Goal: Task Accomplishment & Management: Complete application form

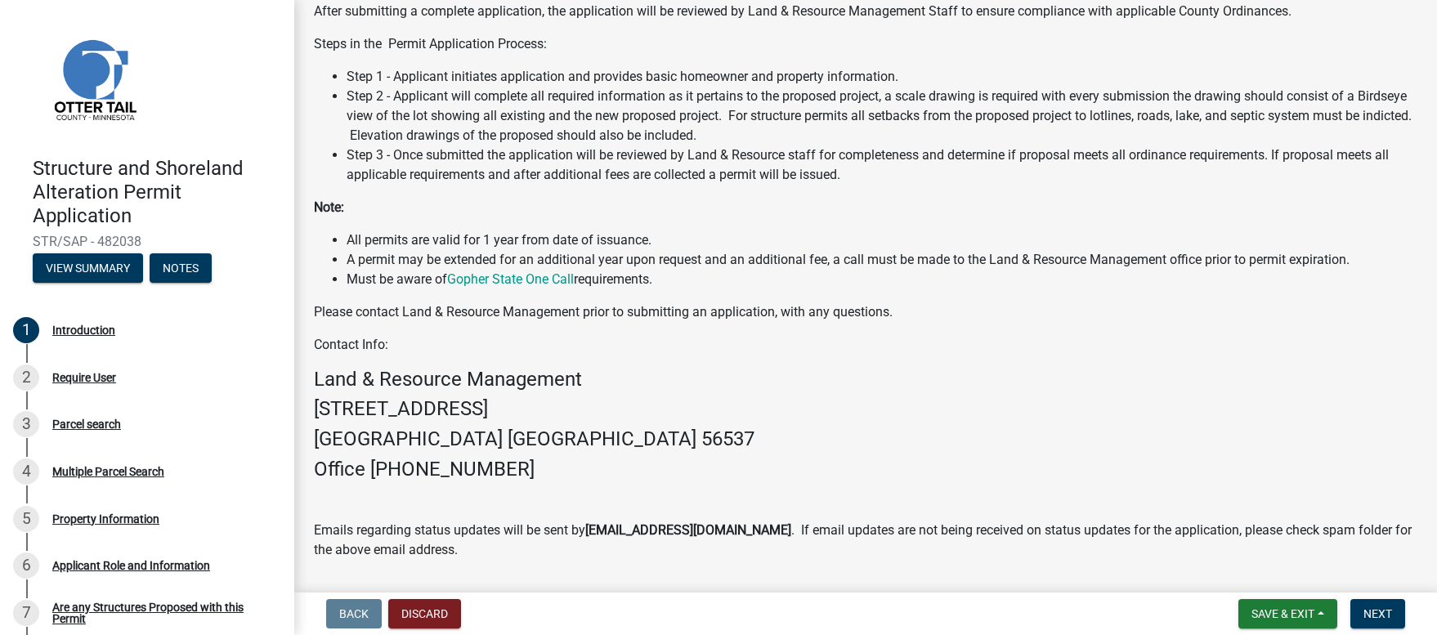
scroll to position [364, 0]
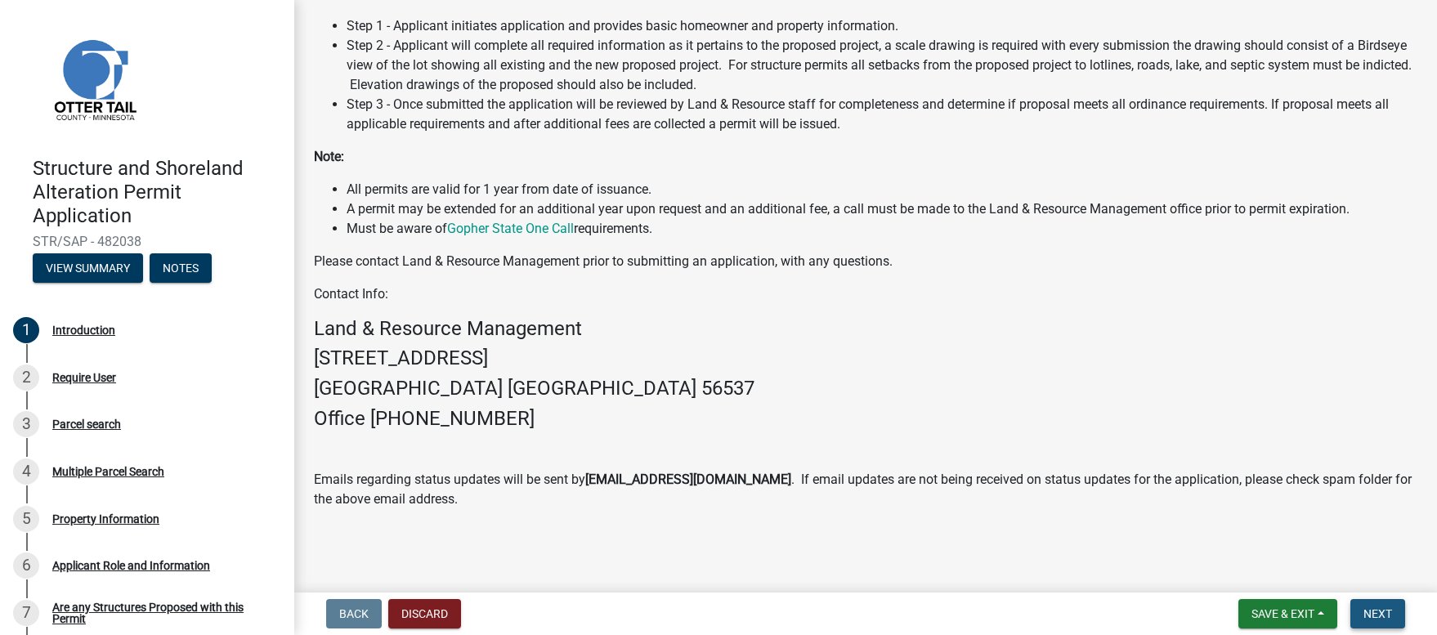
click at [1373, 613] on span "Next" at bounding box center [1377, 613] width 29 height 13
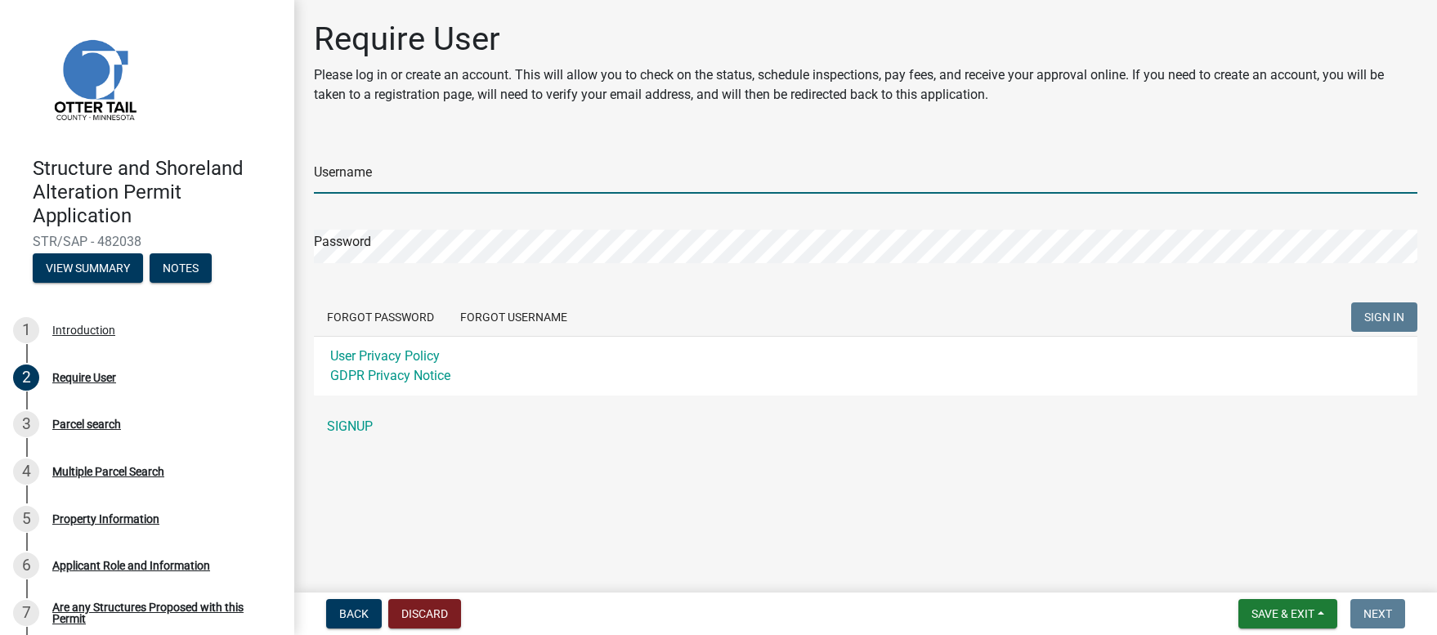
click at [347, 169] on input "Username" at bounding box center [865, 177] width 1103 height 34
type input "amytoy"
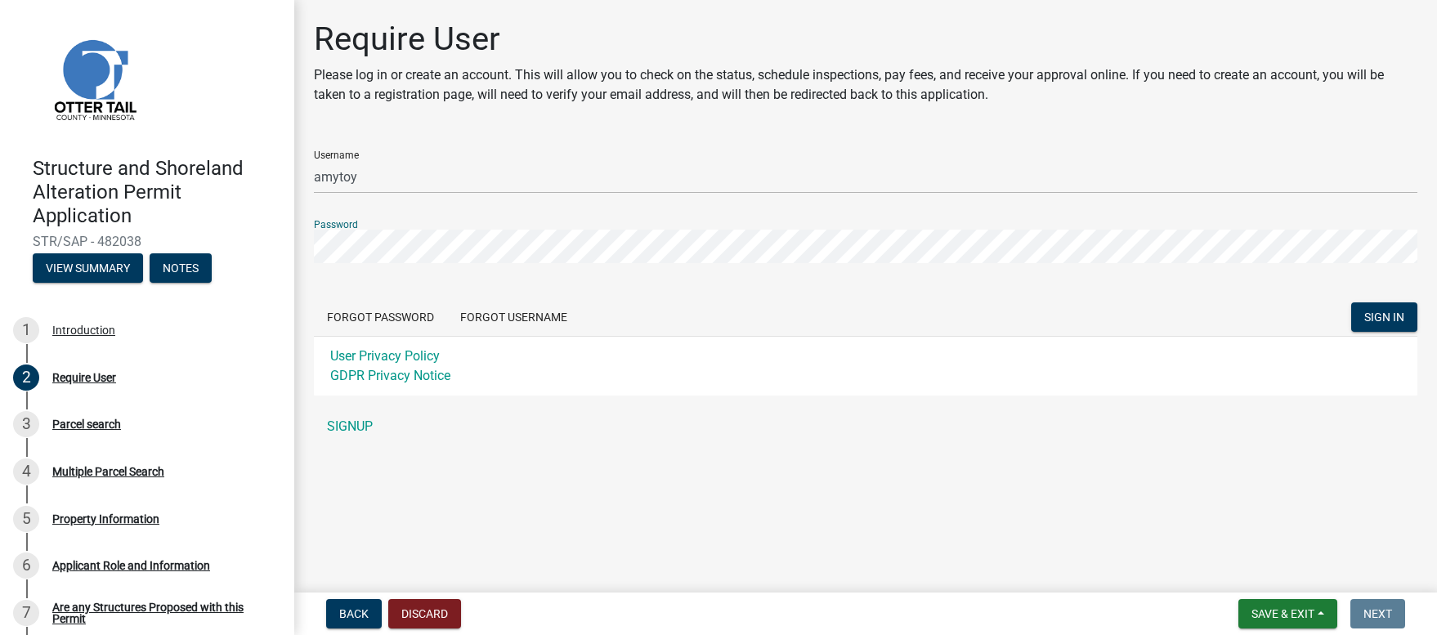
click at [1351, 302] on button "SIGN IN" at bounding box center [1384, 316] width 66 height 29
click at [388, 317] on button "Forgot Password" at bounding box center [380, 316] width 133 height 29
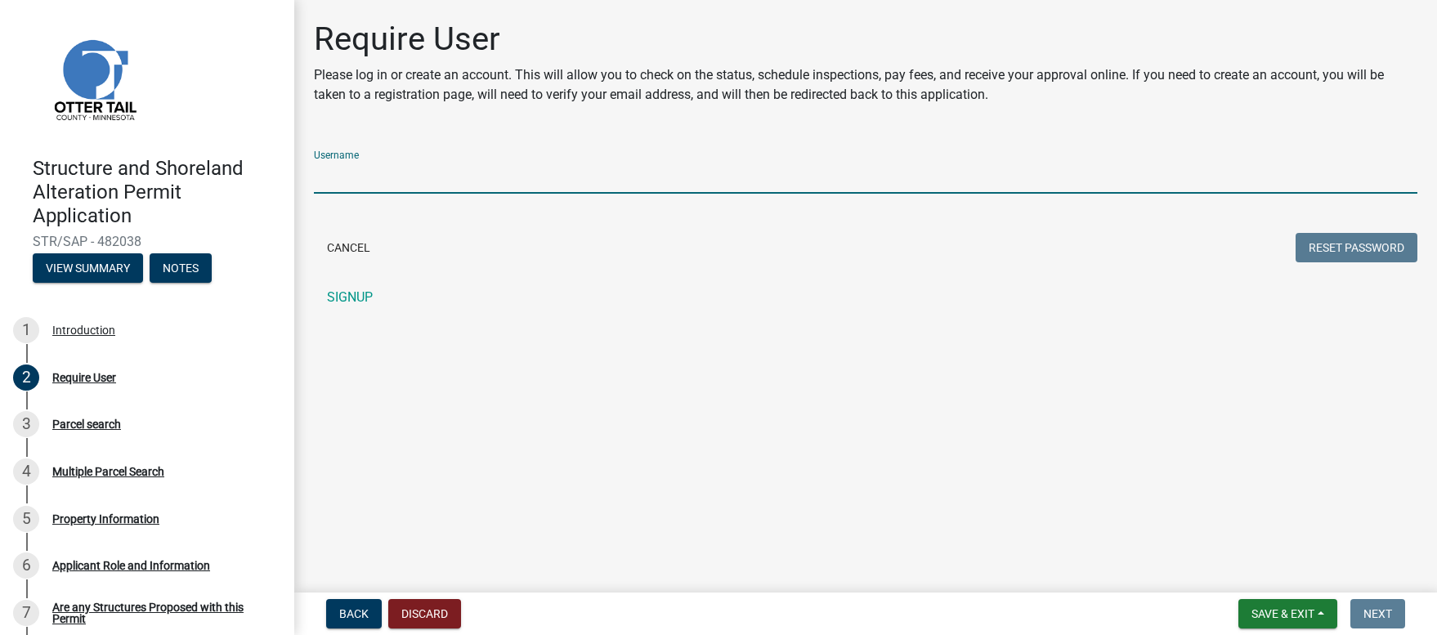
click at [380, 170] on input "Username" at bounding box center [865, 177] width 1103 height 34
type input "amytoy"
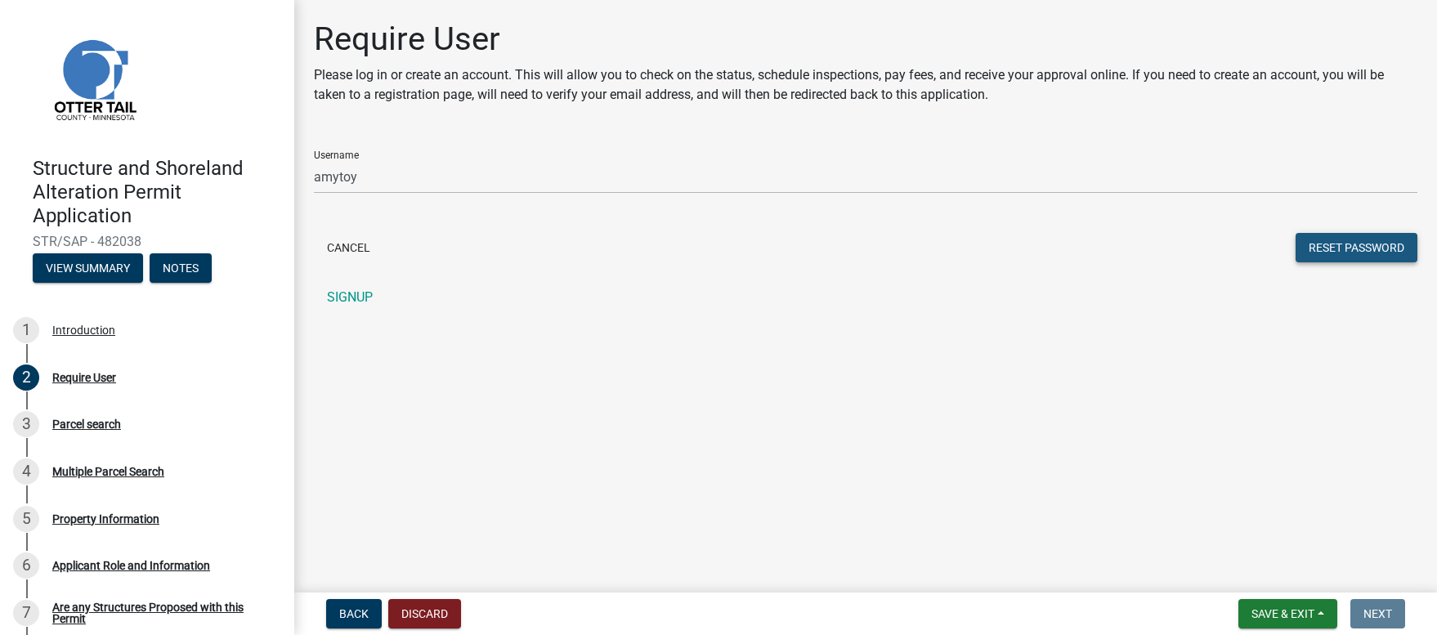
click at [1358, 248] on button "Reset Password" at bounding box center [1356, 247] width 122 height 29
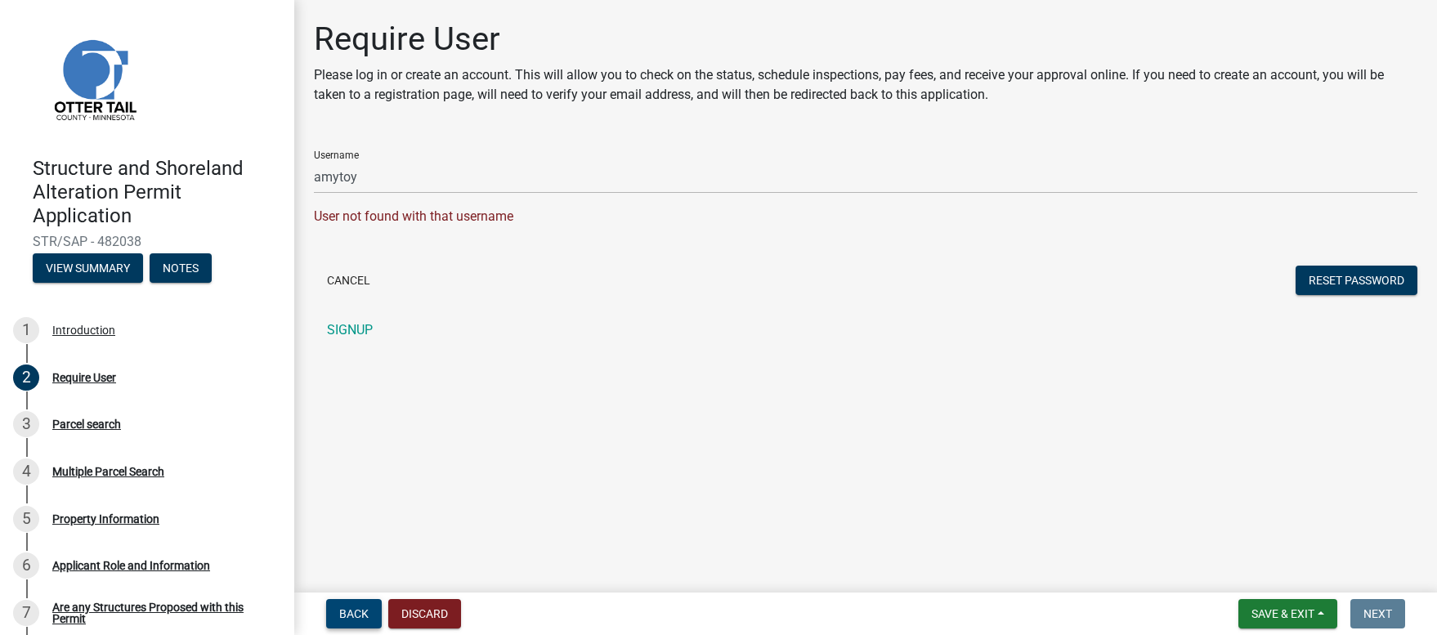
click at [362, 613] on span "Back" at bounding box center [353, 613] width 29 height 13
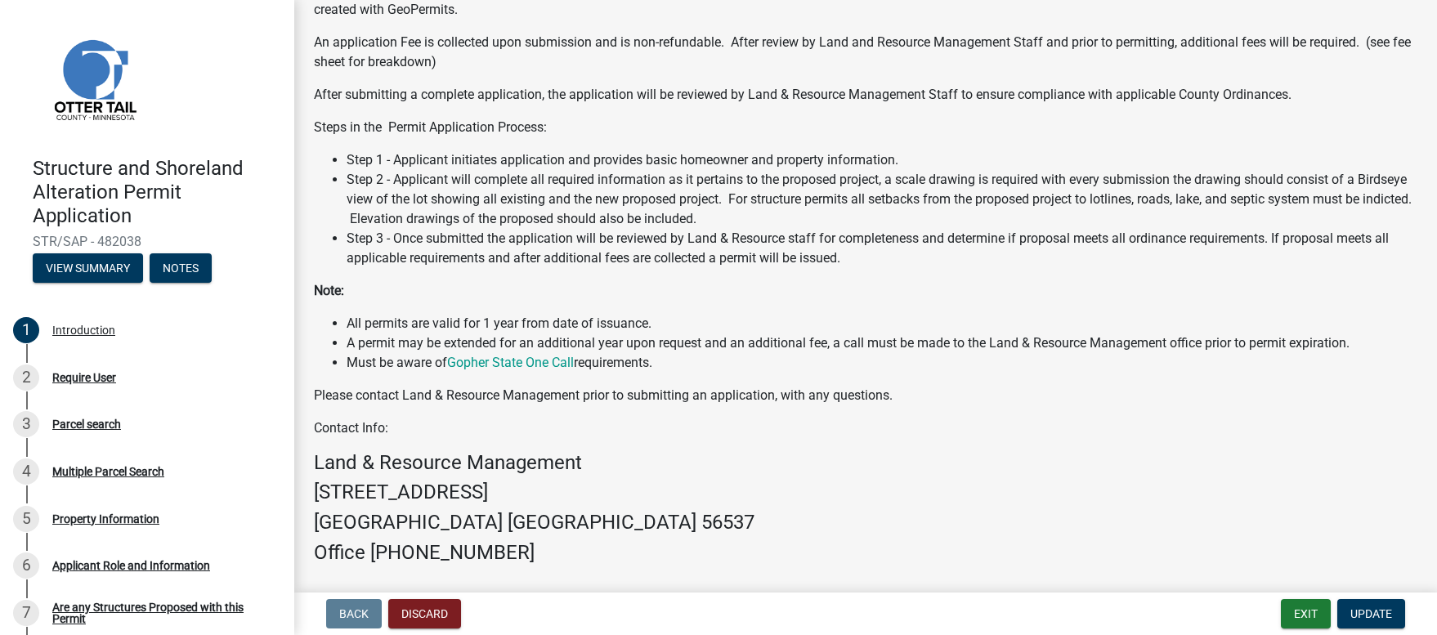
scroll to position [364, 0]
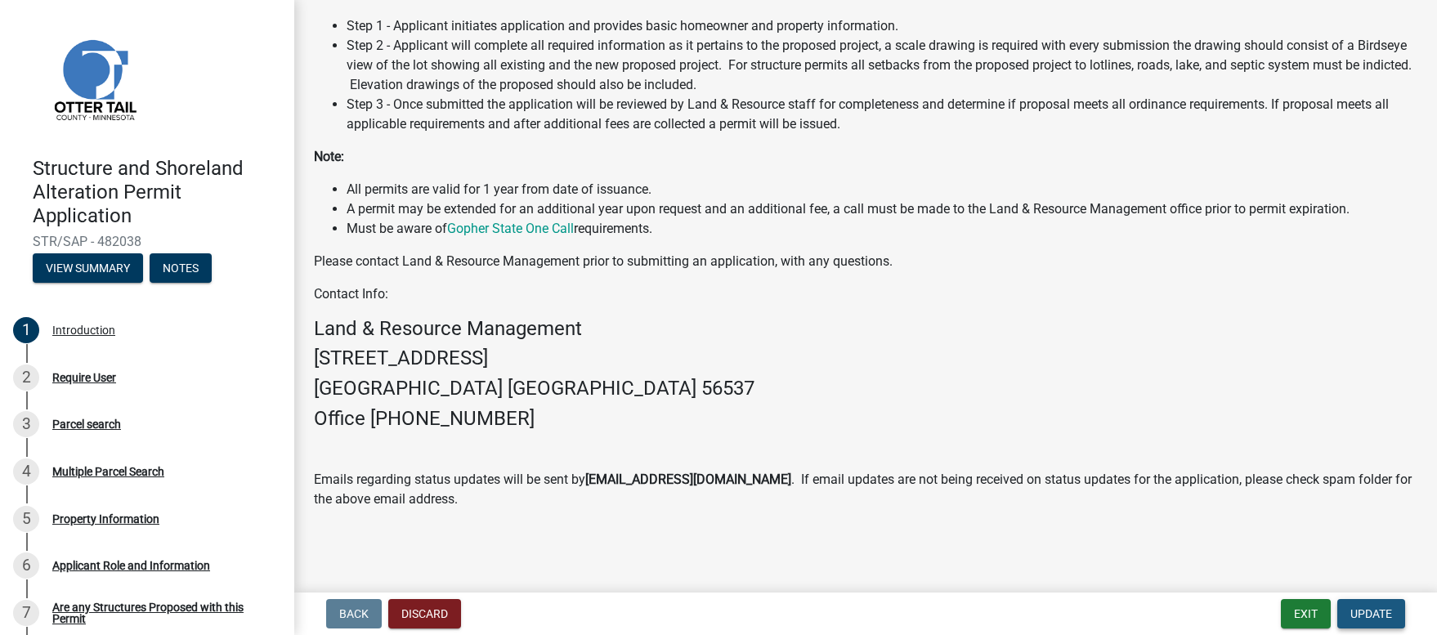
click at [1375, 613] on span "Update" at bounding box center [1371, 613] width 42 height 13
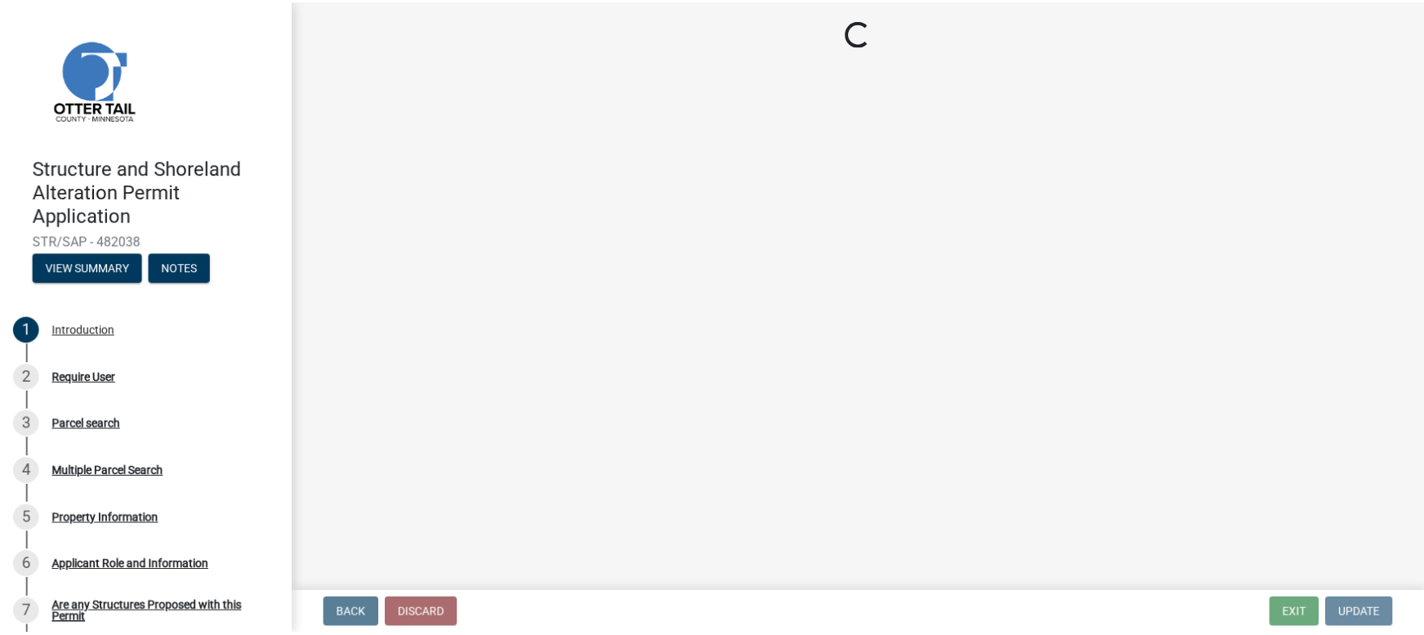
scroll to position [0, 0]
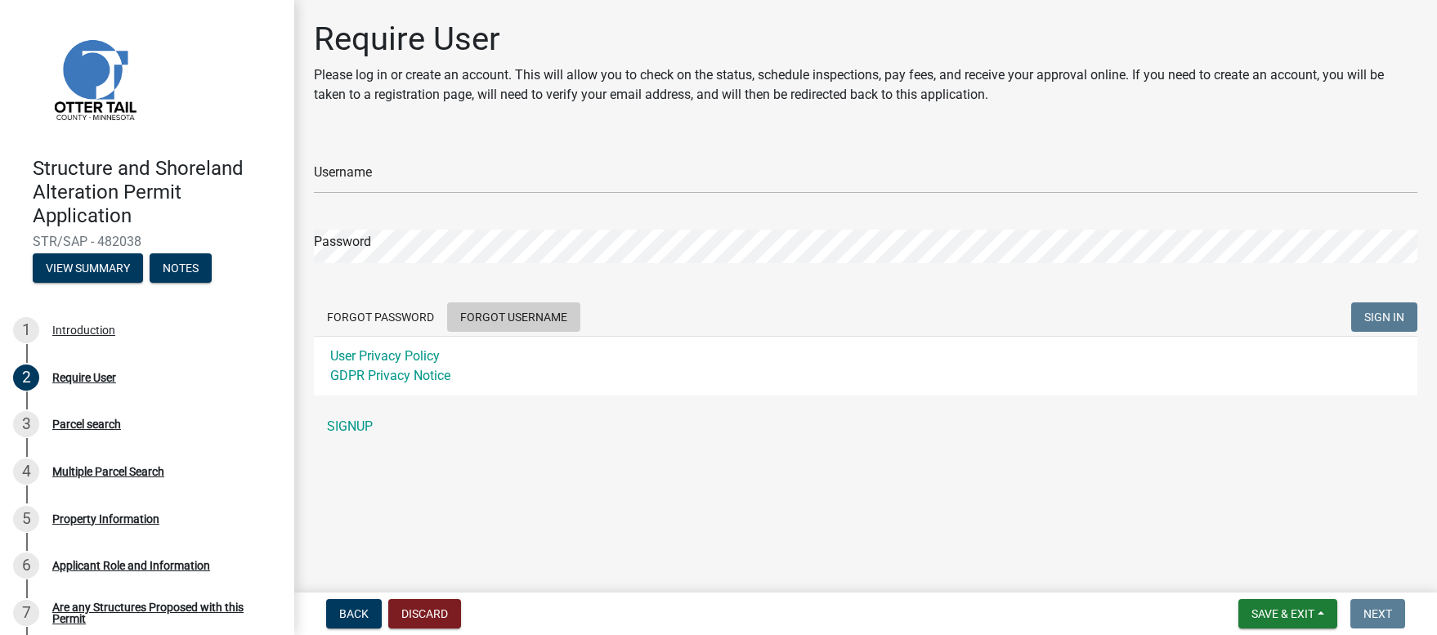
click at [527, 316] on button "Forgot Username" at bounding box center [513, 316] width 133 height 29
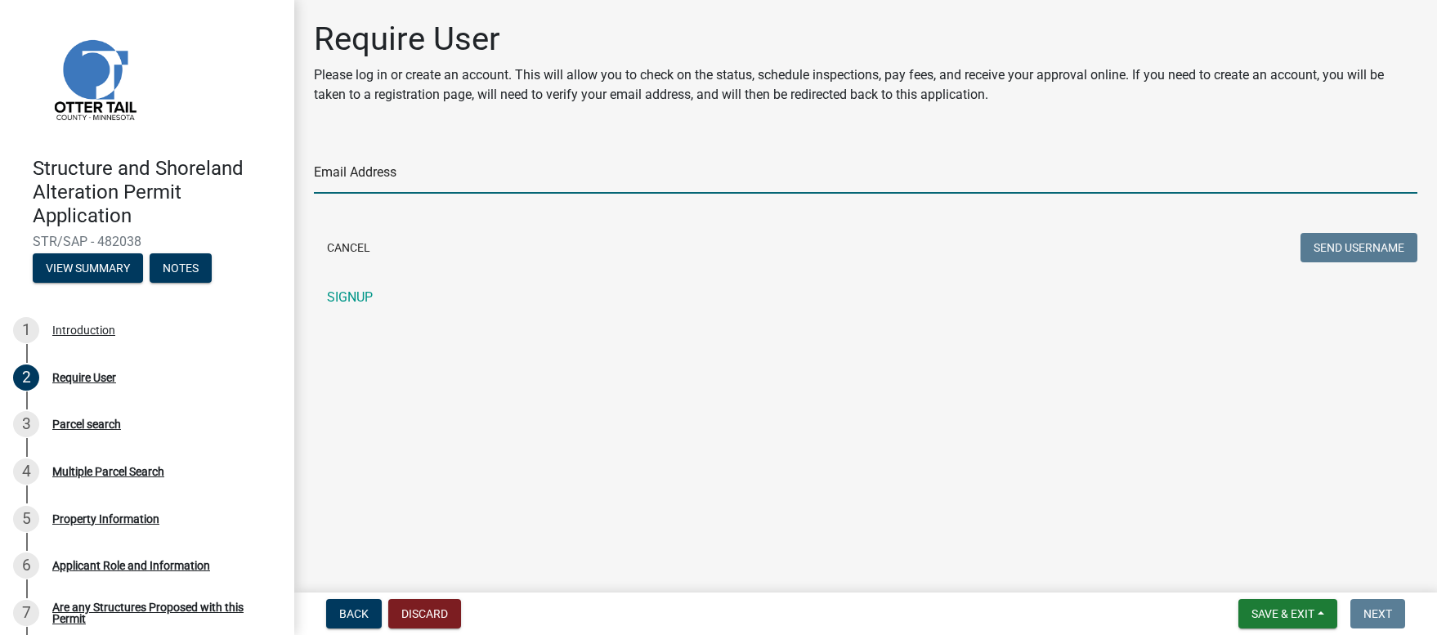
click at [347, 172] on input "Email Address" at bounding box center [865, 177] width 1103 height 34
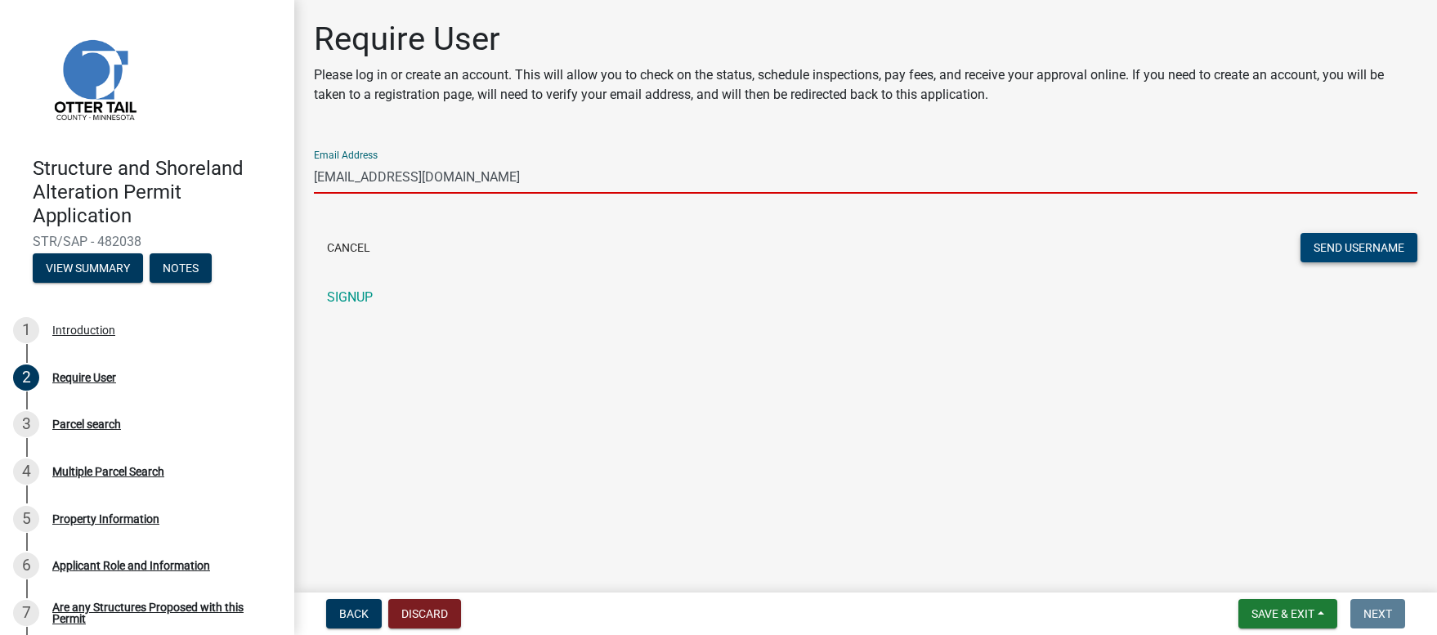
type input "[EMAIL_ADDRESS][DOMAIN_NAME]"
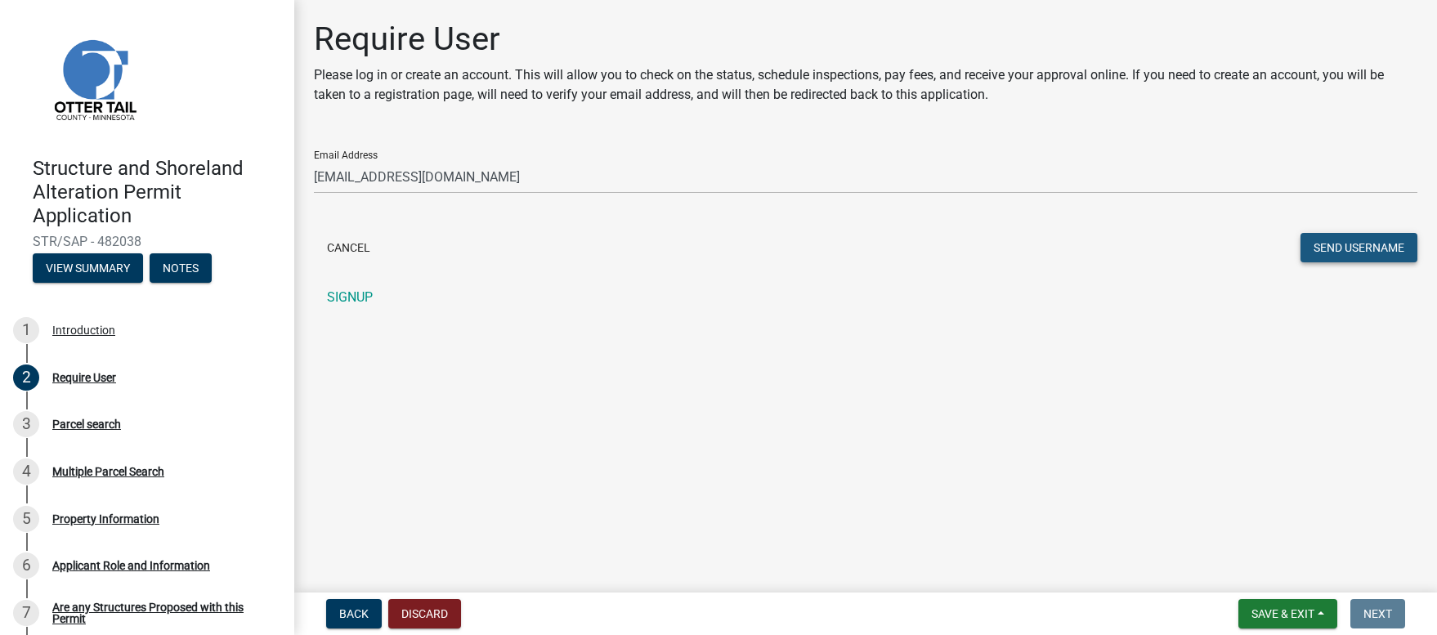
click at [1331, 250] on button "Send Username" at bounding box center [1358, 247] width 117 height 29
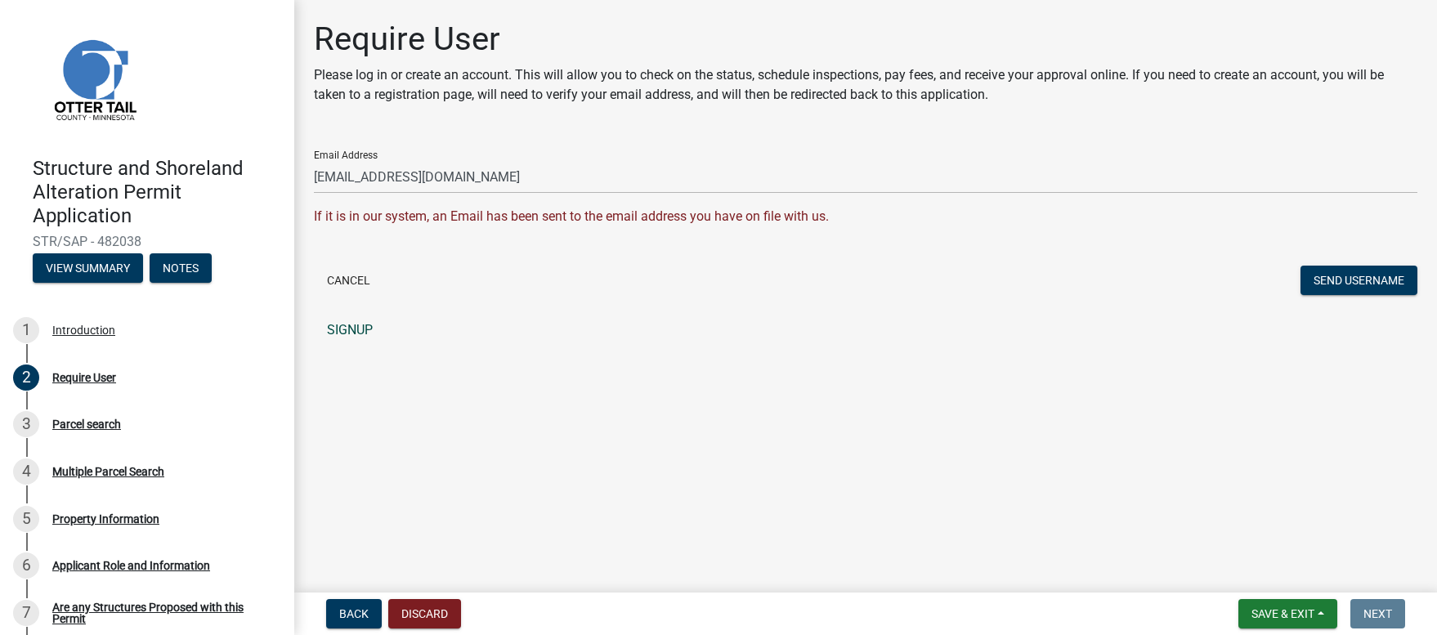
click at [339, 329] on link "SIGNUP" at bounding box center [865, 330] width 1103 height 33
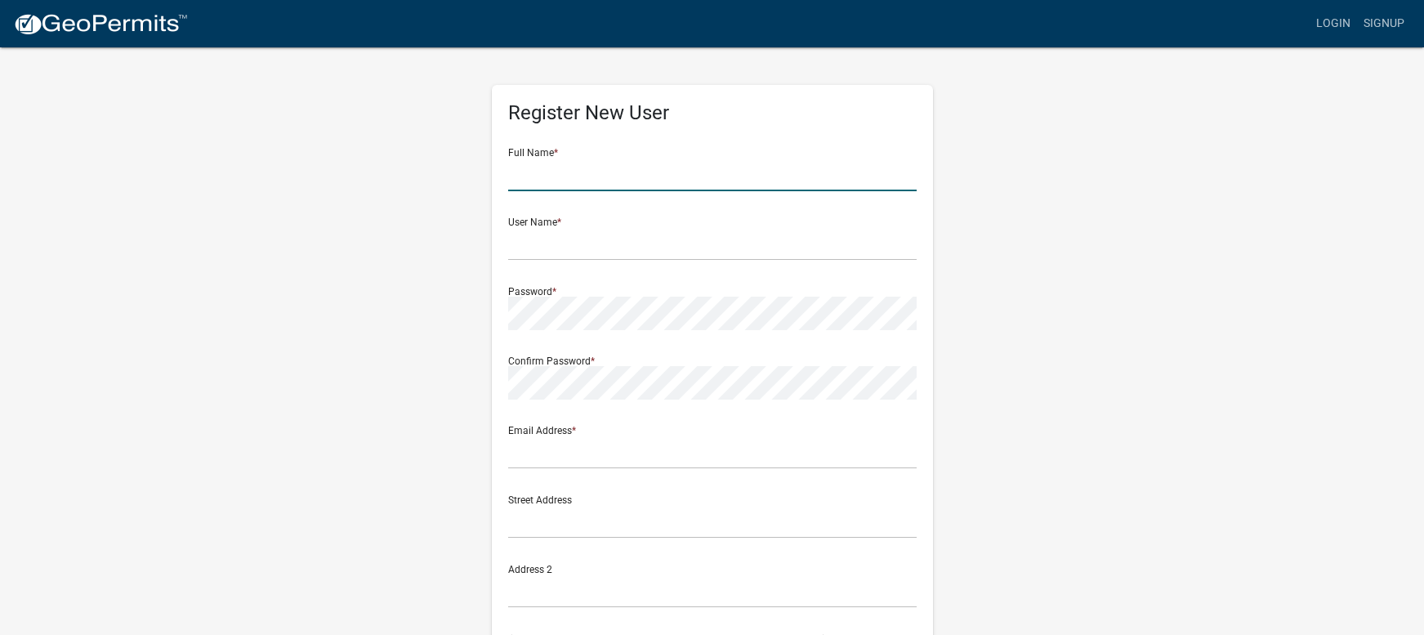
click at [530, 181] on input "text" at bounding box center [712, 175] width 409 height 34
type input "Amy Toy"
click at [530, 254] on input "text" at bounding box center [712, 244] width 409 height 34
type input "amytoy"
click at [517, 456] on input "text" at bounding box center [712, 453] width 409 height 34
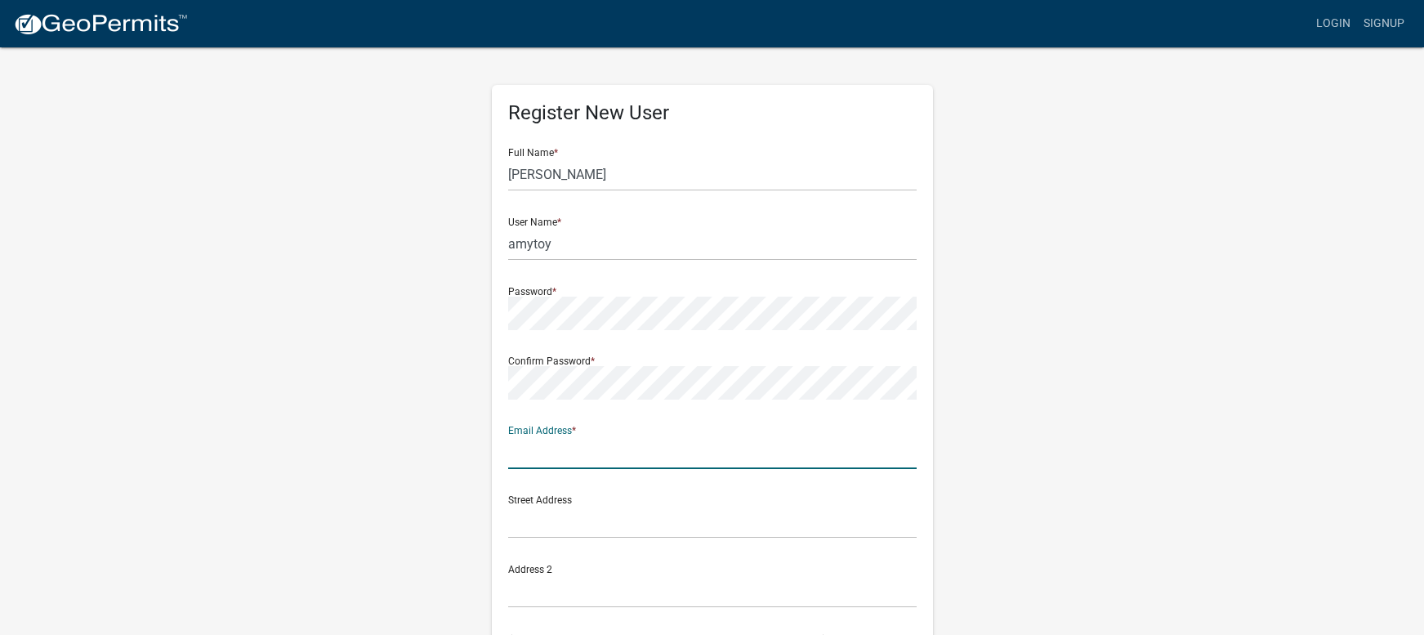
type input "amytoy2@gmail.com"
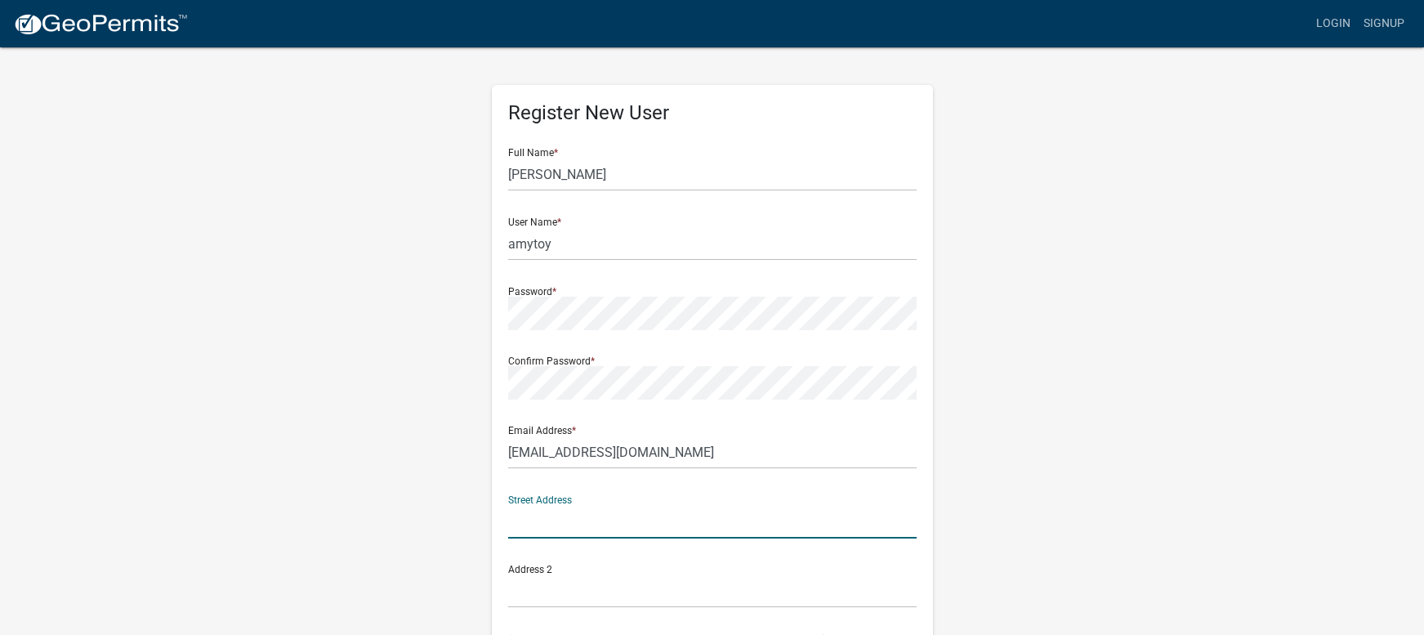
click at [581, 525] on input "text" at bounding box center [712, 522] width 409 height 34
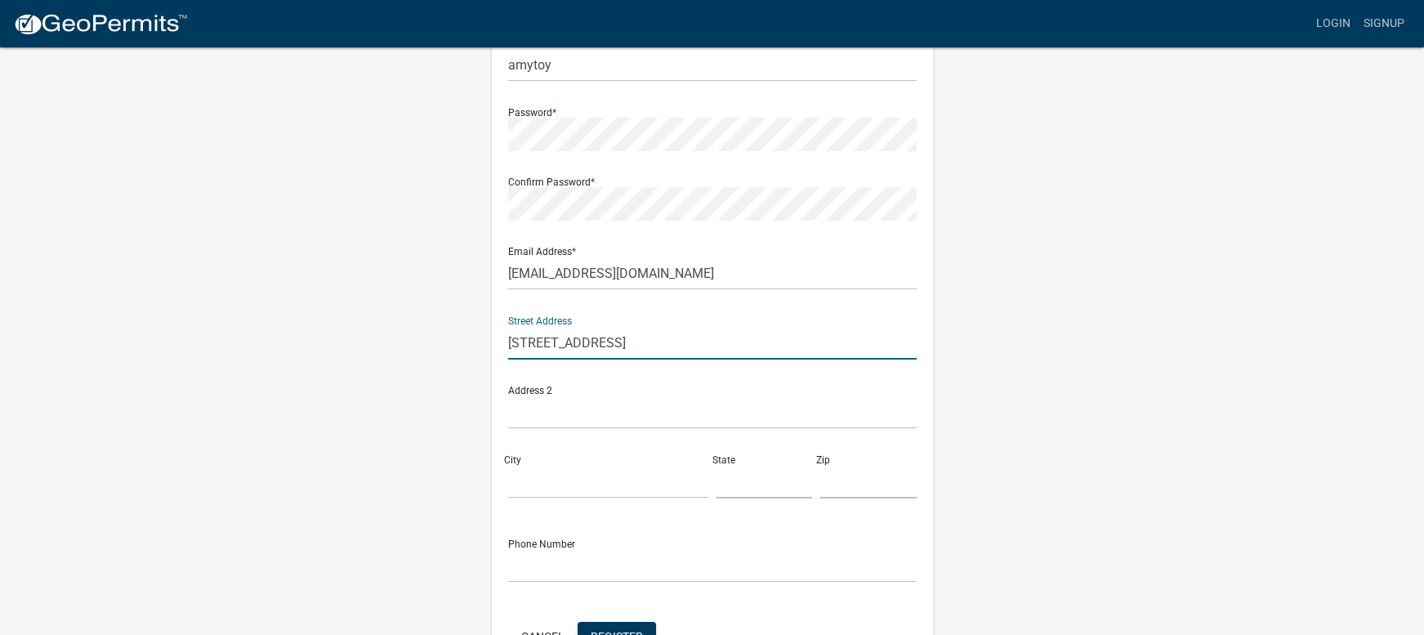
scroll to position [180, 0]
type input "21029 Elks Point Rd"
click at [548, 485] on input "City" at bounding box center [608, 481] width 200 height 34
type input "Fergus Falls"
type input "MN"
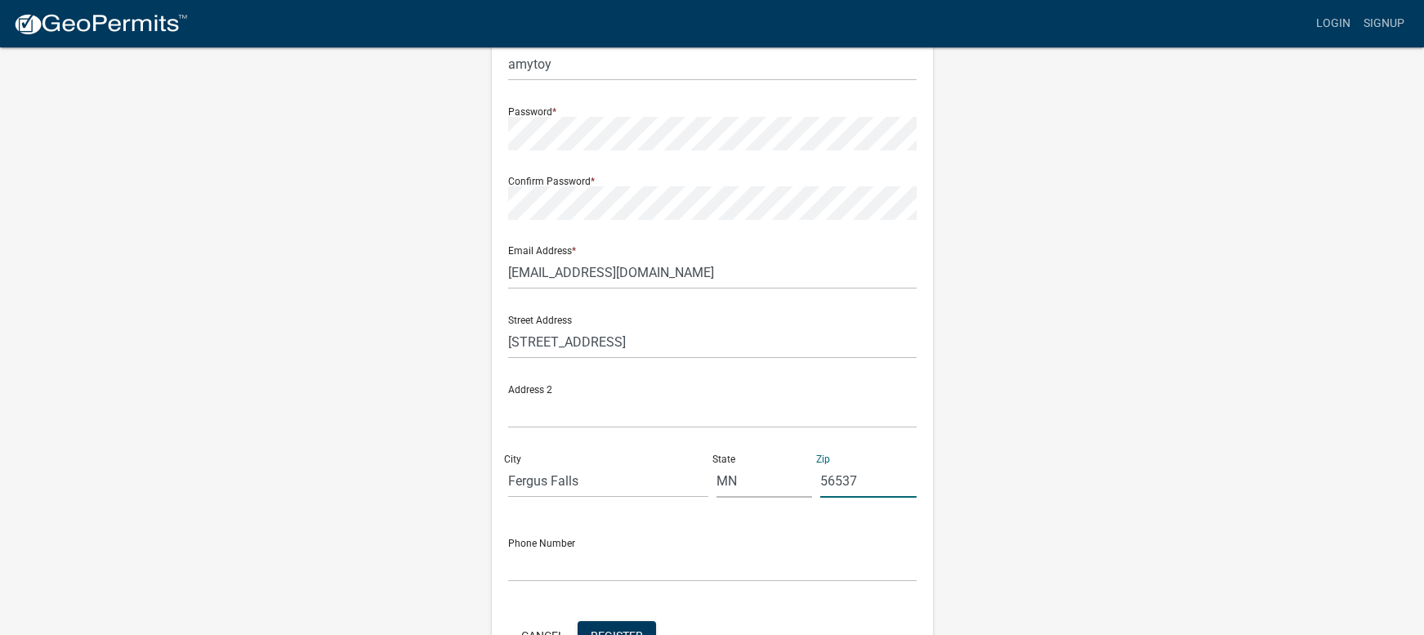
type input "56537"
click at [556, 564] on input "text" at bounding box center [712, 565] width 409 height 34
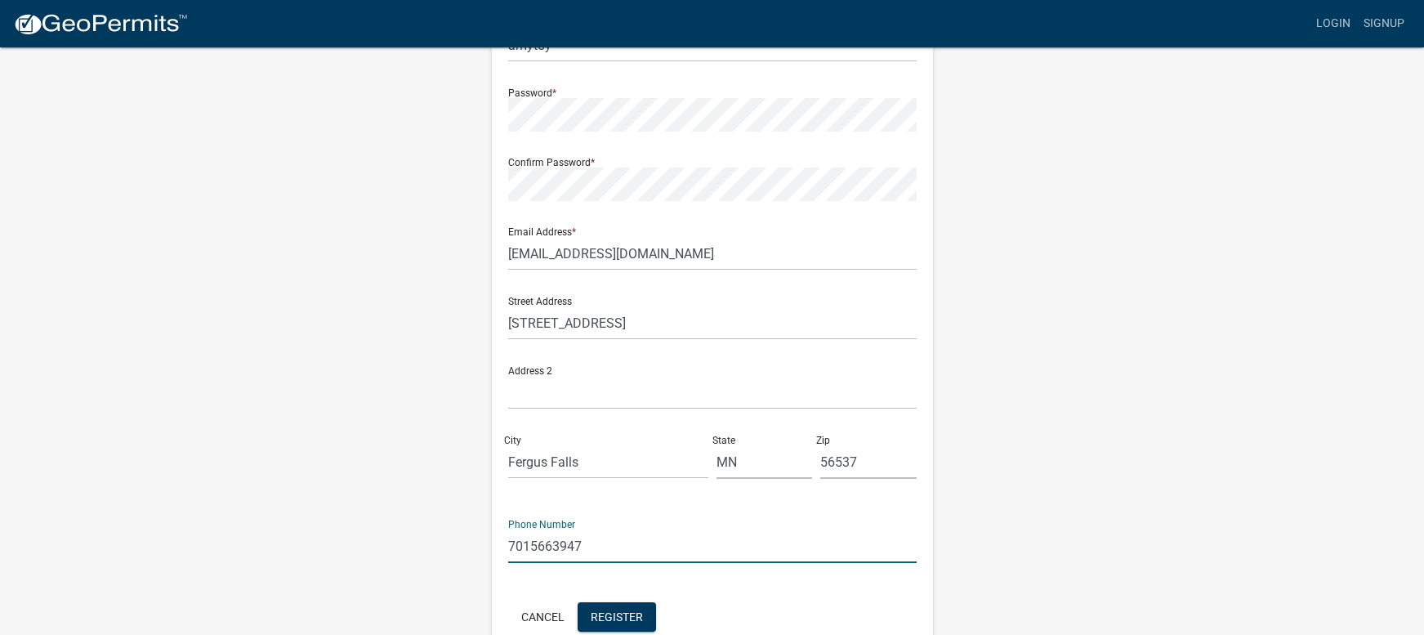
scroll to position [285, 0]
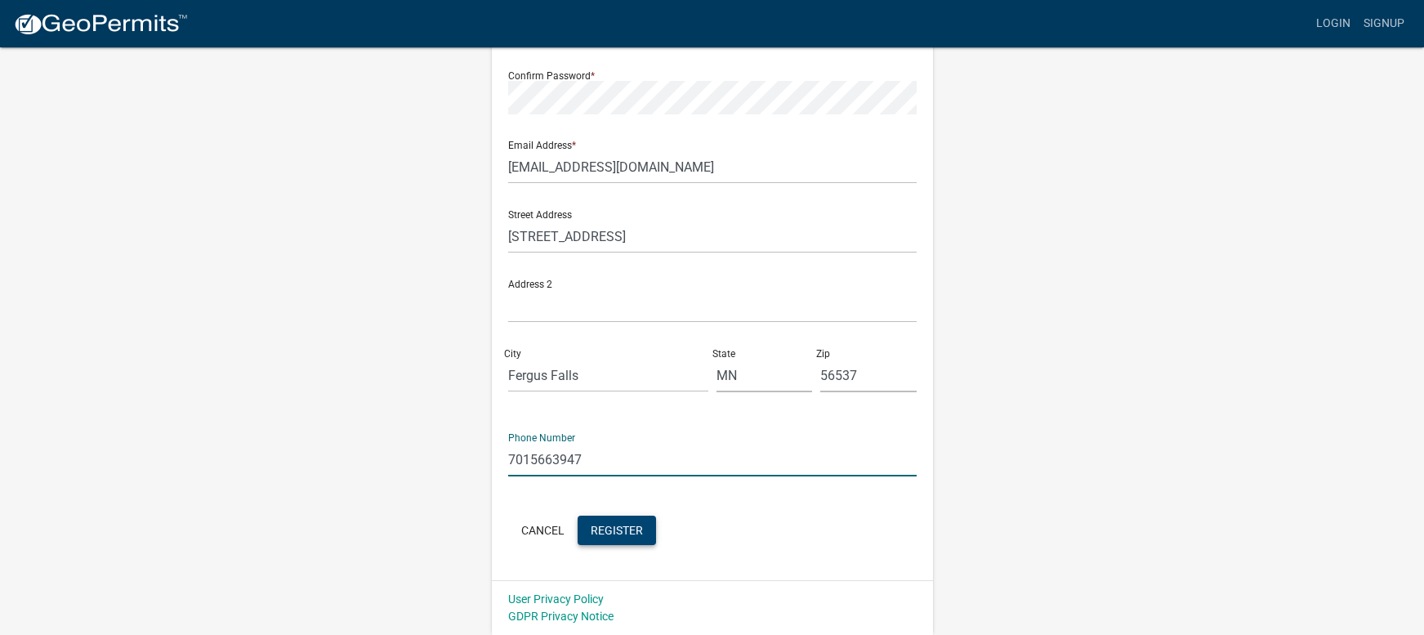
type input "7015663947"
click at [625, 530] on span "Register" at bounding box center [617, 529] width 52 height 13
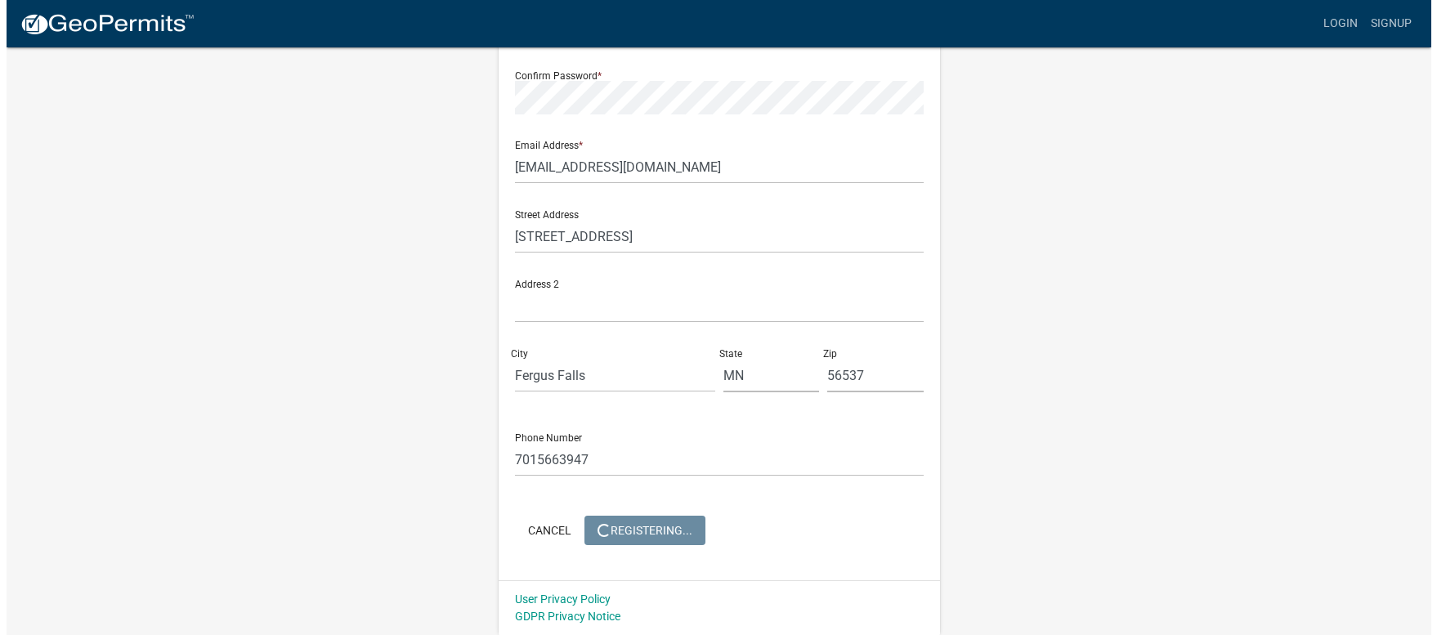
scroll to position [0, 0]
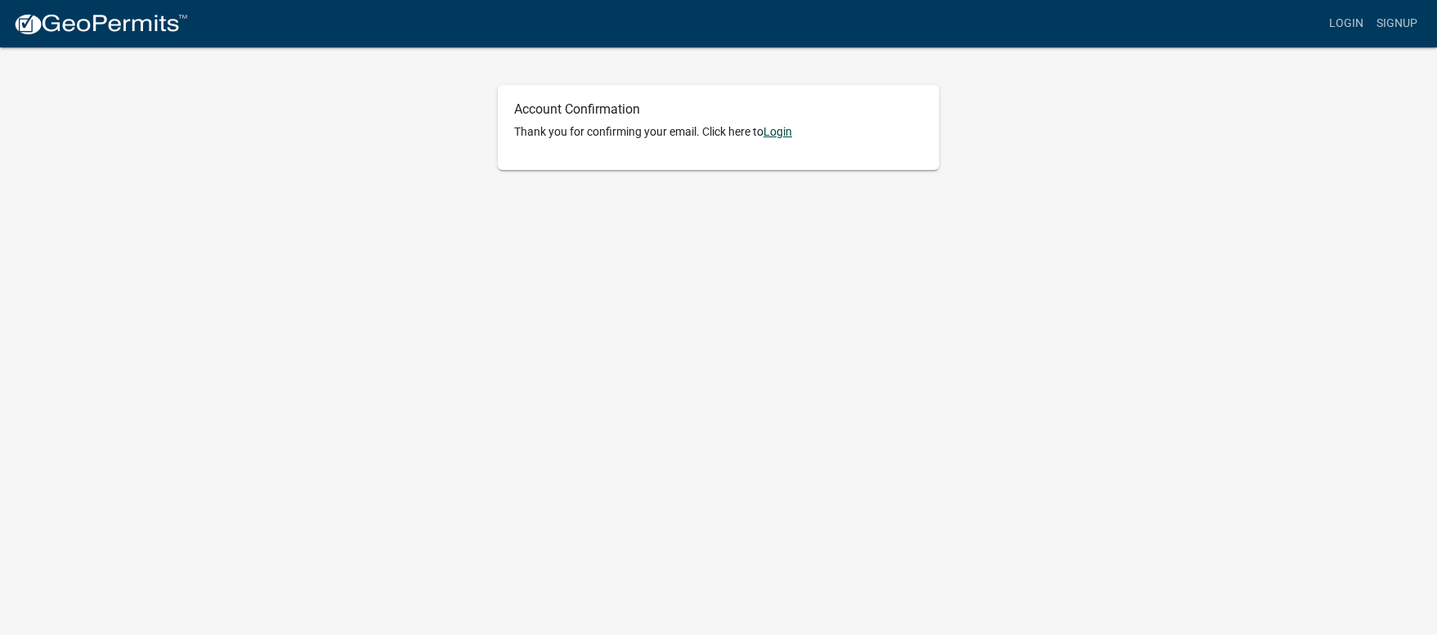
click at [782, 130] on link "Login" at bounding box center [777, 131] width 29 height 13
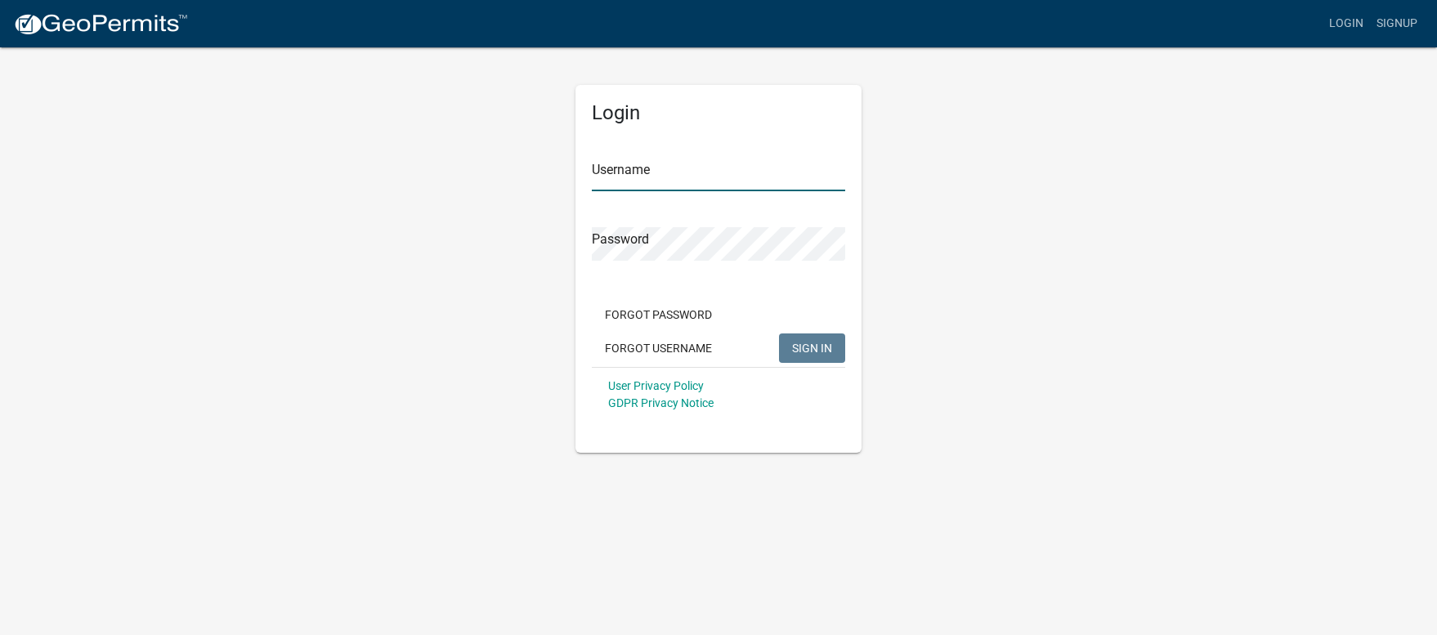
click at [628, 177] on input "Username" at bounding box center [718, 175] width 253 height 34
type input "amytoy"
click at [779, 333] on button "SIGN IN" at bounding box center [812, 347] width 66 height 29
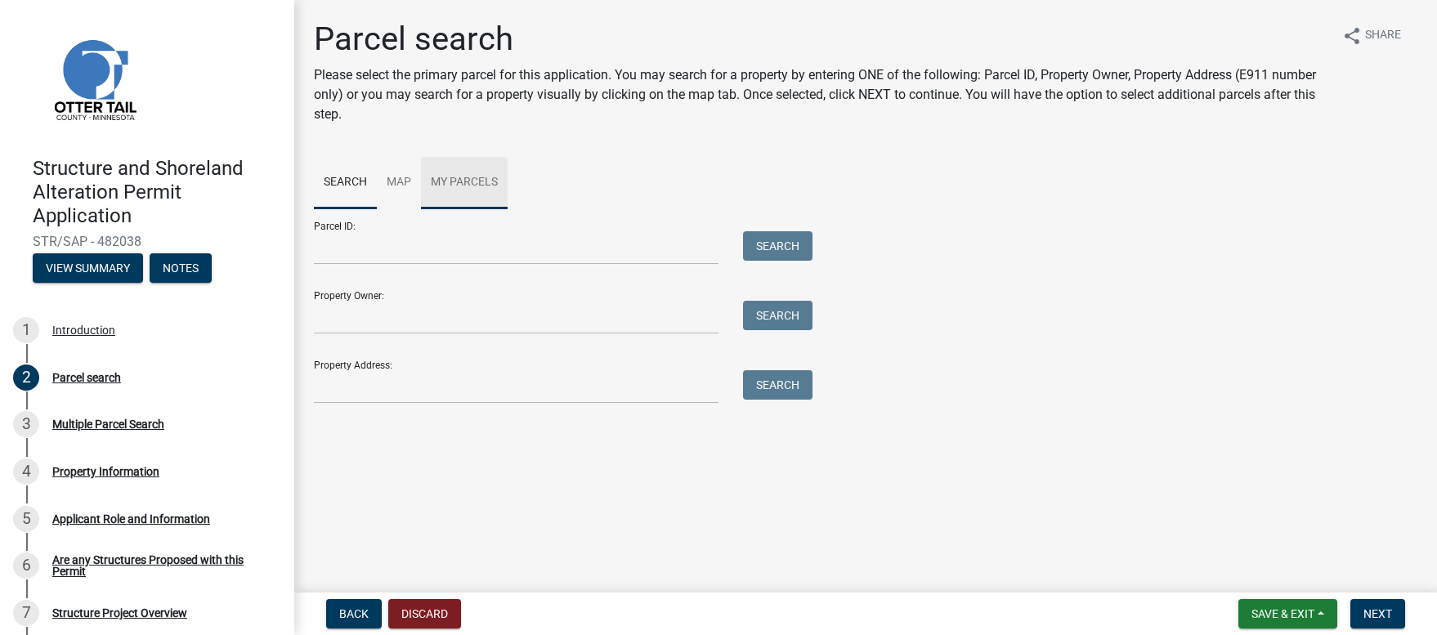
click at [463, 181] on link "My Parcels" at bounding box center [464, 183] width 87 height 52
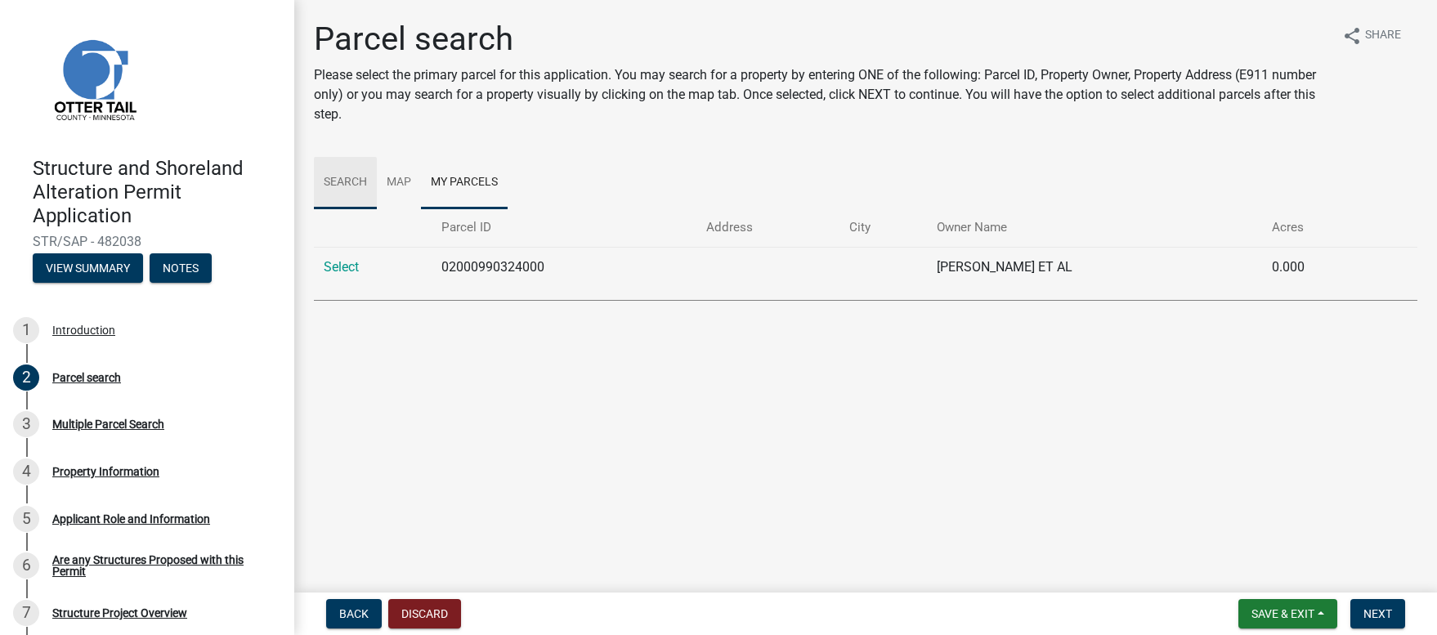
click at [335, 183] on link "Search" at bounding box center [345, 183] width 63 height 52
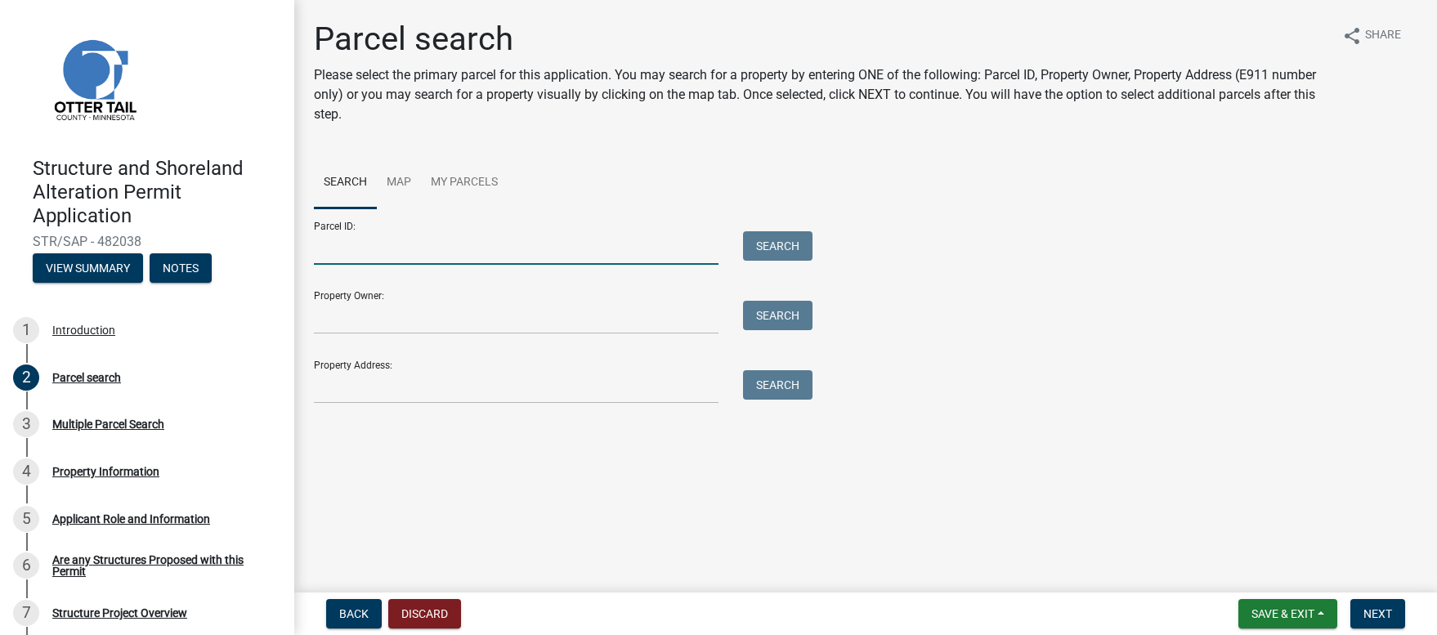
click at [324, 257] on input "Parcel ID:" at bounding box center [516, 248] width 405 height 34
type input "13000990236000"
click at [786, 245] on button "Search" at bounding box center [777, 245] width 69 height 29
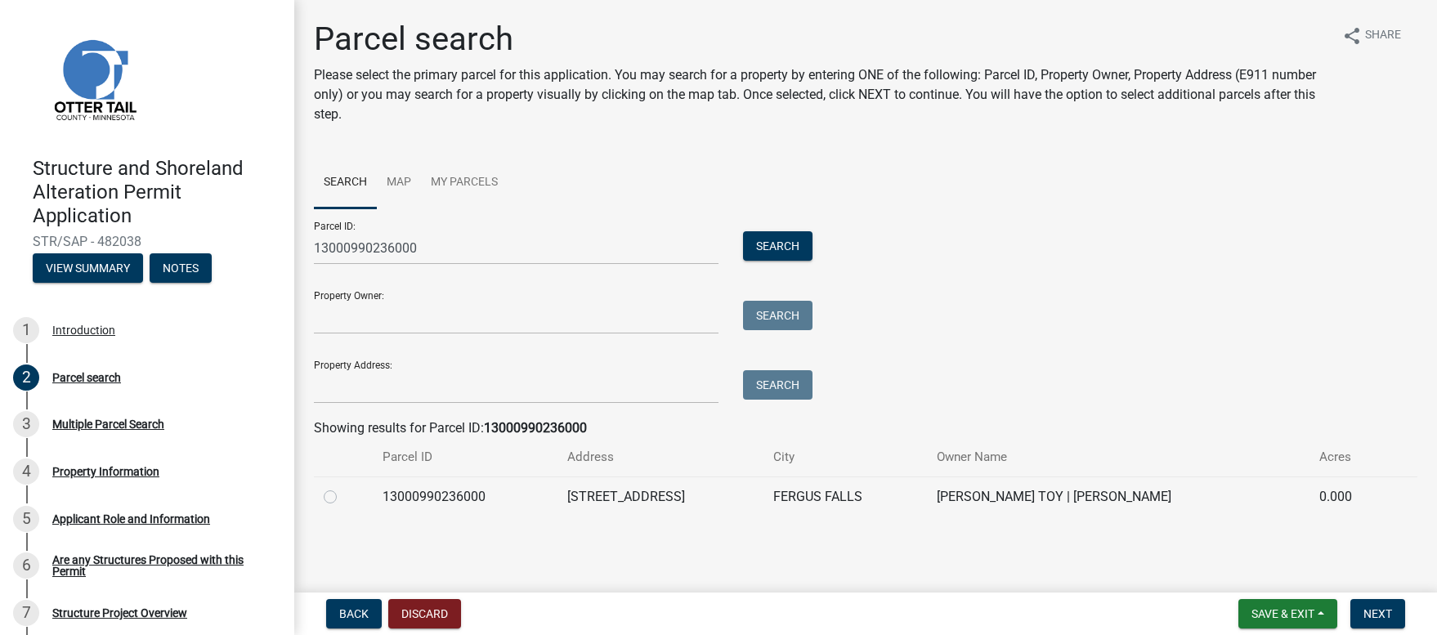
click at [343, 487] on label at bounding box center [343, 487] width 0 height 0
click at [343, 494] on input "radio" at bounding box center [348, 492] width 11 height 11
radio input "true"
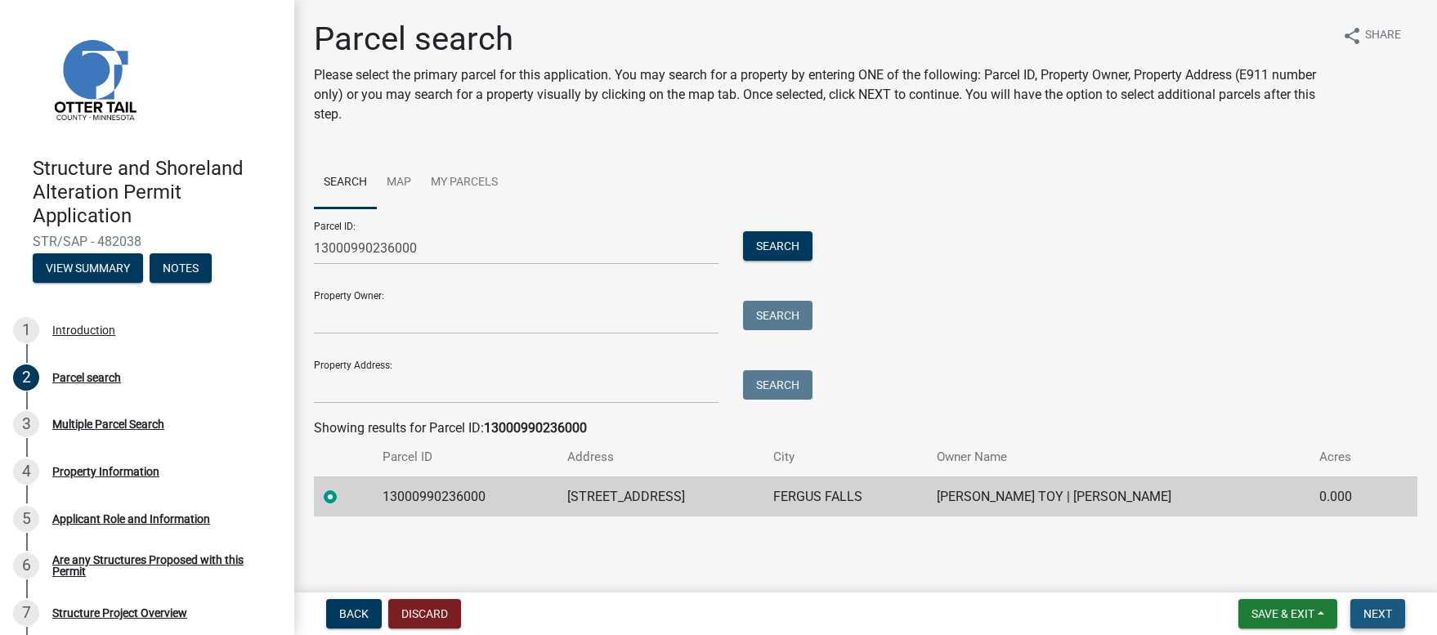
click at [1379, 615] on span "Next" at bounding box center [1377, 613] width 29 height 13
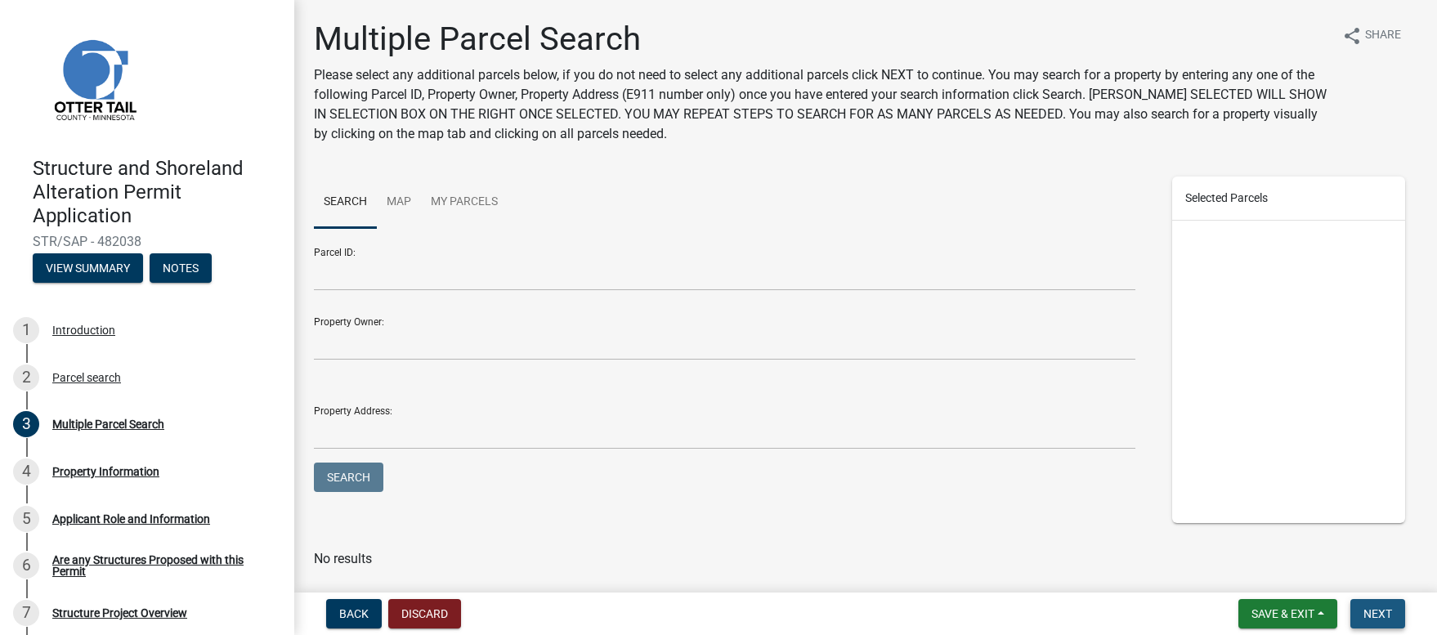
click at [1370, 612] on span "Next" at bounding box center [1377, 613] width 29 height 13
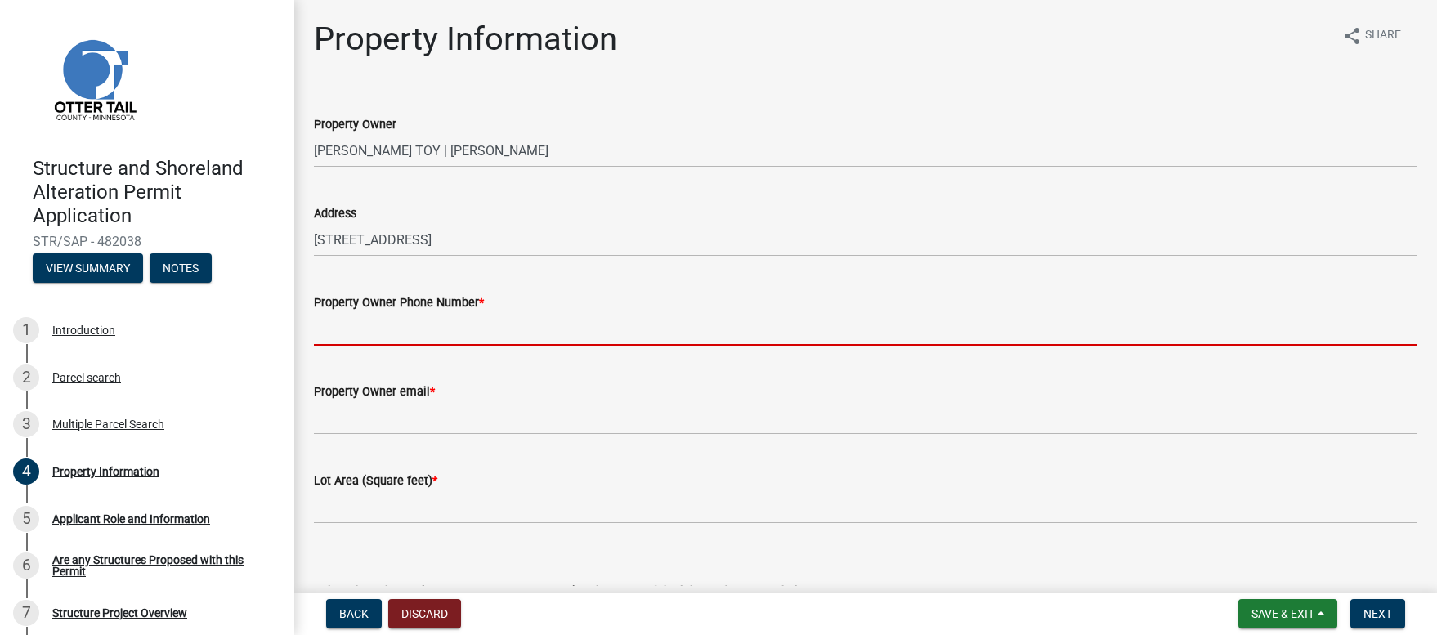
click at [388, 330] on input "Property Owner Phone Number *" at bounding box center [865, 329] width 1103 height 34
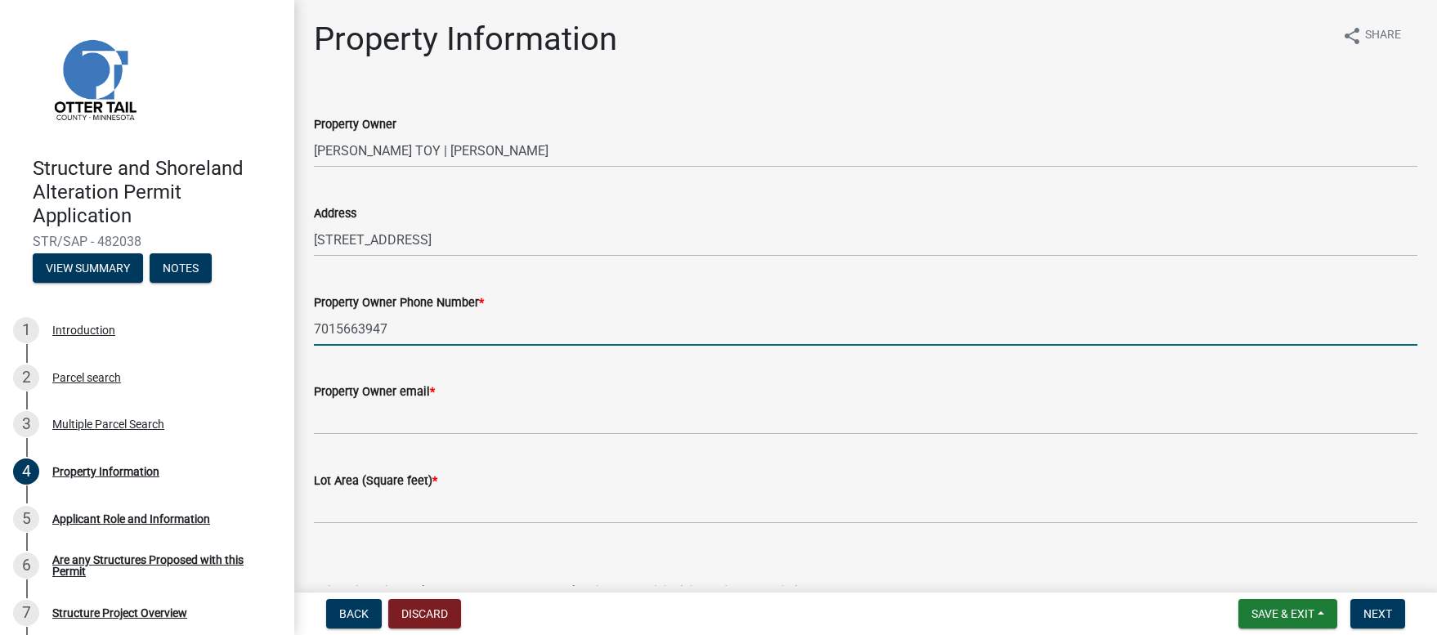
type input "7015663947"
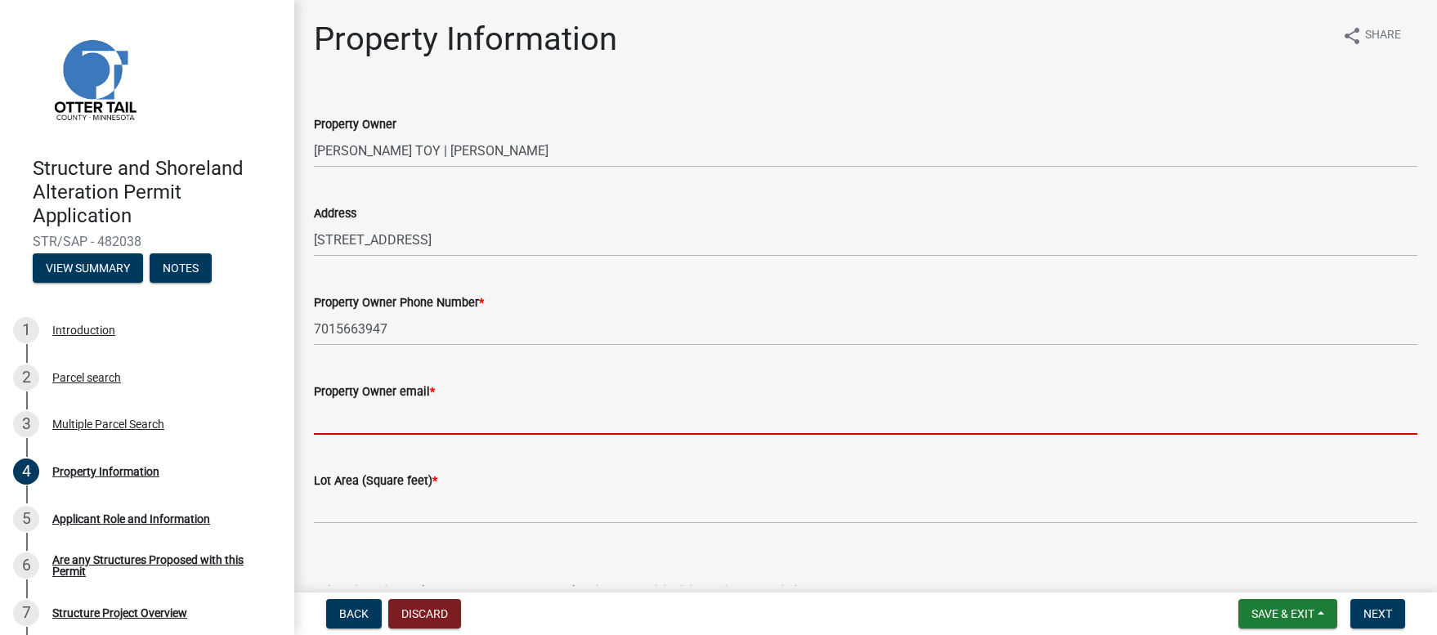
click at [387, 426] on input "Property Owner email *" at bounding box center [865, 418] width 1103 height 34
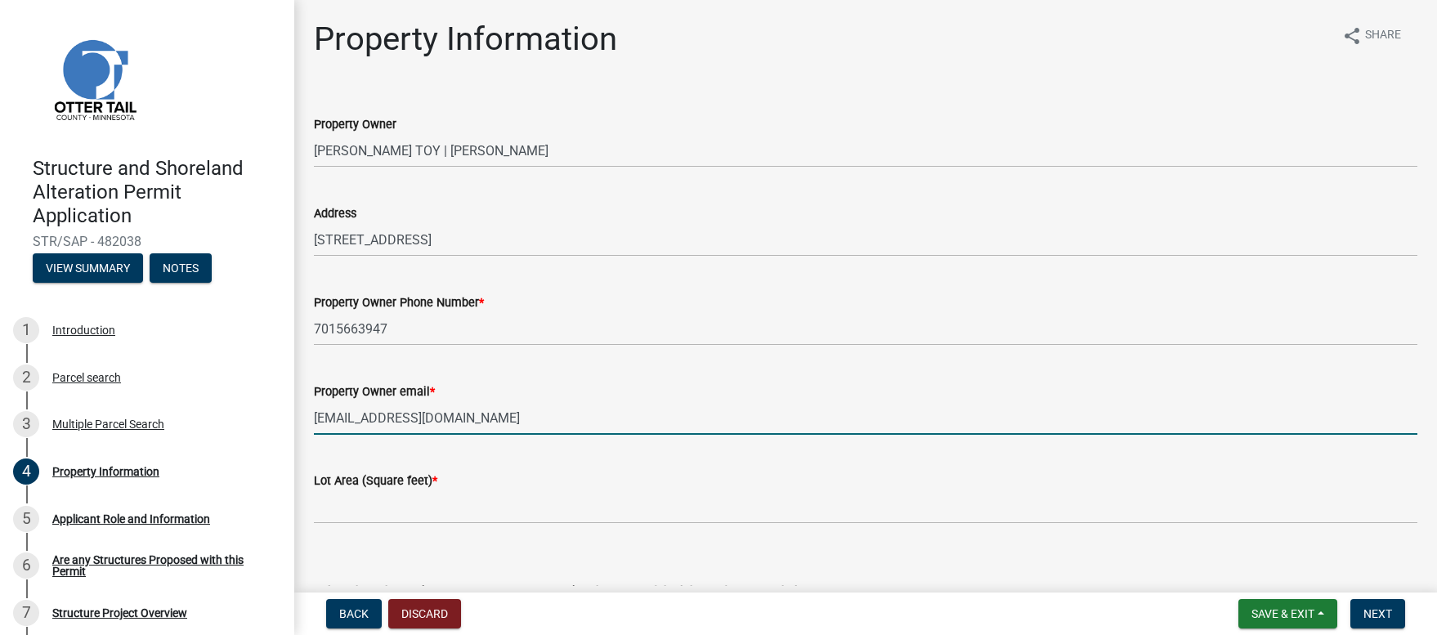
type input "[EMAIL_ADDRESS][DOMAIN_NAME]"
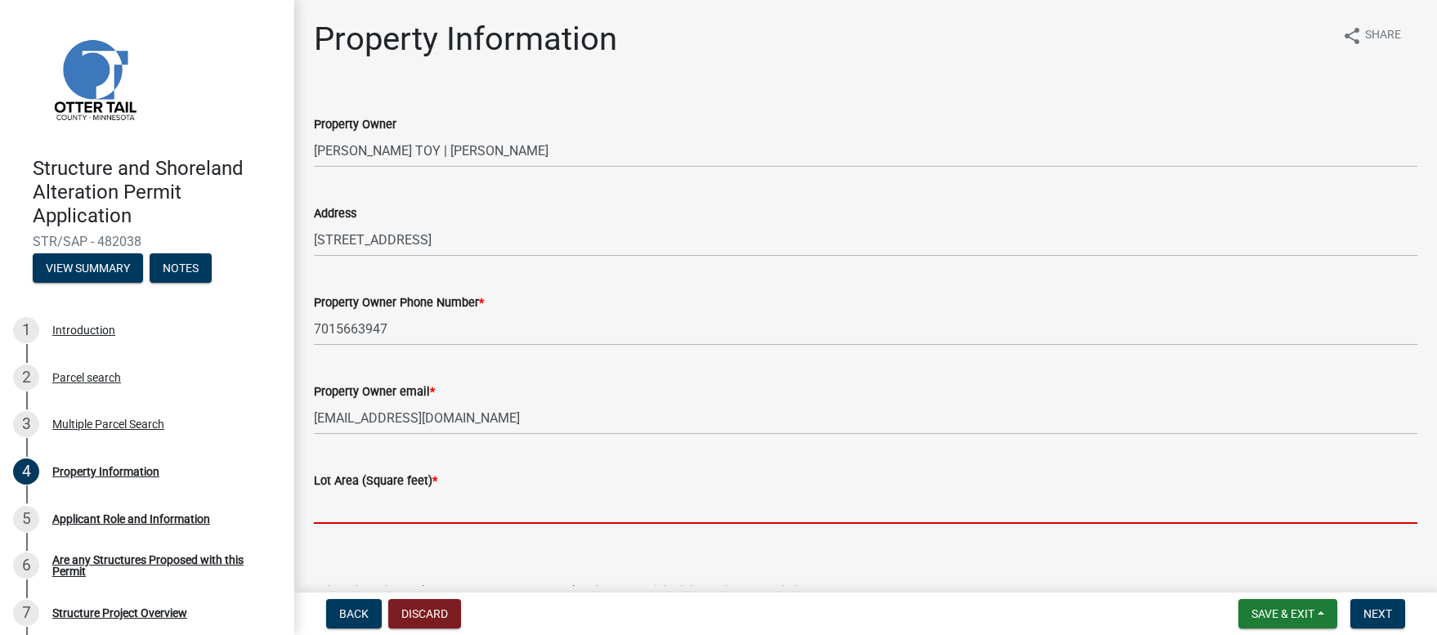
click at [356, 516] on input "text" at bounding box center [865, 507] width 1103 height 34
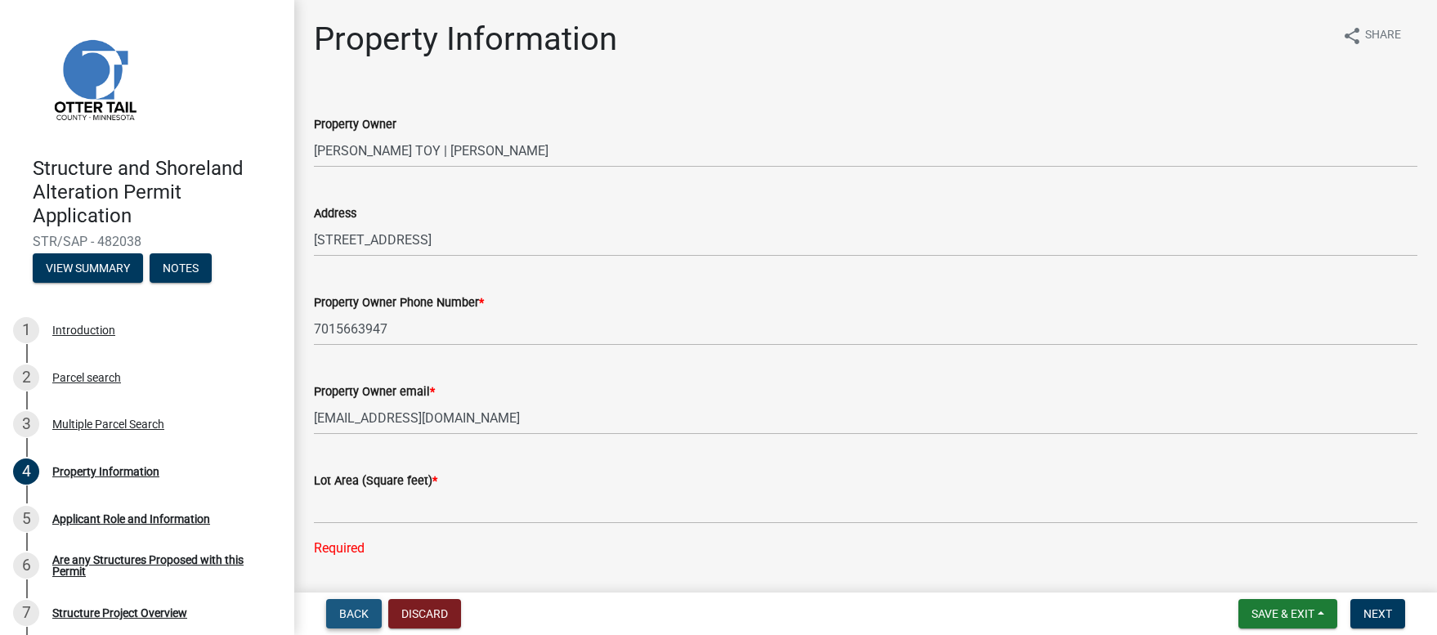
click at [347, 611] on span "Back" at bounding box center [353, 613] width 29 height 13
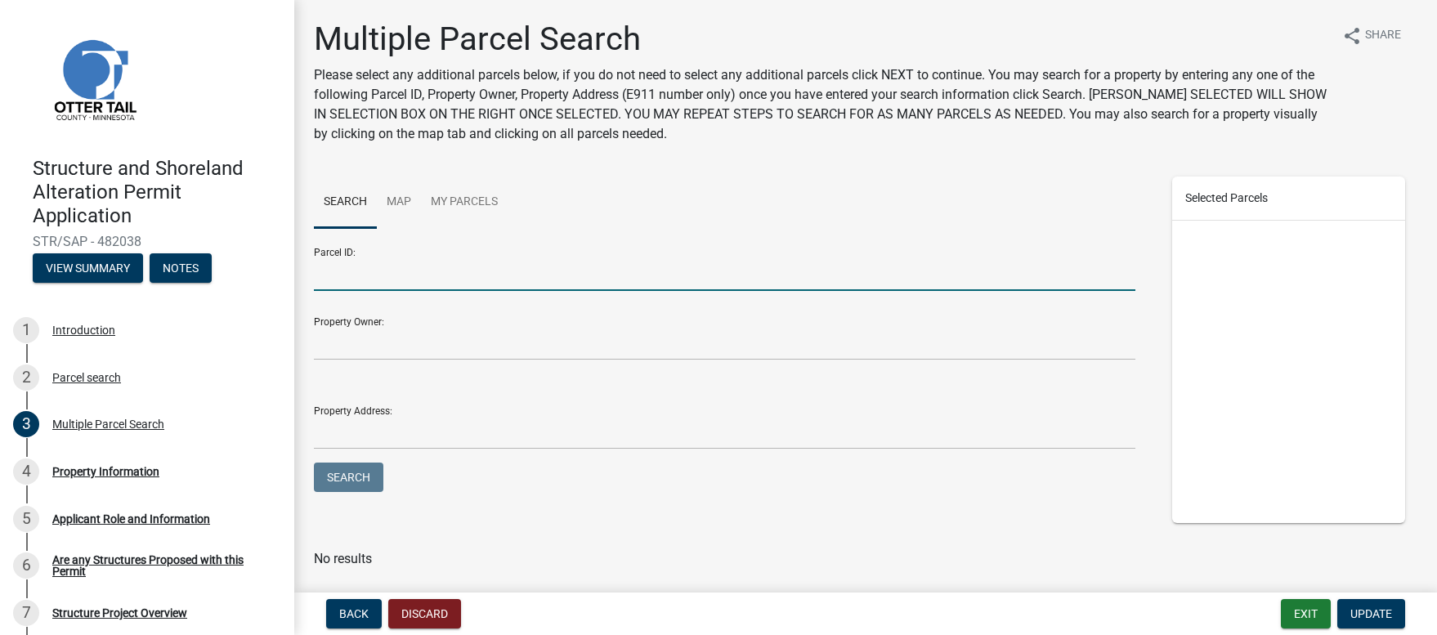
click at [338, 280] on input "Parcel ID:" at bounding box center [724, 274] width 821 height 34
type input "13000040017002"
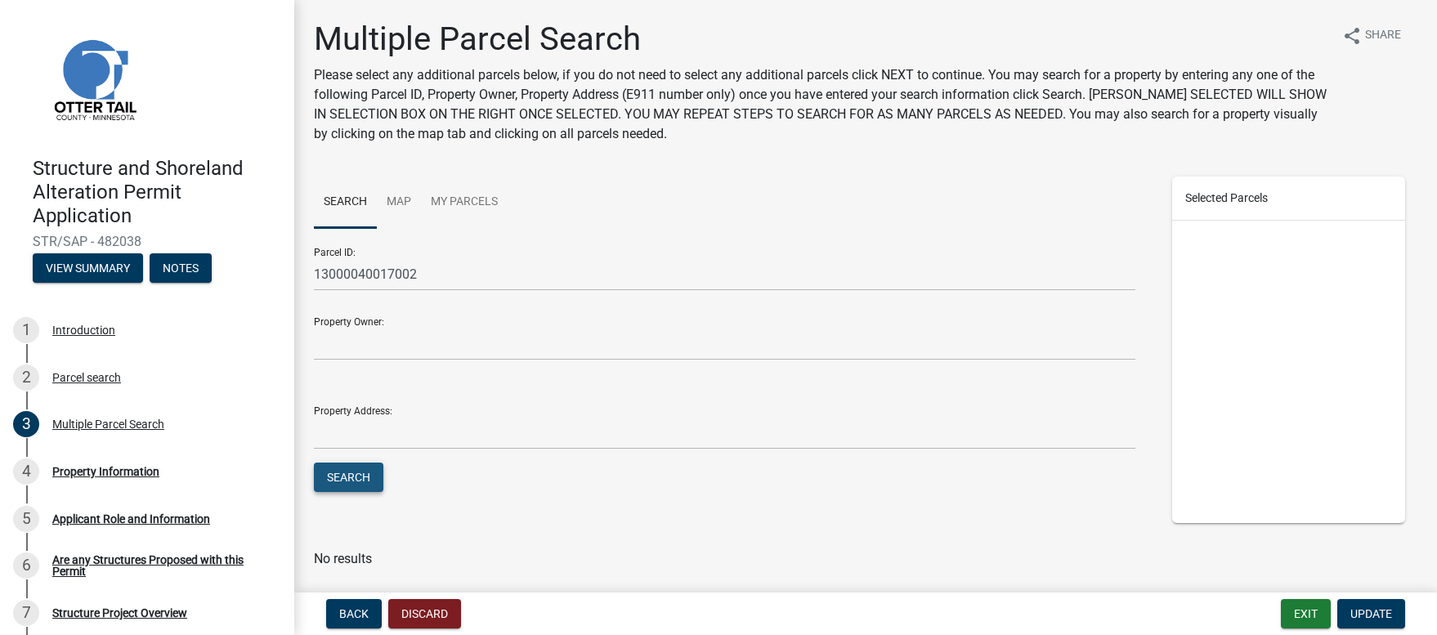
click at [352, 480] on button "Search" at bounding box center [348, 477] width 69 height 29
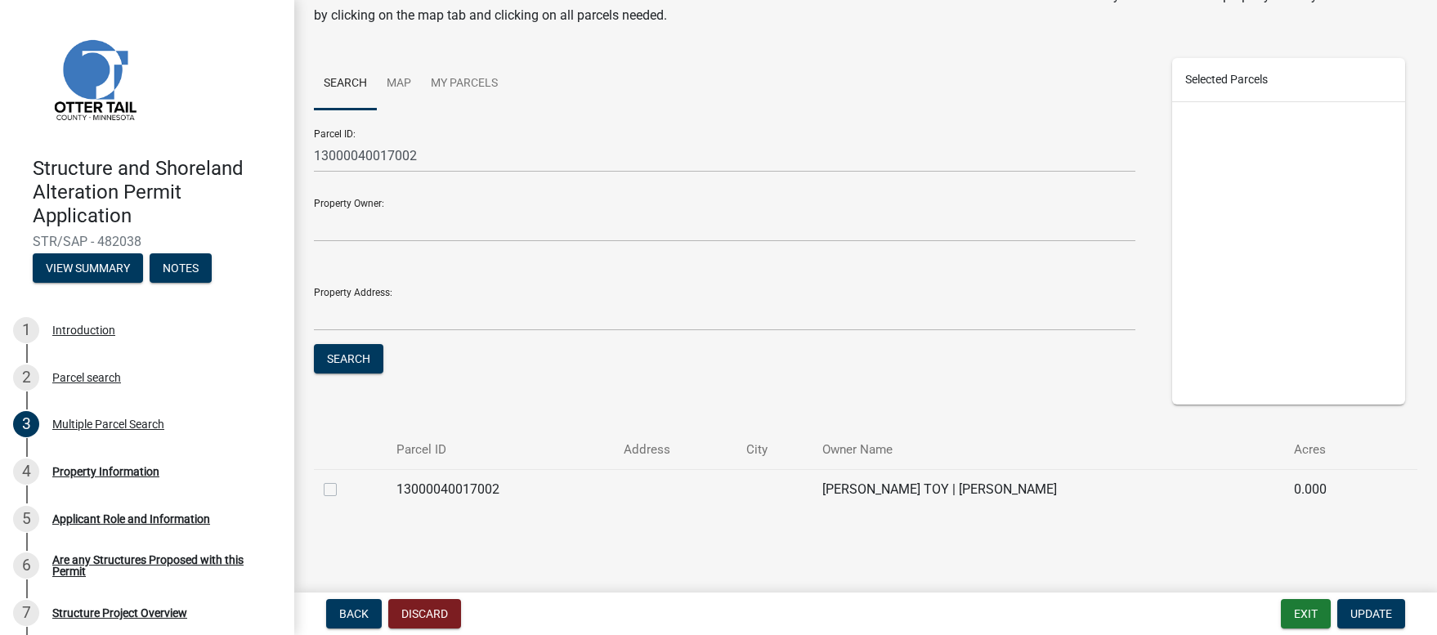
click at [343, 480] on label at bounding box center [343, 480] width 0 height 0
click at [343, 487] on input "checkbox" at bounding box center [348, 485] width 11 height 11
checkbox input "true"
click at [1377, 615] on span "Update" at bounding box center [1371, 613] width 42 height 13
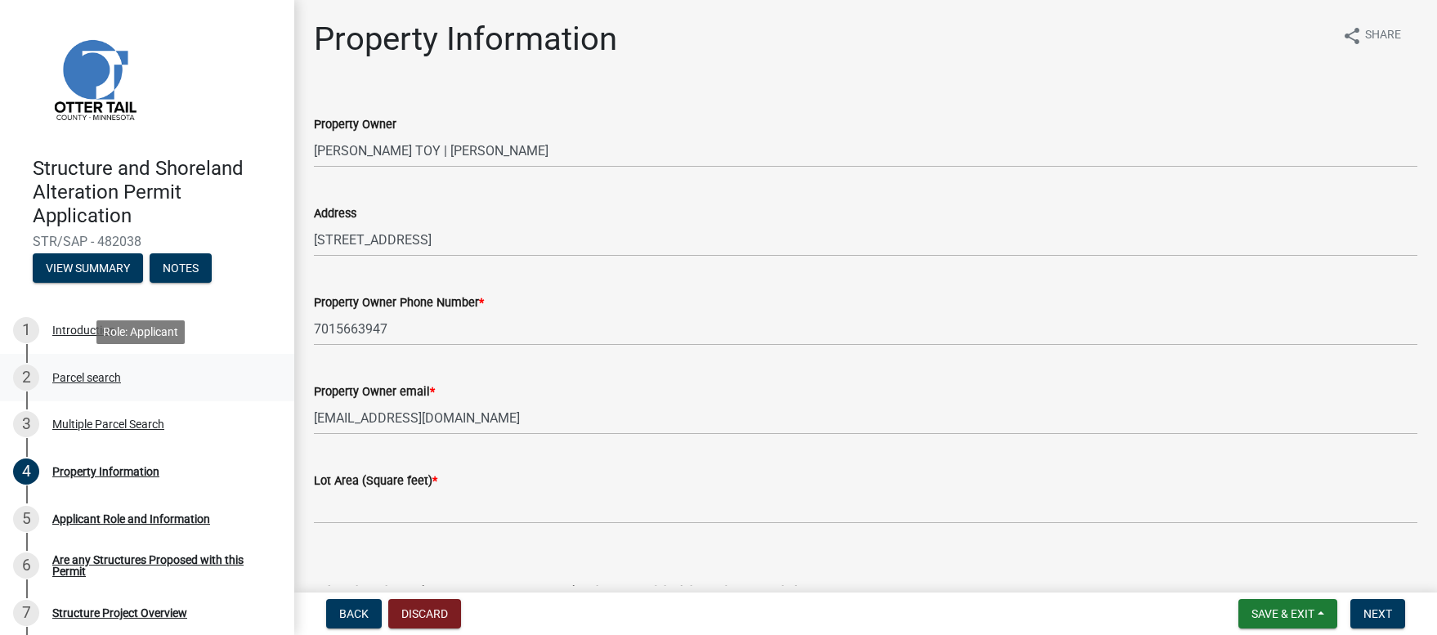
click at [69, 378] on div "Parcel search" at bounding box center [86, 377] width 69 height 11
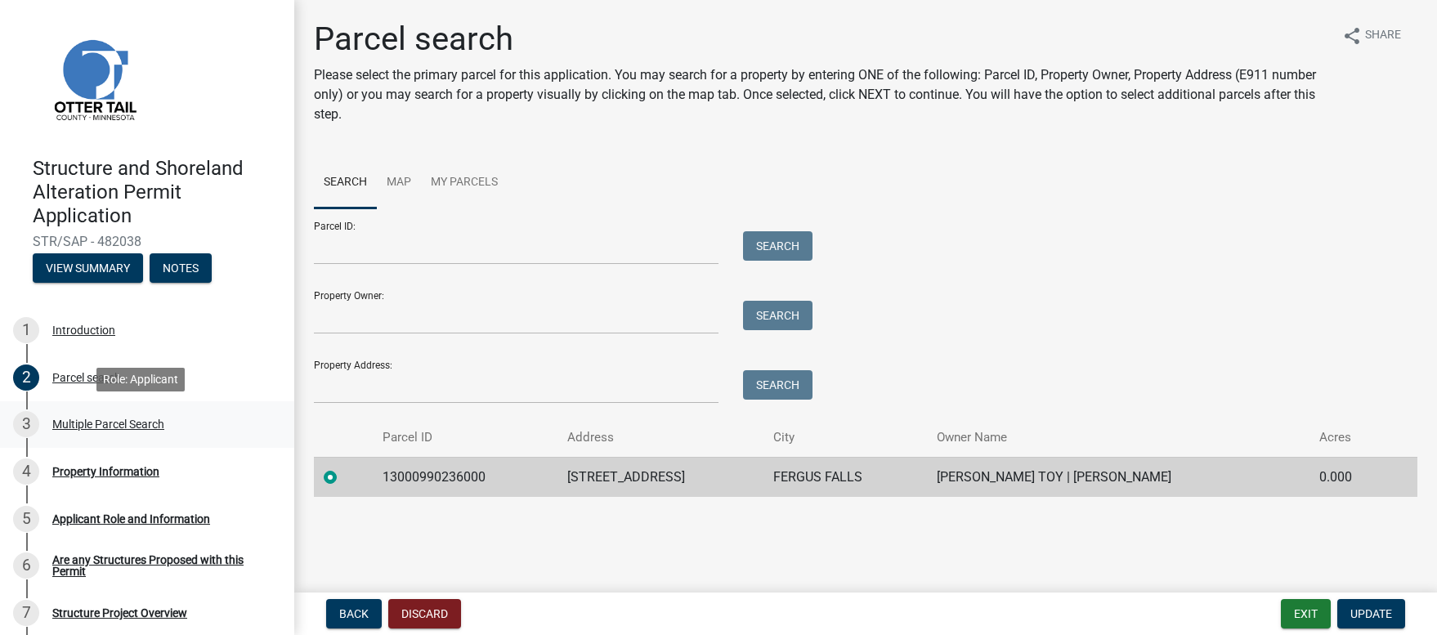
click at [87, 424] on div "Multiple Parcel Search" at bounding box center [108, 423] width 112 height 11
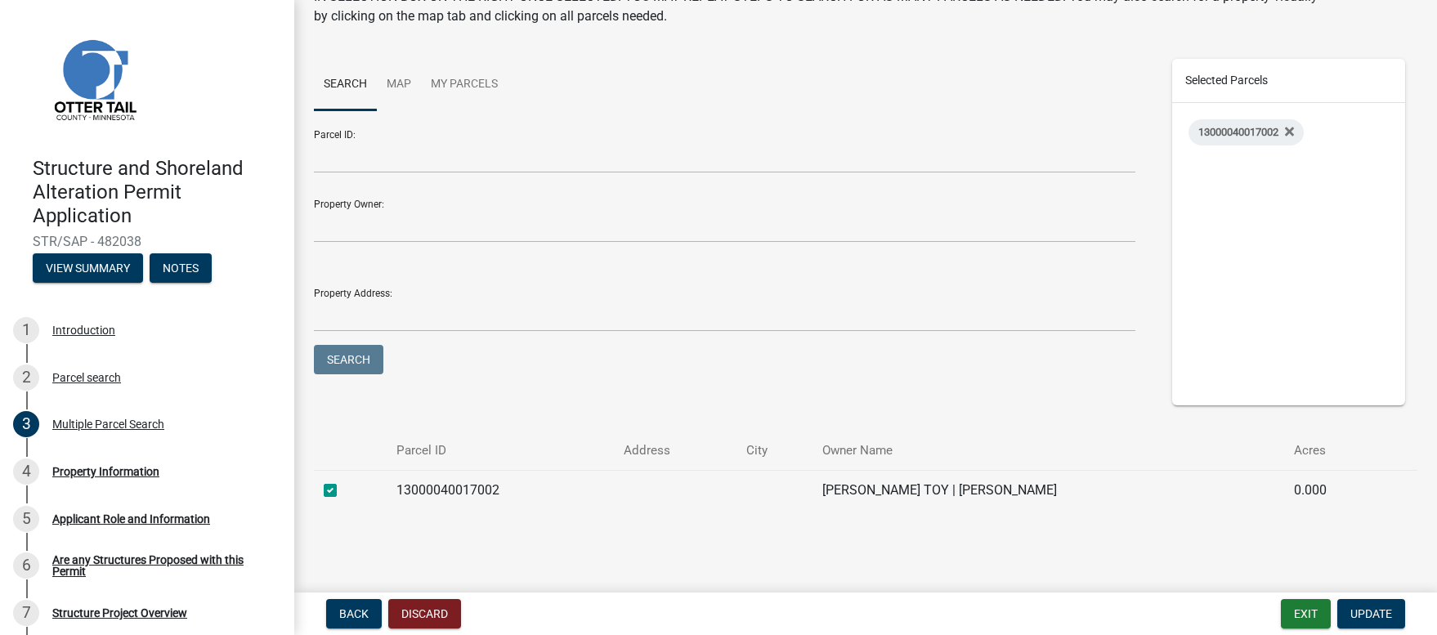
scroll to position [118, 0]
click at [91, 474] on div "Property Information" at bounding box center [105, 471] width 107 height 11
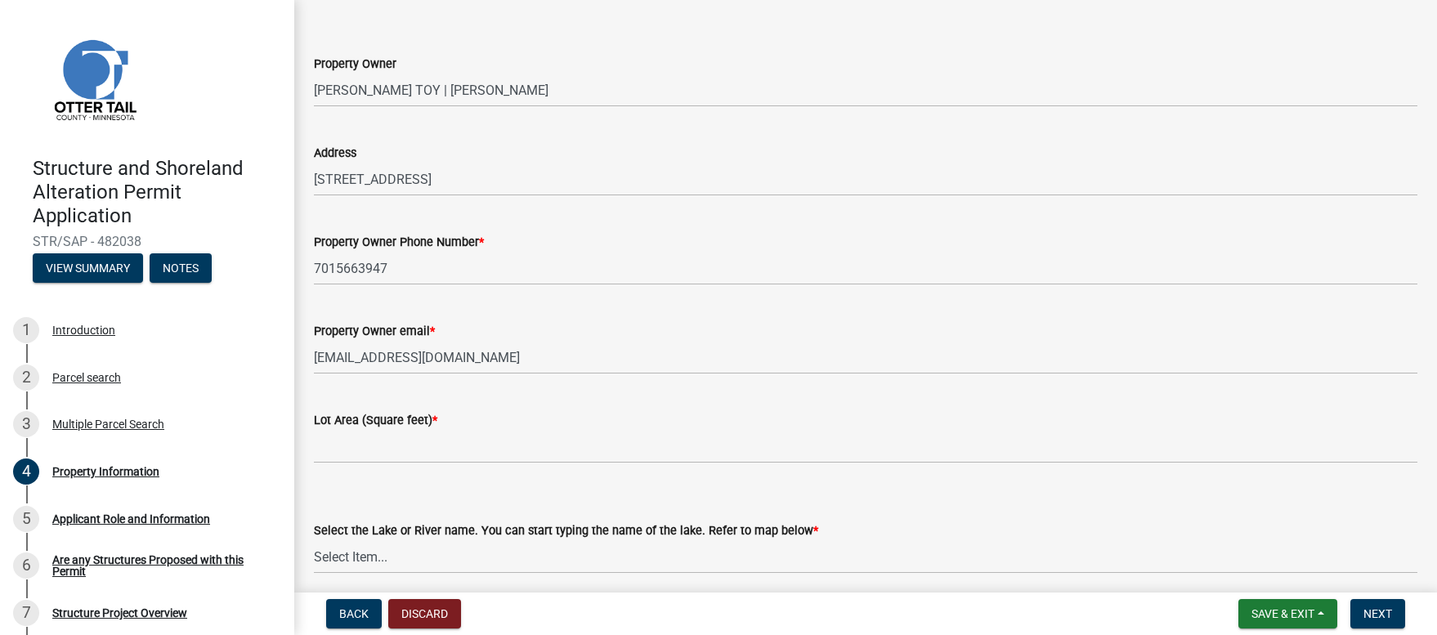
scroll to position [61, 0]
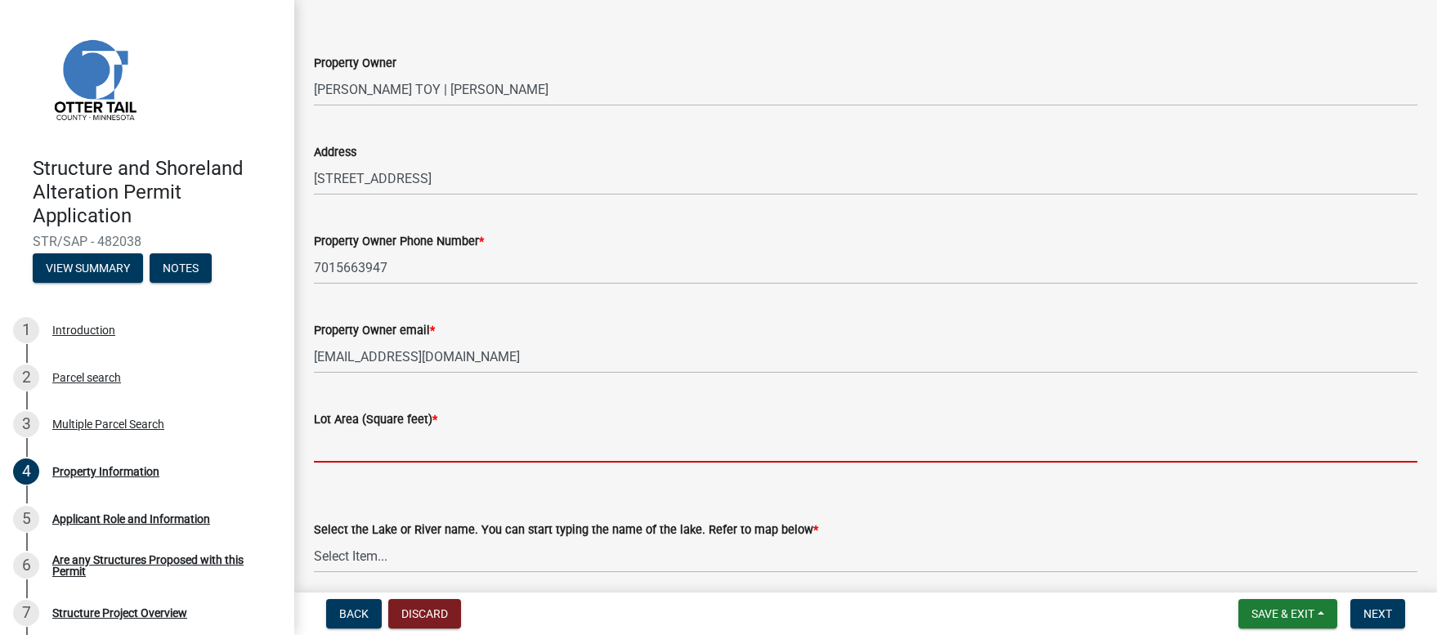
click at [345, 452] on input "text" at bounding box center [865, 446] width 1103 height 34
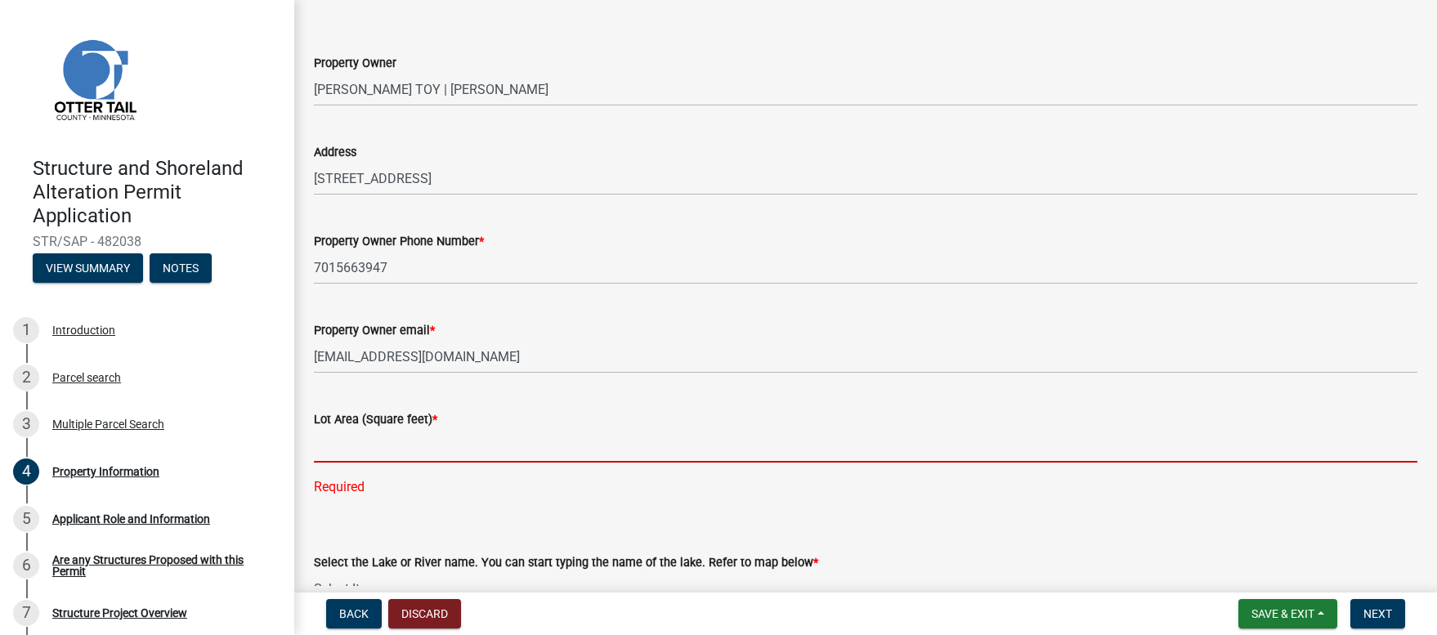
click at [346, 450] on input "text" at bounding box center [865, 446] width 1103 height 34
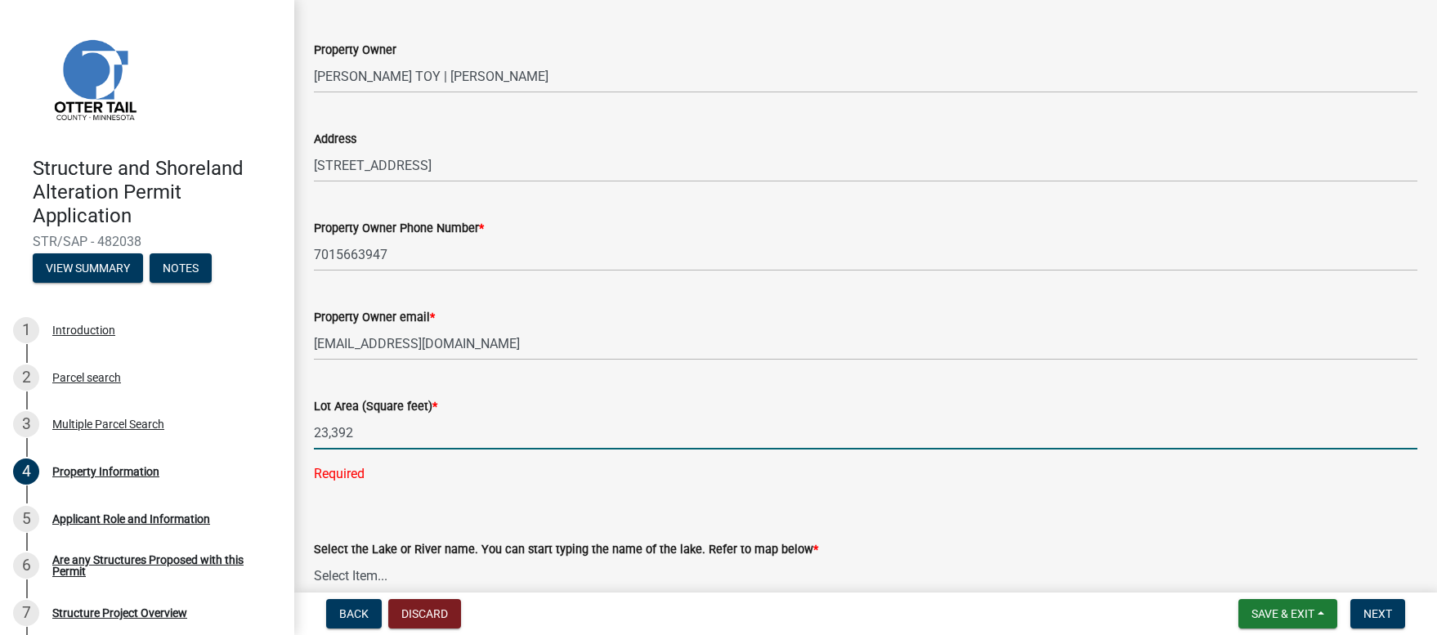
scroll to position [293, 0]
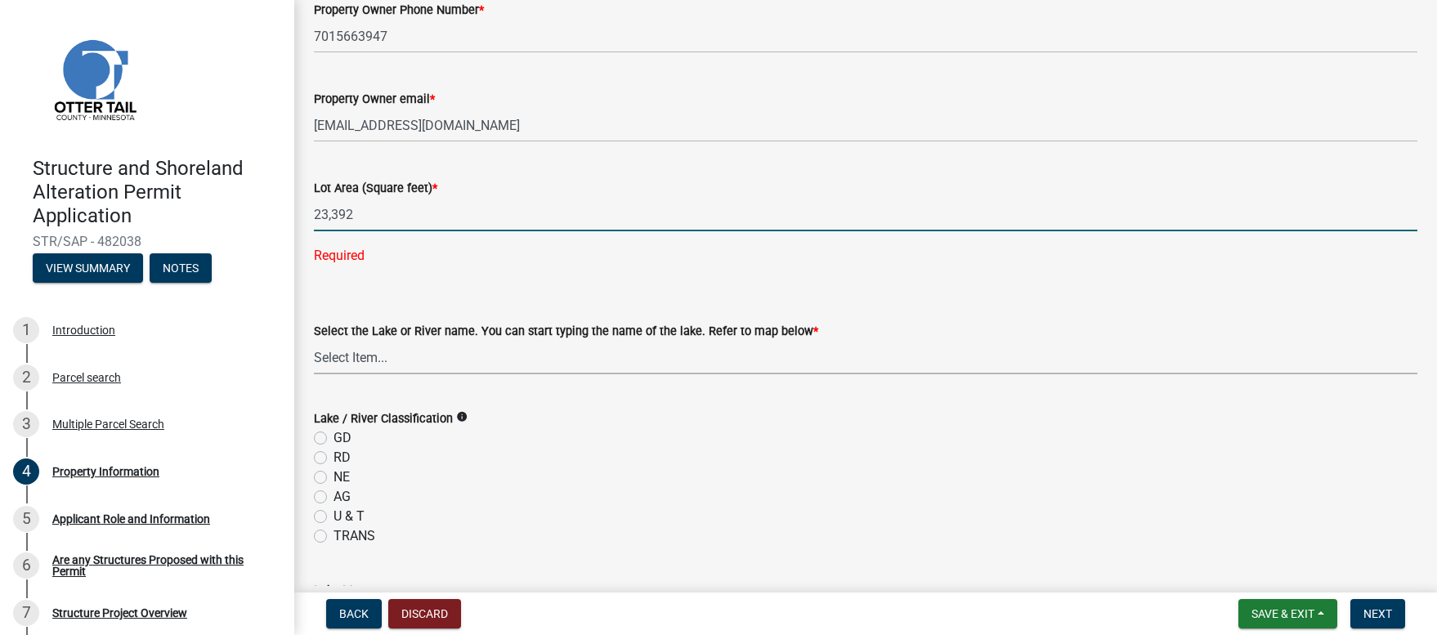
type input "23392"
click at [316, 355] on wm-data-entity-input-list "Property Owner DANIEL S TOY | AMY M TOY Address 21029 ELKS POINT RD Property Ow…" at bounding box center [865, 567] width 1103 height 1536
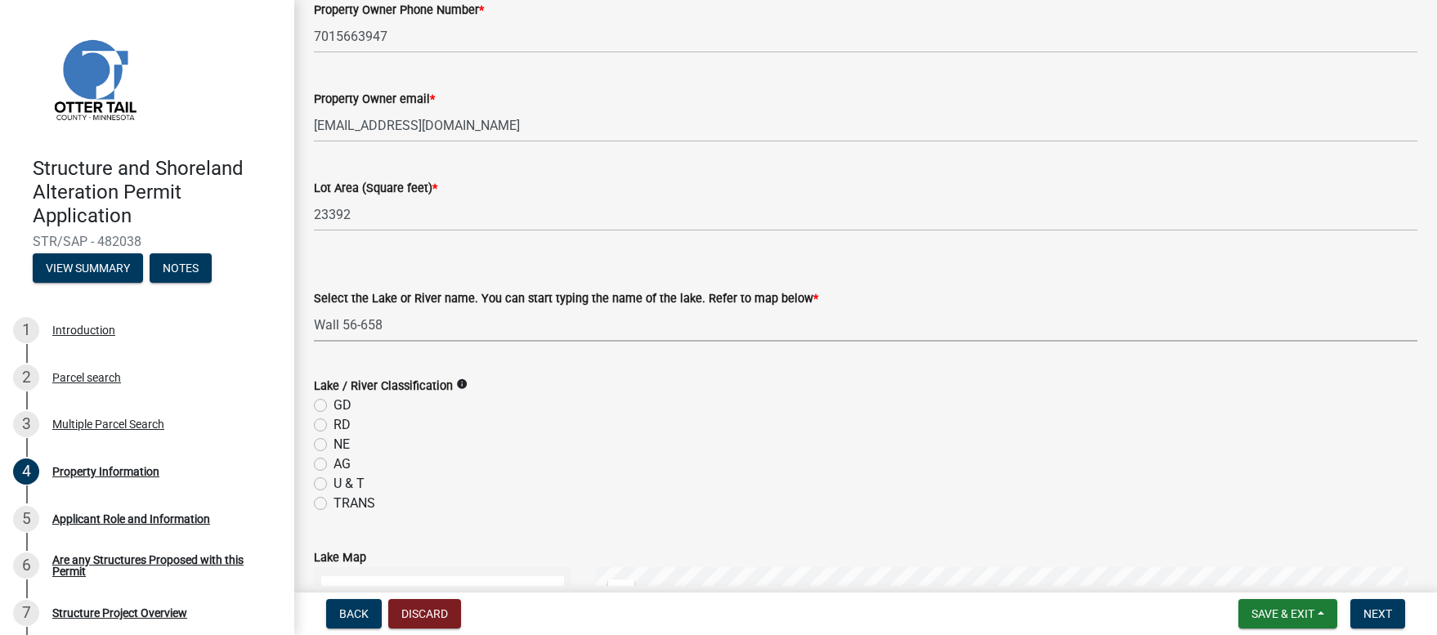
click at [314, 308] on select "Select Item... None Adley 56-031 Albert 56-118 Alfred 56-600 Alice 56-244 Alice…" at bounding box center [865, 325] width 1103 height 34
select select "d5364f27-acc5-462c-b7eb-3b49c42203fc"
click at [333, 404] on label "GD" at bounding box center [342, 406] width 18 height 20
click at [333, 404] on input "GD" at bounding box center [338, 401] width 11 height 11
radio input "true"
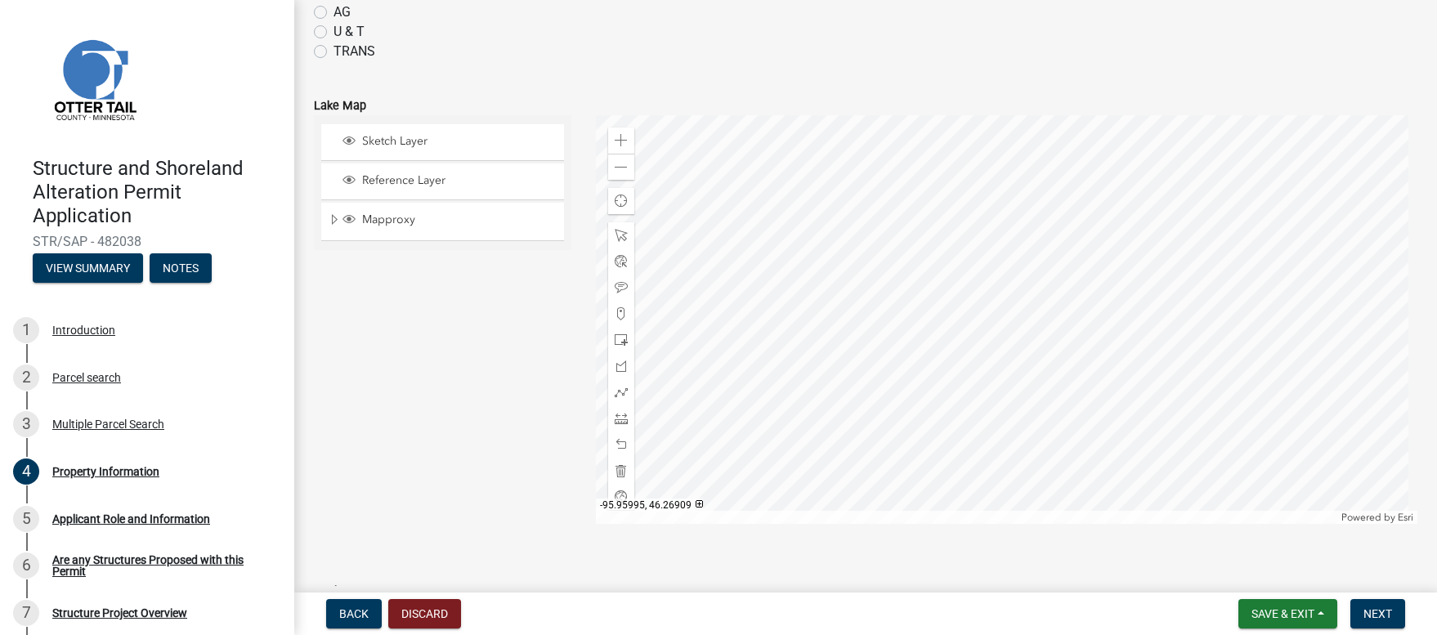
scroll to position [799, 0]
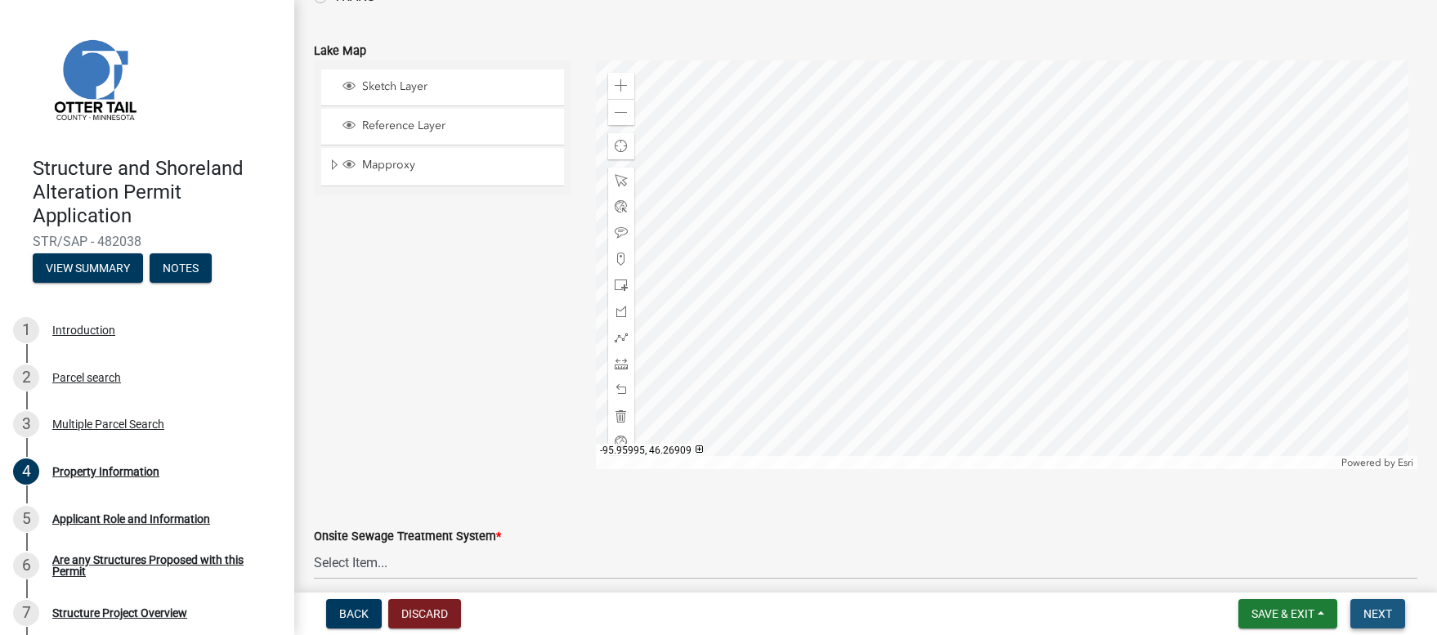
click at [1376, 616] on span "Next" at bounding box center [1377, 613] width 29 height 13
click at [326, 559] on select "Select Item... L&R Certificate of Compliance within 5yrs Compliance Inspection …" at bounding box center [865, 563] width 1103 height 34
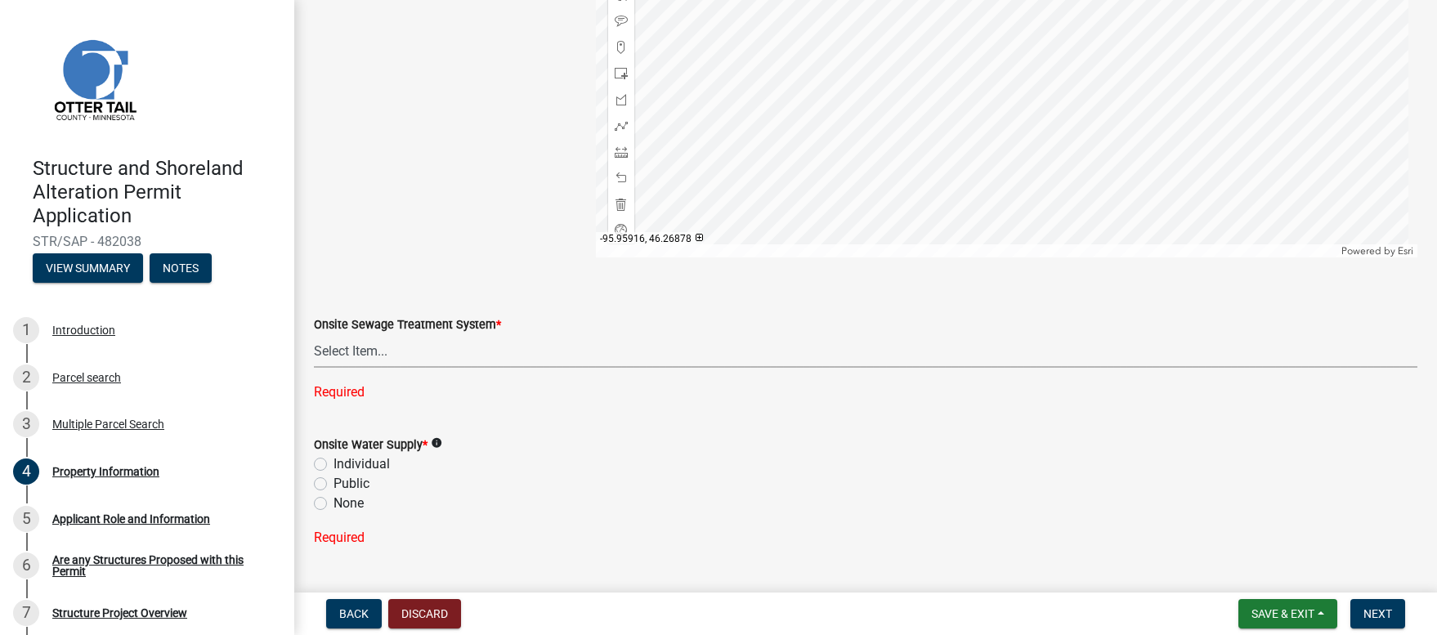
scroll to position [1012, 0]
click at [333, 462] on label "Individual" at bounding box center [361, 464] width 56 height 20
click at [333, 462] on input "Individual" at bounding box center [338, 459] width 11 height 11
radio input "true"
click at [329, 351] on select "Select Item... L&R Certificate of Compliance within 5yrs Compliance Inspection …" at bounding box center [865, 350] width 1103 height 34
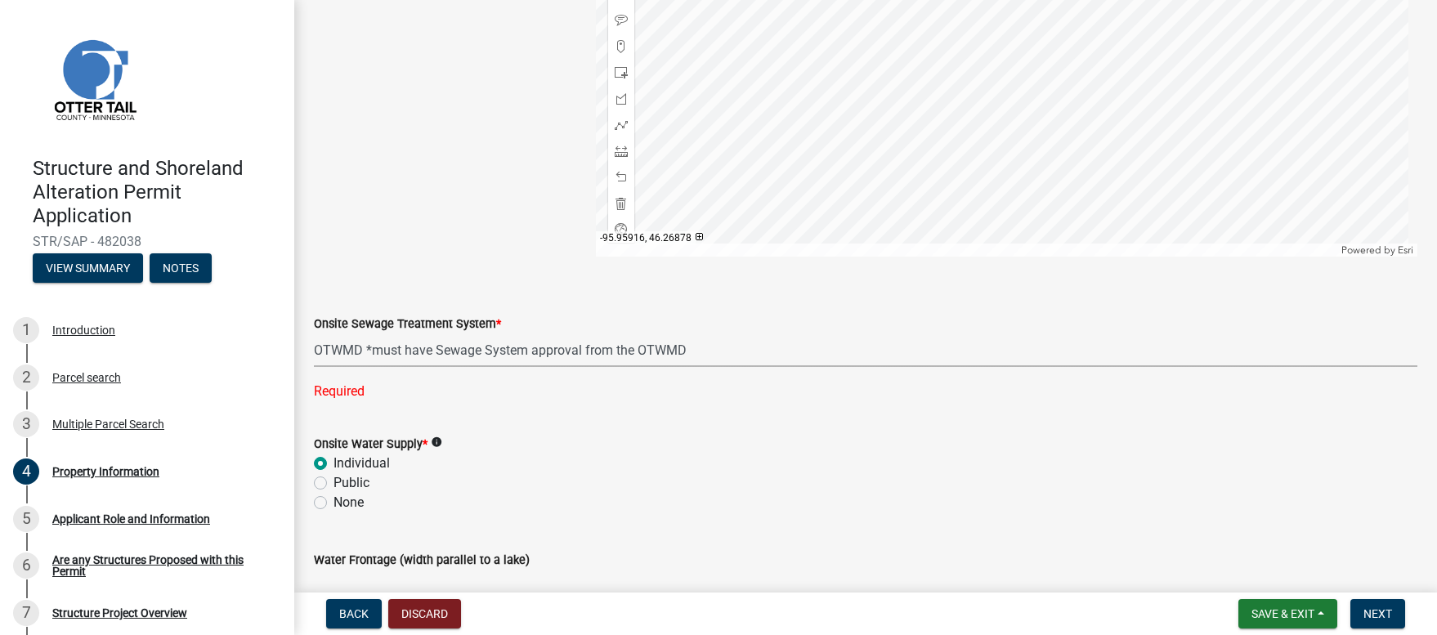
click at [314, 333] on select "Select Item... L&R Certificate of Compliance within 5yrs Compliance Inspection …" at bounding box center [865, 350] width 1103 height 34
select select "bc365043-463f-4dd2-a146-228392936da3"
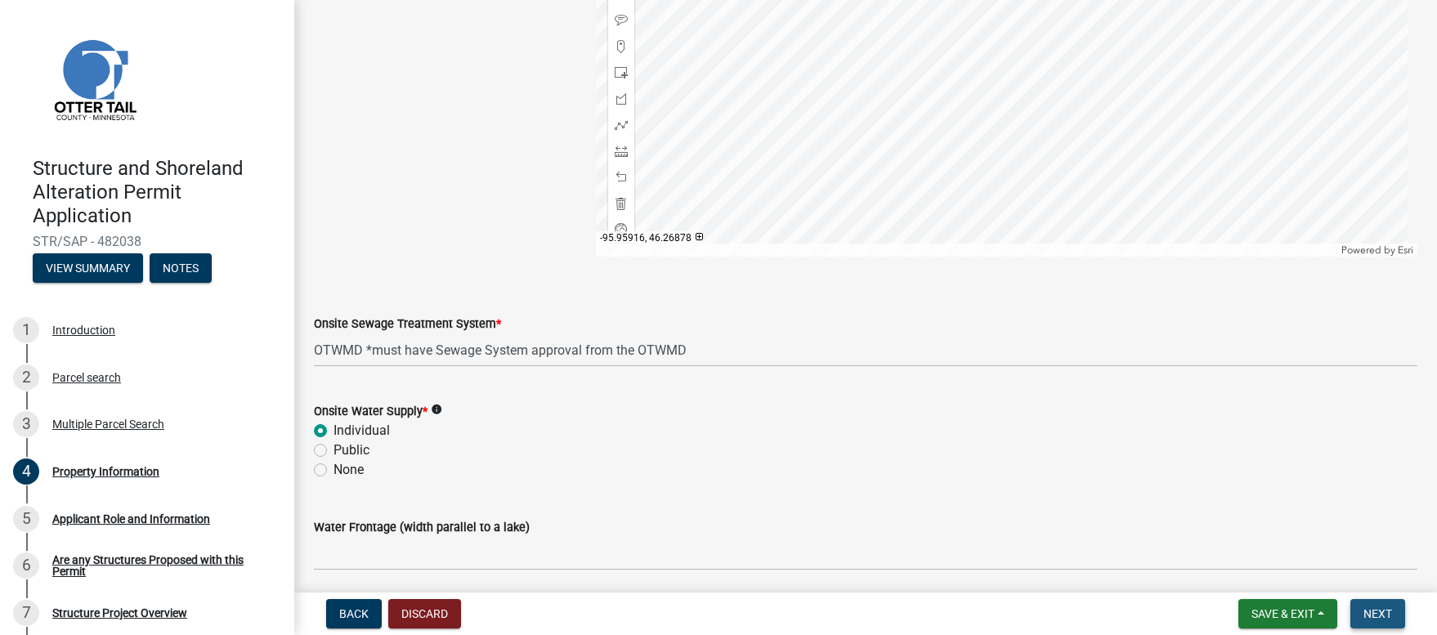
click at [1368, 612] on span "Next" at bounding box center [1377, 613] width 29 height 13
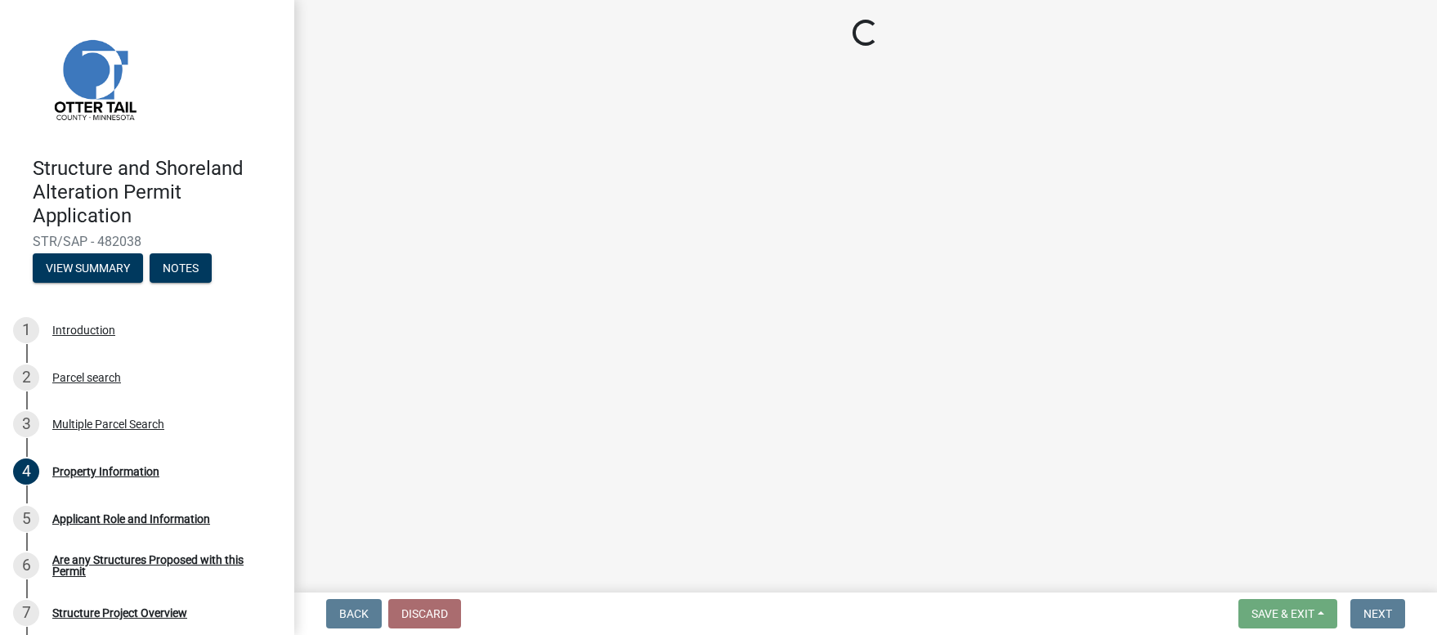
scroll to position [0, 0]
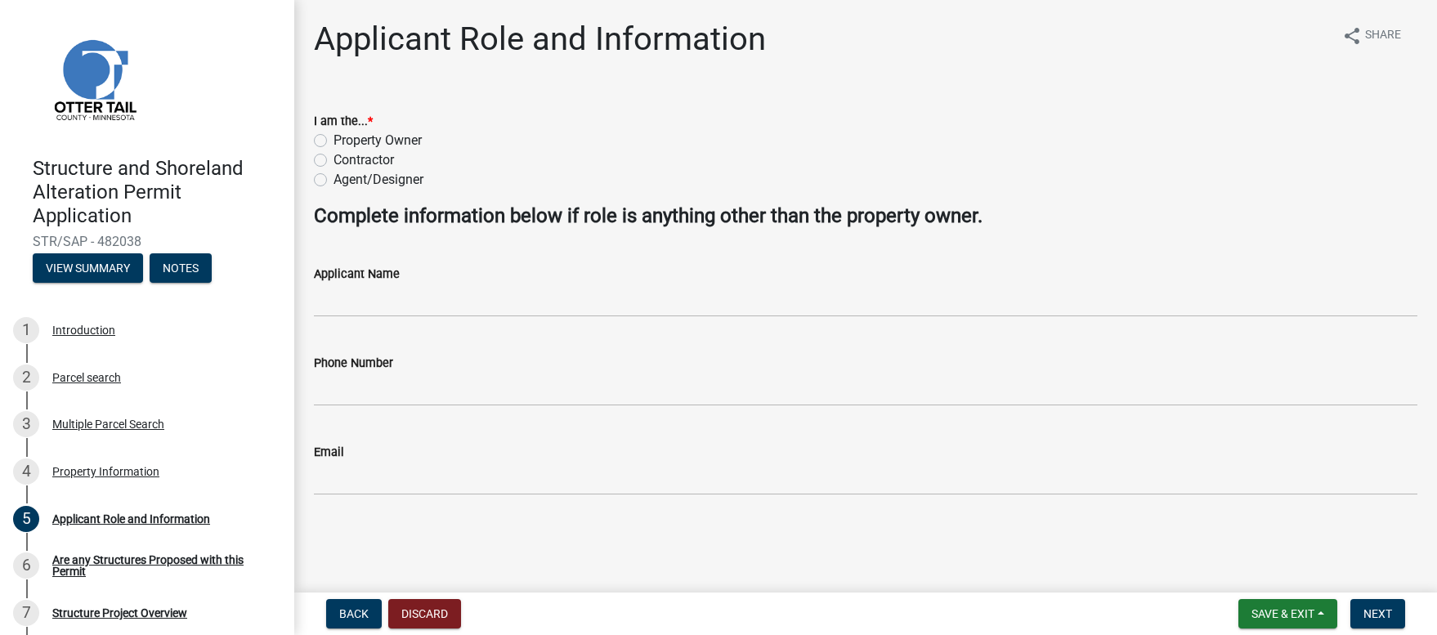
click at [333, 139] on label "Property Owner" at bounding box center [377, 141] width 88 height 20
click at [333, 139] on input "Property Owner" at bounding box center [338, 136] width 11 height 11
radio input "true"
click at [1388, 615] on span "Next" at bounding box center [1377, 613] width 29 height 13
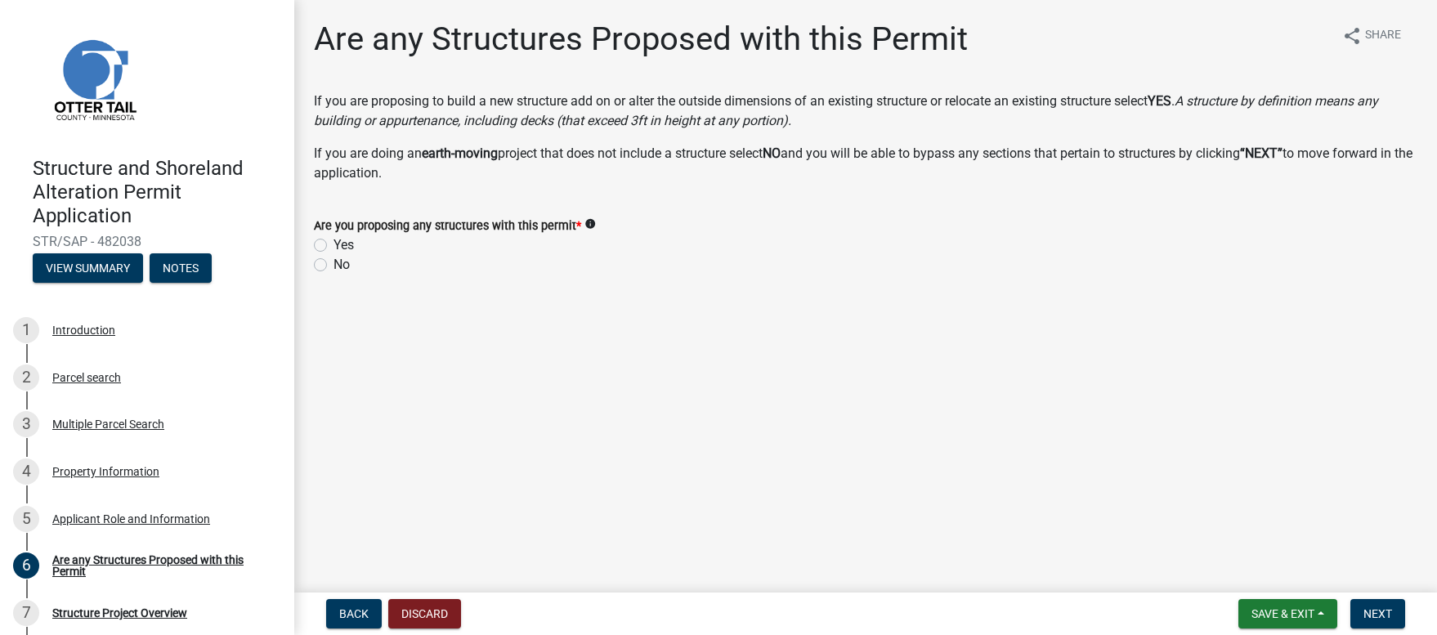
click at [333, 242] on label "Yes" at bounding box center [343, 245] width 20 height 20
click at [333, 242] on input "Yes" at bounding box center [338, 240] width 11 height 11
radio input "true"
click at [1375, 611] on span "Next" at bounding box center [1377, 613] width 29 height 13
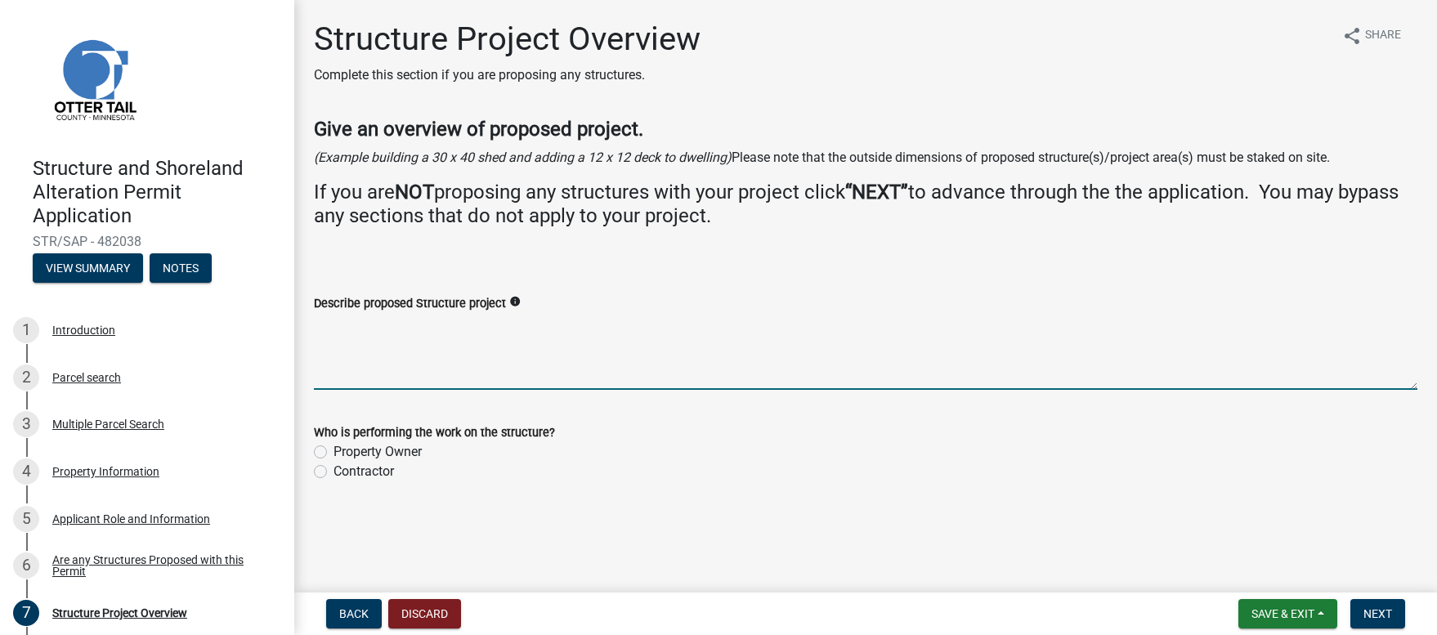
click at [382, 379] on textarea "Describe proposed Structure project" at bounding box center [865, 351] width 1103 height 77
type textarea "Enclose 12x20 deck."
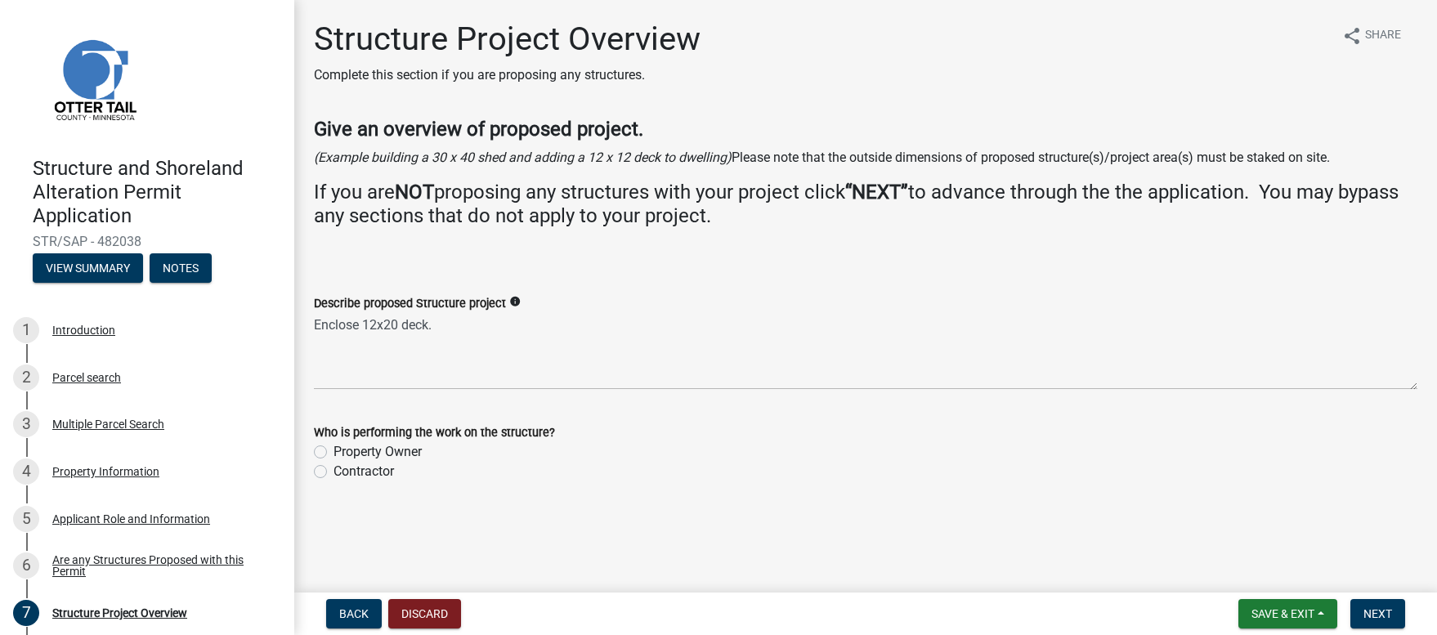
click at [333, 449] on label "Property Owner" at bounding box center [377, 452] width 88 height 20
click at [333, 449] on input "Property Owner" at bounding box center [338, 447] width 11 height 11
radio input "true"
click at [1372, 610] on span "Next" at bounding box center [1377, 613] width 29 height 13
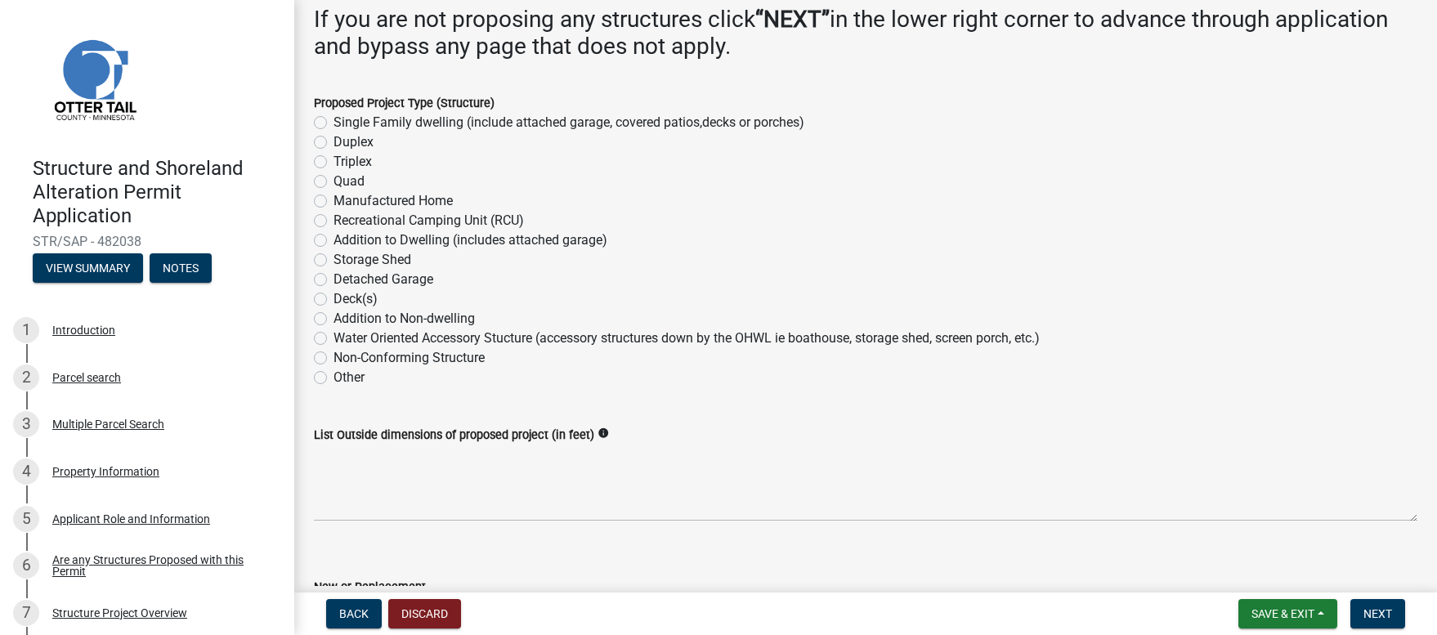
scroll to position [261, 0]
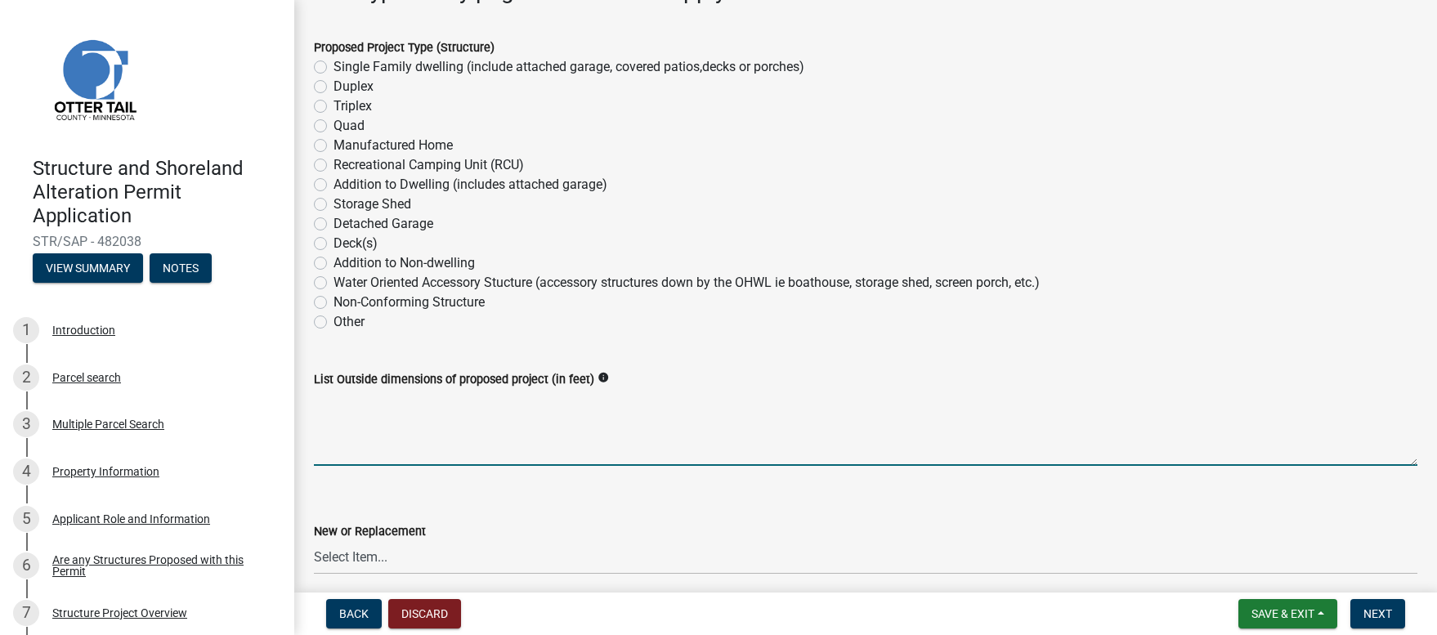
click at [343, 451] on textarea "List Outside dimensions of proposed project (in feet)" at bounding box center [865, 427] width 1103 height 77
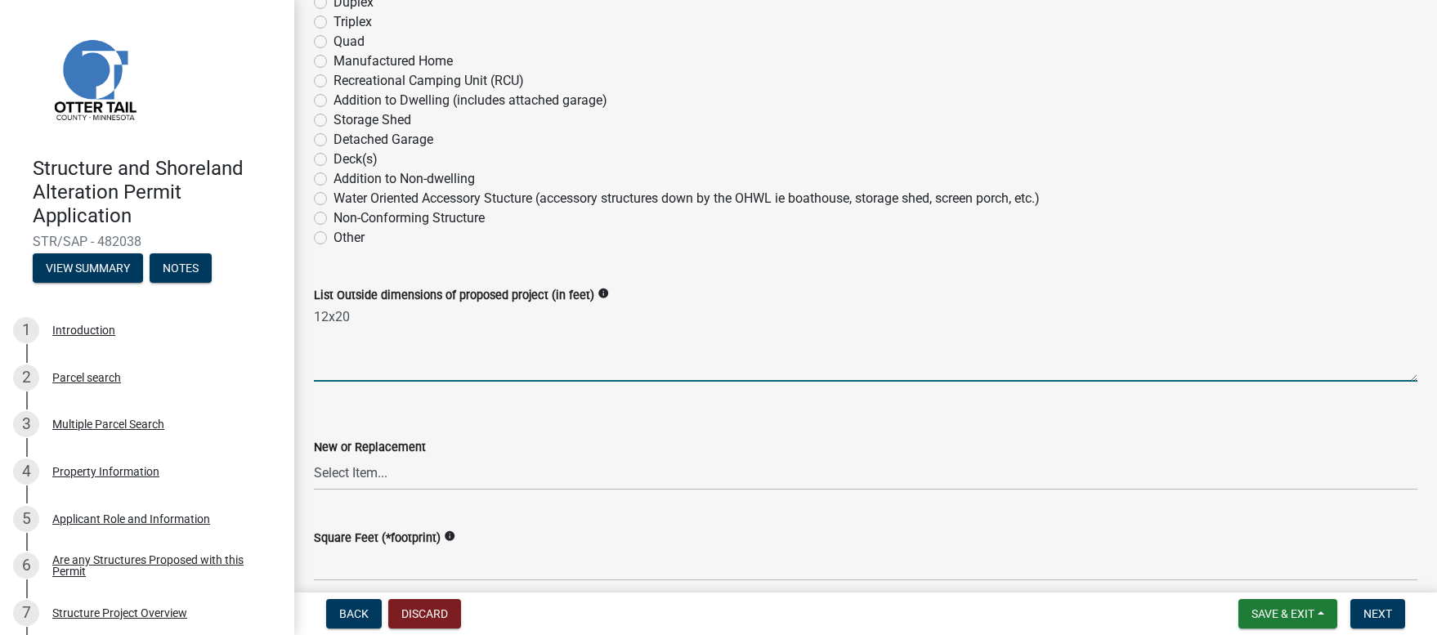
scroll to position [427, 0]
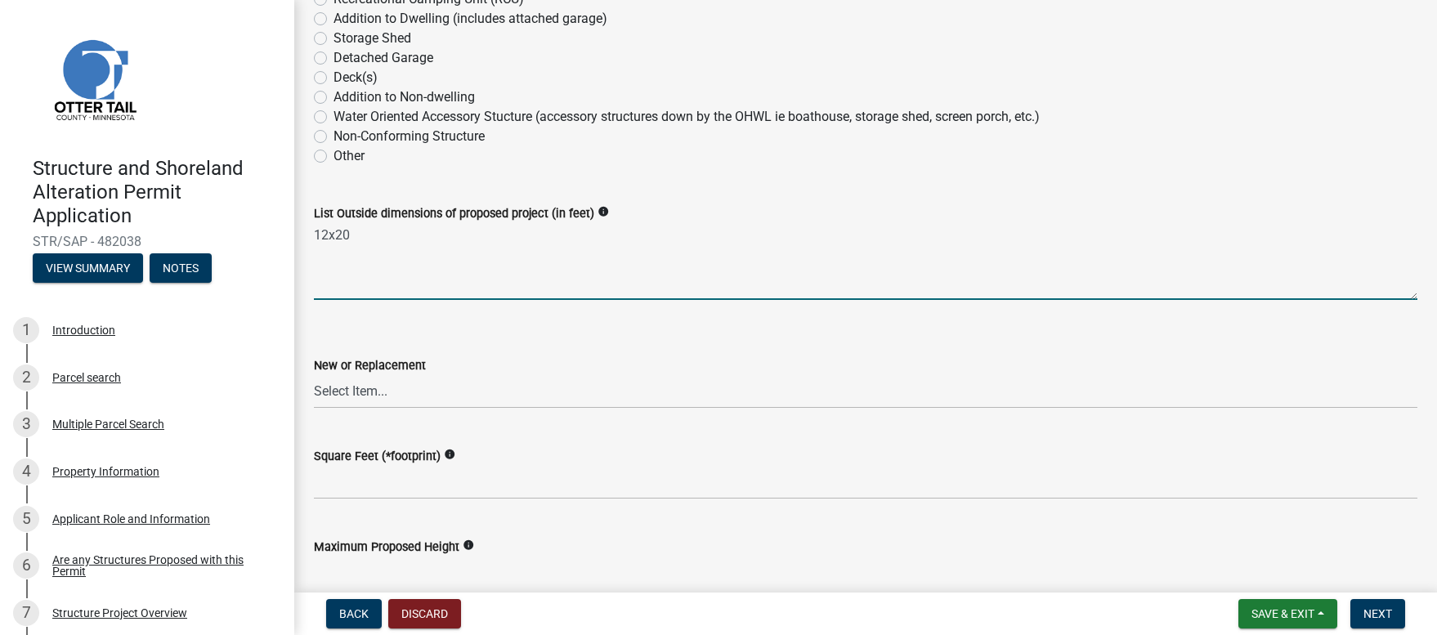
type textarea "12x20"
click at [341, 387] on select "Select Item... New Replacement" at bounding box center [865, 392] width 1103 height 34
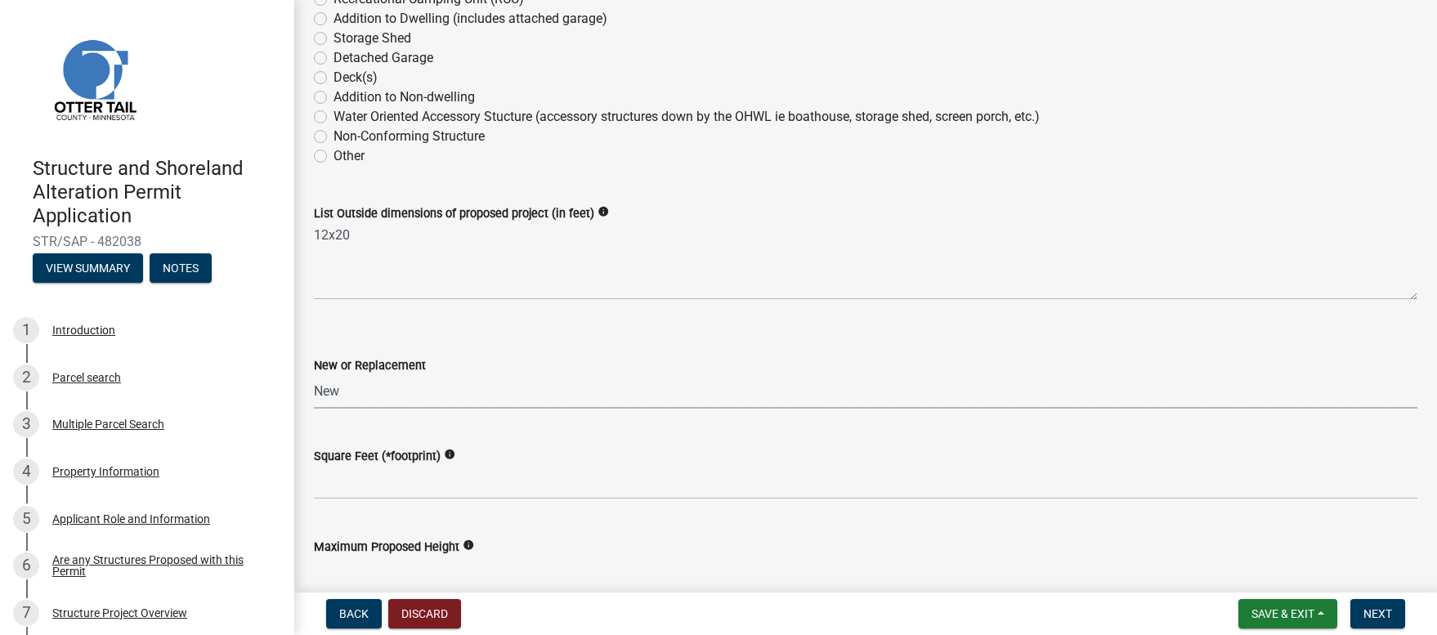
click at [314, 375] on select "Select Item... New Replacement" at bounding box center [865, 392] width 1103 height 34
select select "c185e313-3403-4239-bd61-bb563c58a77a"
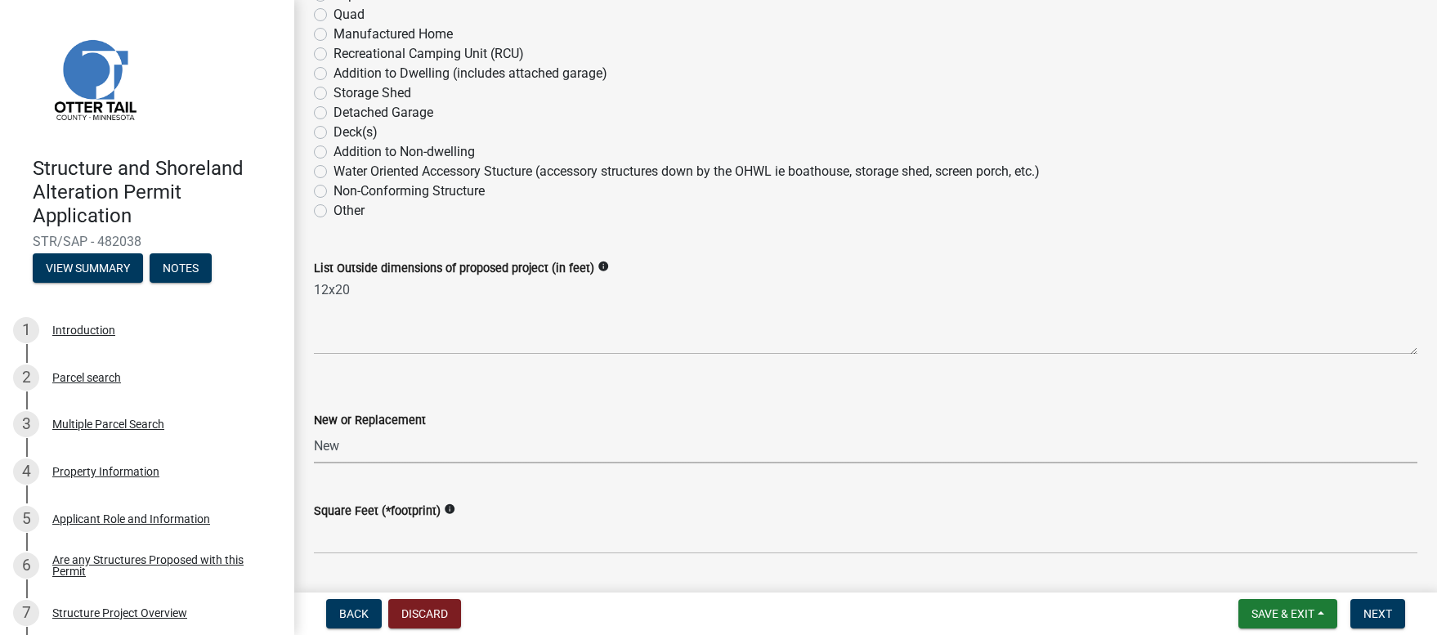
scroll to position [371, 0]
click at [333, 190] on label "Non-Conforming Structure" at bounding box center [408, 192] width 151 height 20
click at [333, 190] on input "Non-Conforming Structure" at bounding box center [338, 187] width 11 height 11
radio input "true"
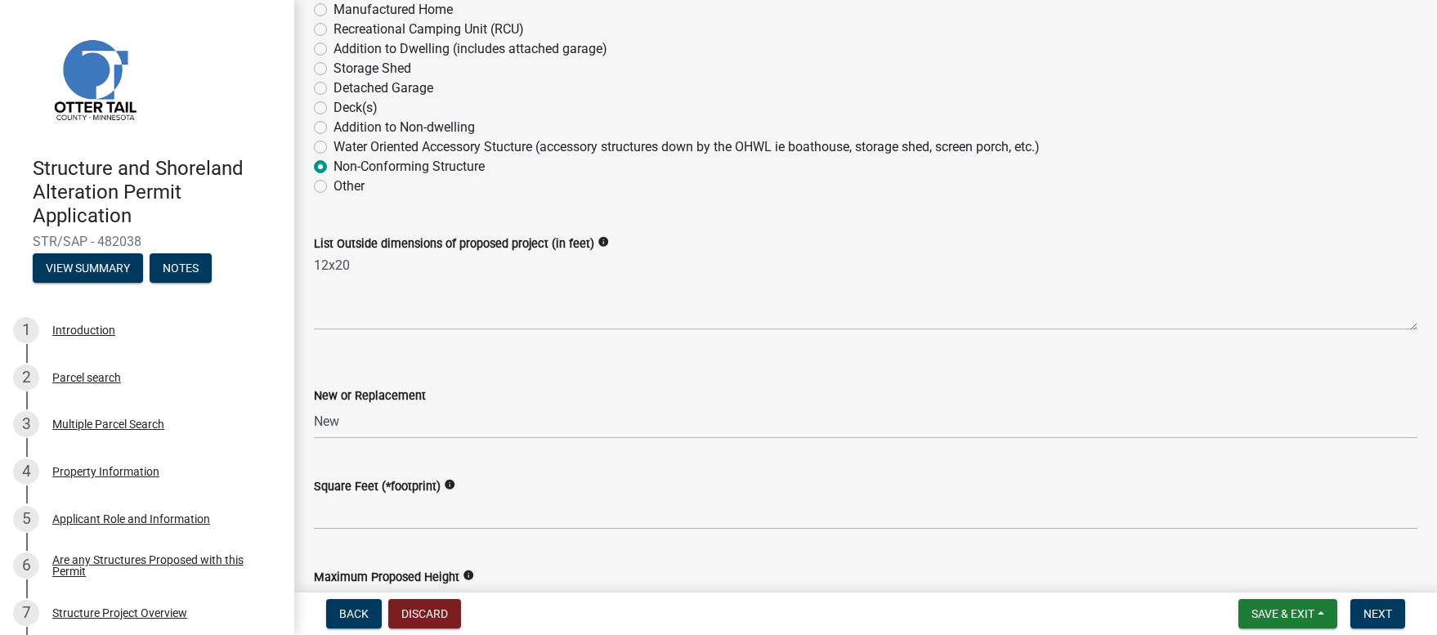
scroll to position [465, 0]
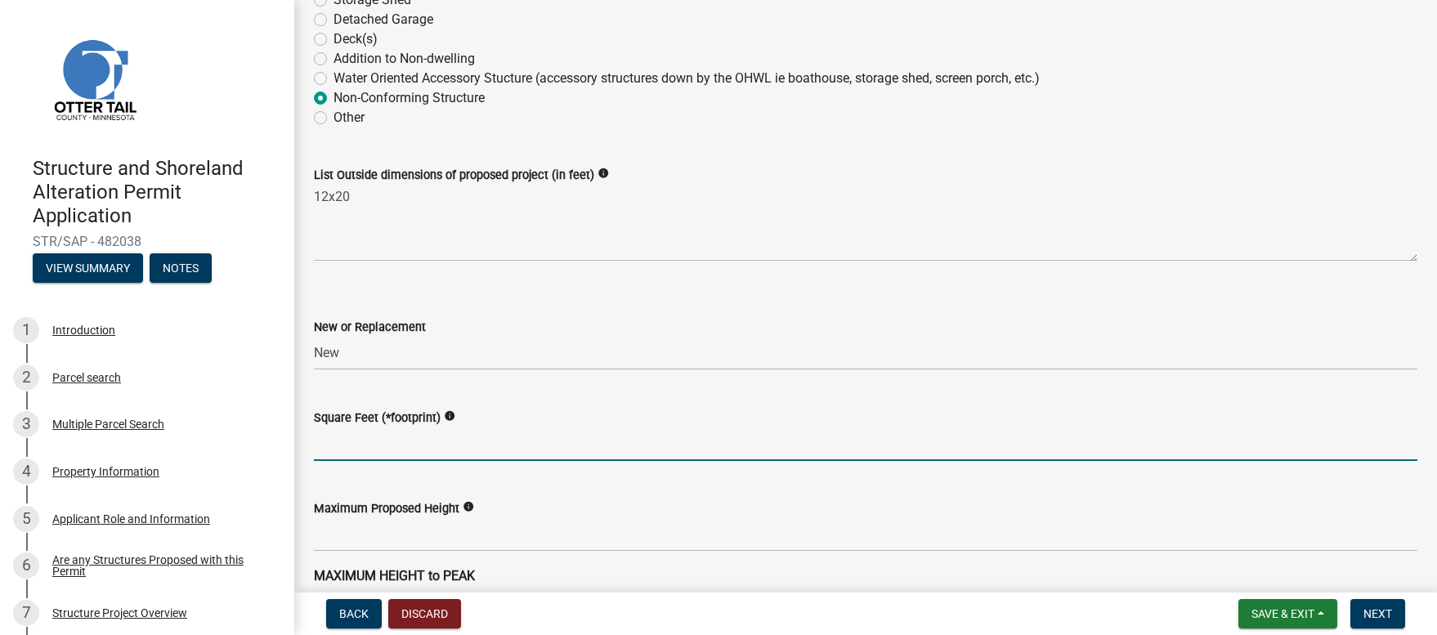
click at [351, 453] on input "text" at bounding box center [865, 444] width 1103 height 34
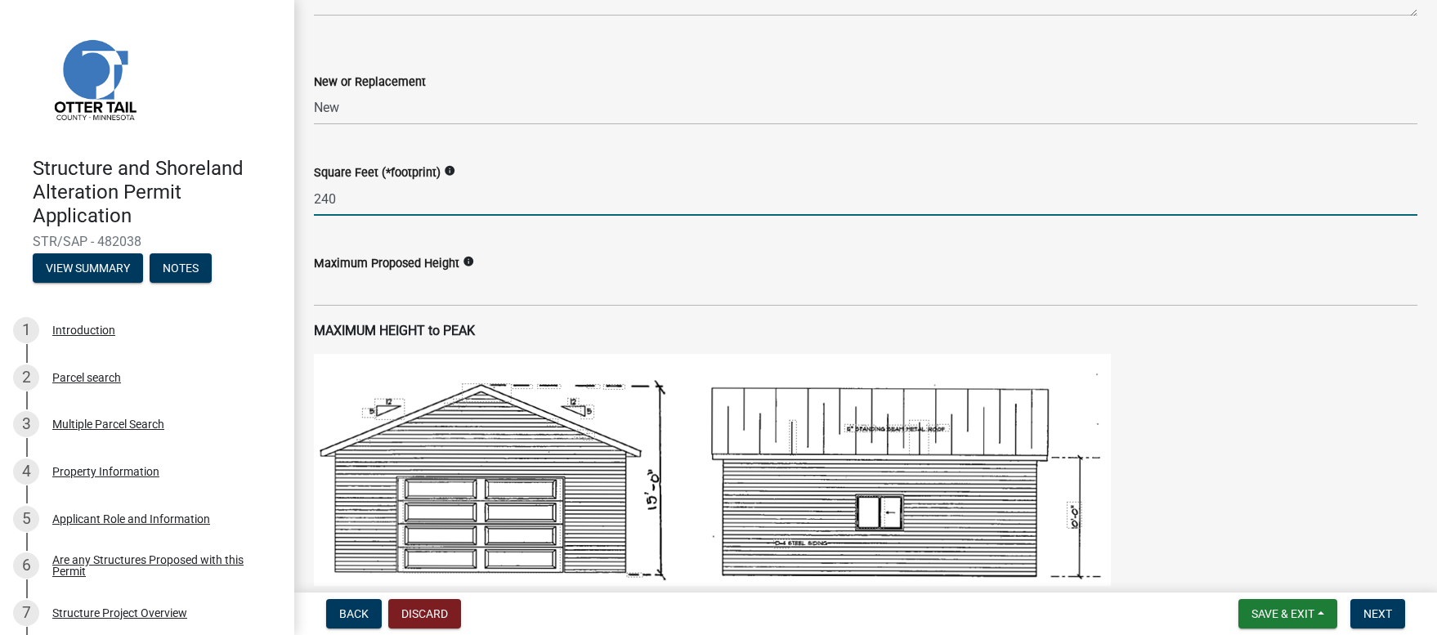
scroll to position [751, 0]
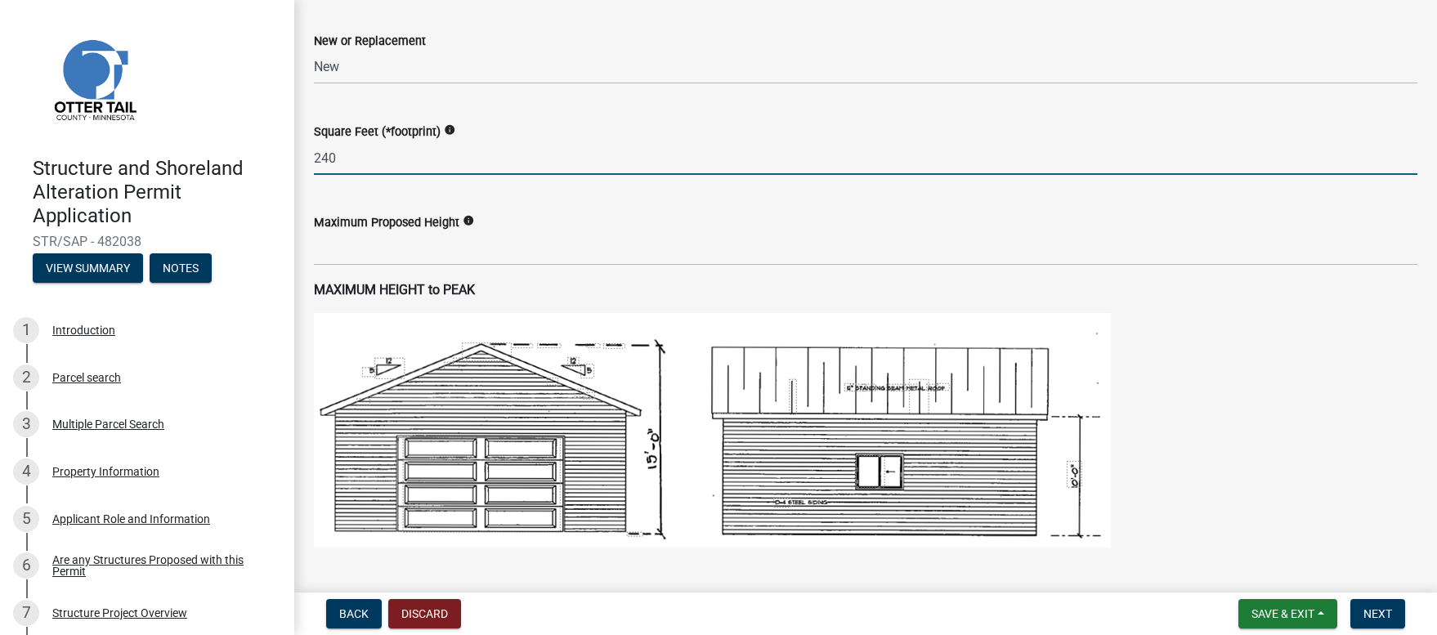
type input "240"
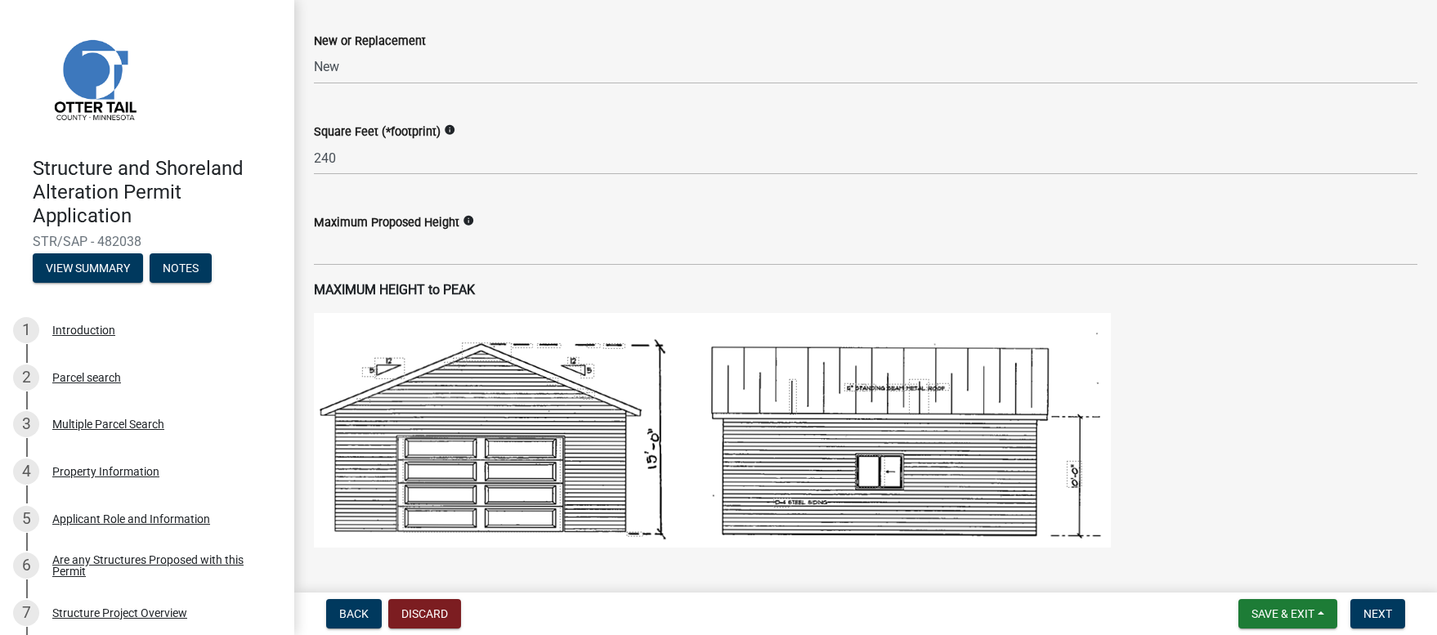
click at [467, 219] on icon "info" at bounding box center [468, 220] width 11 height 11
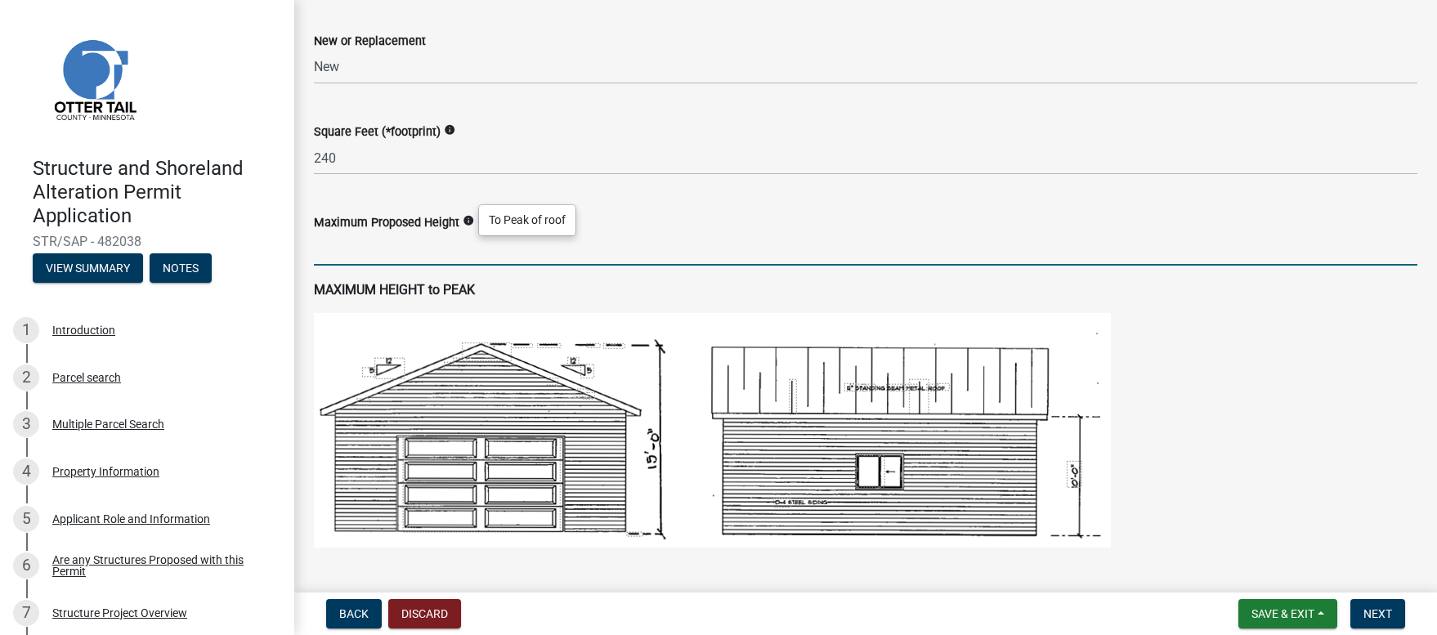
click at [340, 253] on input "text" at bounding box center [865, 249] width 1103 height 34
click at [429, 290] on strong "MAXIMUM HEIGHT to PEAK" at bounding box center [394, 290] width 161 height 16
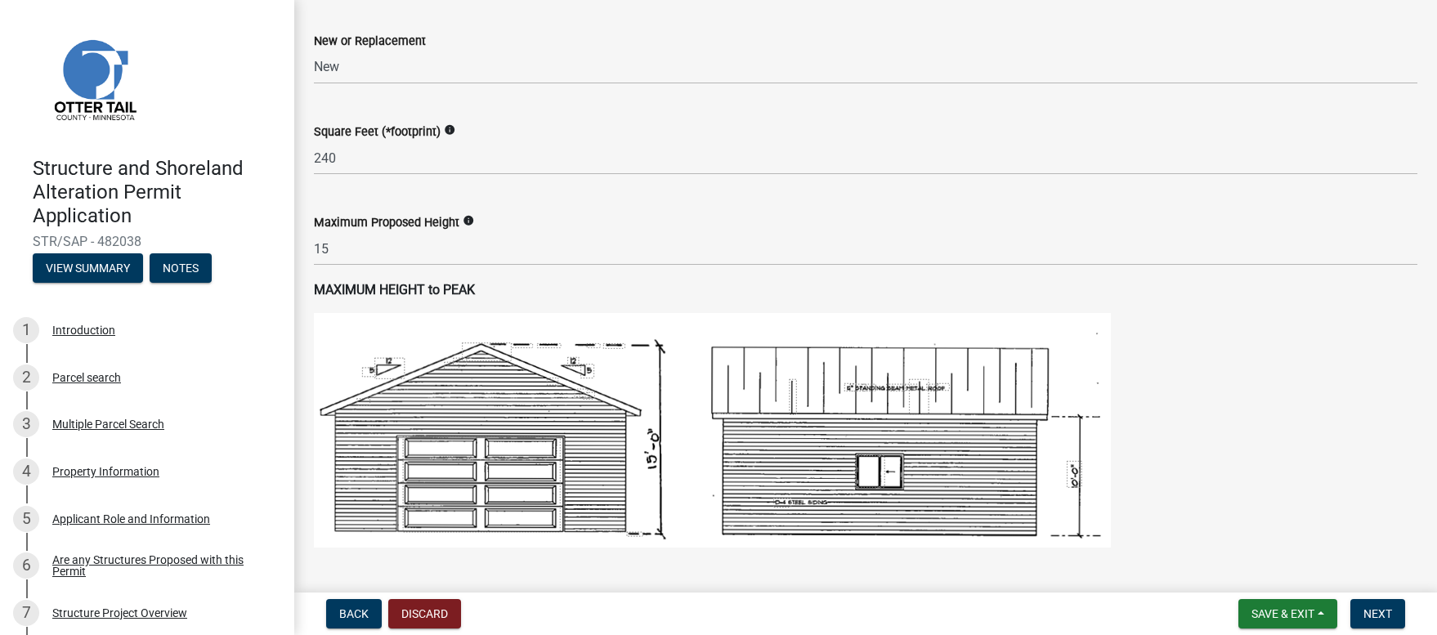
click at [477, 287] on p "MAXIMUM HEIGHT to PEAK" at bounding box center [865, 290] width 1103 height 20
drag, startPoint x: 494, startPoint y: 299, endPoint x: 659, endPoint y: 315, distance: 165.9
click at [497, 299] on p "MAXIMUM HEIGHT to PEAK" at bounding box center [865, 290] width 1103 height 20
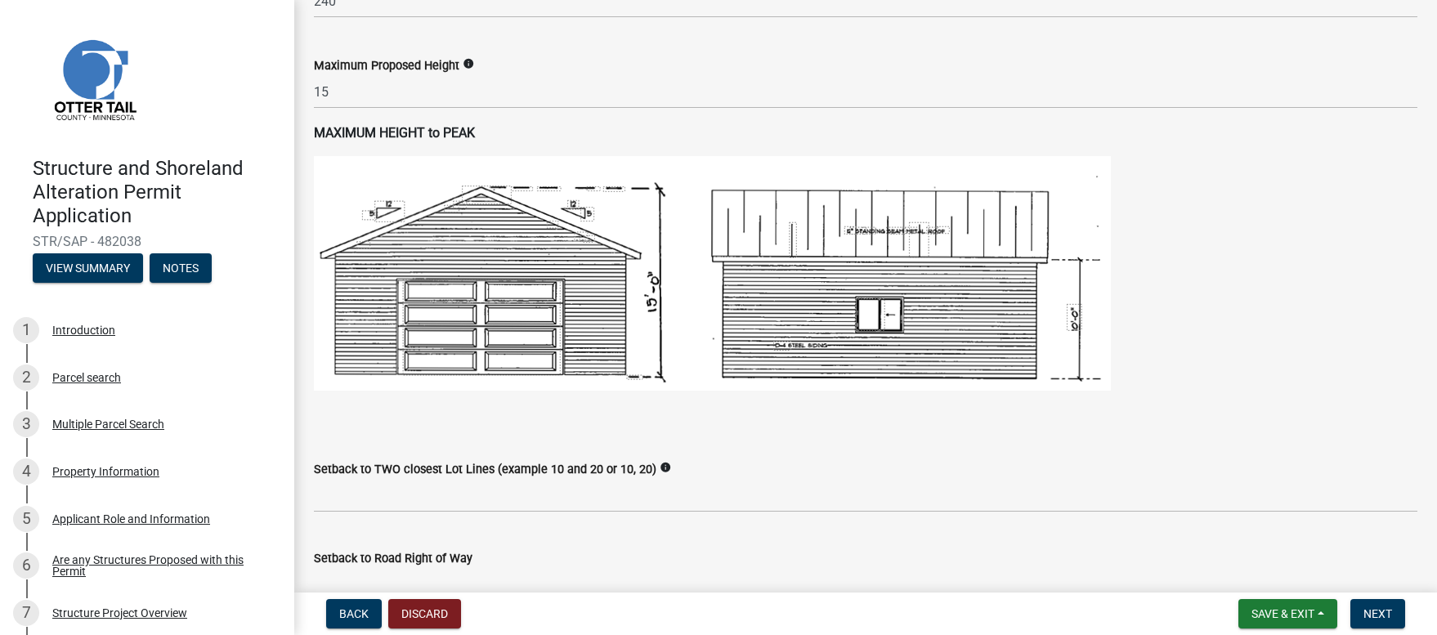
scroll to position [907, 0]
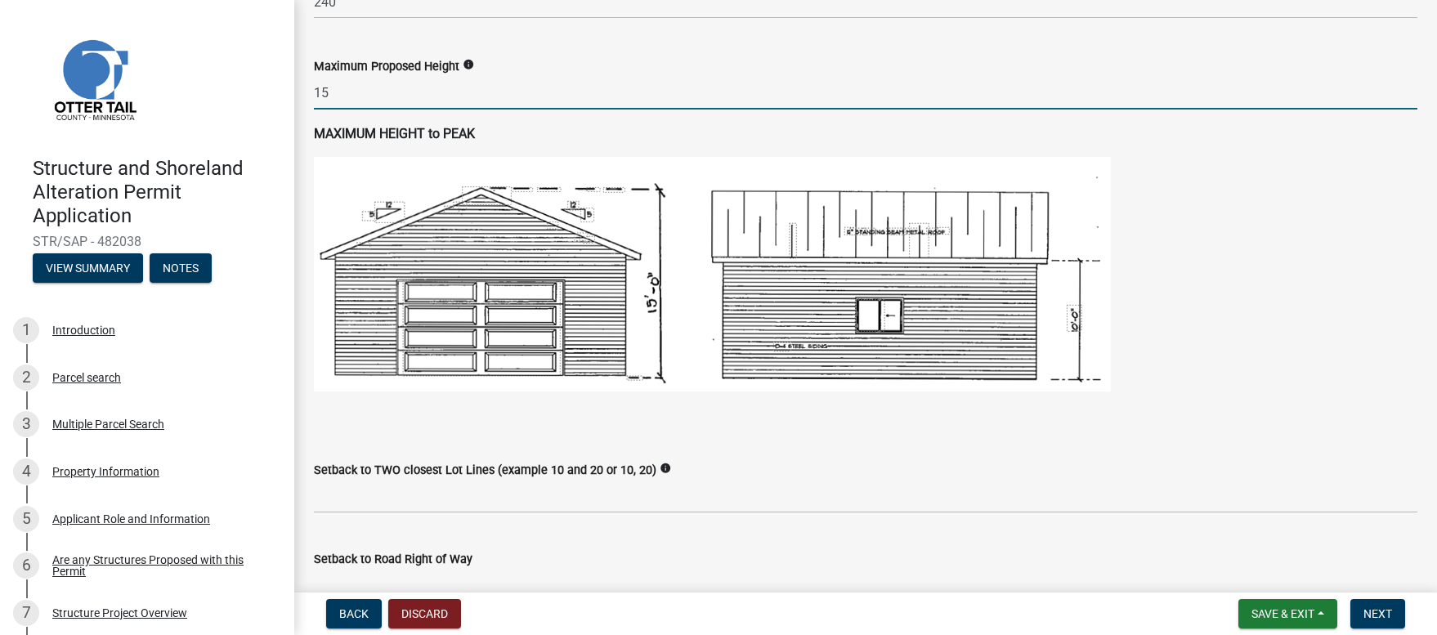
click at [341, 95] on input "15" at bounding box center [865, 93] width 1103 height 34
type input "1"
click at [512, 145] on div "MAXIMUM HEIGHT to PEAK" at bounding box center [865, 274] width 1103 height 300
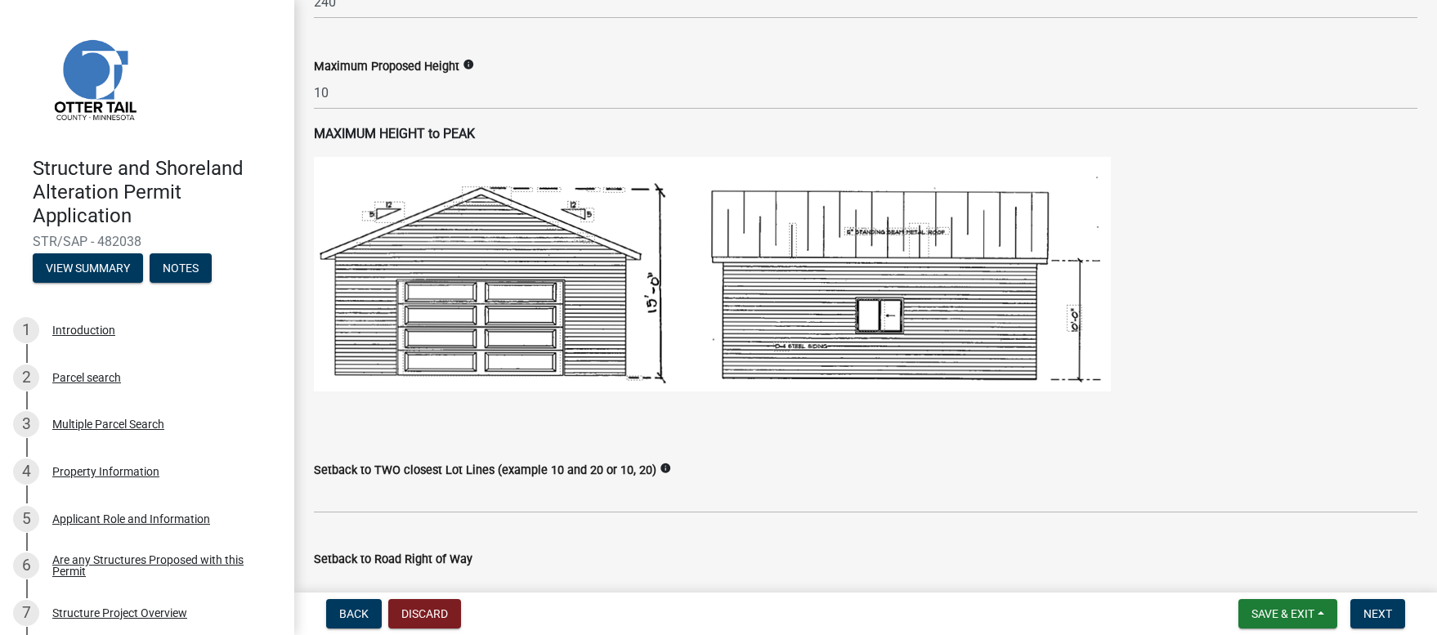
click at [464, 63] on icon "info" at bounding box center [468, 64] width 11 height 11
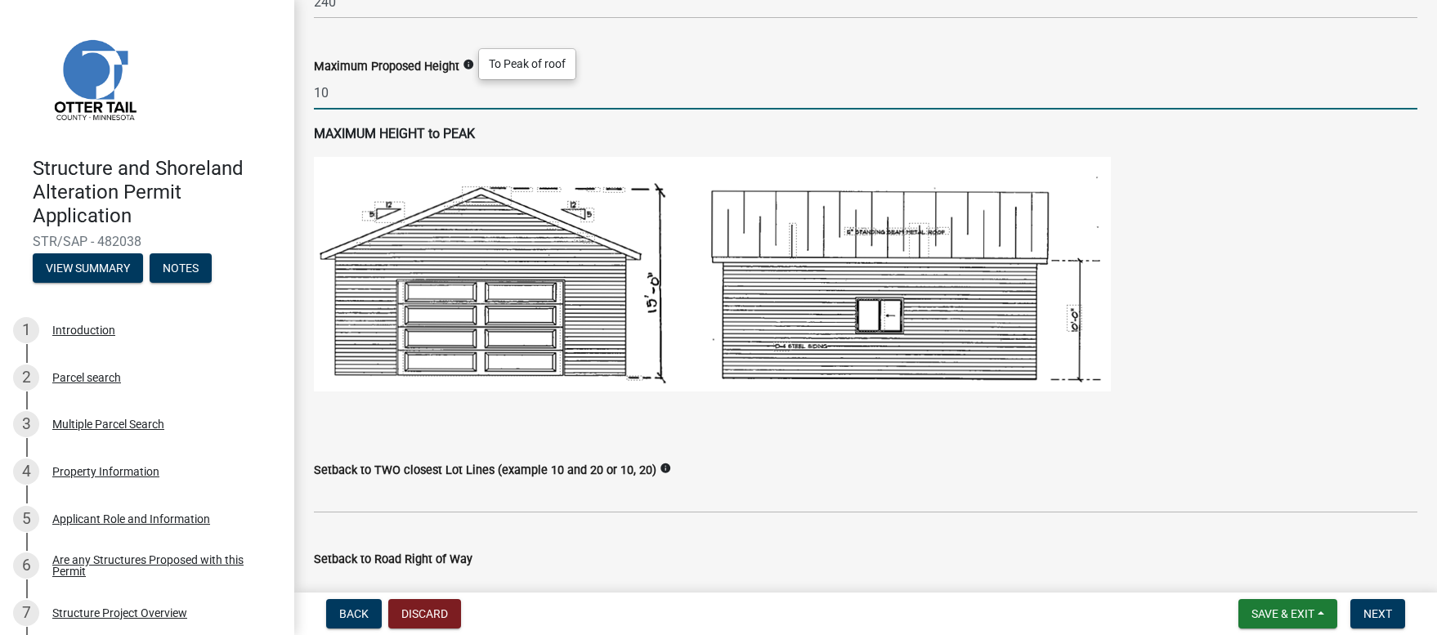
drag, startPoint x: 338, startPoint y: 91, endPoint x: 323, endPoint y: 91, distance: 14.7
click at [323, 91] on input "10" at bounding box center [865, 93] width 1103 height 34
type input "15"
click at [659, 467] on icon "info" at bounding box center [664, 468] width 11 height 11
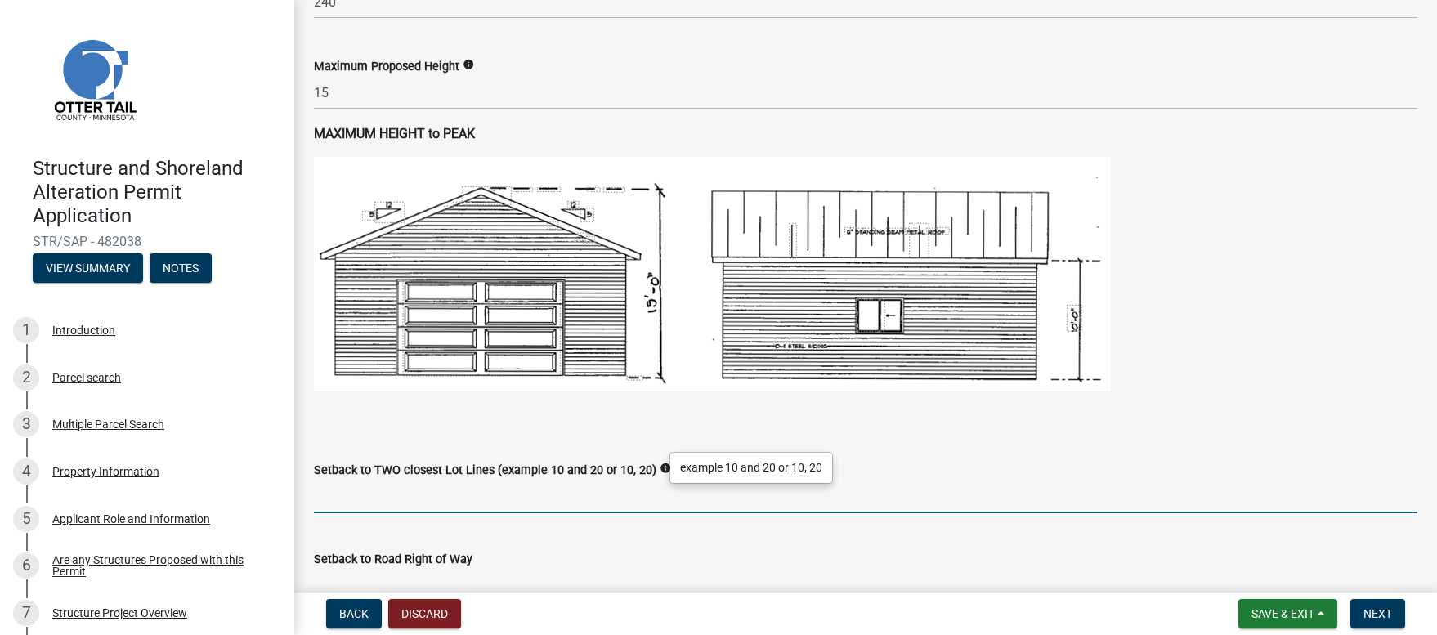
click at [476, 504] on input "Setback to TWO closest Lot Lines (example 10 and 20 or 10, 20)" at bounding box center [865, 497] width 1103 height 34
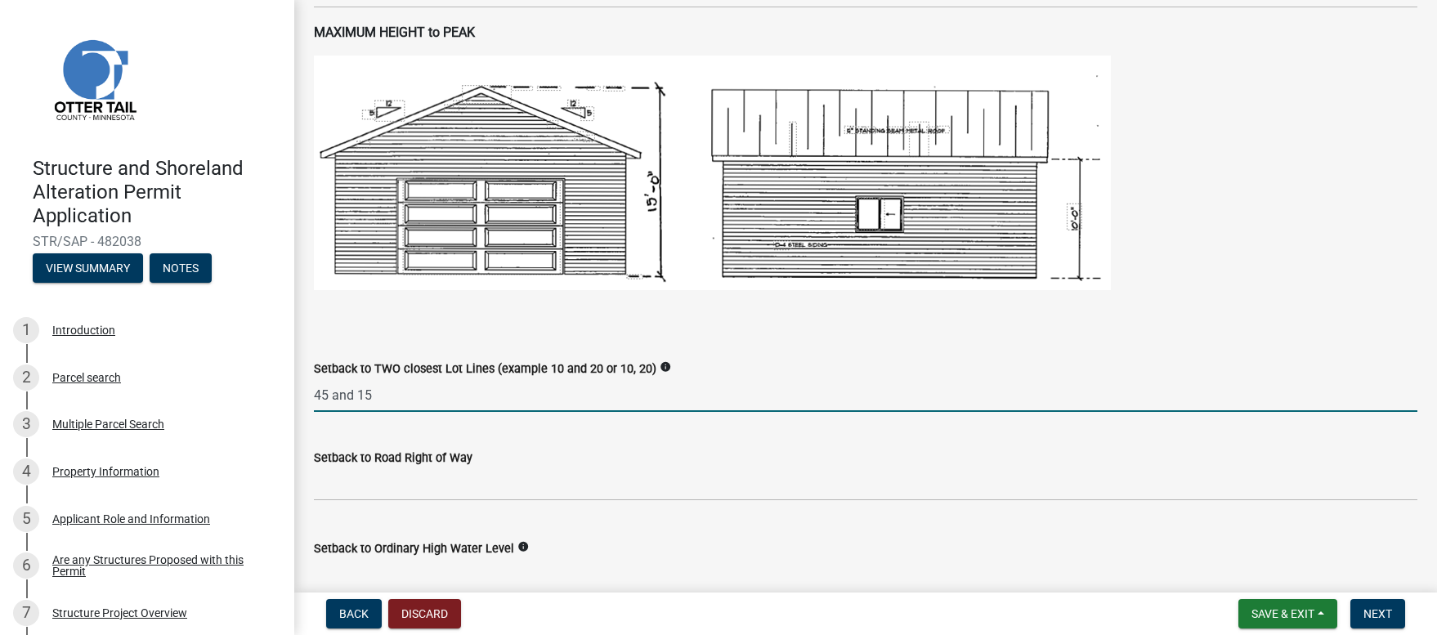
scroll to position [1137, 0]
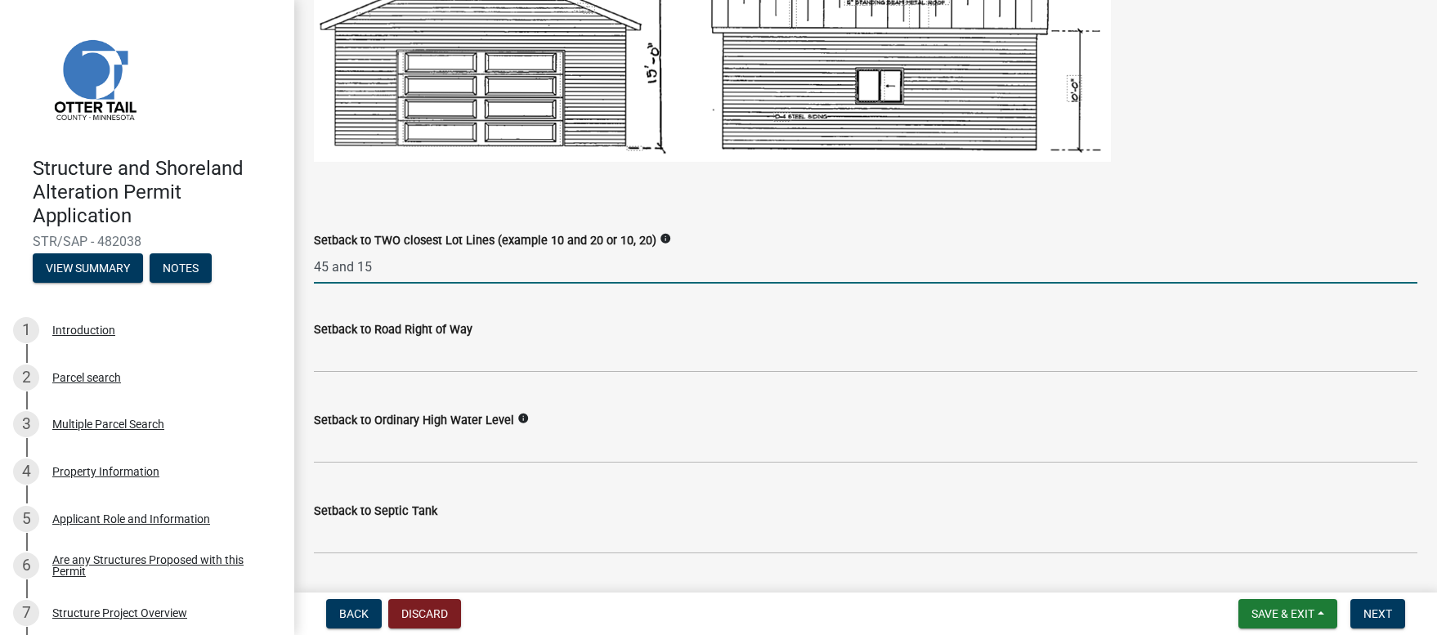
type input "45 and 15"
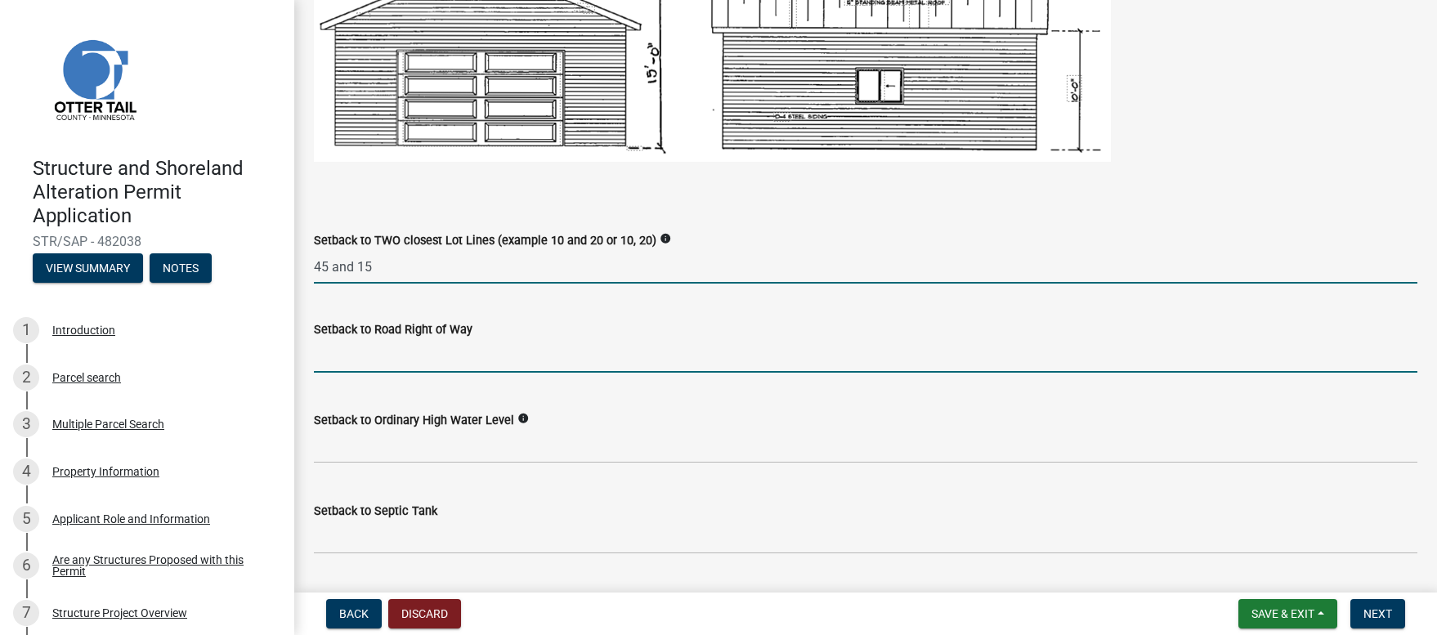
click at [354, 361] on input "text" at bounding box center [865, 356] width 1103 height 34
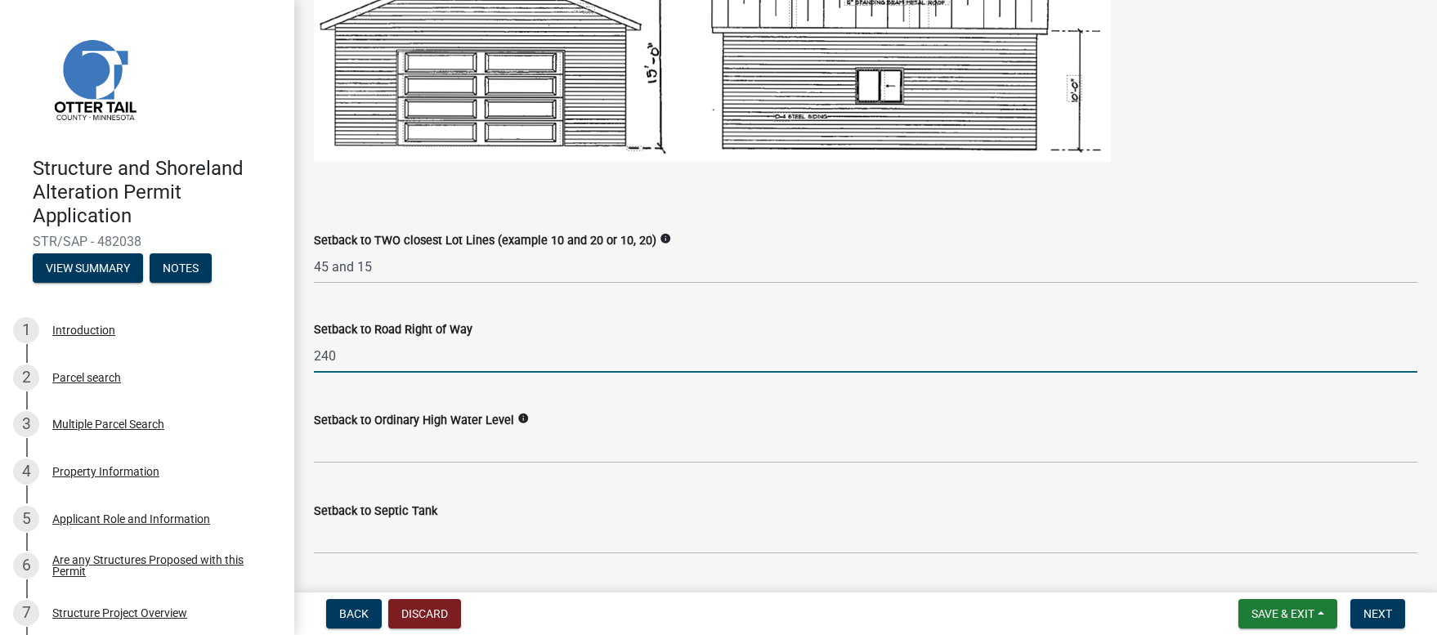
type input "240"
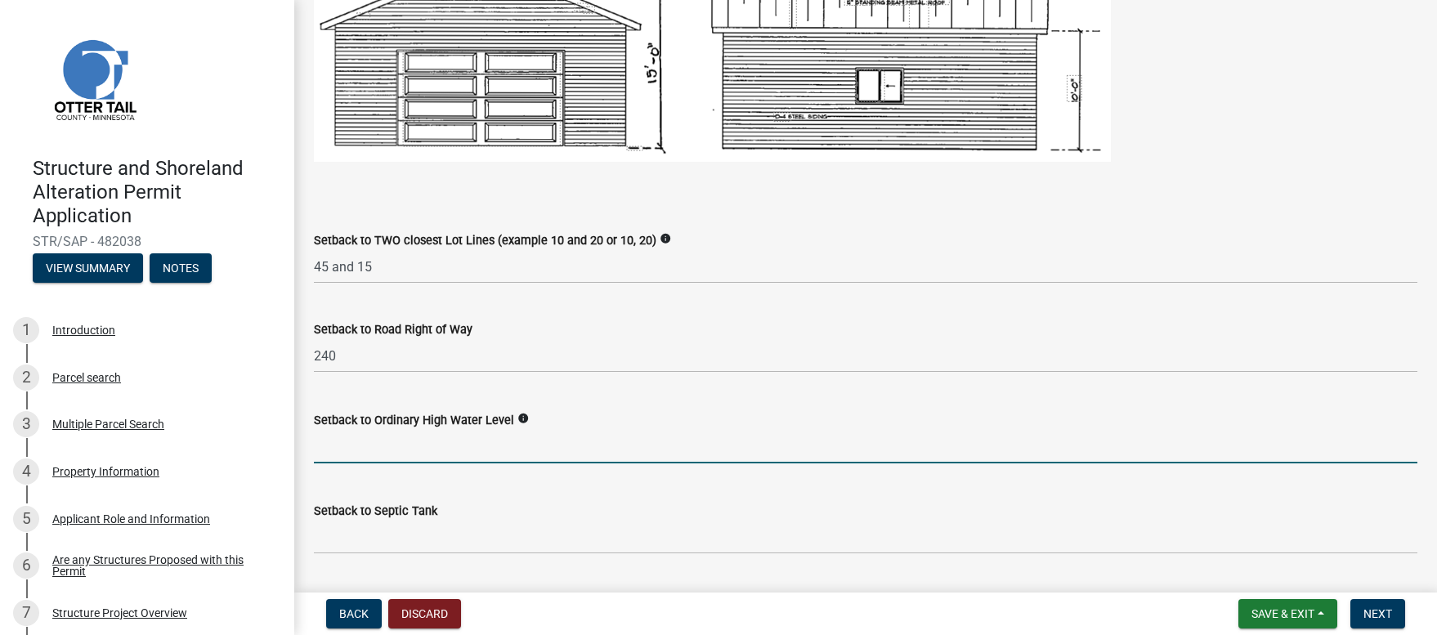
click at [363, 452] on input "text" at bounding box center [865, 447] width 1103 height 34
type input "15"
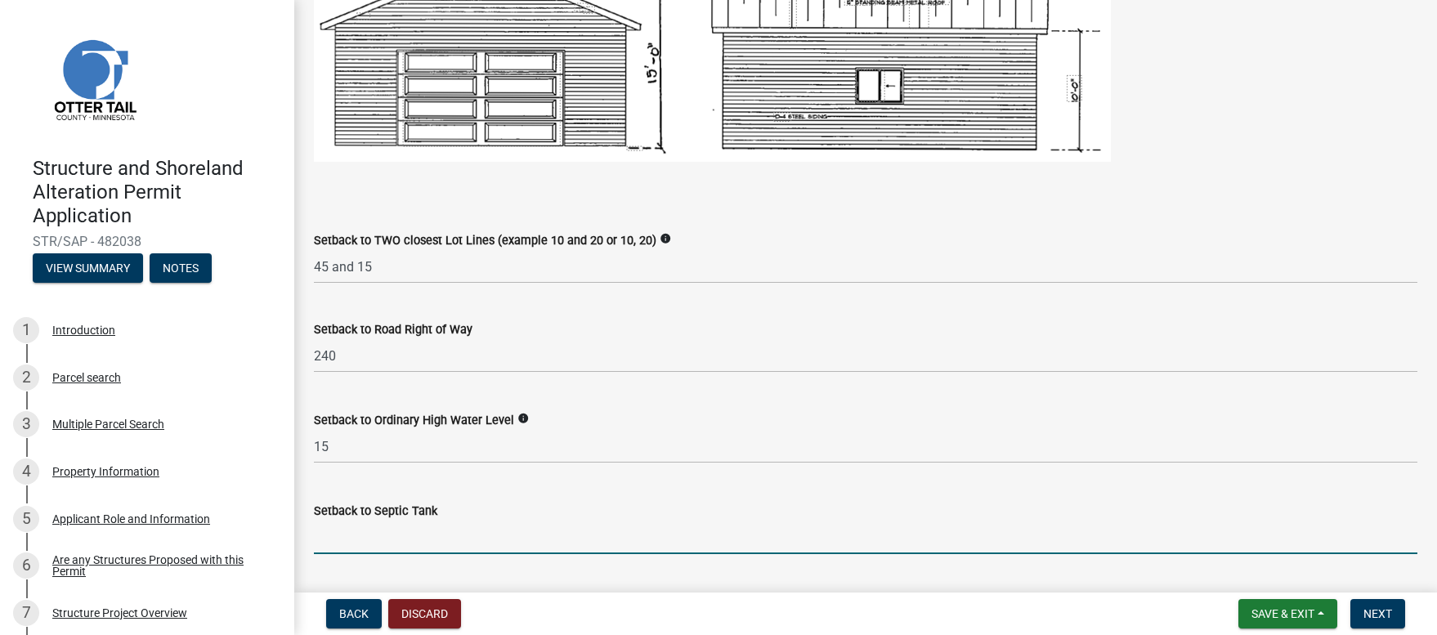
click at [345, 543] on input "Setback to Septic Tank" at bounding box center [865, 538] width 1103 height 34
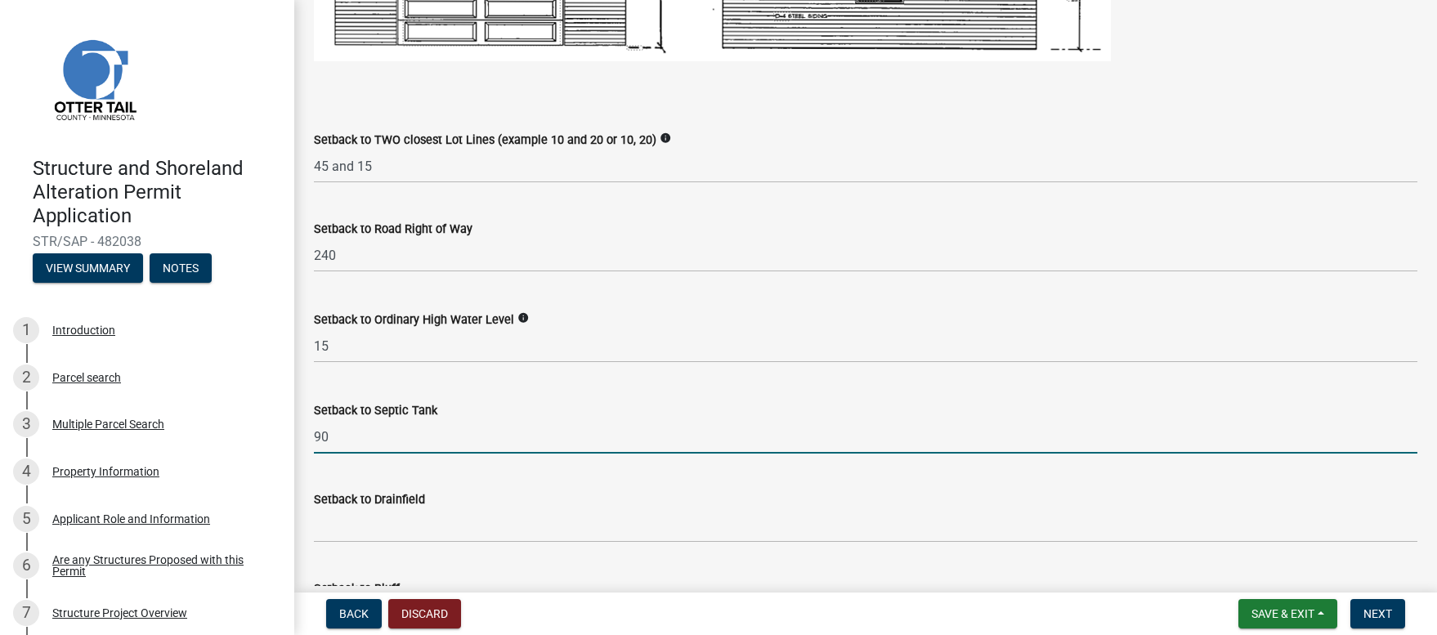
scroll to position [1285, 0]
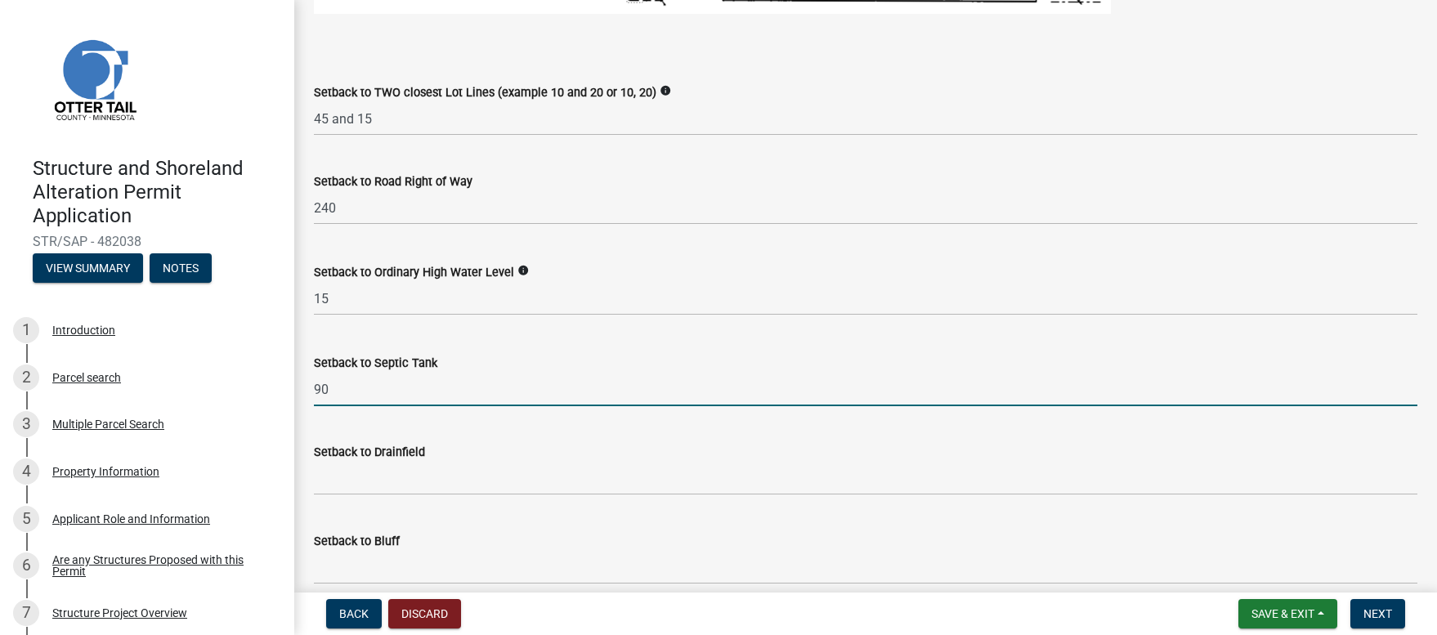
type input "90"
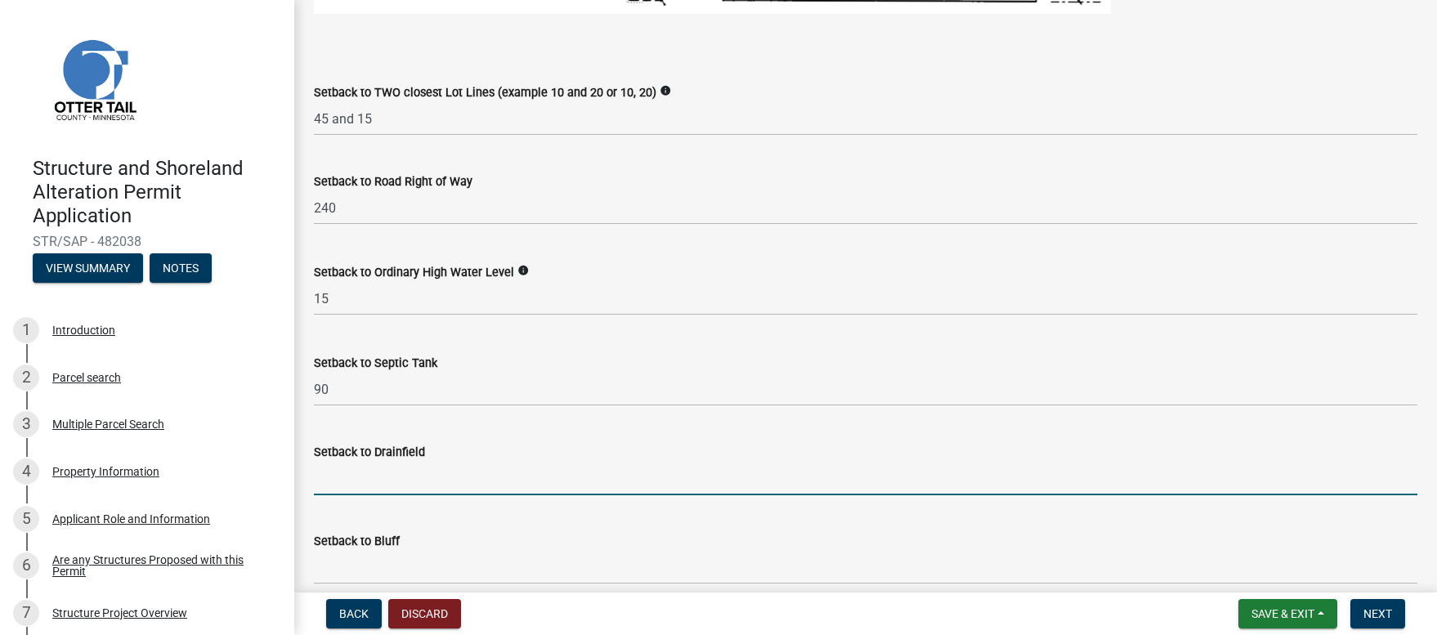
click at [355, 482] on input "Setback to Drainfield" at bounding box center [865, 479] width 1103 height 34
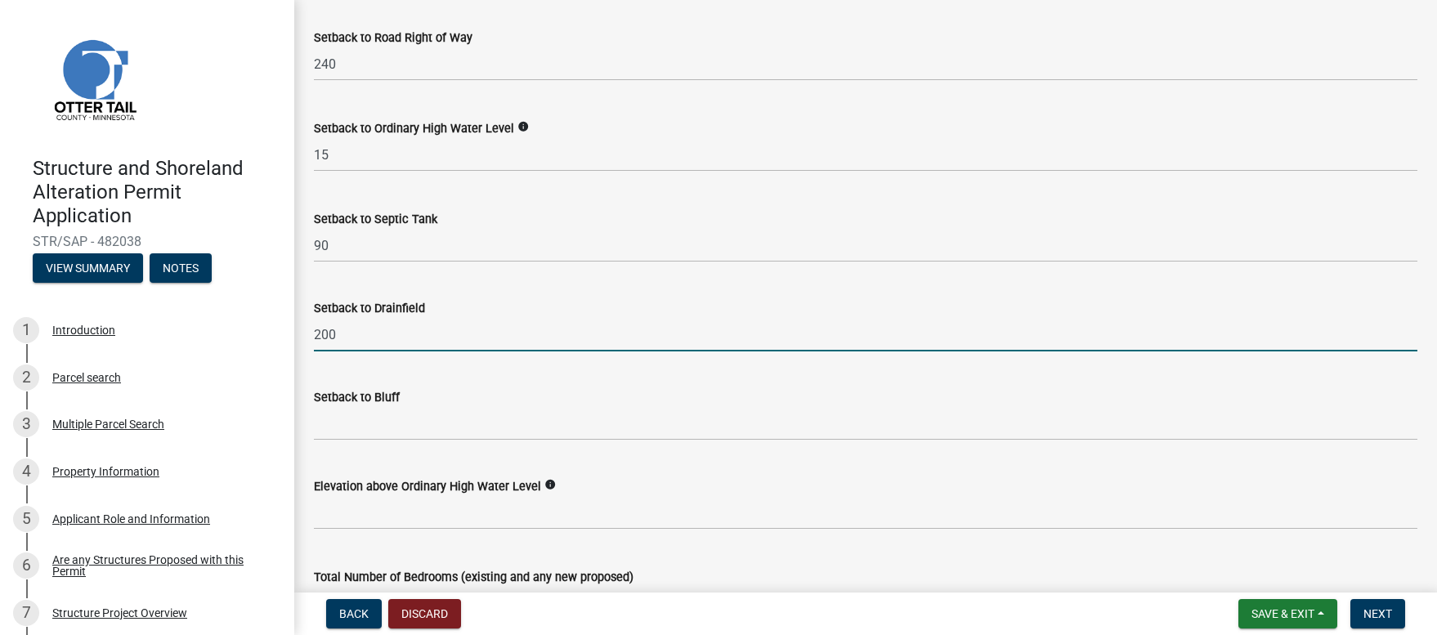
scroll to position [1429, 0]
type input "200"
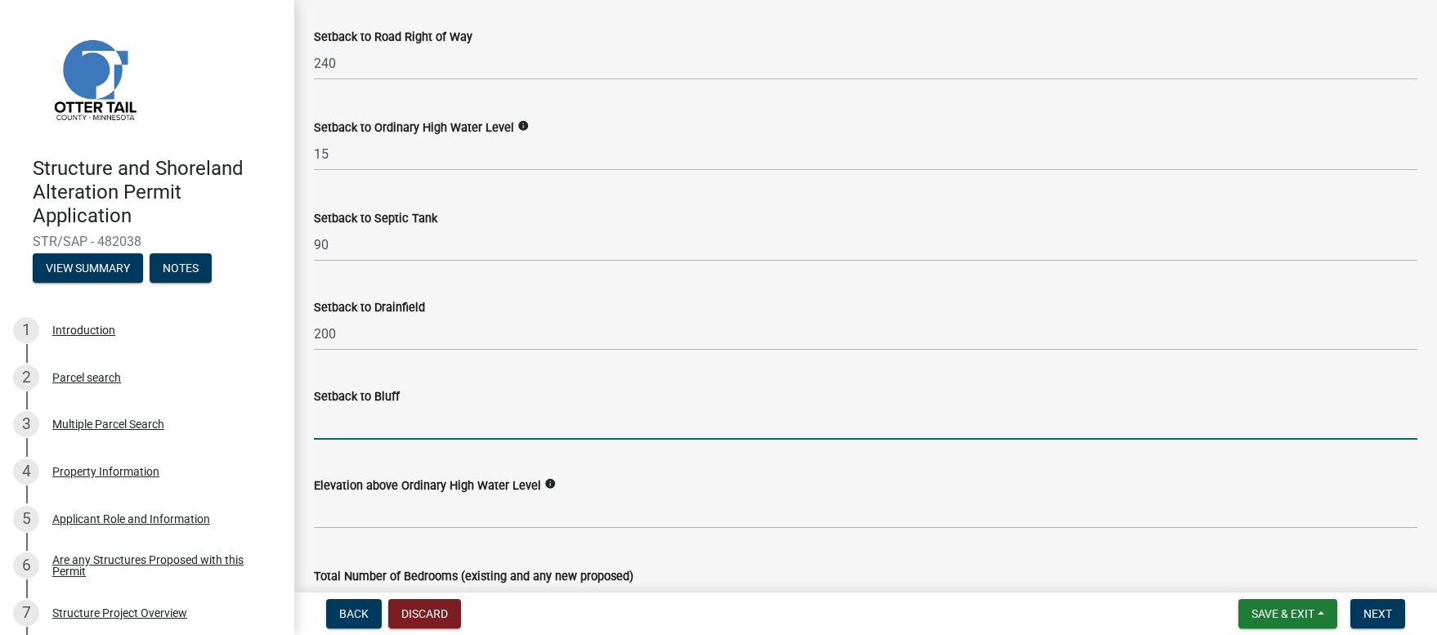
click at [359, 427] on input "Setback to Bluff" at bounding box center [865, 423] width 1103 height 34
type input "NA"
click at [544, 482] on icon "info" at bounding box center [549, 483] width 11 height 11
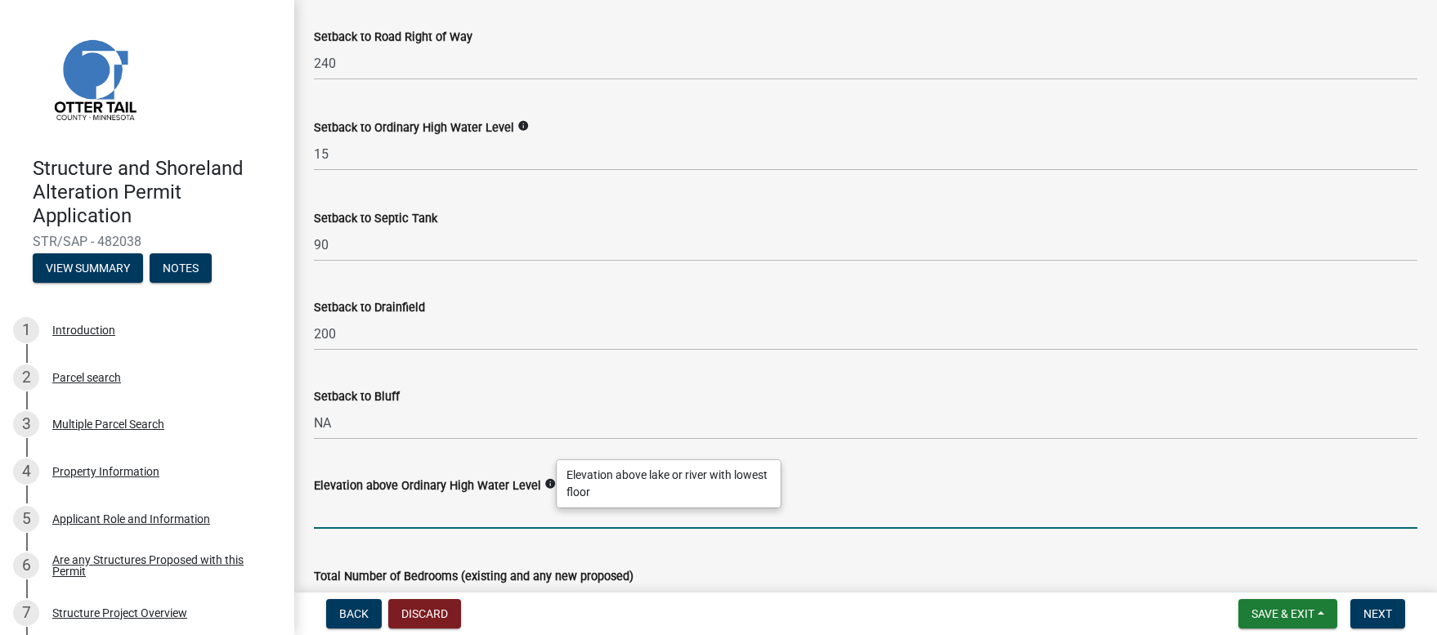
click at [354, 518] on input "text" at bounding box center [865, 512] width 1103 height 34
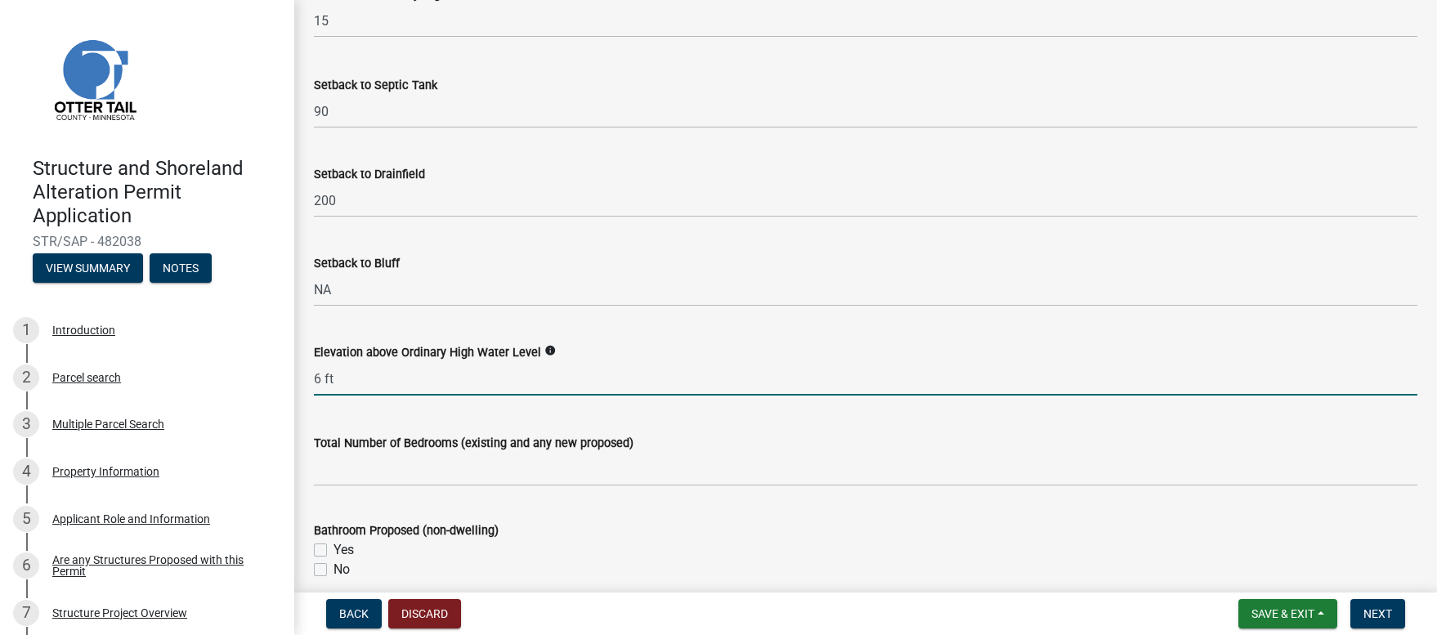
scroll to position [1563, 0]
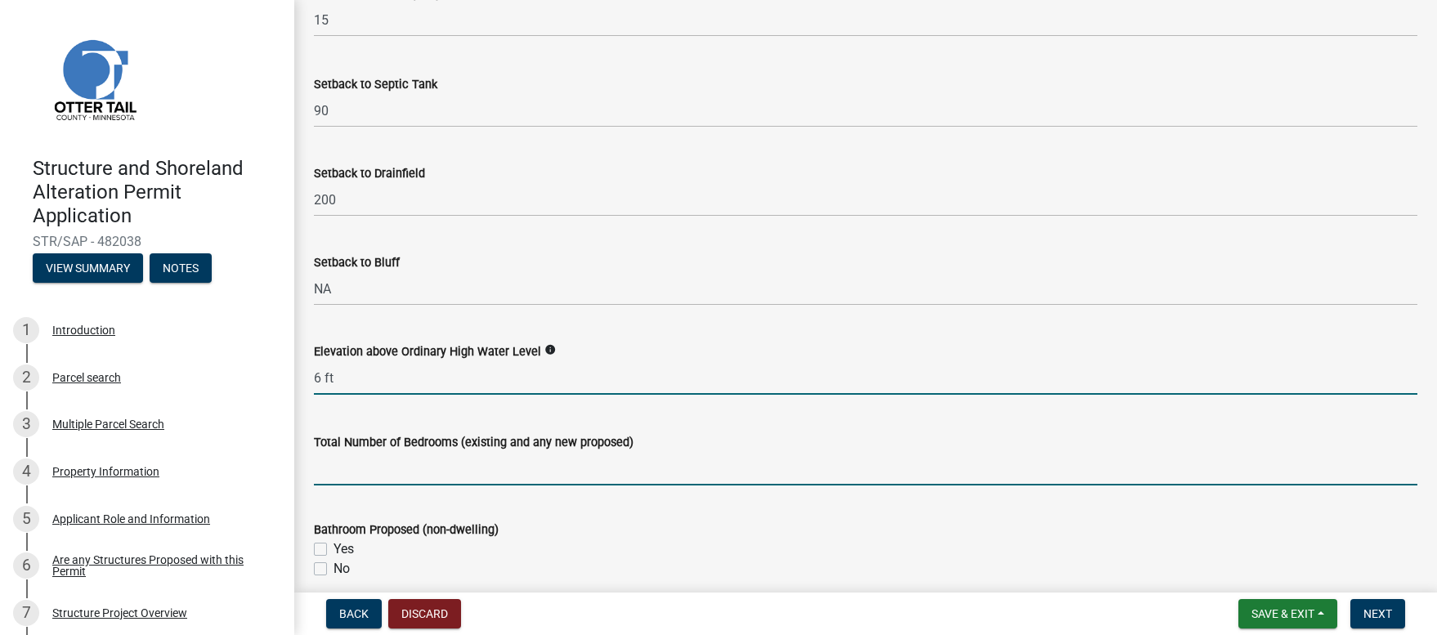
type input "6"
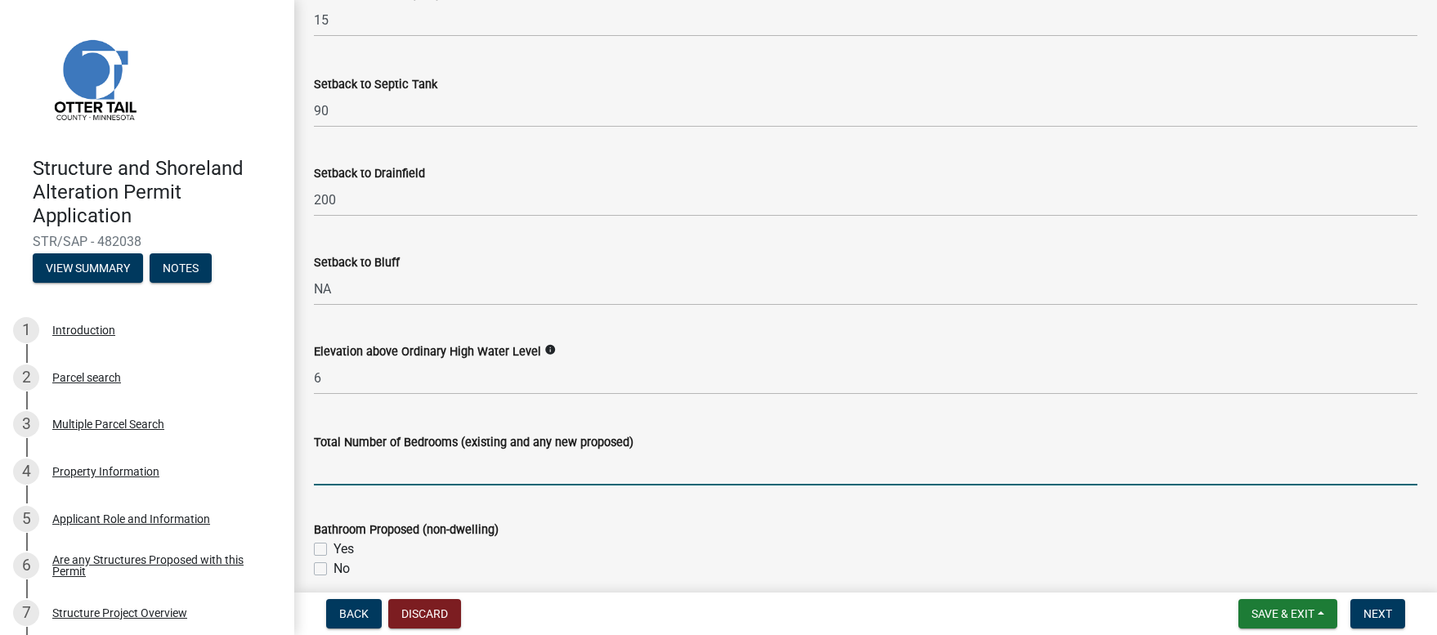
click at [324, 476] on input "text" at bounding box center [865, 469] width 1103 height 34
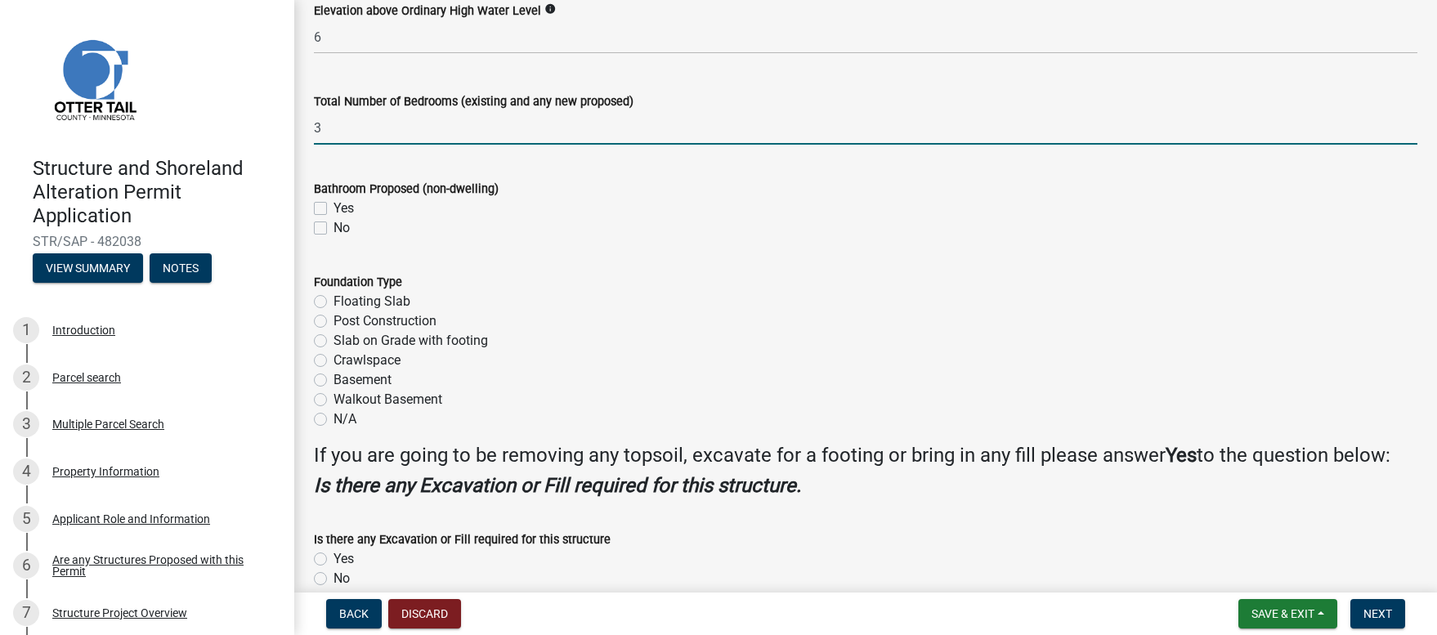
scroll to position [1903, 0]
type input "3"
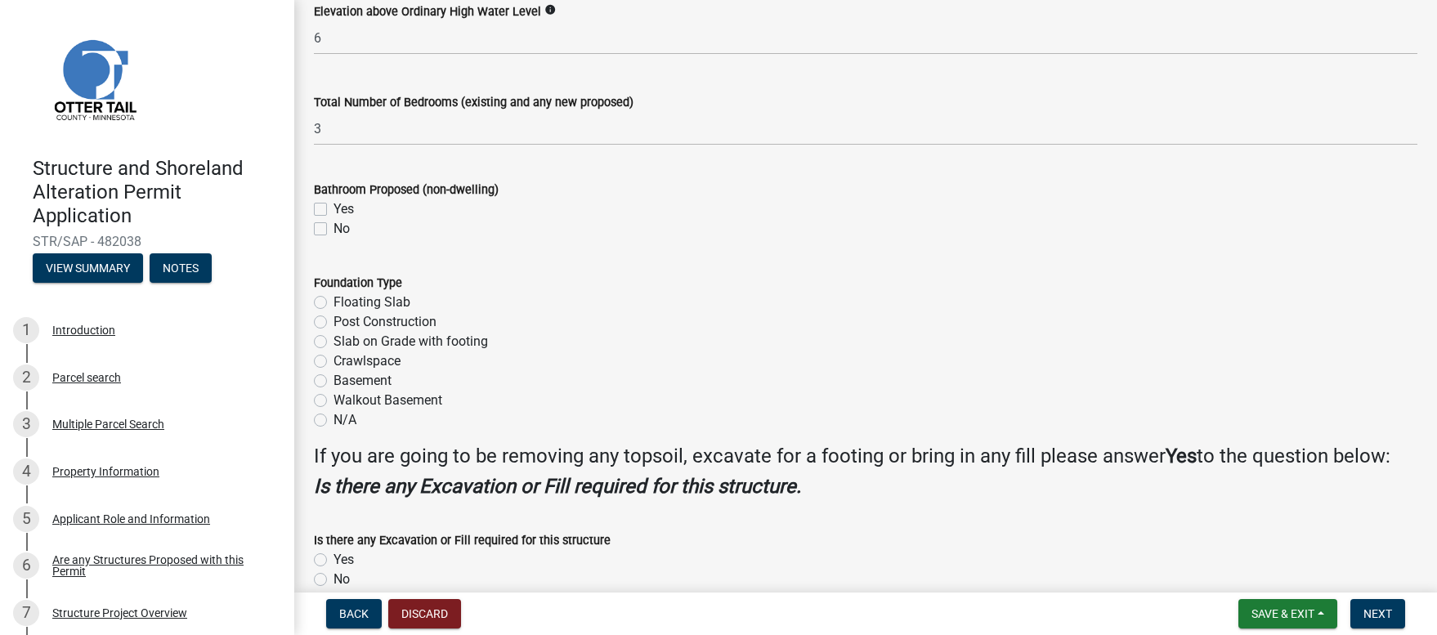
click at [333, 228] on label "No" at bounding box center [341, 229] width 16 height 20
click at [333, 228] on input "No" at bounding box center [338, 224] width 11 height 11
checkbox input "true"
checkbox input "false"
checkbox input "true"
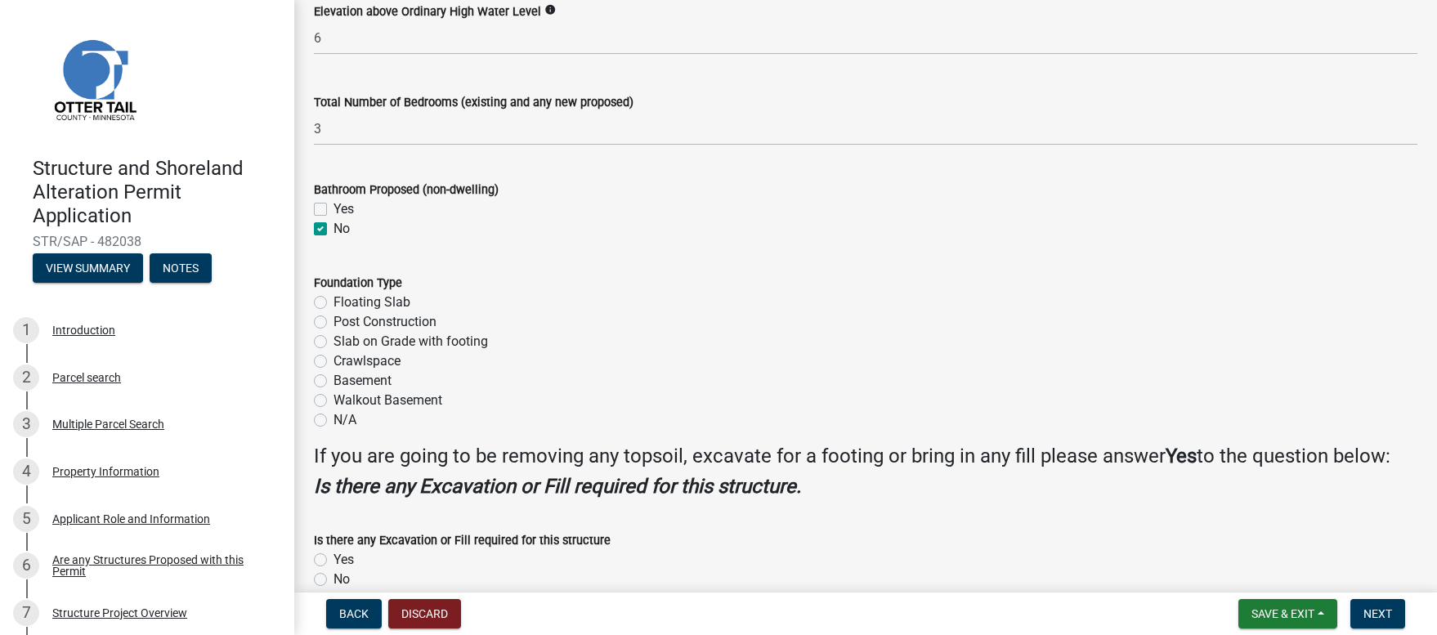
click at [333, 321] on label "Post Construction" at bounding box center [384, 322] width 103 height 20
click at [333, 321] on input "Post Construction" at bounding box center [338, 317] width 11 height 11
radio input "true"
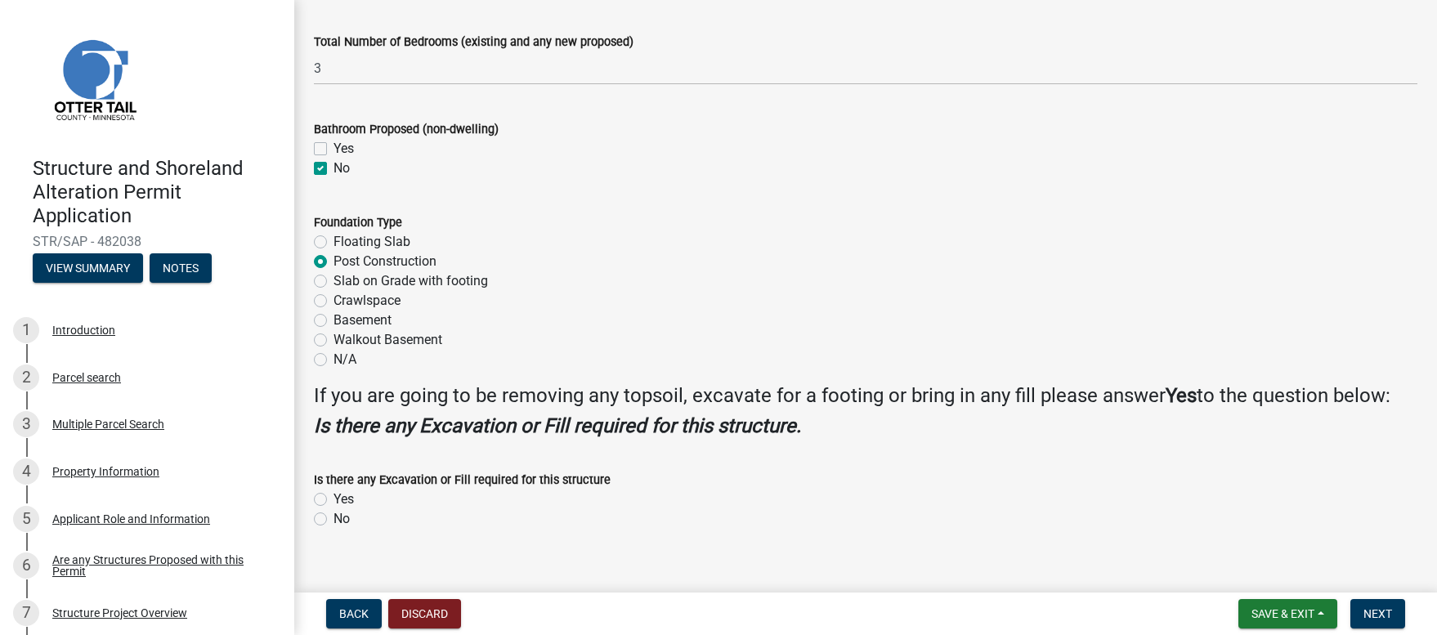
scroll to position [1985, 0]
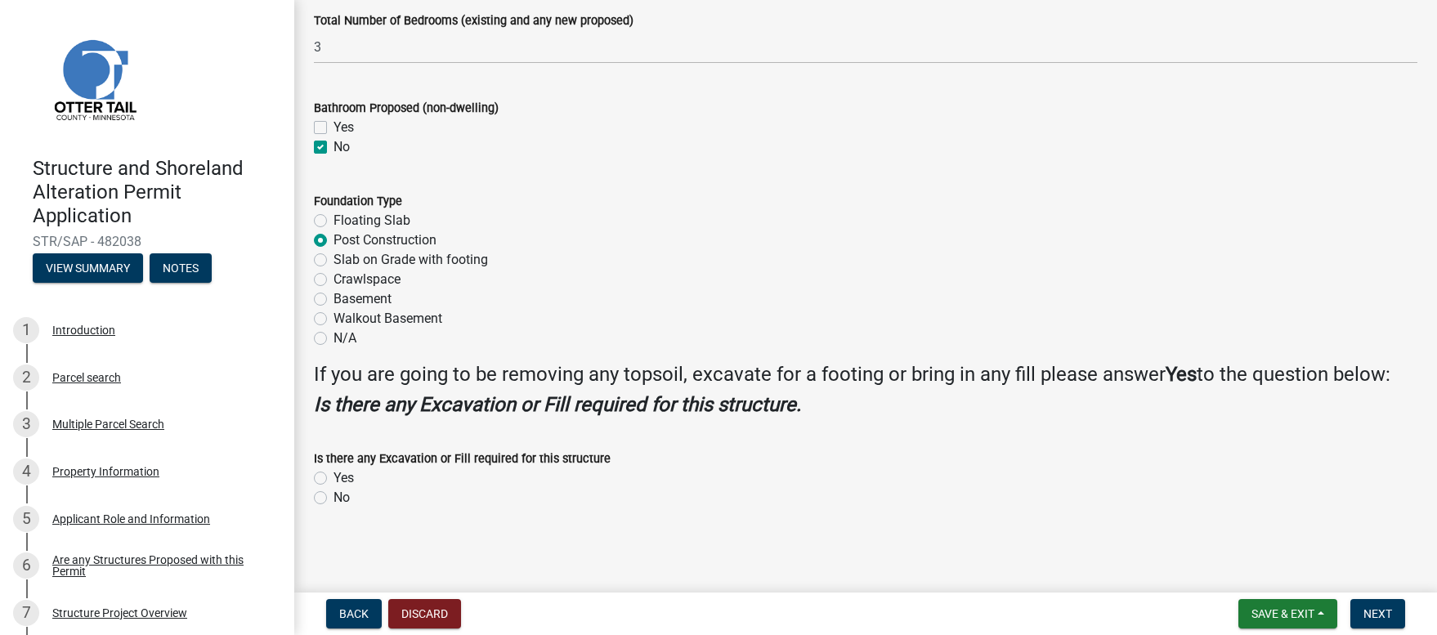
click at [333, 497] on label "No" at bounding box center [341, 498] width 16 height 20
click at [333, 497] on input "No" at bounding box center [338, 493] width 11 height 11
radio input "true"
click at [1378, 615] on span "Next" at bounding box center [1377, 613] width 29 height 13
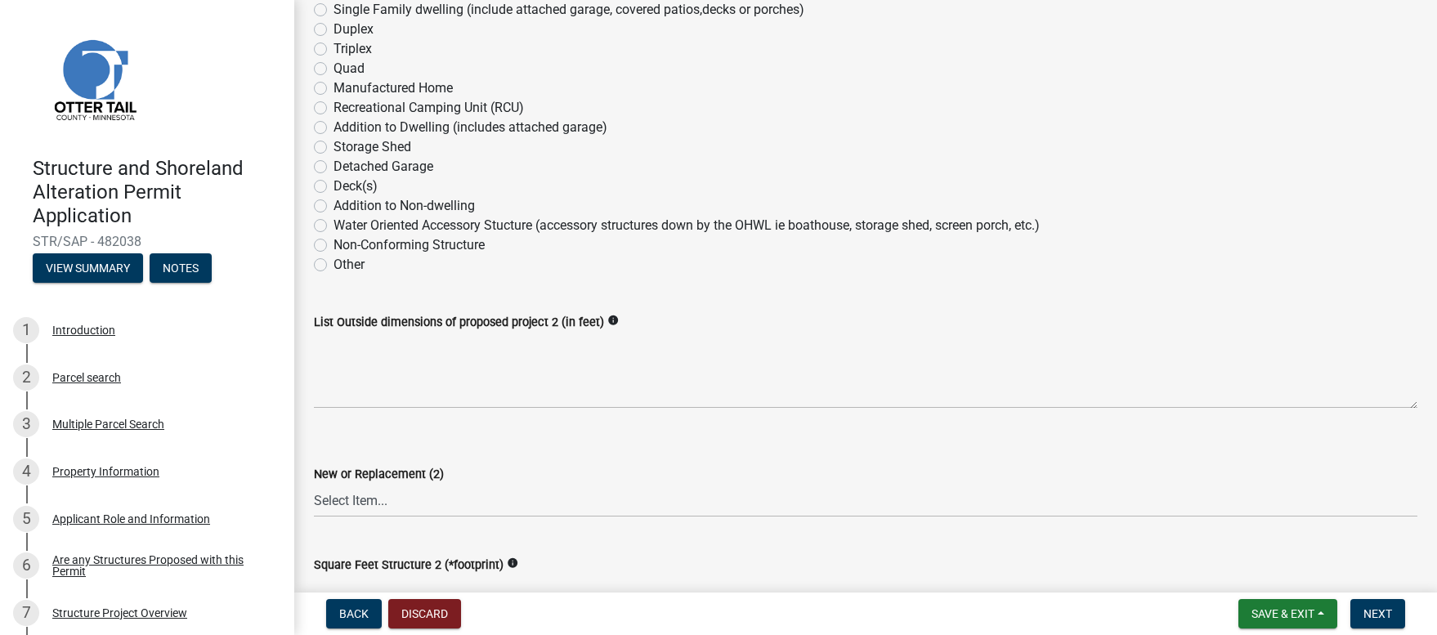
scroll to position [145, 0]
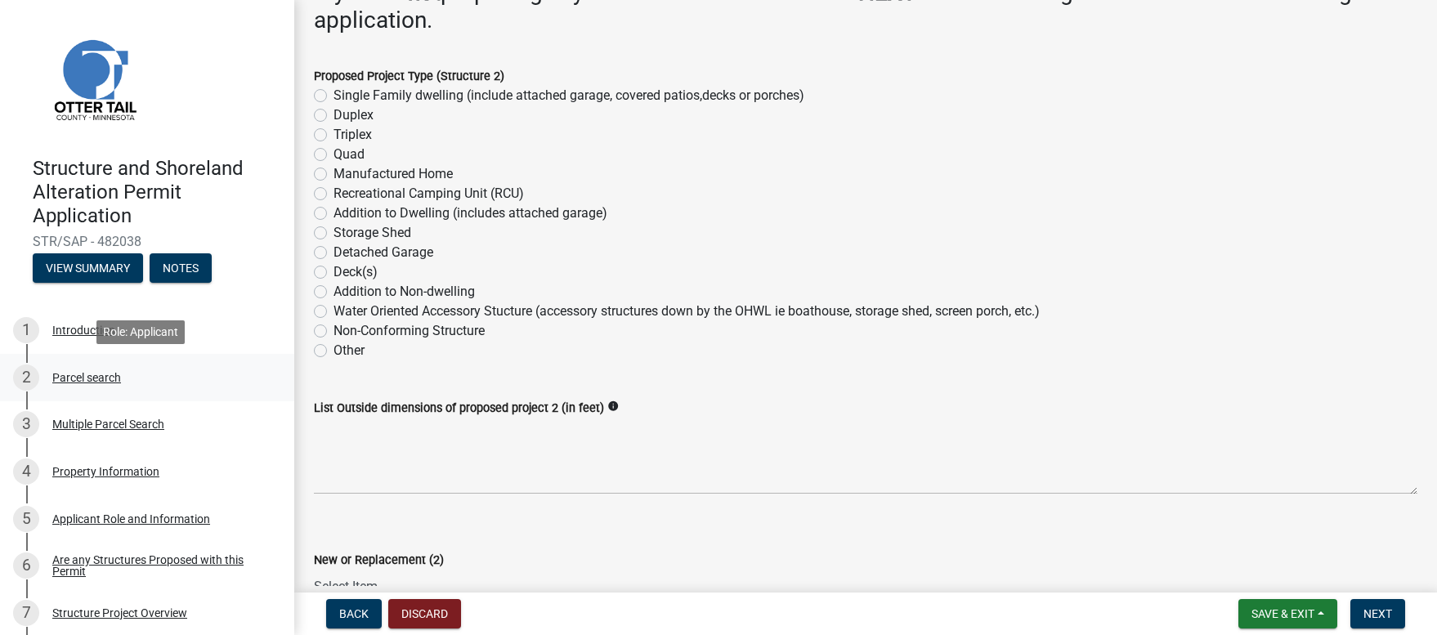
click at [90, 380] on div "Parcel search" at bounding box center [86, 377] width 69 height 11
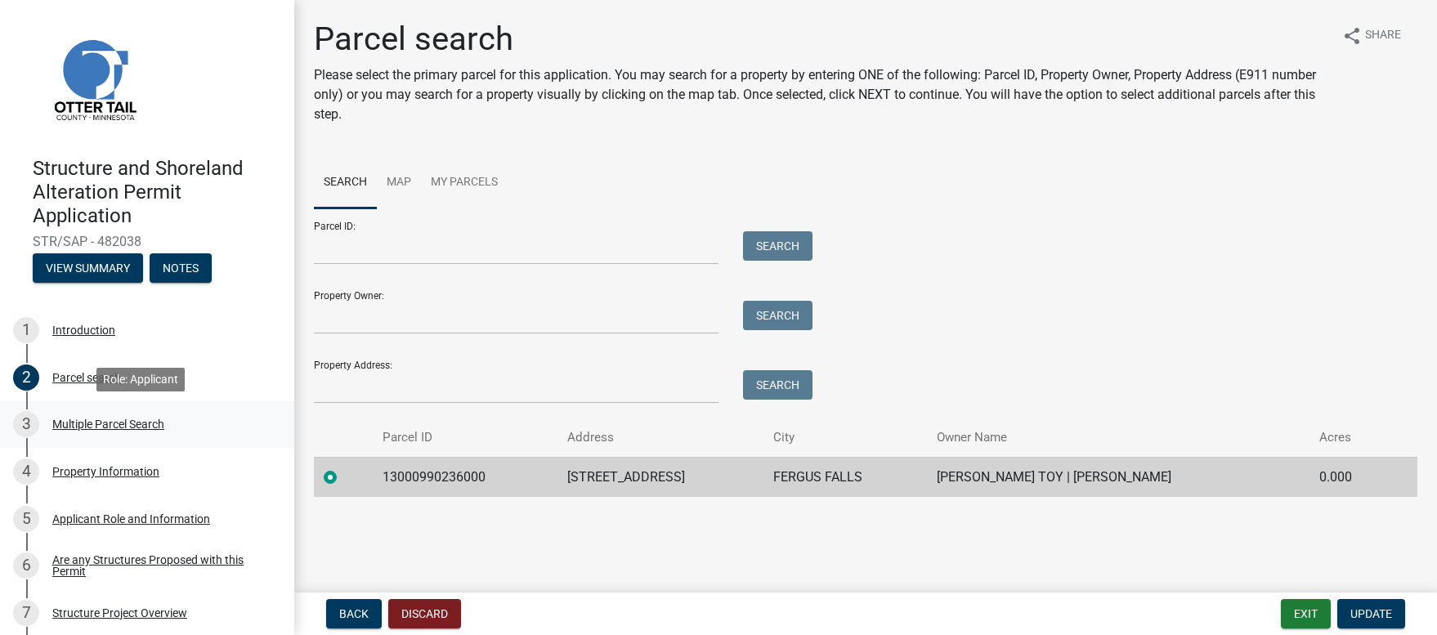
click at [93, 425] on div "Multiple Parcel Search" at bounding box center [108, 423] width 112 height 11
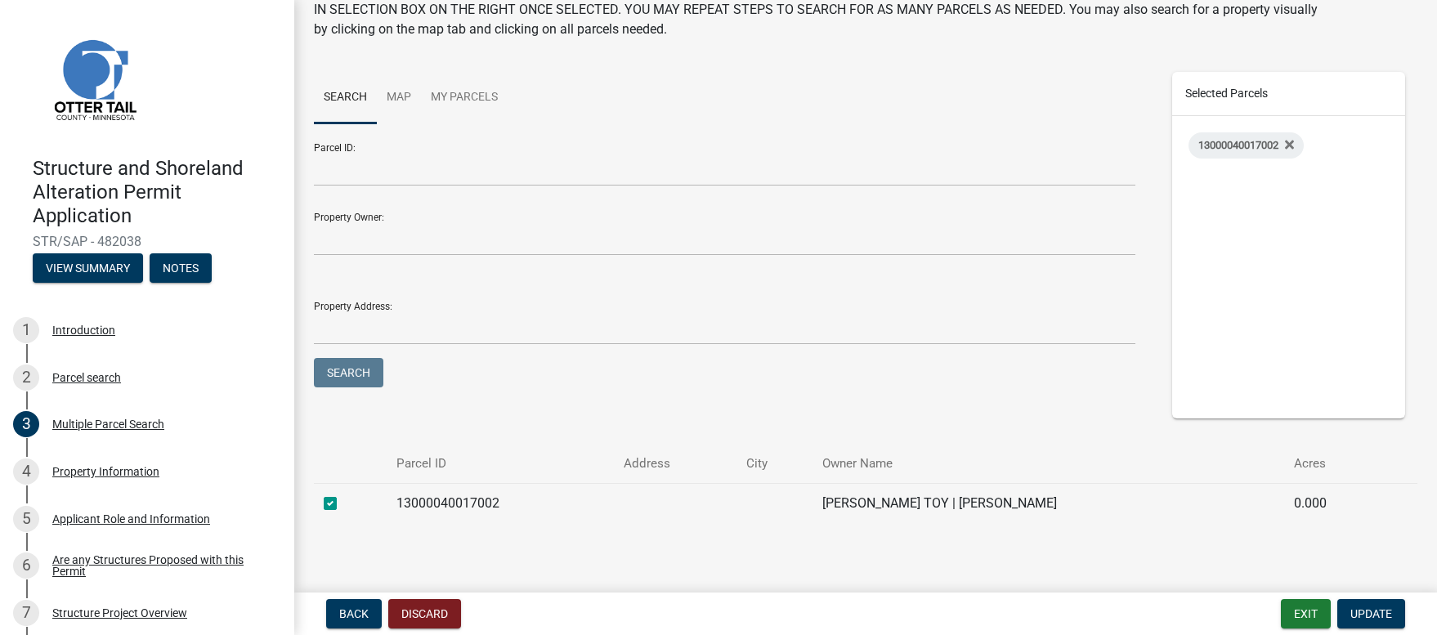
scroll to position [118, 0]
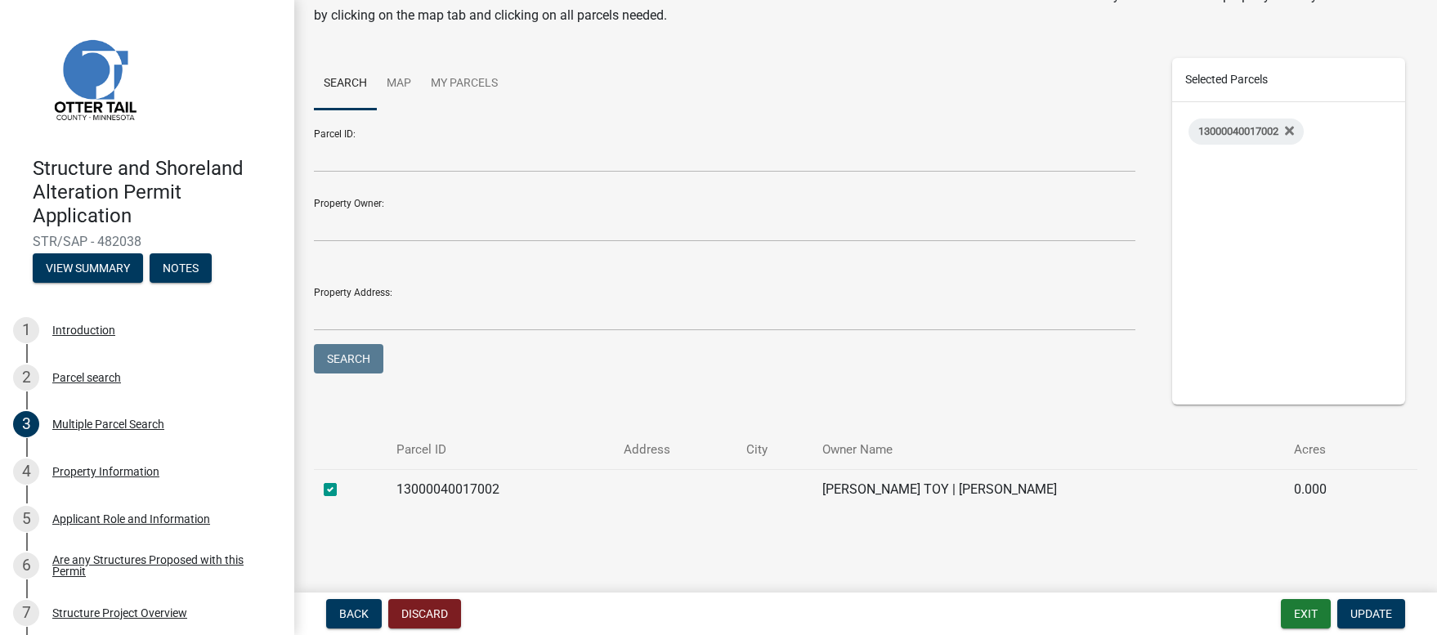
click at [343, 480] on label at bounding box center [343, 480] width 0 height 0
click at [343, 486] on input "checkbox" at bounding box center [348, 485] width 11 height 11
checkbox input "false"
click at [1357, 616] on span "Update" at bounding box center [1371, 613] width 42 height 13
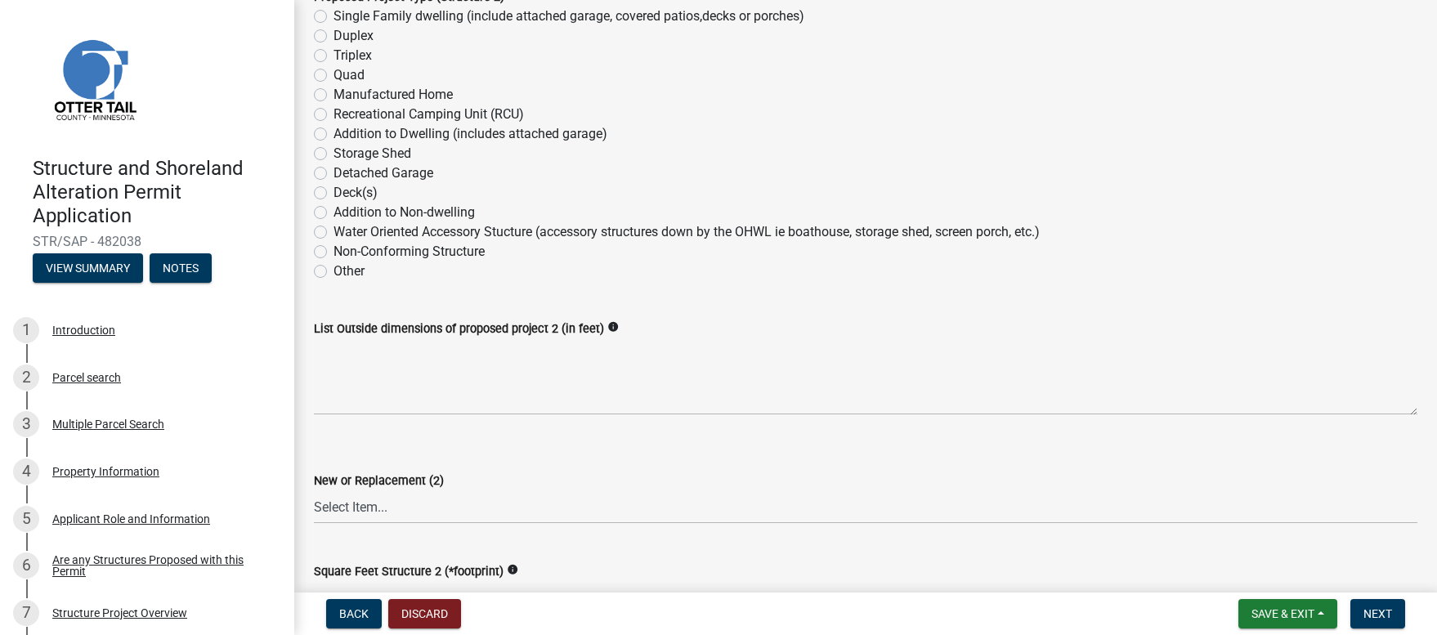
scroll to position [333, 0]
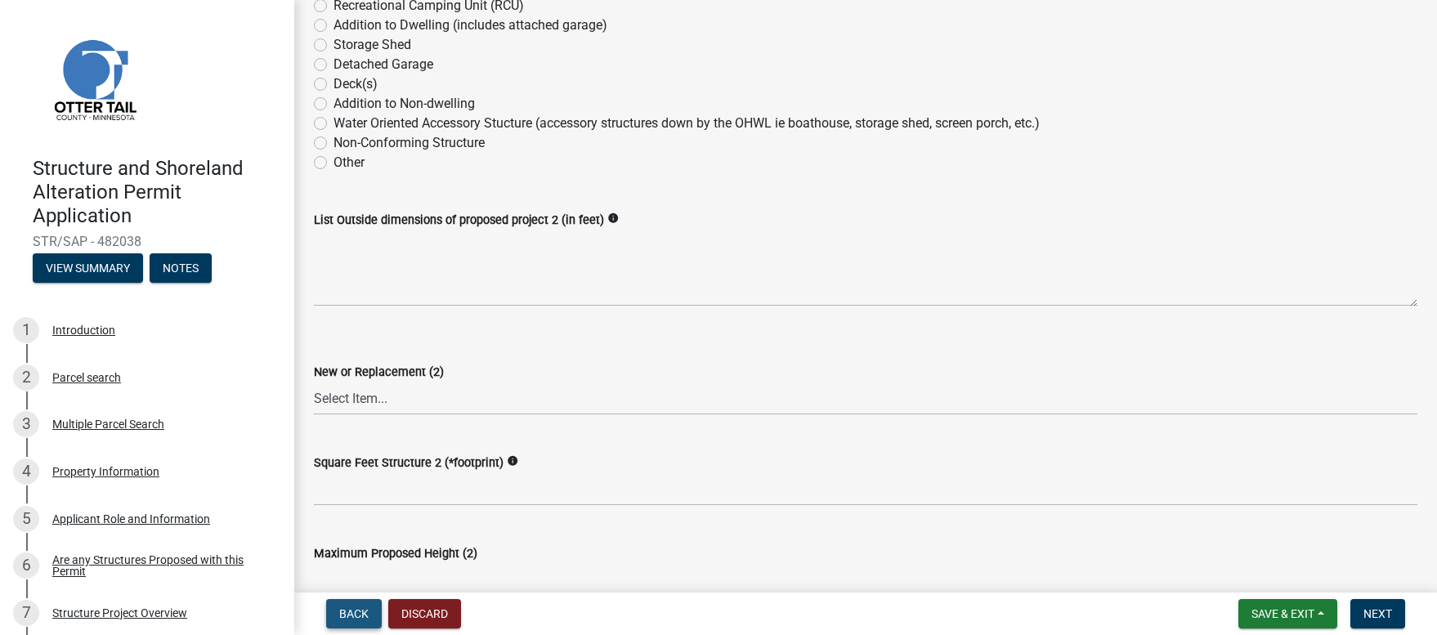
click at [343, 615] on span "Back" at bounding box center [353, 613] width 29 height 13
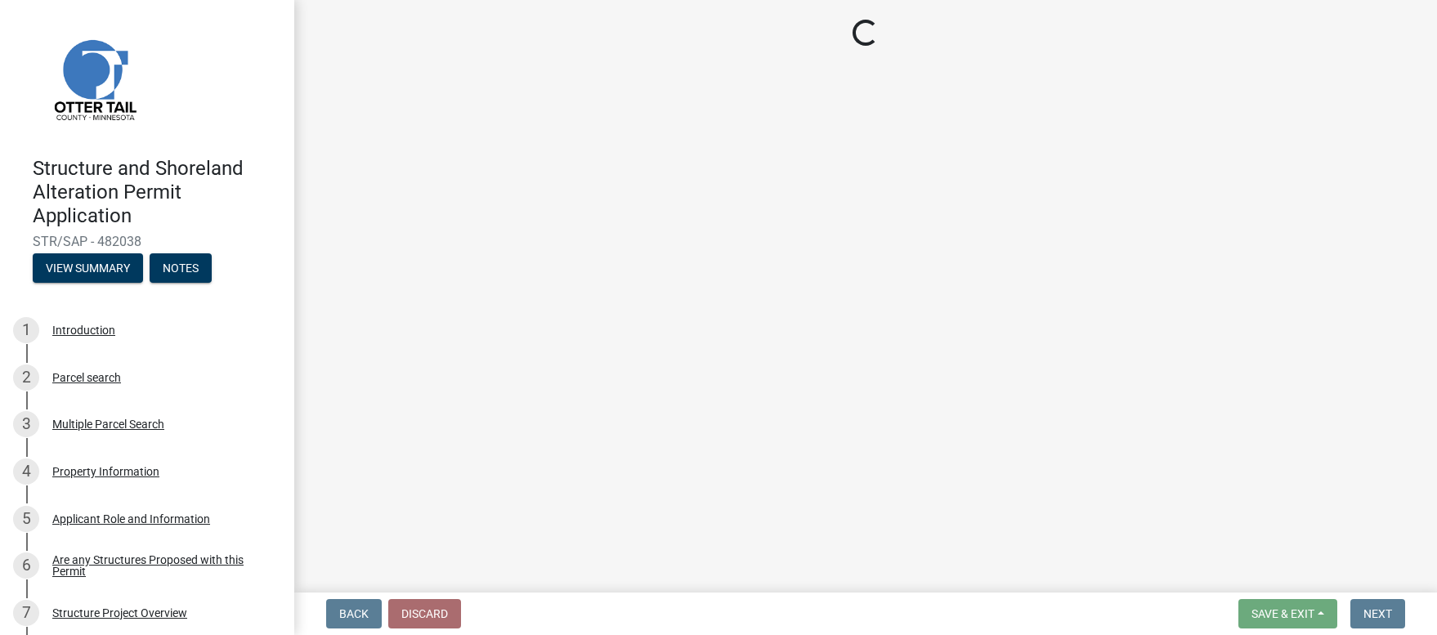
select select "c185e313-3403-4239-bd61-bb563c58a77a"
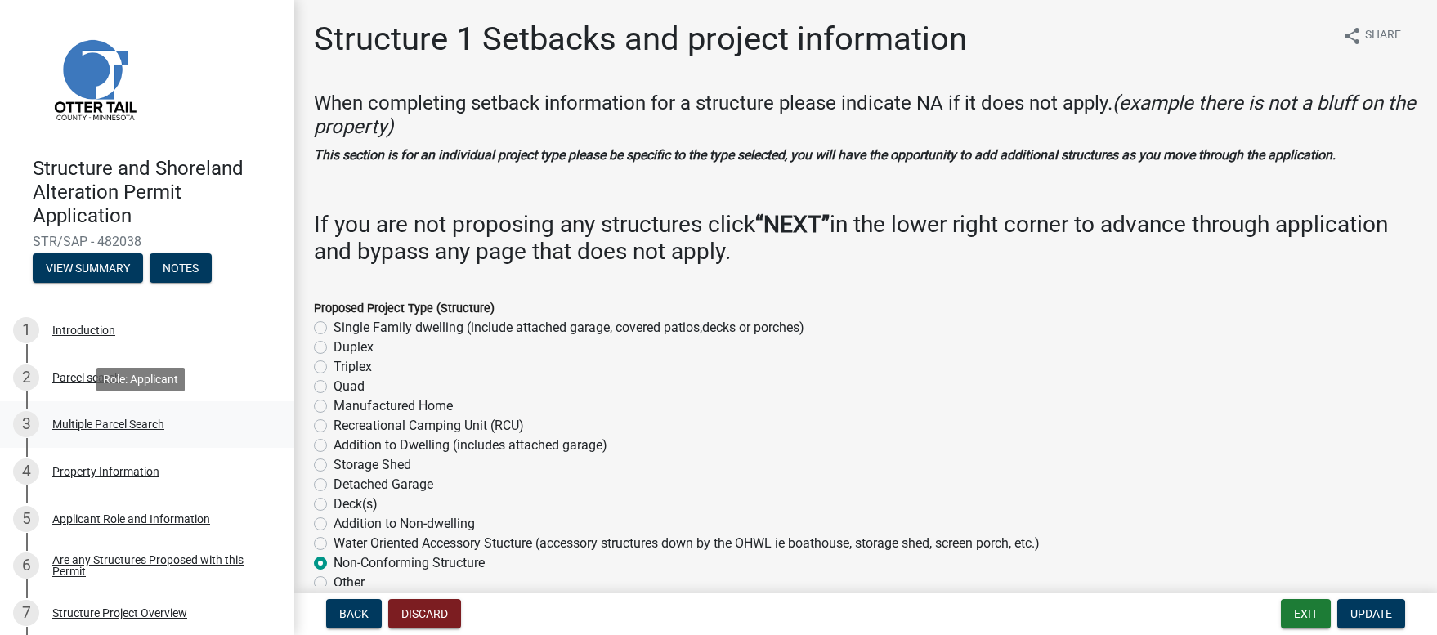
click at [69, 427] on div "Multiple Parcel Search" at bounding box center [108, 423] width 112 height 11
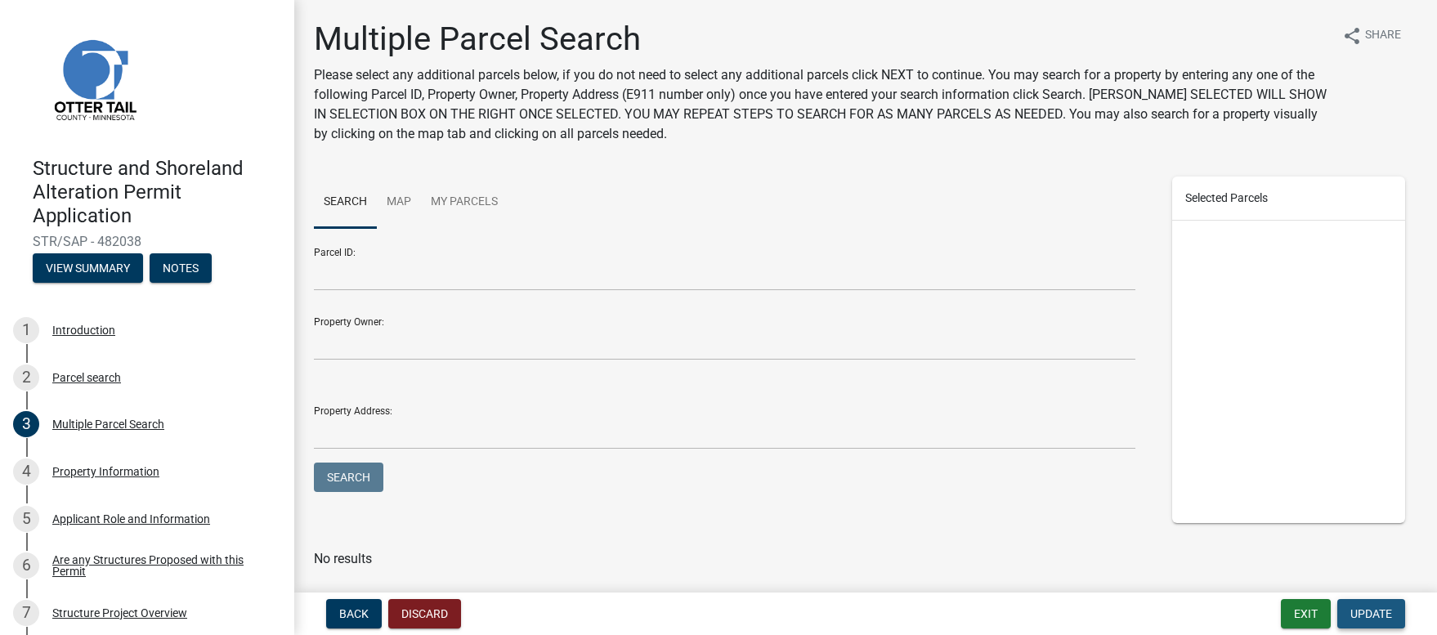
click at [1376, 616] on span "Update" at bounding box center [1371, 613] width 42 height 13
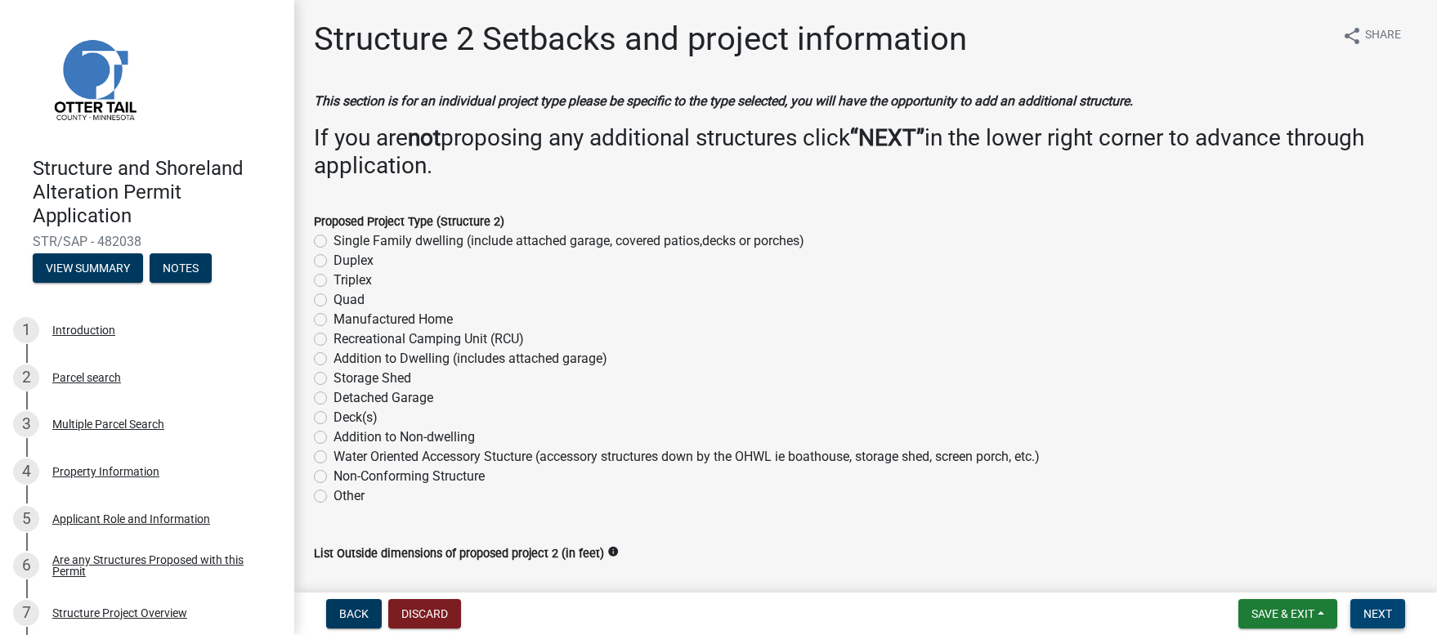
drag, startPoint x: 1379, startPoint y: 614, endPoint x: 1214, endPoint y: 563, distance: 173.5
click at [1214, 563] on wm-app "Structure and Shoreland Alteration Permit Application STR/SAP - 482038 View Sum…" at bounding box center [718, 317] width 1437 height 635
click at [104, 380] on div "Parcel search" at bounding box center [86, 377] width 69 height 11
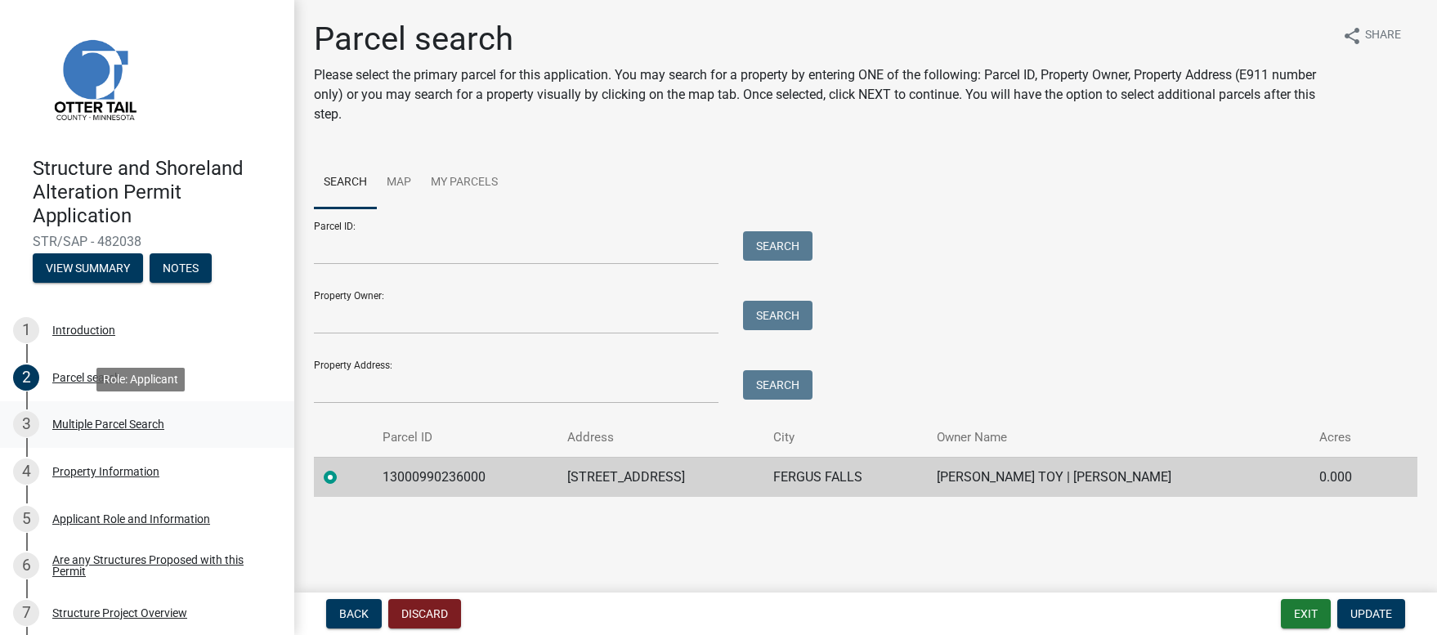
click at [87, 423] on div "Multiple Parcel Search" at bounding box center [108, 423] width 112 height 11
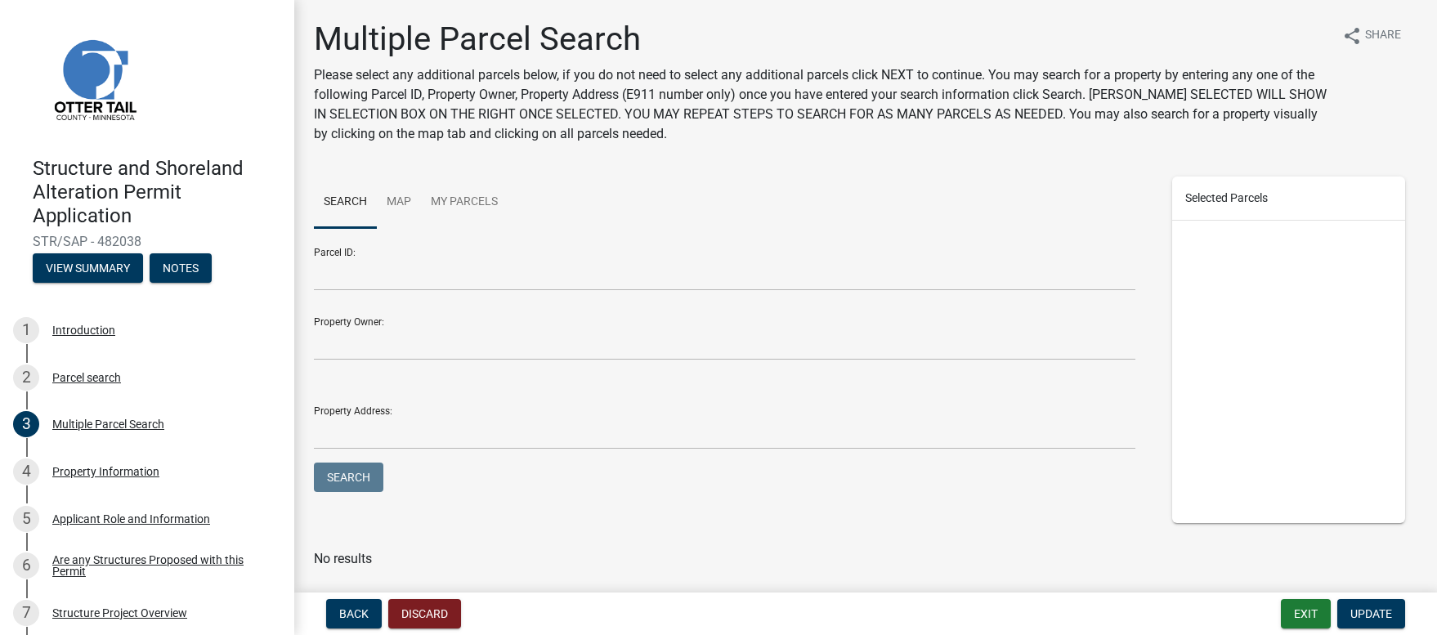
scroll to position [47, 0]
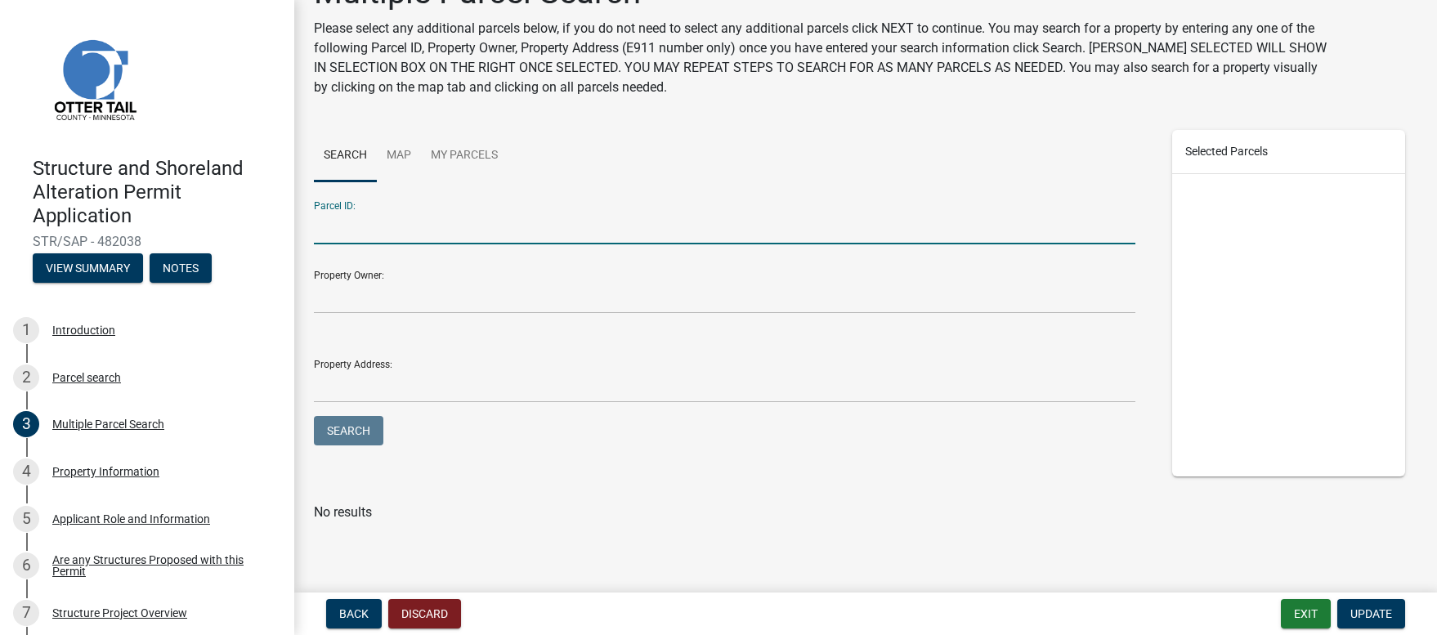
click at [325, 229] on input "Parcel ID:" at bounding box center [724, 228] width 821 height 34
type input "13000040017002"
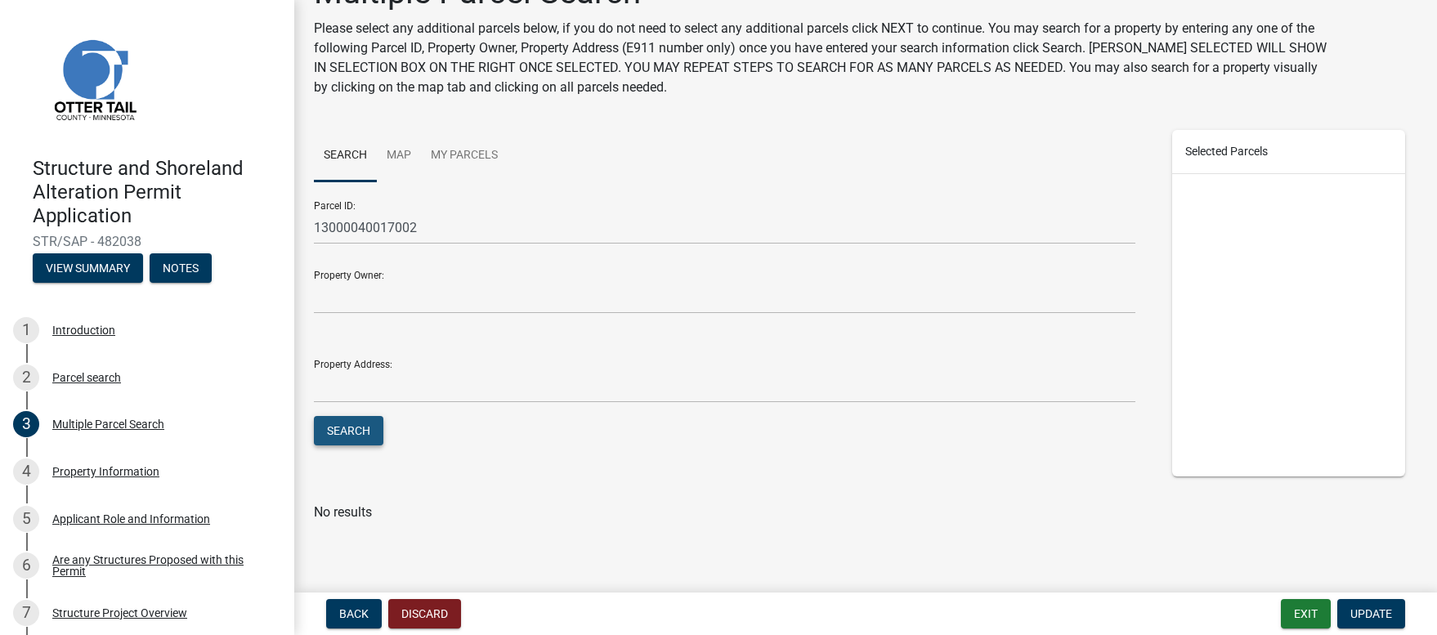
click at [357, 427] on button "Search" at bounding box center [348, 430] width 69 height 29
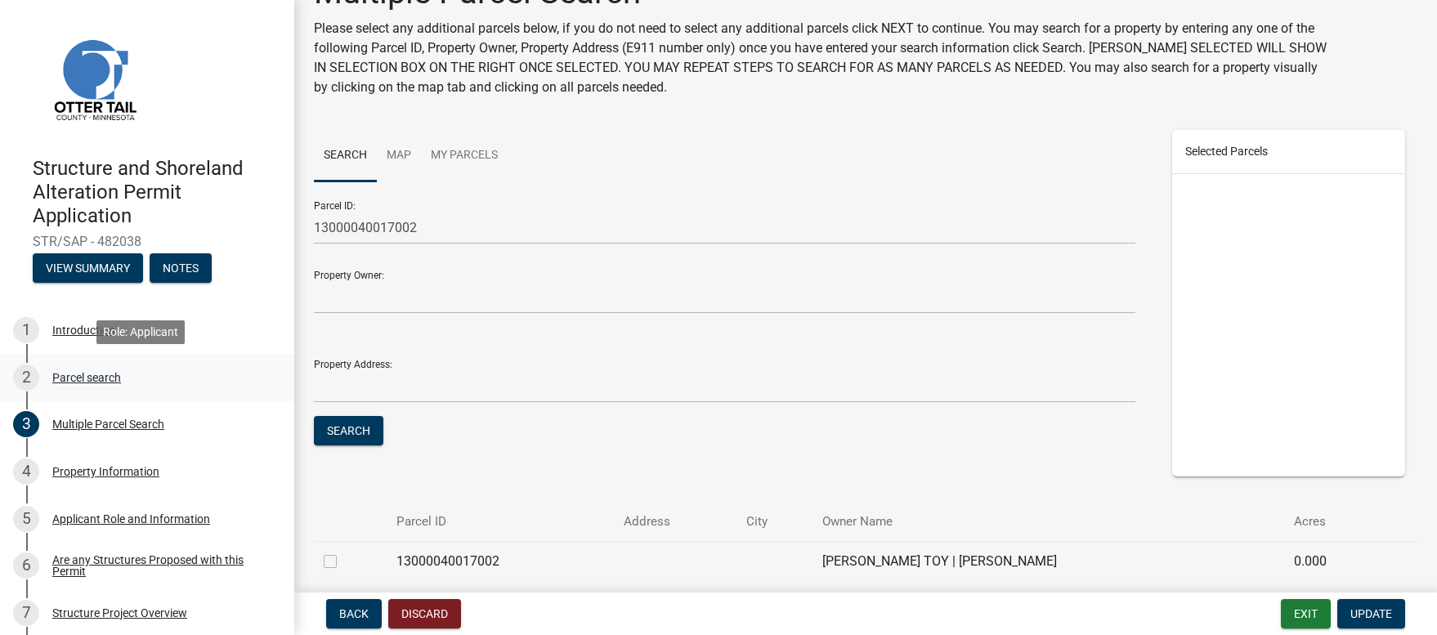
click at [86, 377] on div "Parcel search" at bounding box center [86, 377] width 69 height 11
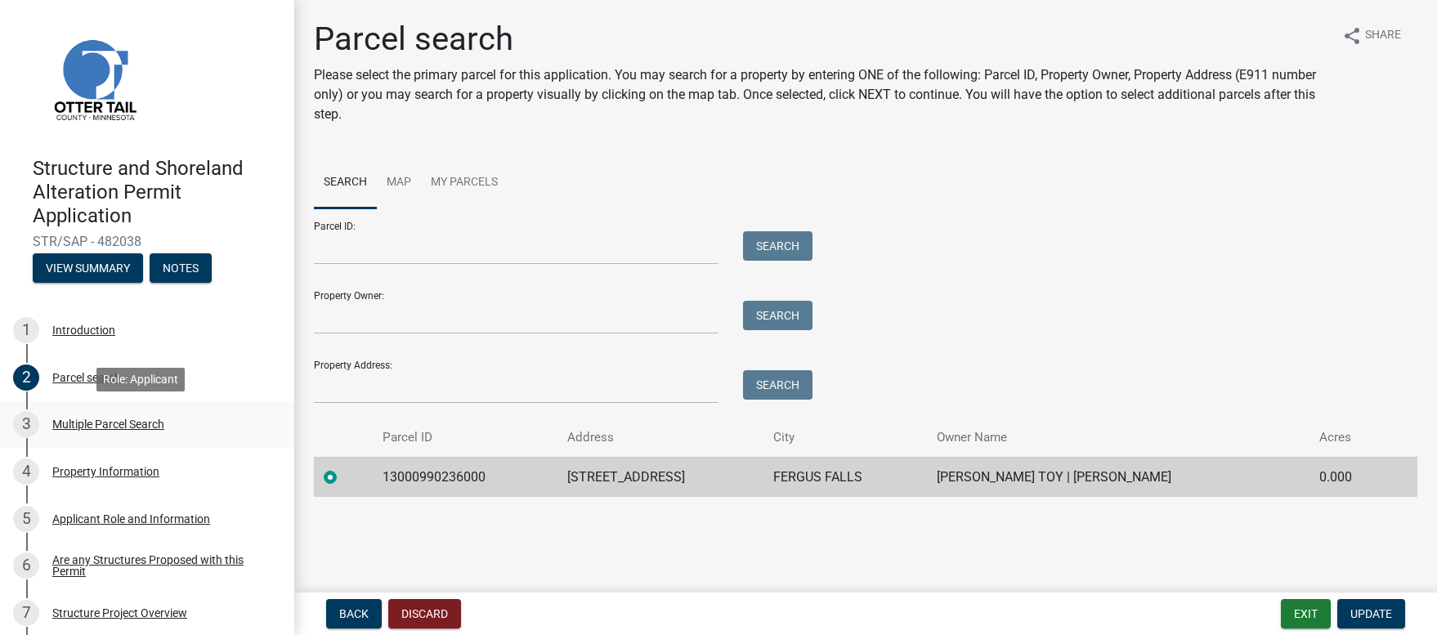
scroll to position [1, 0]
click at [100, 422] on div "Multiple Parcel Search" at bounding box center [108, 423] width 112 height 11
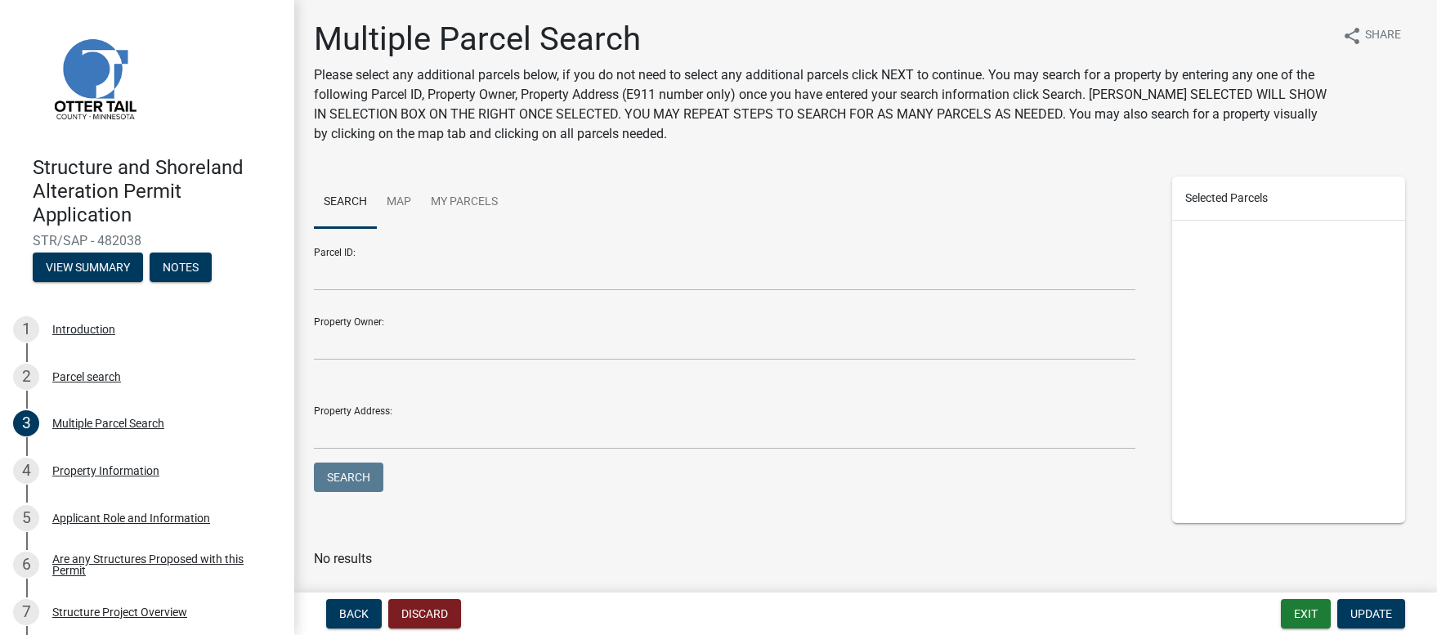
scroll to position [47, 0]
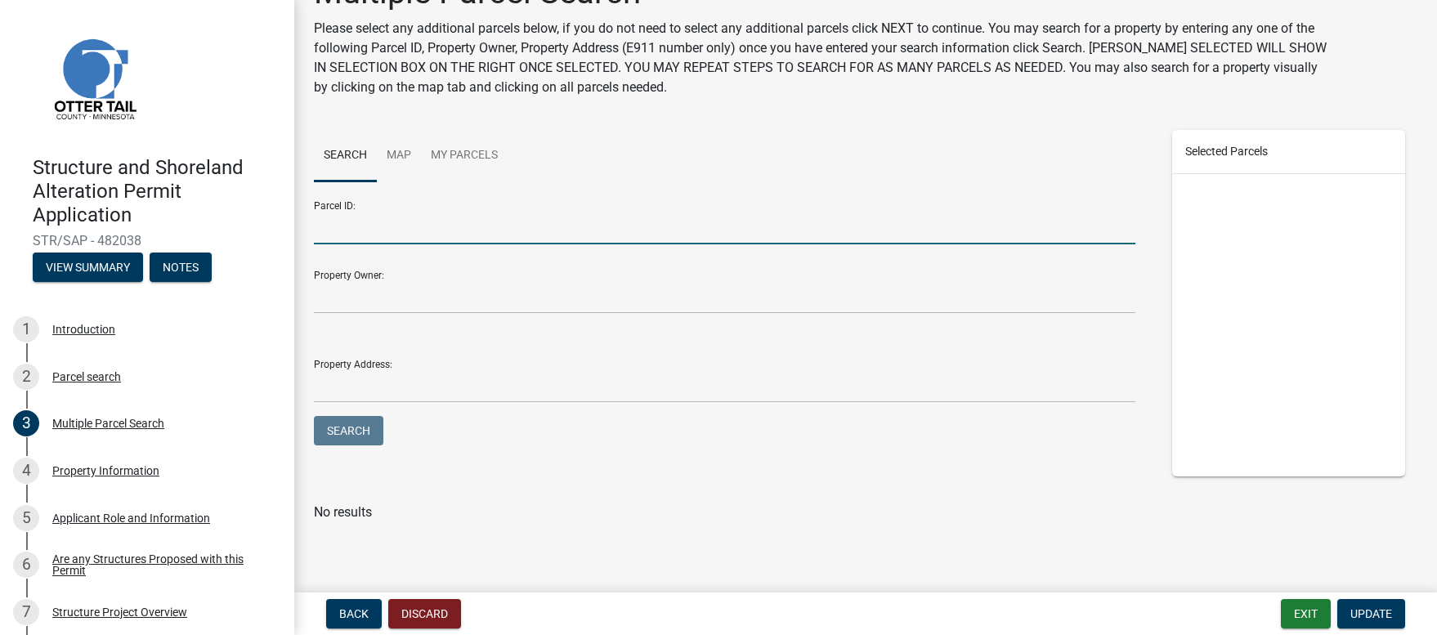
click at [368, 235] on input "Parcel ID:" at bounding box center [724, 228] width 821 height 34
type input "13000040017002"
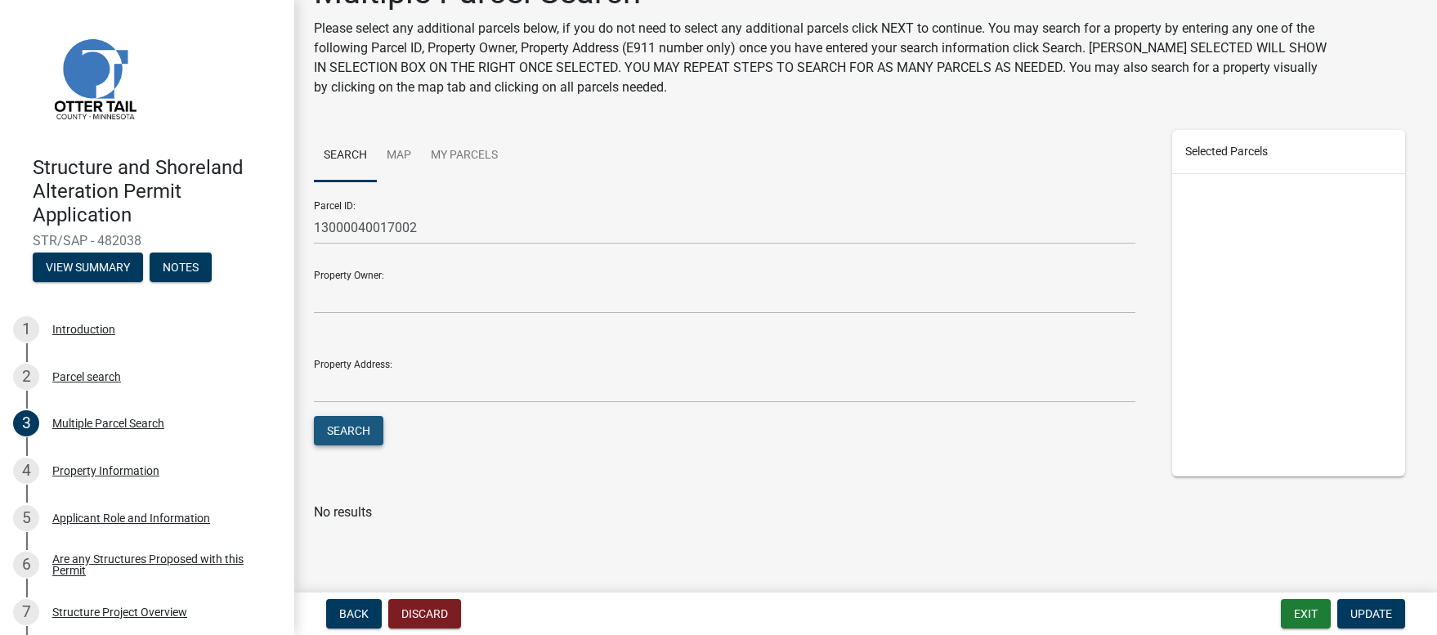
click at [342, 425] on button "Search" at bounding box center [348, 430] width 69 height 29
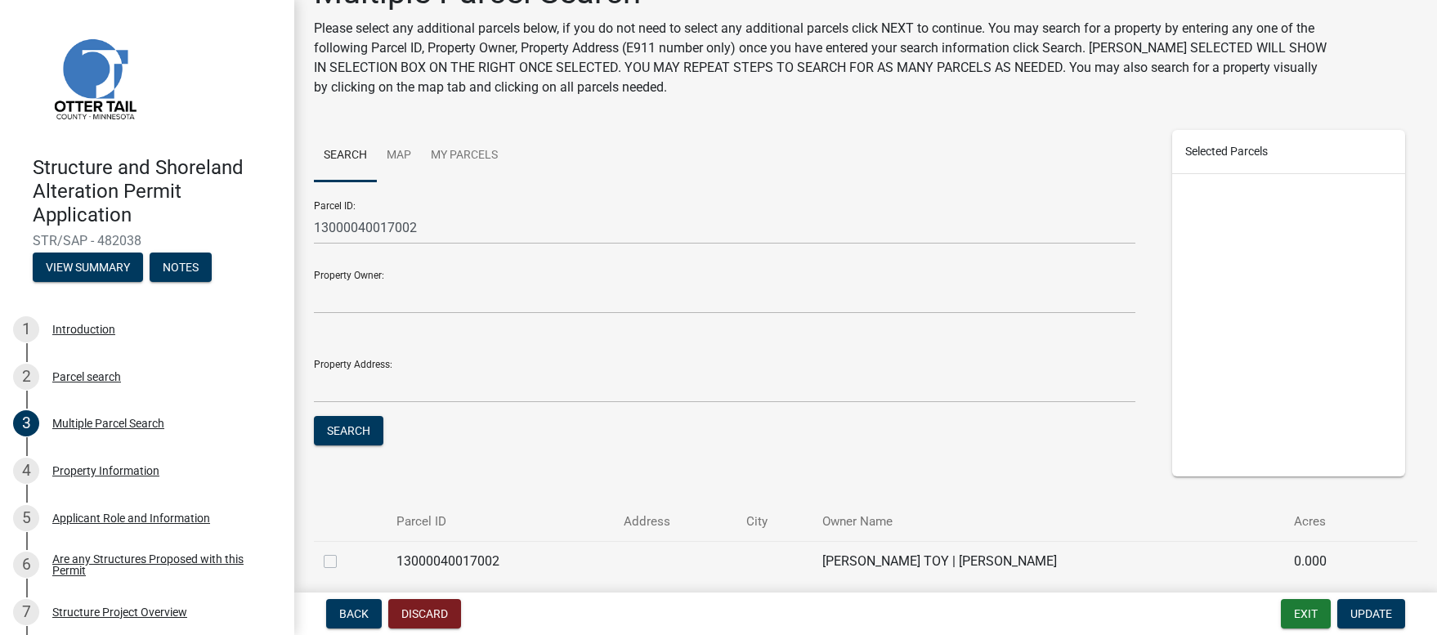
click at [343, 552] on label at bounding box center [343, 552] width 0 height 0
click at [343, 559] on input "checkbox" at bounding box center [348, 557] width 11 height 11
checkbox input "true"
click at [1383, 620] on button "Update" at bounding box center [1371, 613] width 68 height 29
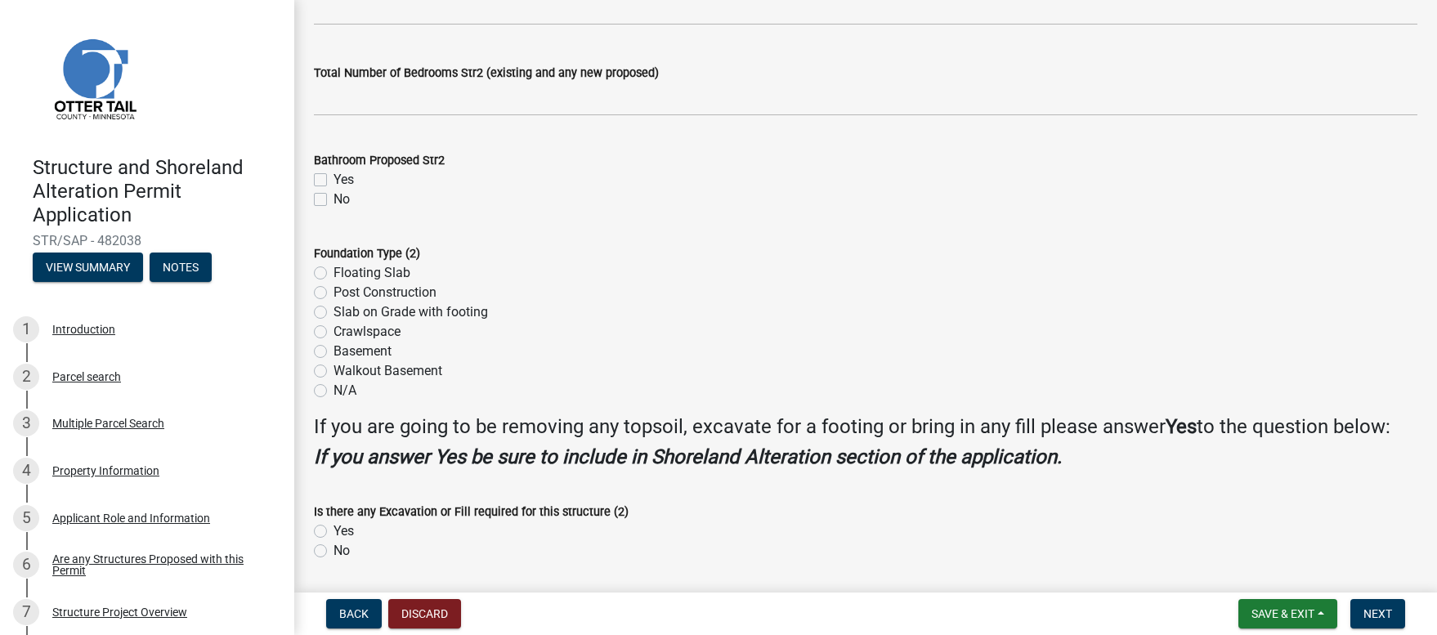
scroll to position [1586, 0]
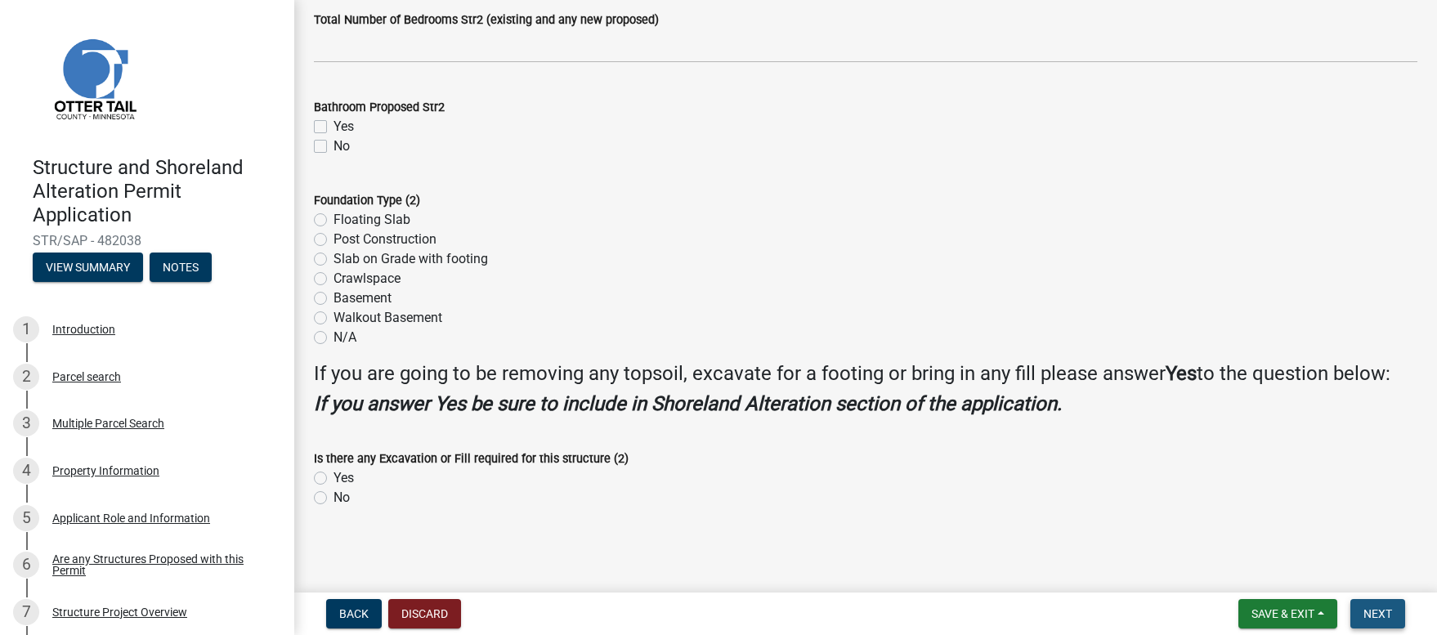
click at [1373, 618] on span "Next" at bounding box center [1377, 613] width 29 height 13
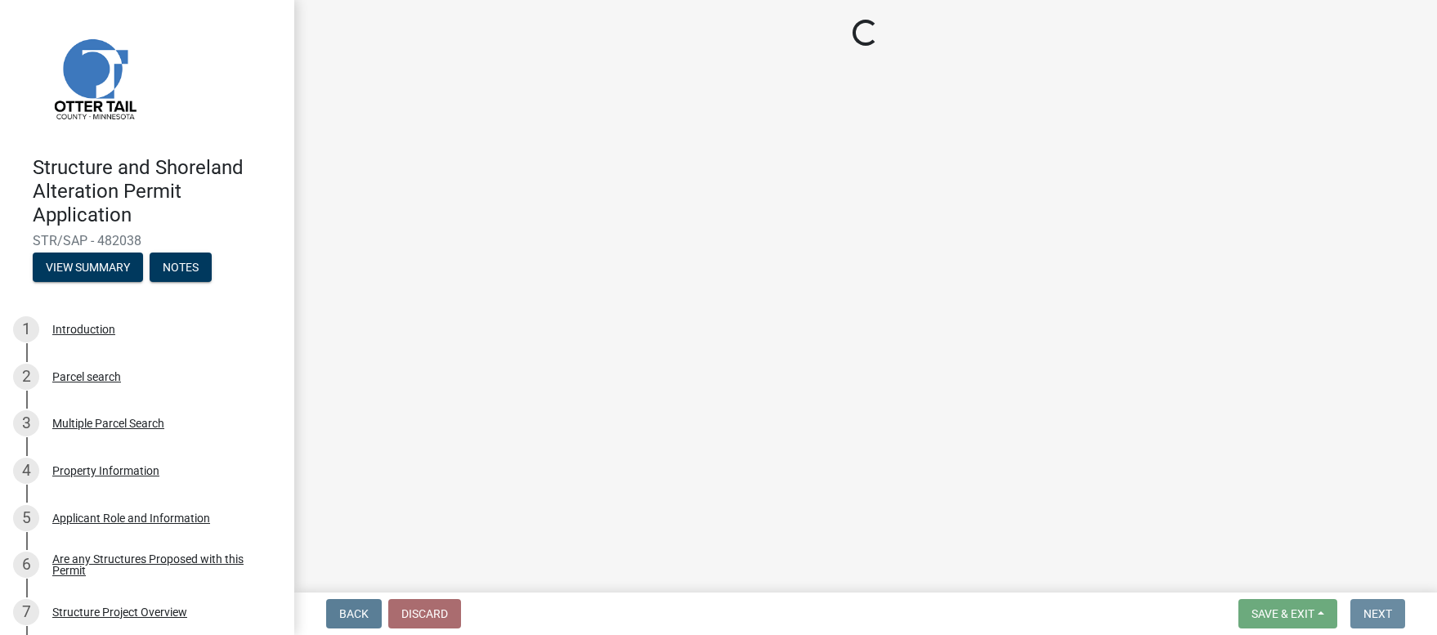
scroll to position [0, 0]
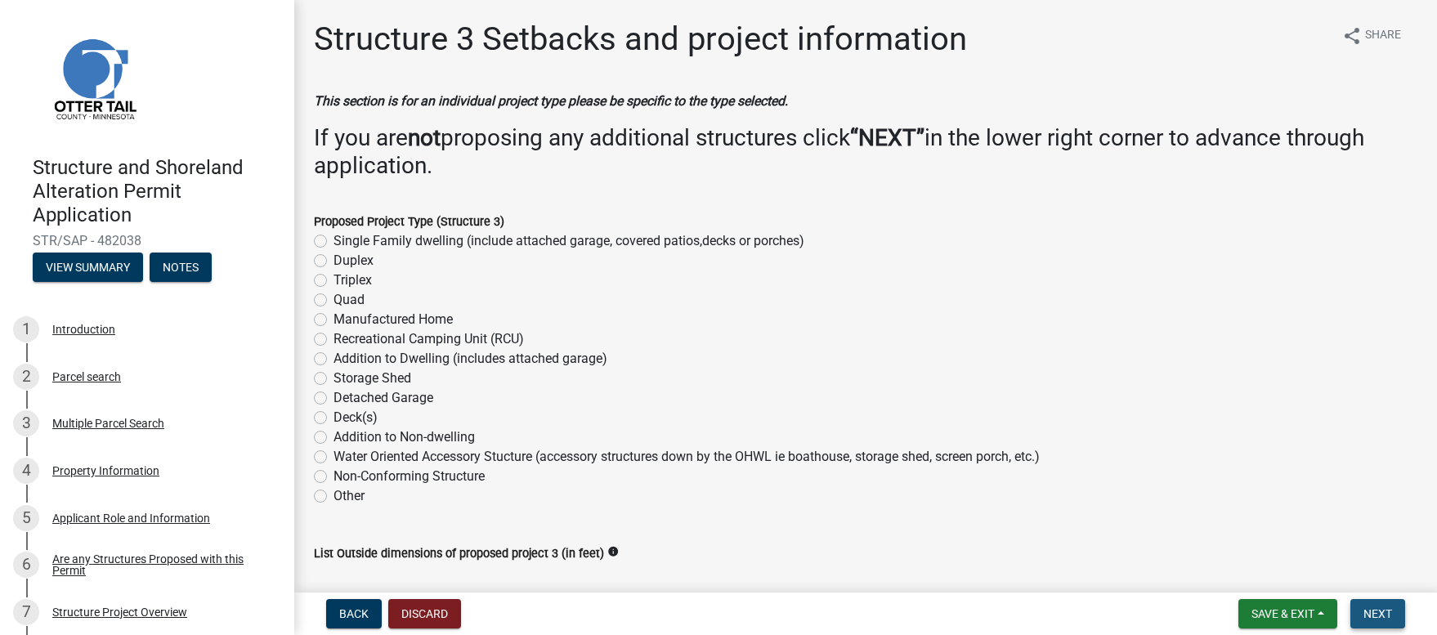
click at [1371, 612] on span "Next" at bounding box center [1377, 613] width 29 height 13
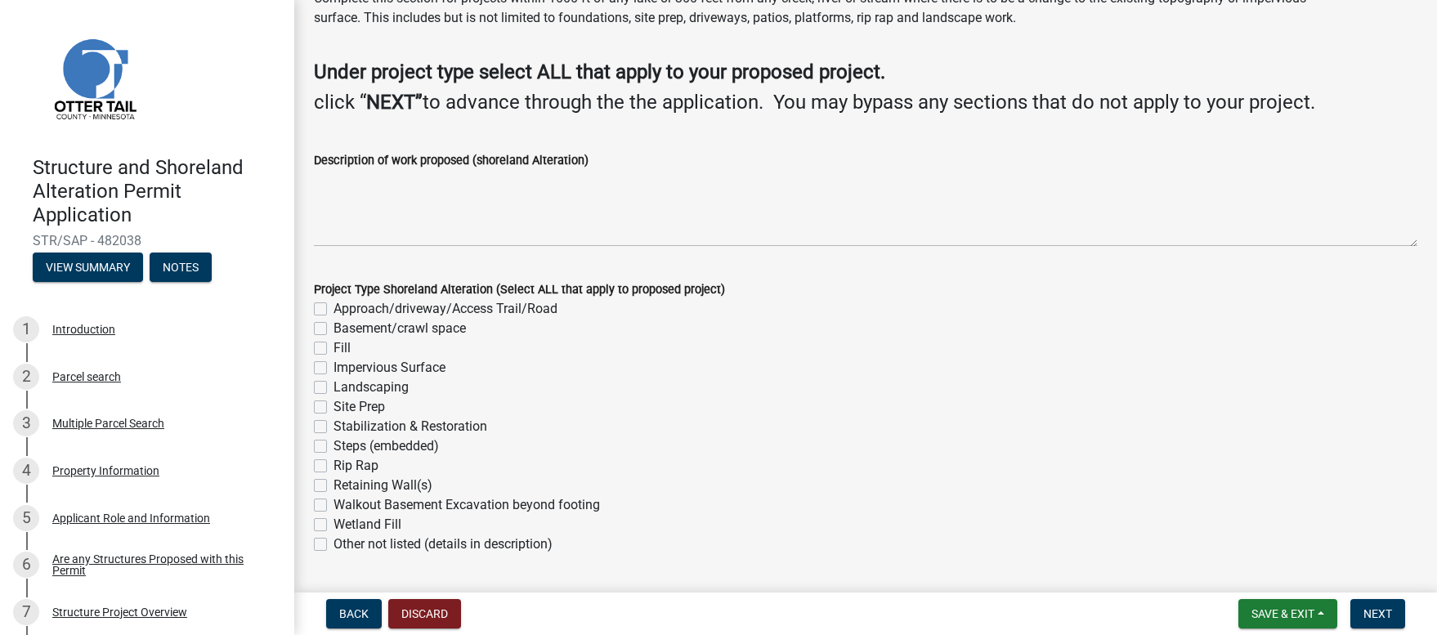
scroll to position [173, 0]
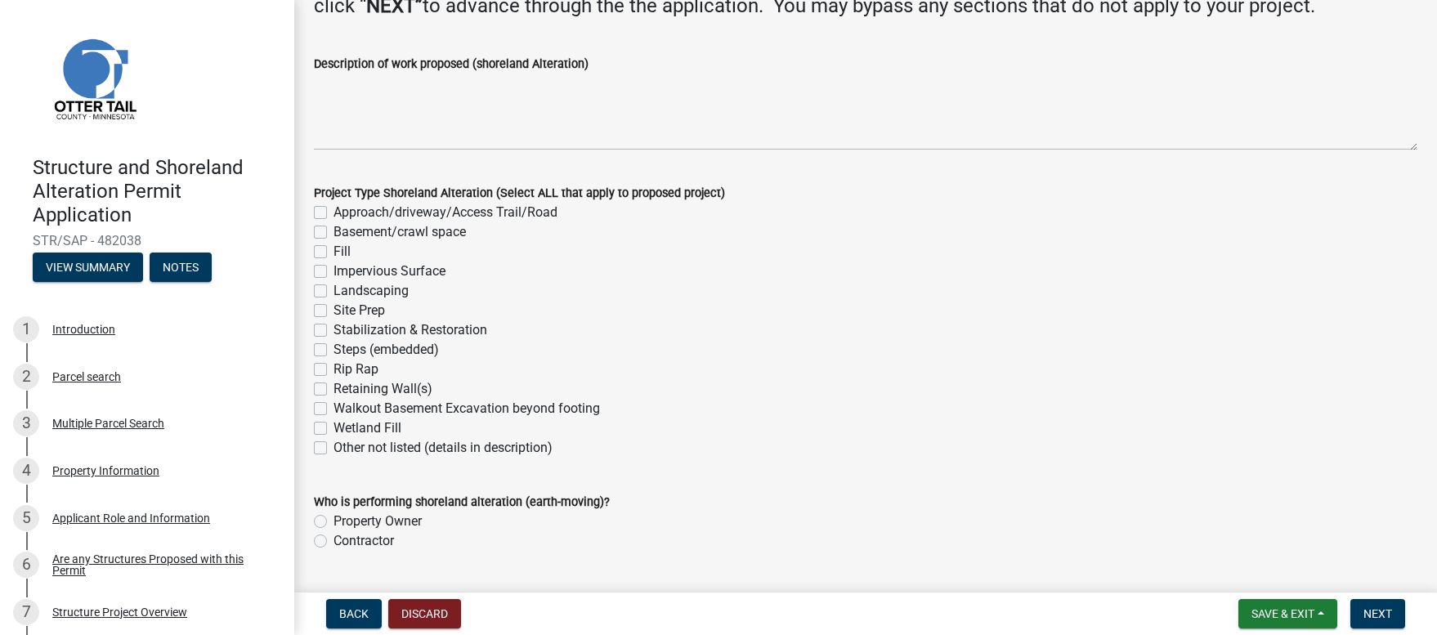
click at [333, 447] on label "Other not listed (details in description)" at bounding box center [442, 448] width 219 height 20
click at [333, 447] on input "Other not listed (details in description)" at bounding box center [338, 443] width 11 height 11
checkbox input "true"
checkbox input "false"
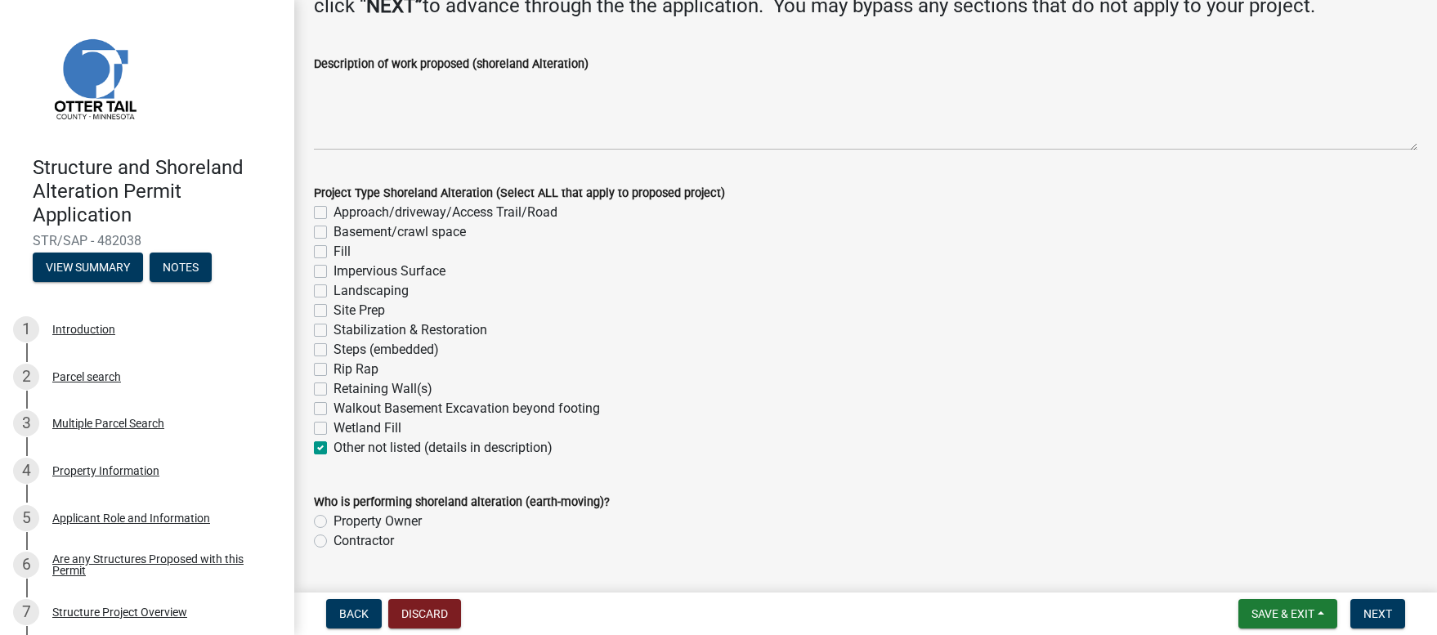
checkbox input "false"
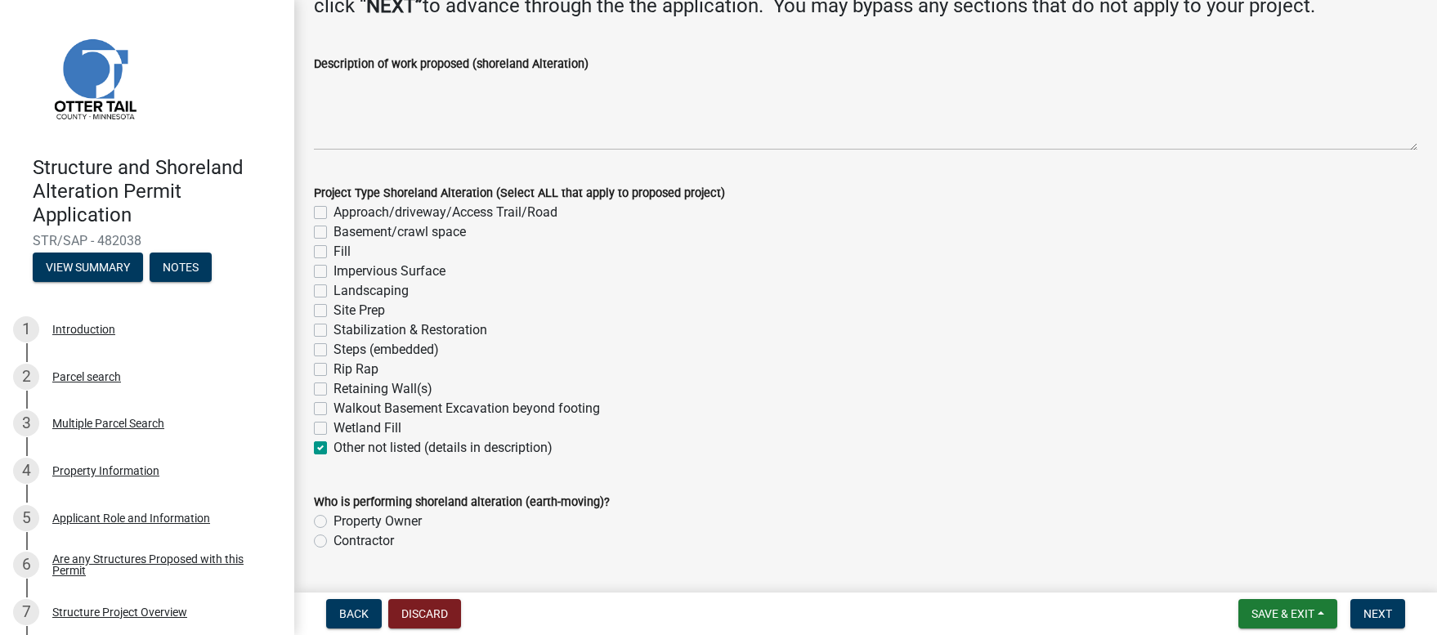
checkbox input "false"
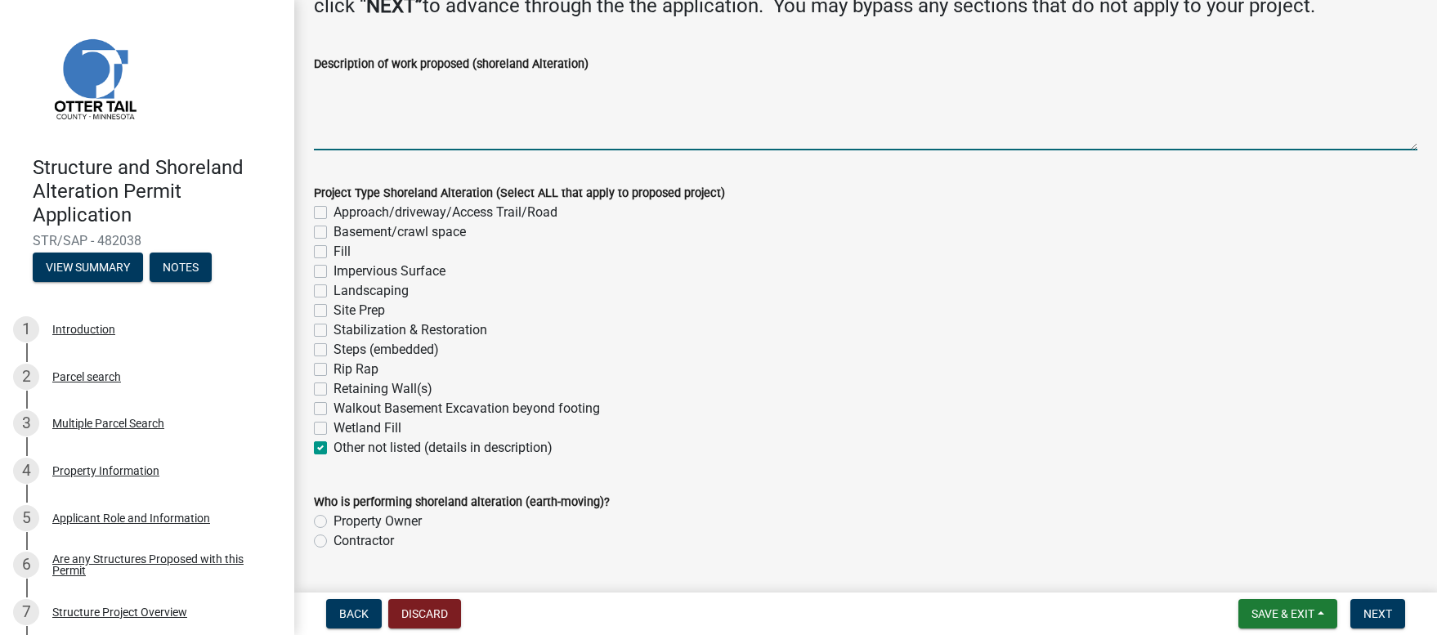
click at [331, 139] on textarea "Description of work proposed (shoreland Alteration)" at bounding box center [865, 112] width 1103 height 77
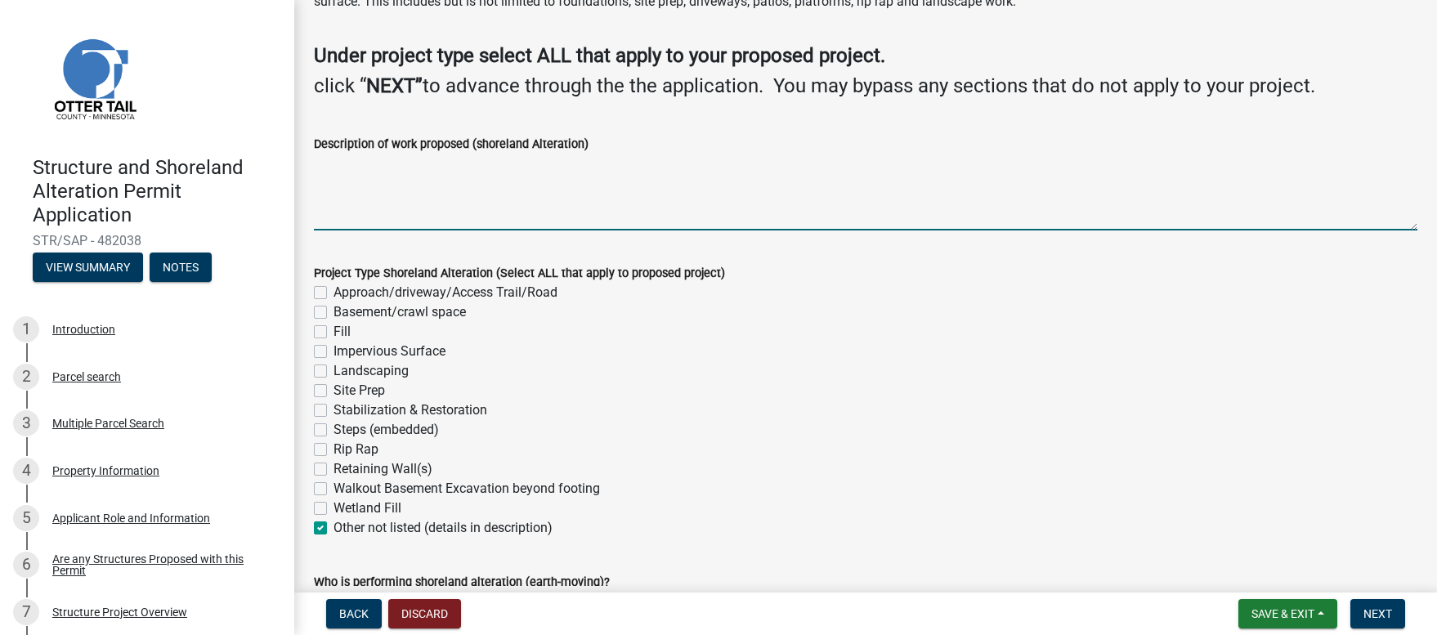
scroll to position [217, 0]
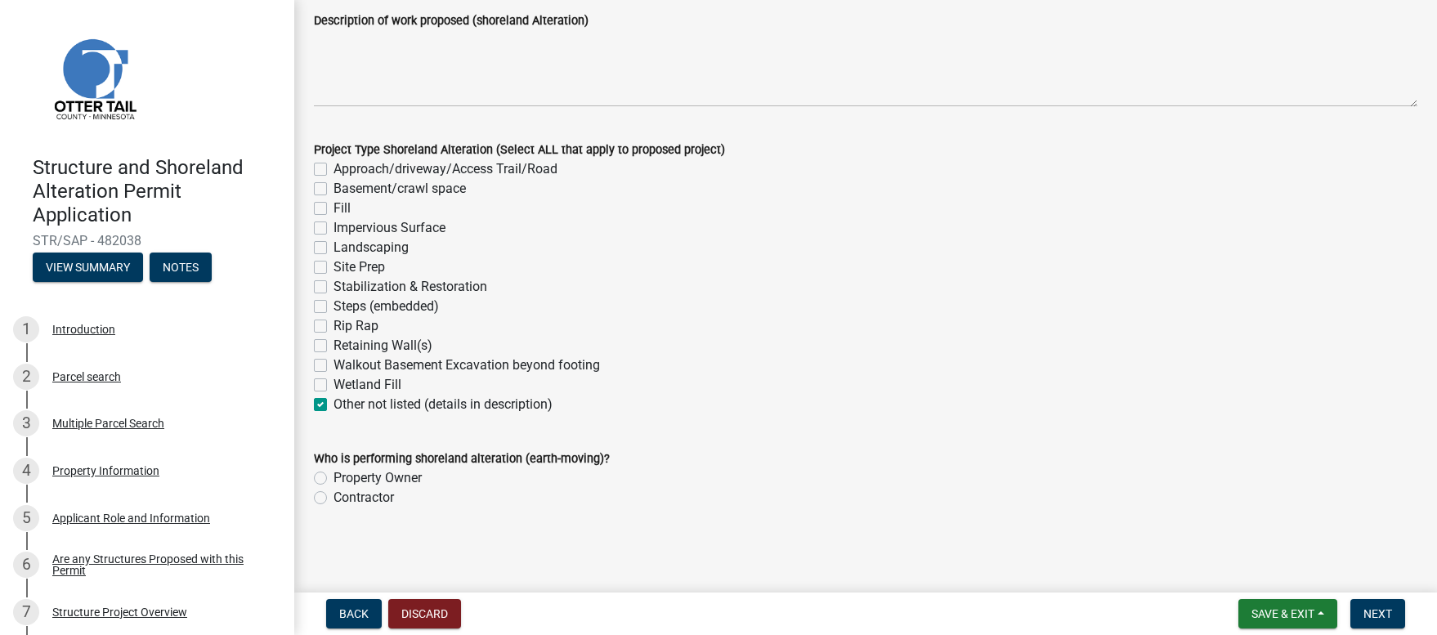
click at [333, 402] on label "Other not listed (details in description)" at bounding box center [442, 405] width 219 height 20
click at [333, 402] on input "Other not listed (details in description)" at bounding box center [338, 400] width 11 height 11
checkbox input "false"
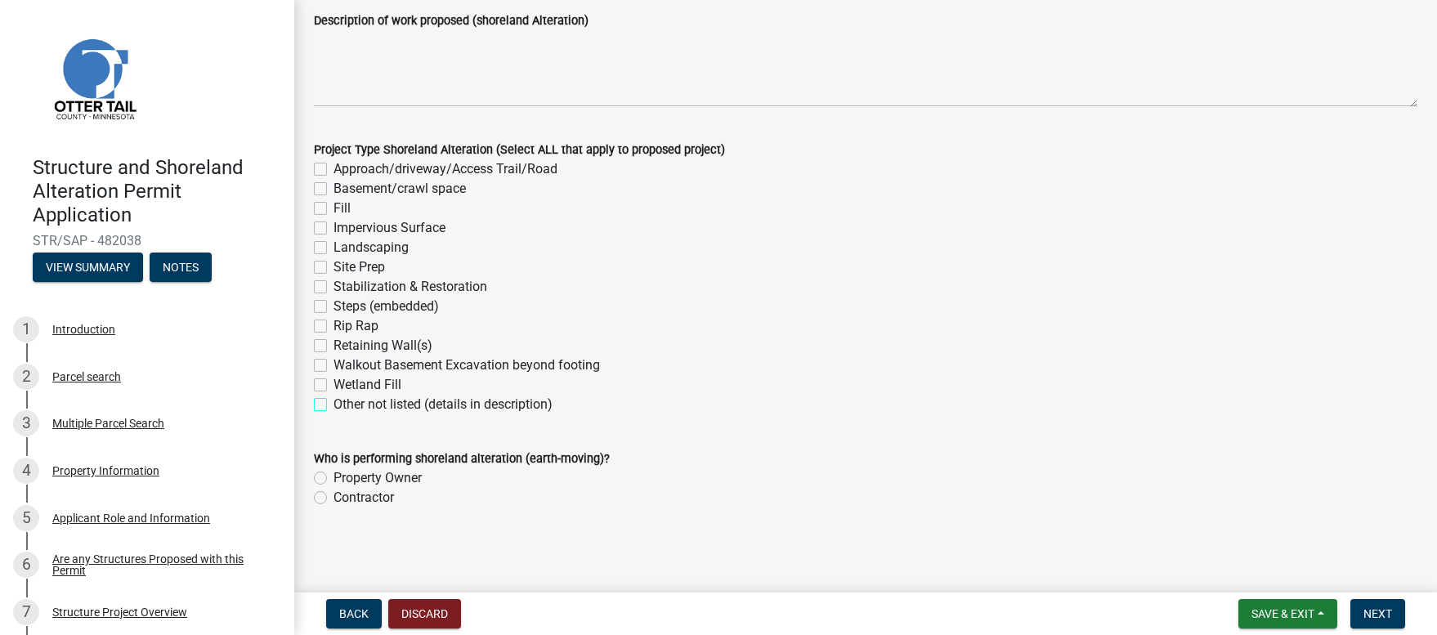
checkbox input "false"
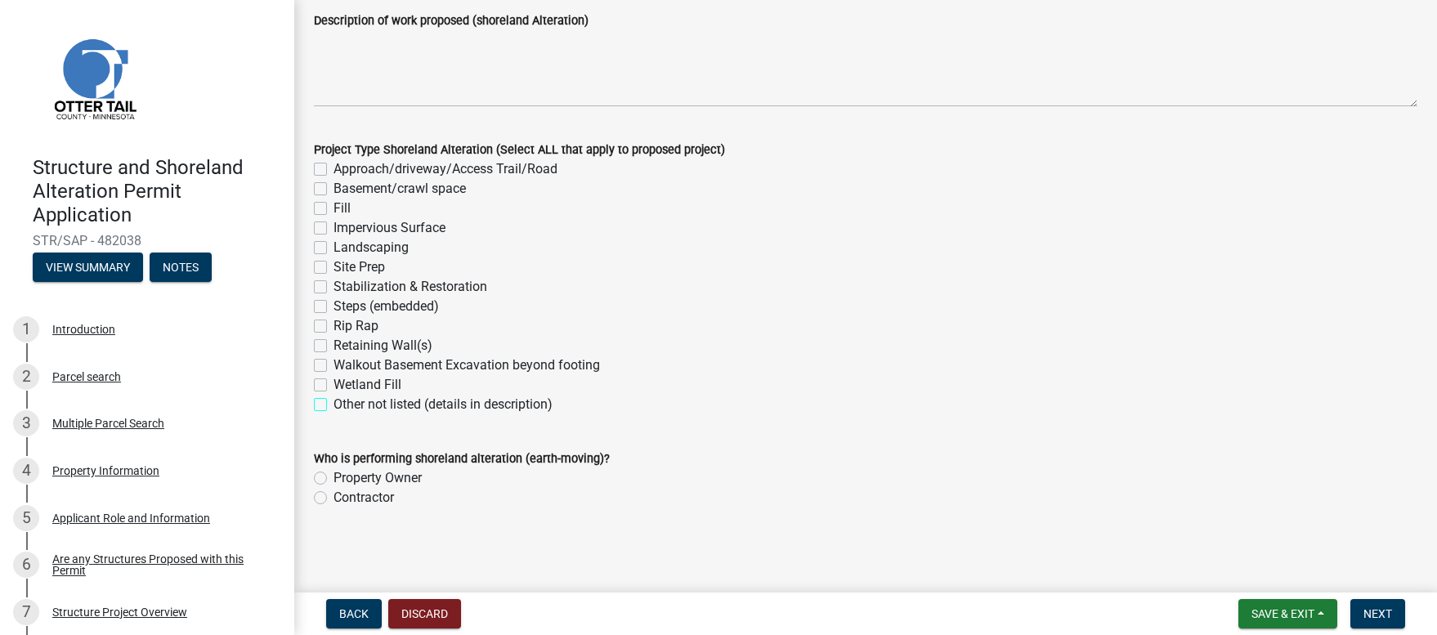
checkbox input "false"
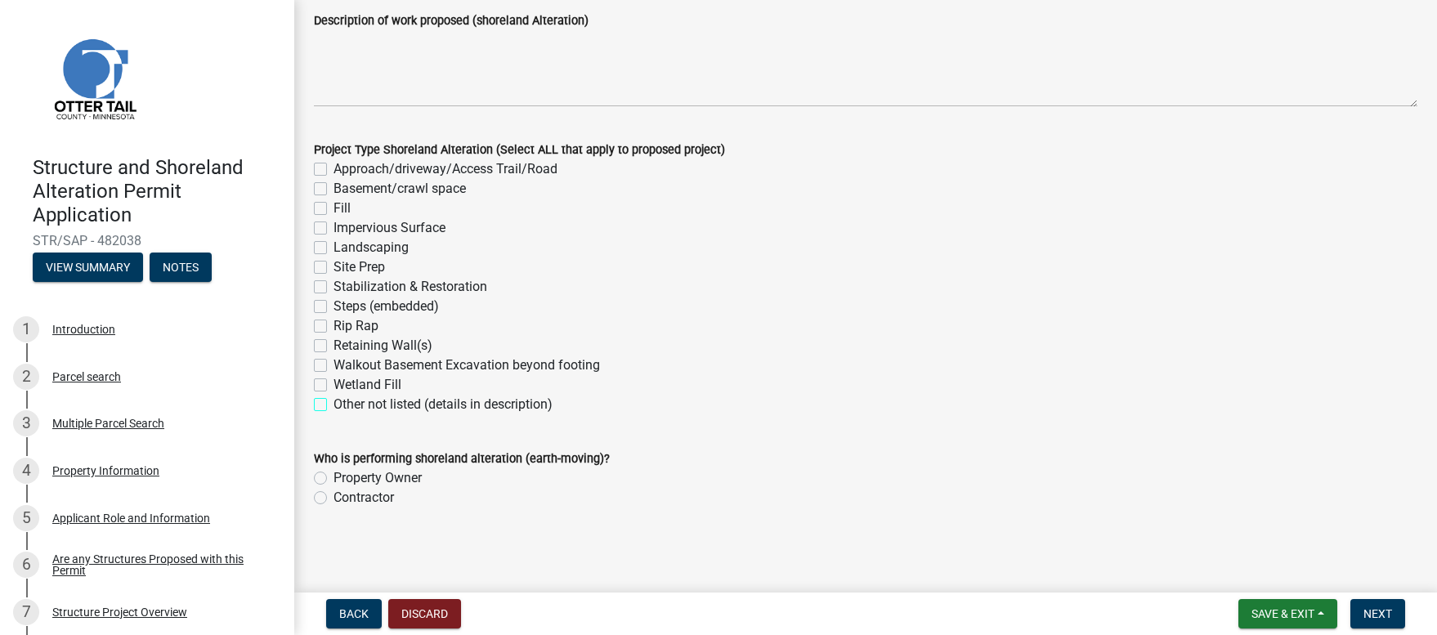
checkbox input "false"
click at [1379, 616] on span "Next" at bounding box center [1377, 613] width 29 height 13
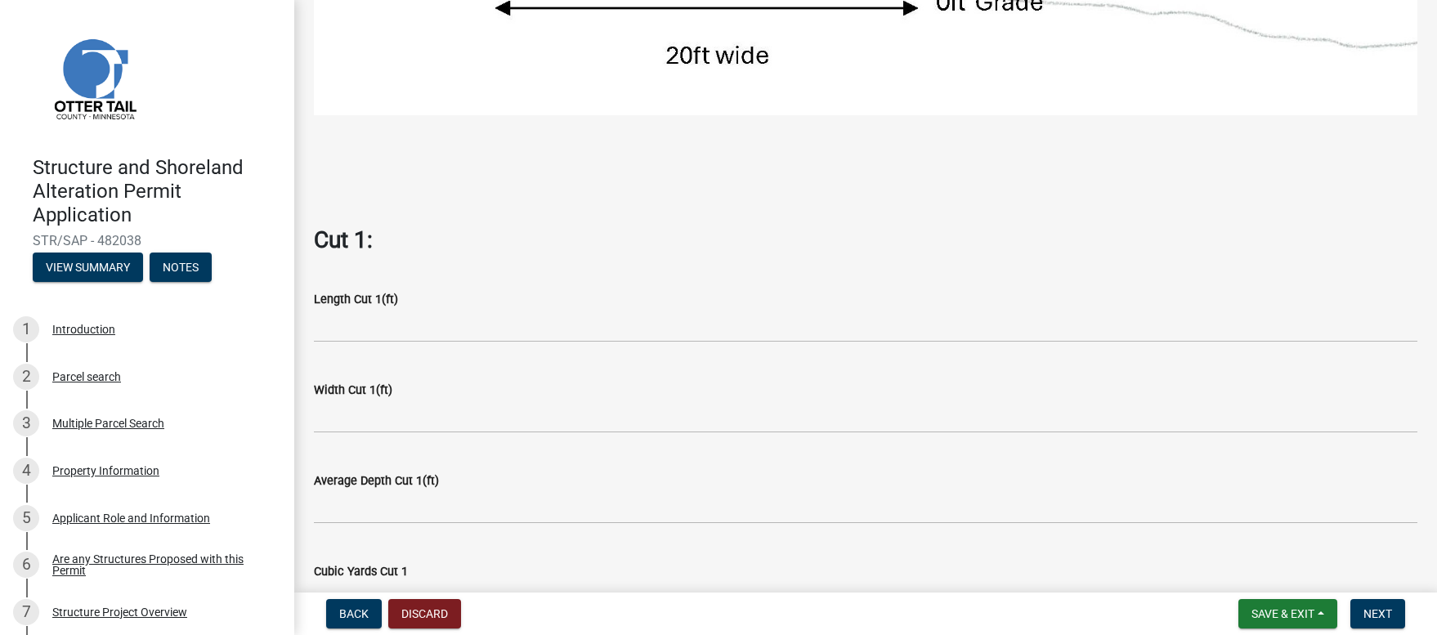
scroll to position [740, 0]
click at [1382, 621] on button "Next" at bounding box center [1377, 613] width 55 height 29
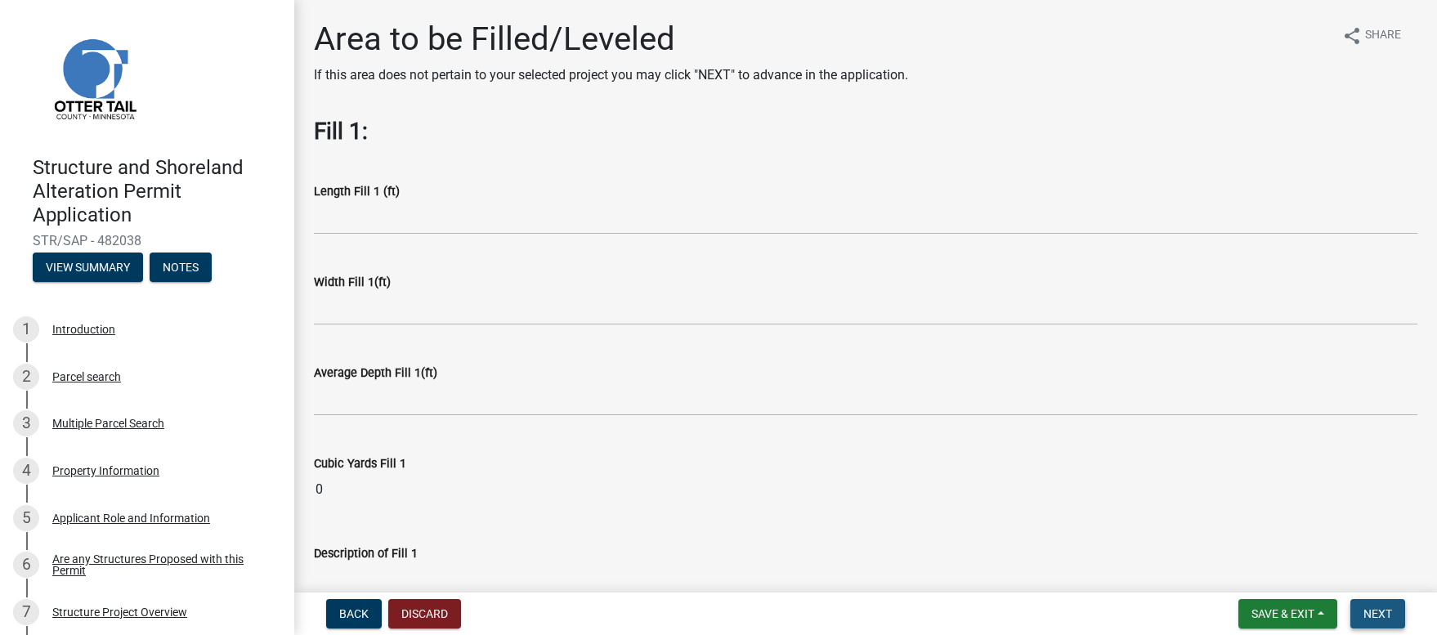
click at [1371, 613] on span "Next" at bounding box center [1377, 613] width 29 height 13
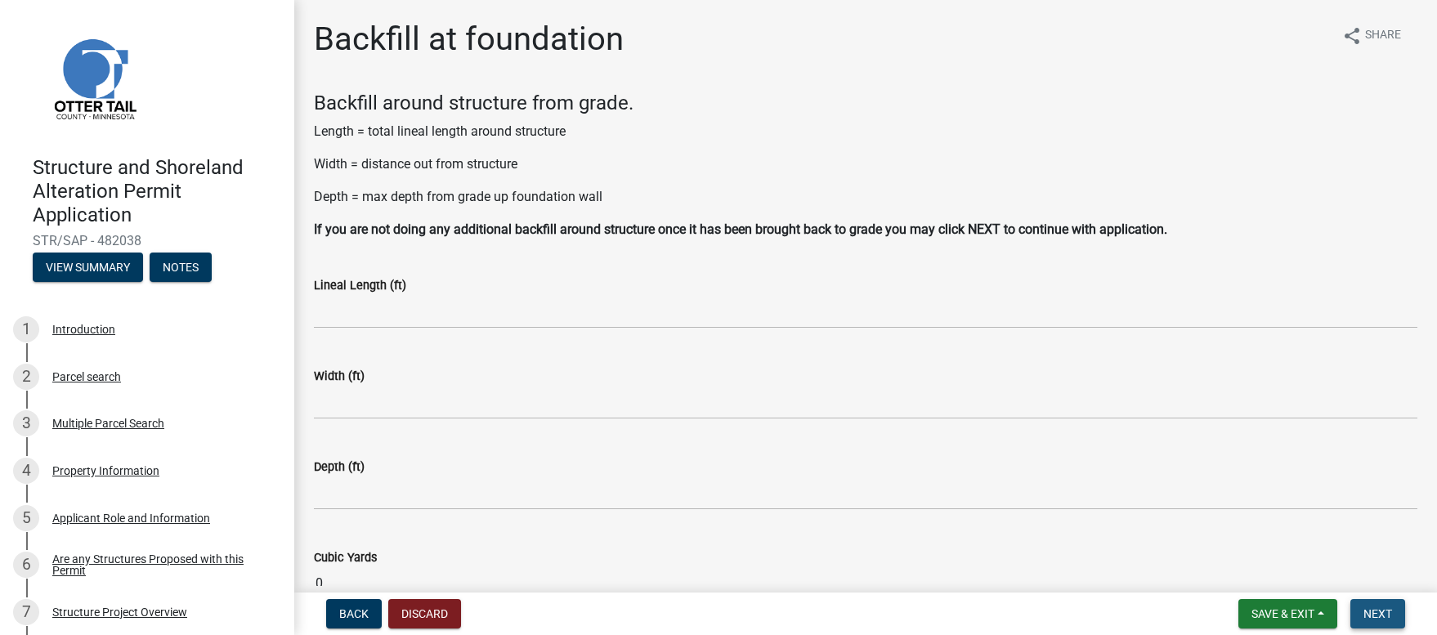
click at [1372, 613] on span "Next" at bounding box center [1377, 613] width 29 height 13
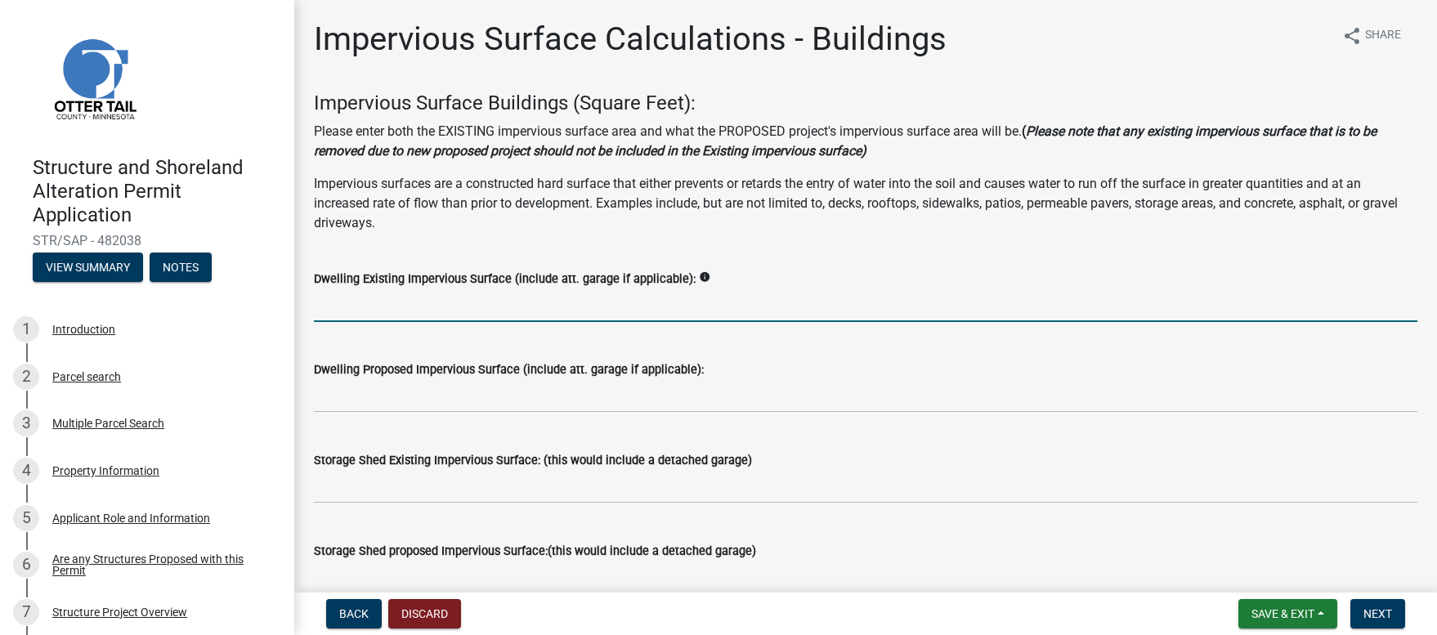
click at [329, 313] on input "text" at bounding box center [865, 305] width 1103 height 34
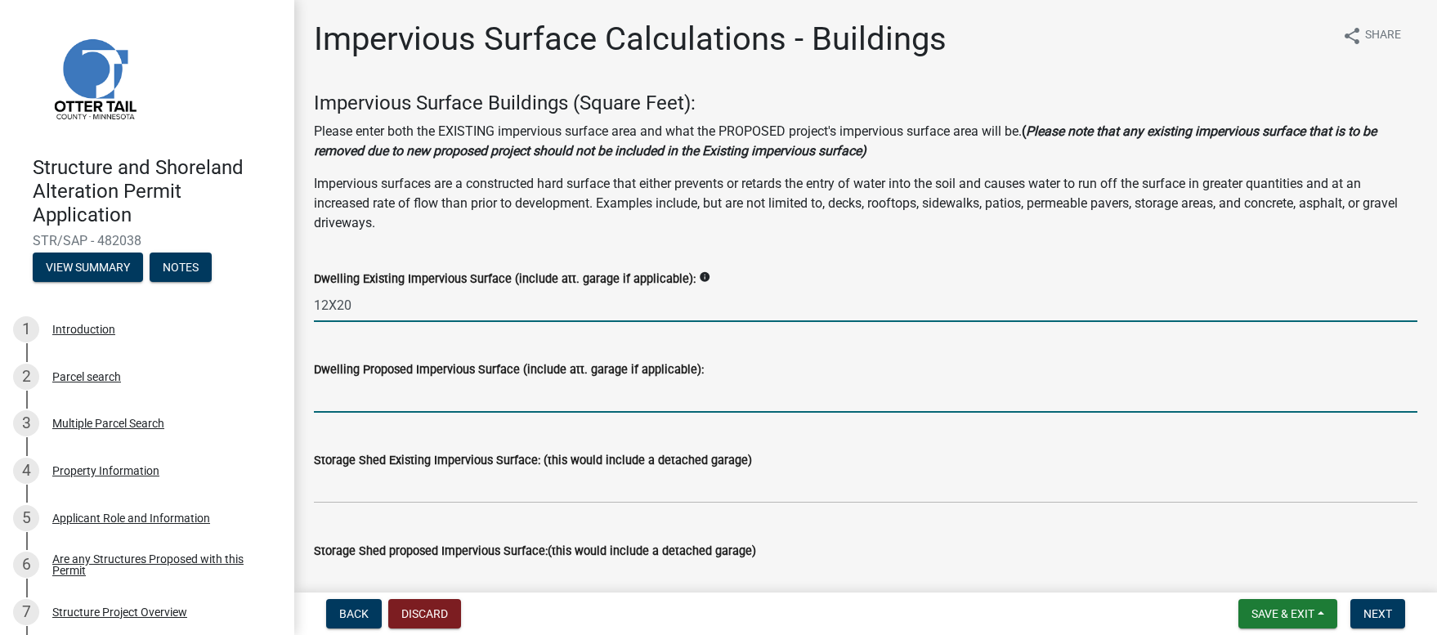
type input "1220"
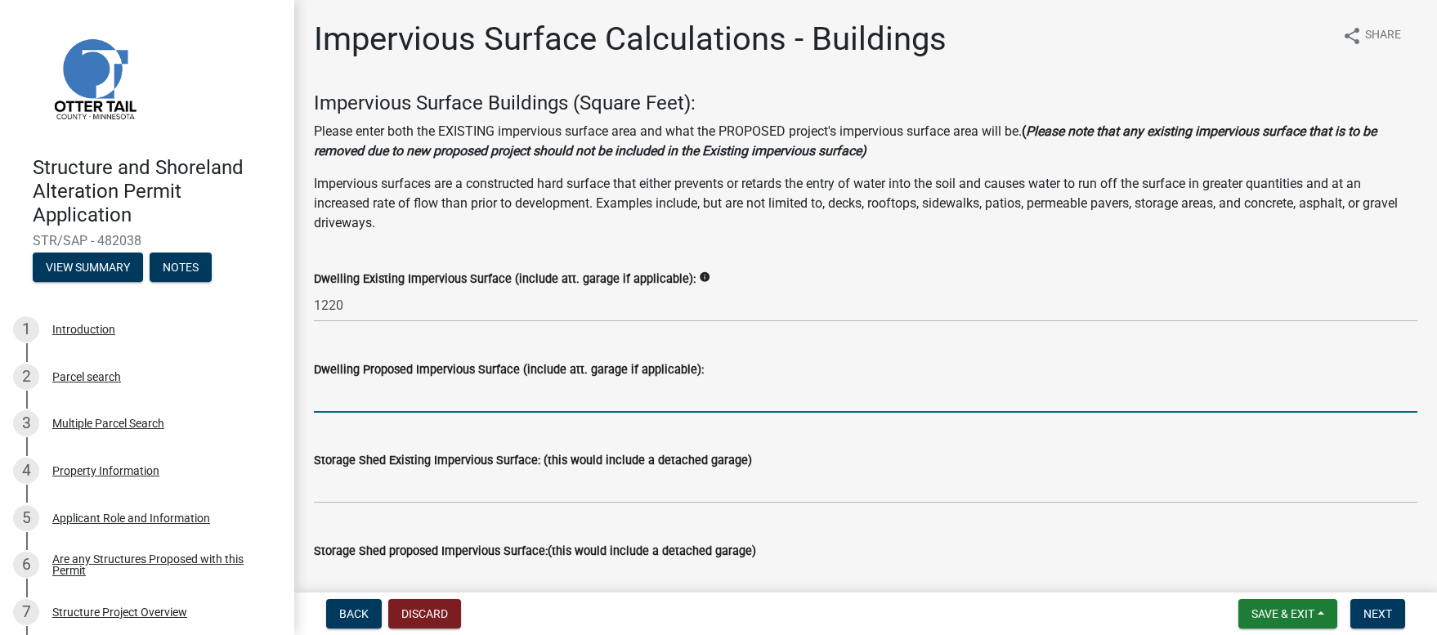
click at [328, 403] on input "text" at bounding box center [865, 396] width 1103 height 34
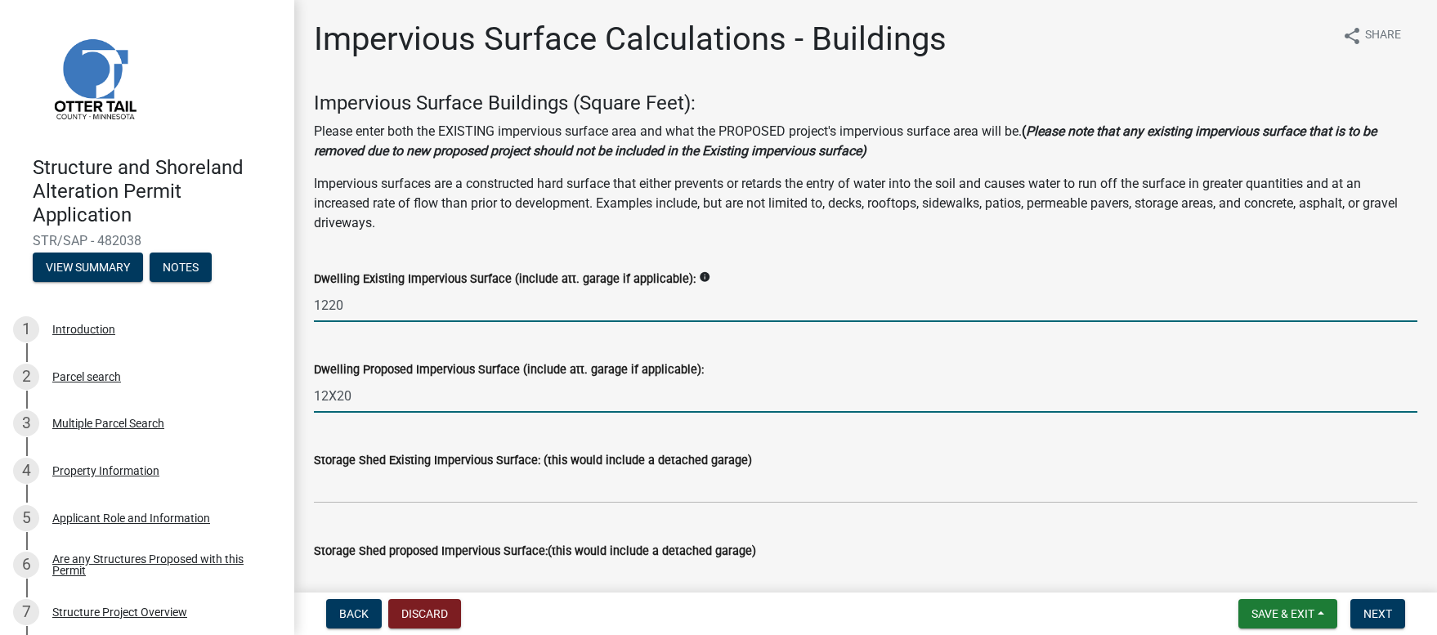
type input "1220"
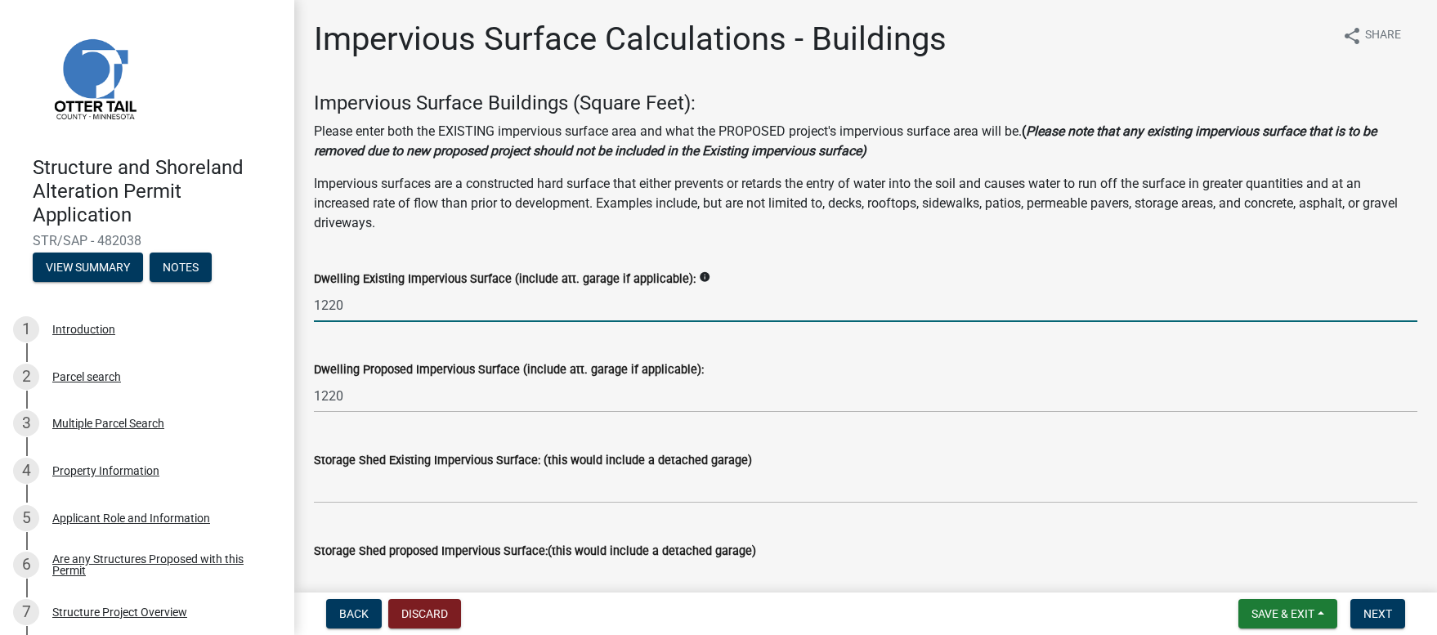
click at [330, 306] on input "1220" at bounding box center [865, 305] width 1103 height 34
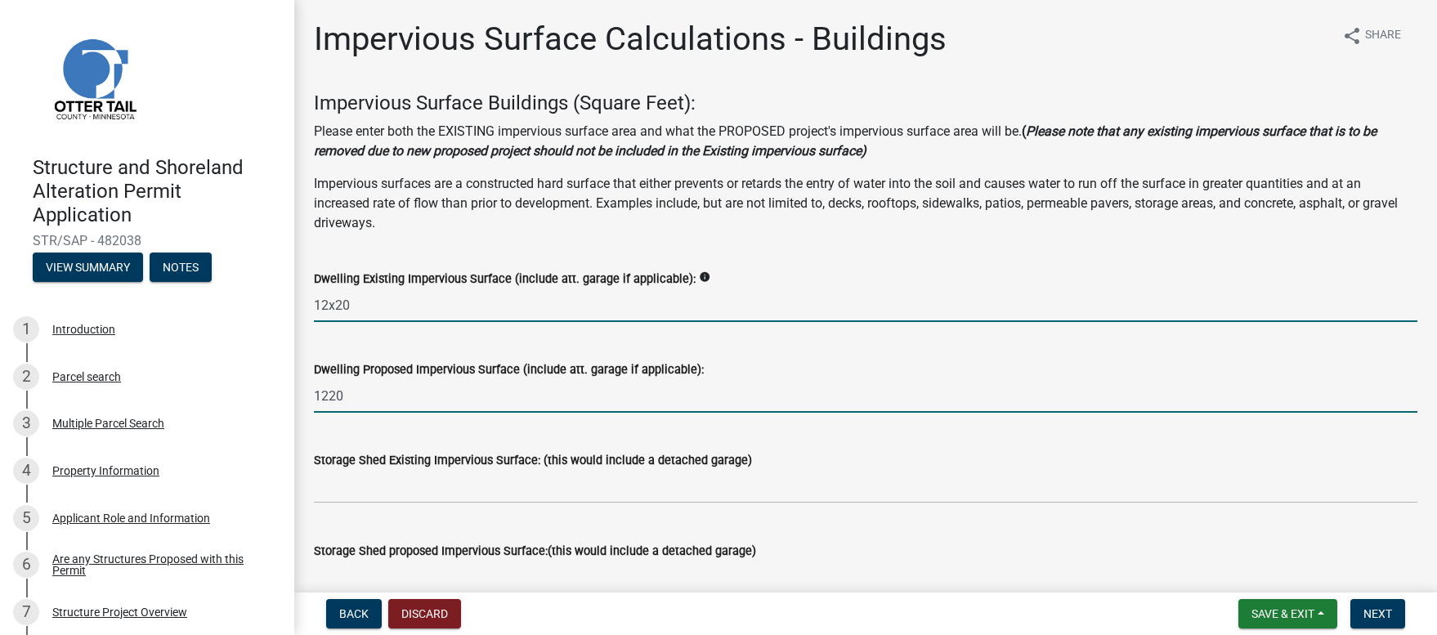
type input "1220"
click at [328, 397] on input "1220" at bounding box center [865, 396] width 1103 height 34
type input "1220"
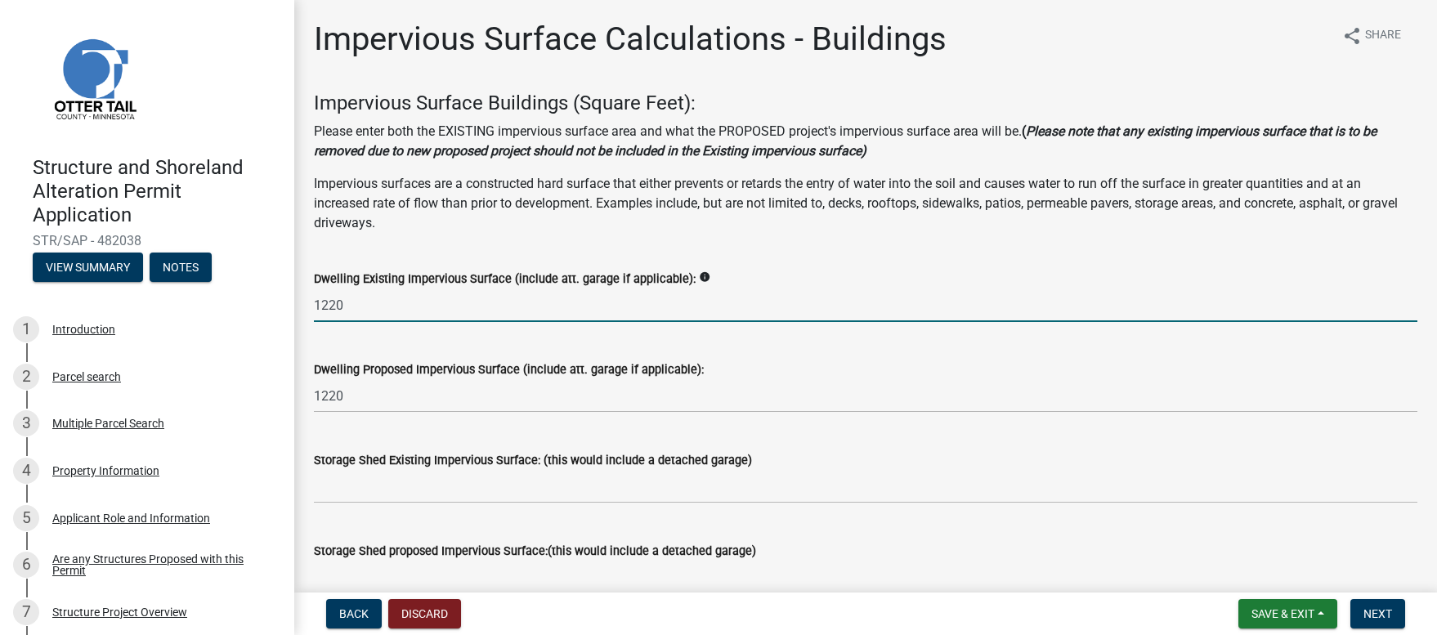
drag, startPoint x: 350, startPoint y: 306, endPoint x: 311, endPoint y: 304, distance: 38.4
click at [311, 304] on div "Dwelling Existing Impervious Surface (include att. garage if applicable): info …" at bounding box center [866, 284] width 1128 height 76
type input "240"
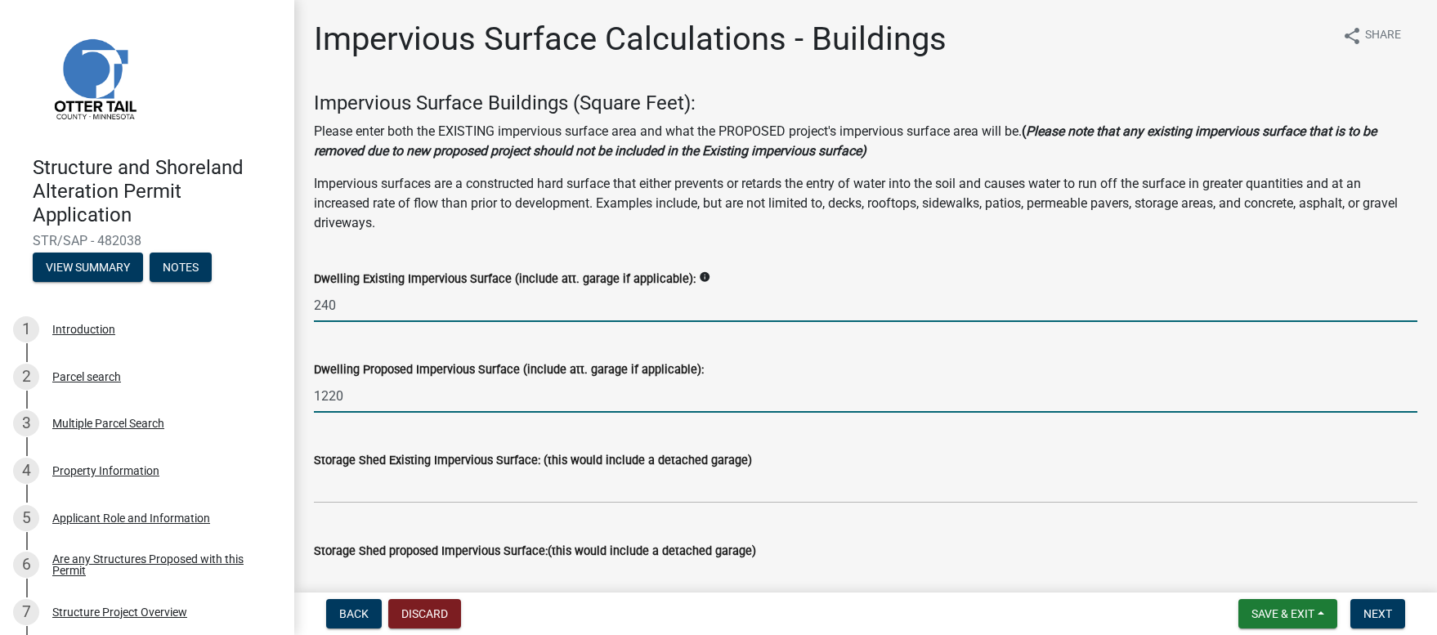
click at [355, 392] on input "1220" at bounding box center [865, 396] width 1103 height 34
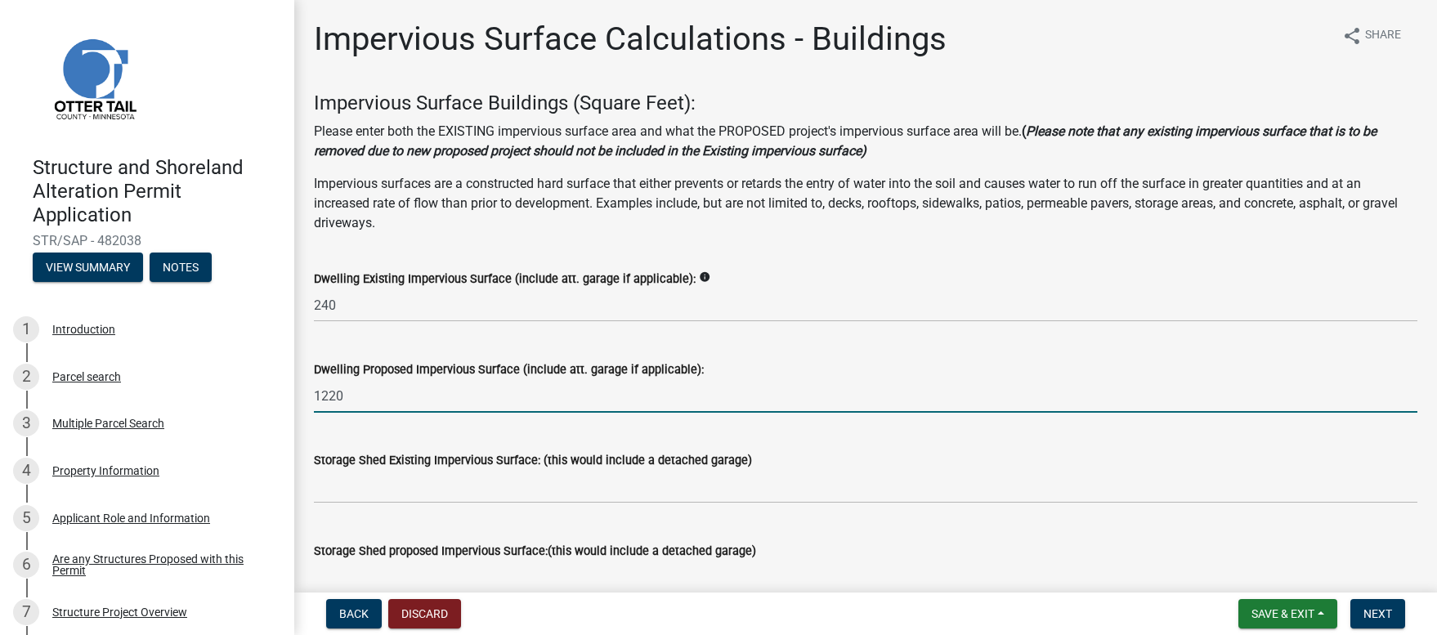
drag, startPoint x: 351, startPoint y: 396, endPoint x: 311, endPoint y: 396, distance: 40.9
click at [311, 396] on div "Dwelling Proposed Impervious Surface (include att. garage if applicable): 1220" at bounding box center [866, 375] width 1128 height 76
type input "240"
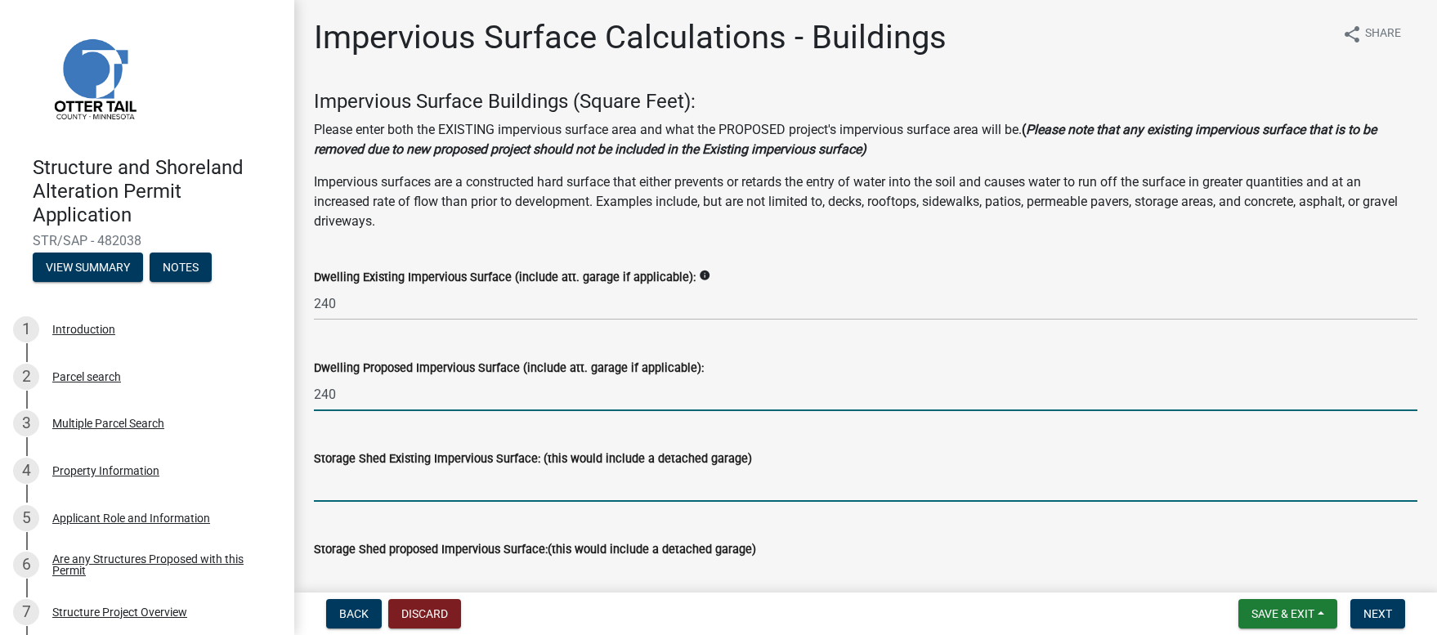
click at [350, 489] on input "text" at bounding box center [865, 485] width 1103 height 34
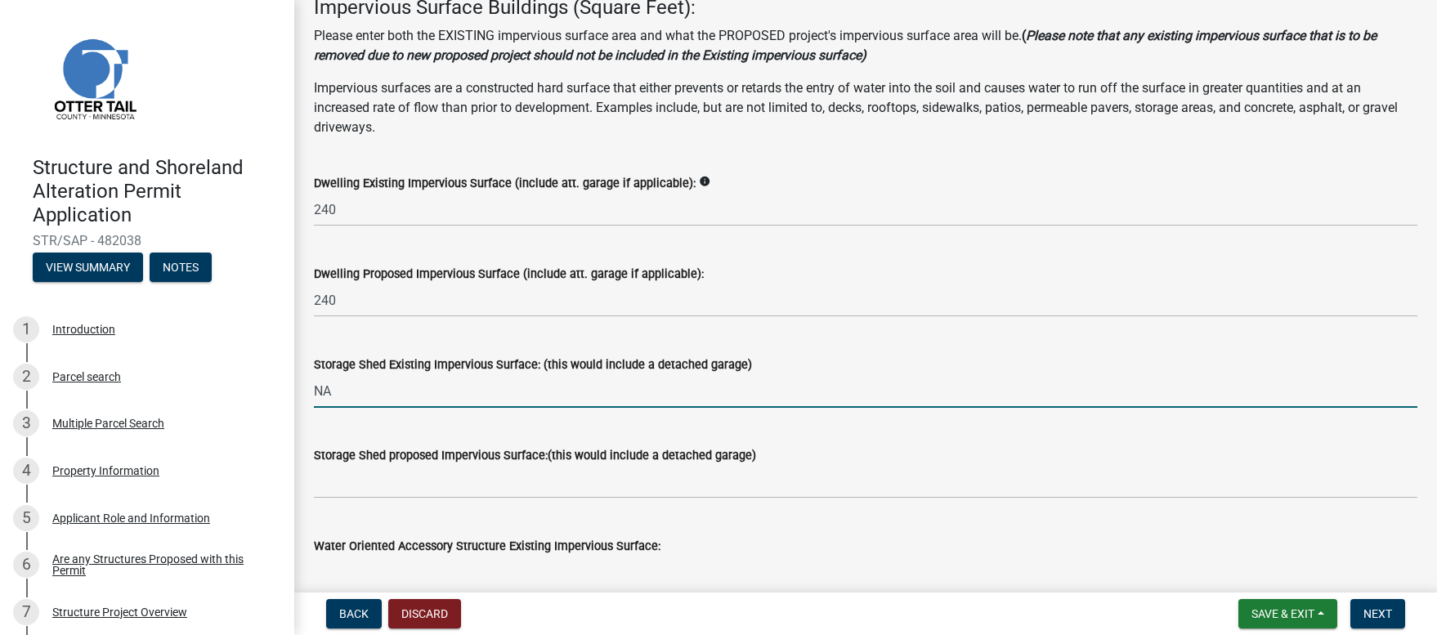
scroll to position [196, 0]
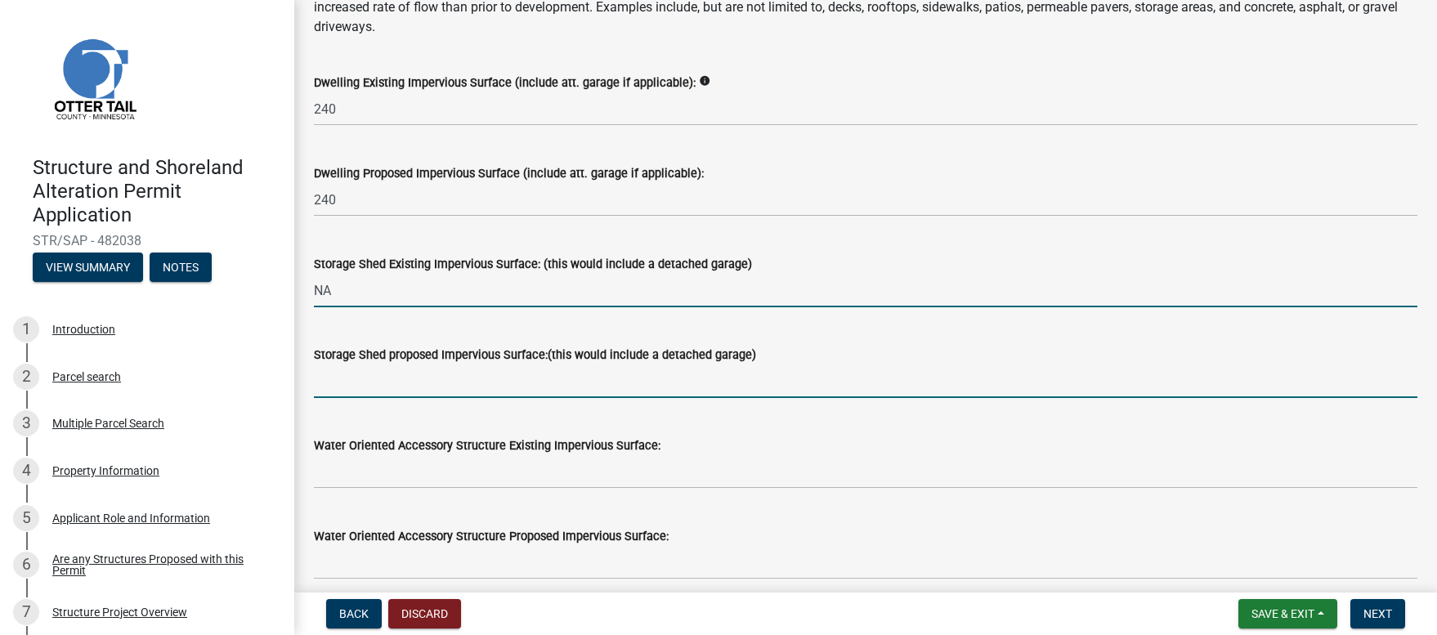
type input "0"
click at [333, 390] on input "text" at bounding box center [865, 381] width 1103 height 34
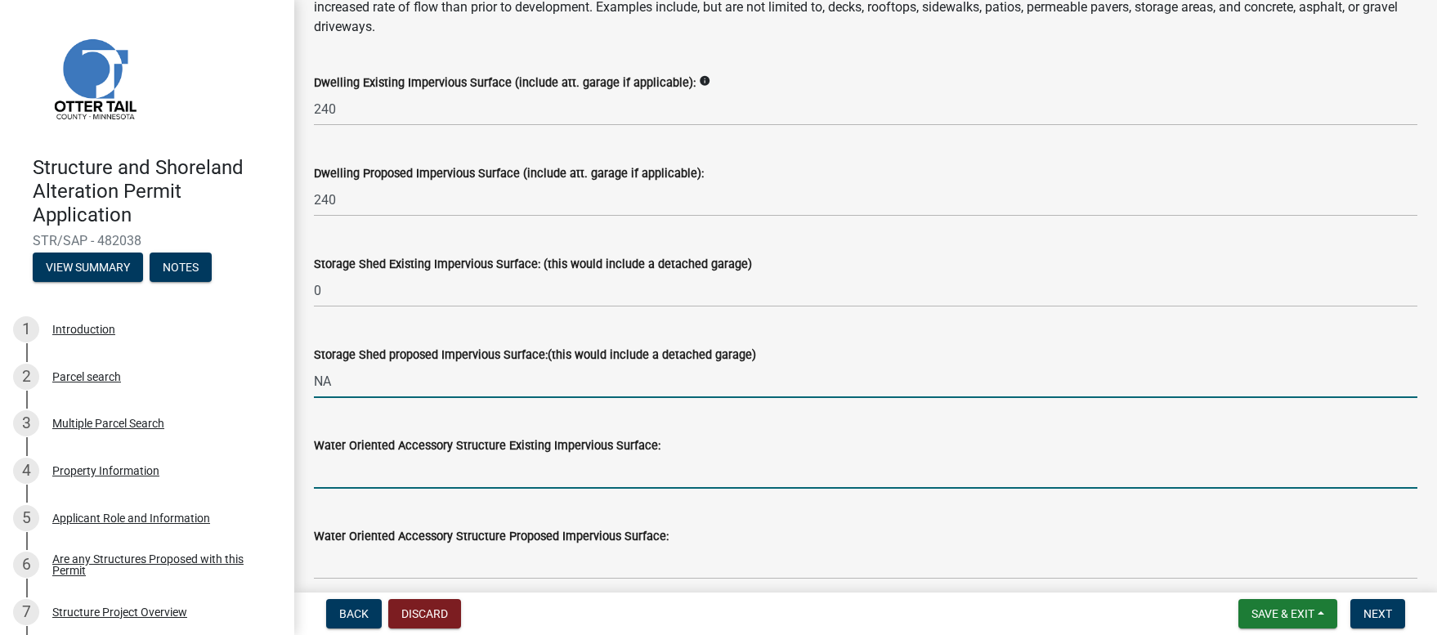
type input "0"
click at [359, 480] on input "text" at bounding box center [865, 472] width 1103 height 34
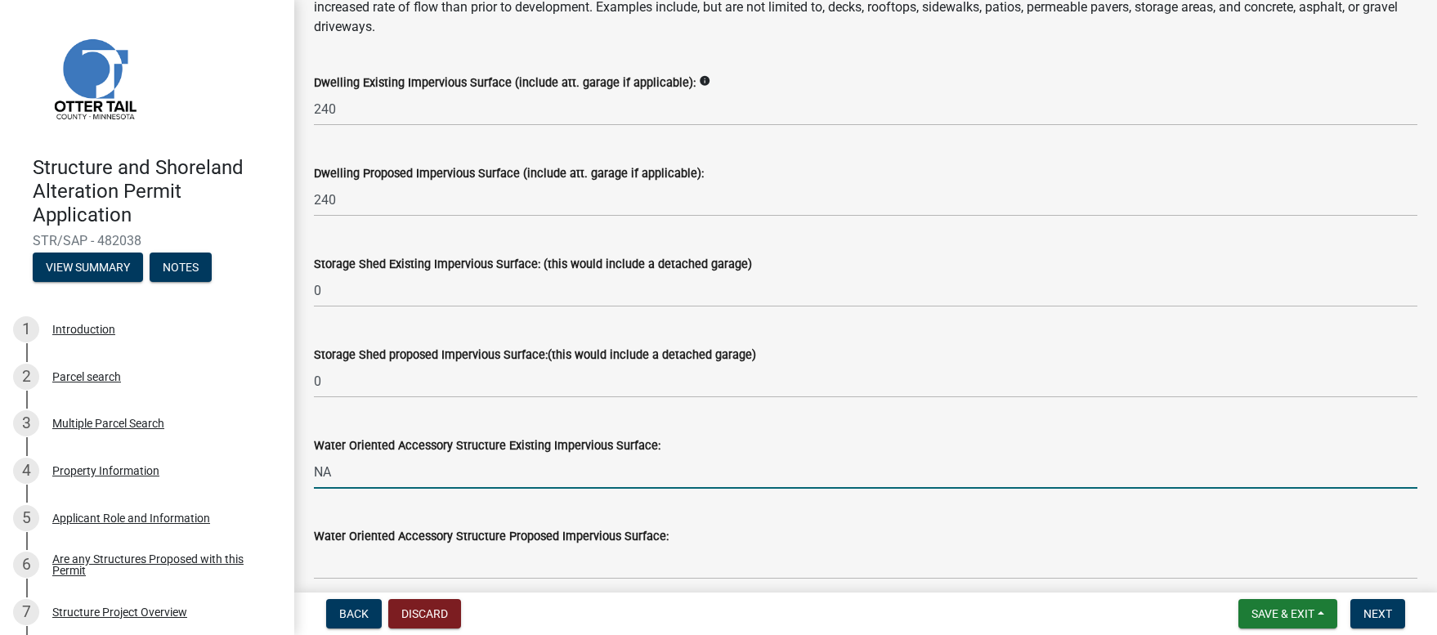
scroll to position [281, 0]
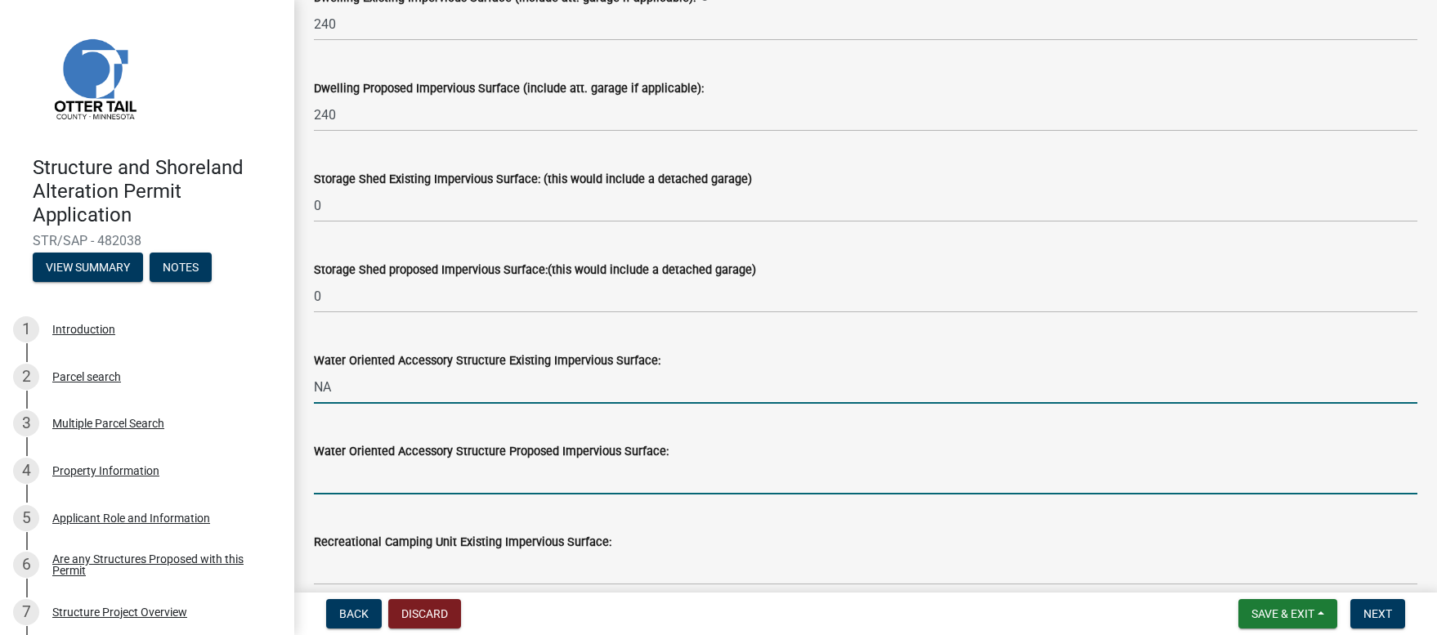
type input "0"
click at [350, 482] on input "text" at bounding box center [865, 478] width 1103 height 34
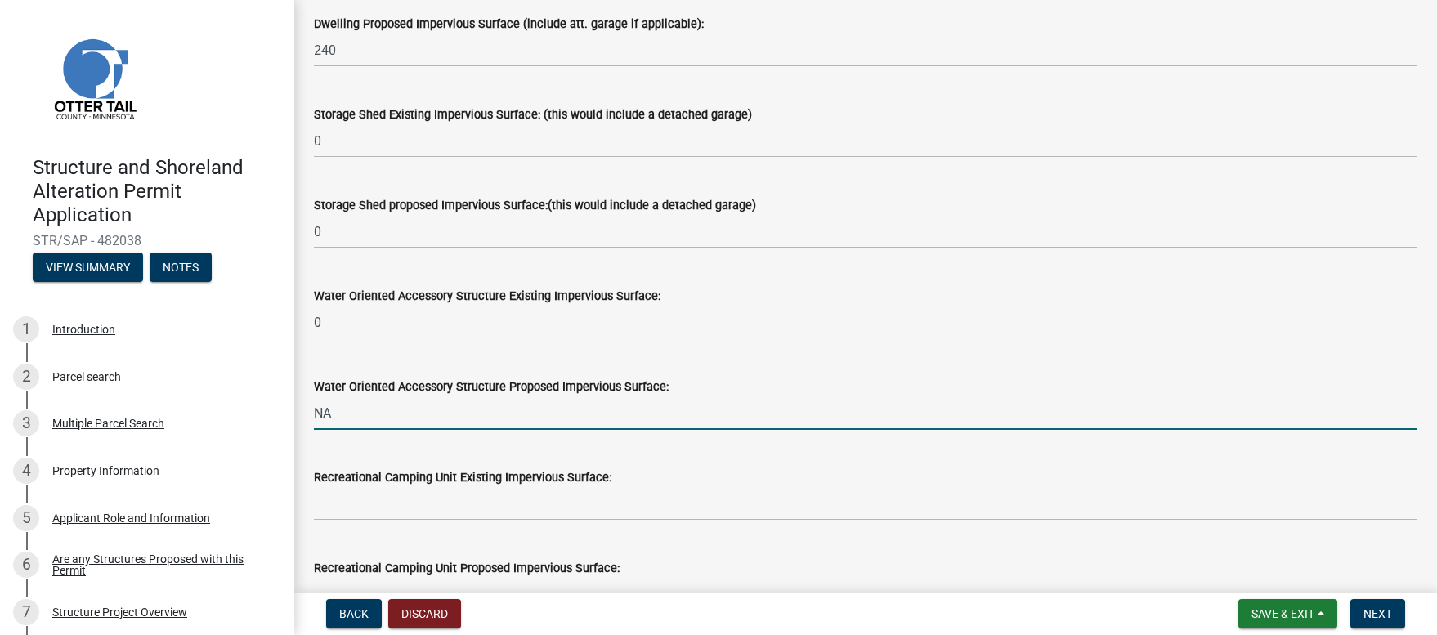
scroll to position [382, 0]
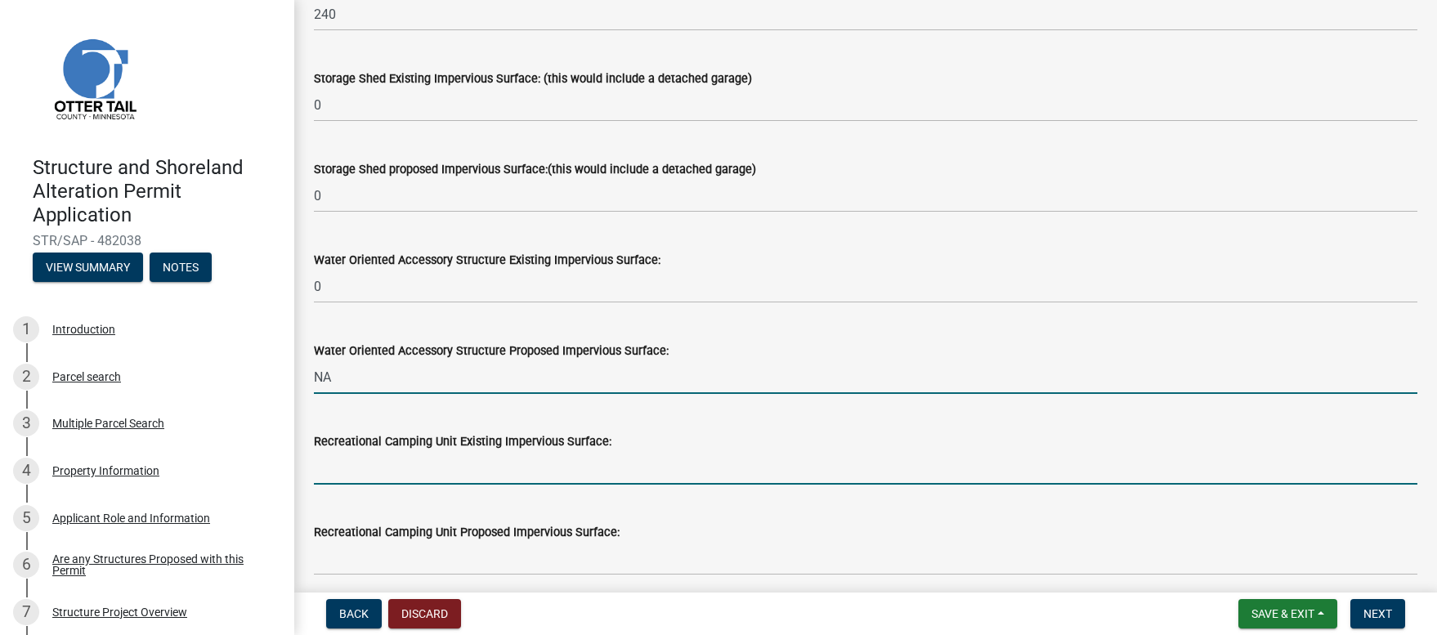
type input "0"
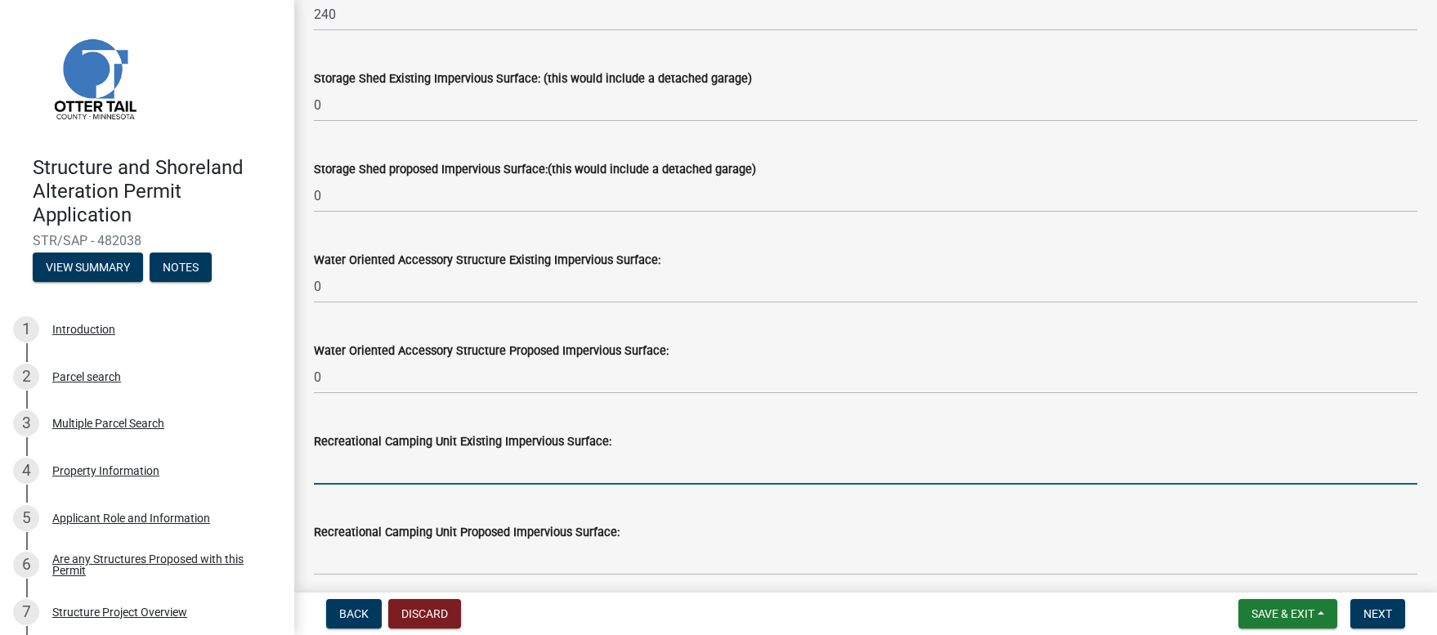
click at [325, 471] on input "text" at bounding box center [865, 468] width 1103 height 34
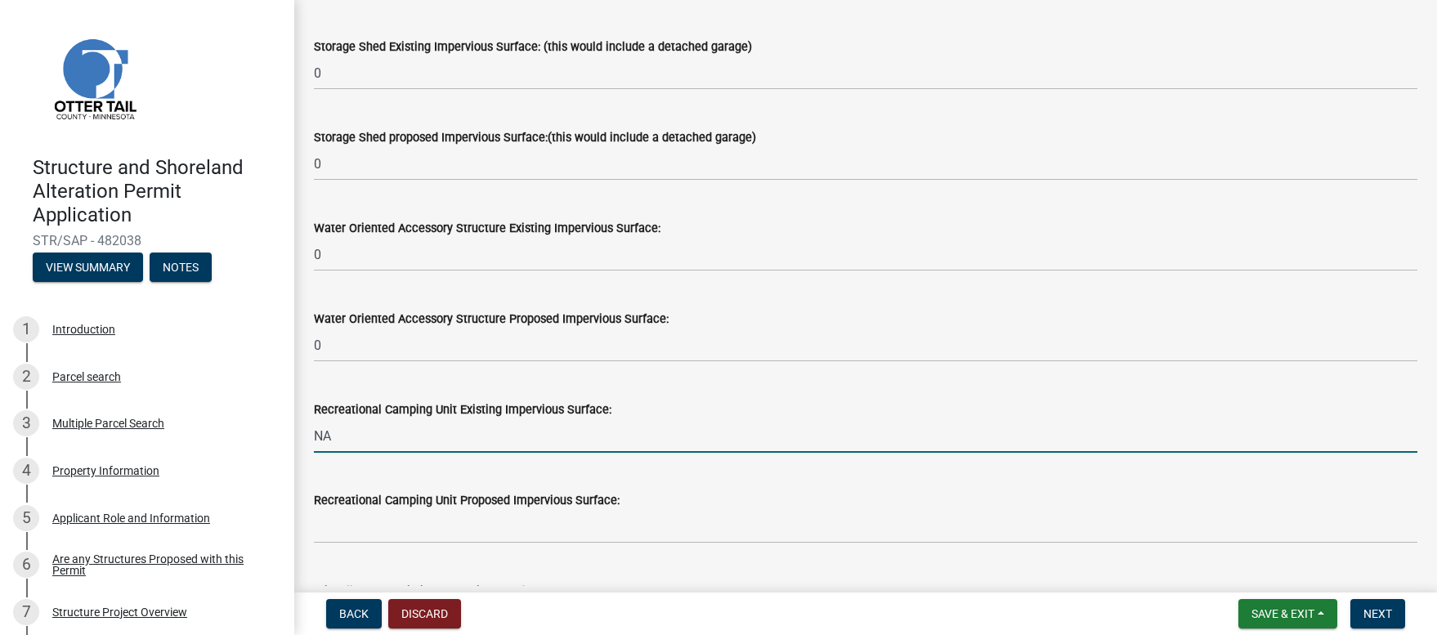
scroll to position [454, 0]
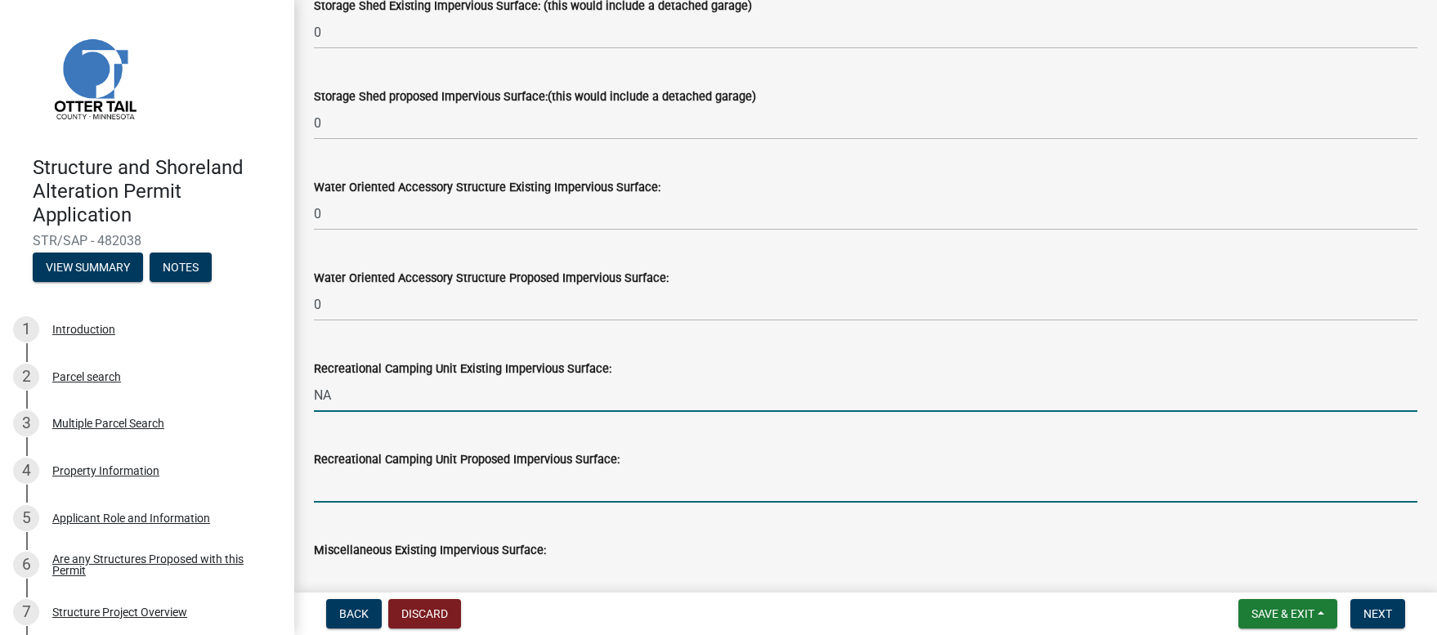
type input "0"
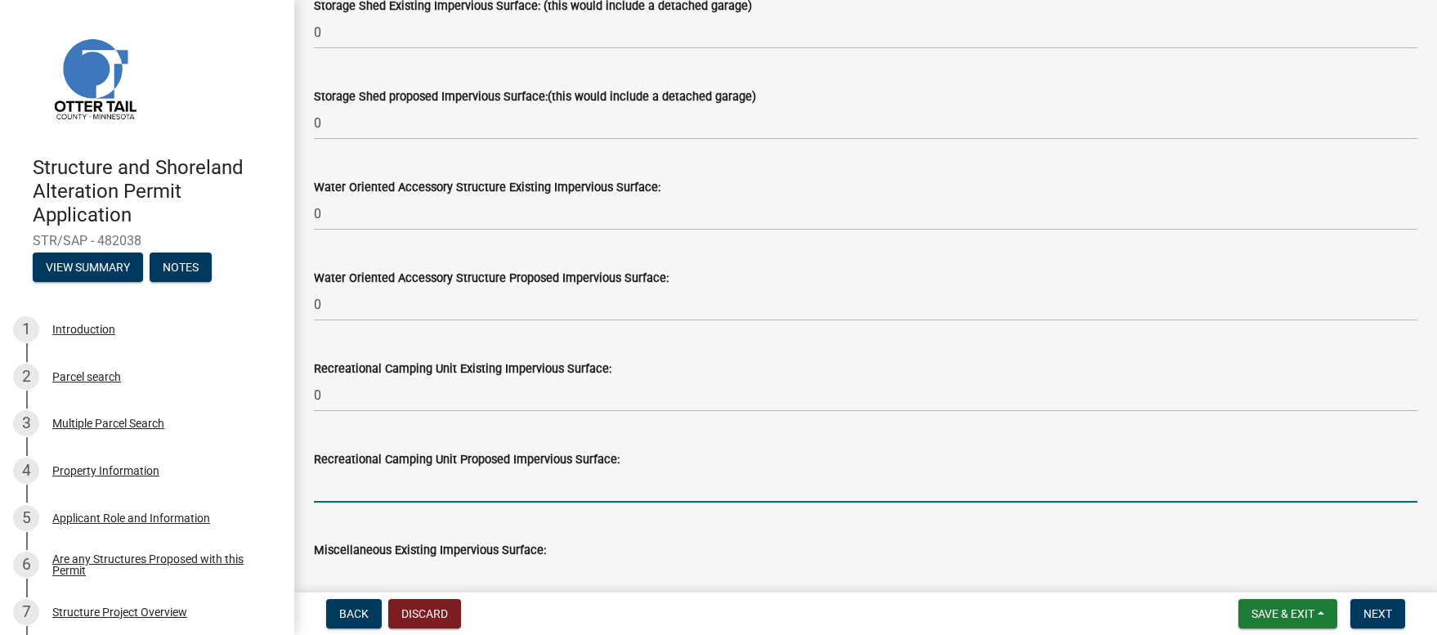
click at [327, 488] on input "text" at bounding box center [865, 486] width 1103 height 34
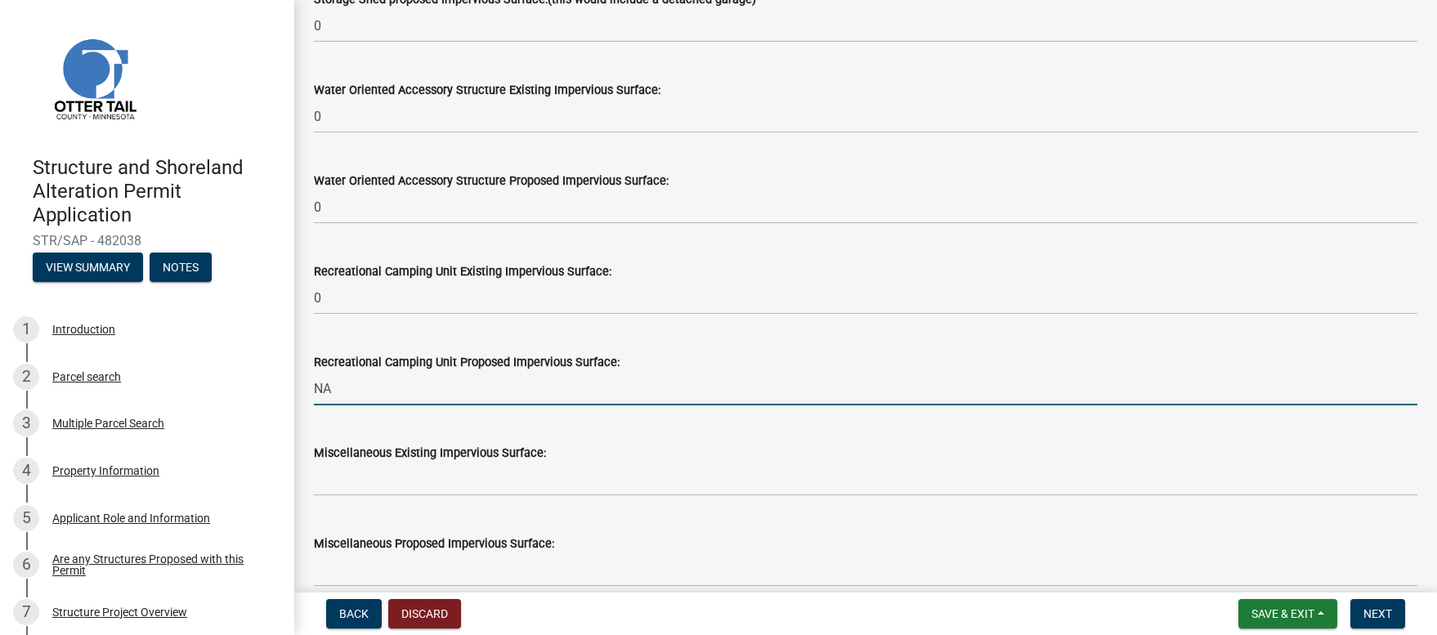
scroll to position [552, 0]
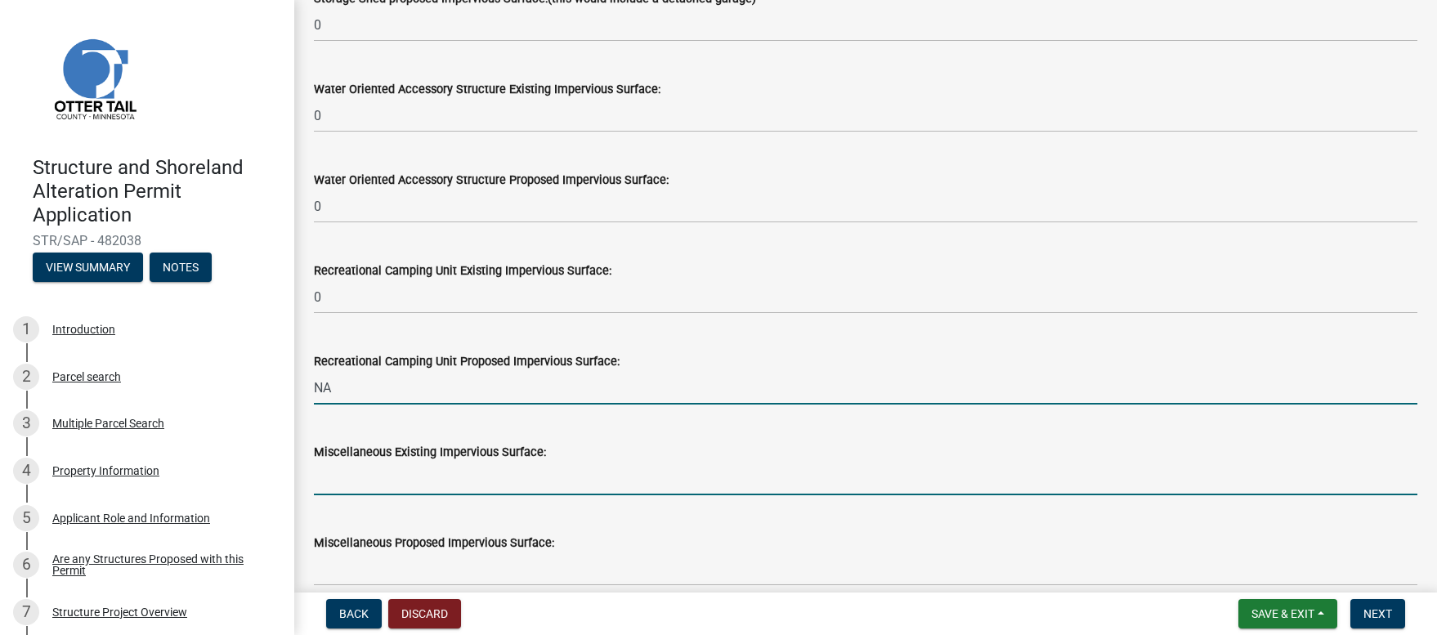
type input "0"
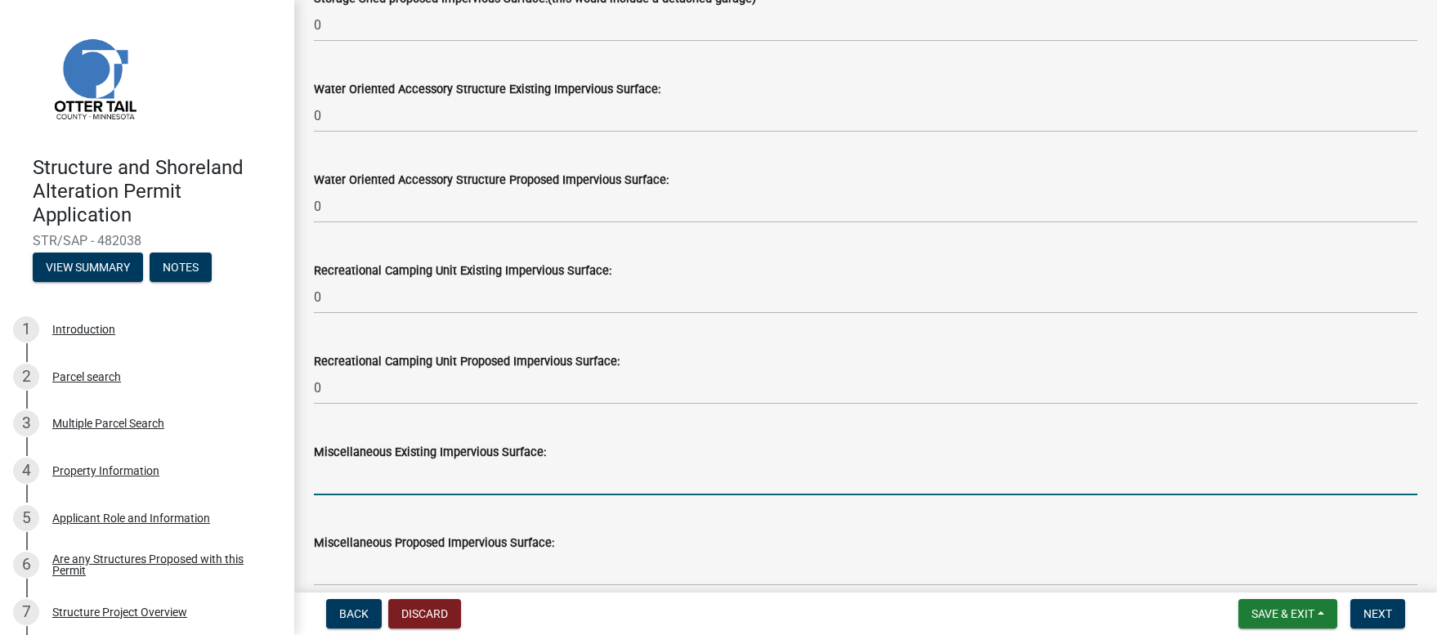
click at [320, 486] on input "text" at bounding box center [865, 479] width 1103 height 34
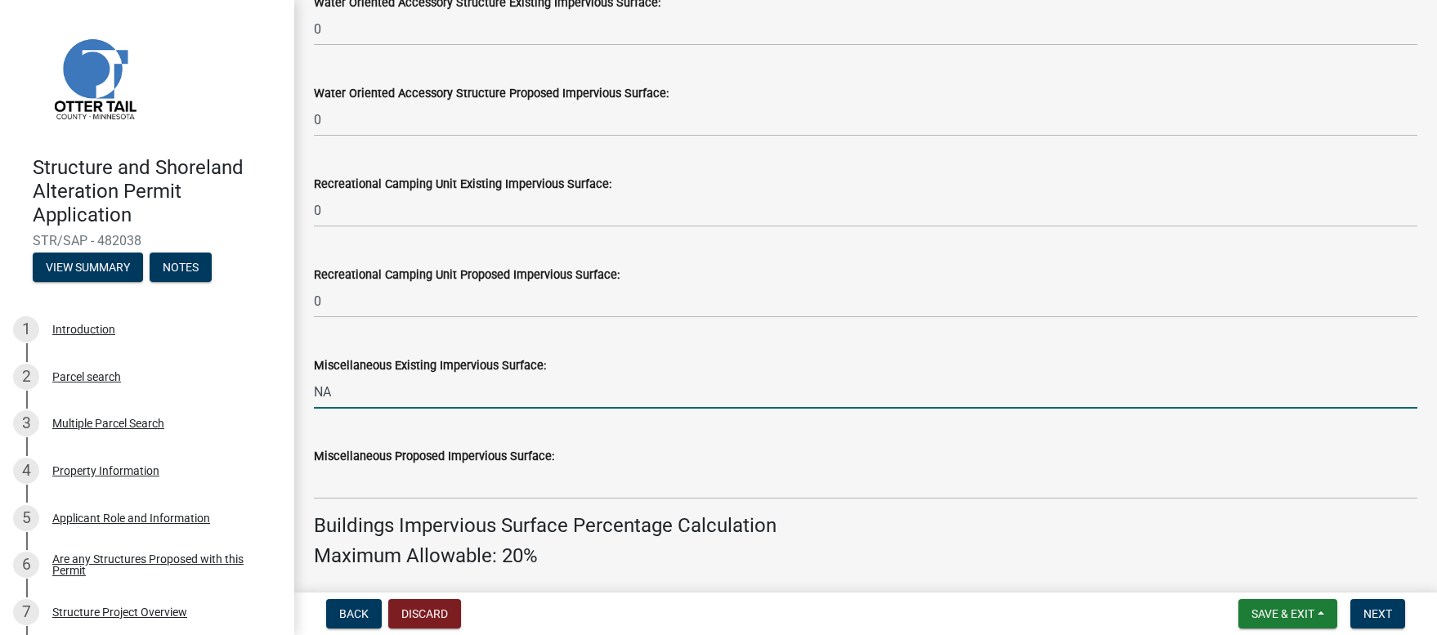
scroll to position [646, 0]
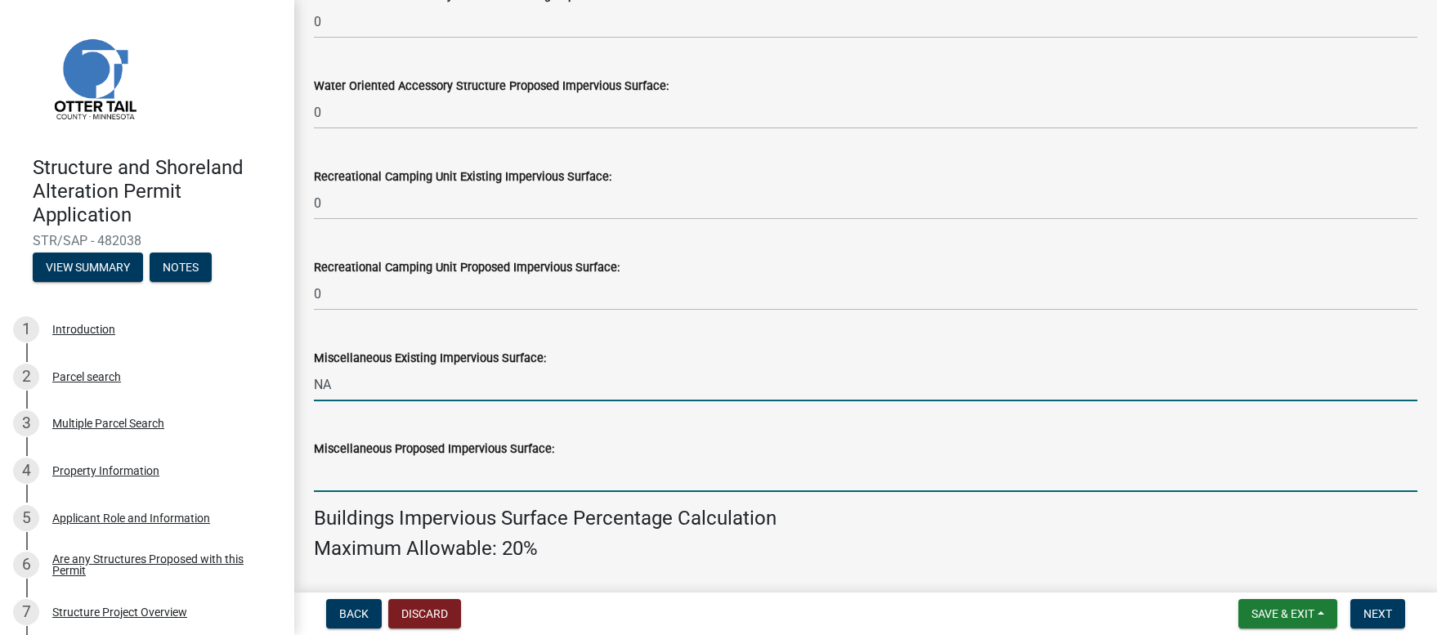
type input "0"
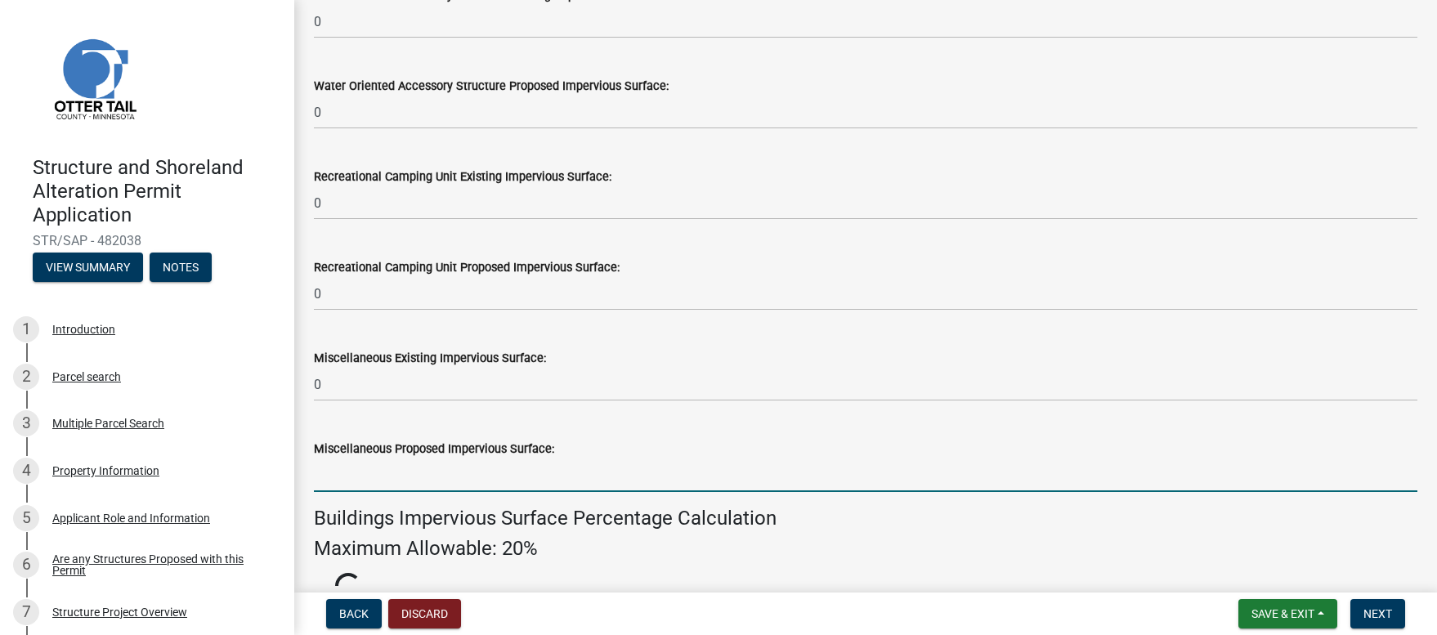
click at [331, 481] on input "text" at bounding box center [865, 475] width 1103 height 34
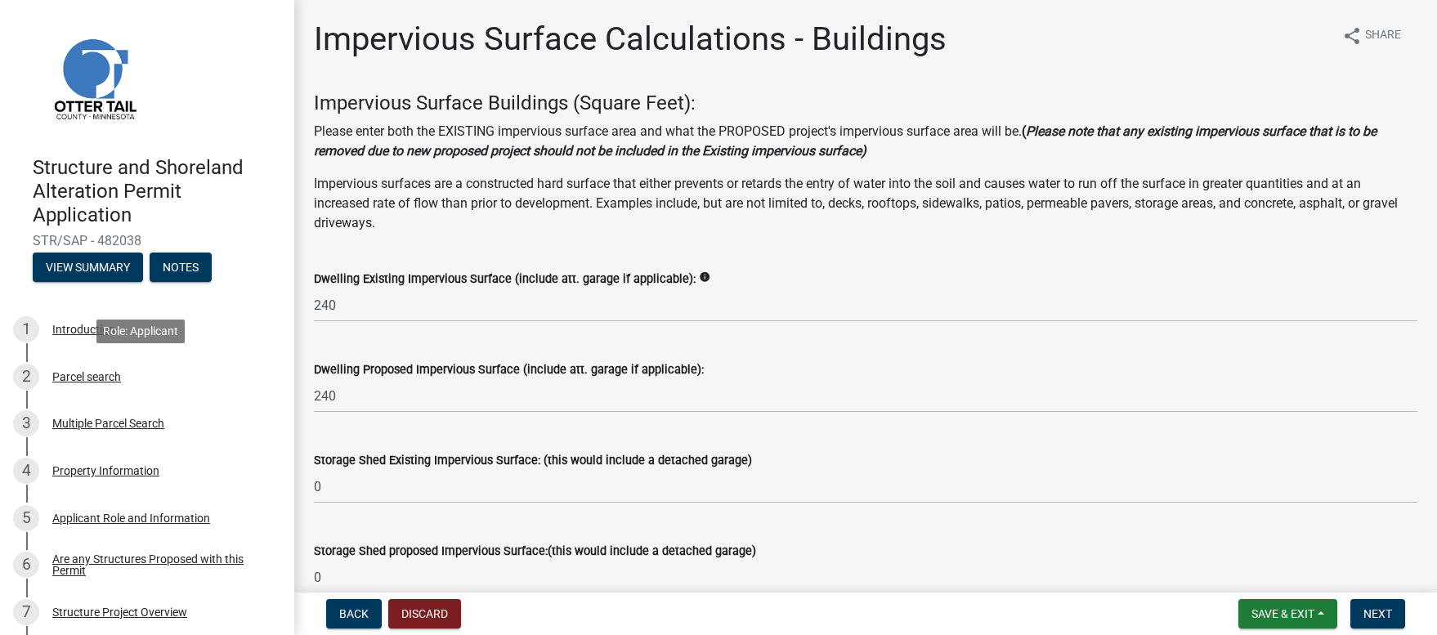
scroll to position [2, 0]
type input "0"
click at [125, 557] on div "Are any Structures Proposed with this Permit" at bounding box center [160, 563] width 216 height 23
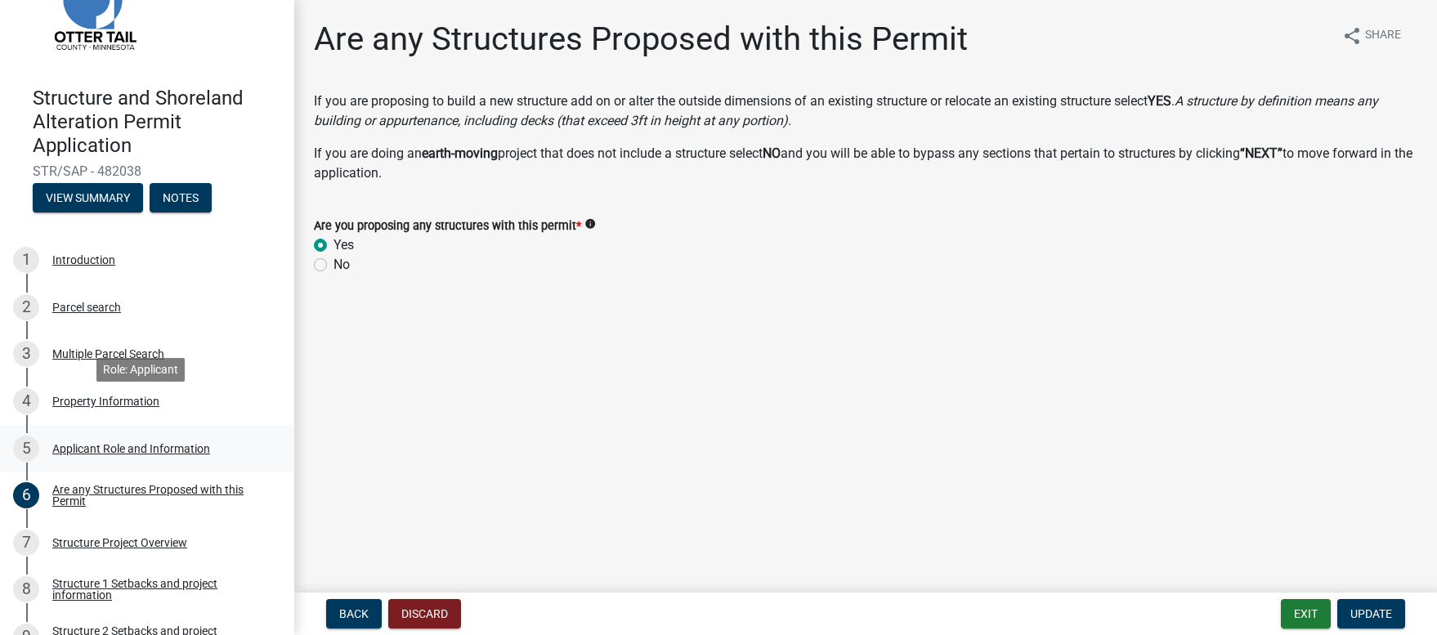
scroll to position [104, 0]
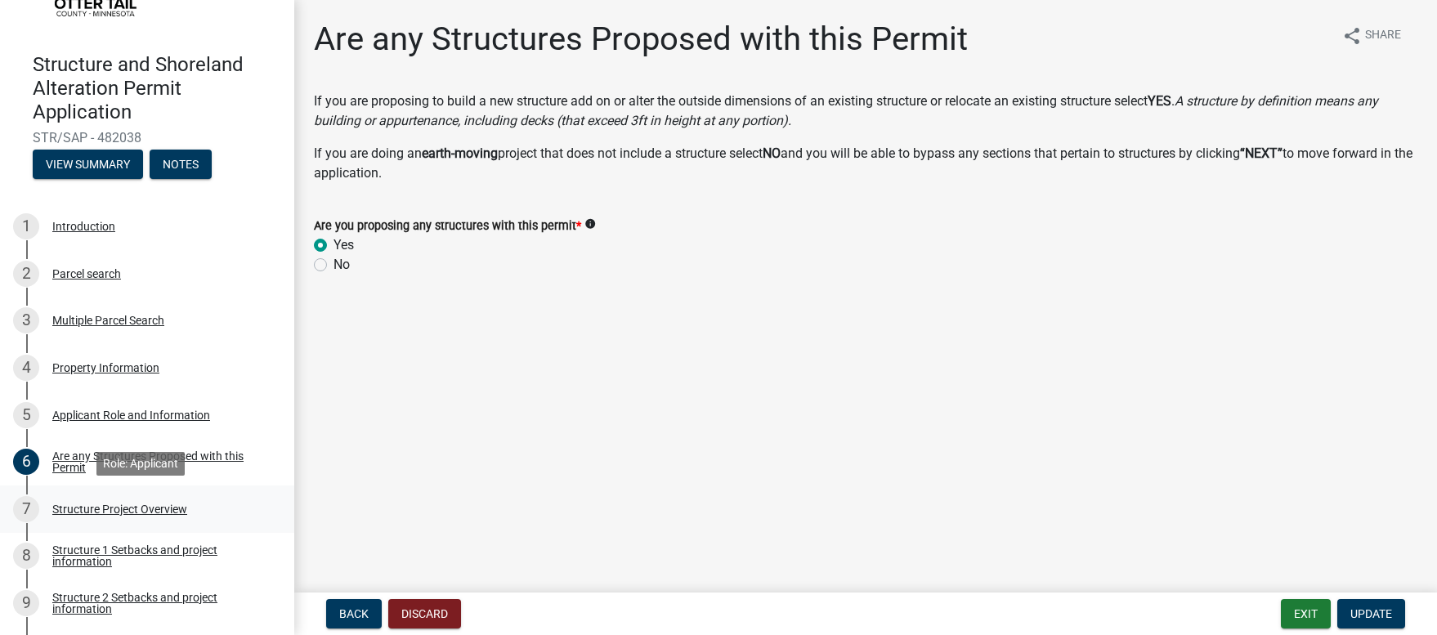
click at [168, 508] on div "Structure Project Overview" at bounding box center [119, 508] width 135 height 11
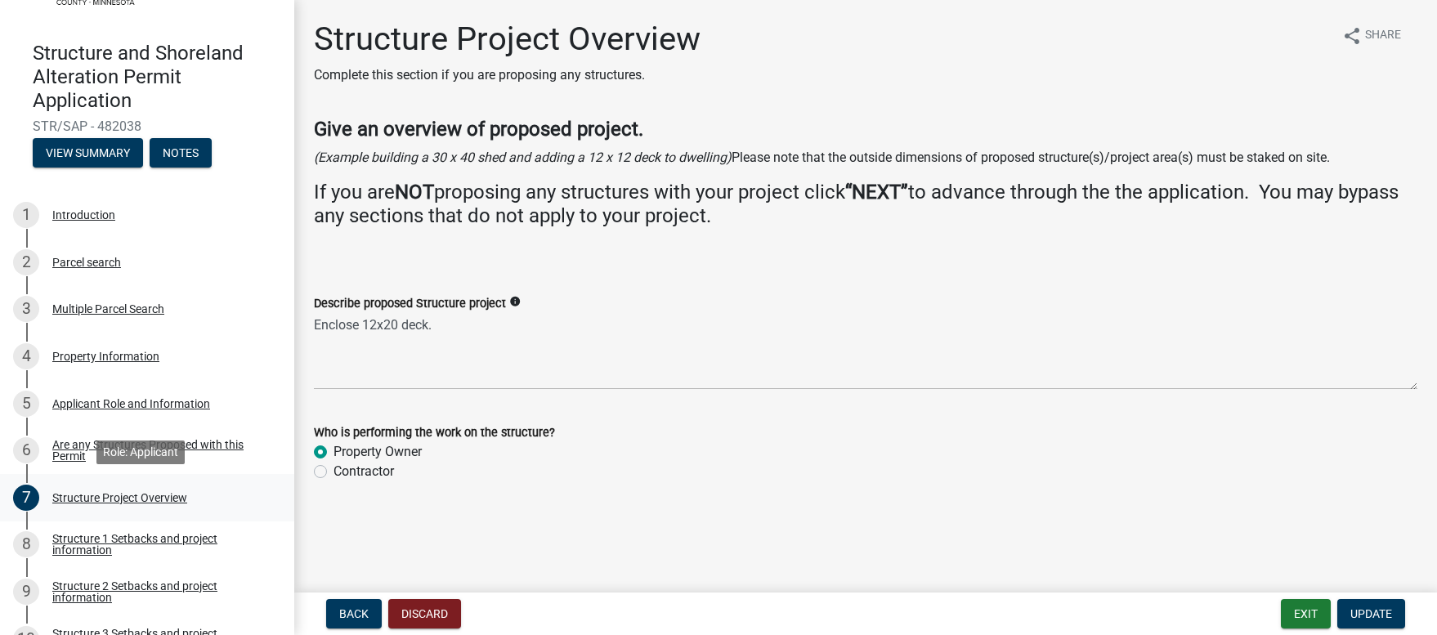
scroll to position [141, 0]
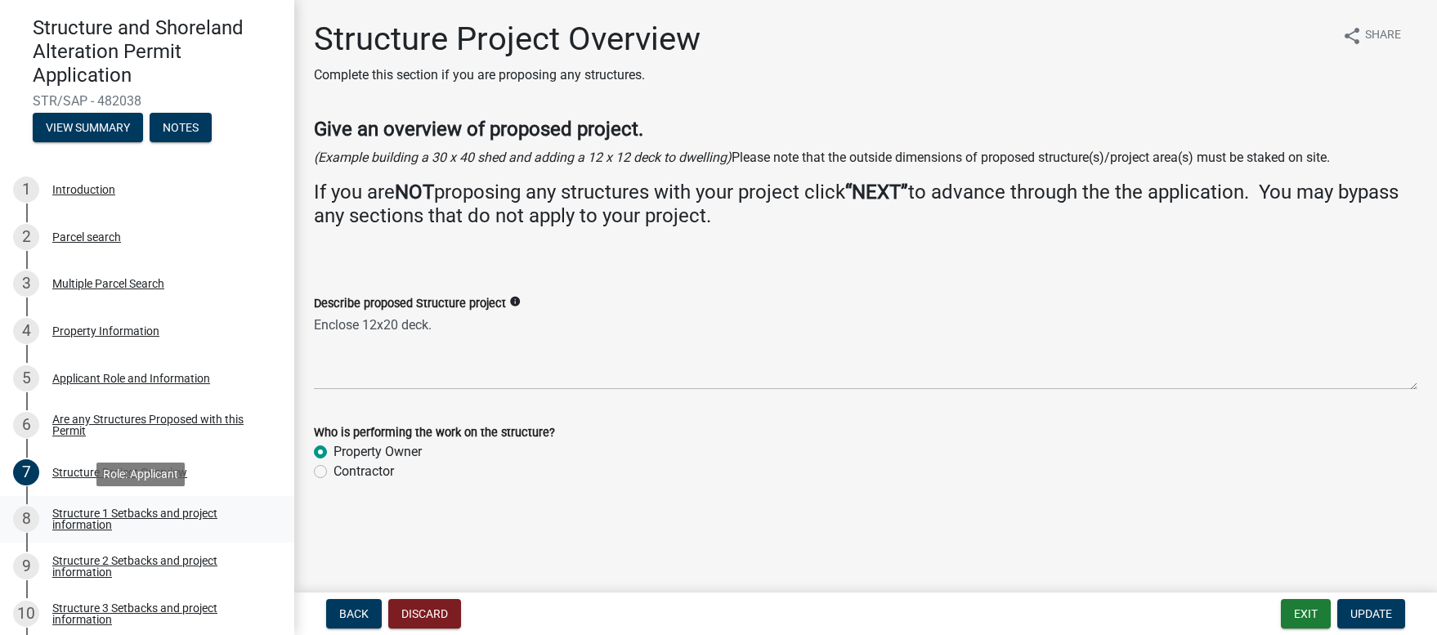
click at [166, 516] on div "Structure 1 Setbacks and project information" at bounding box center [160, 518] width 216 height 23
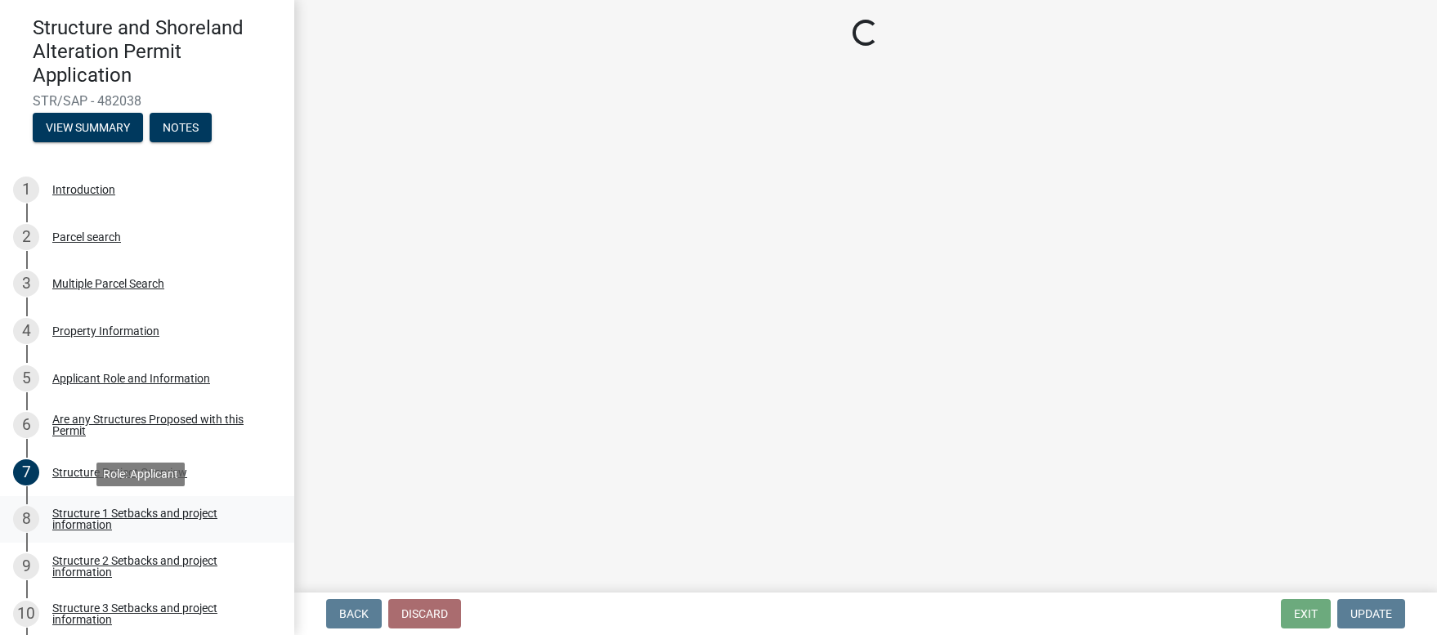
select select "c185e313-3403-4239-bd61-bb563c58a77a"
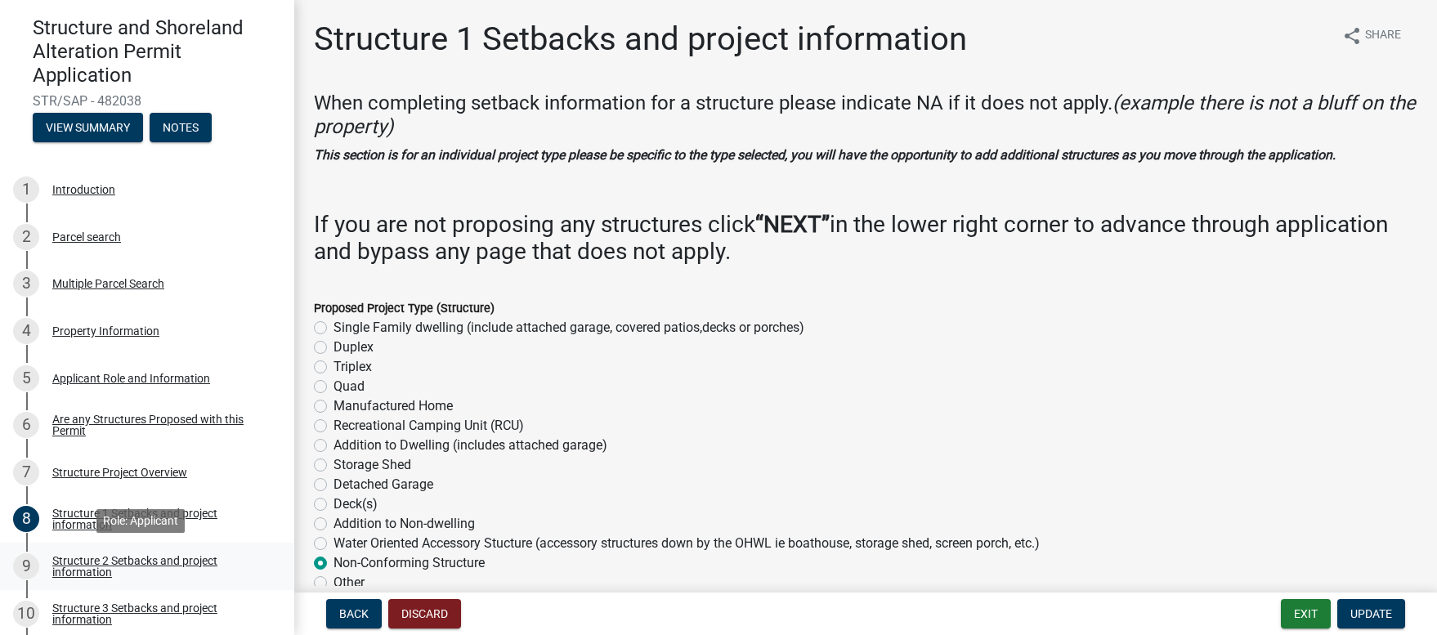
click at [159, 562] on div "Structure 2 Setbacks and project information" at bounding box center [160, 566] width 216 height 23
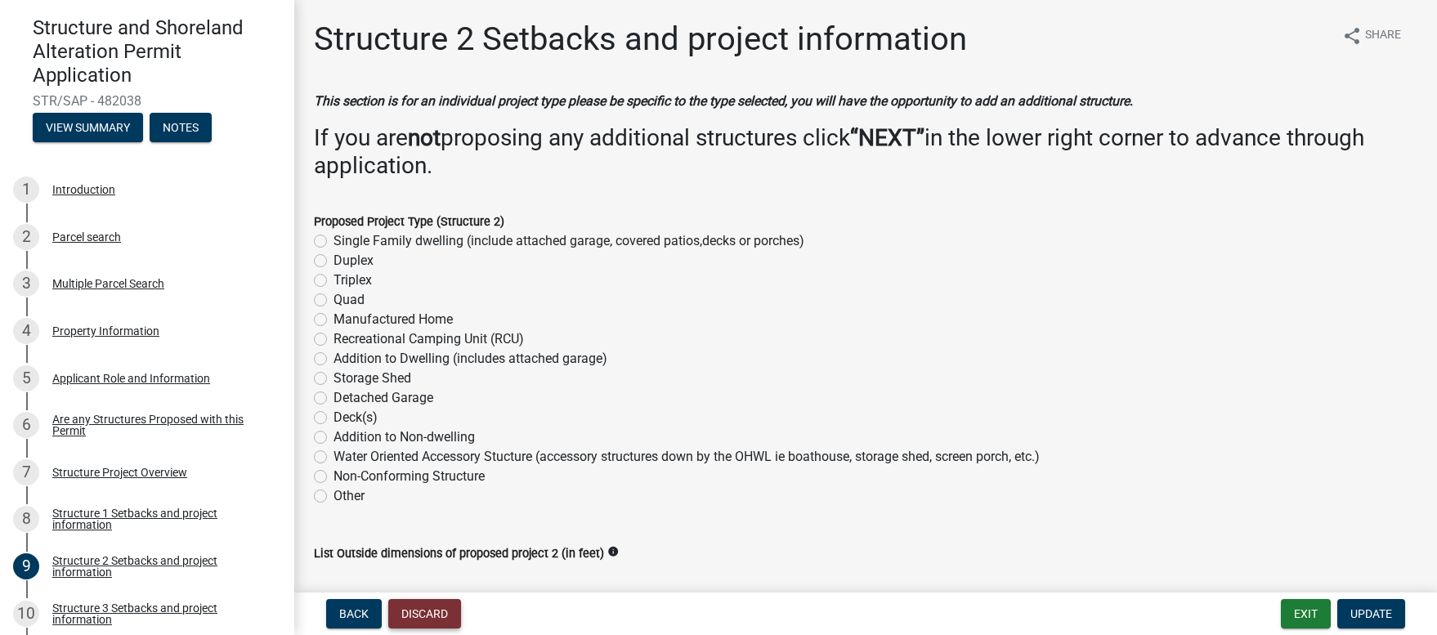
click at [430, 614] on button "Discard" at bounding box center [424, 613] width 73 height 29
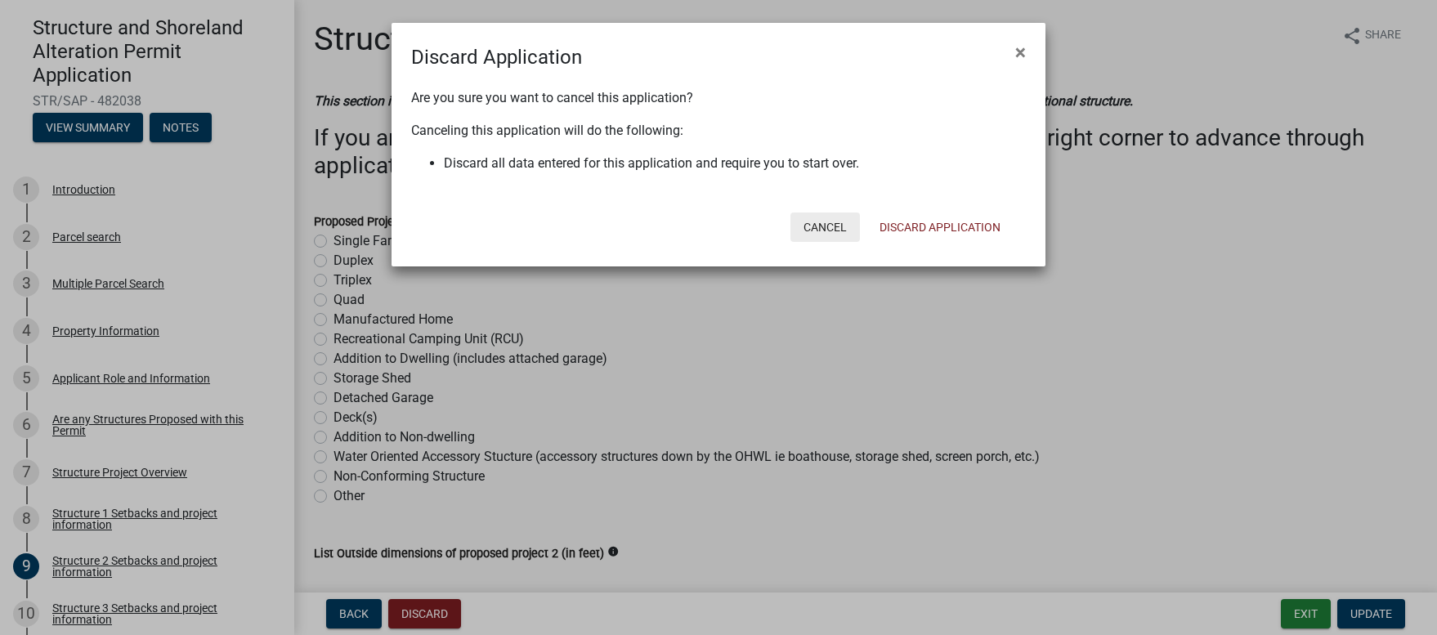
click at [828, 230] on button "Cancel" at bounding box center [824, 226] width 69 height 29
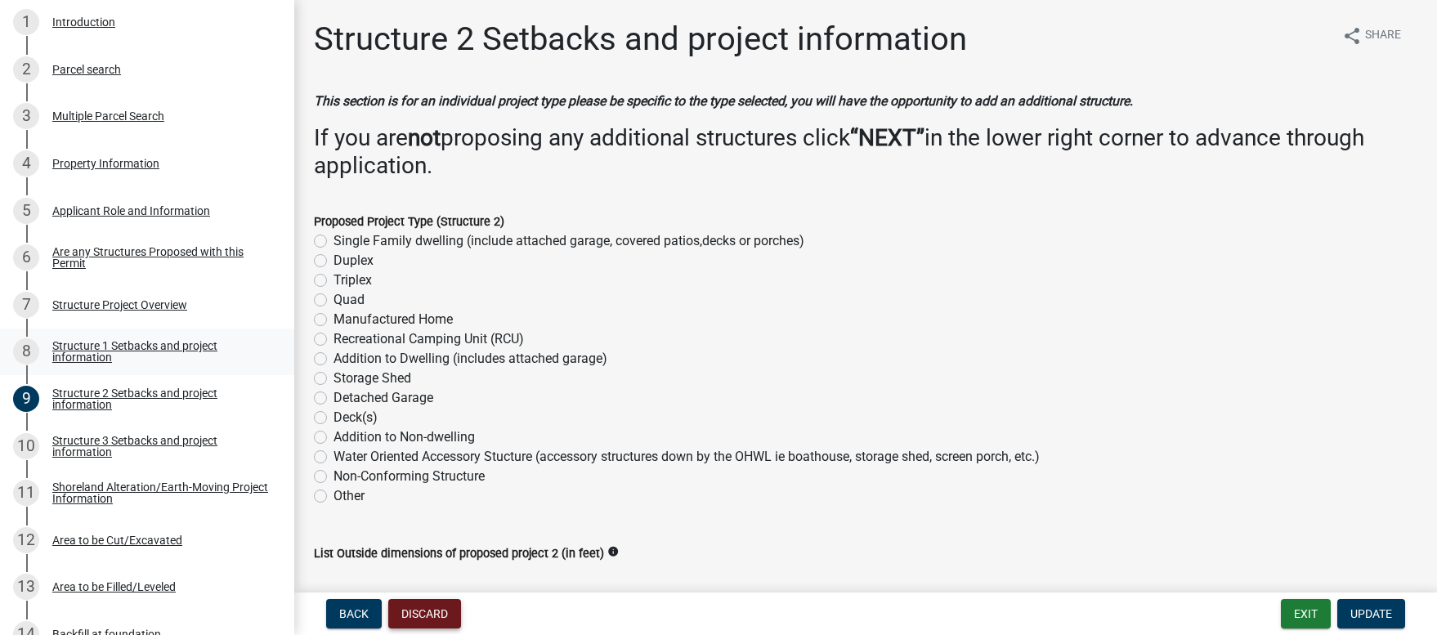
scroll to position [311, 0]
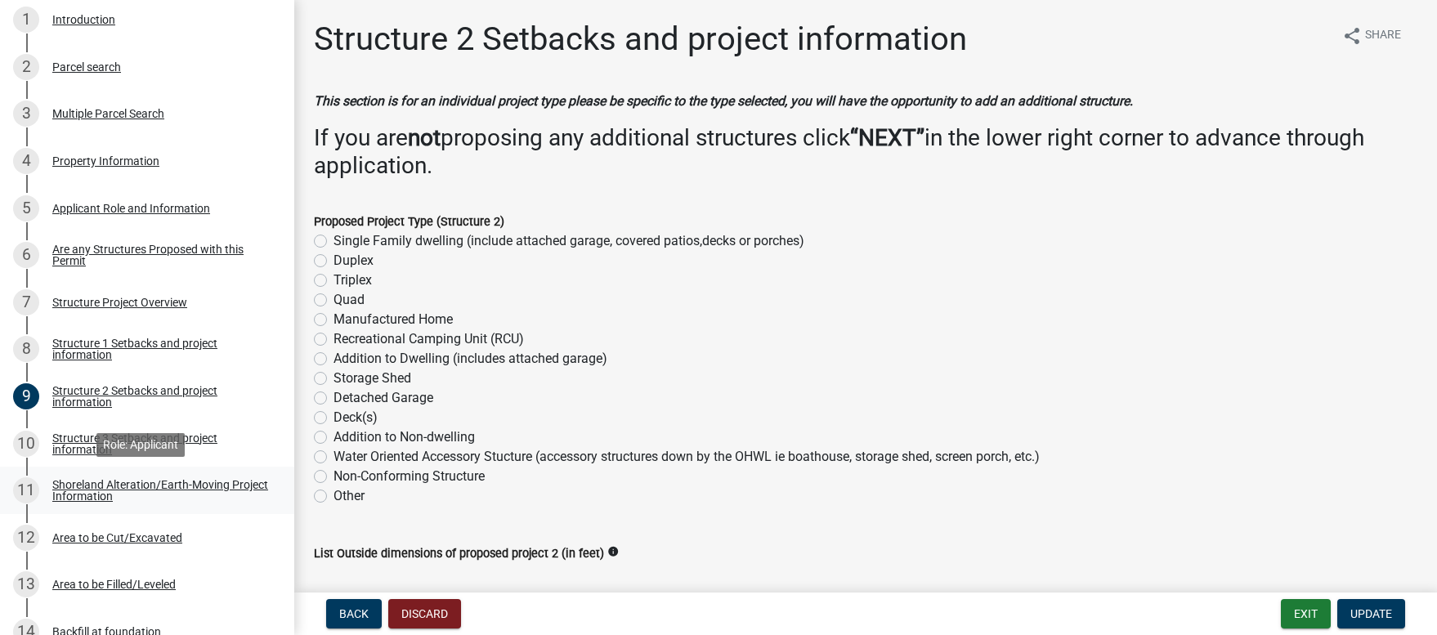
click at [127, 491] on div "Shoreland Alteration/Earth-Moving Project Information" at bounding box center [160, 490] width 216 height 23
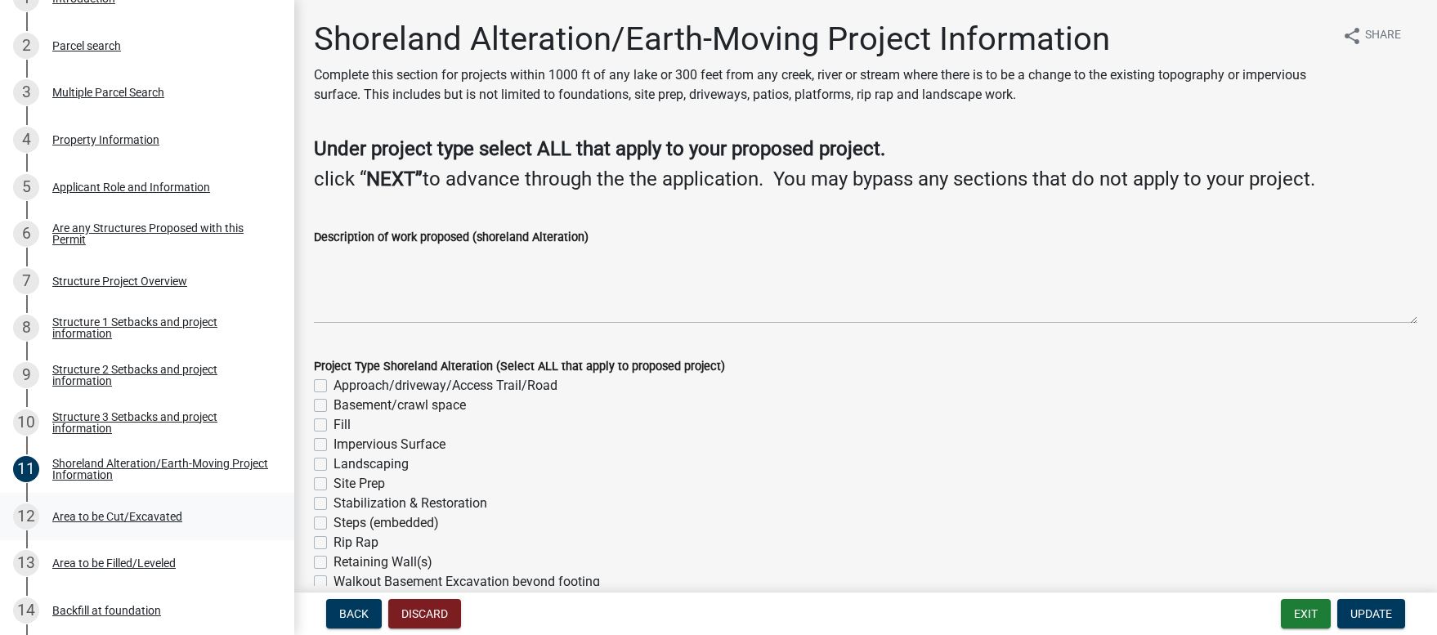
scroll to position [413, 0]
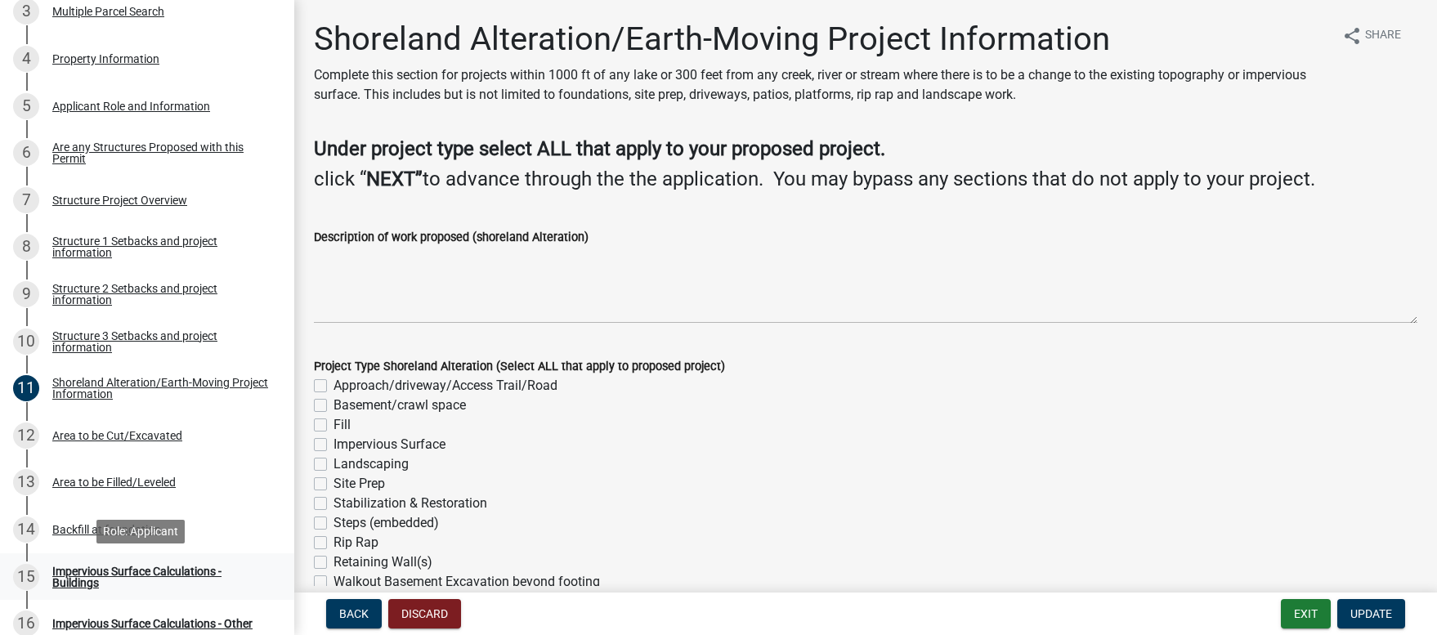
click at [145, 573] on div "Impervious Surface Calculations - Buildings" at bounding box center [160, 577] width 216 height 23
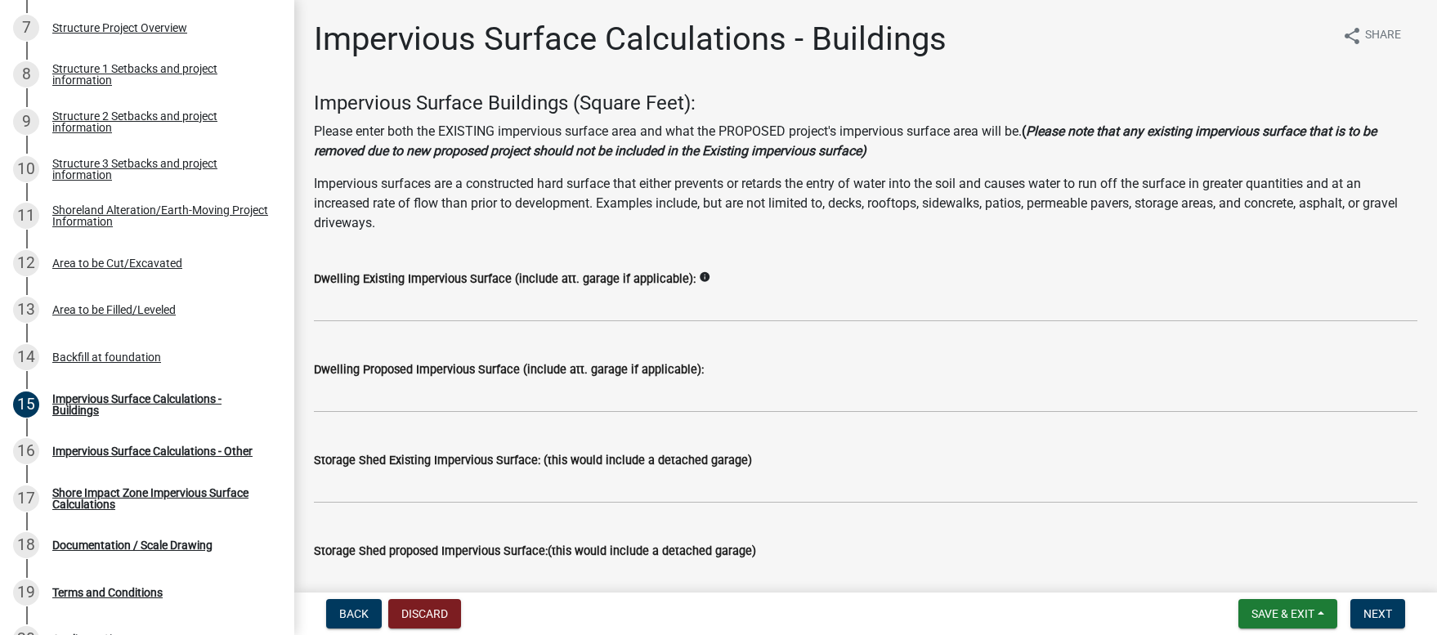
scroll to position [589, 0]
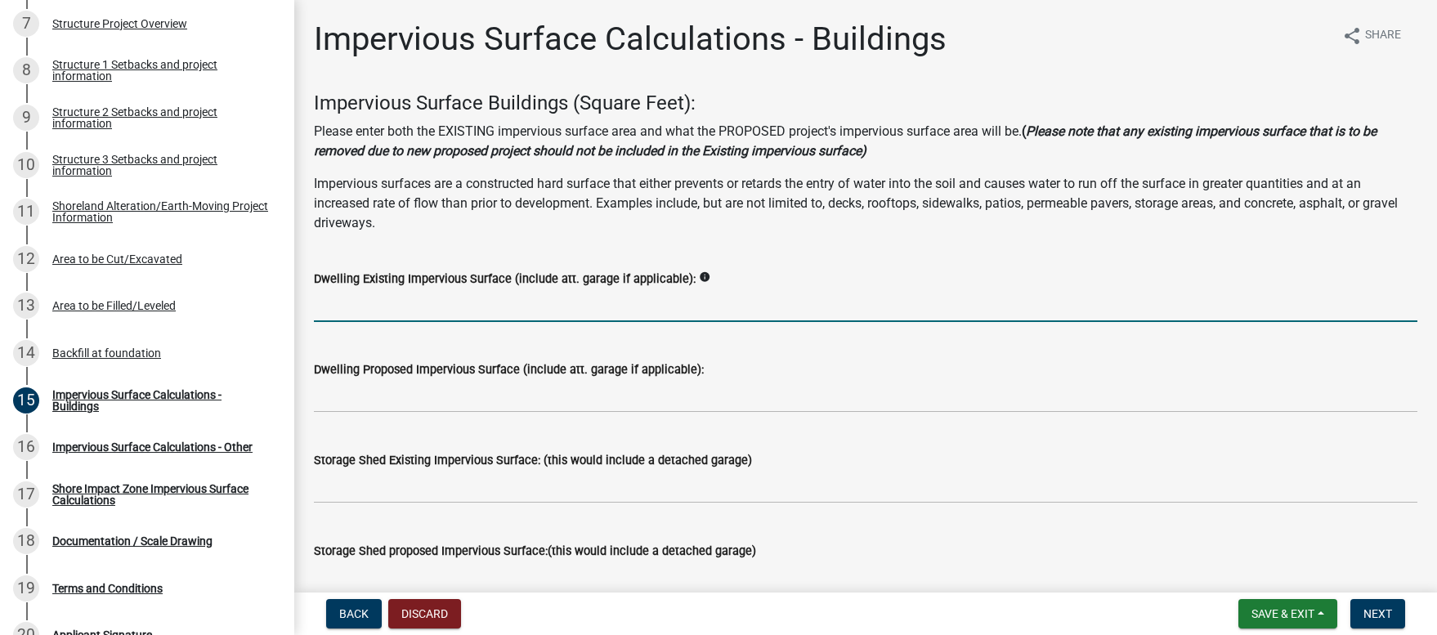
click at [329, 311] on input "text" at bounding box center [865, 305] width 1103 height 34
click at [394, 311] on input "text" at bounding box center [865, 305] width 1103 height 34
click at [362, 314] on input "text" at bounding box center [865, 305] width 1103 height 34
type input "1244"
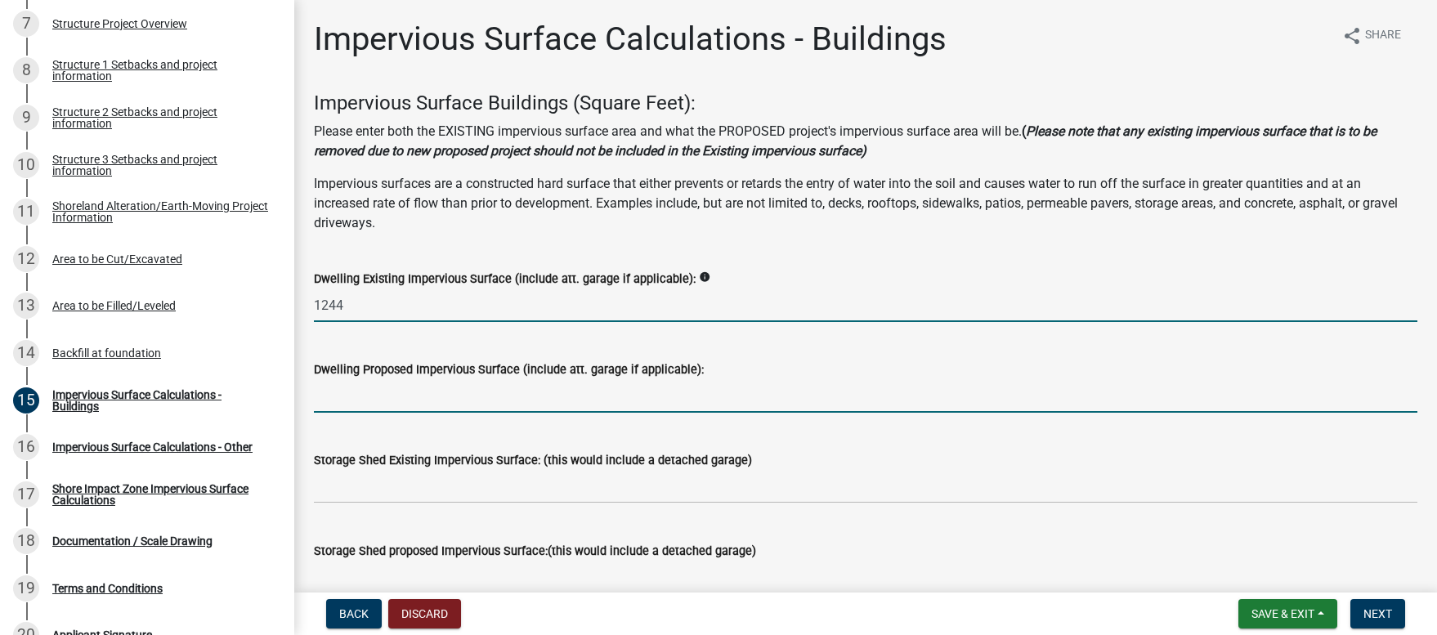
click at [323, 402] on input "text" at bounding box center [865, 396] width 1103 height 34
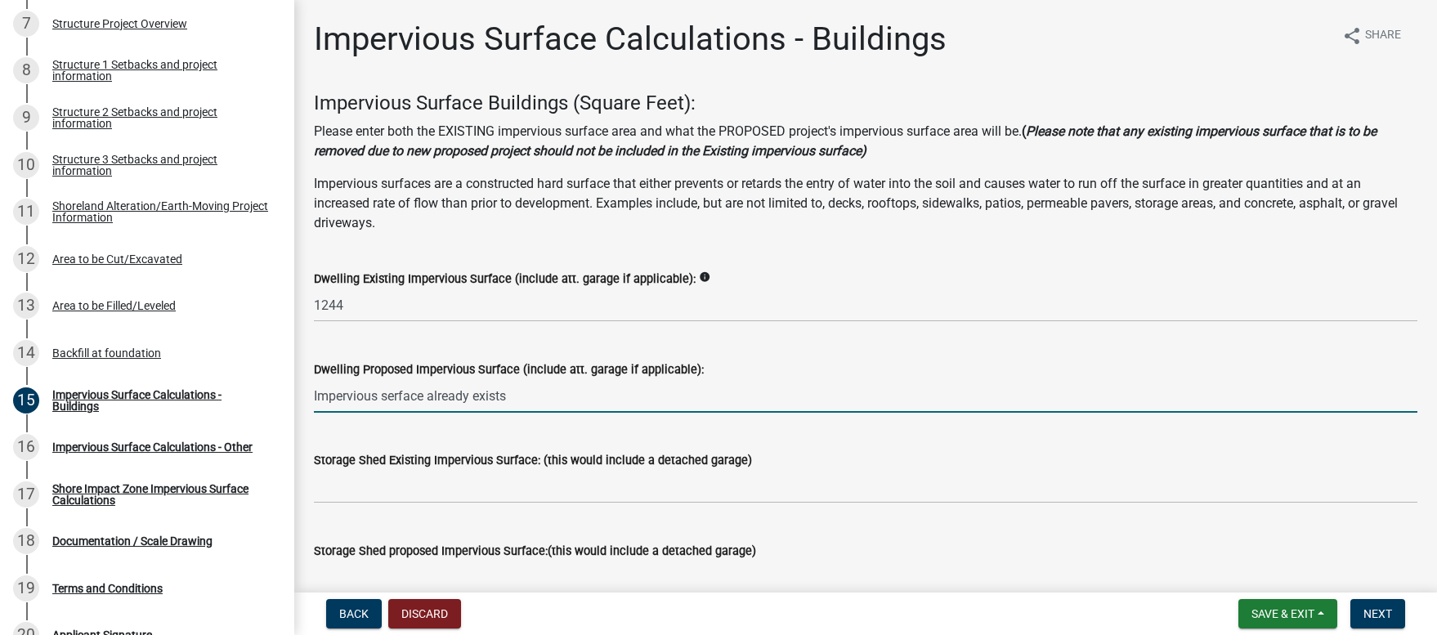
click at [403, 399] on input "Impervious serface already exists" at bounding box center [865, 396] width 1103 height 34
click at [512, 398] on input "Impervious surface already exists" at bounding box center [865, 396] width 1103 height 34
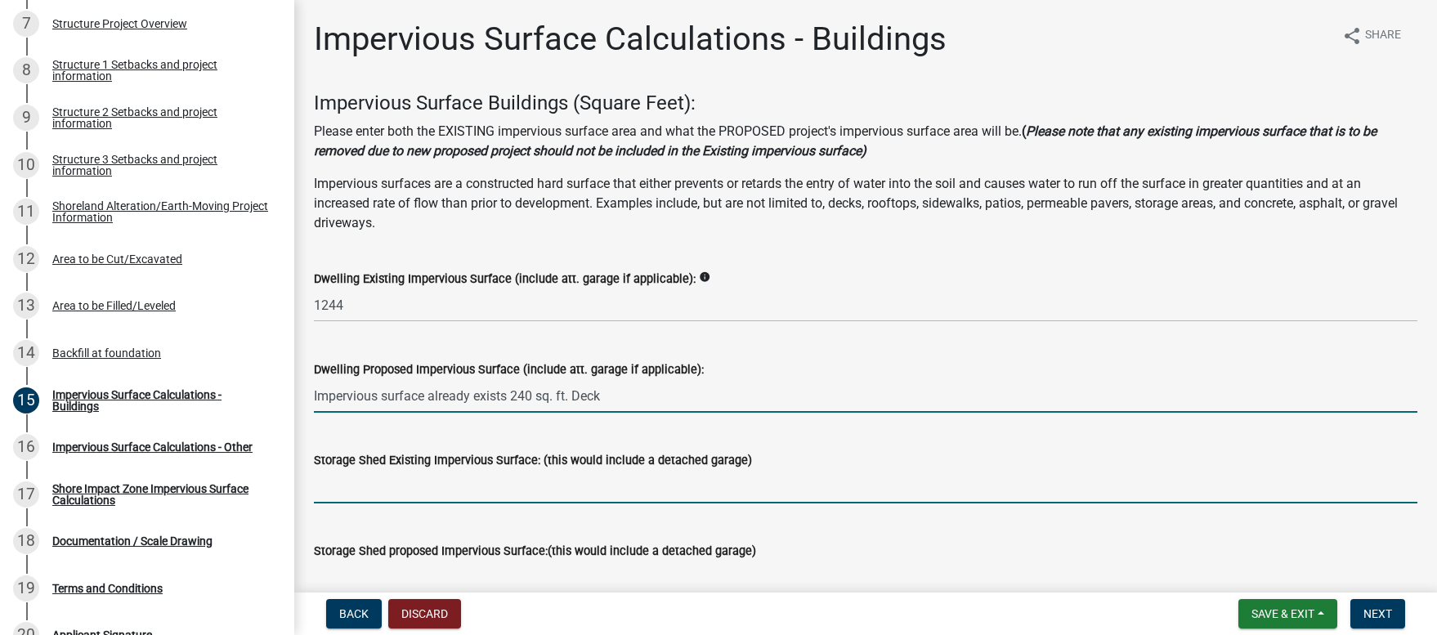
type input "0"
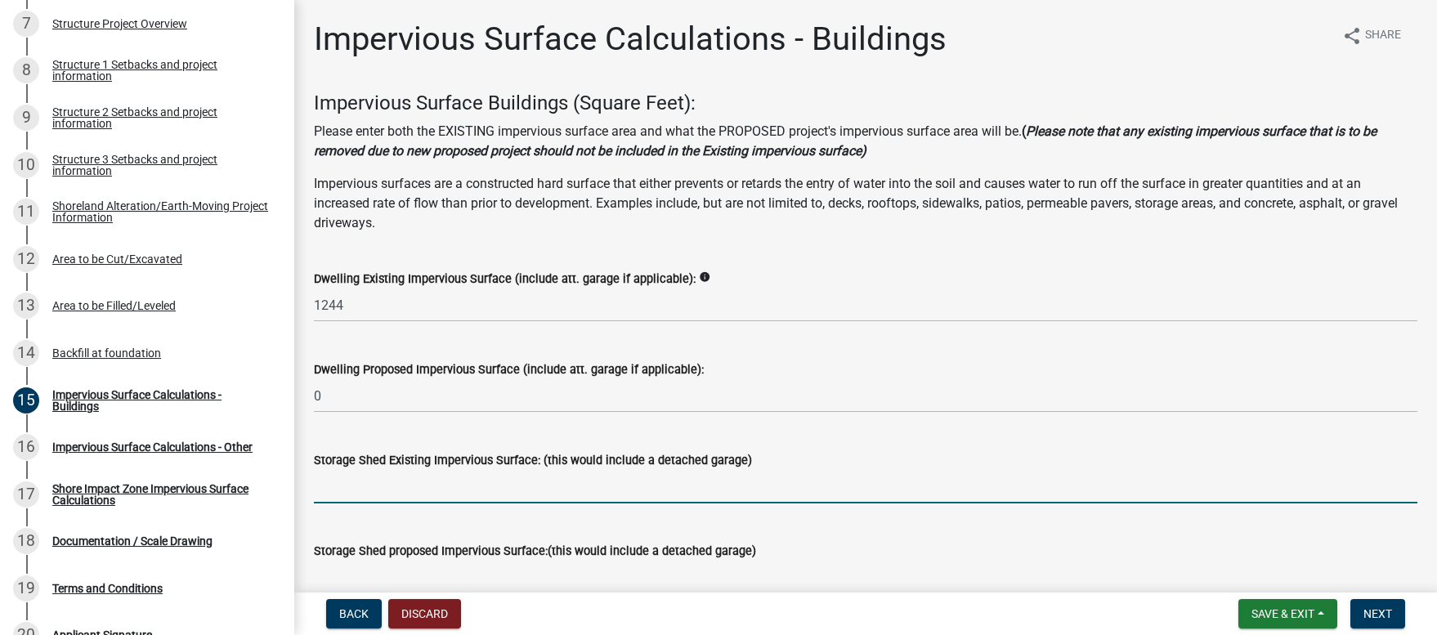
click at [355, 496] on input "text" at bounding box center [865, 487] width 1103 height 34
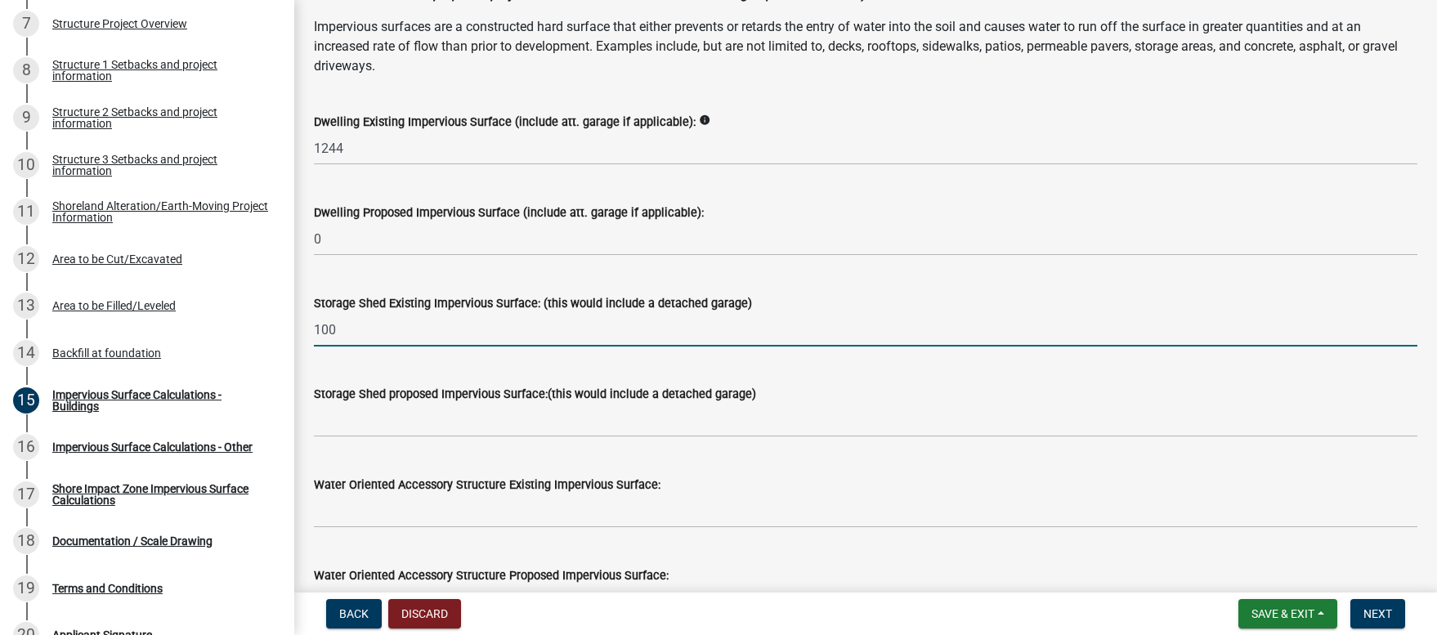
scroll to position [237, 0]
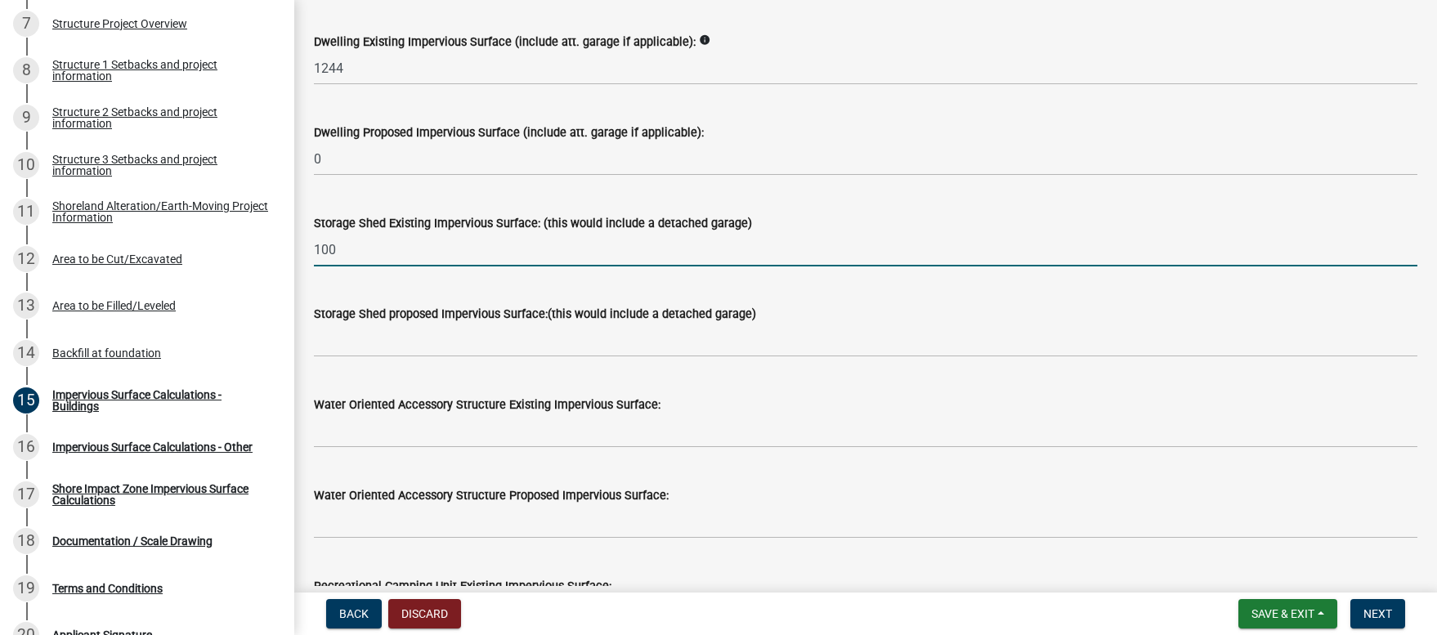
type input "100"
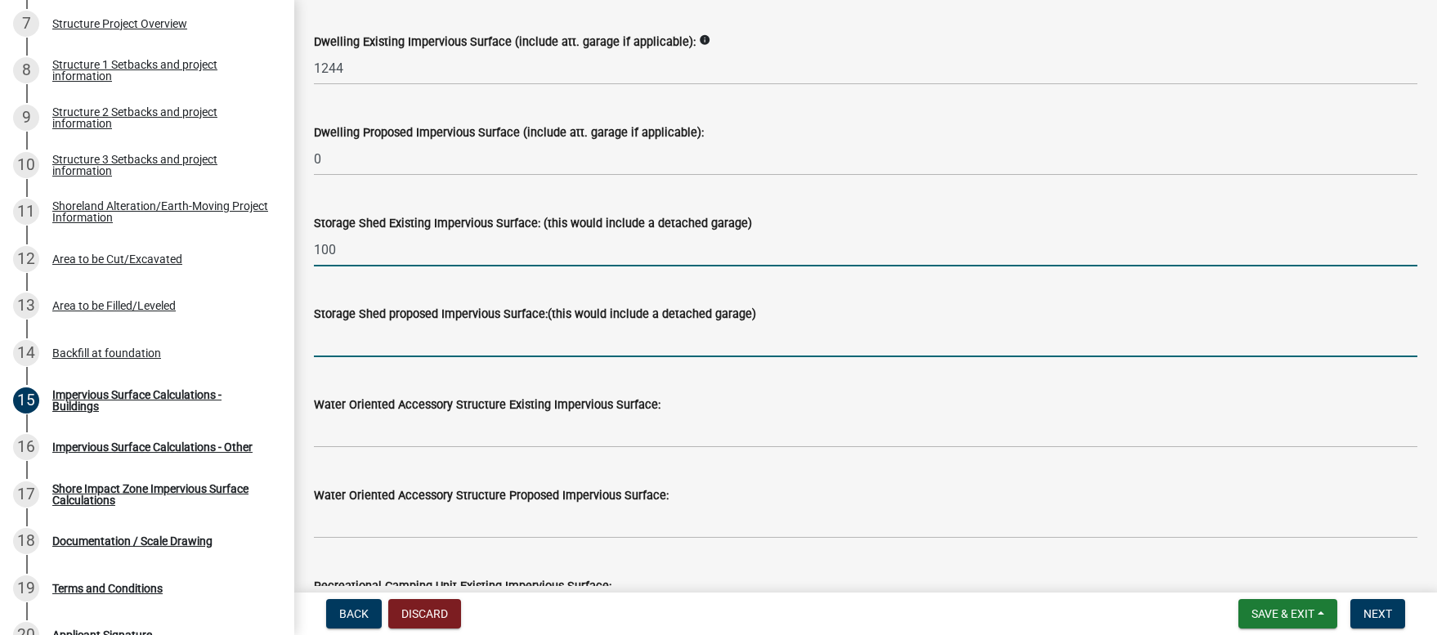
click at [352, 348] on input "text" at bounding box center [865, 341] width 1103 height 34
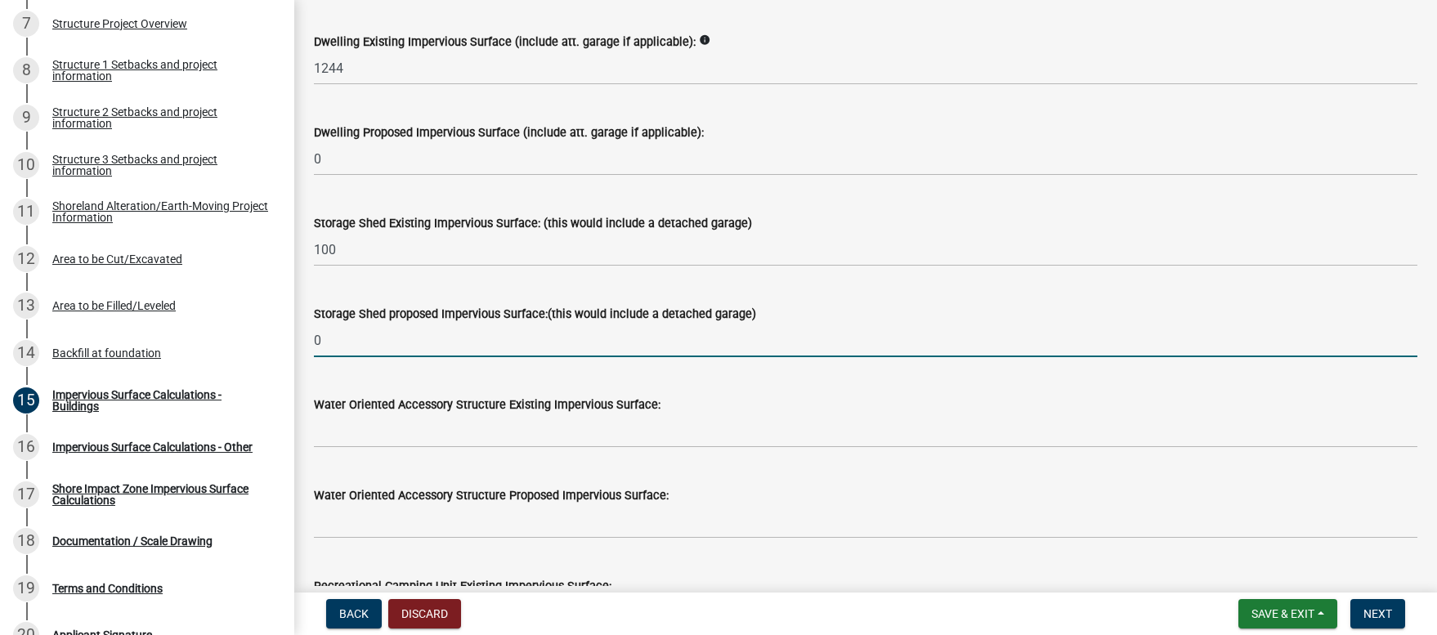
type input "0"
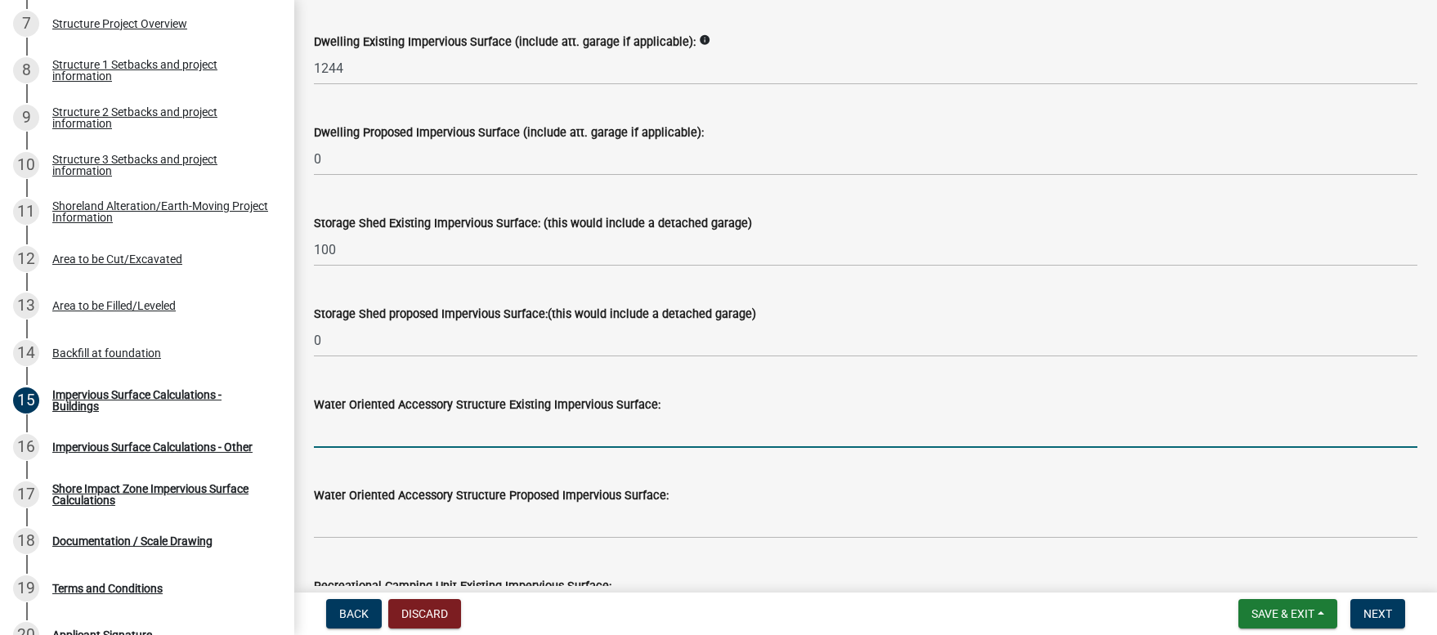
click at [348, 434] on input "text" at bounding box center [865, 431] width 1103 height 34
type input "0"
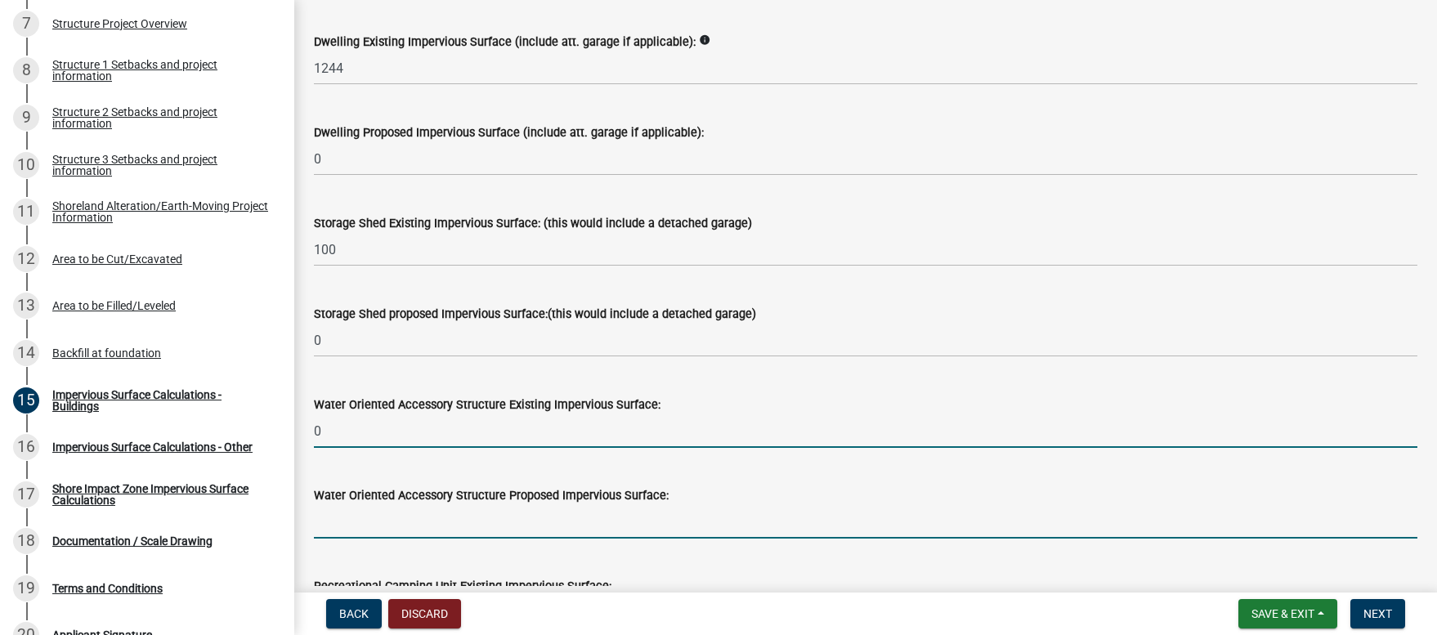
click at [333, 537] on input "text" at bounding box center [865, 522] width 1103 height 34
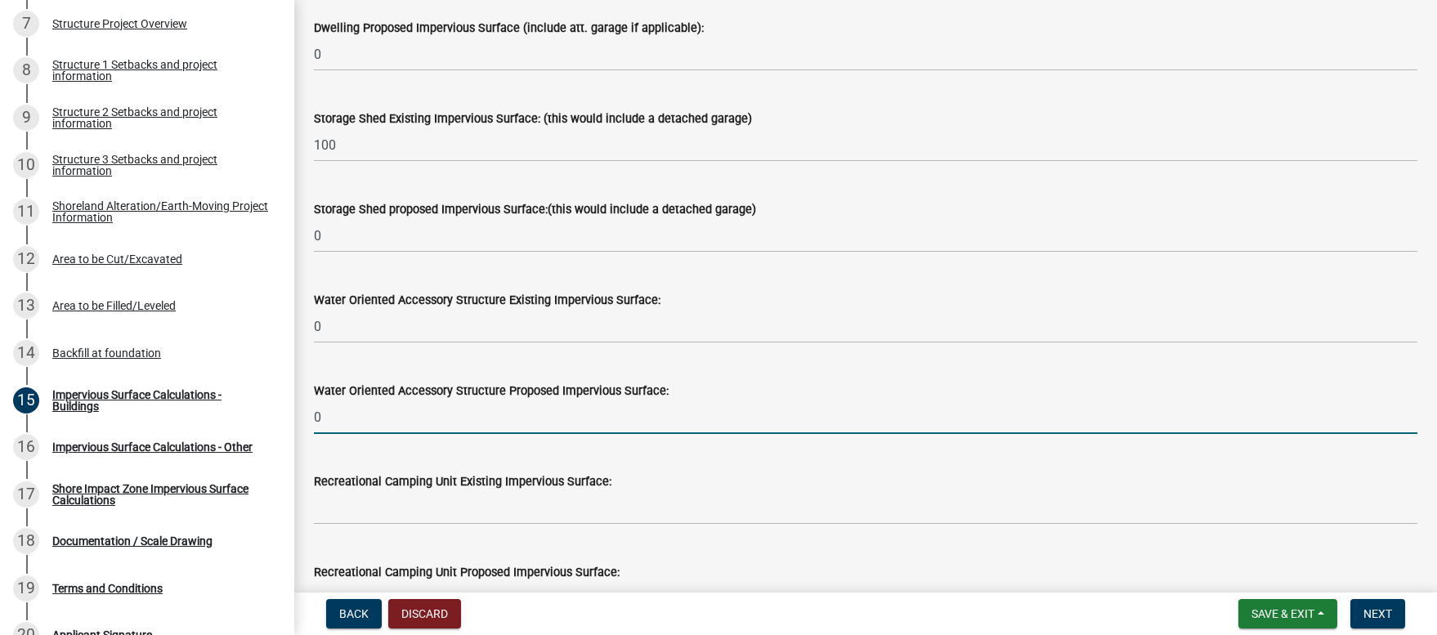
scroll to position [452, 0]
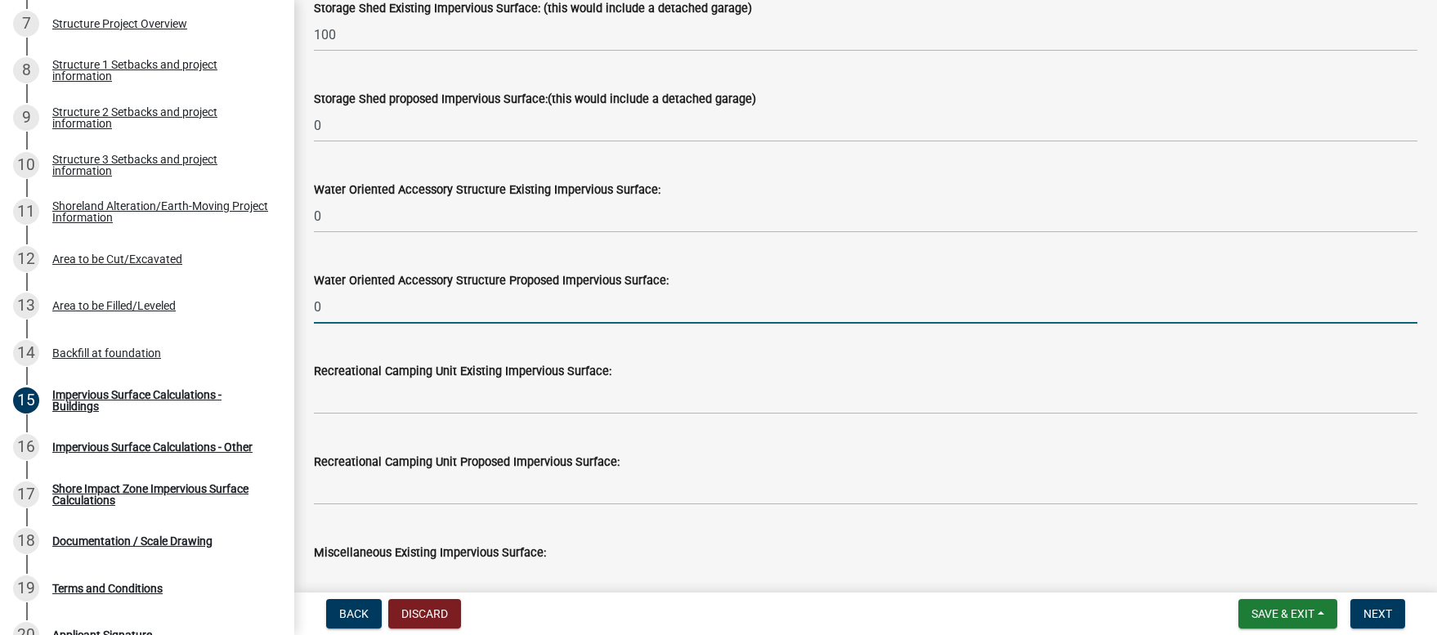
type input "0"
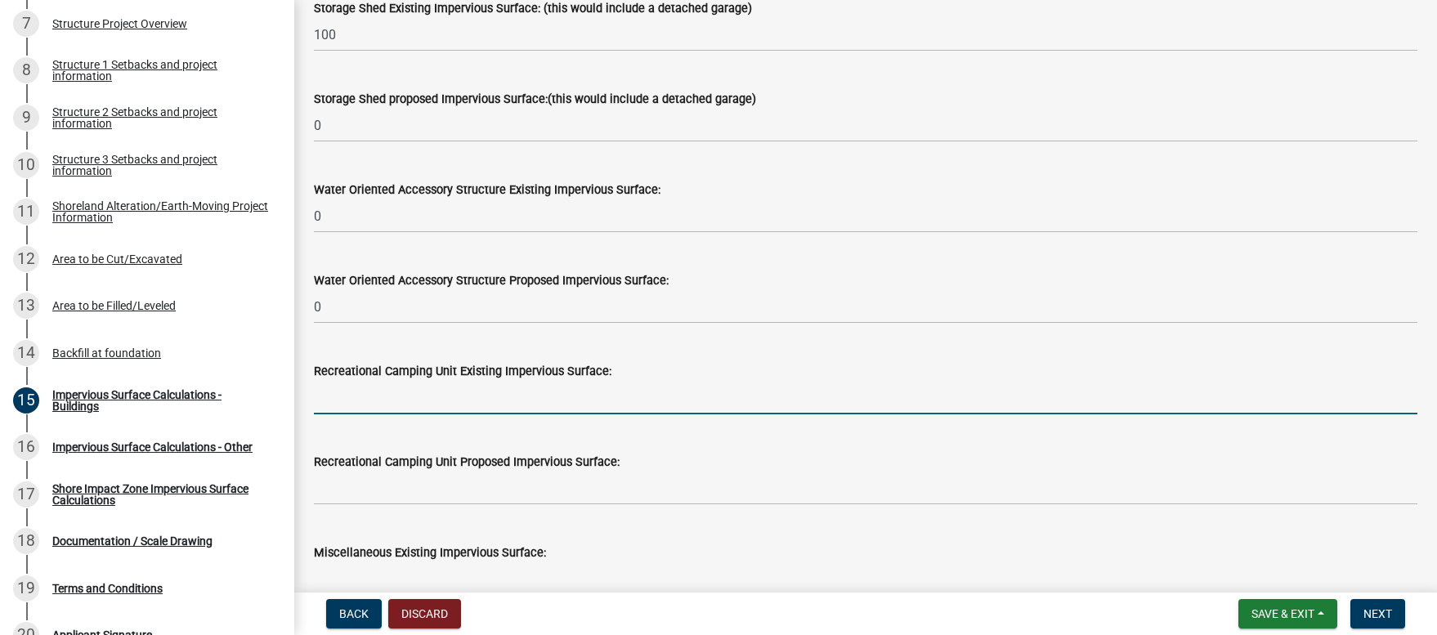
click at [321, 400] on input "text" at bounding box center [865, 398] width 1103 height 34
type input "0"
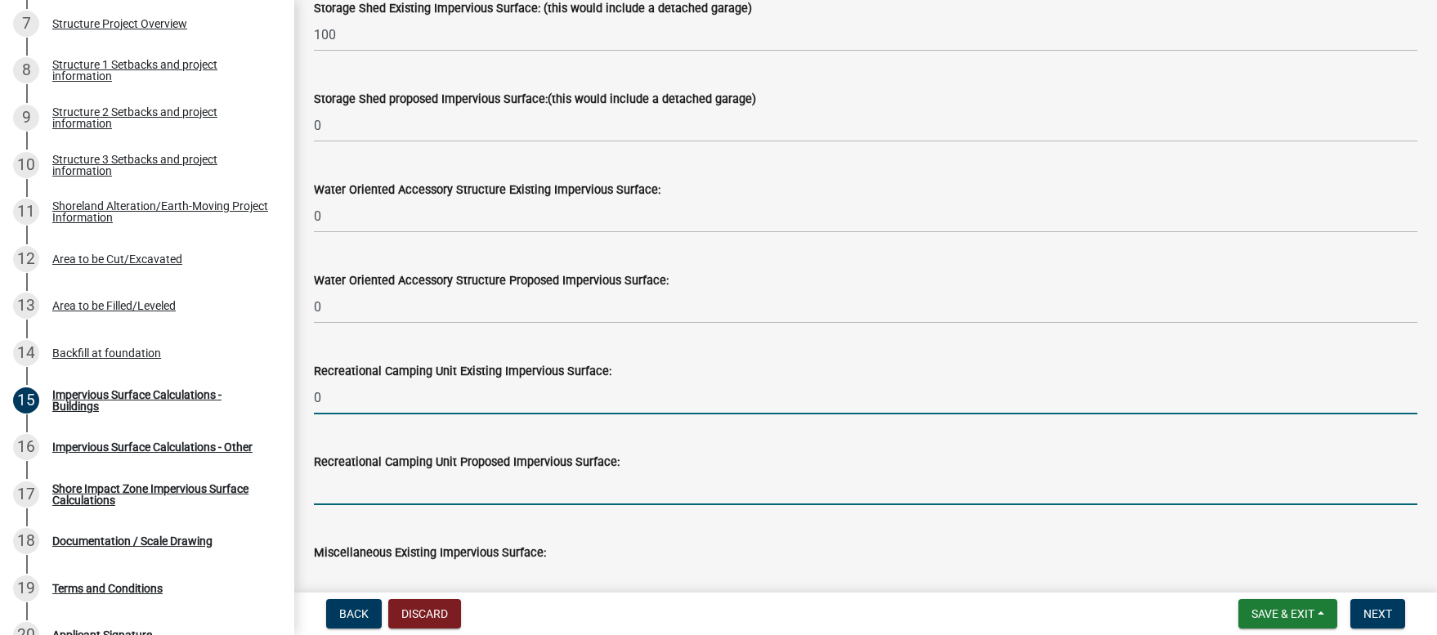
click at [323, 491] on input "text" at bounding box center [865, 489] width 1103 height 34
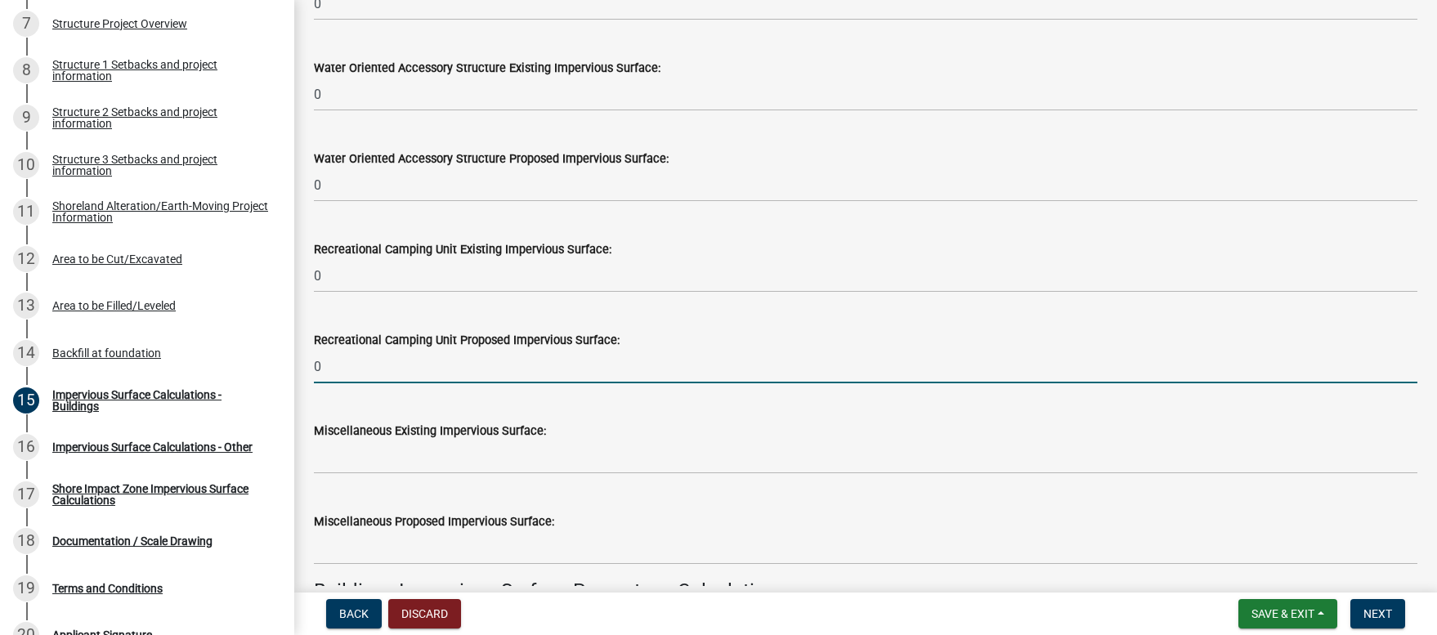
scroll to position [642, 0]
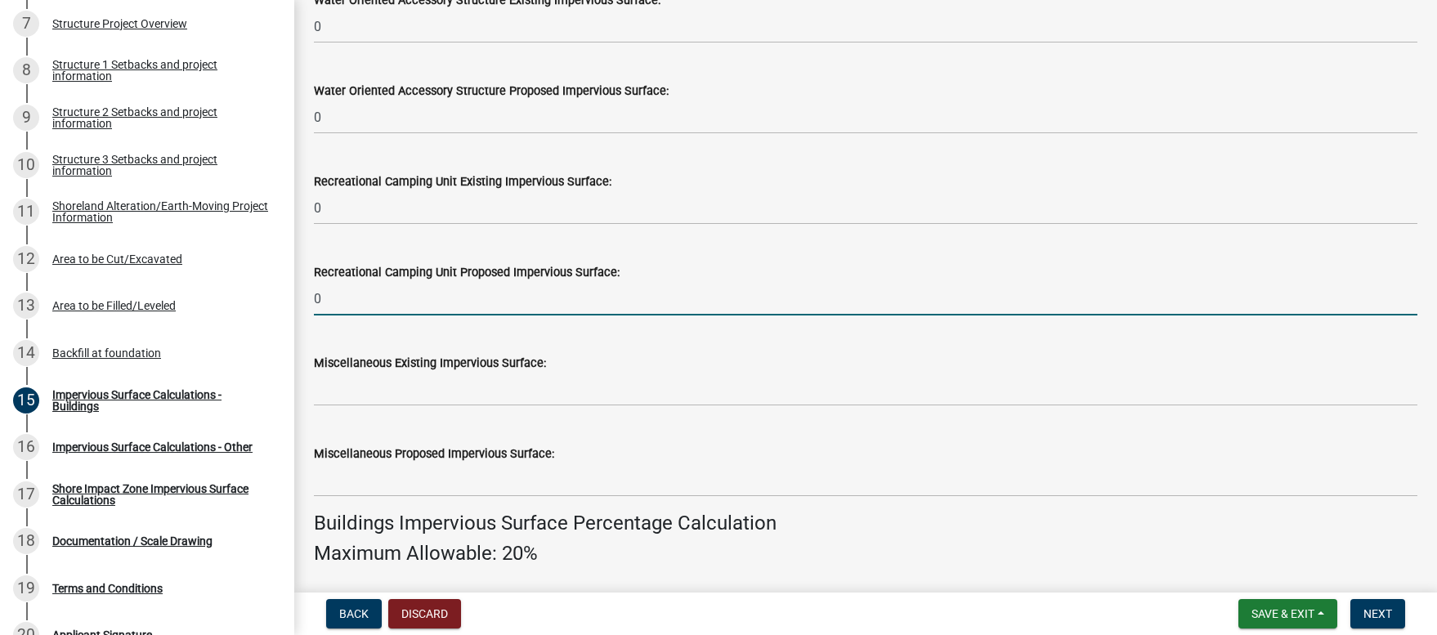
type input "0"
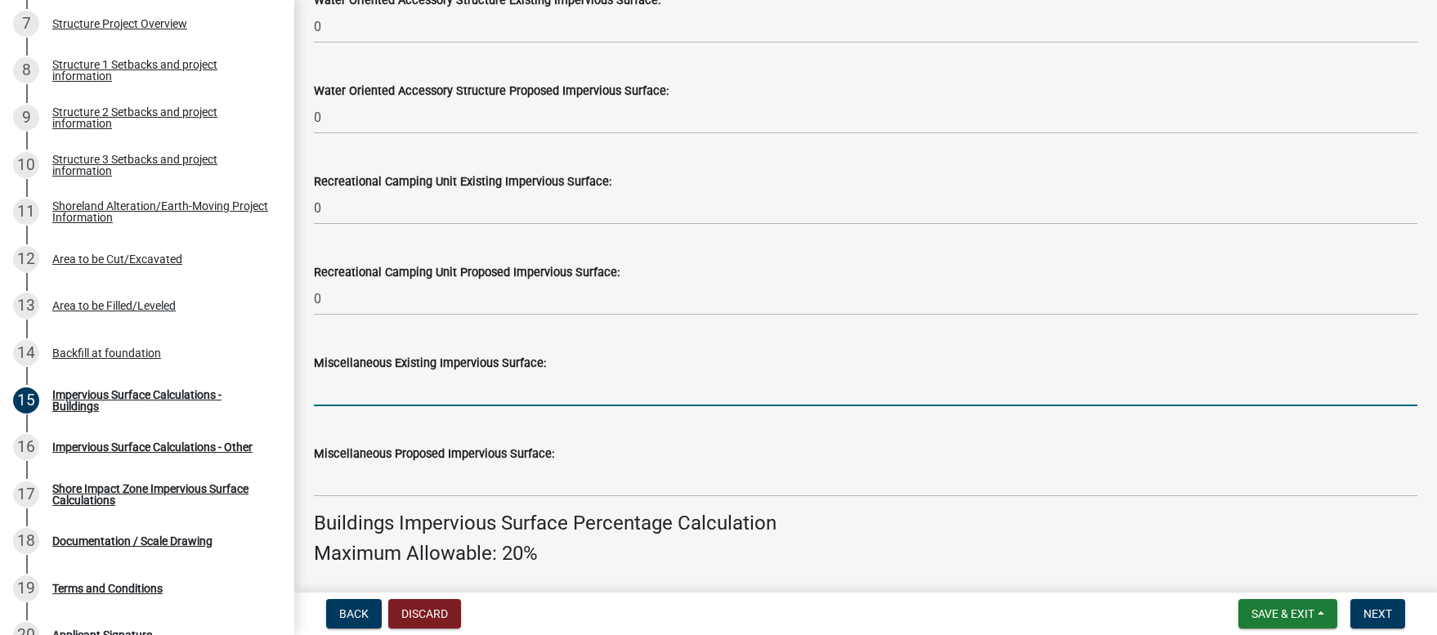
click at [318, 398] on input "text" at bounding box center [865, 390] width 1103 height 34
type input "0"
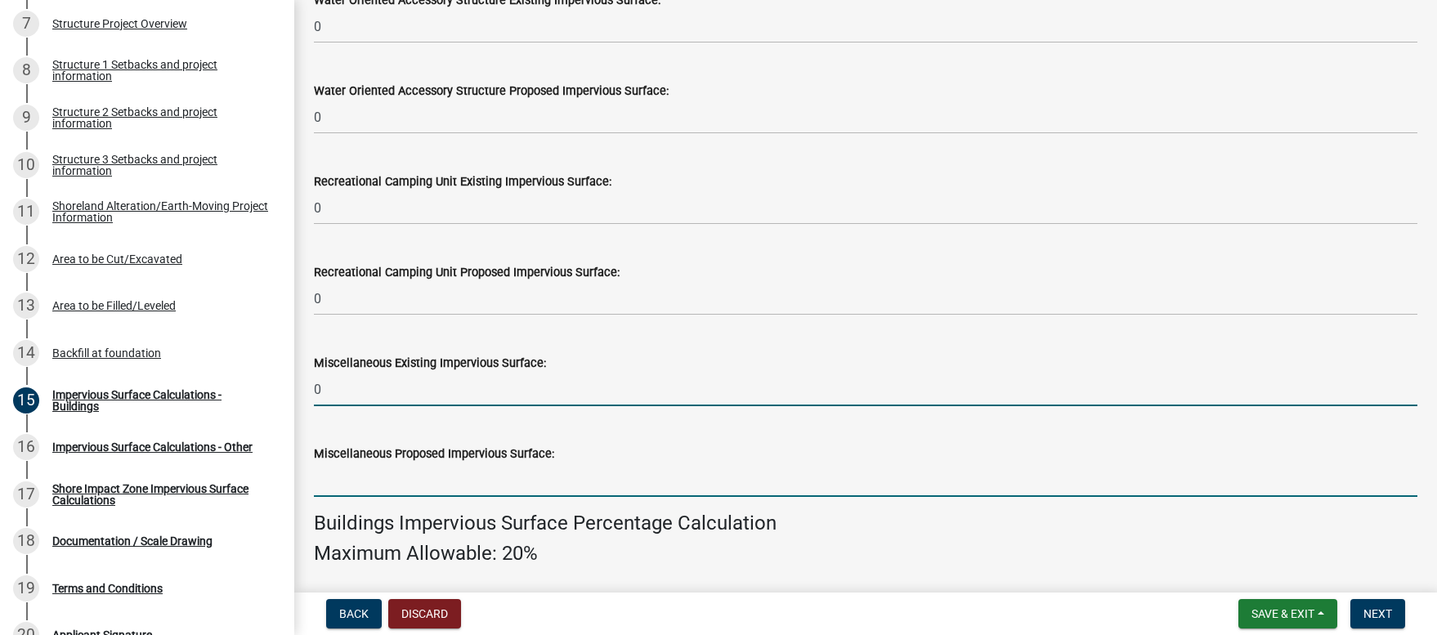
click at [332, 485] on input "text" at bounding box center [865, 480] width 1103 height 34
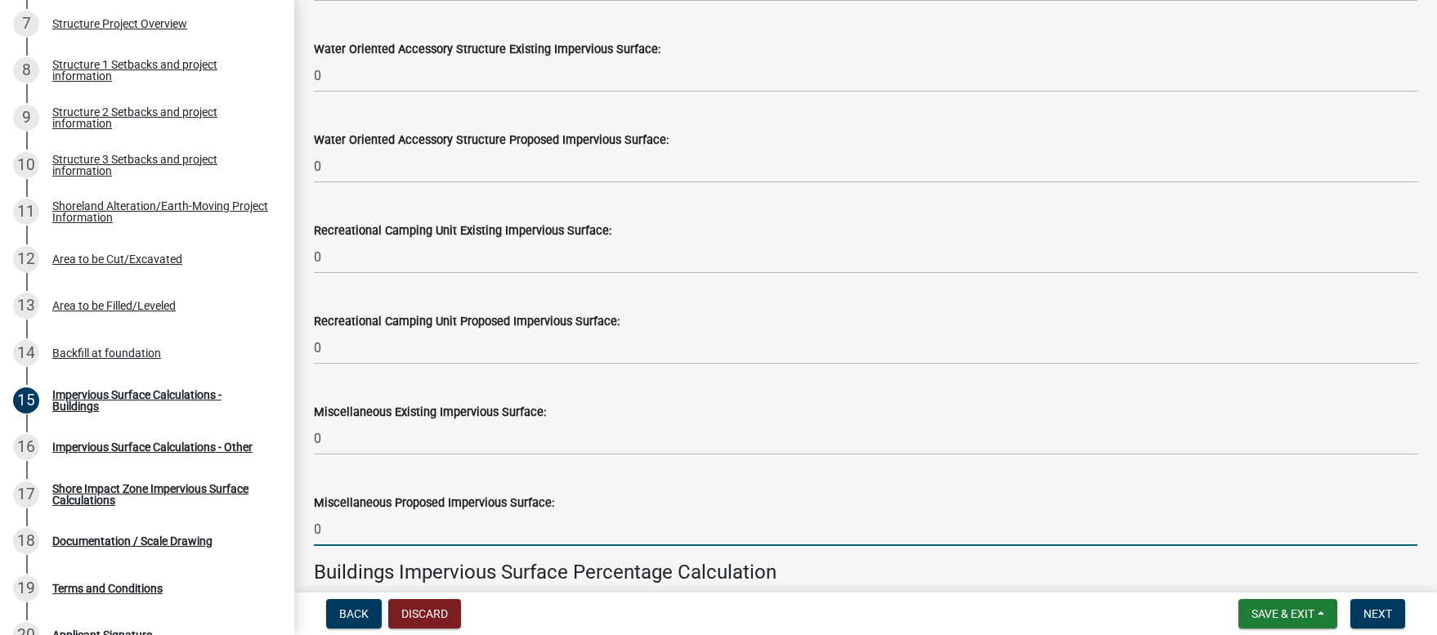
scroll to position [119, 0]
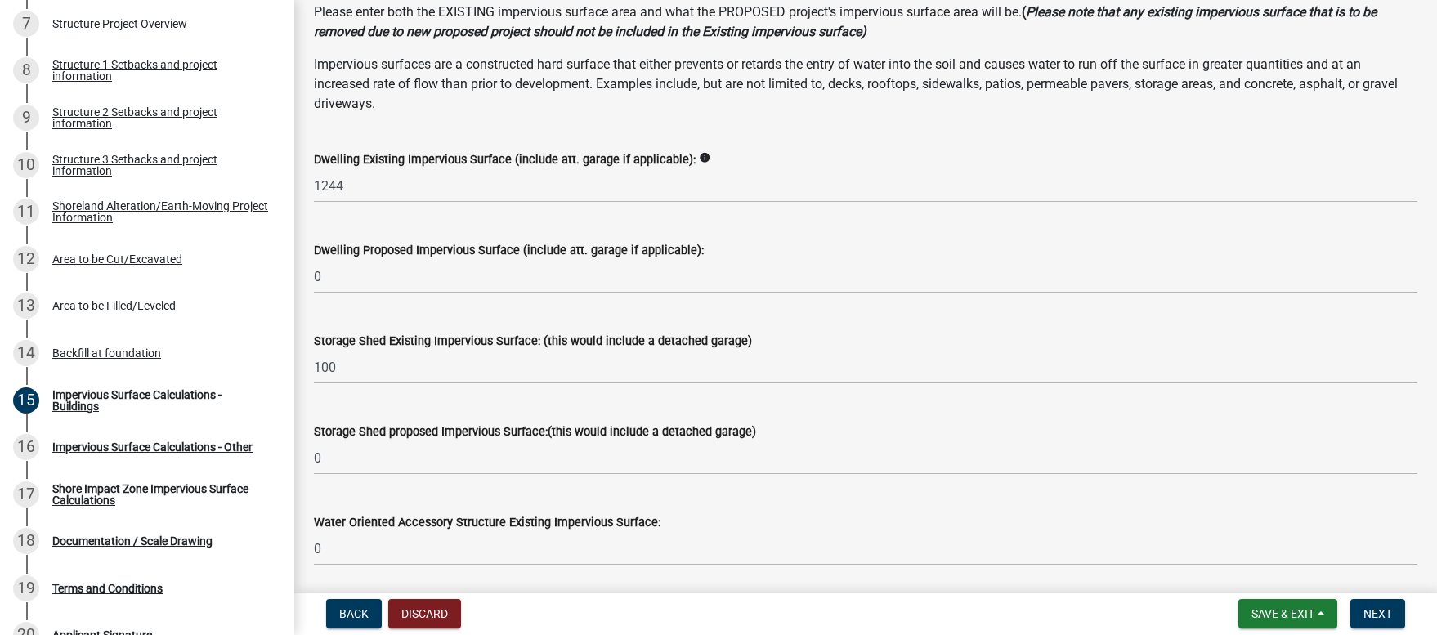
type input "0"
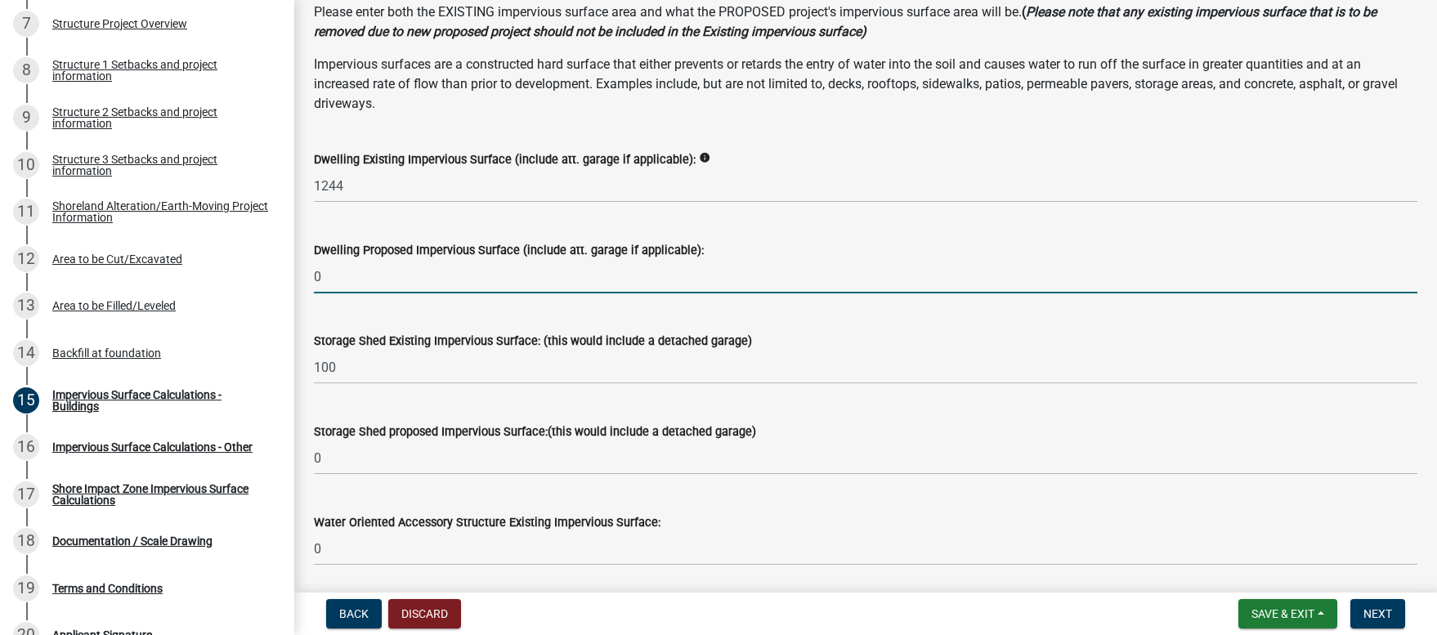
click at [324, 276] on input "0" at bounding box center [865, 277] width 1103 height 34
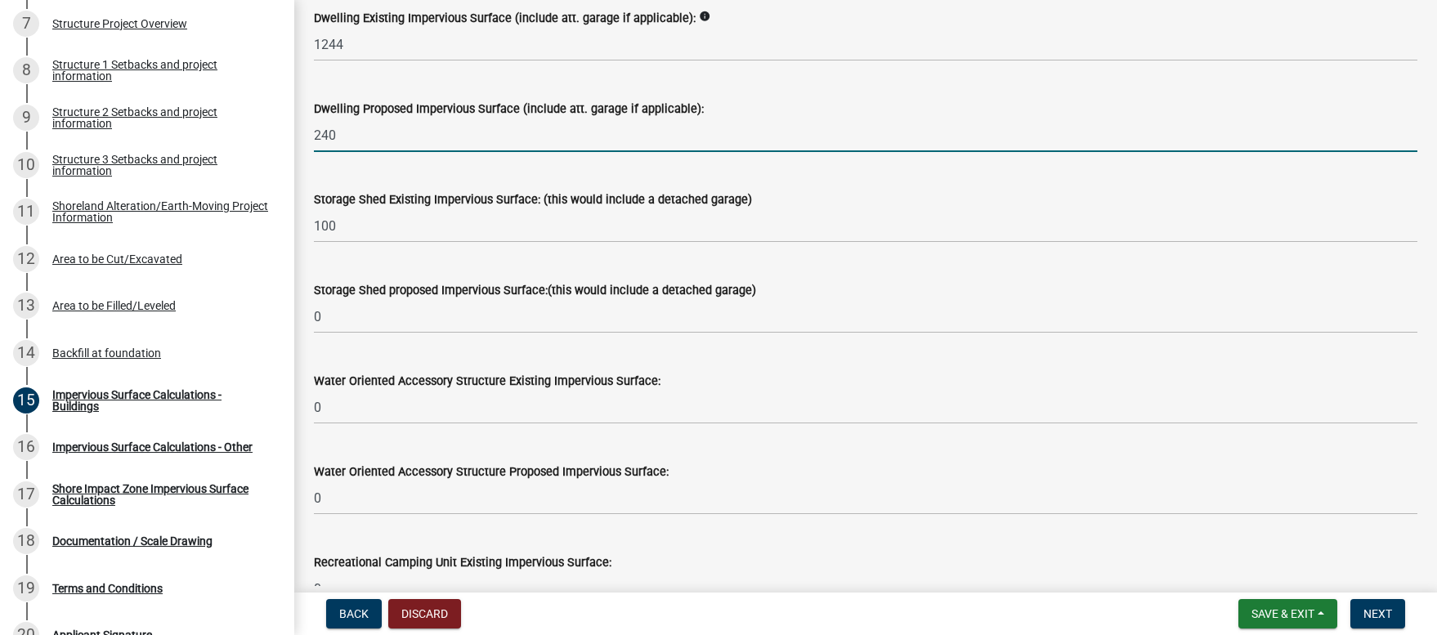
scroll to position [260, 0]
type input "240"
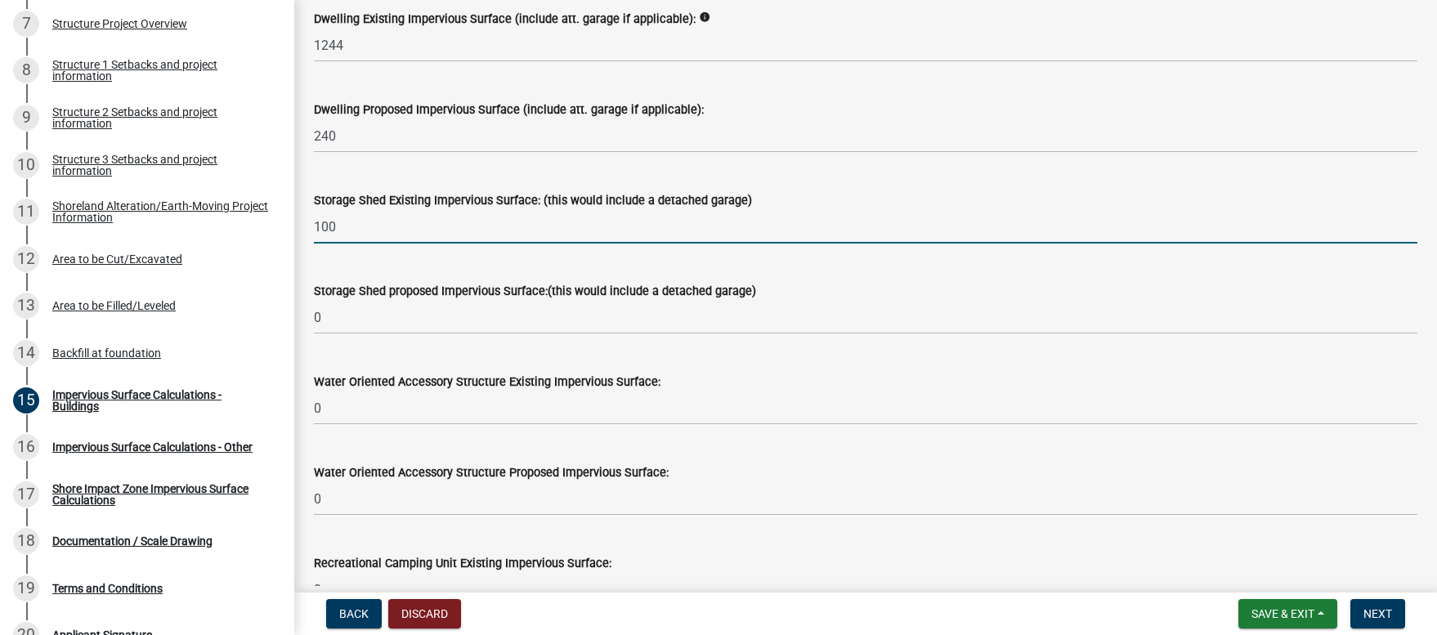
click at [392, 218] on input "100" at bounding box center [865, 227] width 1103 height 34
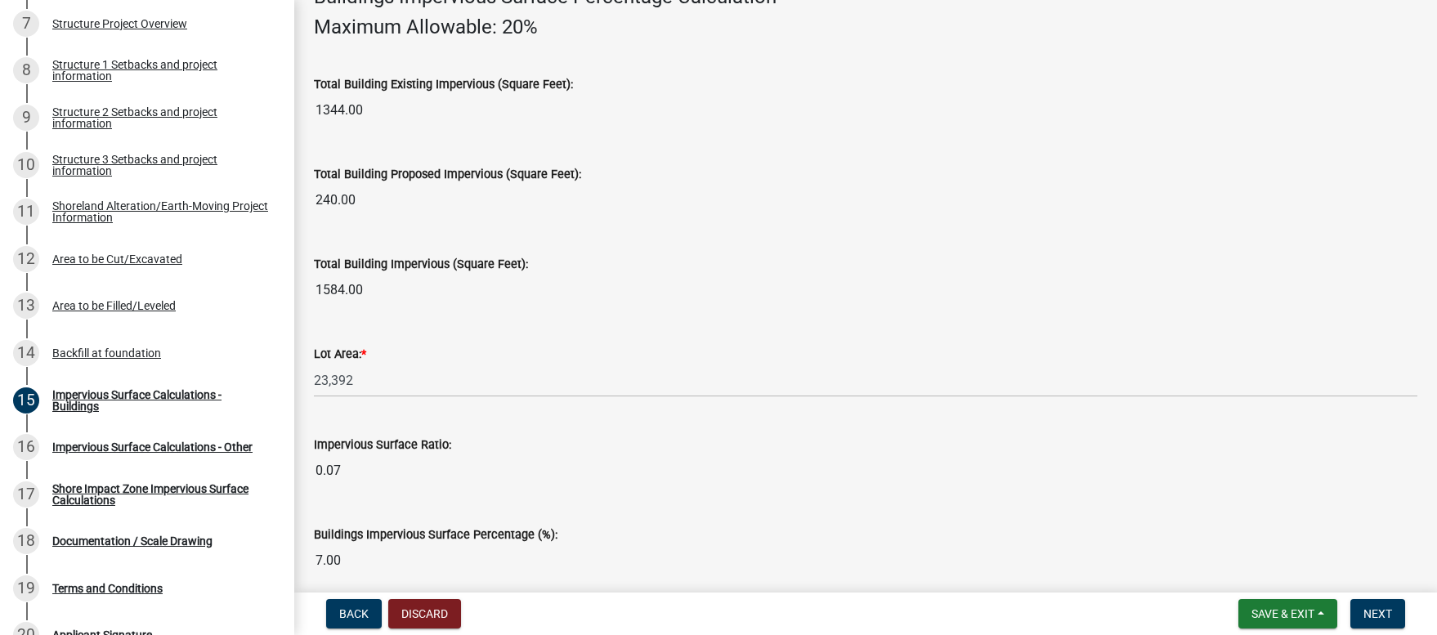
scroll to position [1237, 0]
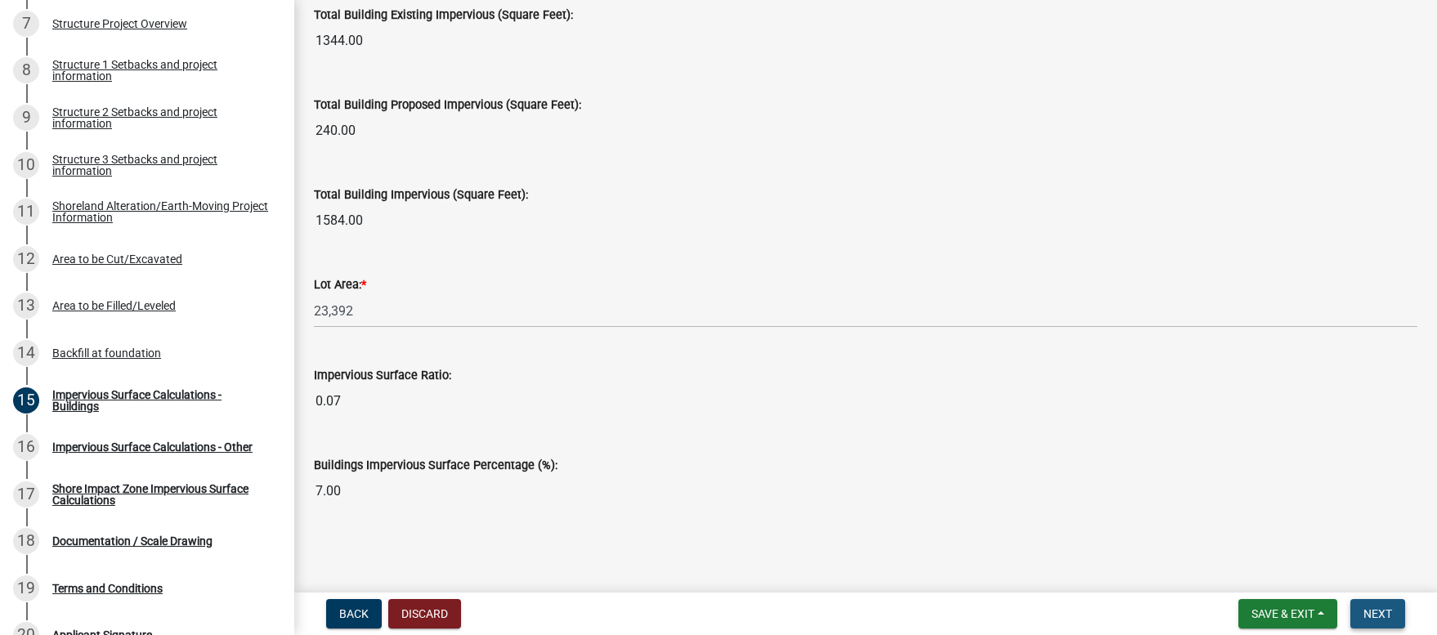
click at [1371, 615] on span "Next" at bounding box center [1377, 613] width 29 height 13
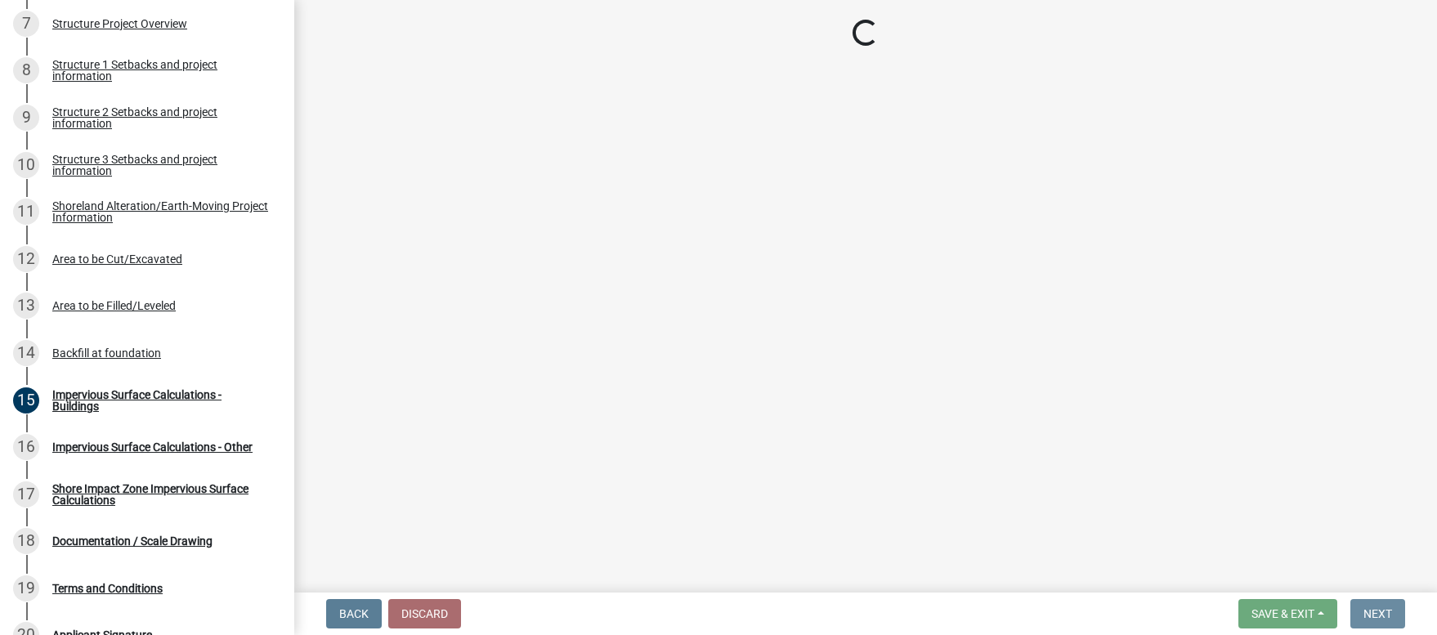
scroll to position [0, 0]
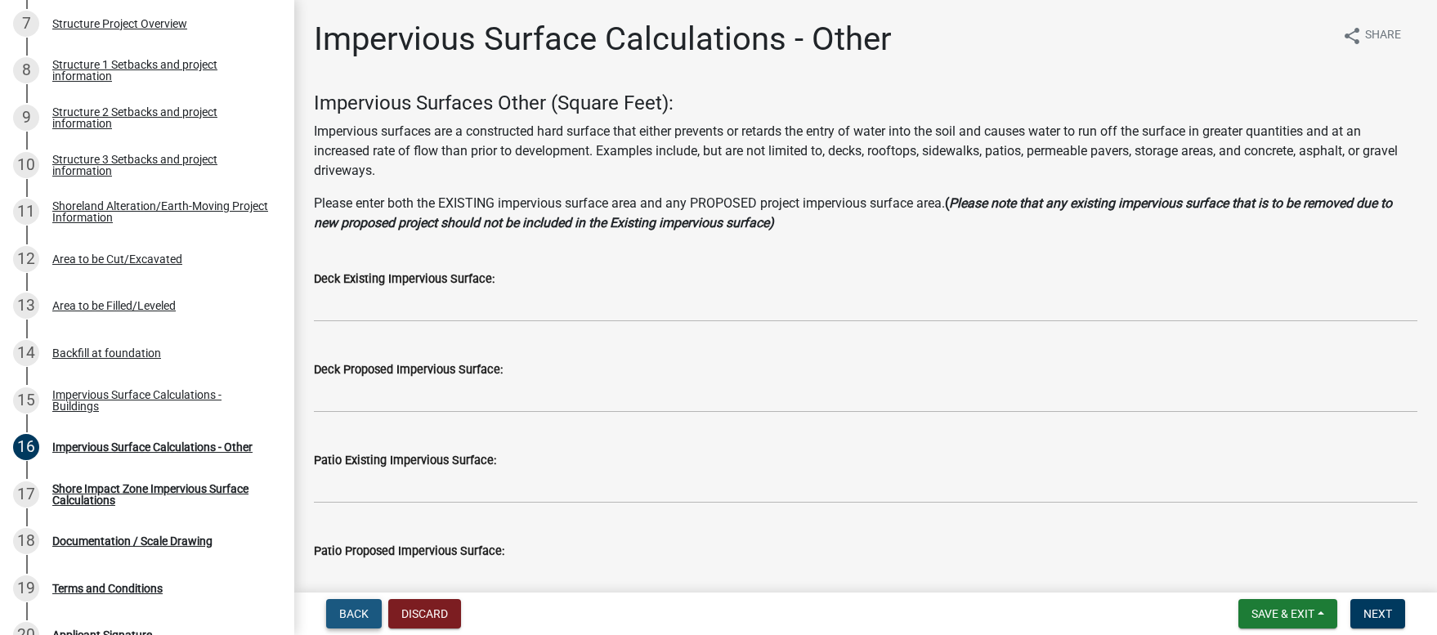
click at [355, 617] on span "Back" at bounding box center [353, 613] width 29 height 13
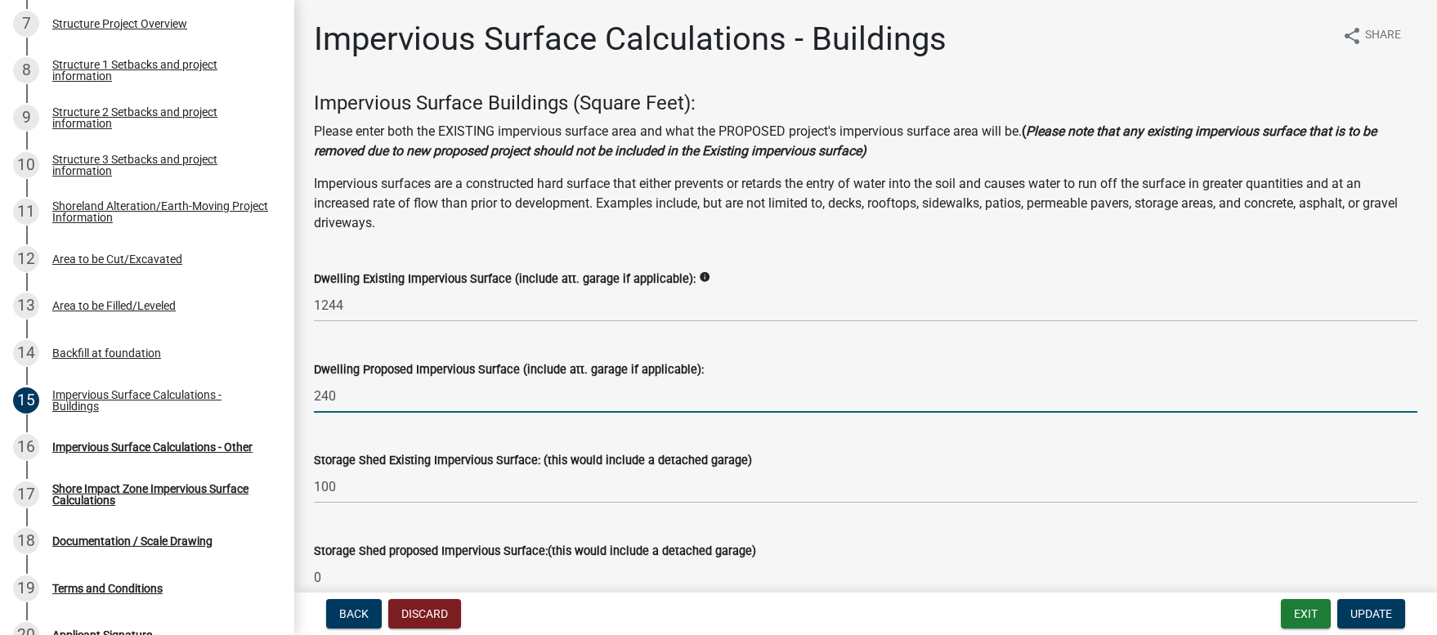
click at [345, 400] on input "240" at bounding box center [865, 396] width 1103 height 34
type input "2"
type input "0"
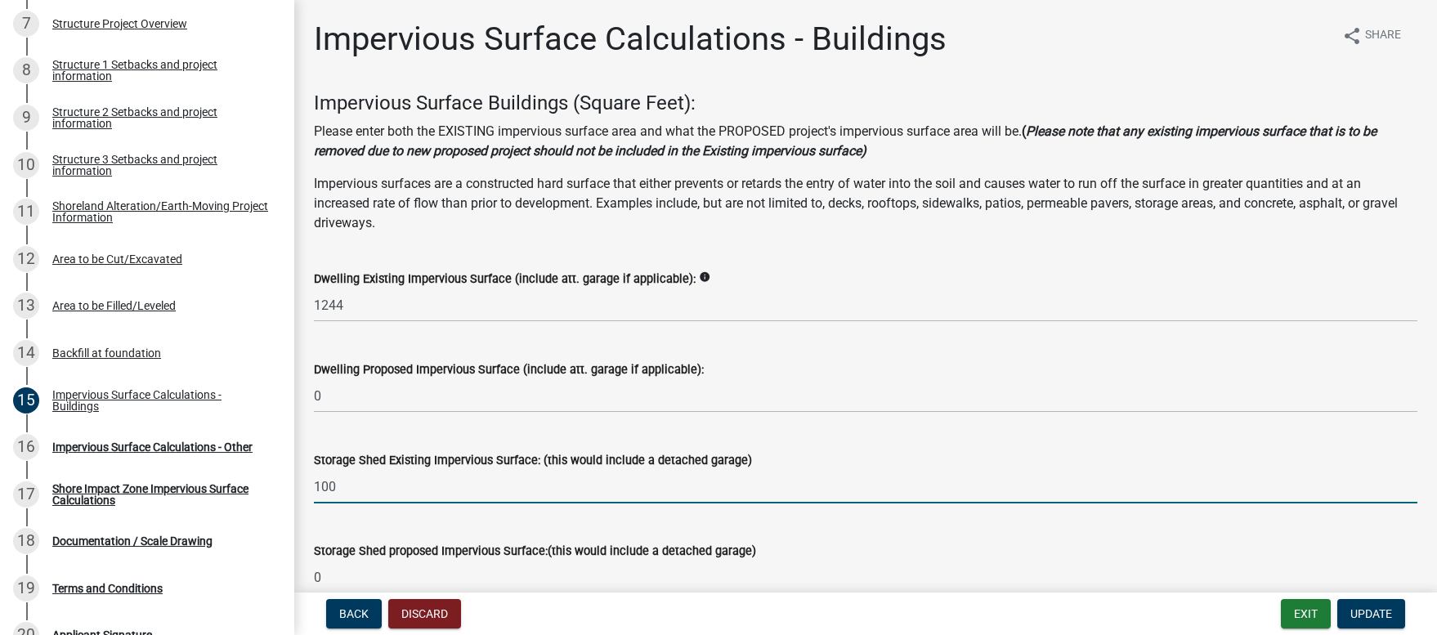
click at [445, 494] on input "100" at bounding box center [865, 487] width 1103 height 34
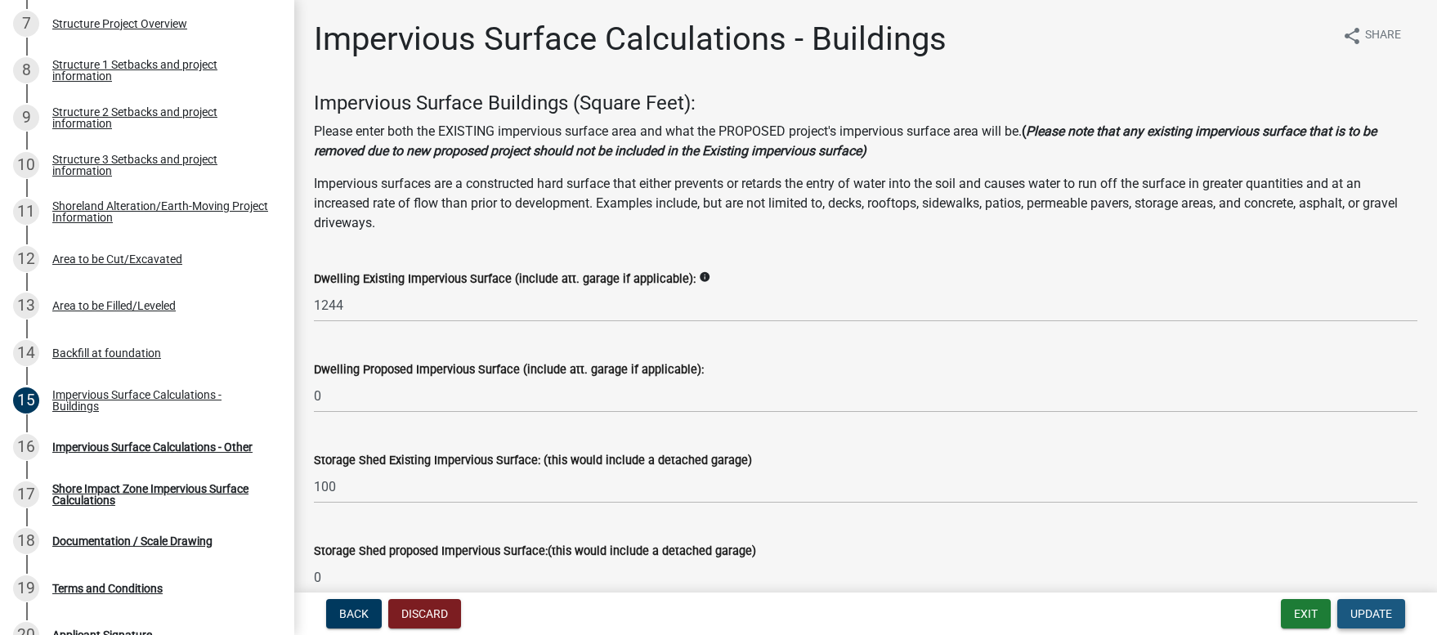
click at [1359, 615] on span "Update" at bounding box center [1371, 613] width 42 height 13
click at [1375, 617] on span "Update" at bounding box center [1371, 613] width 42 height 13
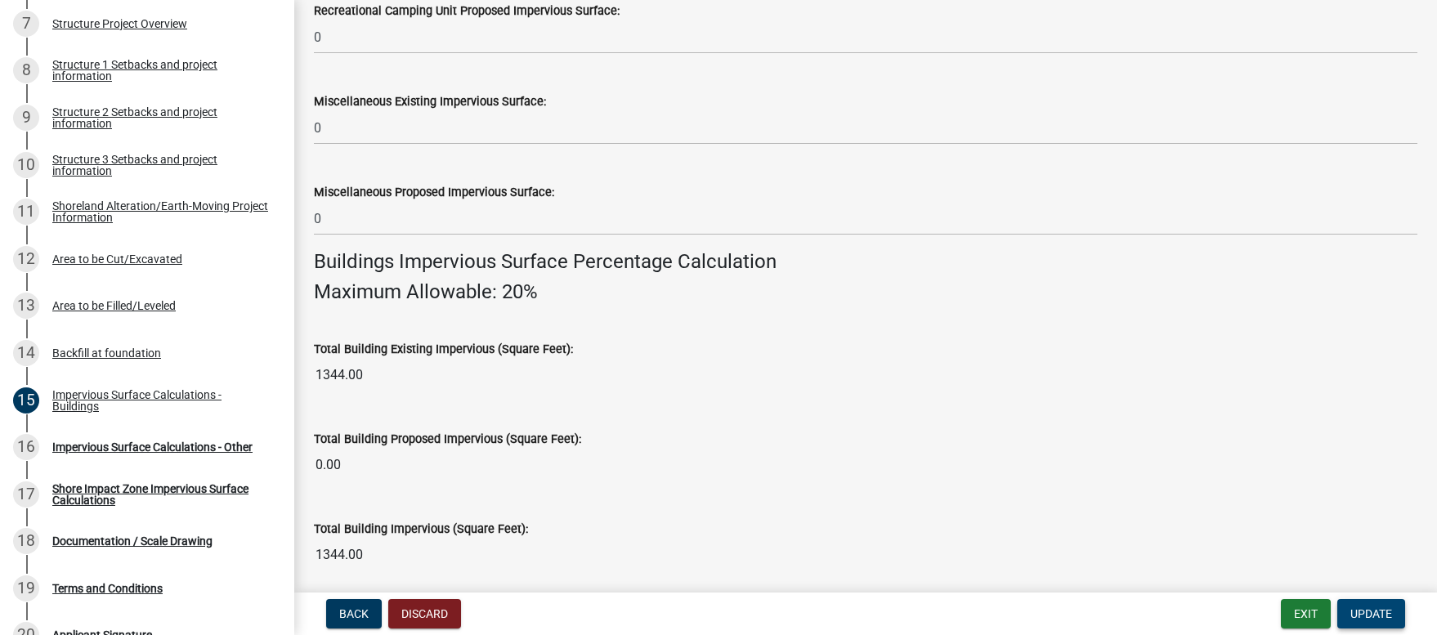
scroll to position [1176, 0]
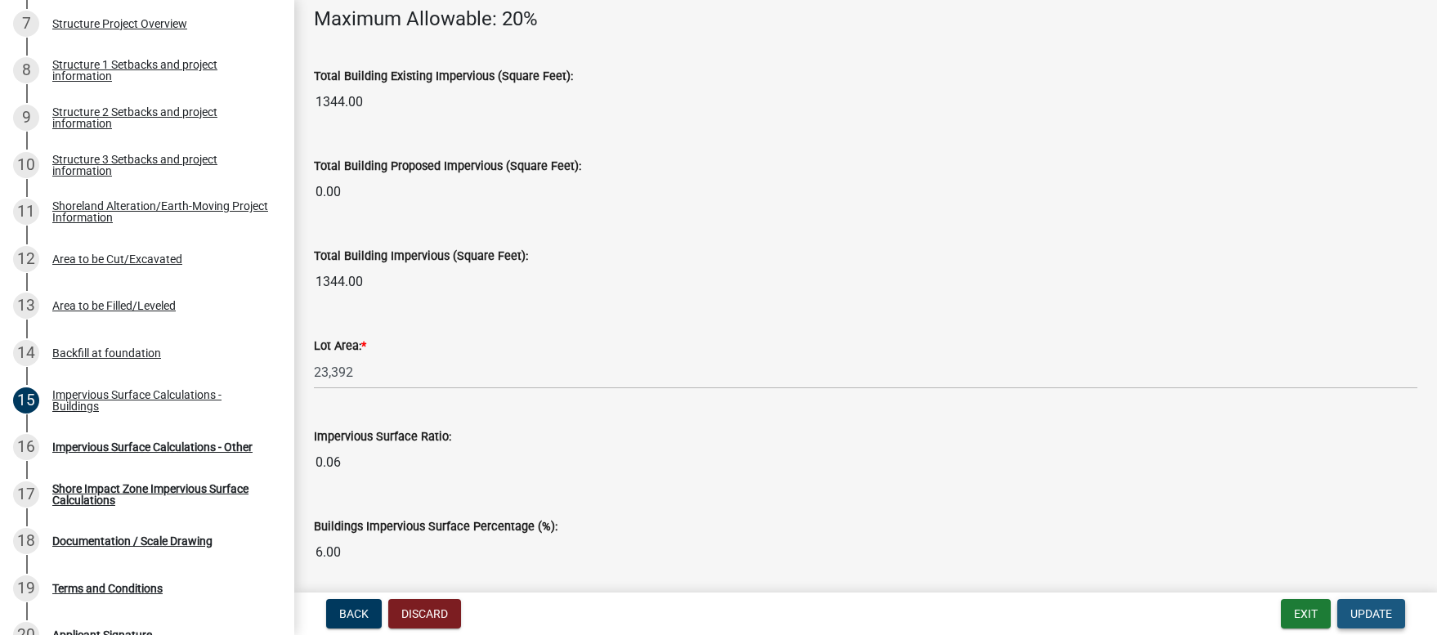
click at [1375, 616] on span "Update" at bounding box center [1371, 613] width 42 height 13
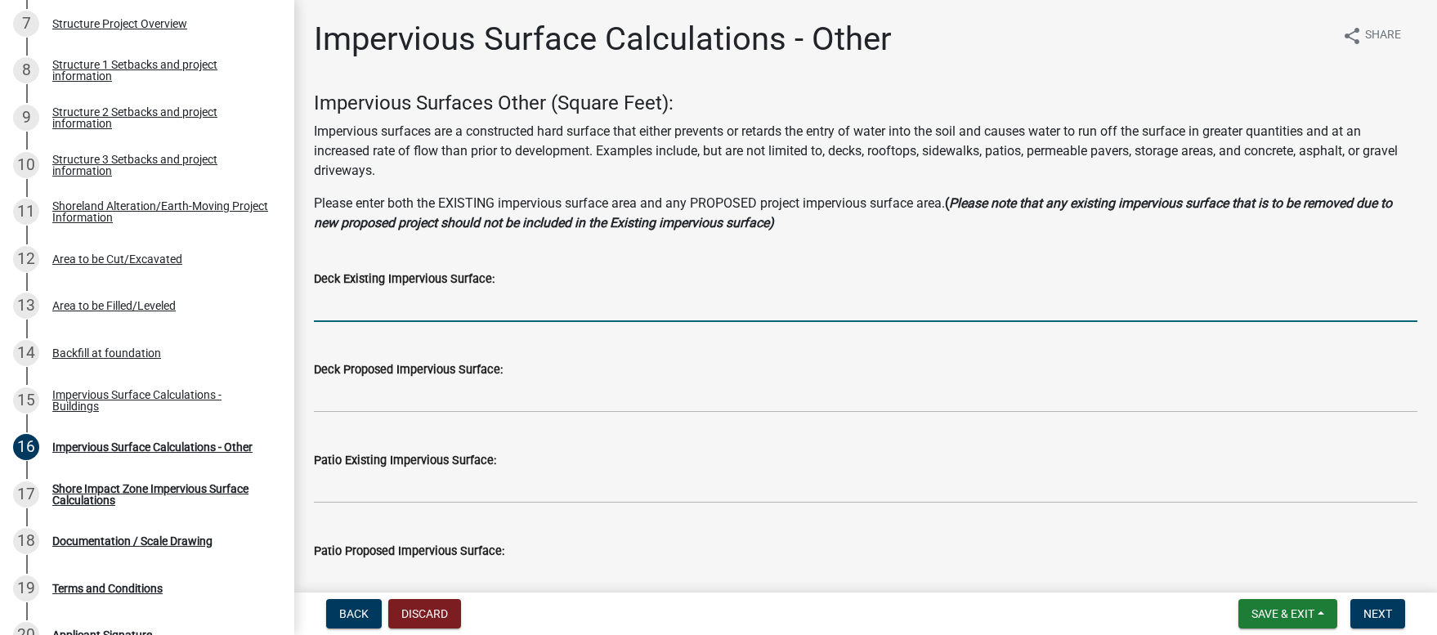
click at [315, 309] on input "text" at bounding box center [865, 305] width 1103 height 34
type input "240"
click at [349, 614] on span "Back" at bounding box center [353, 613] width 29 height 13
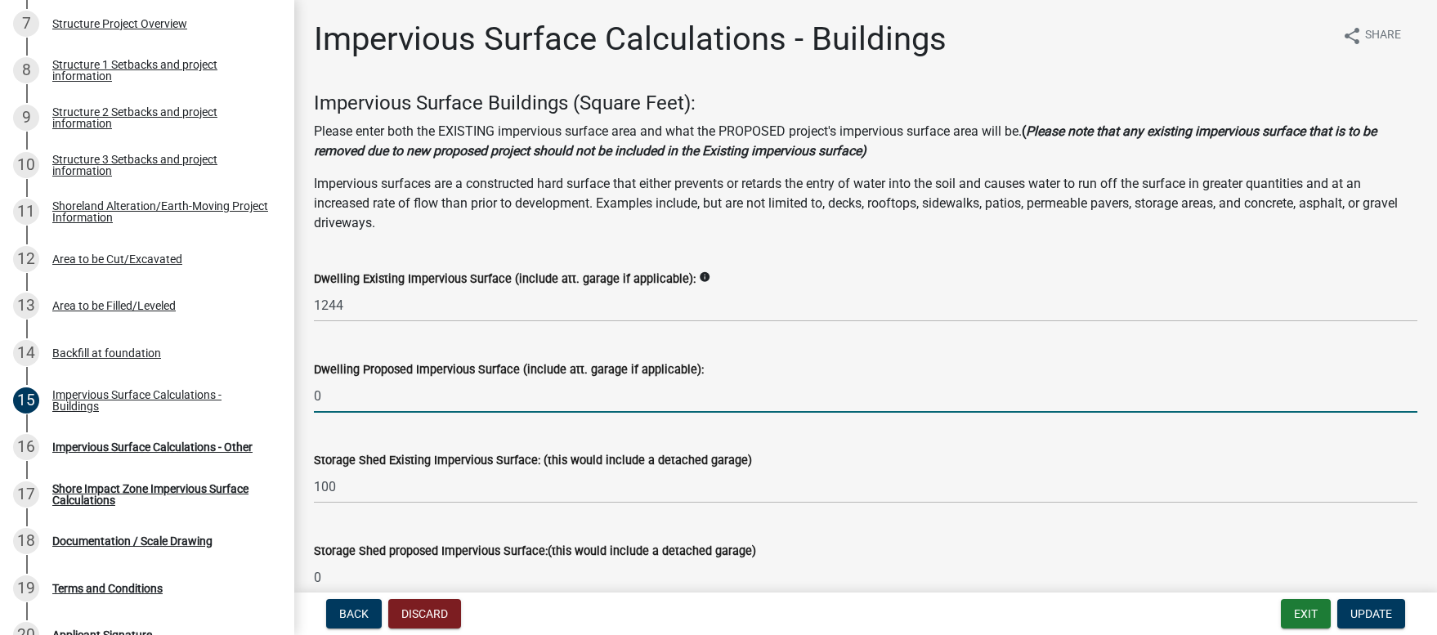
click at [330, 397] on input "0" at bounding box center [865, 396] width 1103 height 34
type input "240"
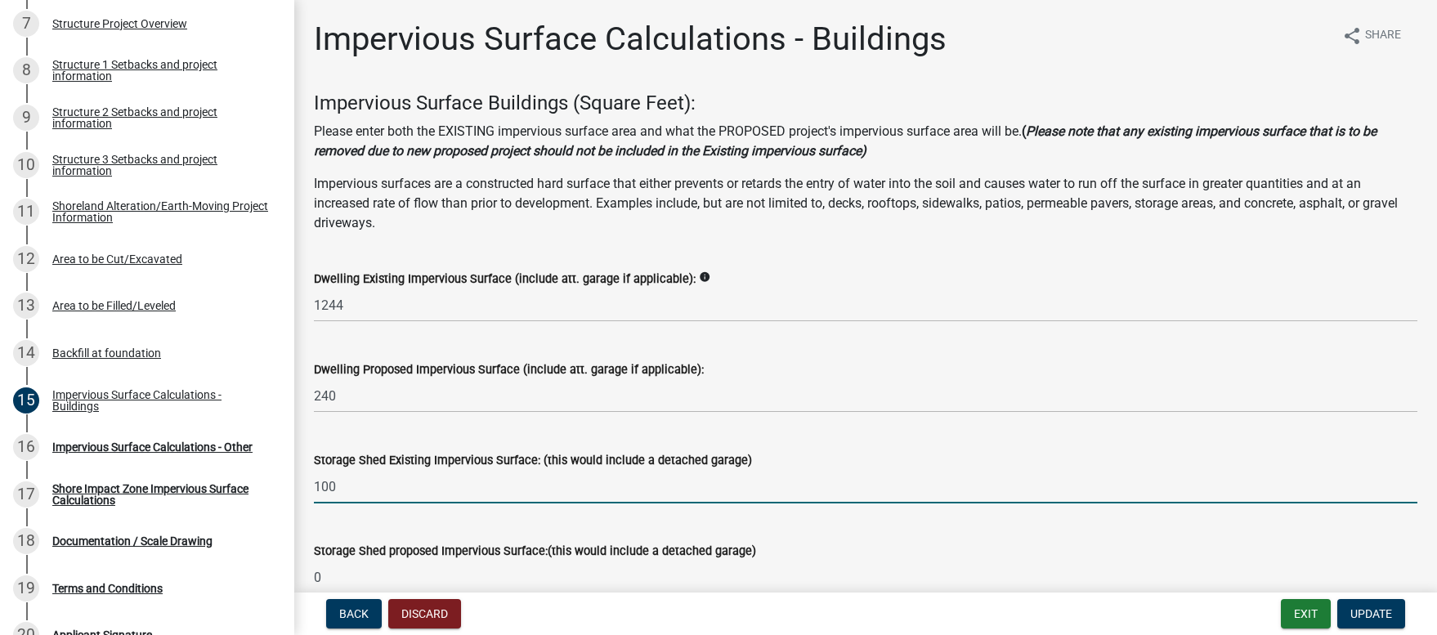
click at [365, 496] on input "100" at bounding box center [865, 487] width 1103 height 34
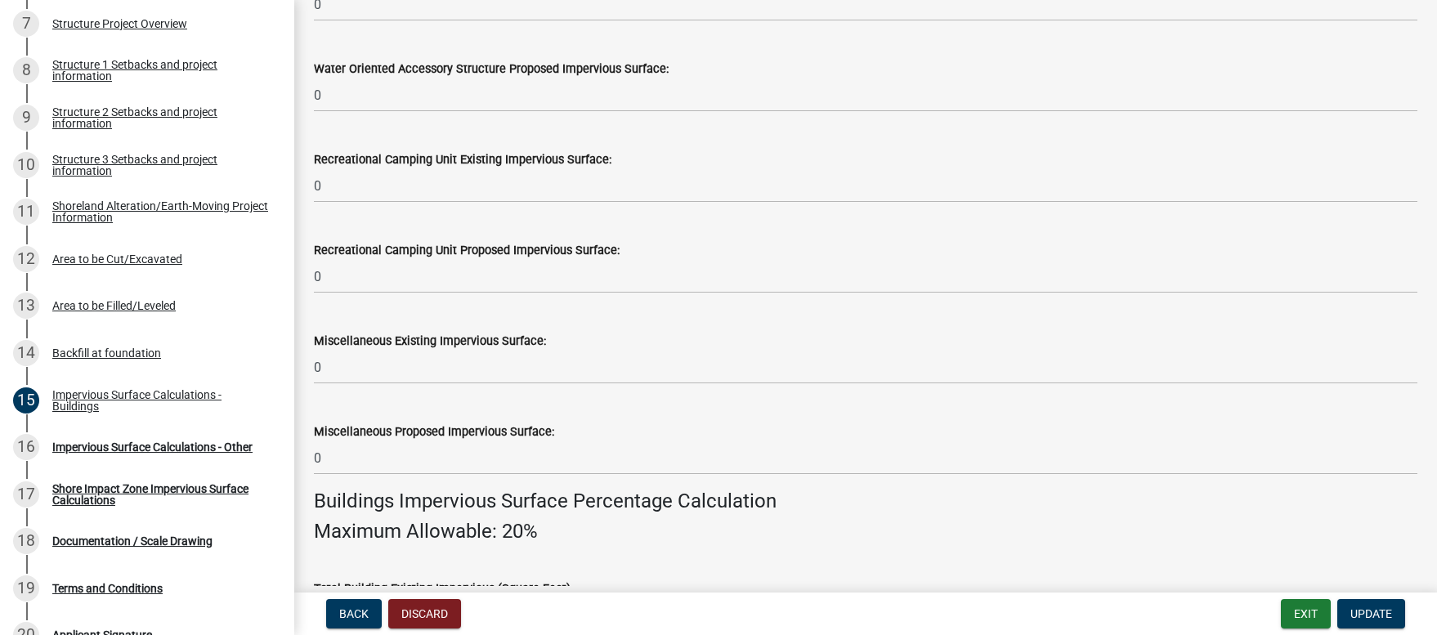
scroll to position [1176, 0]
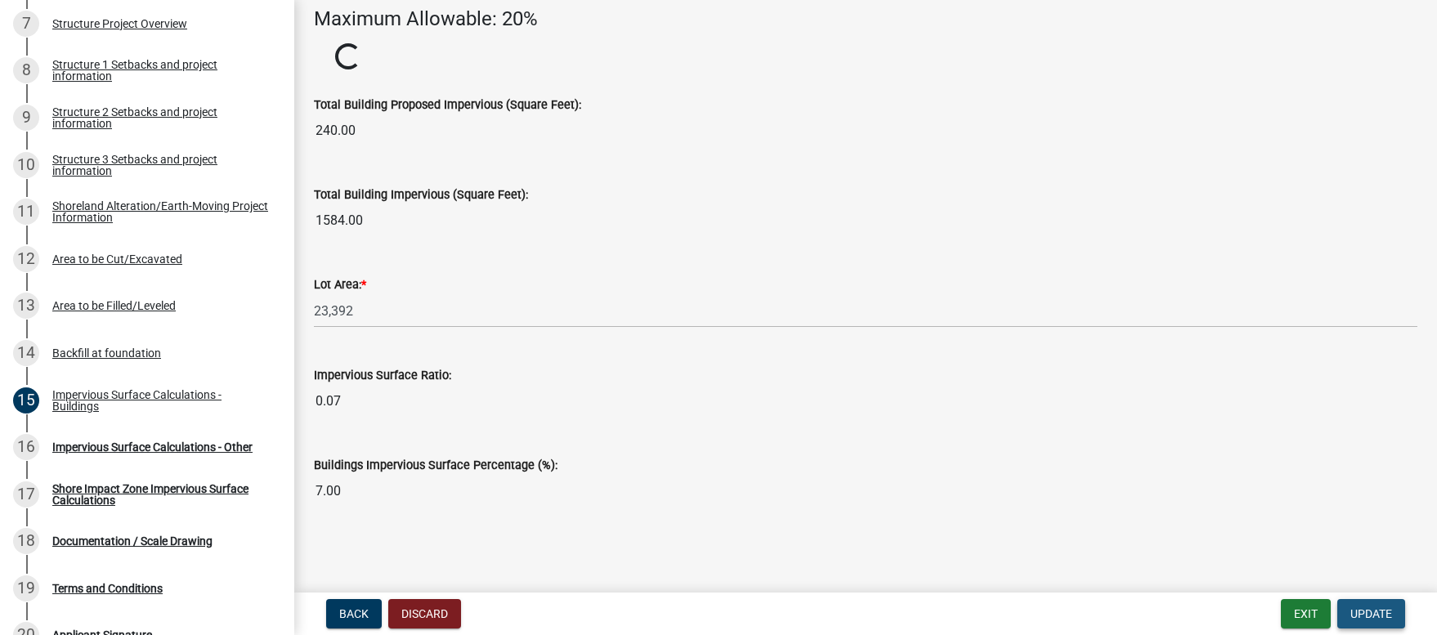
click at [1366, 615] on span "Update" at bounding box center [1371, 613] width 42 height 13
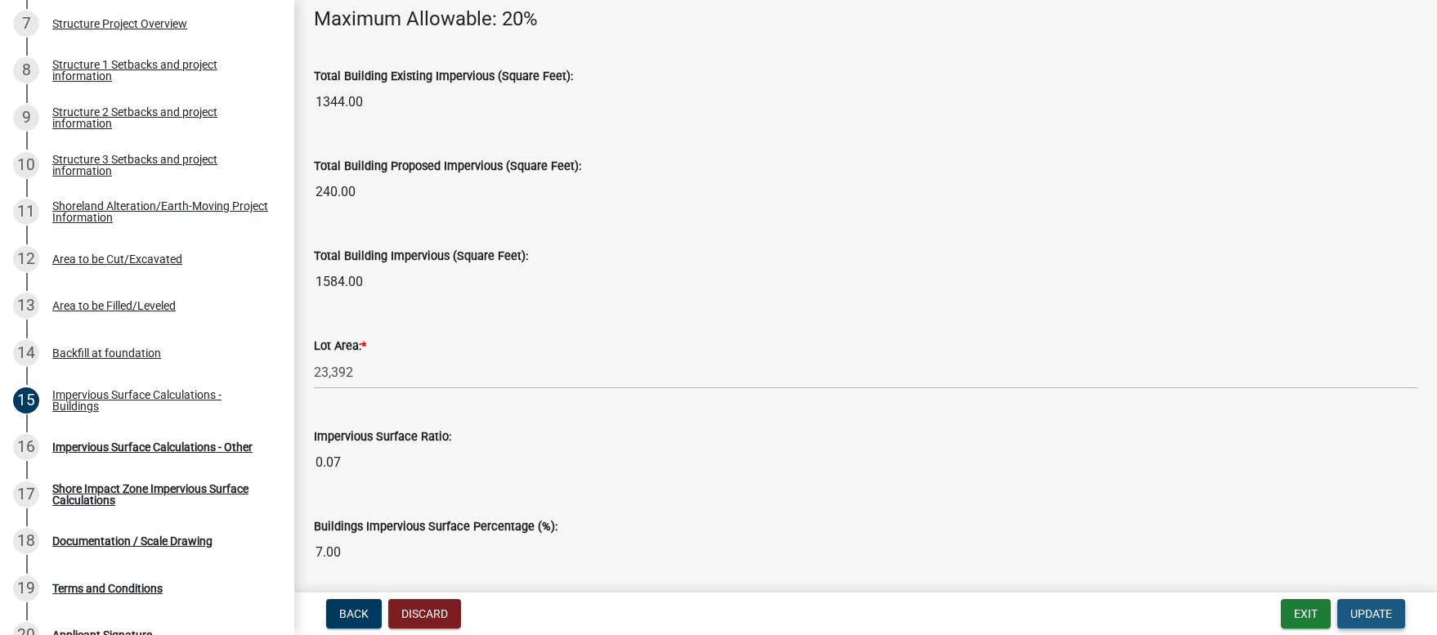
click at [1371, 615] on span "Update" at bounding box center [1371, 613] width 42 height 13
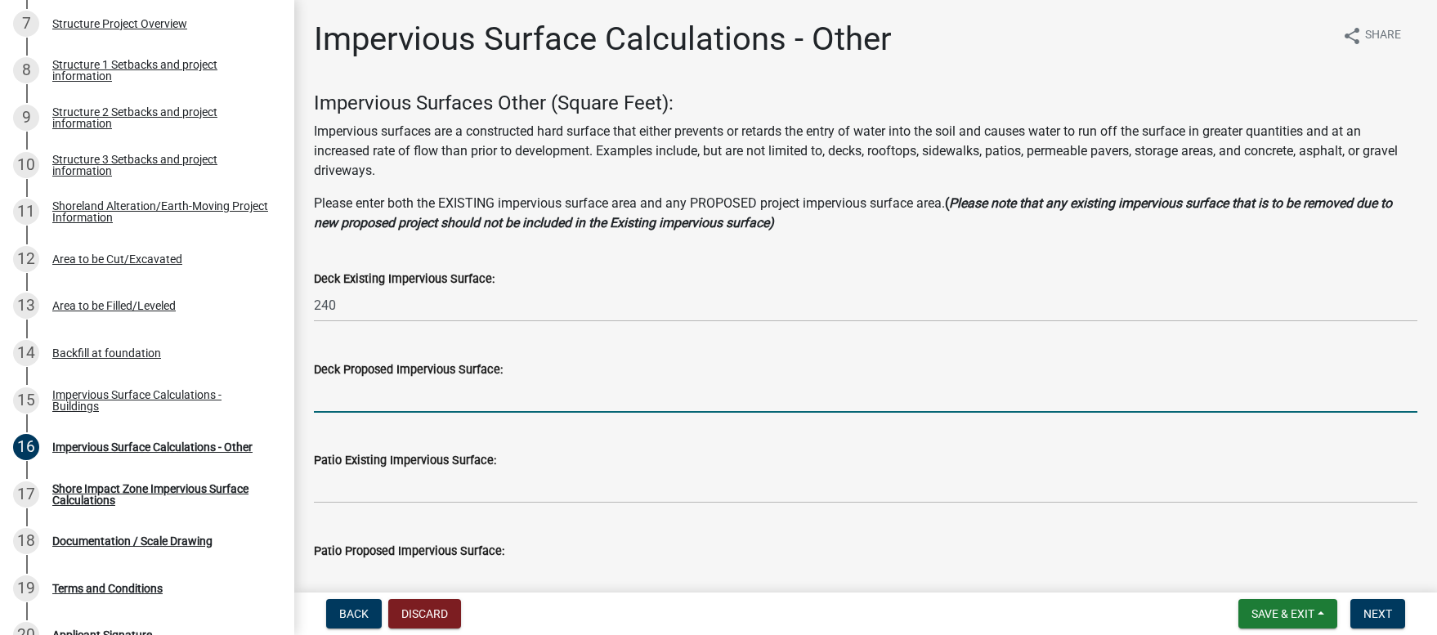
click at [326, 405] on input "text" at bounding box center [865, 396] width 1103 height 34
type input "0"
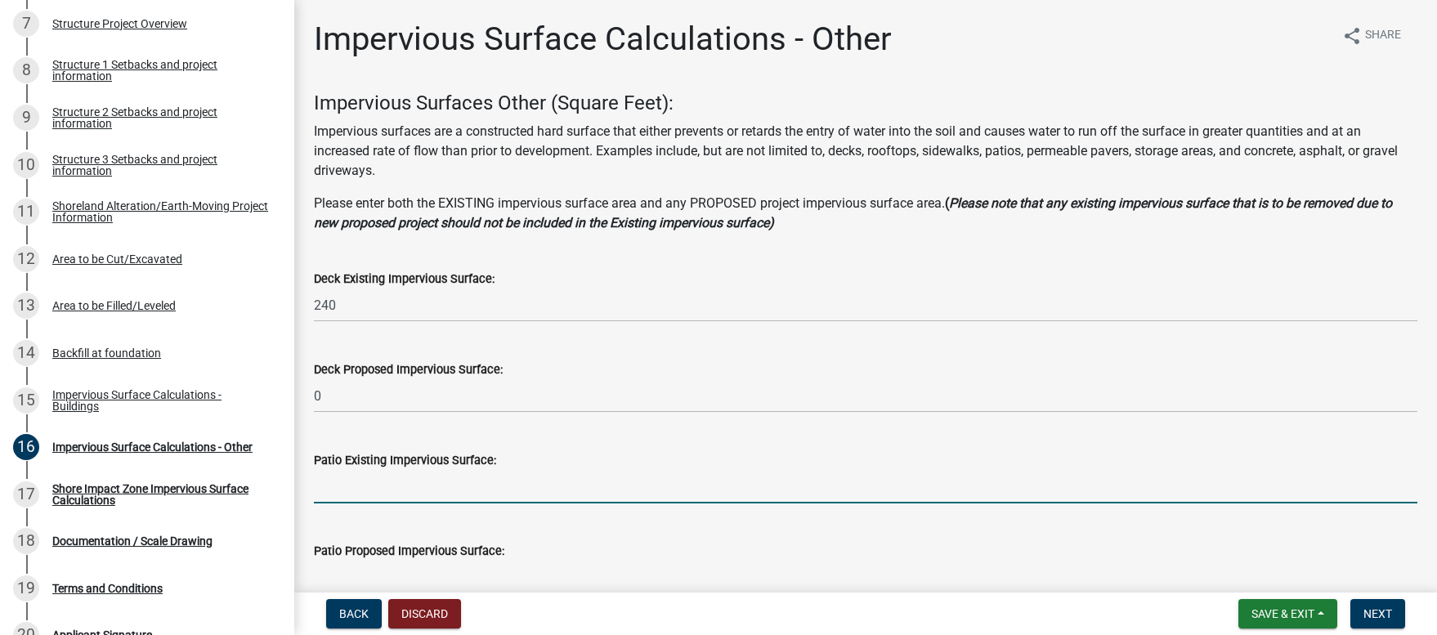
click at [331, 485] on input "text" at bounding box center [865, 487] width 1103 height 34
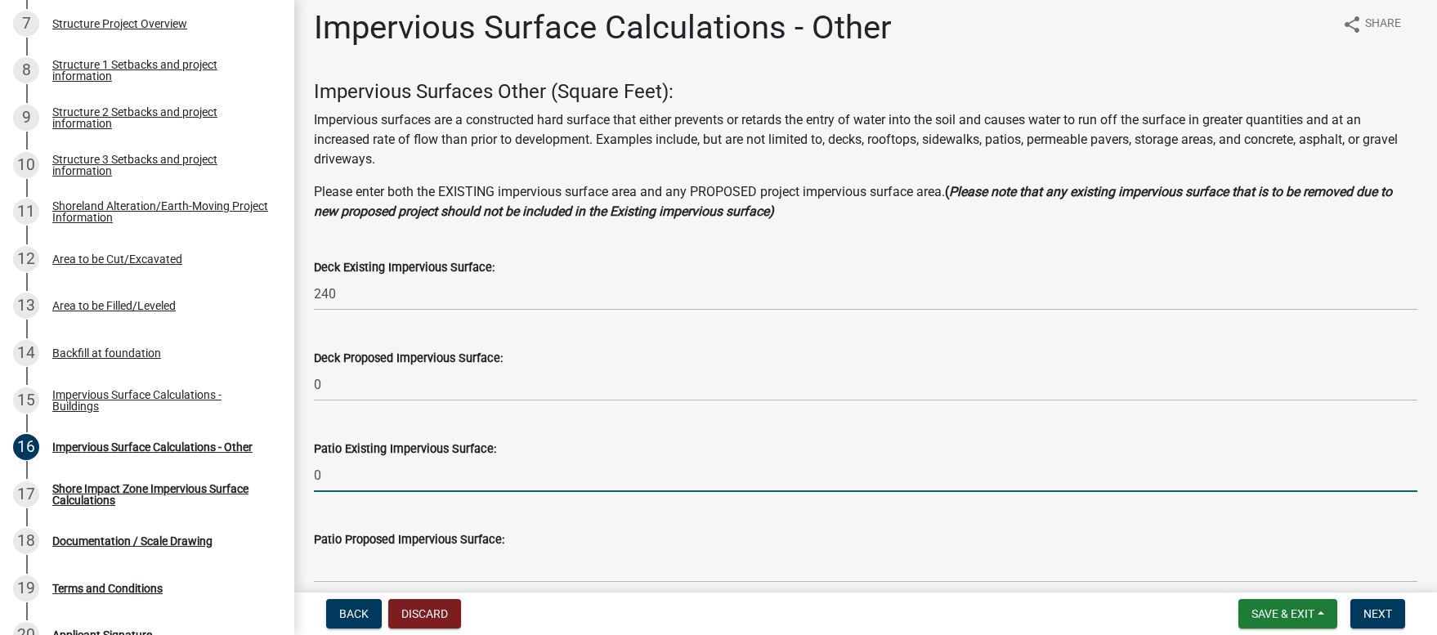
drag, startPoint x: 327, startPoint y: 475, endPoint x: 312, endPoint y: 474, distance: 14.7
click at [312, 474] on div "Patio Existing Impervious Surface: 0" at bounding box center [866, 454] width 1128 height 76
type input "90"
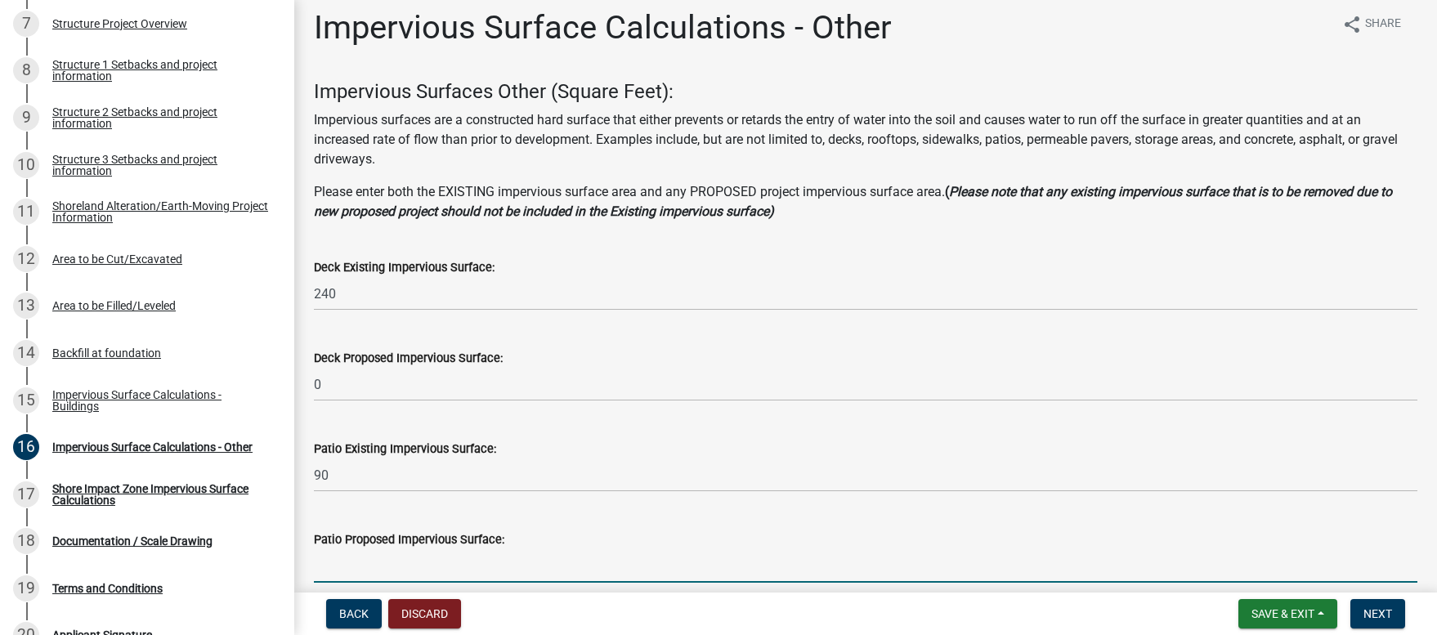
click at [426, 556] on input "text" at bounding box center [865, 566] width 1103 height 34
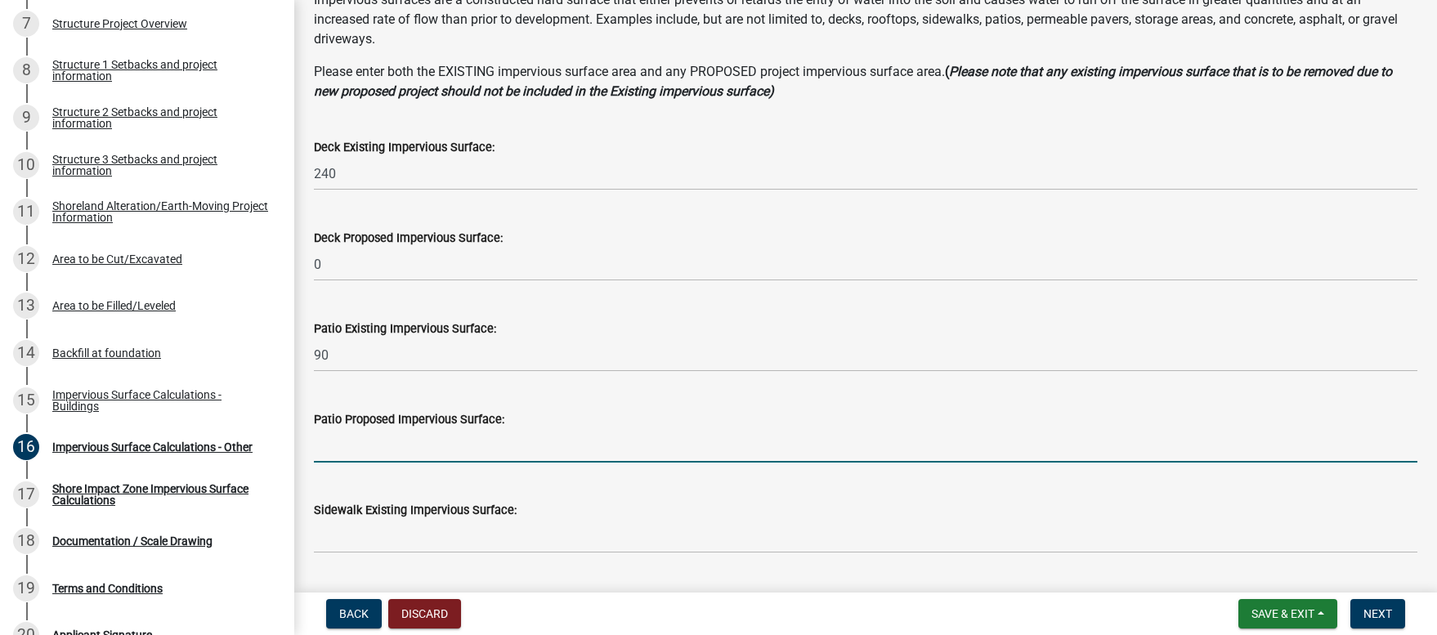
scroll to position [167, 0]
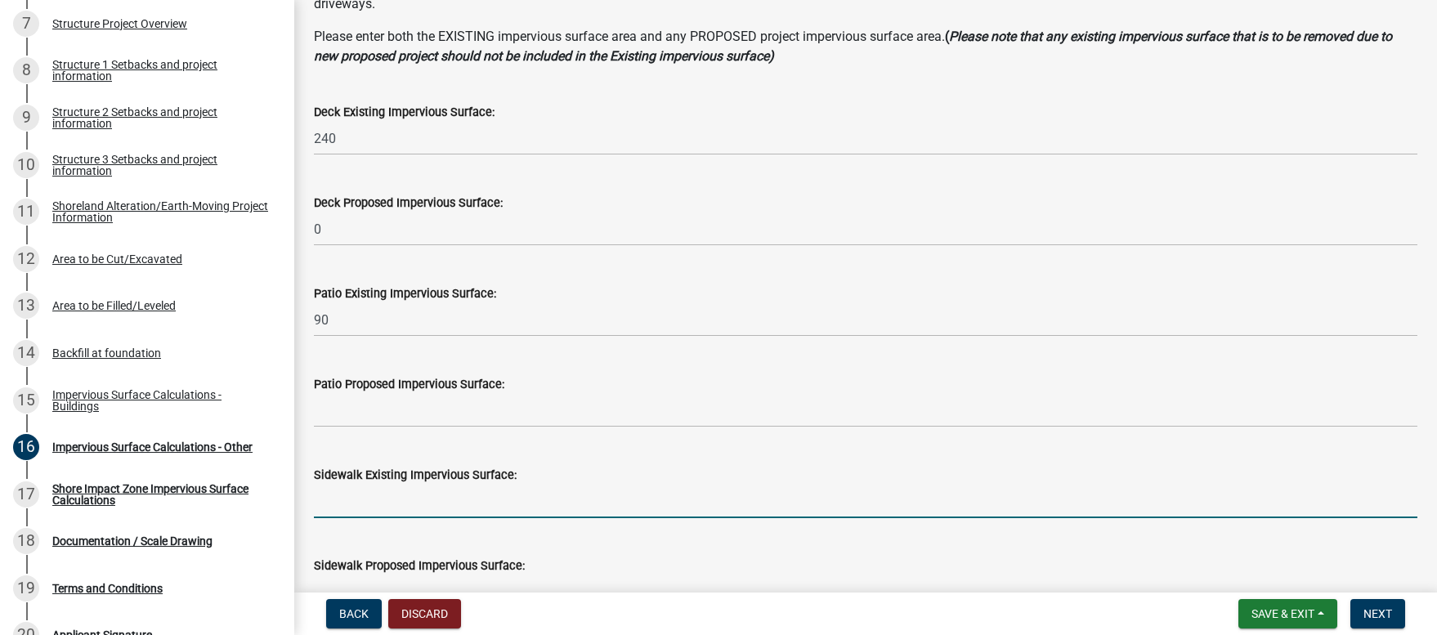
click at [356, 507] on input "text" at bounding box center [865, 502] width 1103 height 34
type input "148"
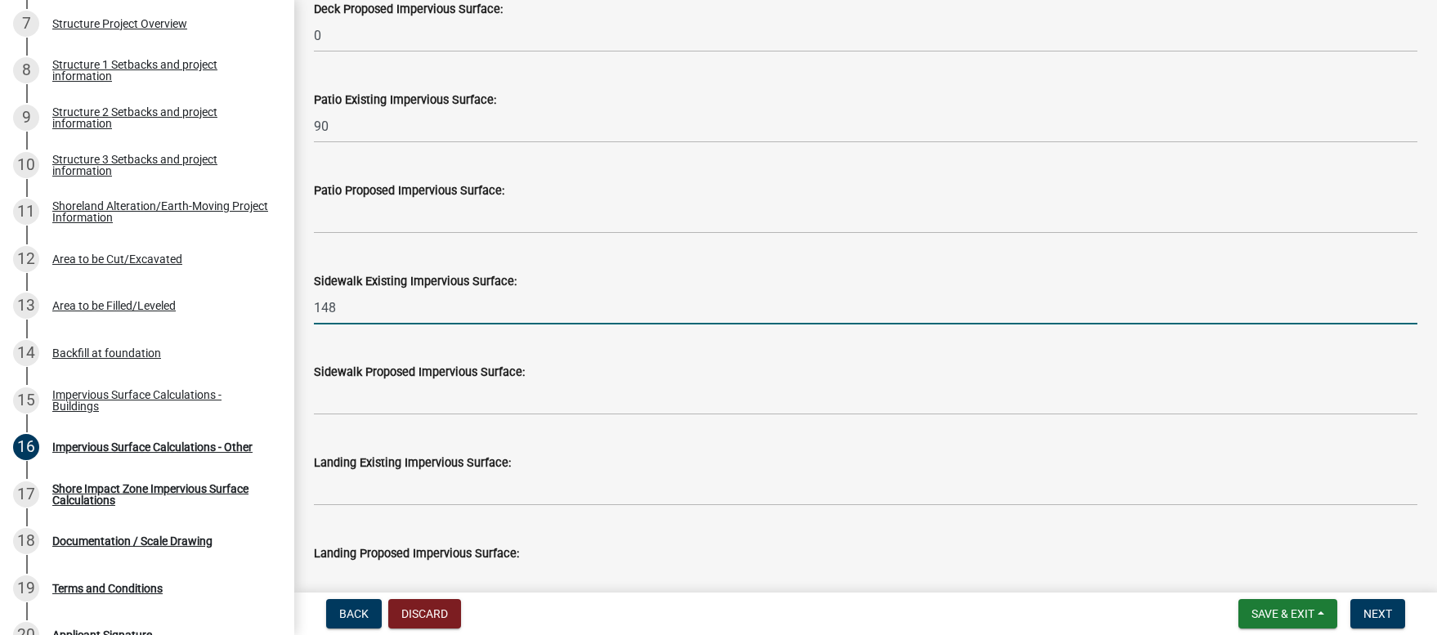
scroll to position [393, 0]
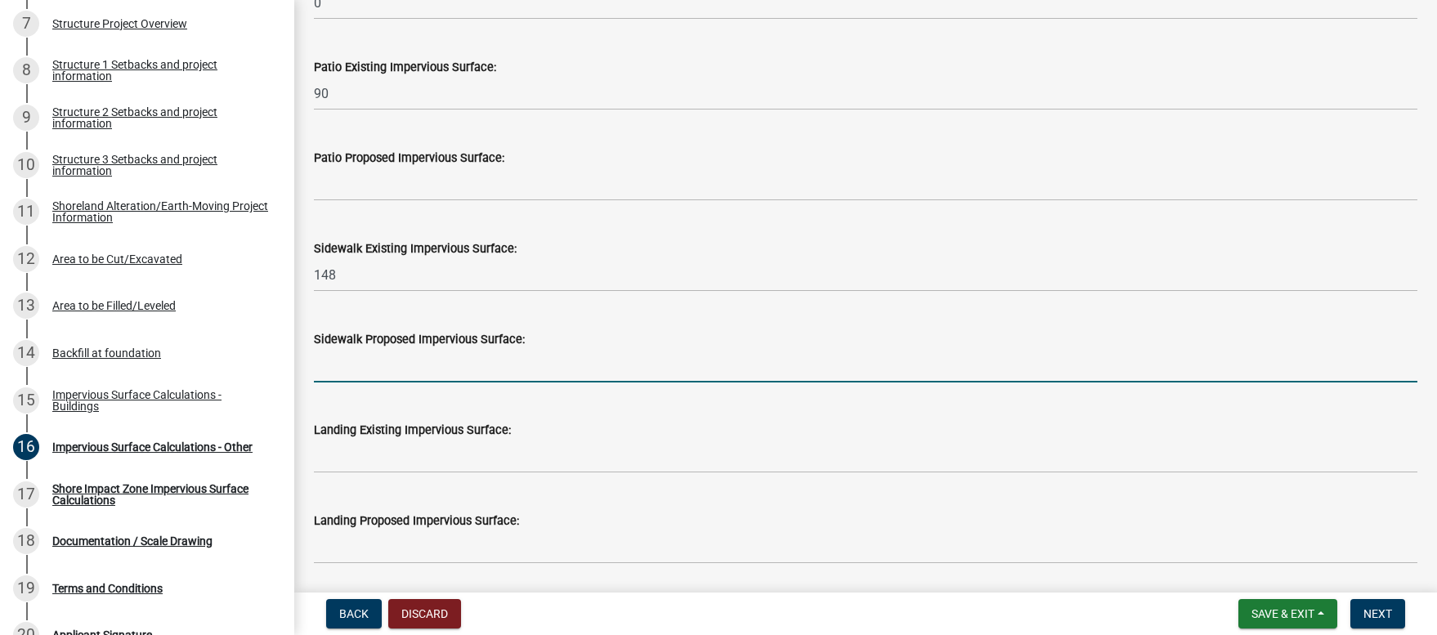
click at [368, 370] on input "text" at bounding box center [865, 366] width 1103 height 34
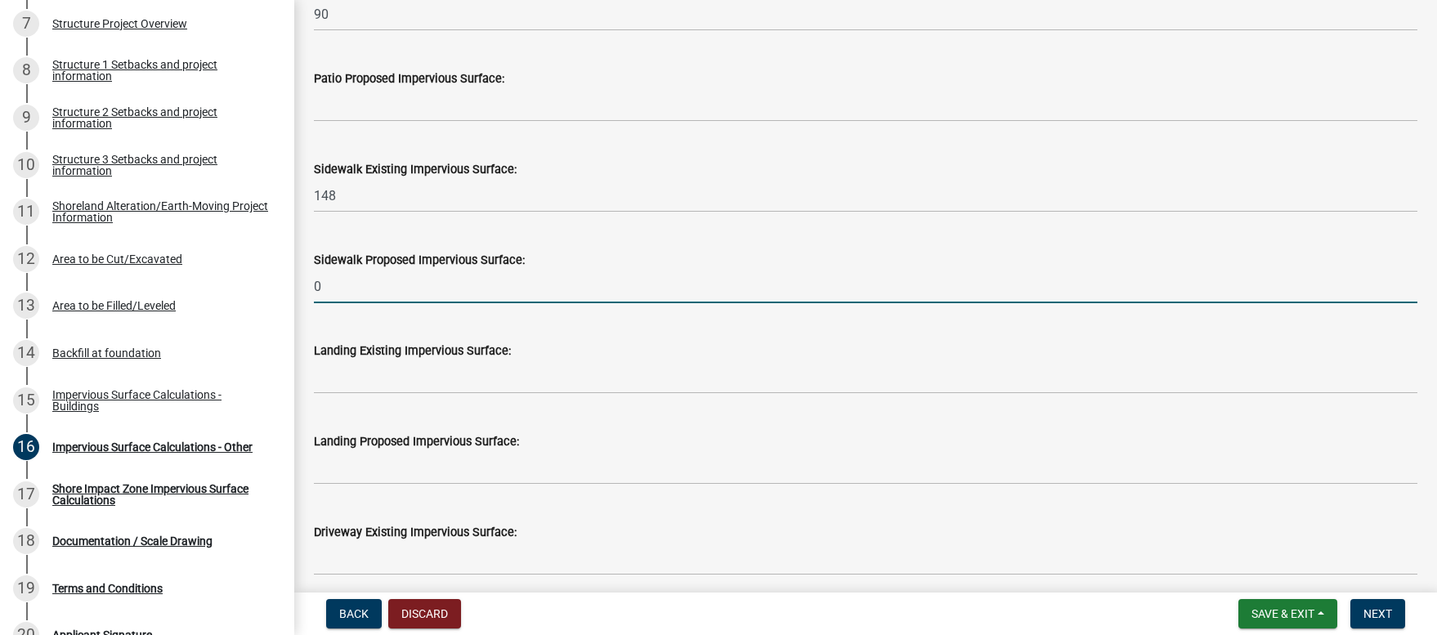
scroll to position [549, 0]
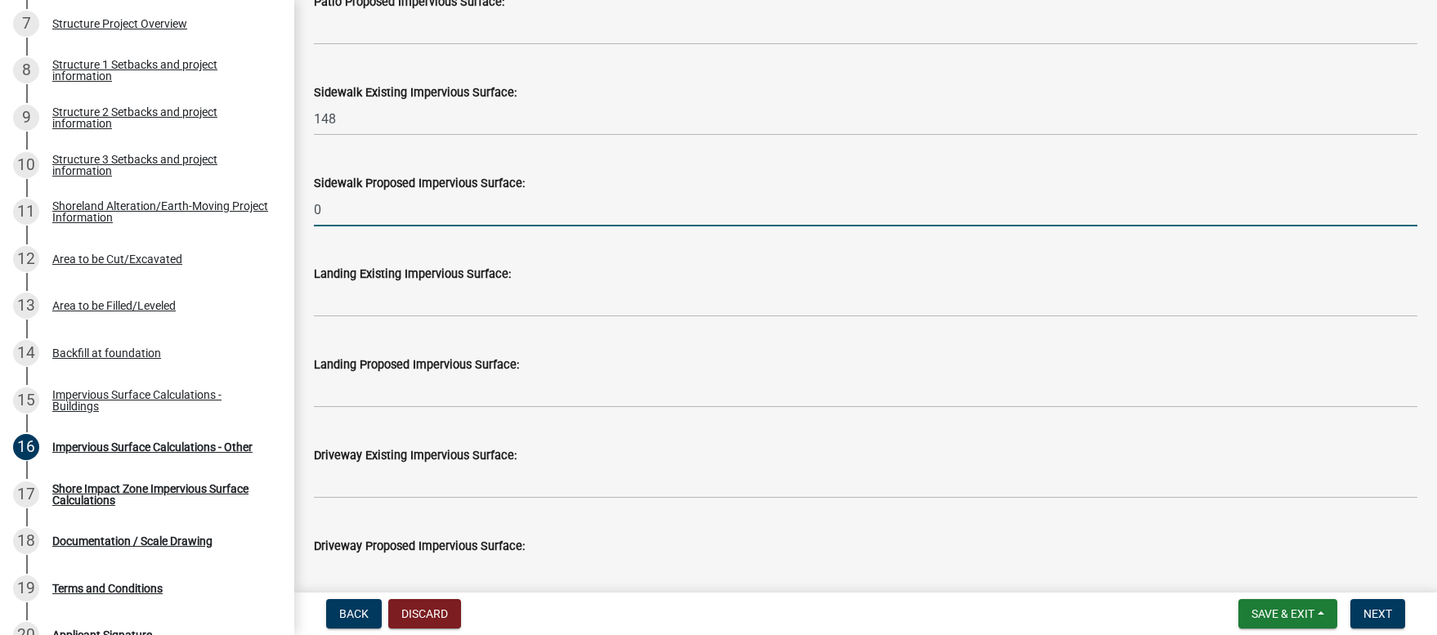
type input "0"
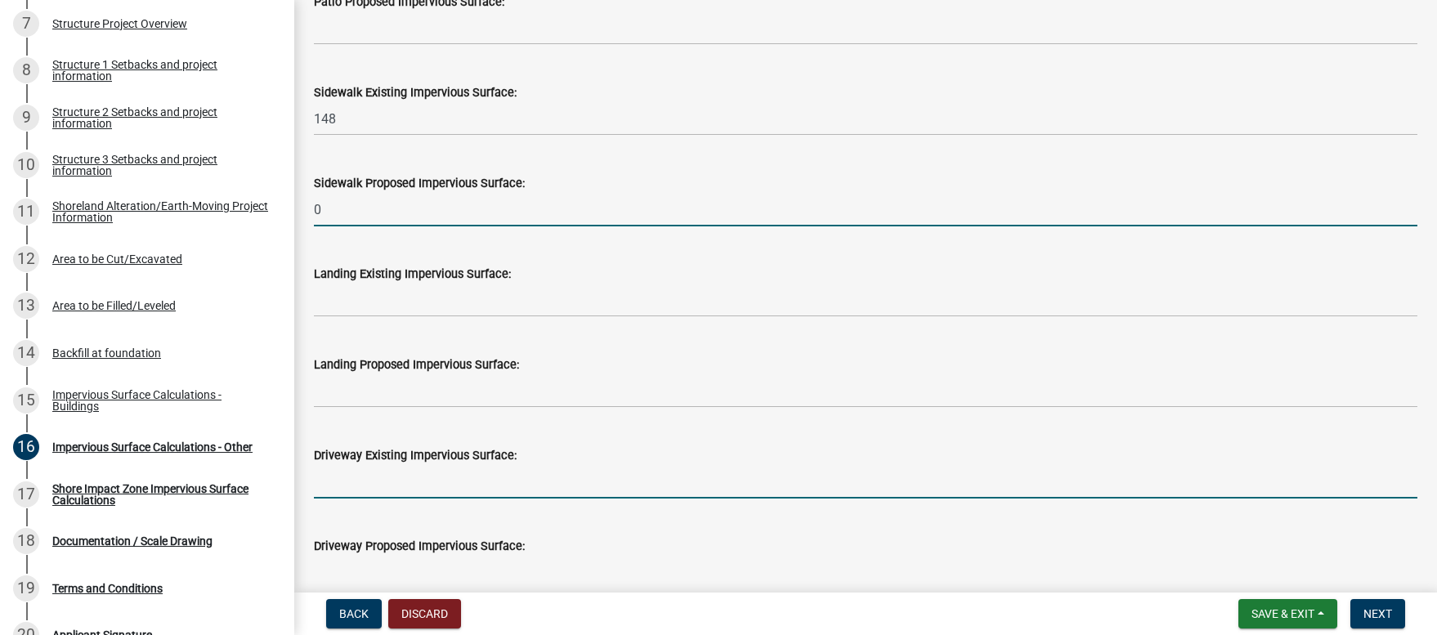
click at [373, 490] on input "text" at bounding box center [865, 482] width 1103 height 34
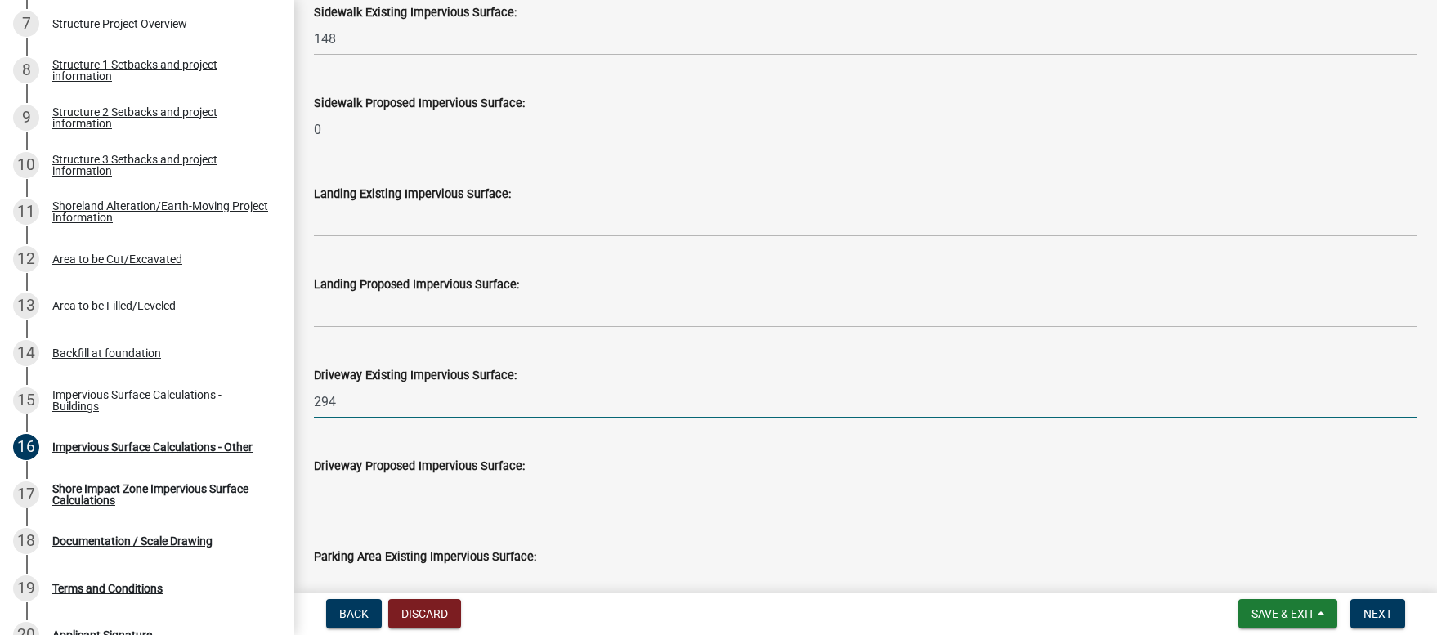
scroll to position [630, 0]
type input "294"
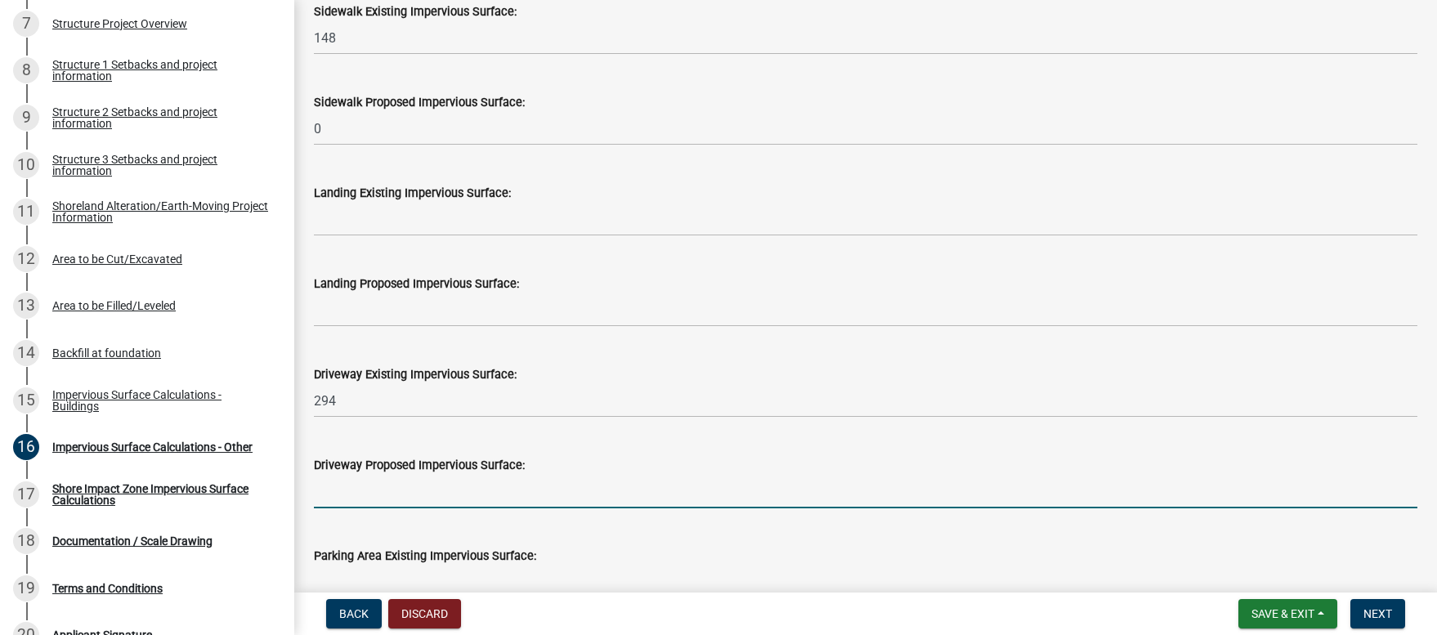
click at [439, 499] on input "text" at bounding box center [865, 492] width 1103 height 34
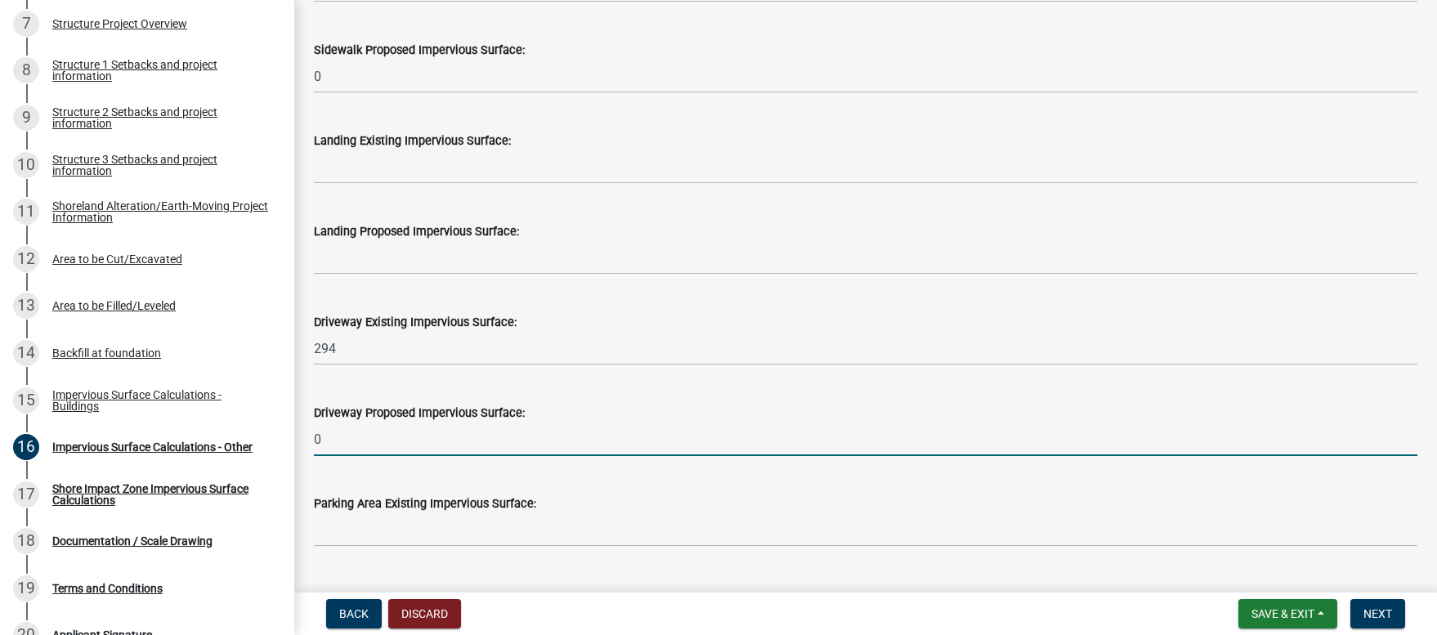
scroll to position [737, 0]
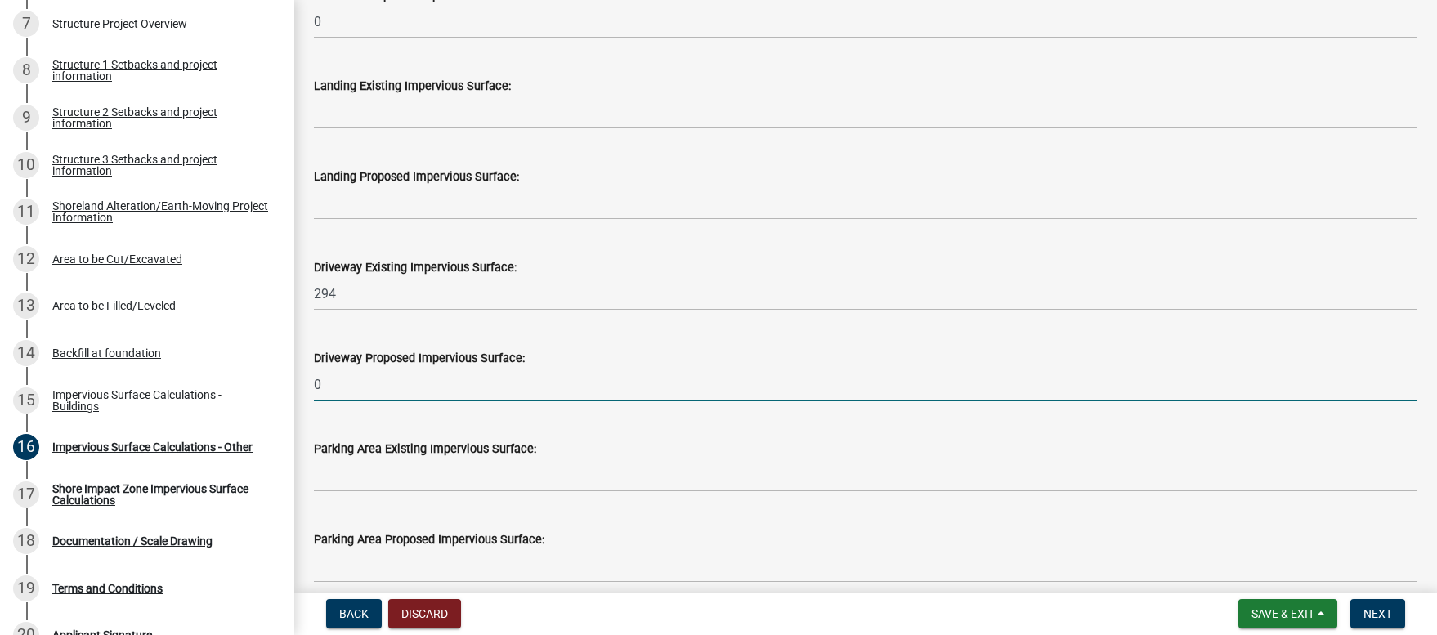
type input "0"
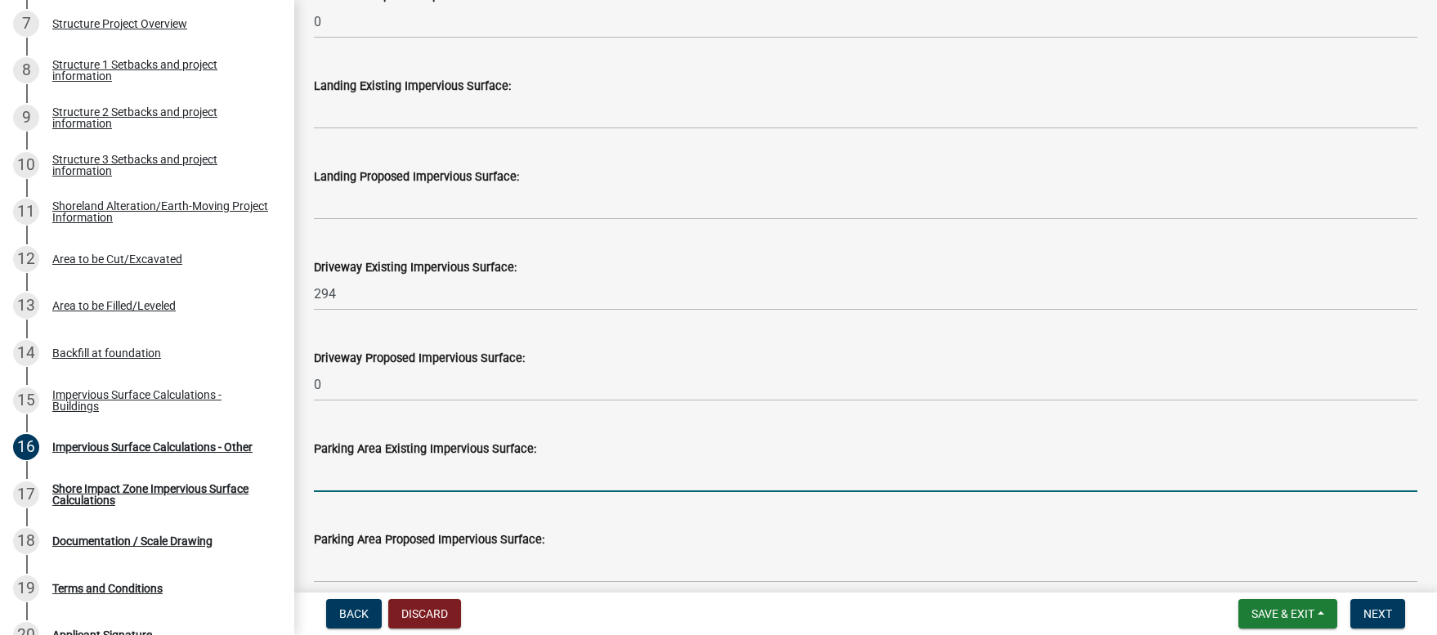
click at [419, 485] on input "text" at bounding box center [865, 475] width 1103 height 34
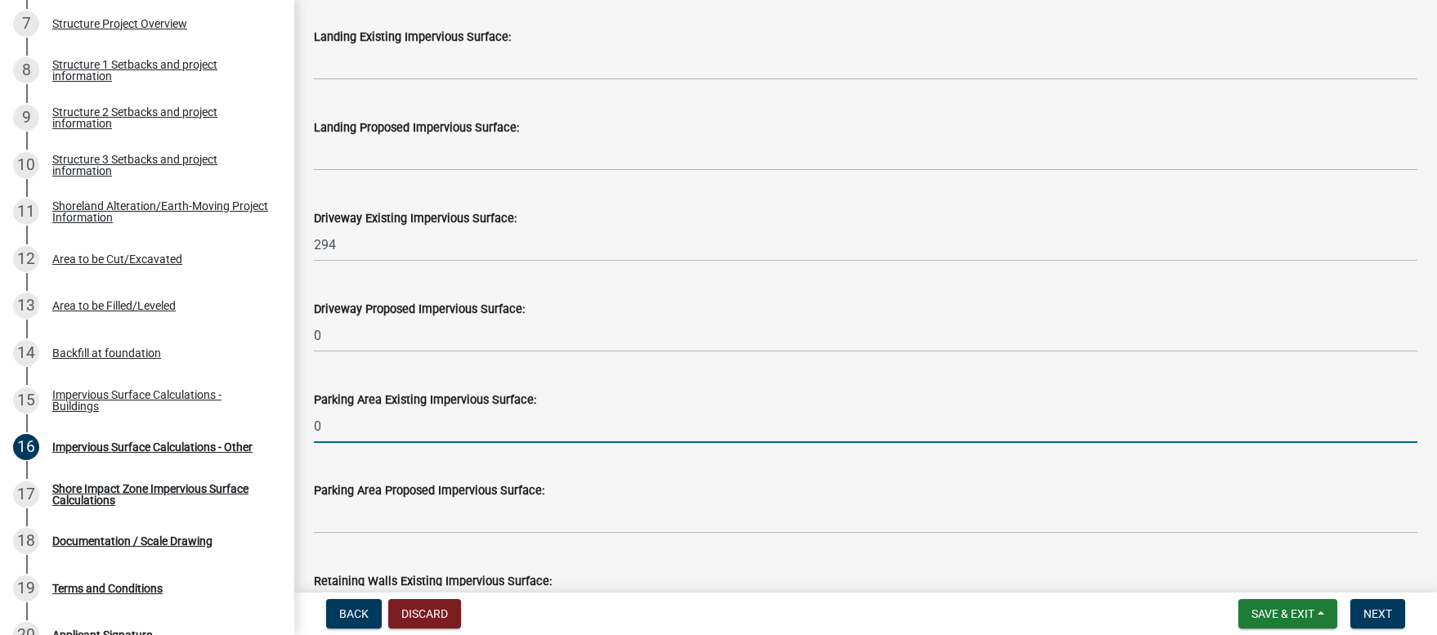
scroll to position [832, 0]
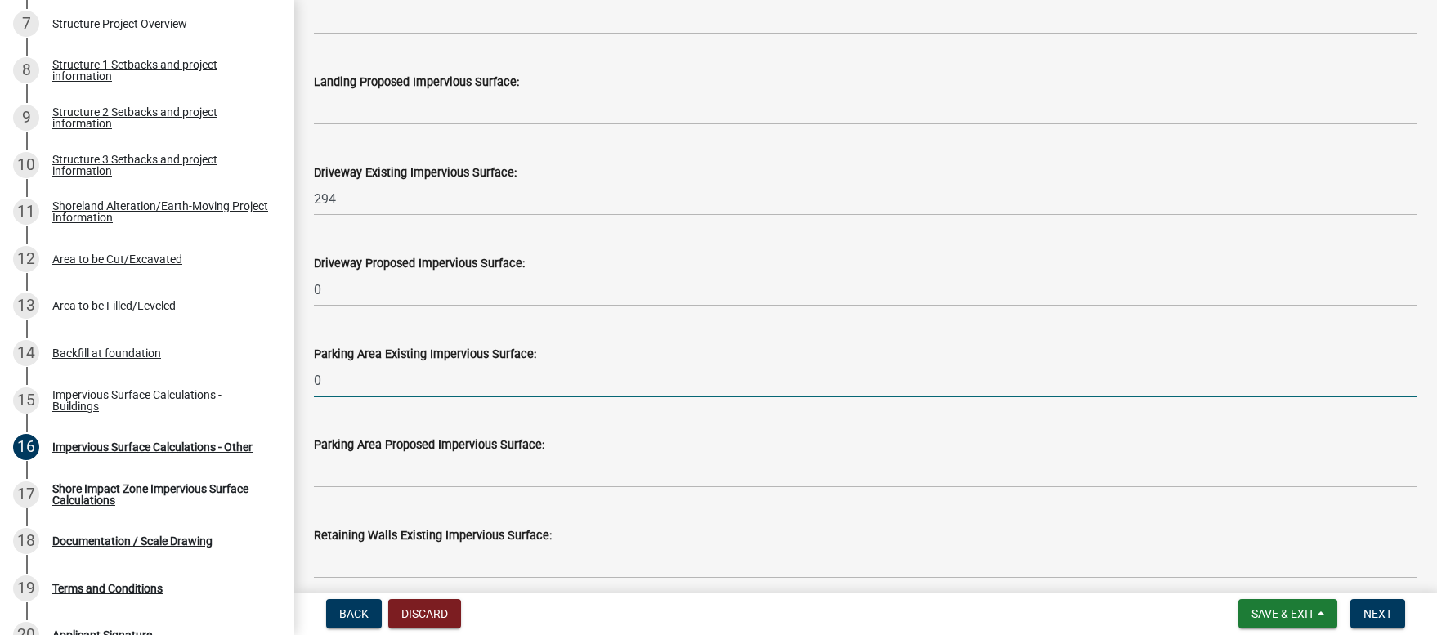
type input "0"
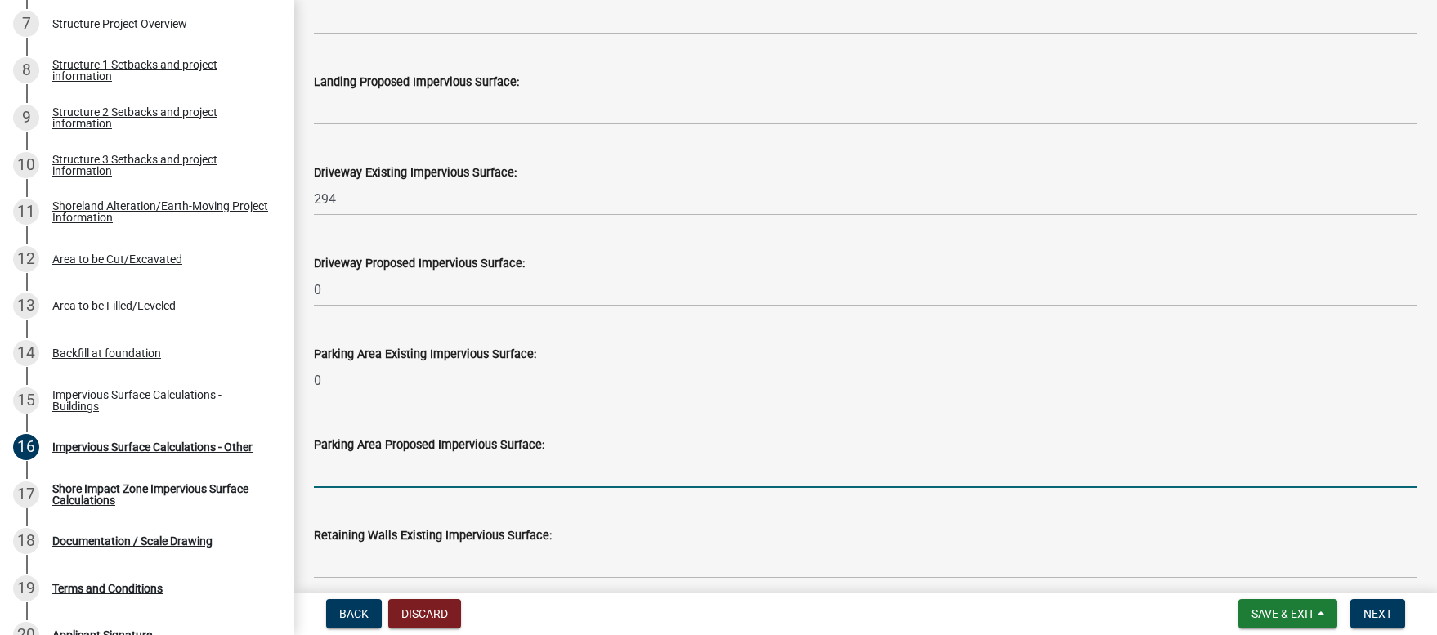
click at [427, 473] on input "text" at bounding box center [865, 471] width 1103 height 34
type input "0"
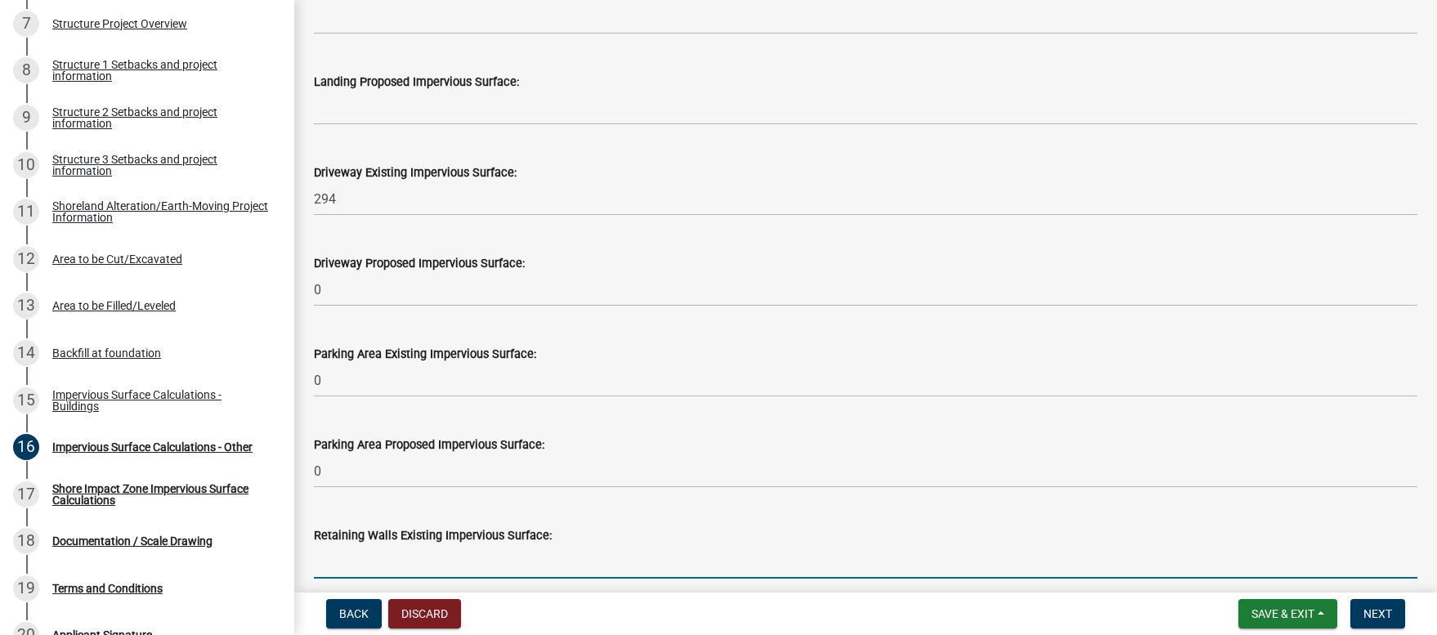
click at [419, 561] on input "text" at bounding box center [865, 562] width 1103 height 34
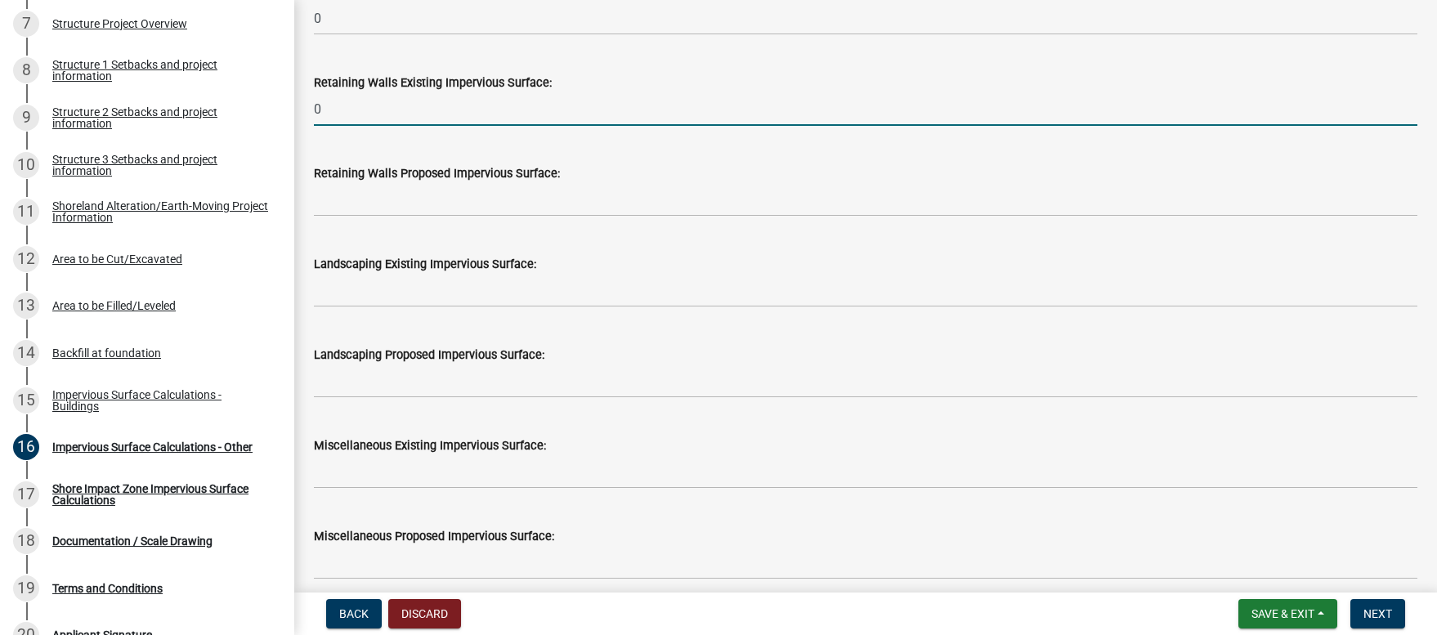
scroll to position [1295, 0]
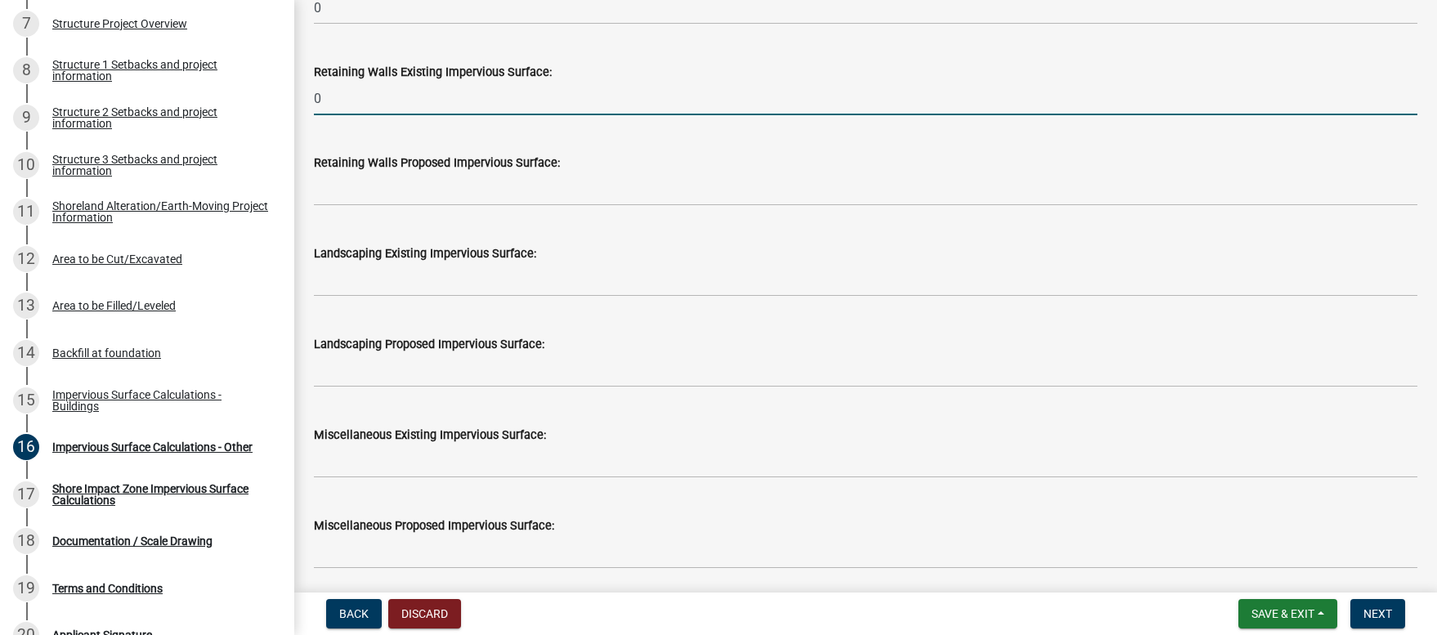
type input "0"
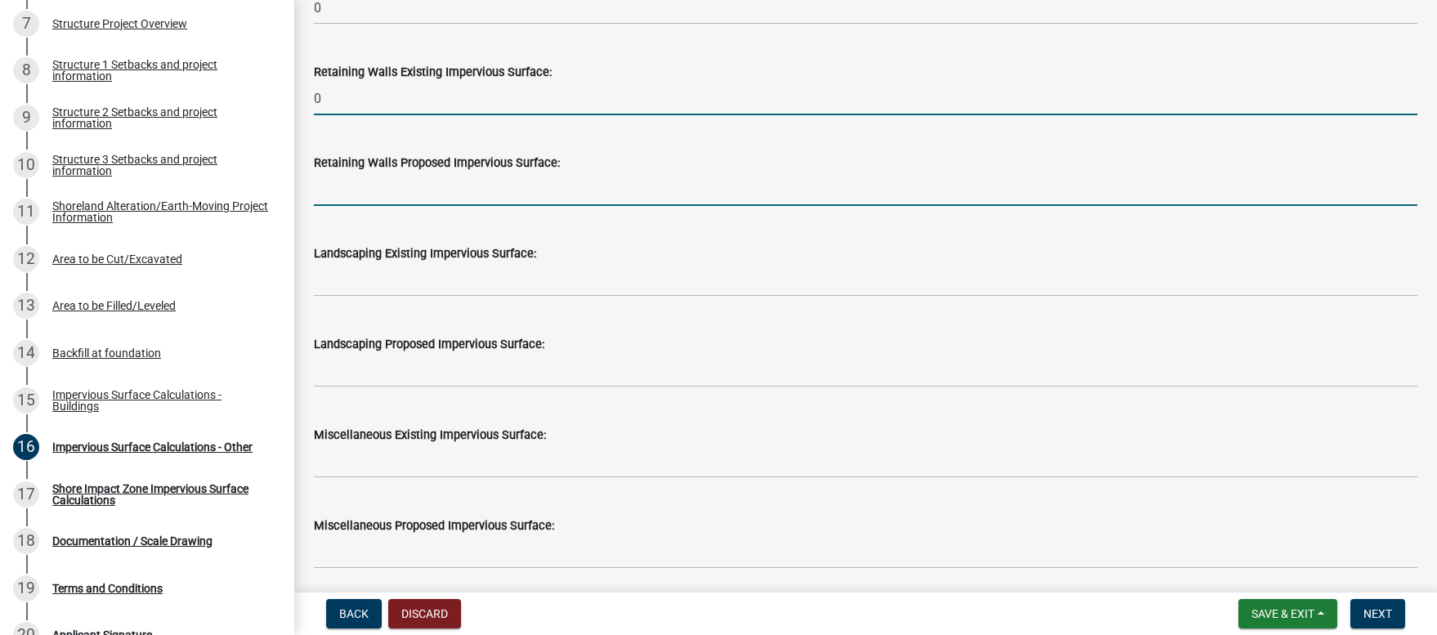
click at [319, 197] on input "text" at bounding box center [865, 189] width 1103 height 34
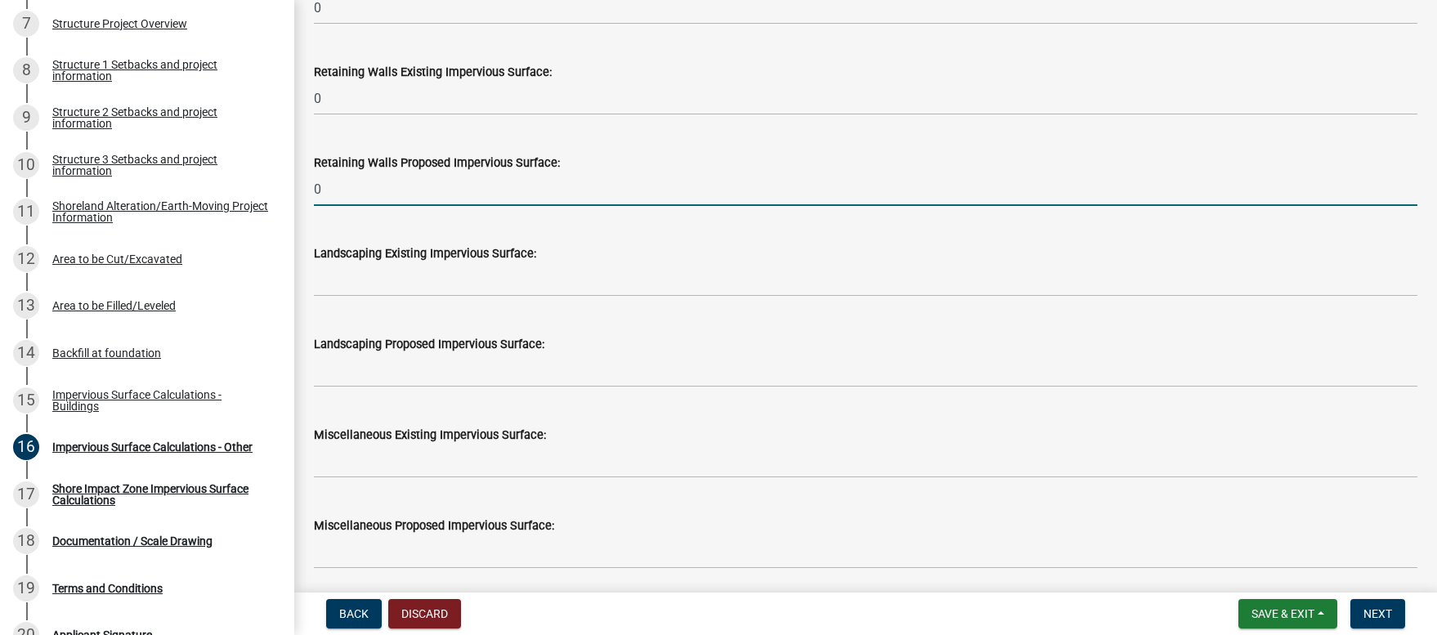
type input "0"
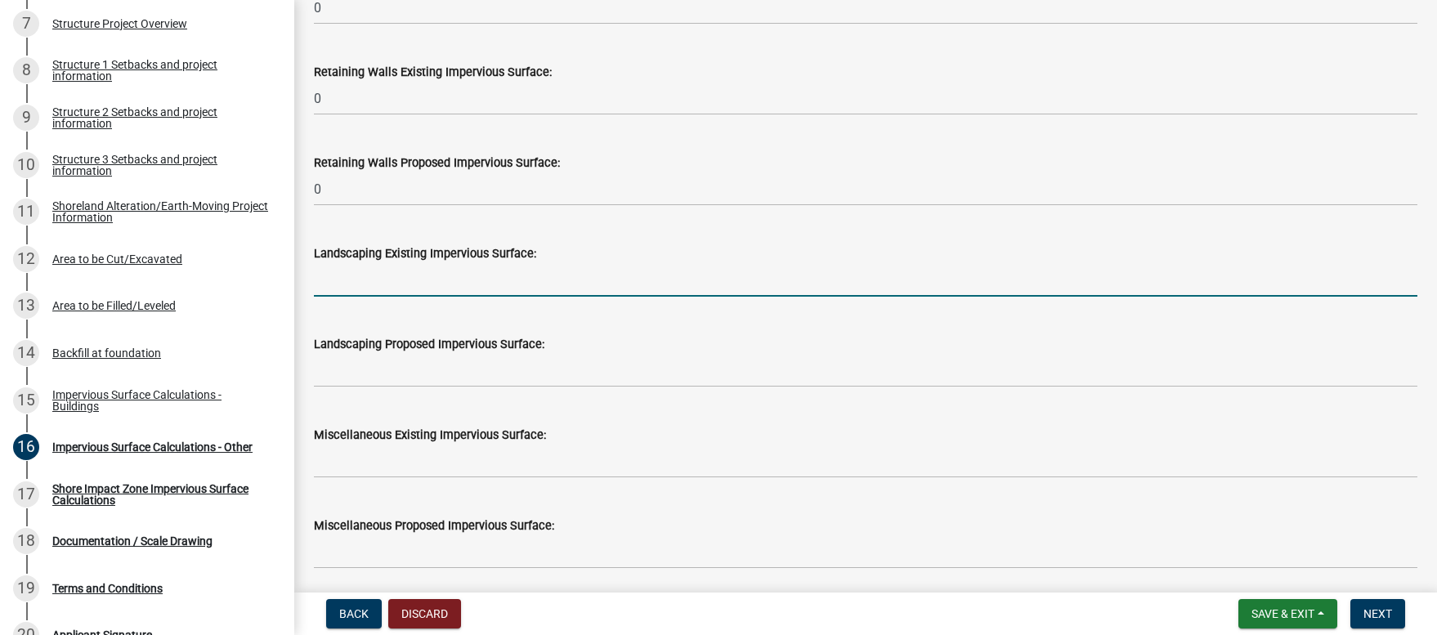
click at [337, 286] on input "text" at bounding box center [865, 280] width 1103 height 34
type input "0"
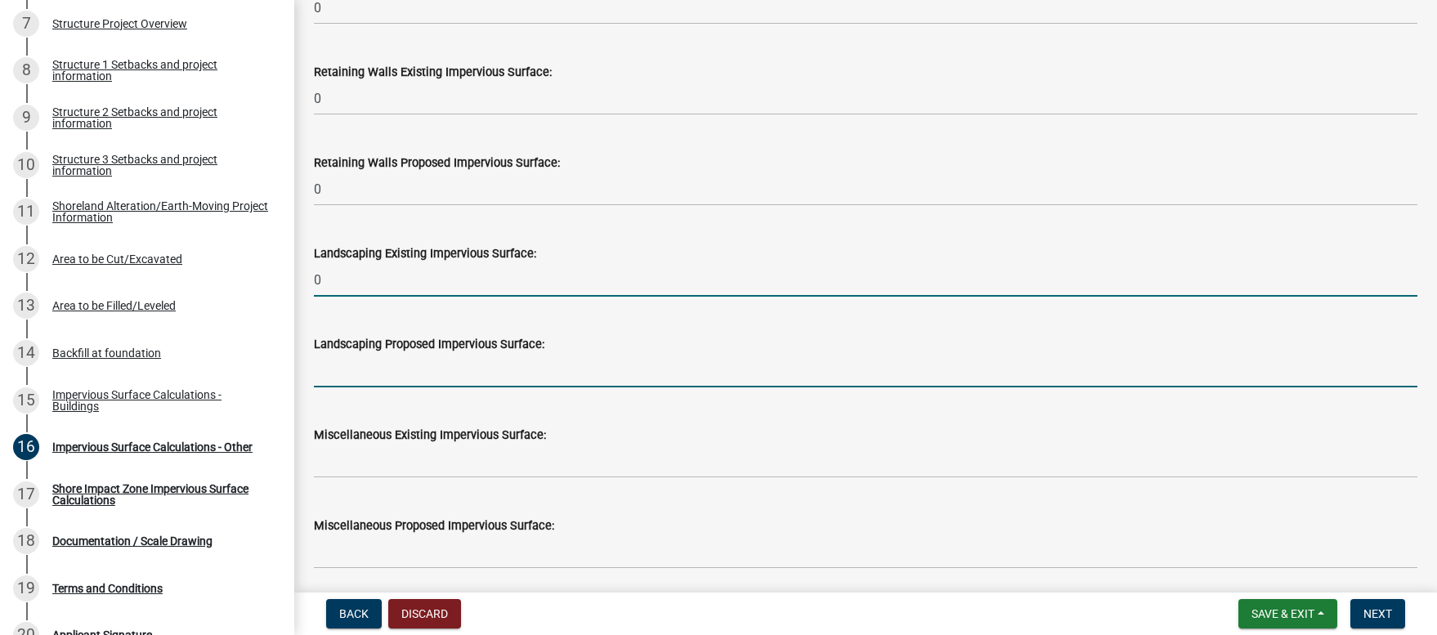
click at [345, 378] on input "text" at bounding box center [865, 371] width 1103 height 34
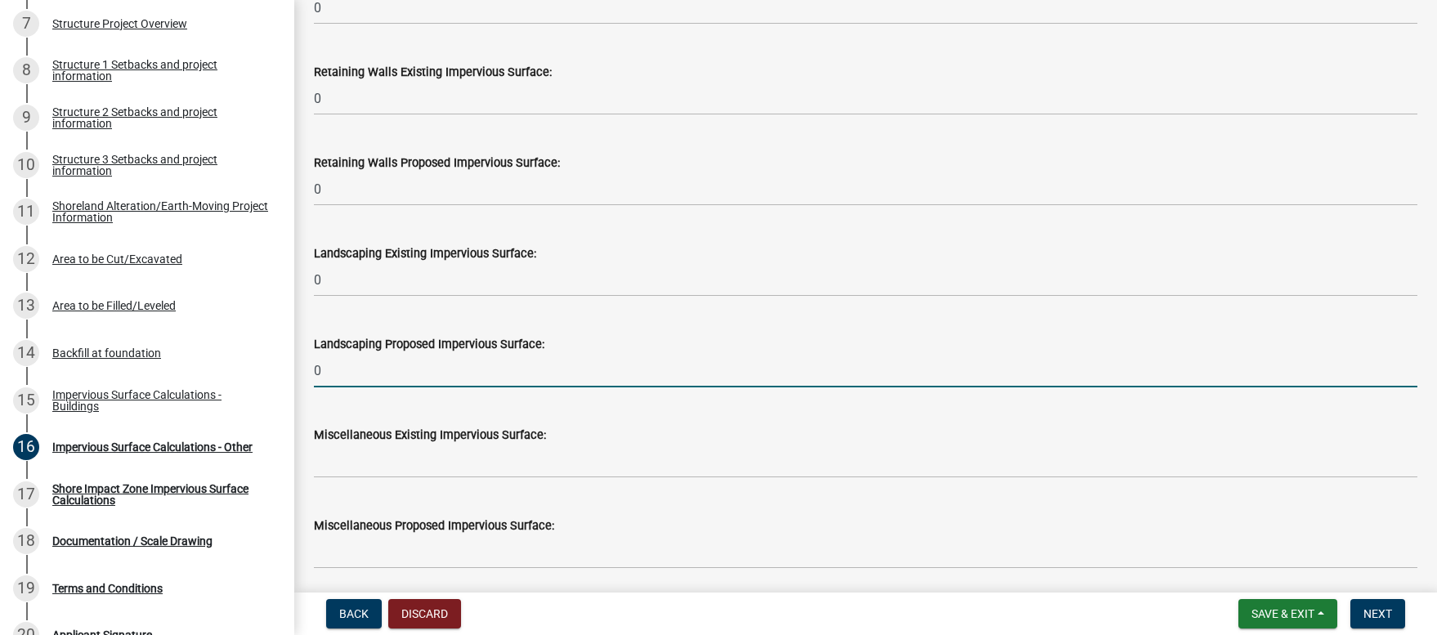
type input "0"
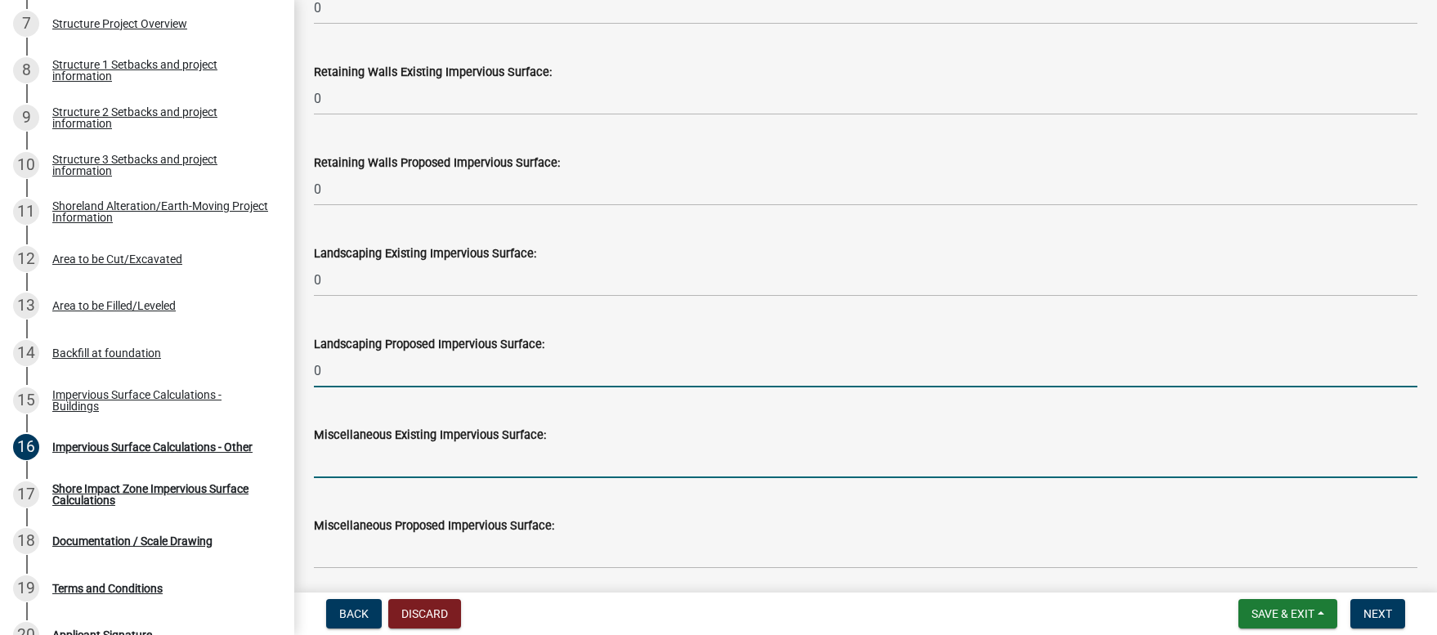
click at [336, 468] on input "text" at bounding box center [865, 462] width 1103 height 34
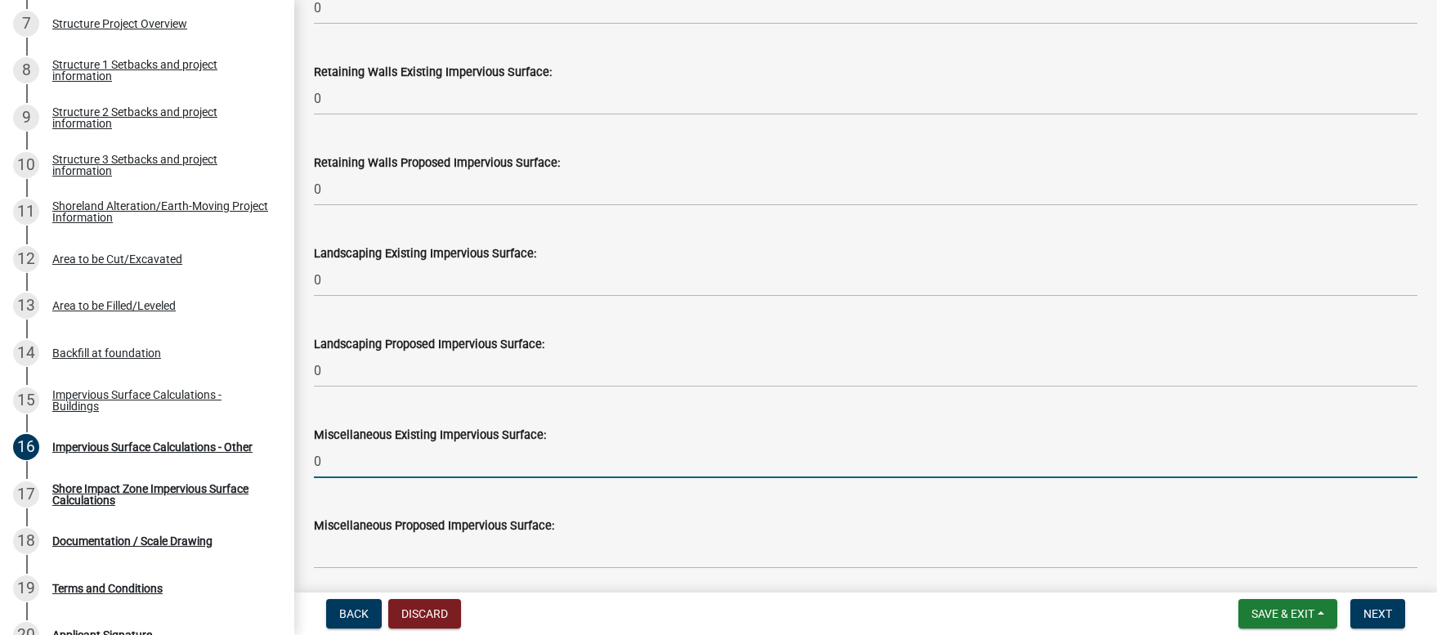
type input "0"
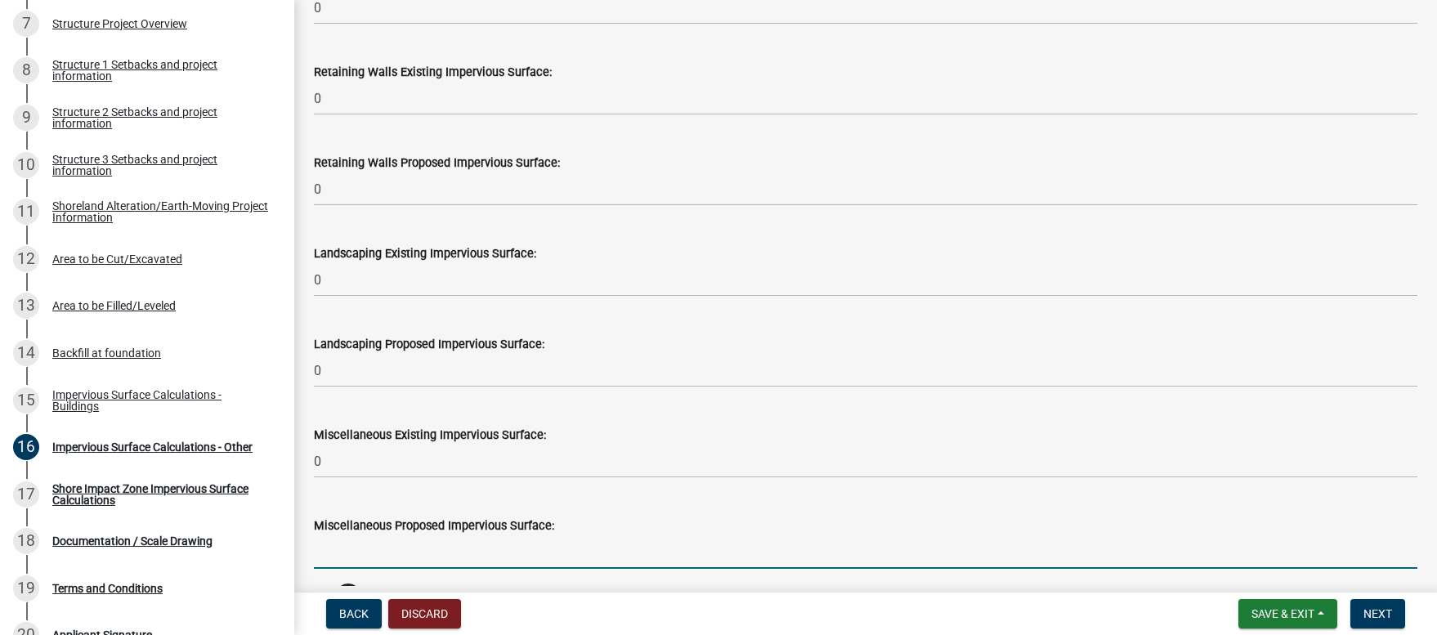
click at [342, 560] on input "text" at bounding box center [865, 552] width 1103 height 34
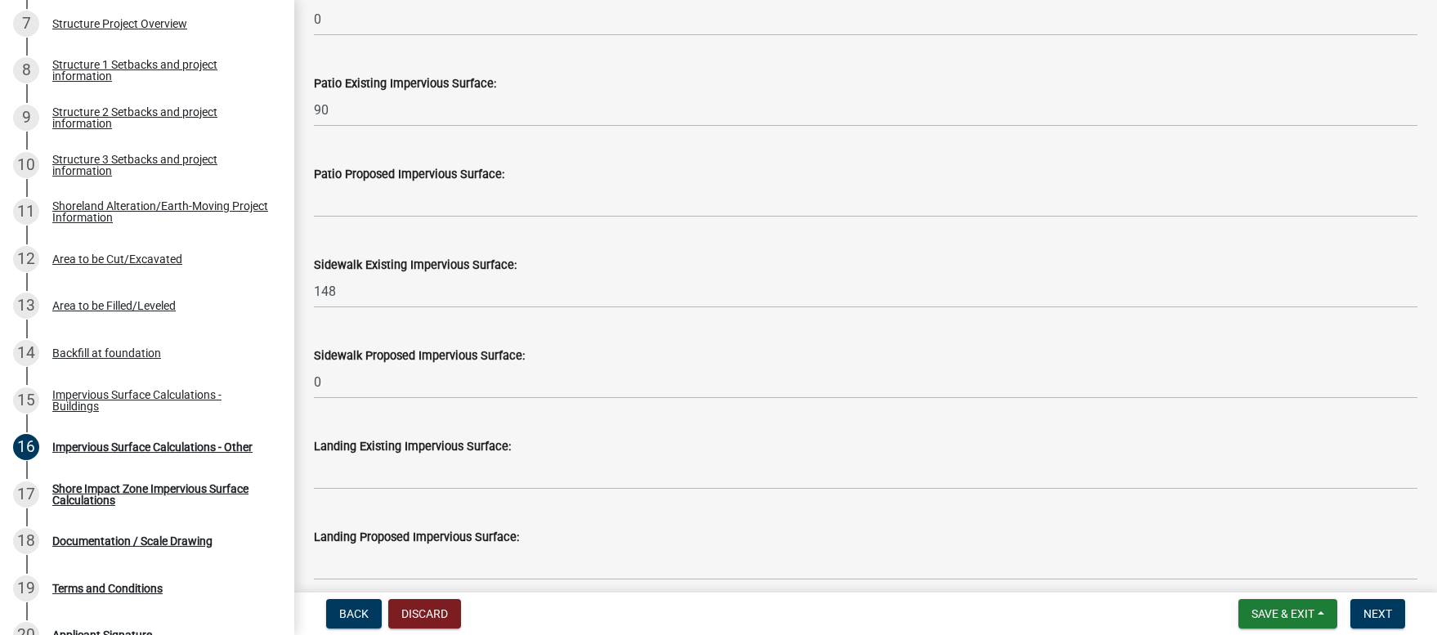
scroll to position [378, 0]
type input "0"
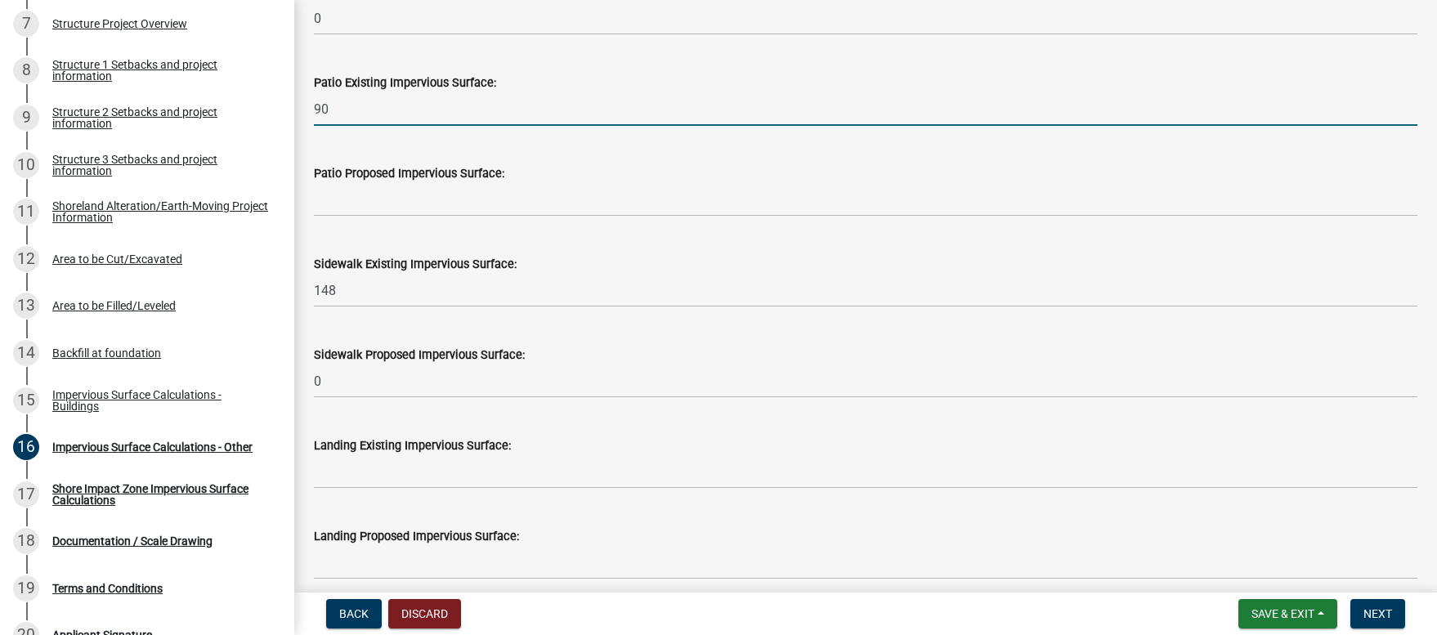
drag, startPoint x: 331, startPoint y: 112, endPoint x: 314, endPoint y: 110, distance: 17.2
click at [314, 110] on input "90" at bounding box center [865, 109] width 1103 height 34
type input "50"
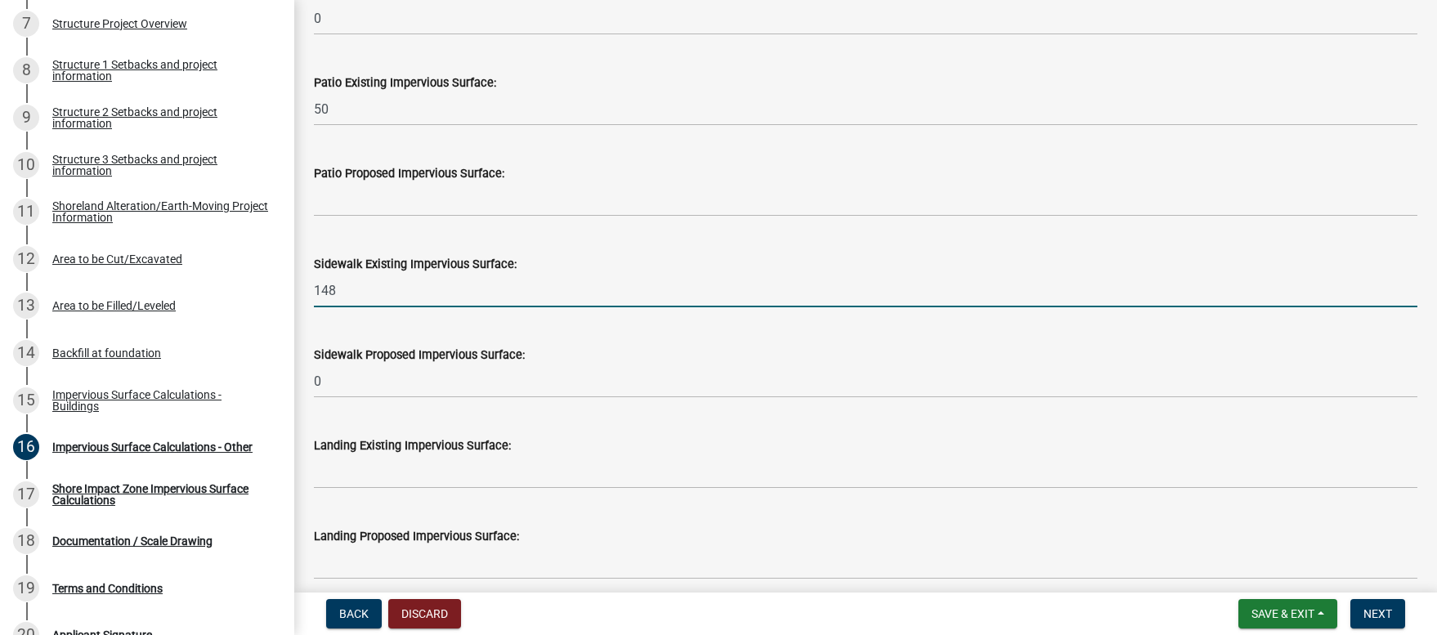
click at [348, 292] on input "148" at bounding box center [865, 291] width 1103 height 34
drag, startPoint x: 342, startPoint y: 292, endPoint x: 324, endPoint y: 290, distance: 18.1
click at [324, 290] on input "148" at bounding box center [865, 291] width 1103 height 34
type input "120"
click at [592, 398] on wm-data-entity-input "Sidewalk Proposed Impervious Surface: 0" at bounding box center [865, 367] width 1103 height 91
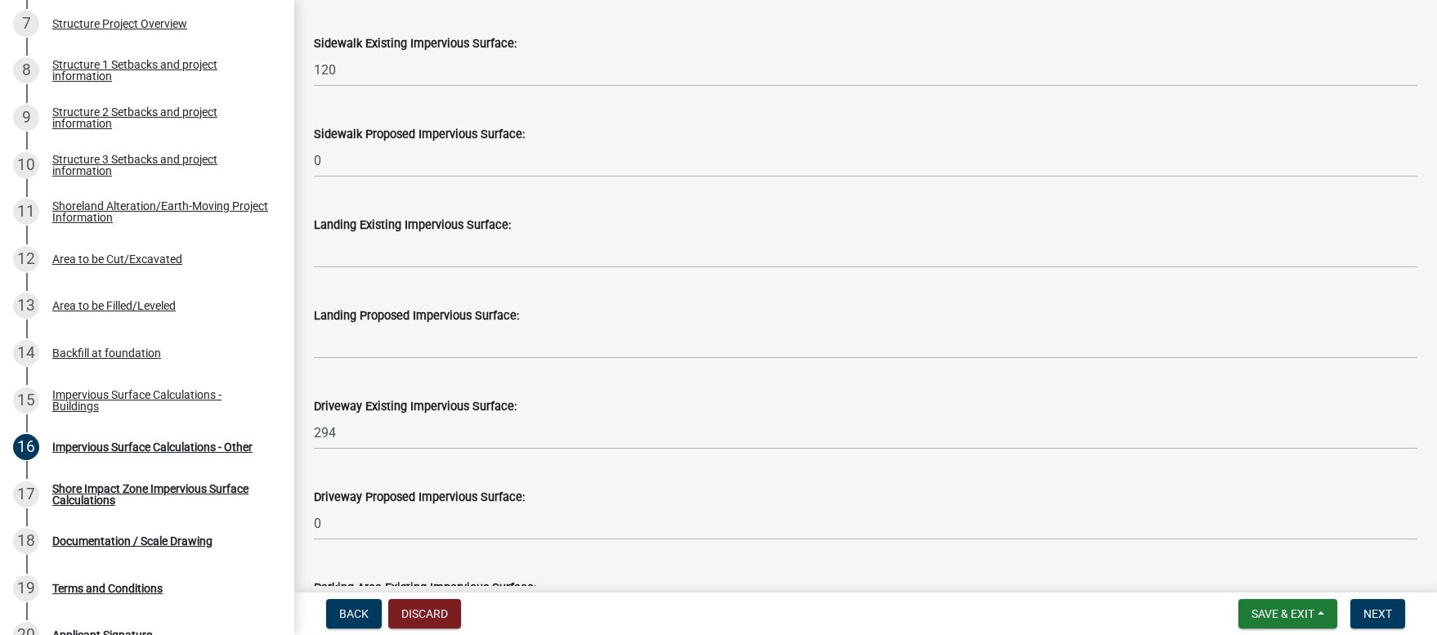
scroll to position [599, 0]
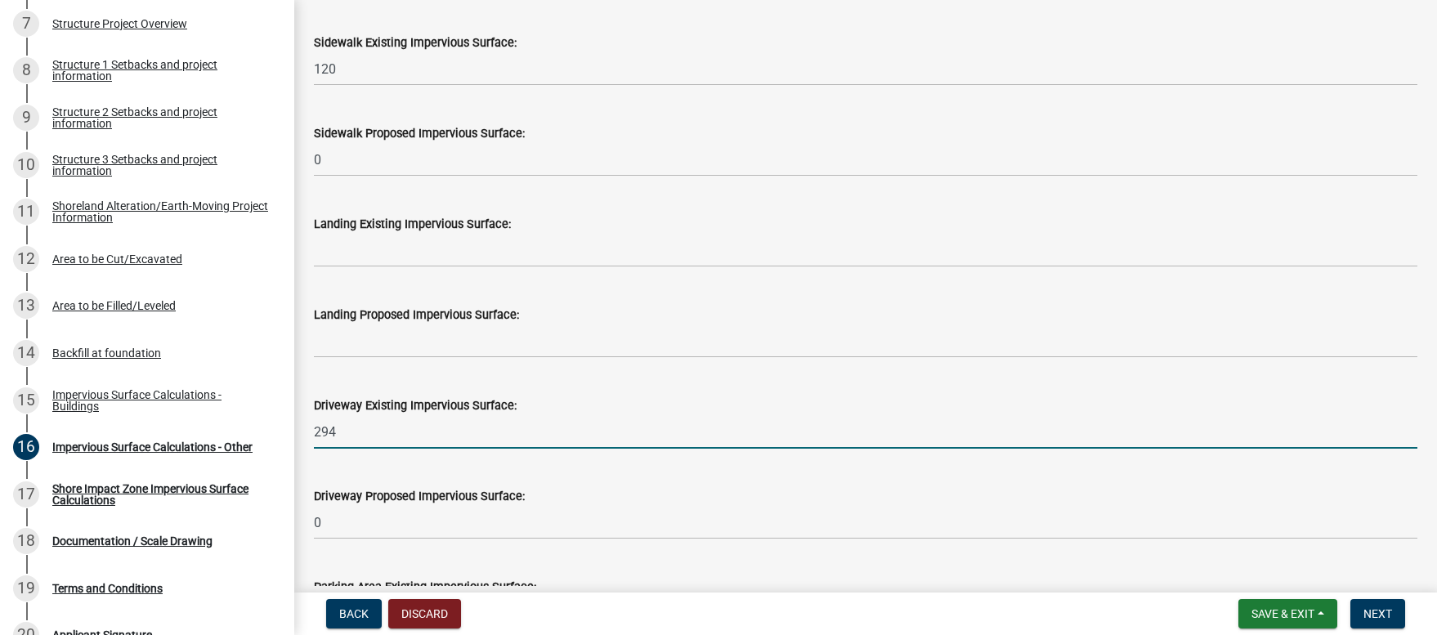
drag, startPoint x: 338, startPoint y: 433, endPoint x: 324, endPoint y: 432, distance: 13.9
click at [324, 432] on input "294" at bounding box center [865, 432] width 1103 height 34
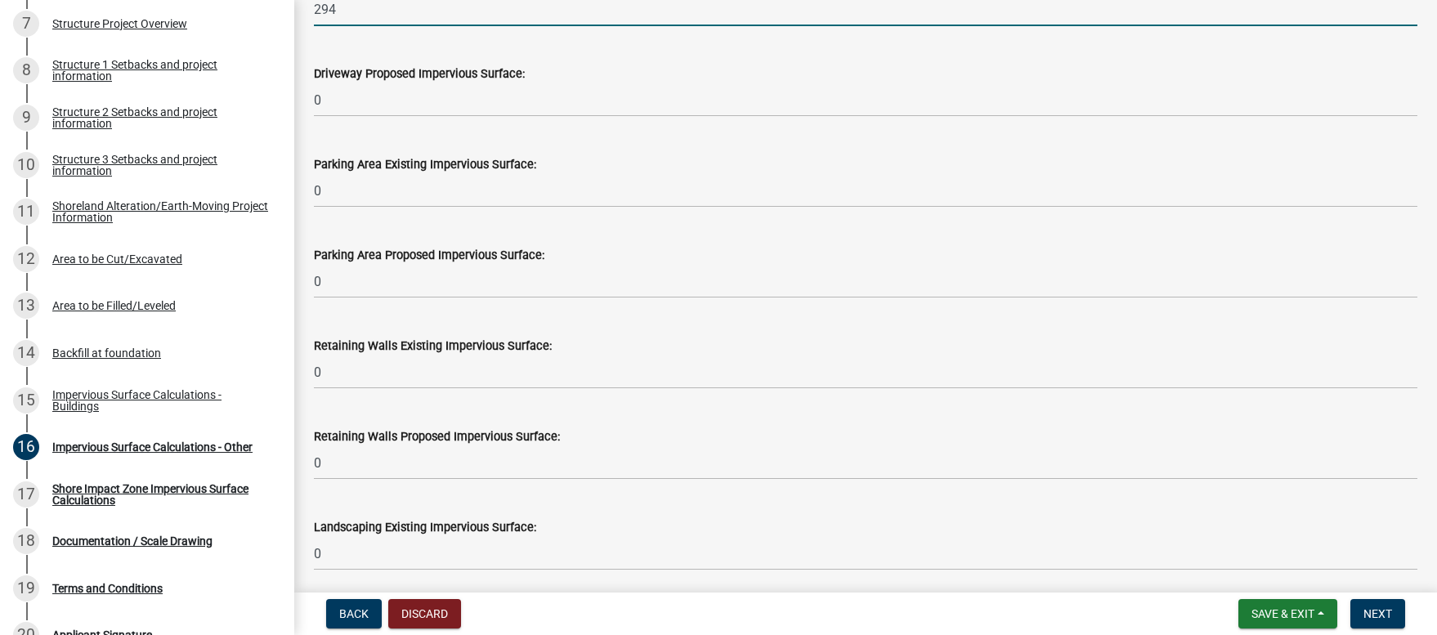
scroll to position [996, 0]
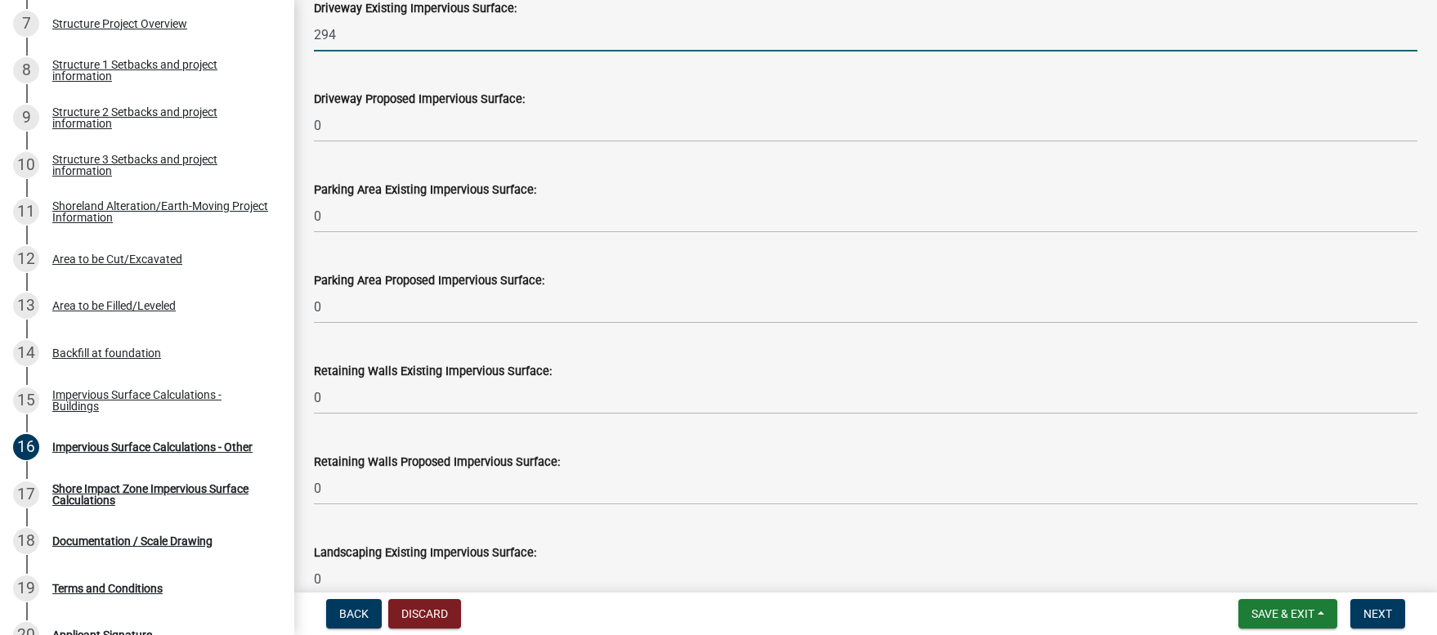
drag, startPoint x: 339, startPoint y: 36, endPoint x: 313, endPoint y: 35, distance: 26.2
click at [314, 35] on input "294" at bounding box center [865, 35] width 1103 height 34
type input "300"
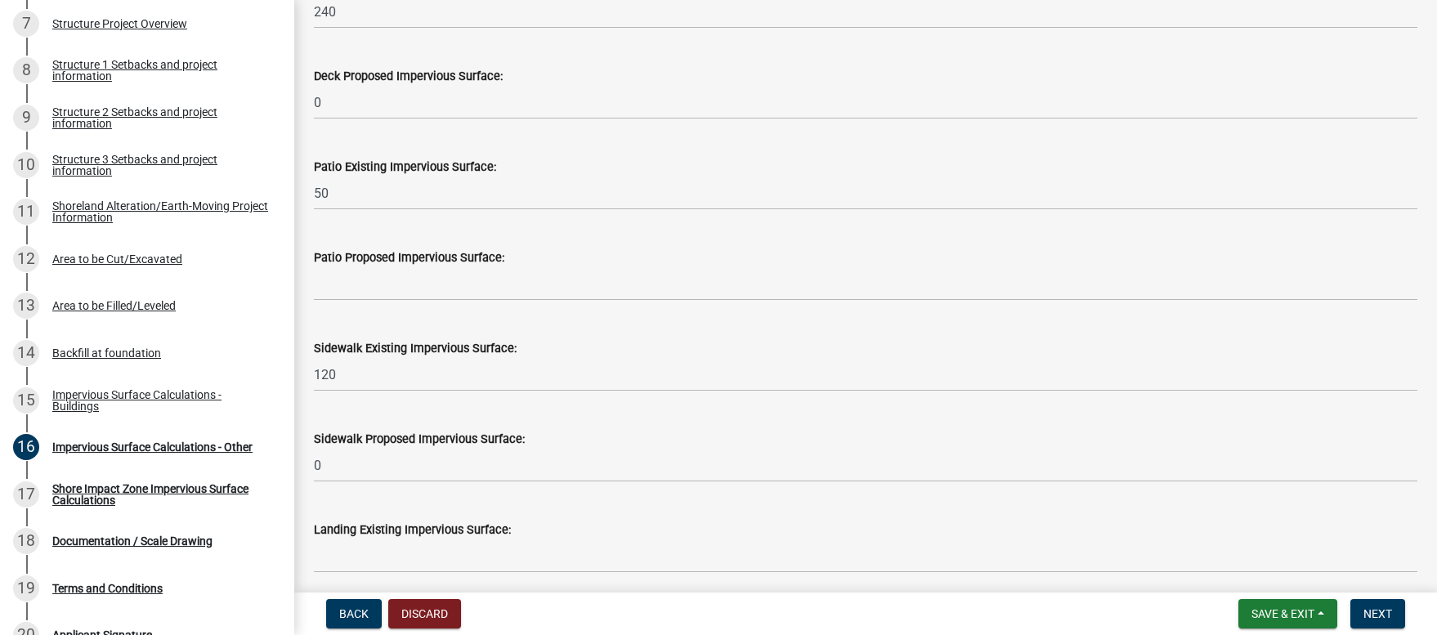
scroll to position [294, 0]
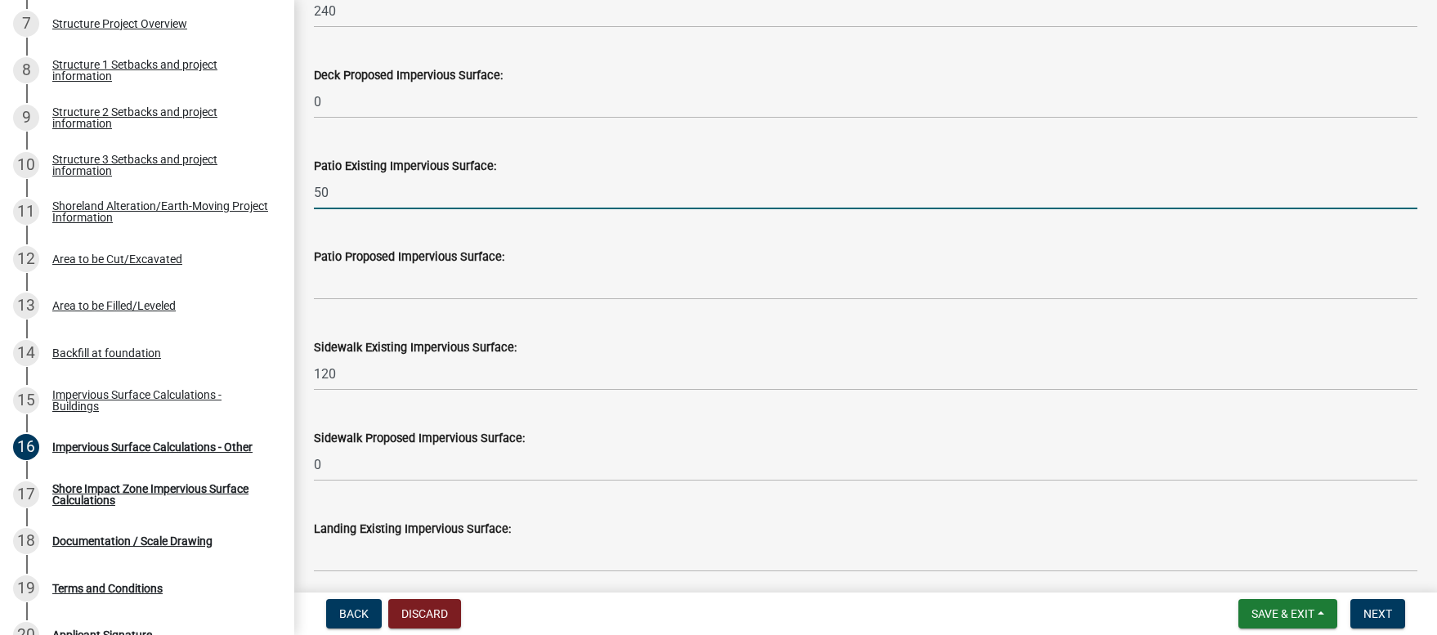
drag, startPoint x: 336, startPoint y: 190, endPoint x: 311, endPoint y: 191, distance: 24.5
click at [311, 191] on div "Patio Existing Impervious Surface: 50" at bounding box center [866, 171] width 1128 height 76
type input "90"
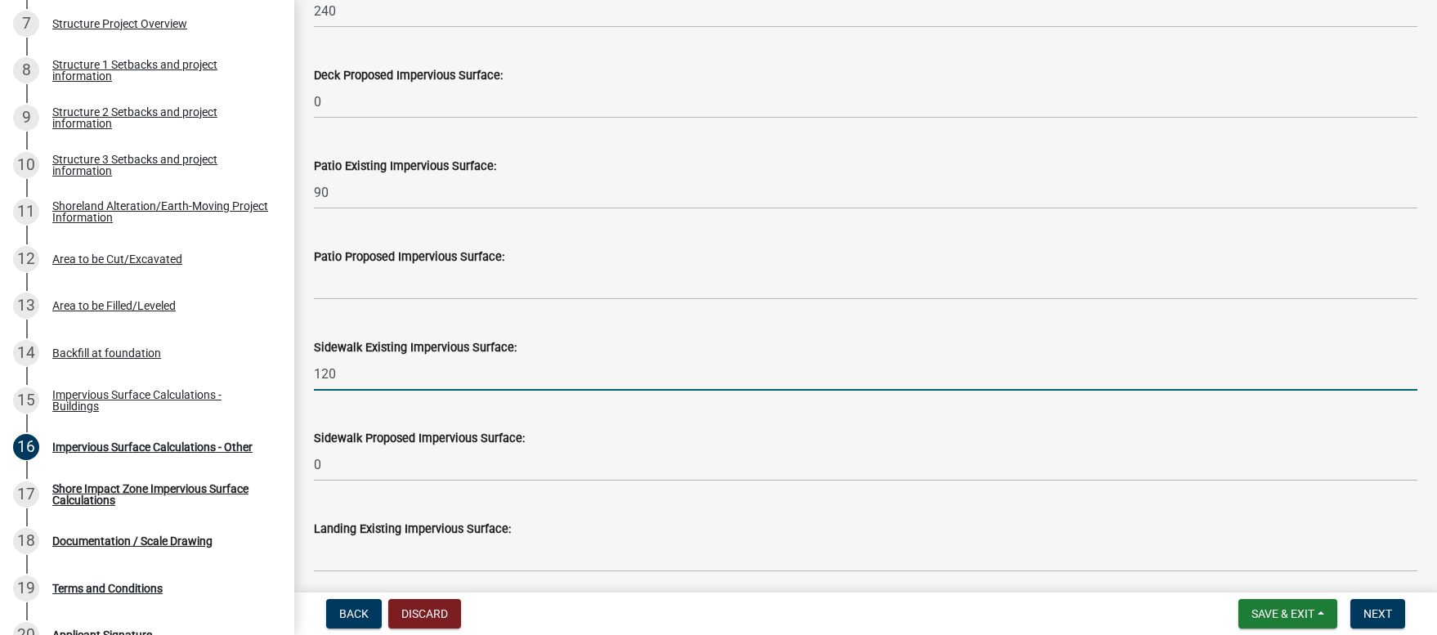
drag, startPoint x: 341, startPoint y: 376, endPoint x: 322, endPoint y: 374, distance: 18.9
click at [322, 374] on input "120" at bounding box center [865, 374] width 1103 height 34
type input "148"
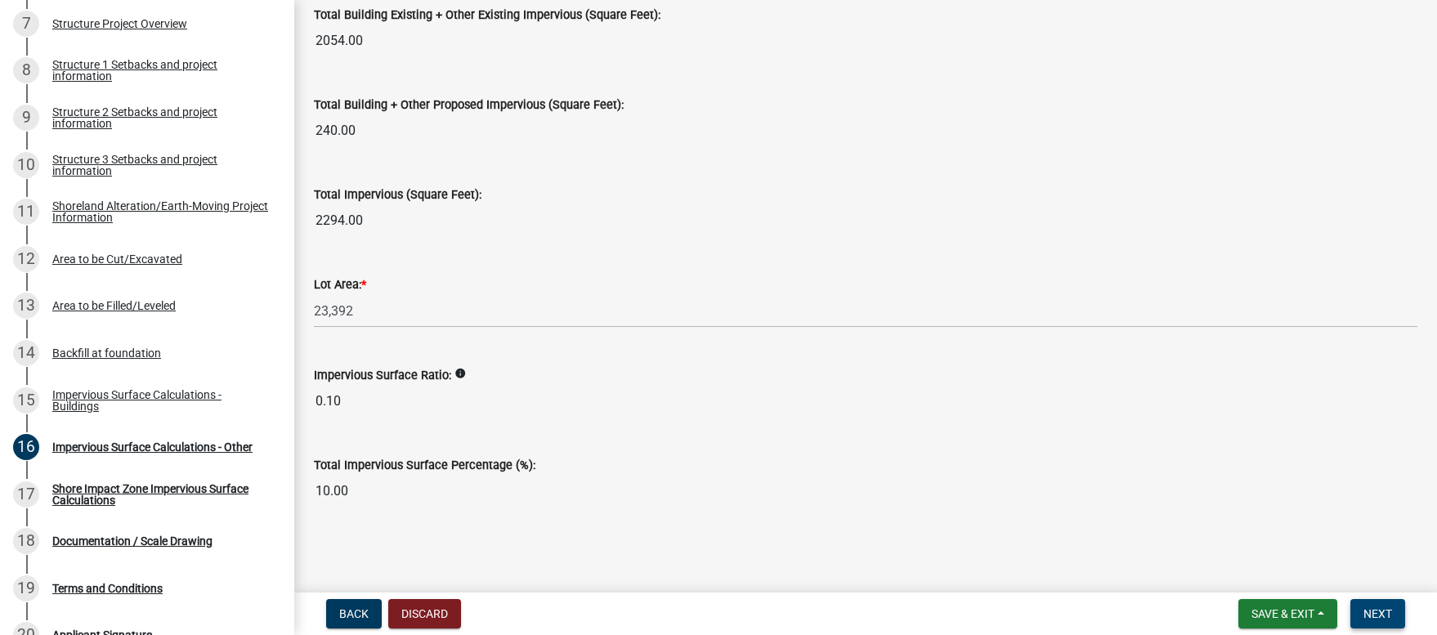
scroll to position [1835, 0]
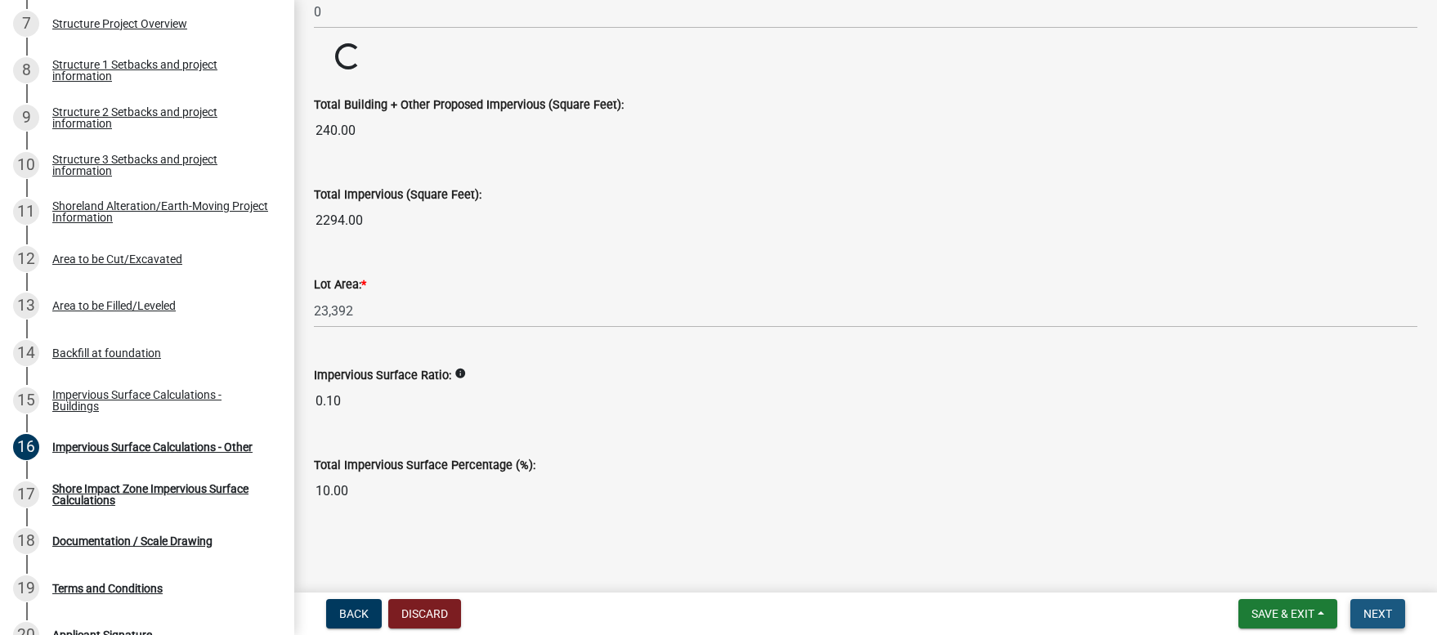
click at [1375, 617] on span "Next" at bounding box center [1377, 613] width 29 height 13
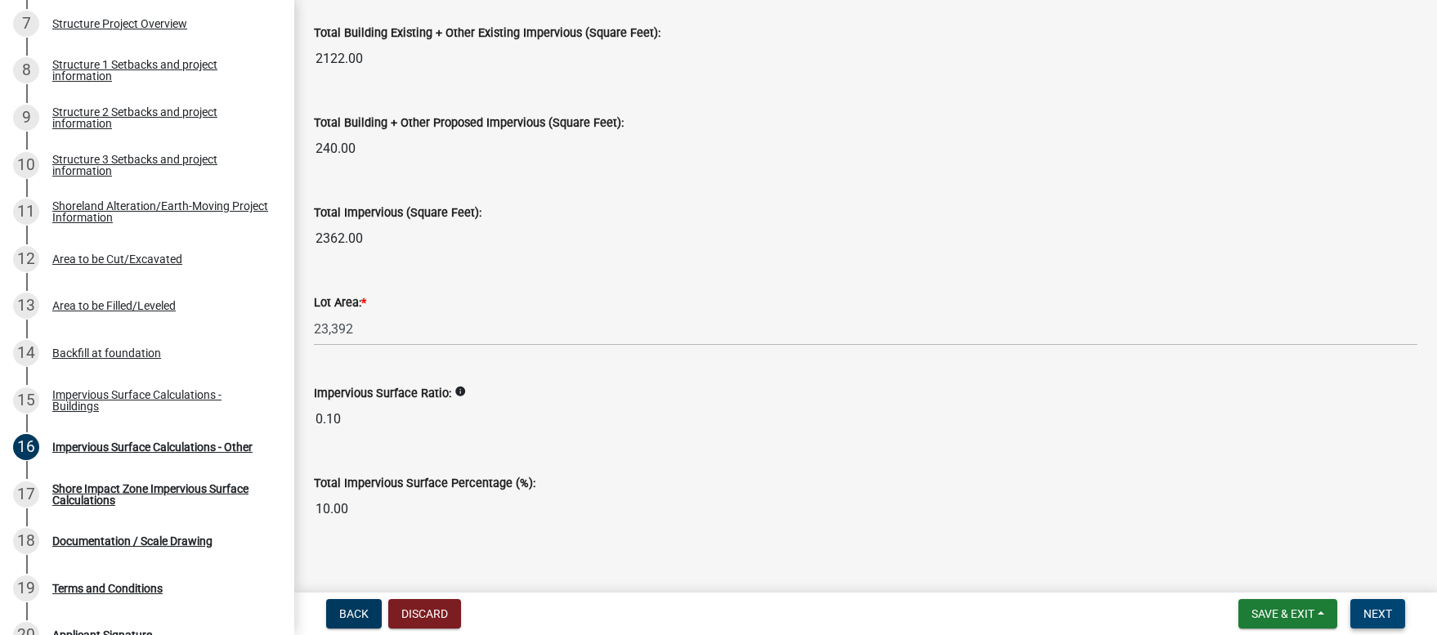
scroll to position [1897, 0]
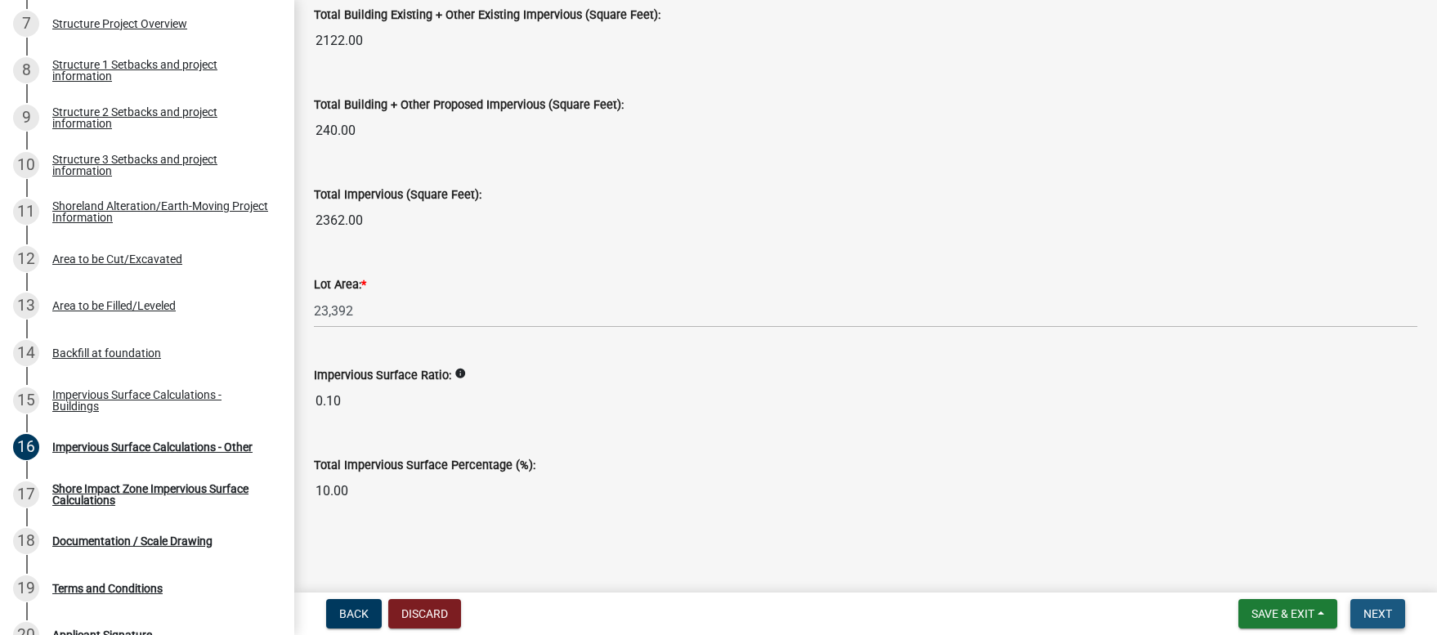
click at [1375, 608] on span "Next" at bounding box center [1377, 613] width 29 height 13
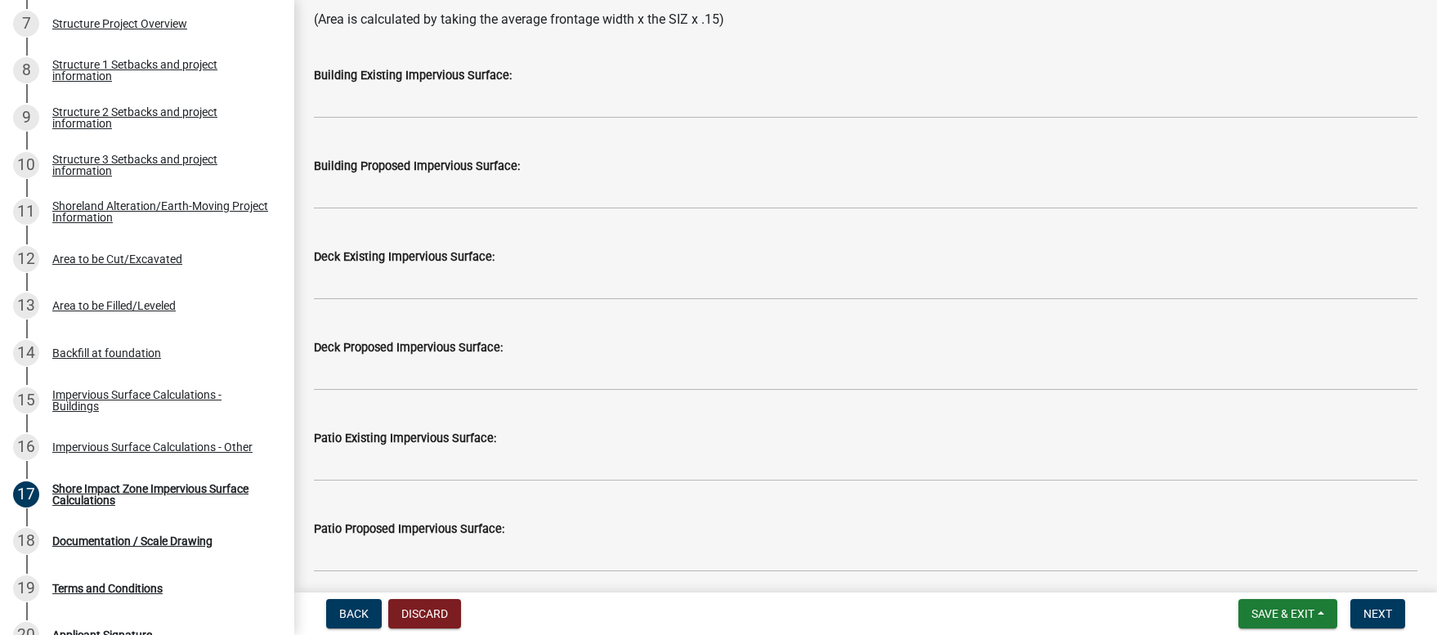
scroll to position [101, 0]
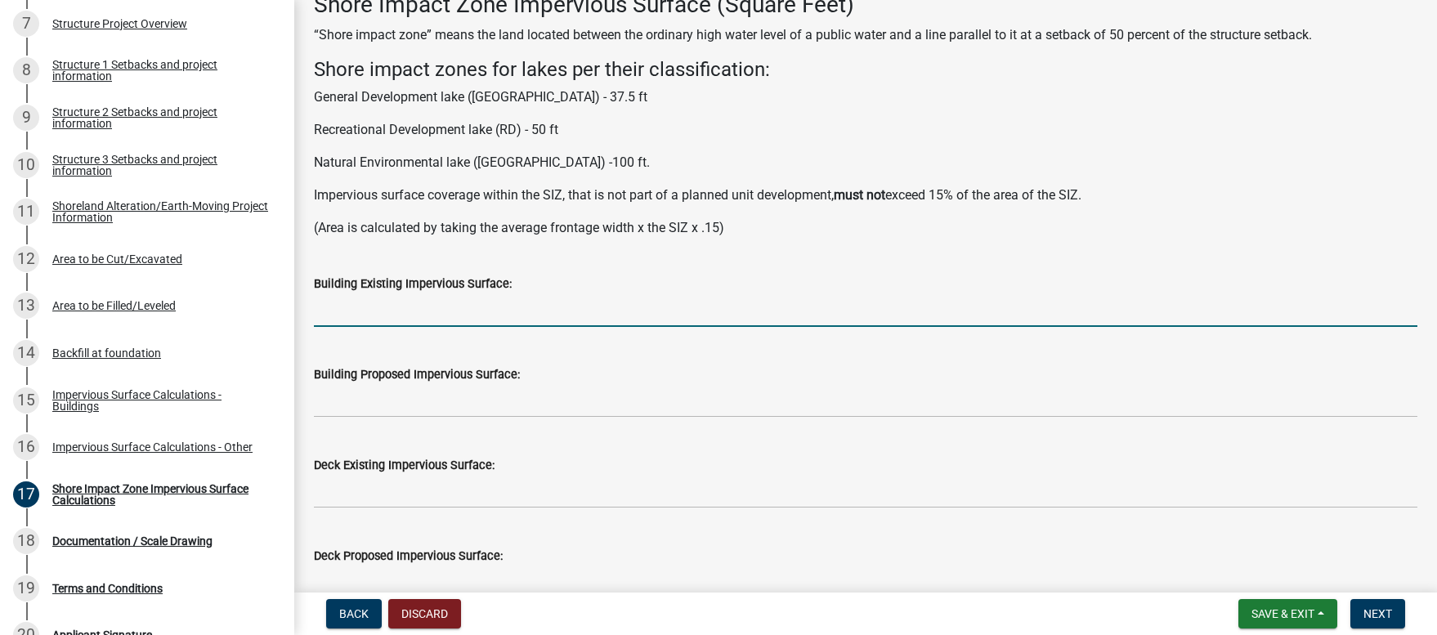
click at [342, 316] on input "text" at bounding box center [865, 310] width 1103 height 34
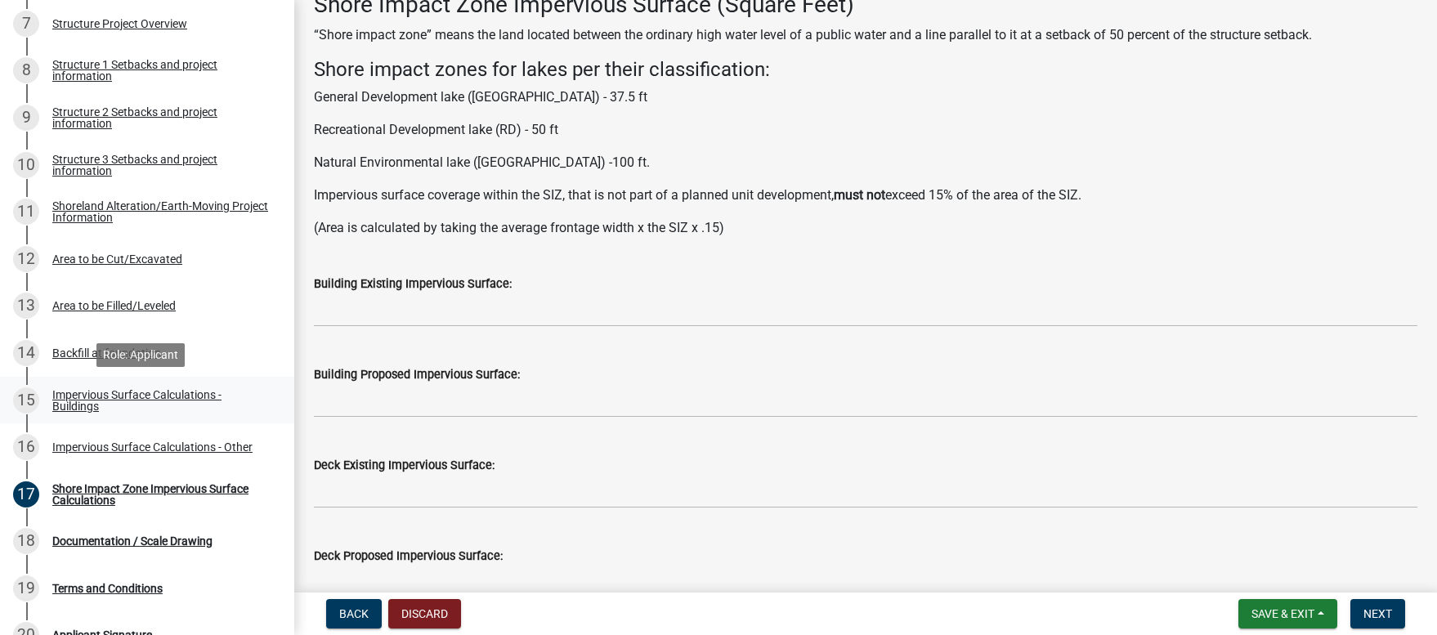
click at [172, 391] on div "Impervious Surface Calculations - Buildings" at bounding box center [160, 400] width 216 height 23
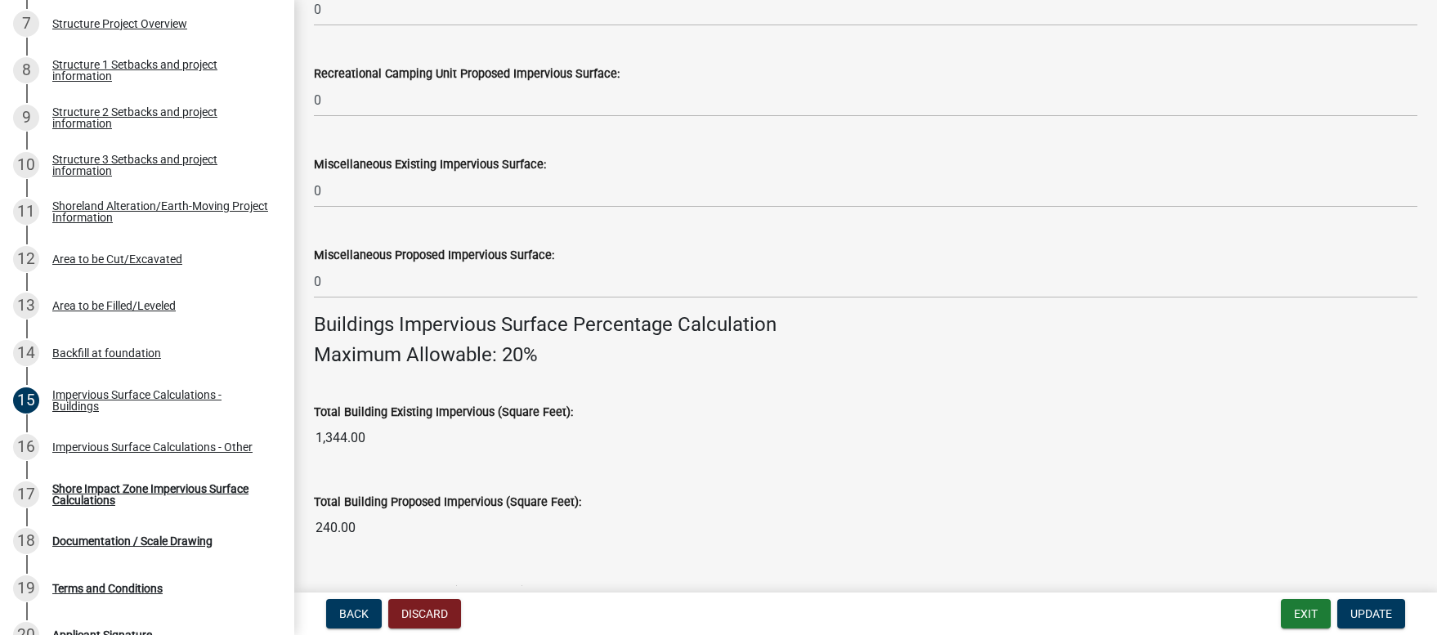
scroll to position [841, 0]
click at [102, 494] on div "Shore Impact Zone Impervious Surface Calculations" at bounding box center [160, 494] width 216 height 23
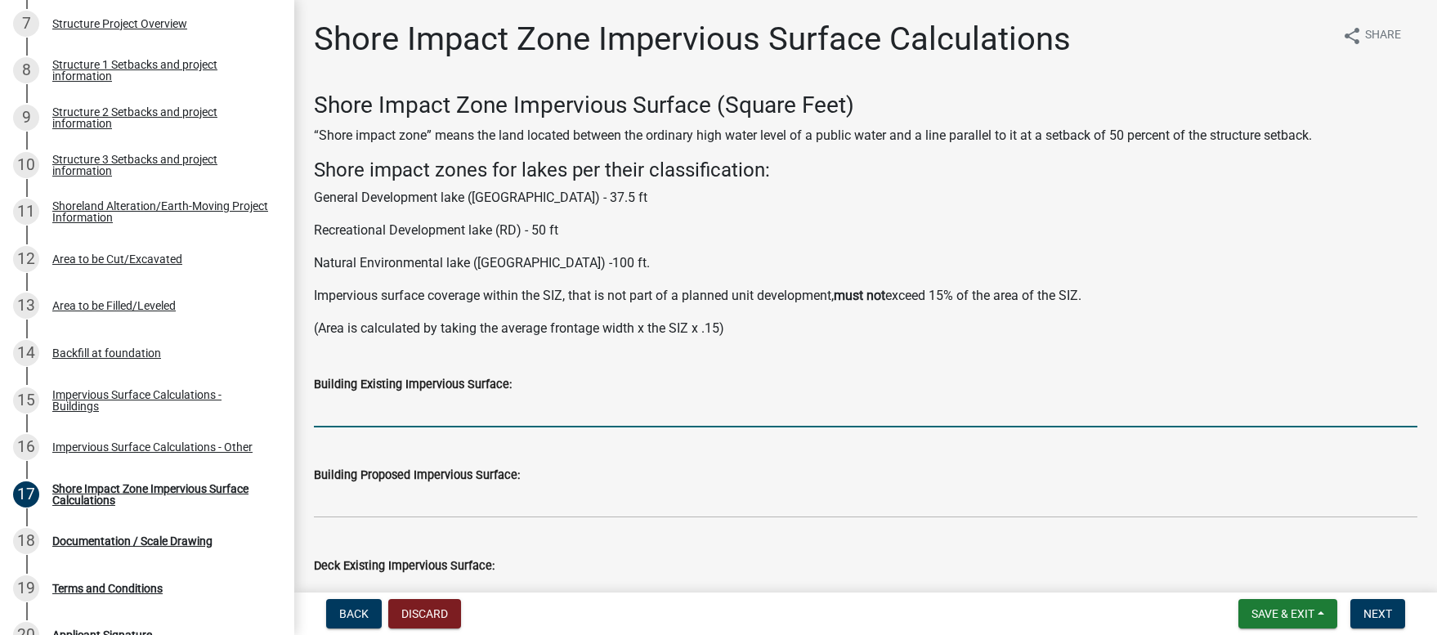
click at [362, 410] on input "text" at bounding box center [865, 411] width 1103 height 34
type input "1344"
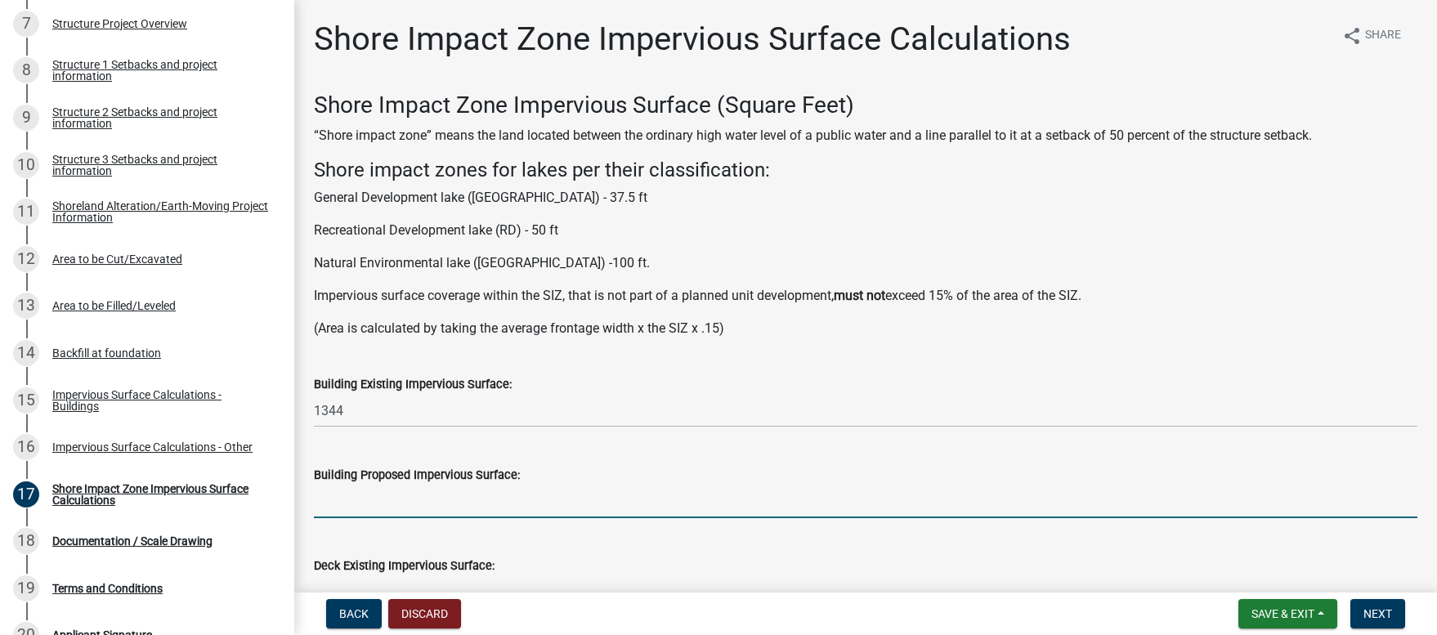
click at [348, 510] on input "text" at bounding box center [865, 502] width 1103 height 34
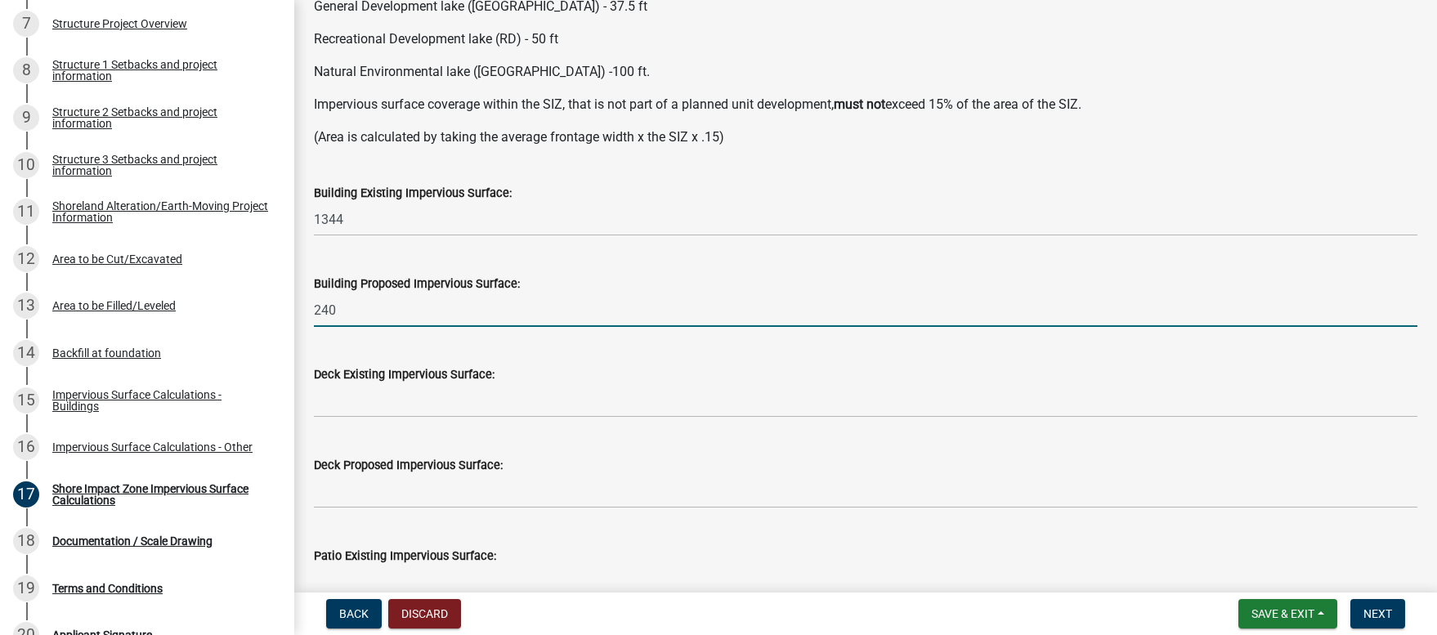
scroll to position [192, 0]
type input "240"
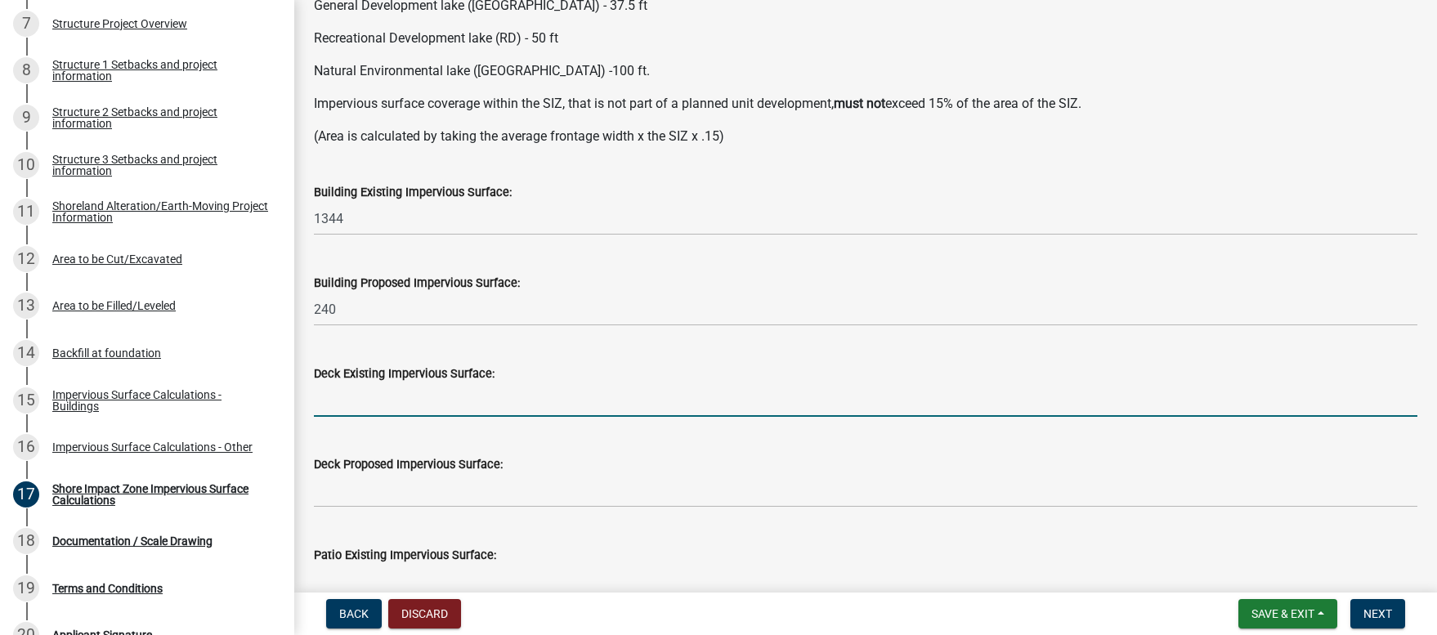
click at [320, 405] on input "text" at bounding box center [865, 400] width 1103 height 34
type input "240"
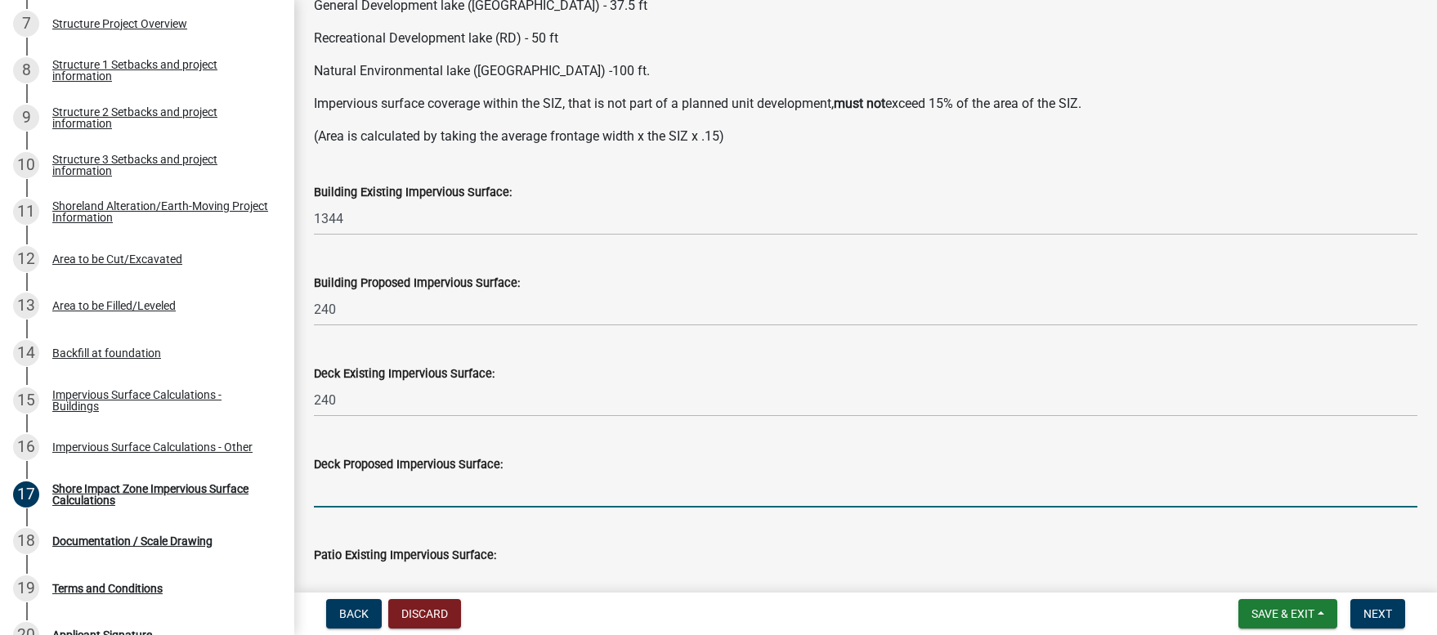
click at [349, 494] on input "text" at bounding box center [865, 491] width 1103 height 34
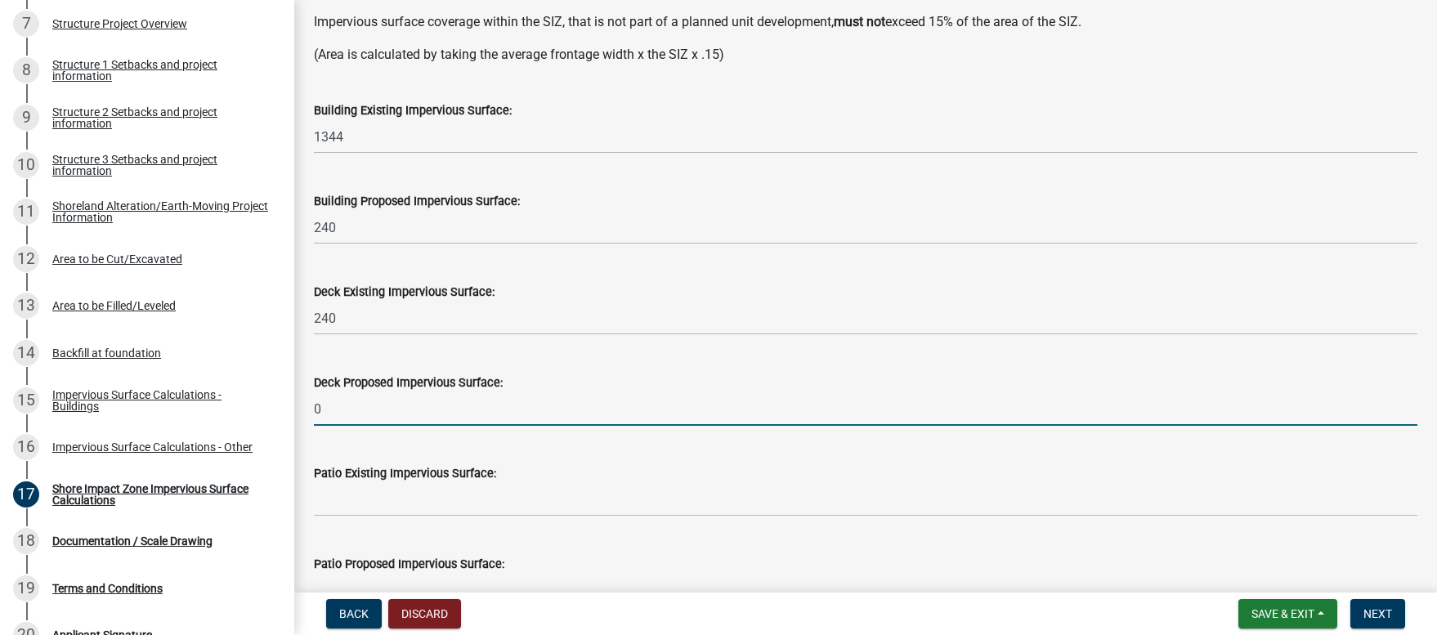
scroll to position [327, 0]
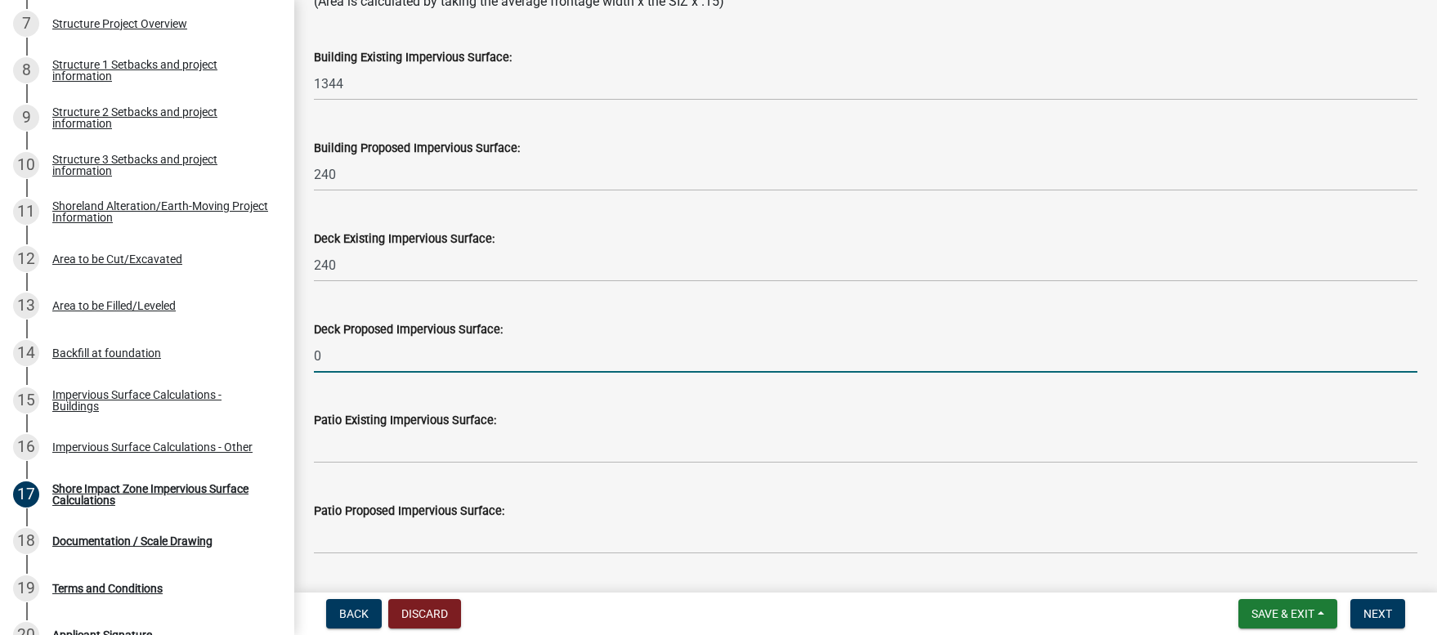
type input "0"
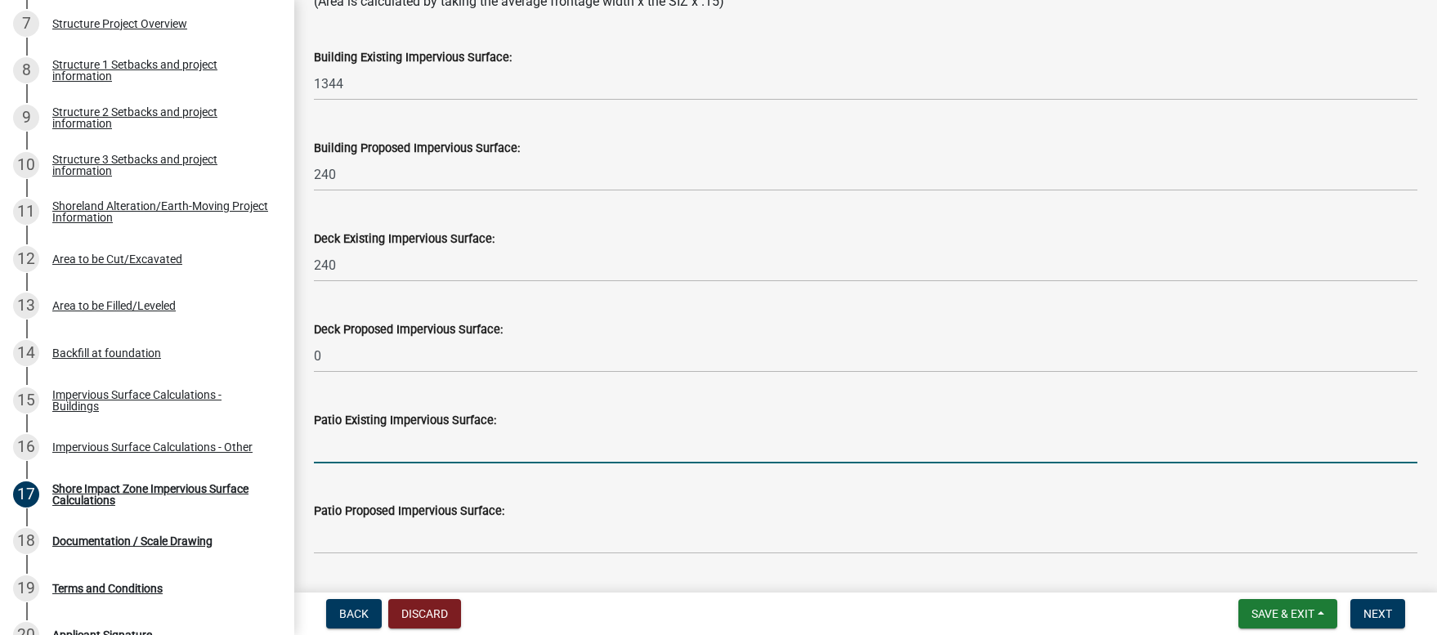
click at [326, 454] on input "text" at bounding box center [865, 447] width 1103 height 34
type input "90"
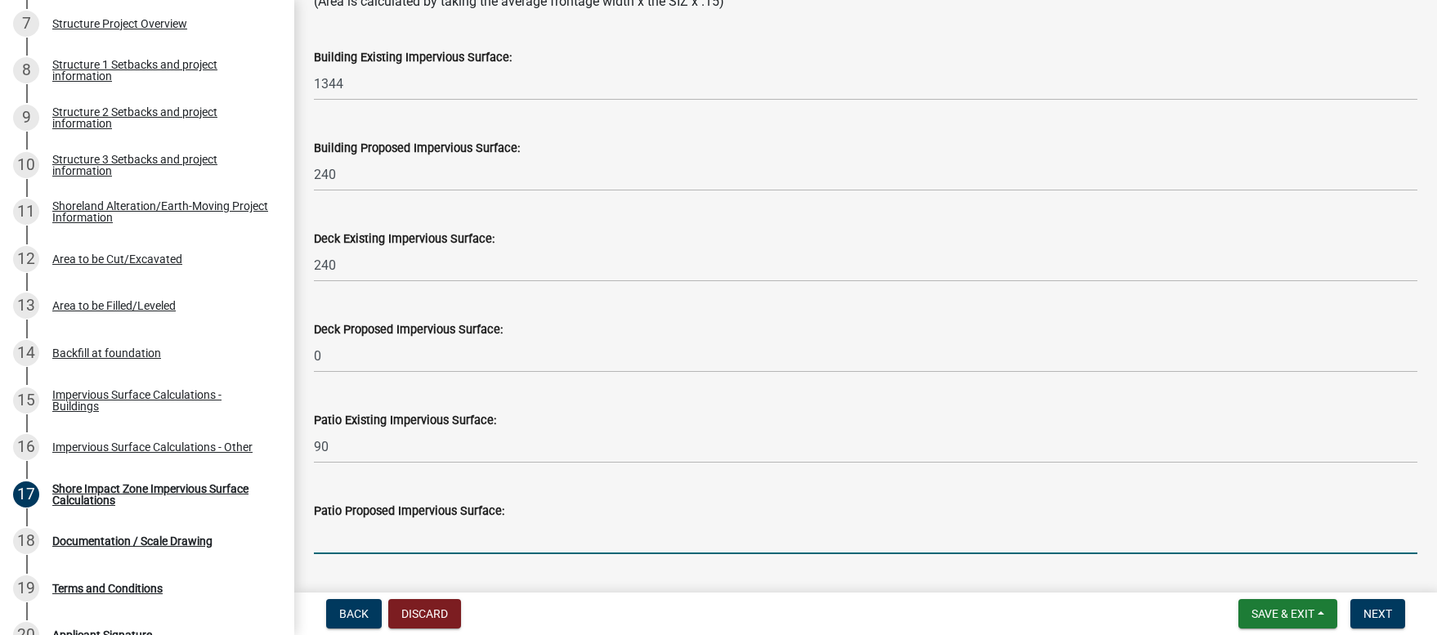
click at [360, 540] on input "text" at bounding box center [865, 538] width 1103 height 34
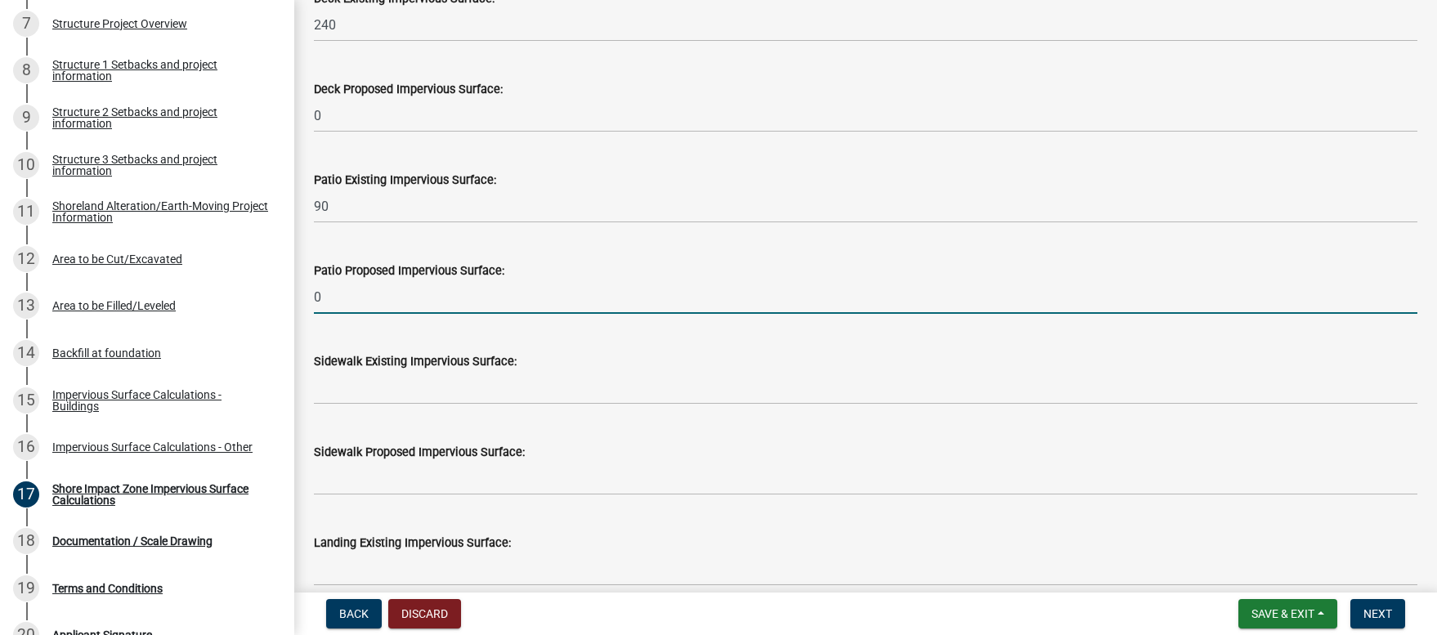
scroll to position [573, 0]
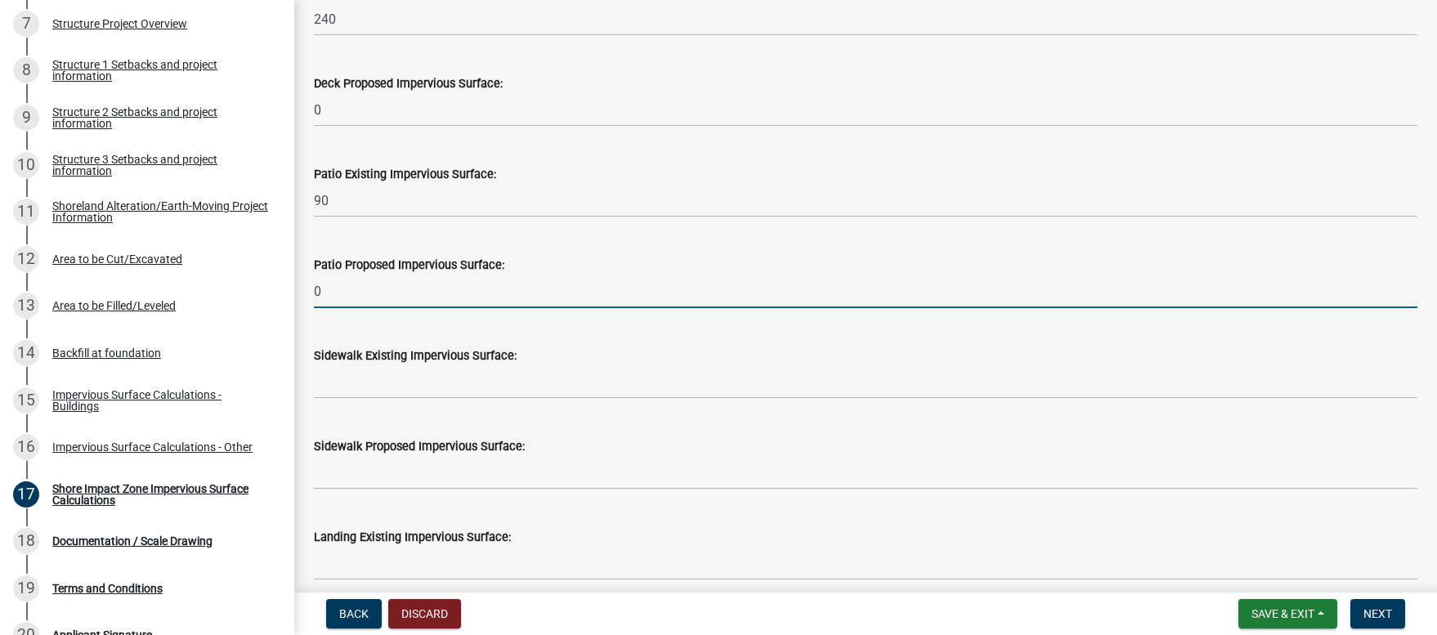
type input "0"
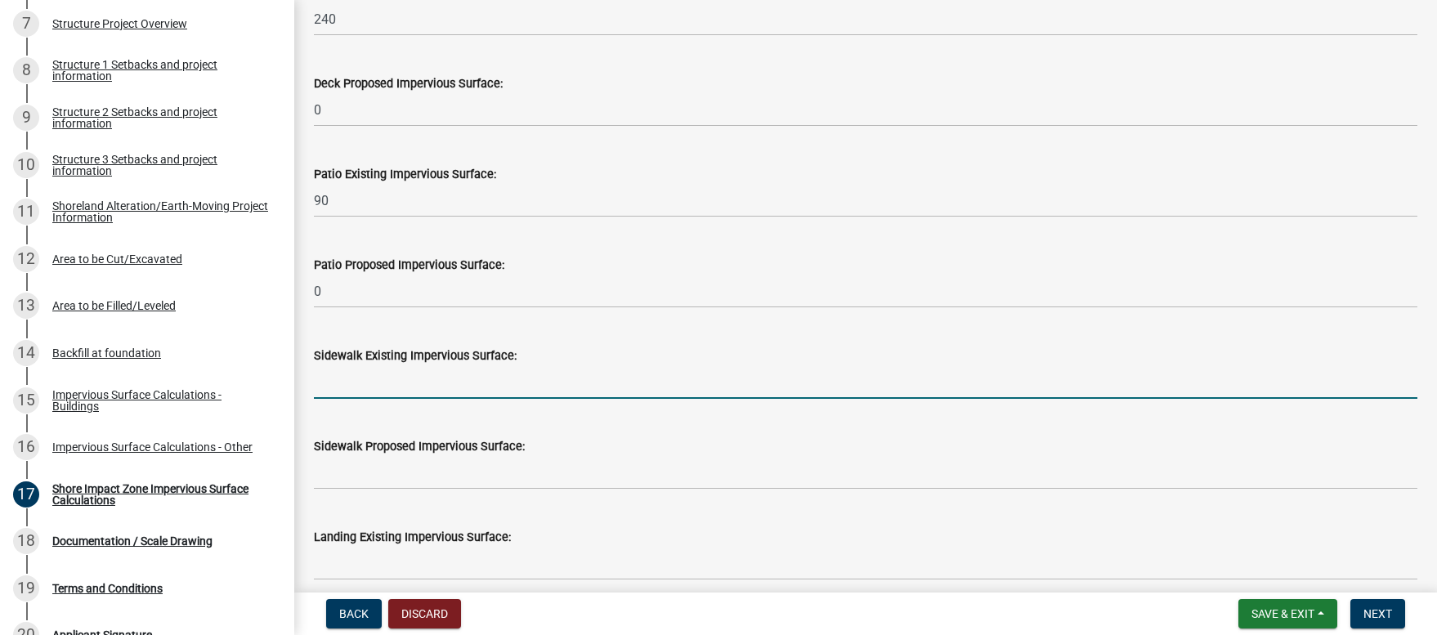
click at [333, 389] on input "text" at bounding box center [865, 382] width 1103 height 34
type input "148"
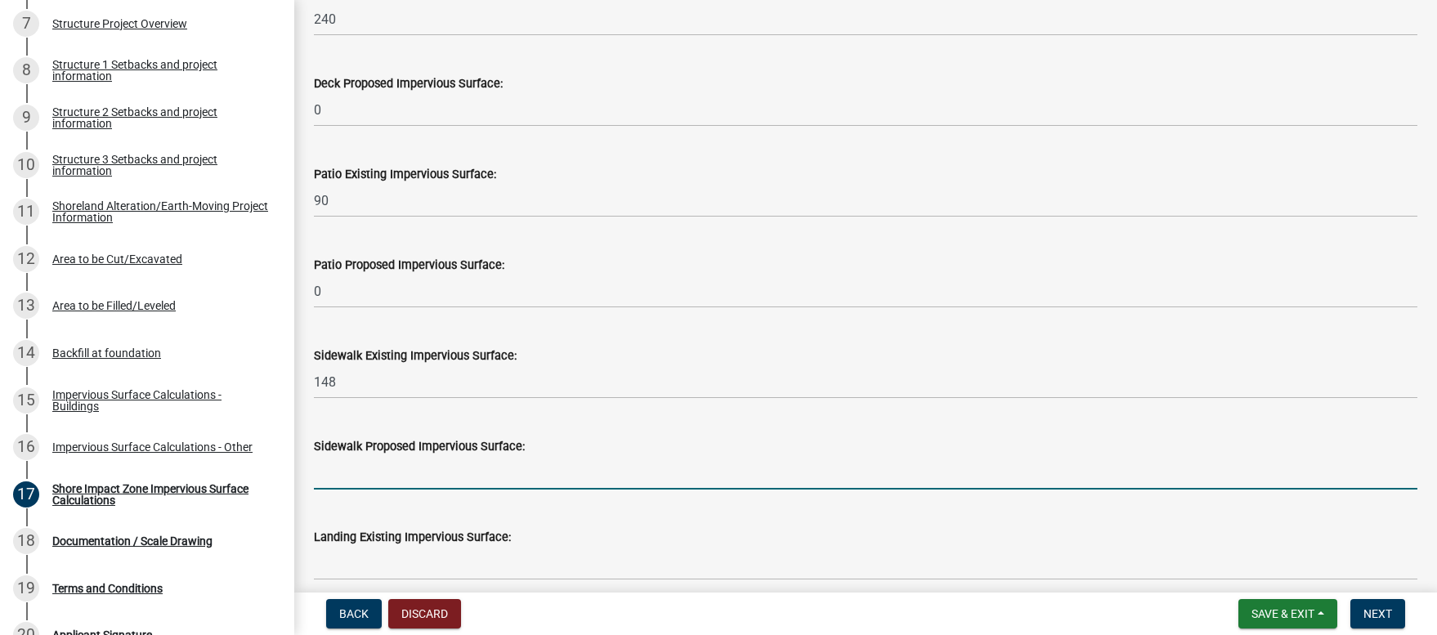
click at [329, 478] on input "text" at bounding box center [865, 473] width 1103 height 34
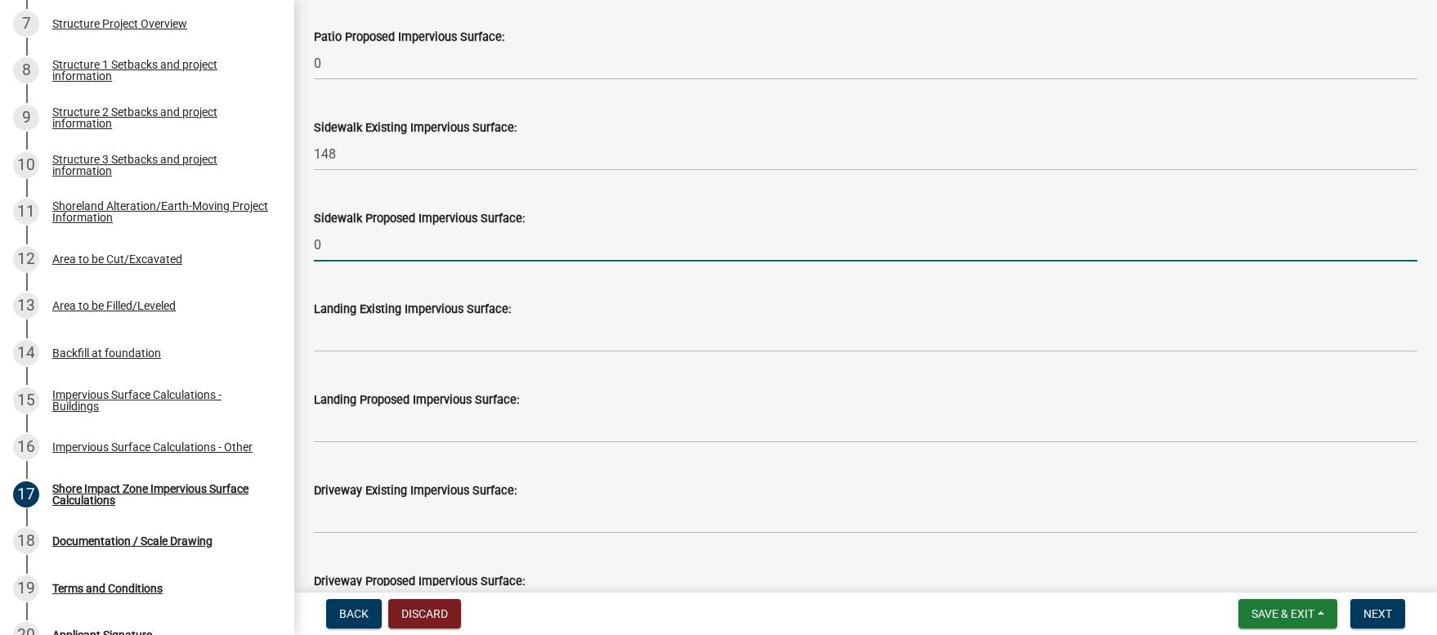
scroll to position [866, 0]
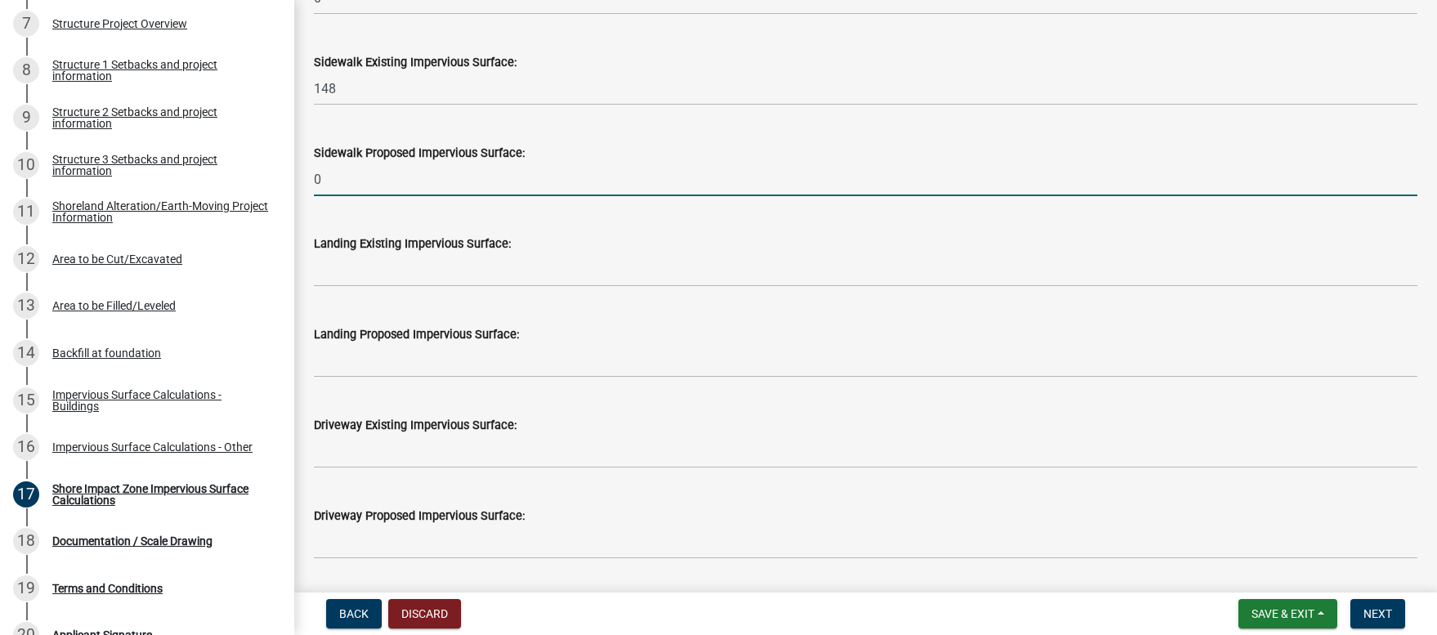
type input "0"
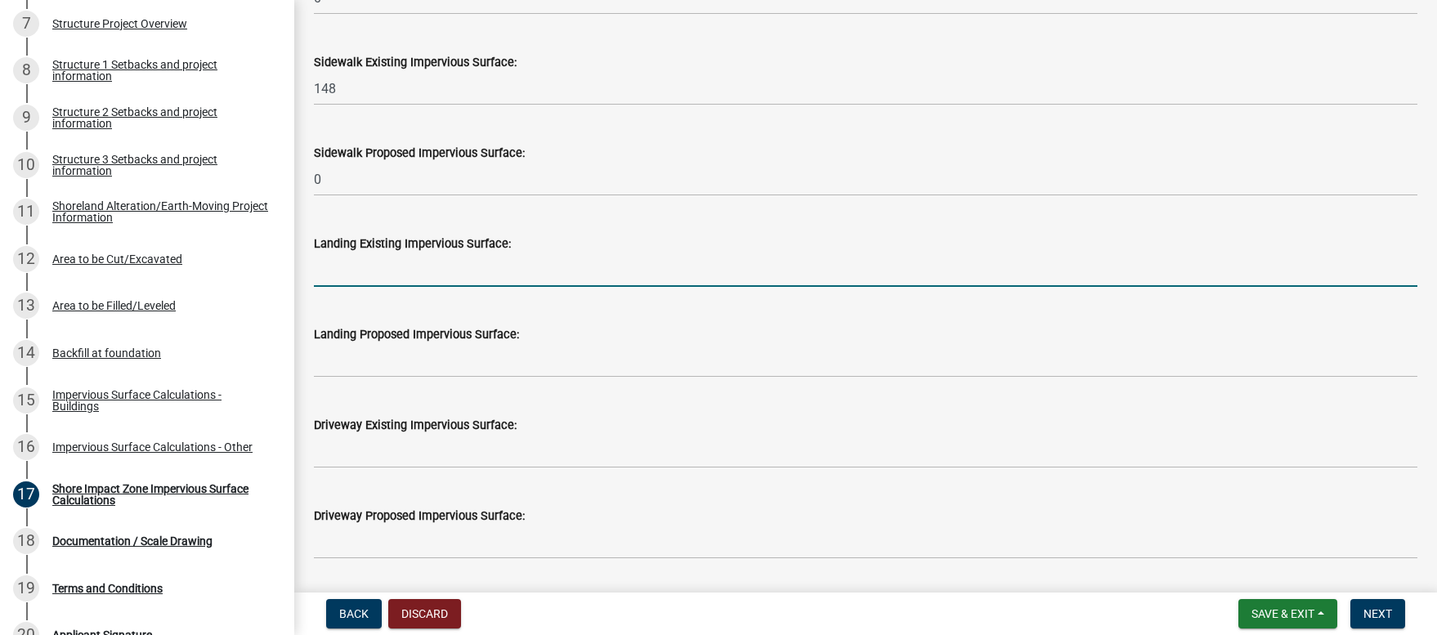
click at [348, 275] on input "text" at bounding box center [865, 270] width 1103 height 34
type input "0"
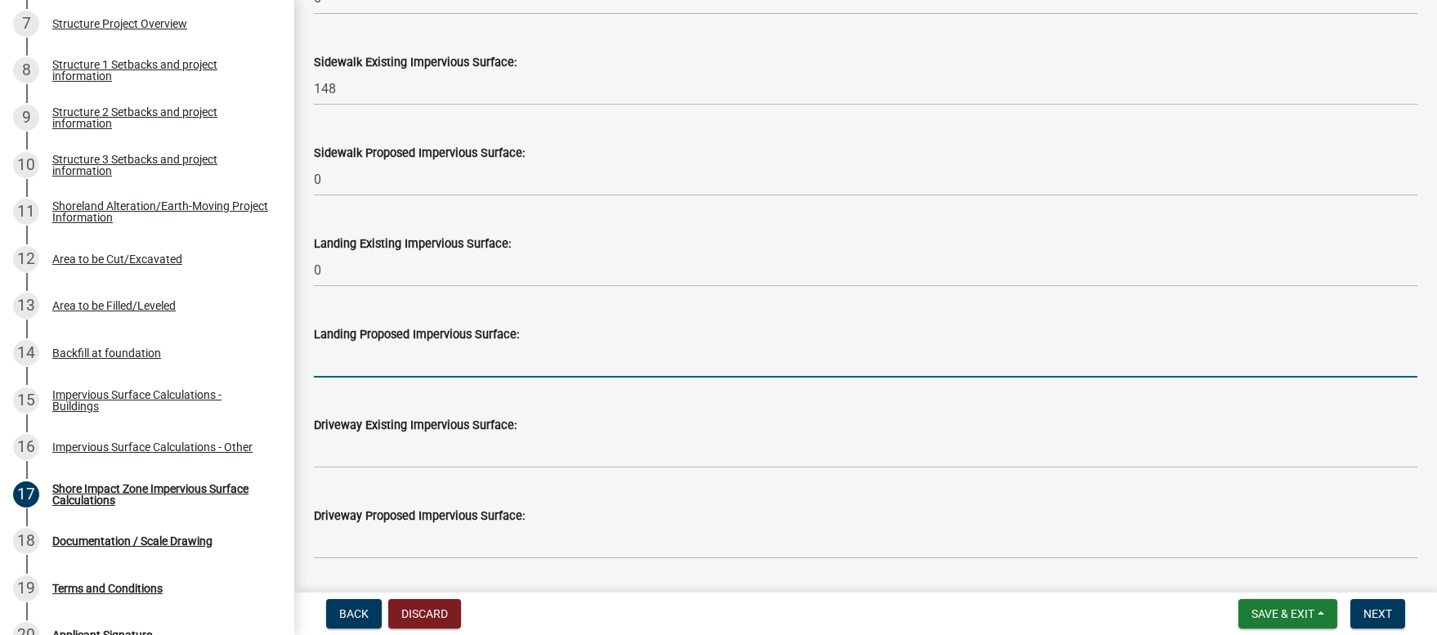
click at [325, 362] on input "text" at bounding box center [865, 361] width 1103 height 34
type input "0"
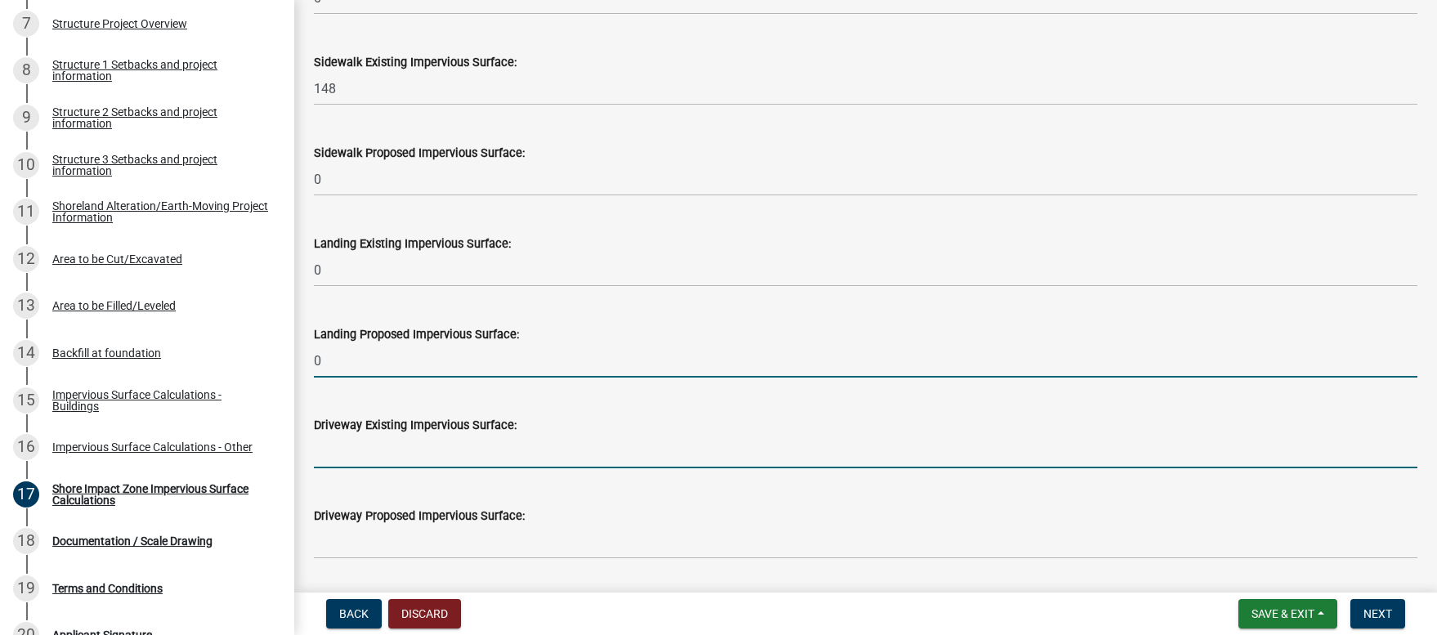
click at [338, 459] on input "text" at bounding box center [865, 452] width 1103 height 34
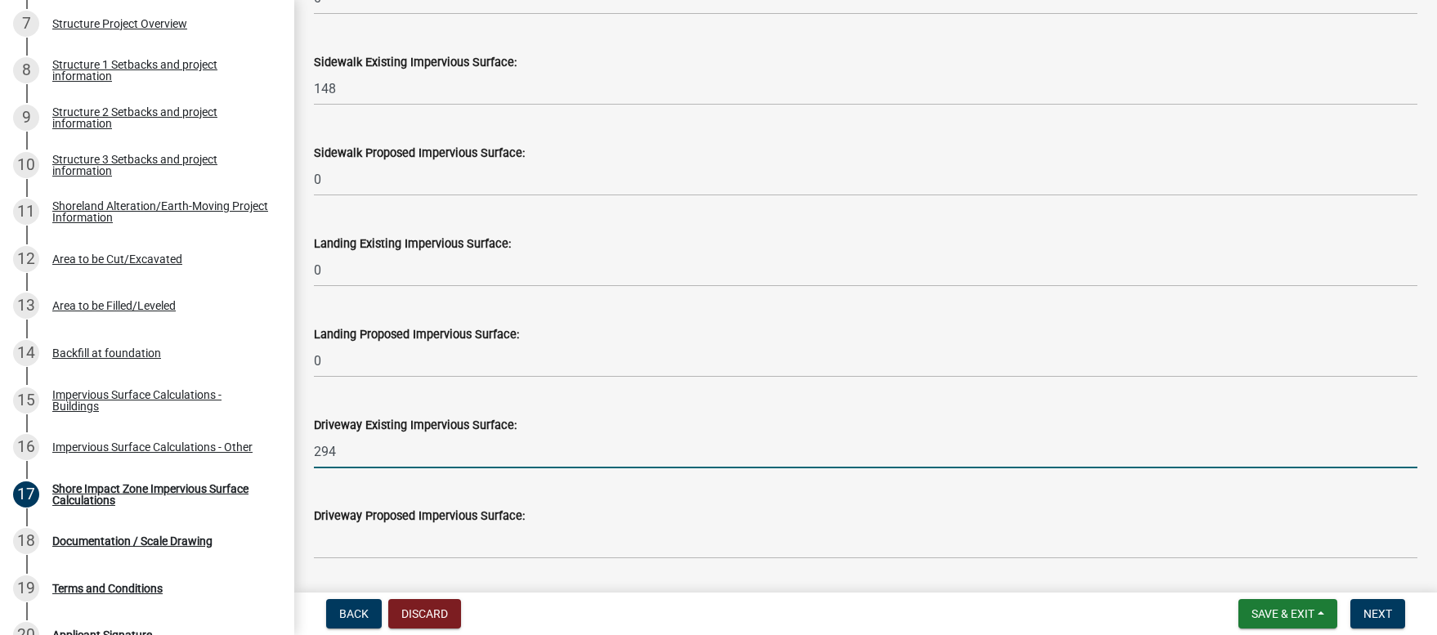
type input "294"
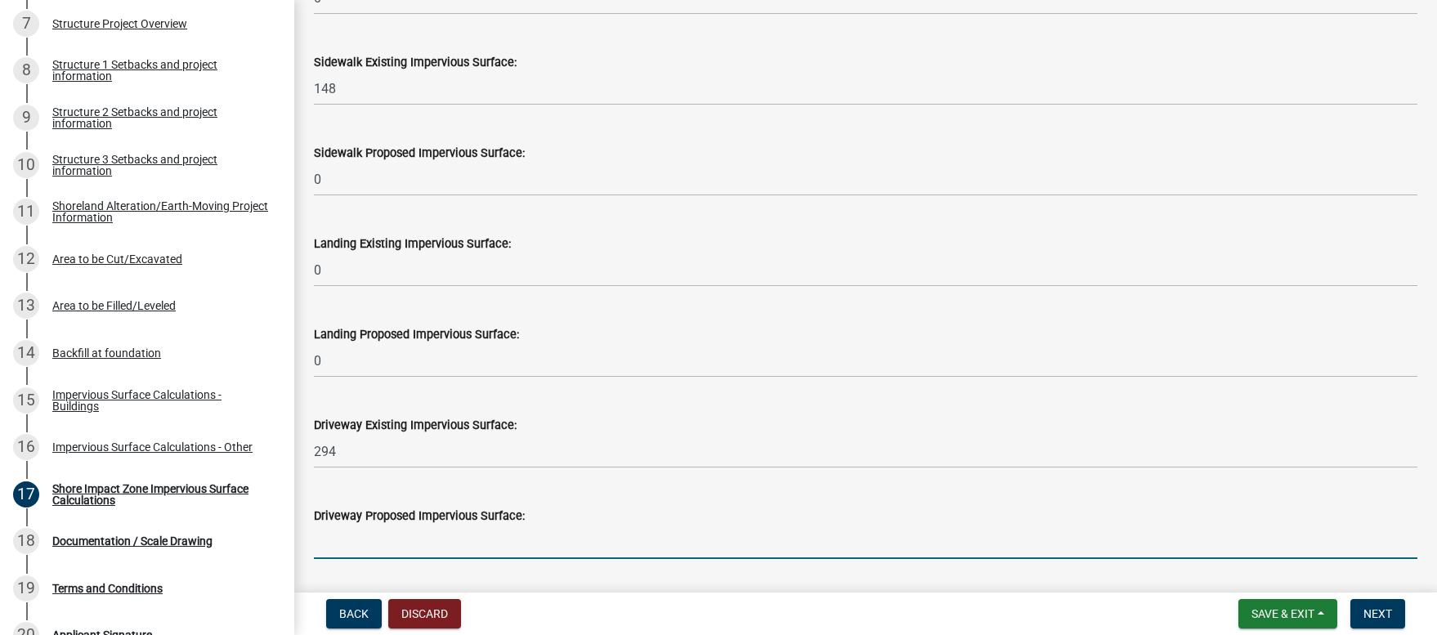
click at [343, 548] on input "text" at bounding box center [865, 542] width 1103 height 34
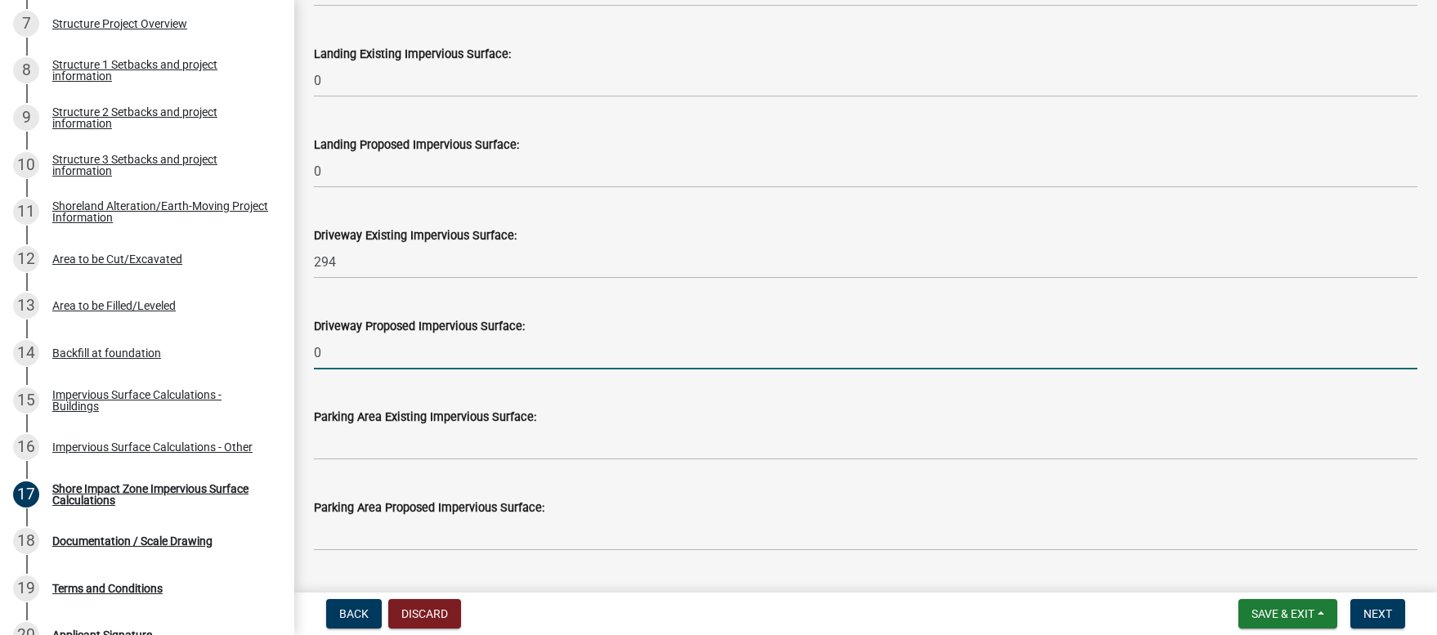
scroll to position [1095, 0]
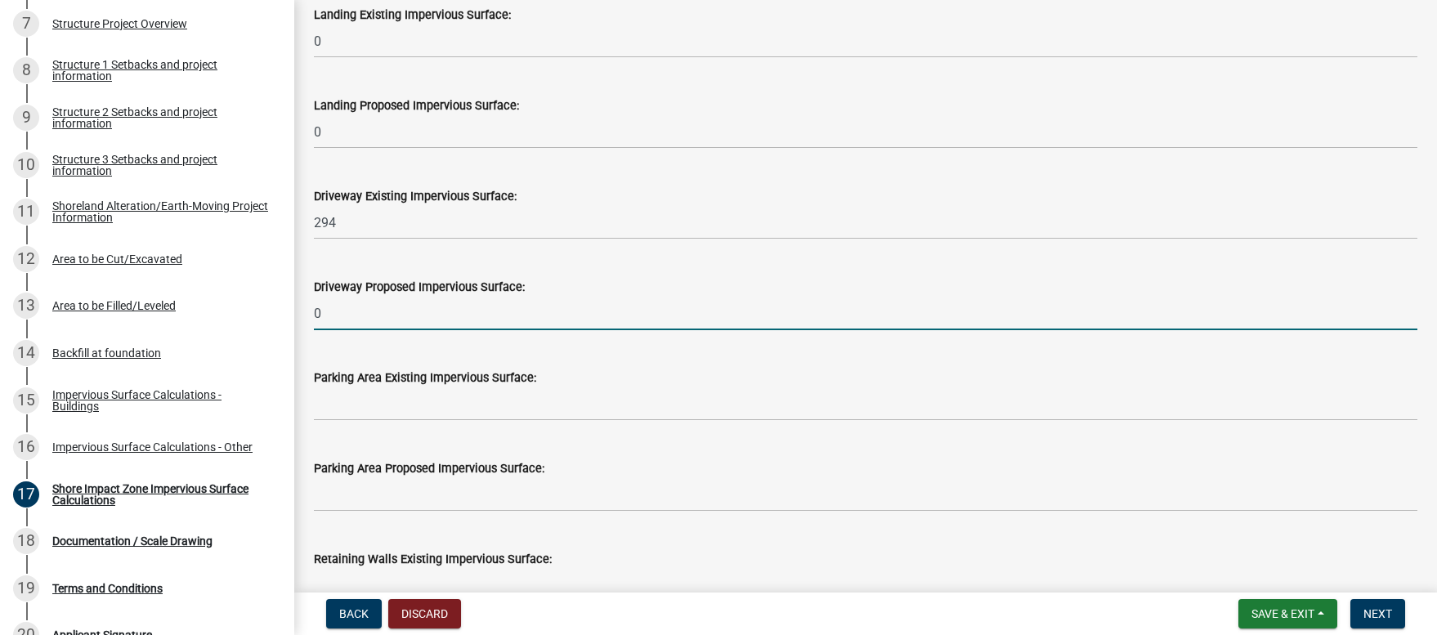
type input "0"
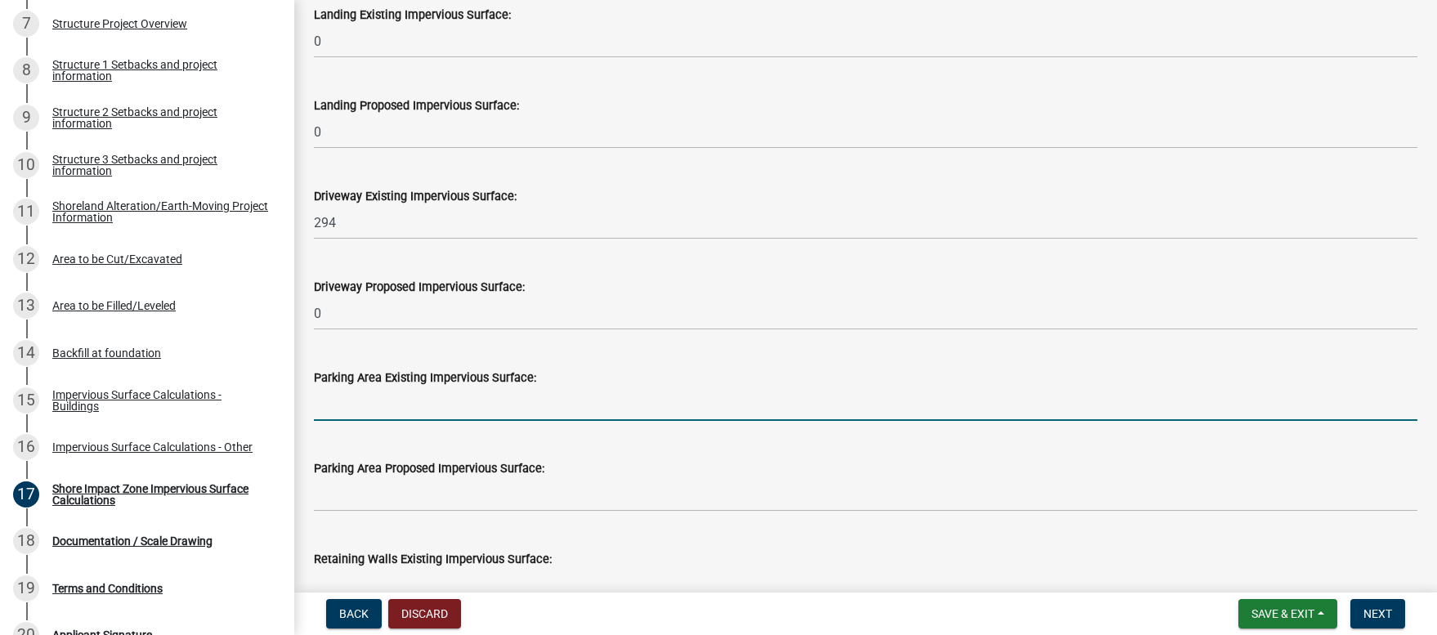
click at [358, 407] on input "text" at bounding box center [865, 404] width 1103 height 34
type input "0"
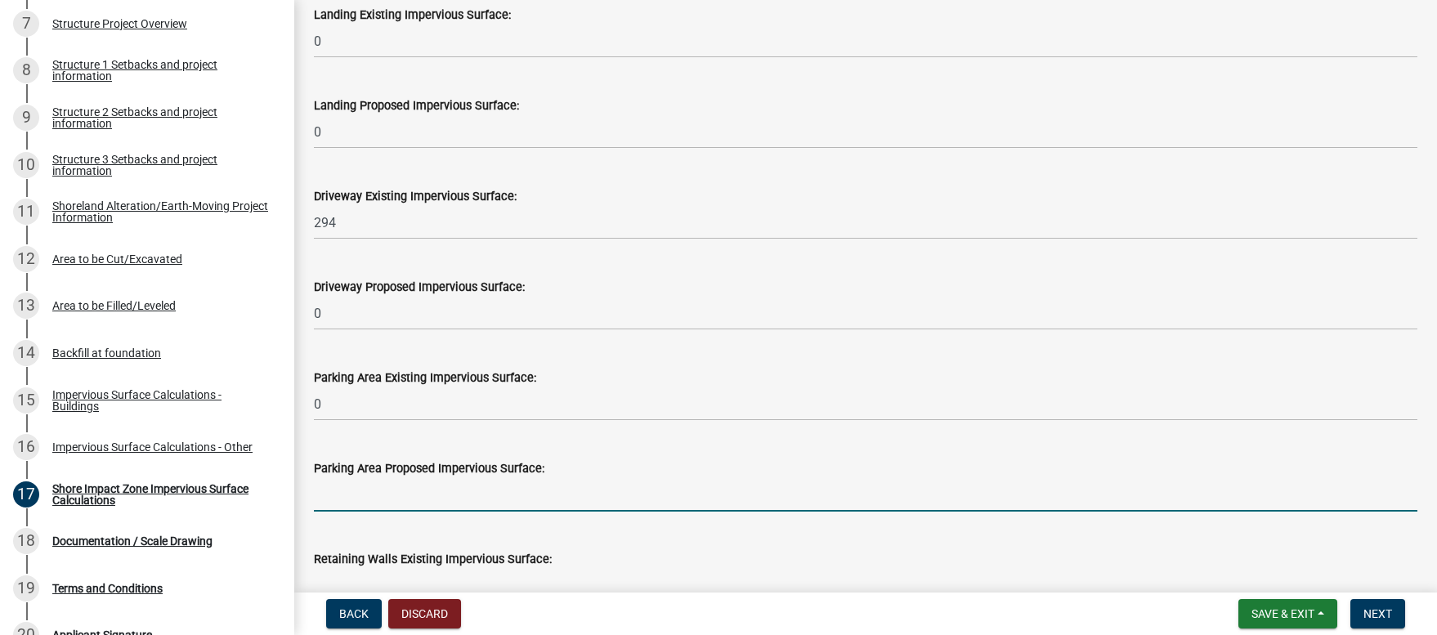
click at [340, 499] on input "text" at bounding box center [865, 495] width 1103 height 34
type input "0"
click at [630, 459] on div "Parking Area Proposed Impervious Surface:" at bounding box center [865, 468] width 1103 height 20
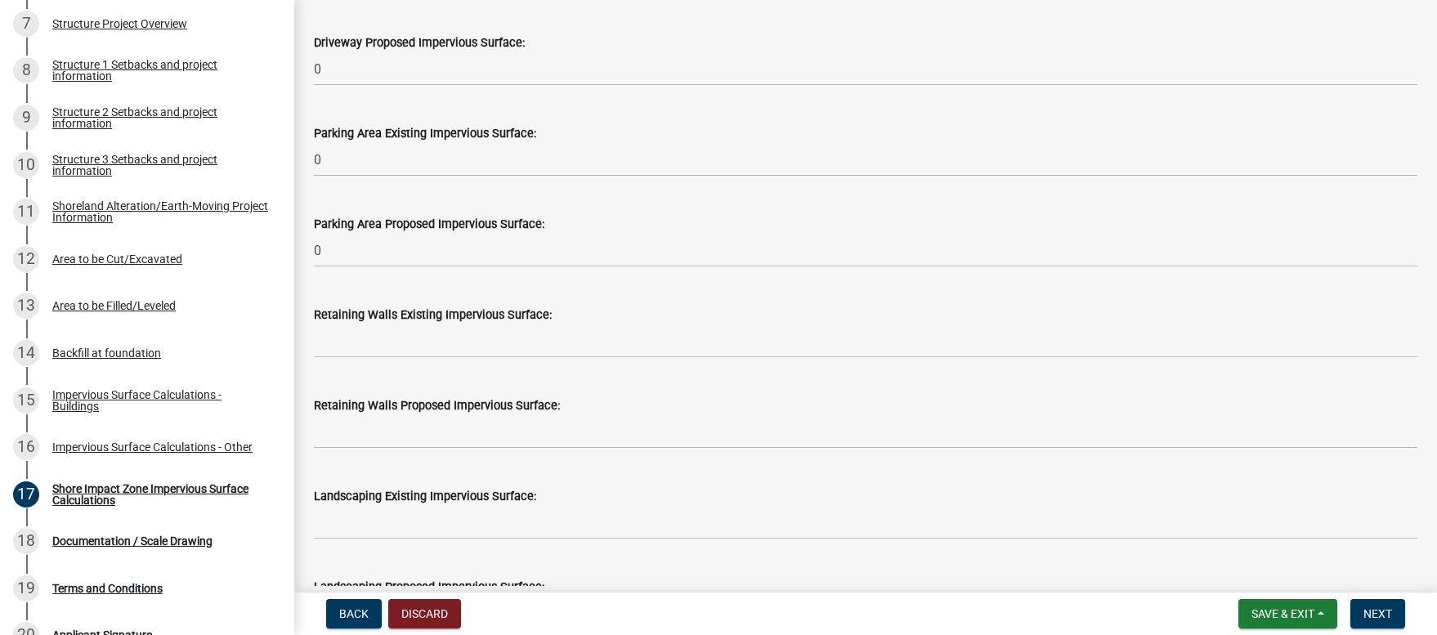
scroll to position [1381, 0]
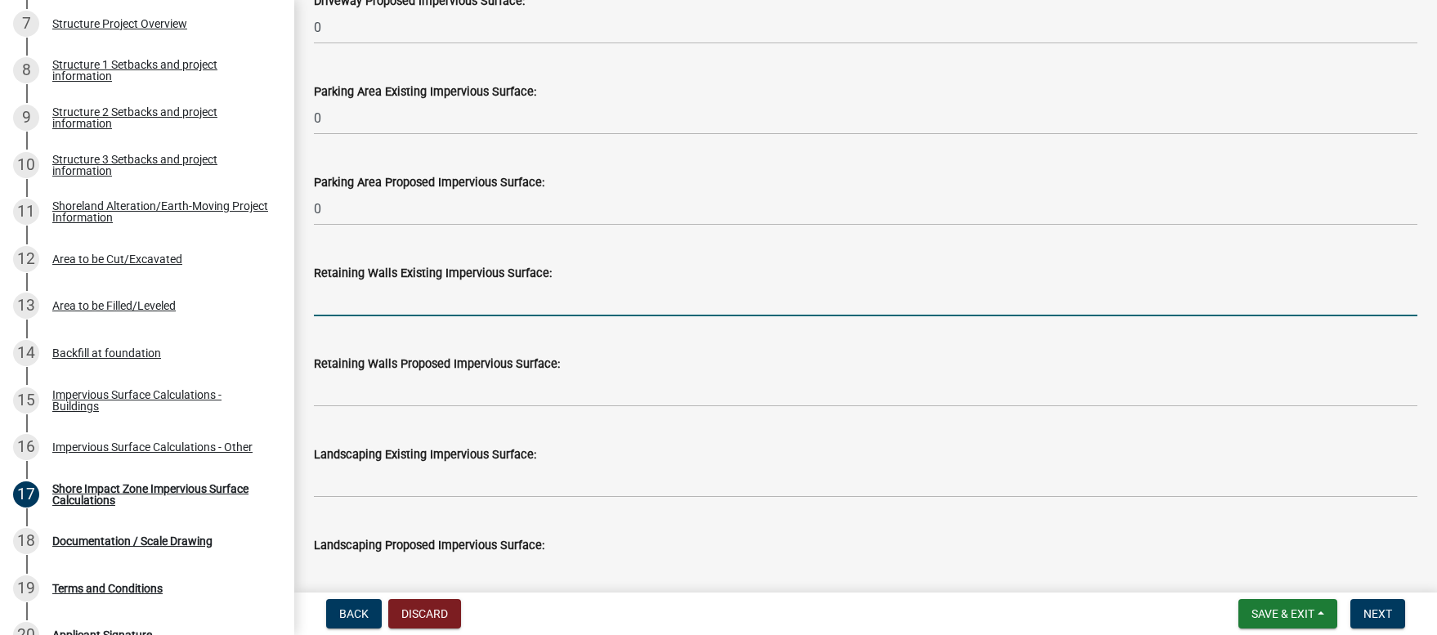
click at [339, 300] on input "text" at bounding box center [865, 300] width 1103 height 34
type input "0"
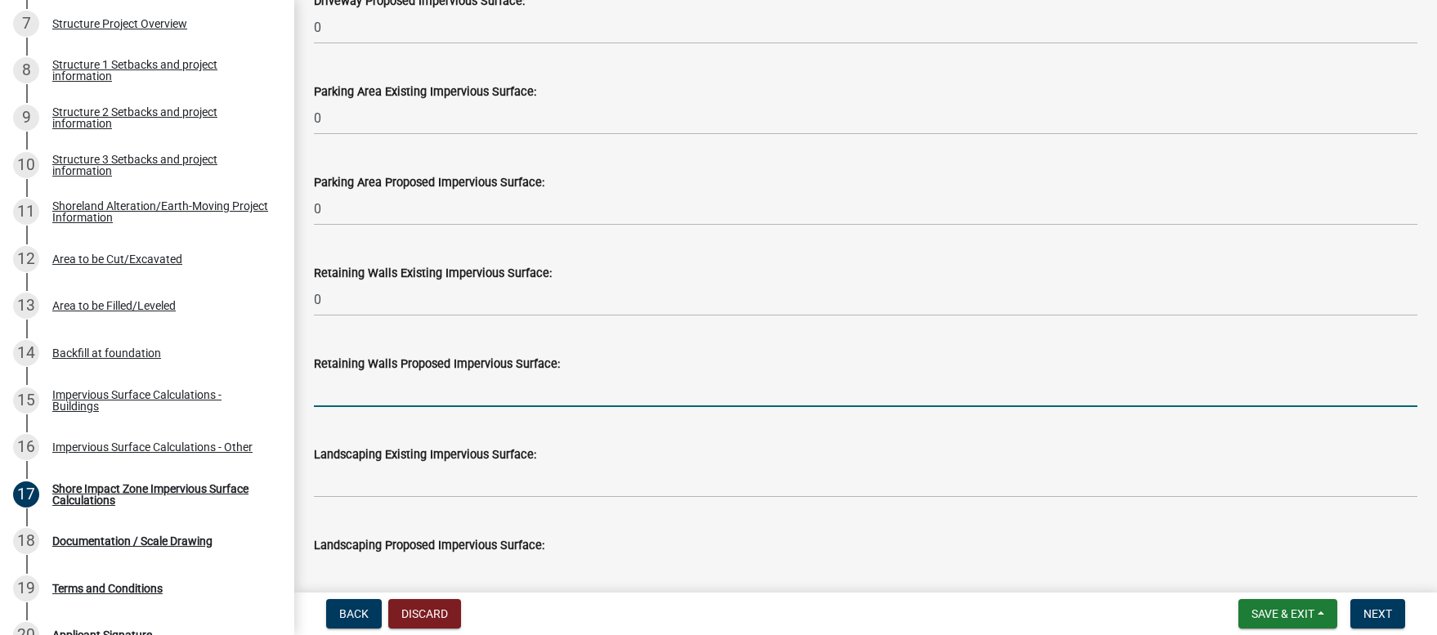
click at [319, 386] on input "text" at bounding box center [865, 390] width 1103 height 34
type input "0"
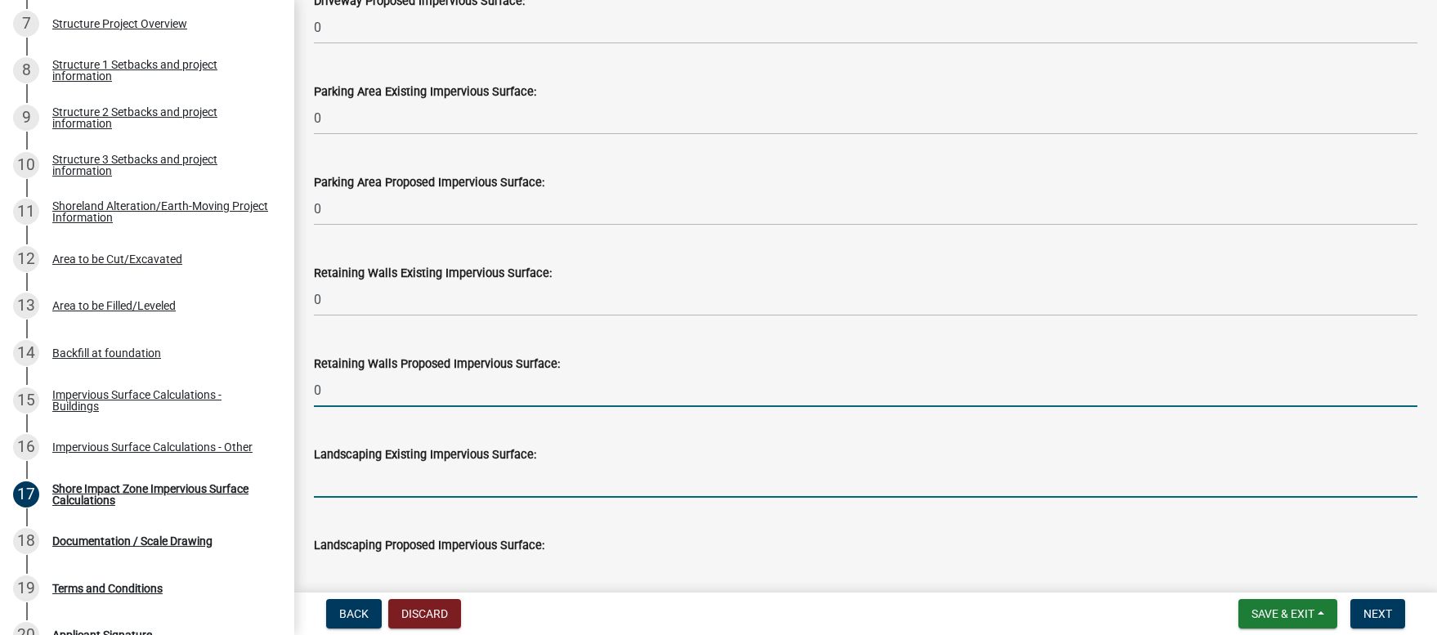
click at [325, 478] on input "text" at bounding box center [865, 481] width 1103 height 34
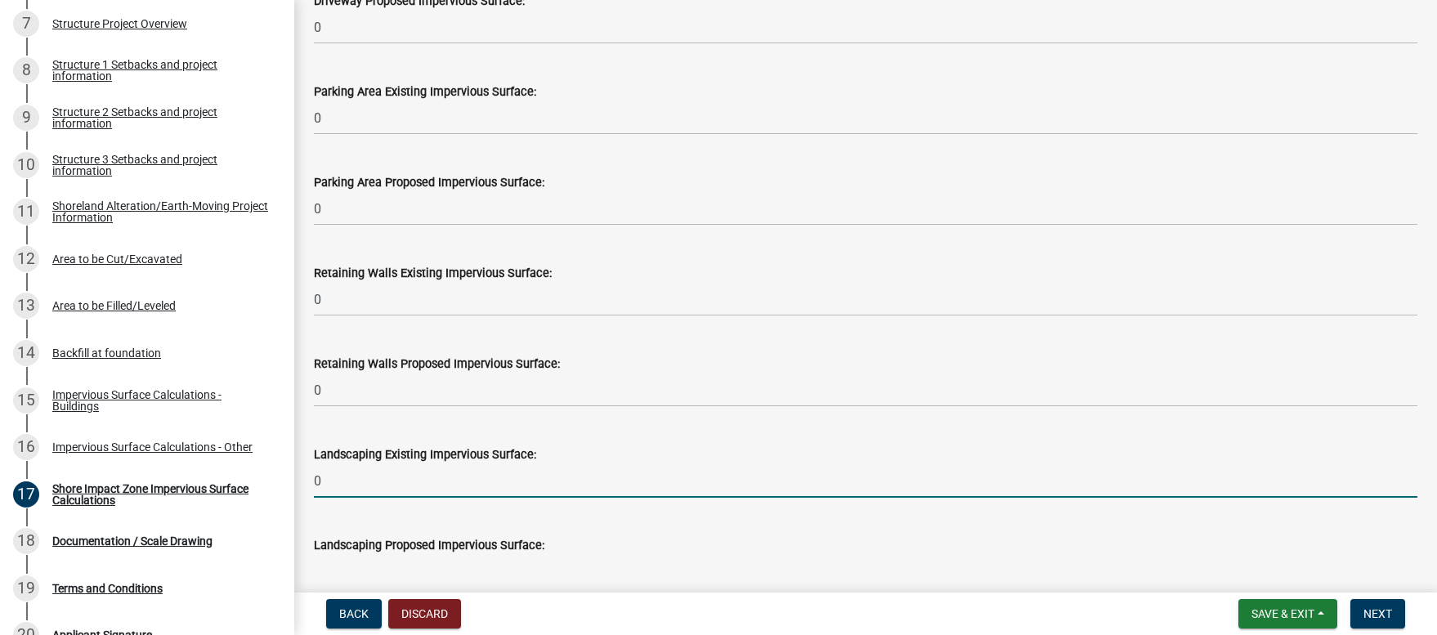
type input "0"
click at [346, 579] on input "text" at bounding box center [865, 572] width 1103 height 34
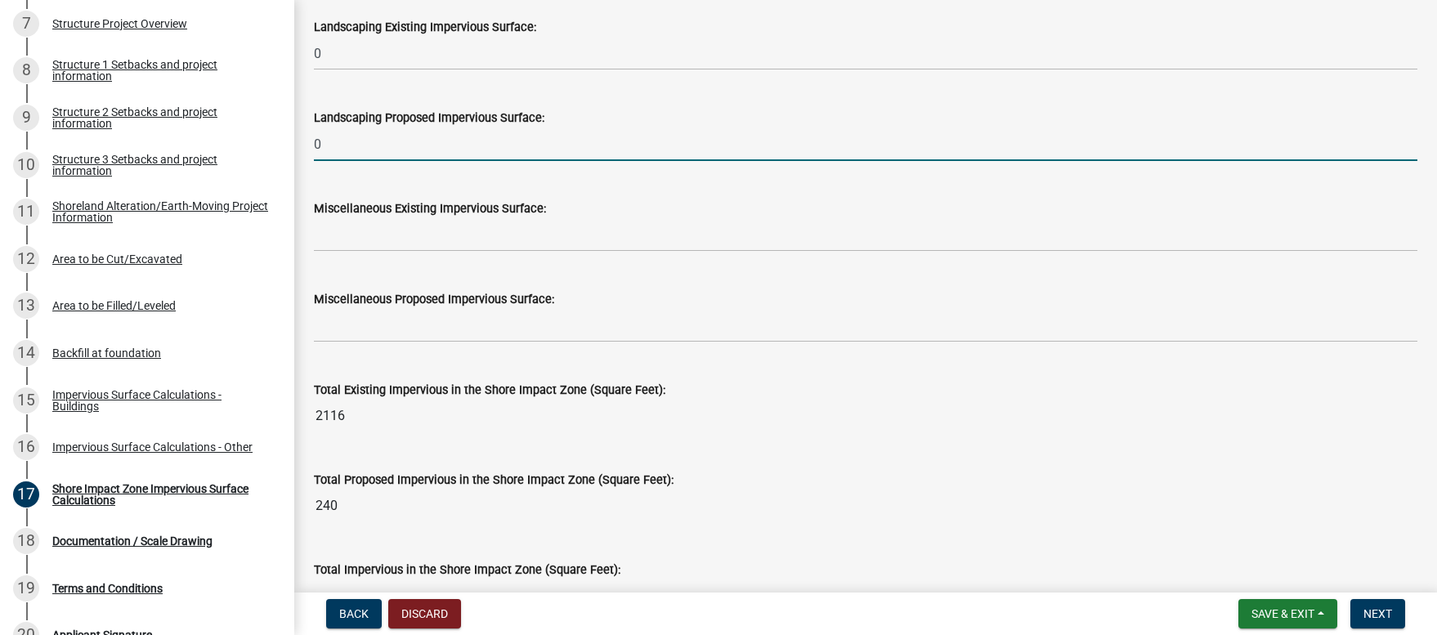
scroll to position [1812, 0]
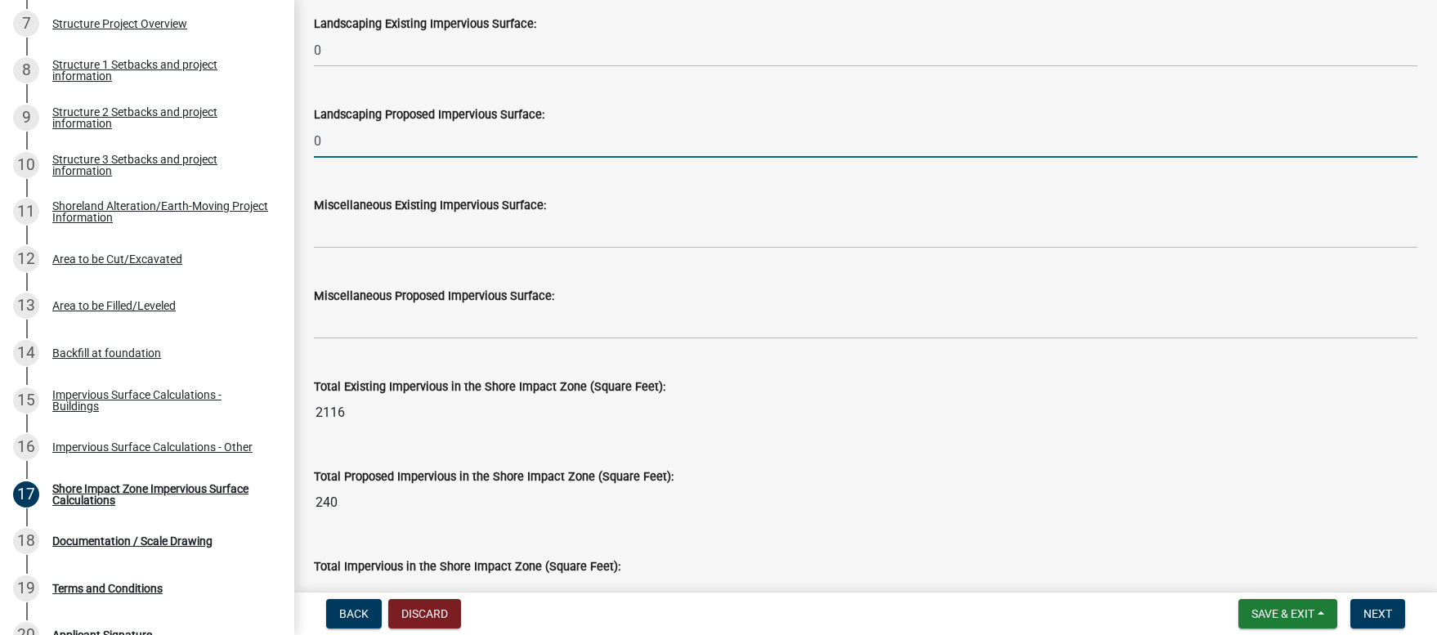
type input "0"
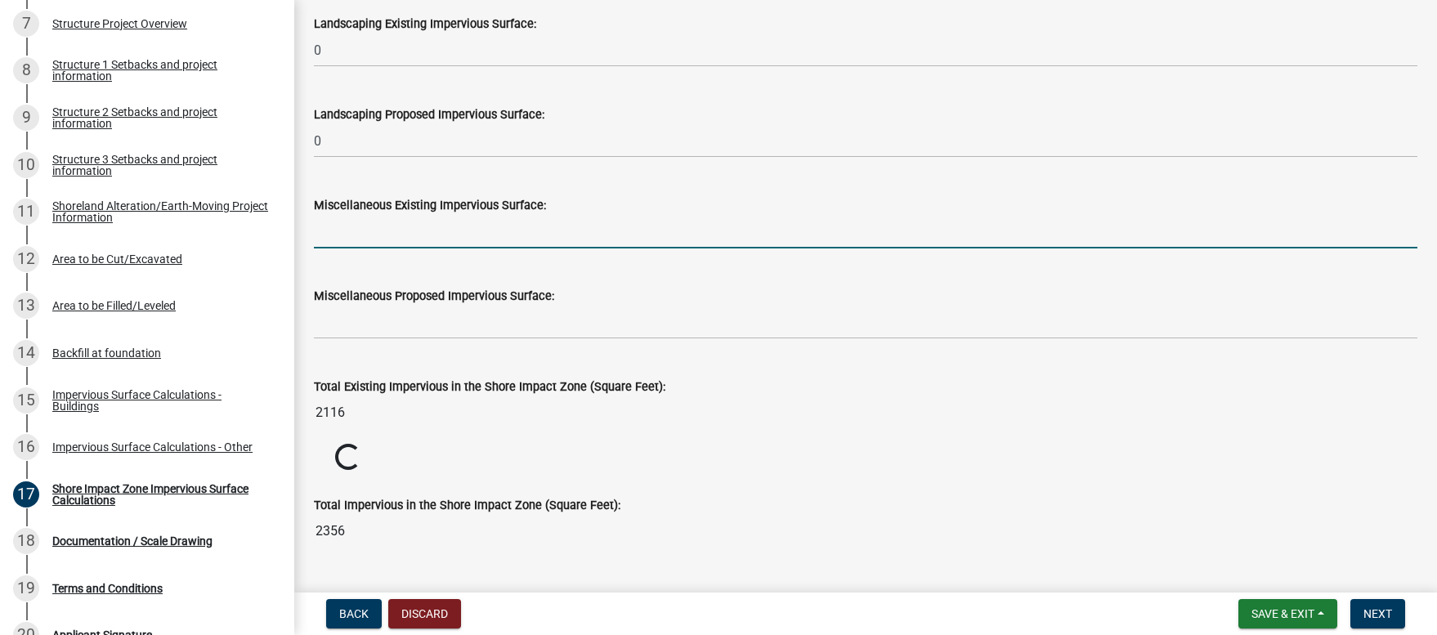
drag, startPoint x: 328, startPoint y: 240, endPoint x: 325, endPoint y: 251, distance: 10.9
click at [328, 240] on input "text" at bounding box center [865, 232] width 1103 height 34
type input "0"
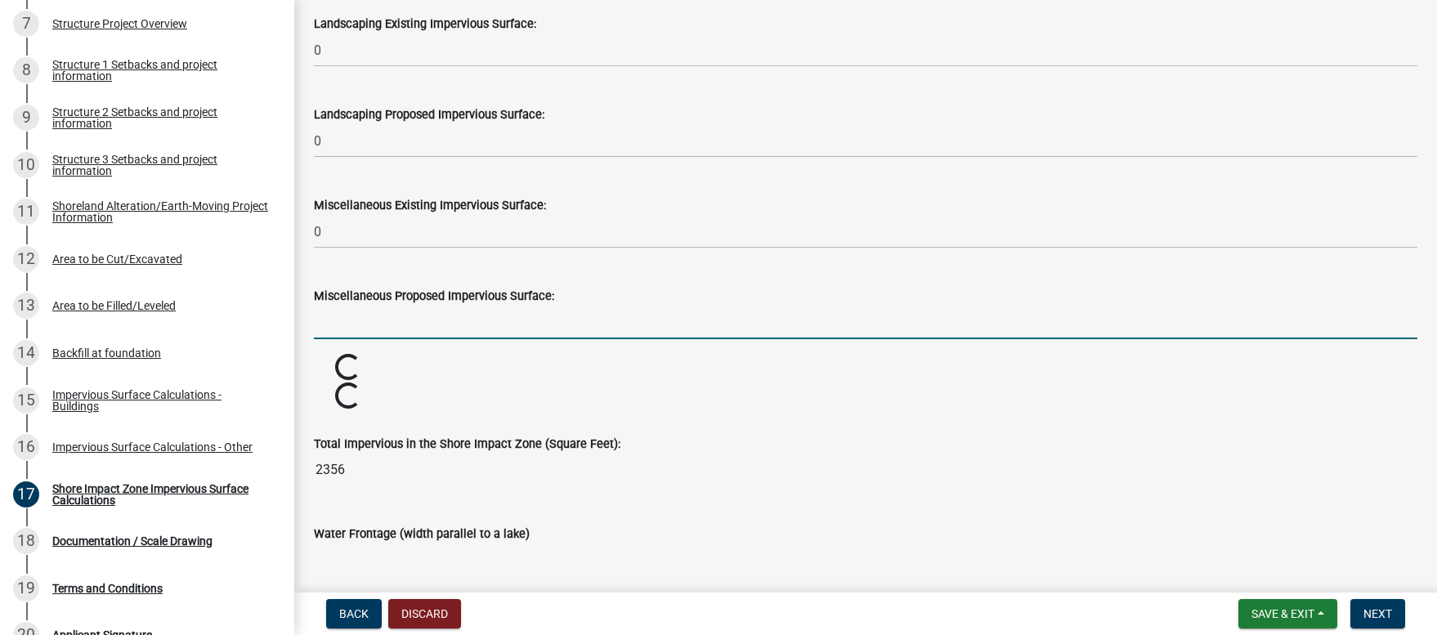
click at [329, 324] on input "text" at bounding box center [865, 323] width 1103 height 34
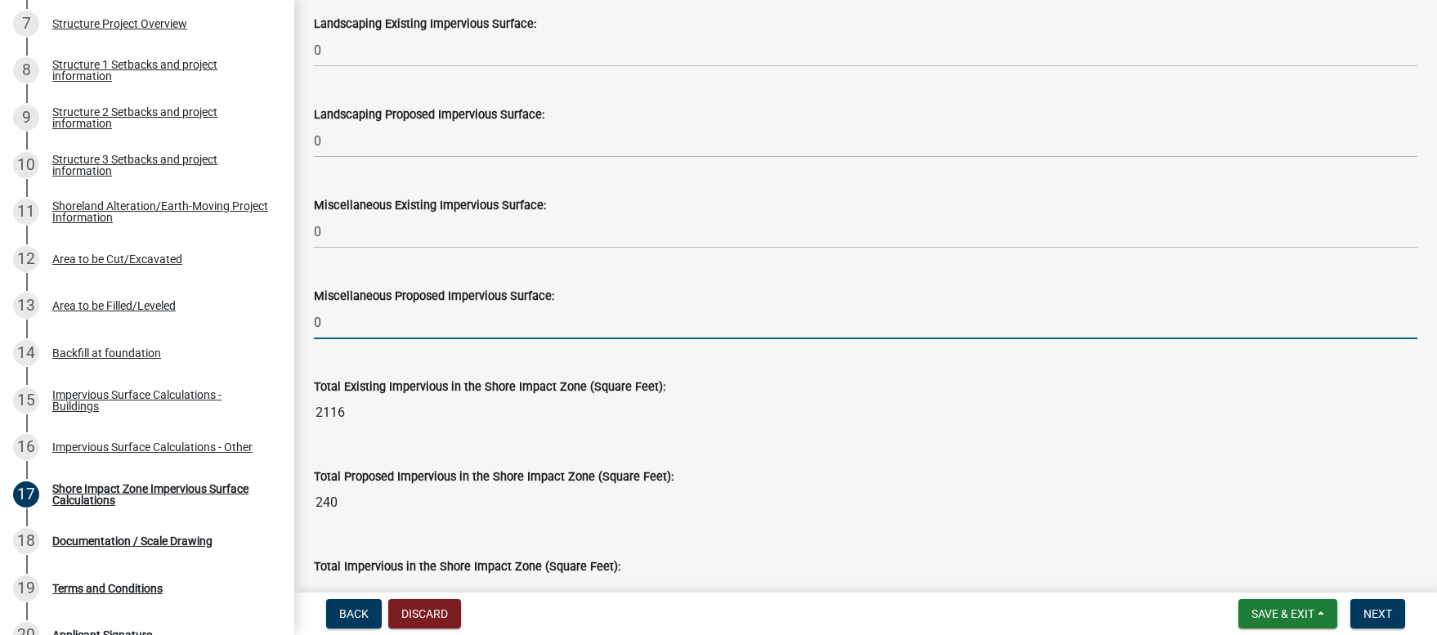
type input "0"
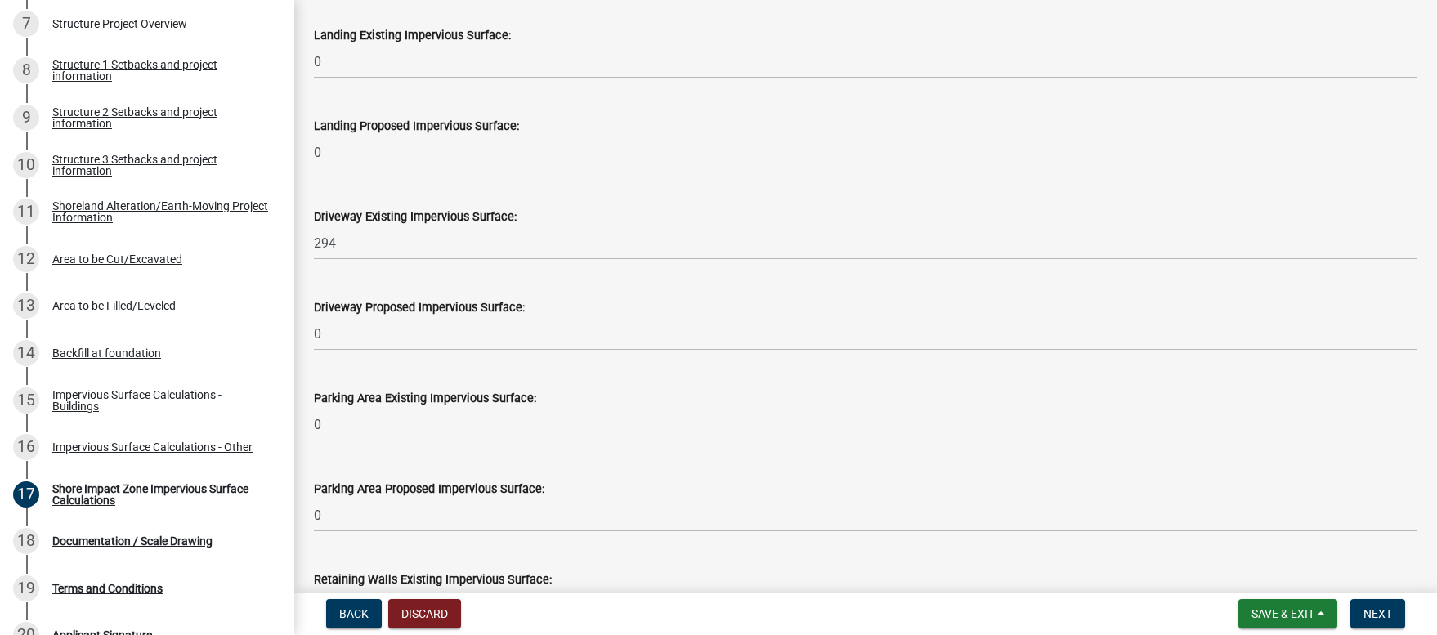
scroll to position [1074, 0]
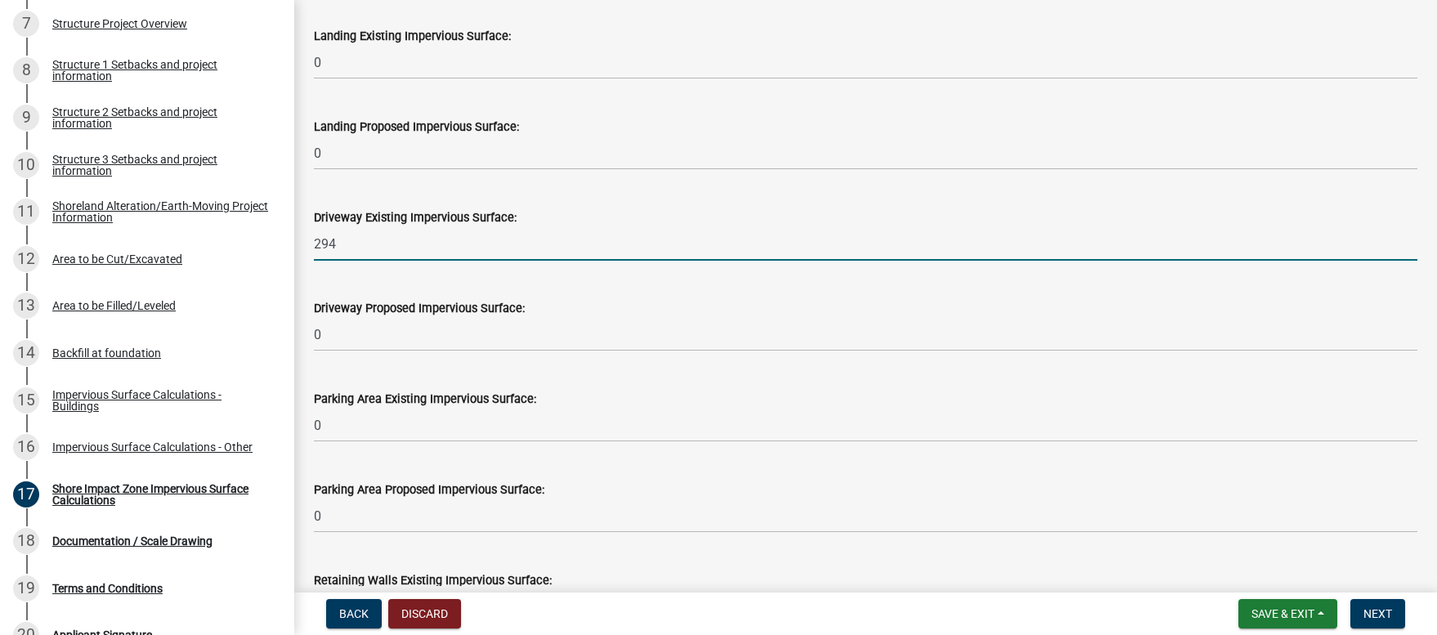
click at [376, 240] on input "294" at bounding box center [865, 244] width 1103 height 34
type input "2"
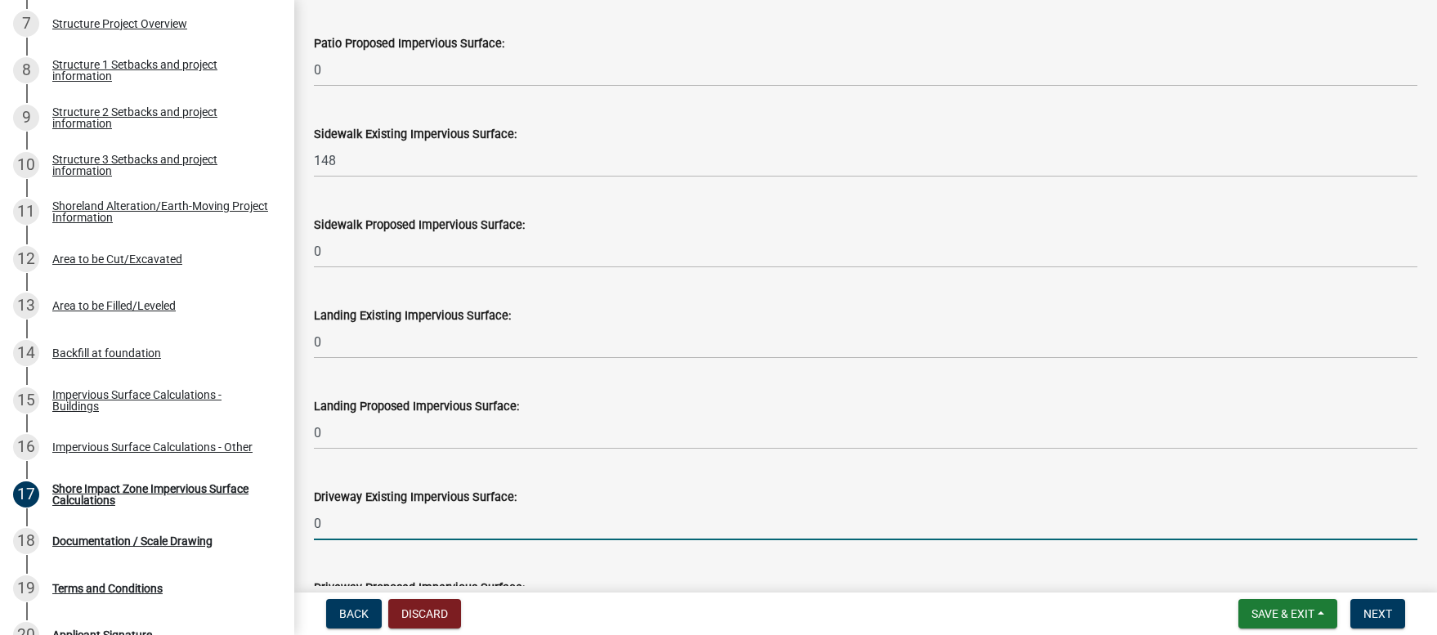
scroll to position [794, 0]
type input "0"
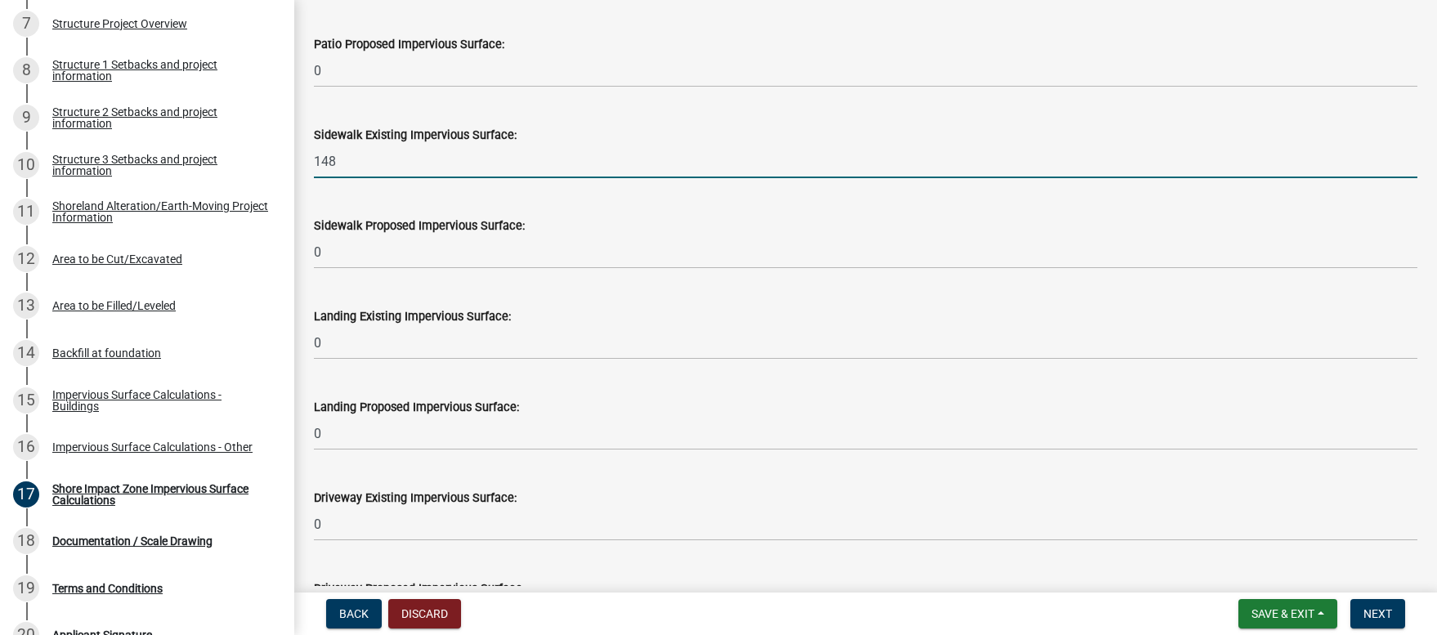
click at [355, 168] on input "148" at bounding box center [865, 162] width 1103 height 34
type input "1"
type input "0"
click at [517, 195] on div "Sidewalk Proposed Impervious Surface: 0" at bounding box center [865, 231] width 1103 height 76
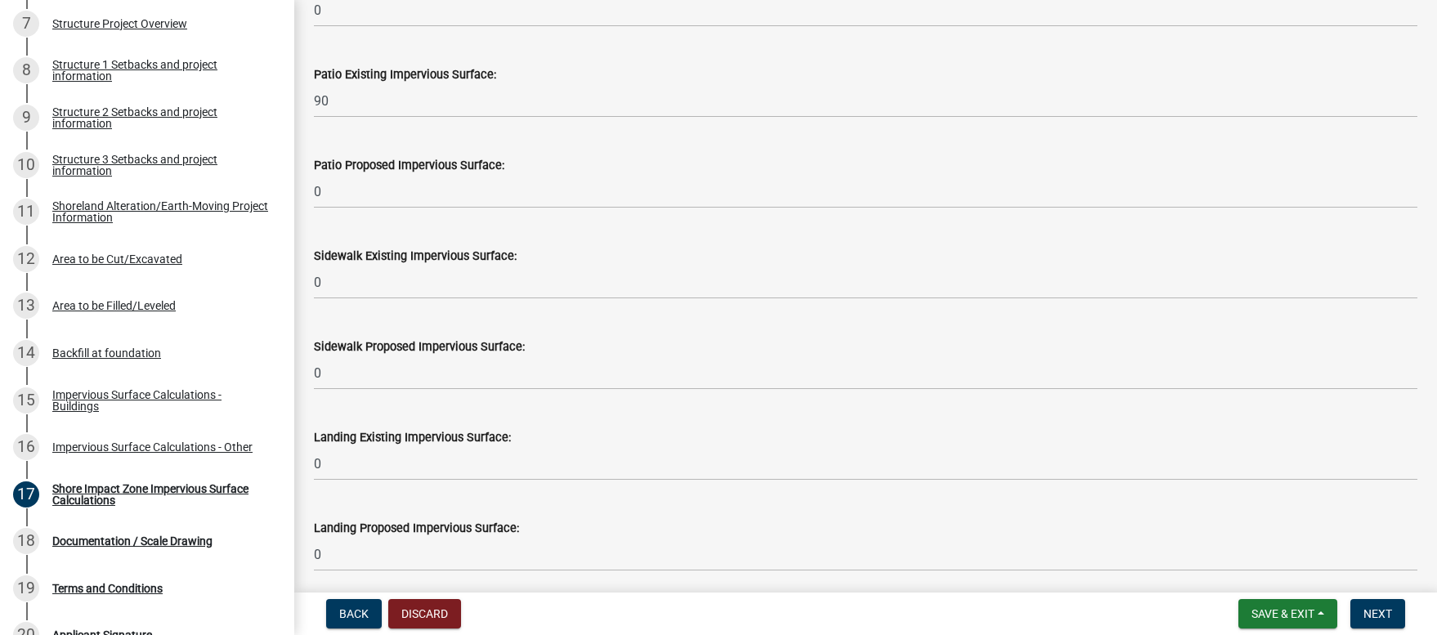
scroll to position [672, 0]
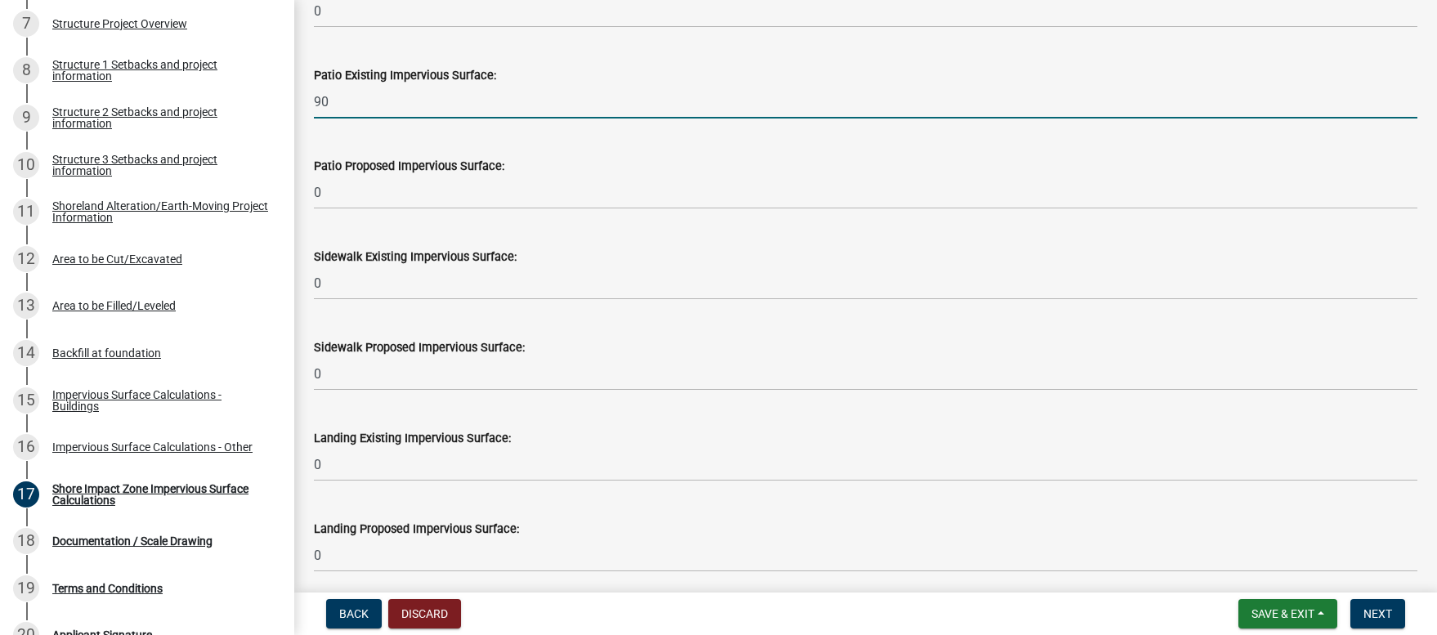
click at [351, 108] on input "90" at bounding box center [865, 102] width 1103 height 34
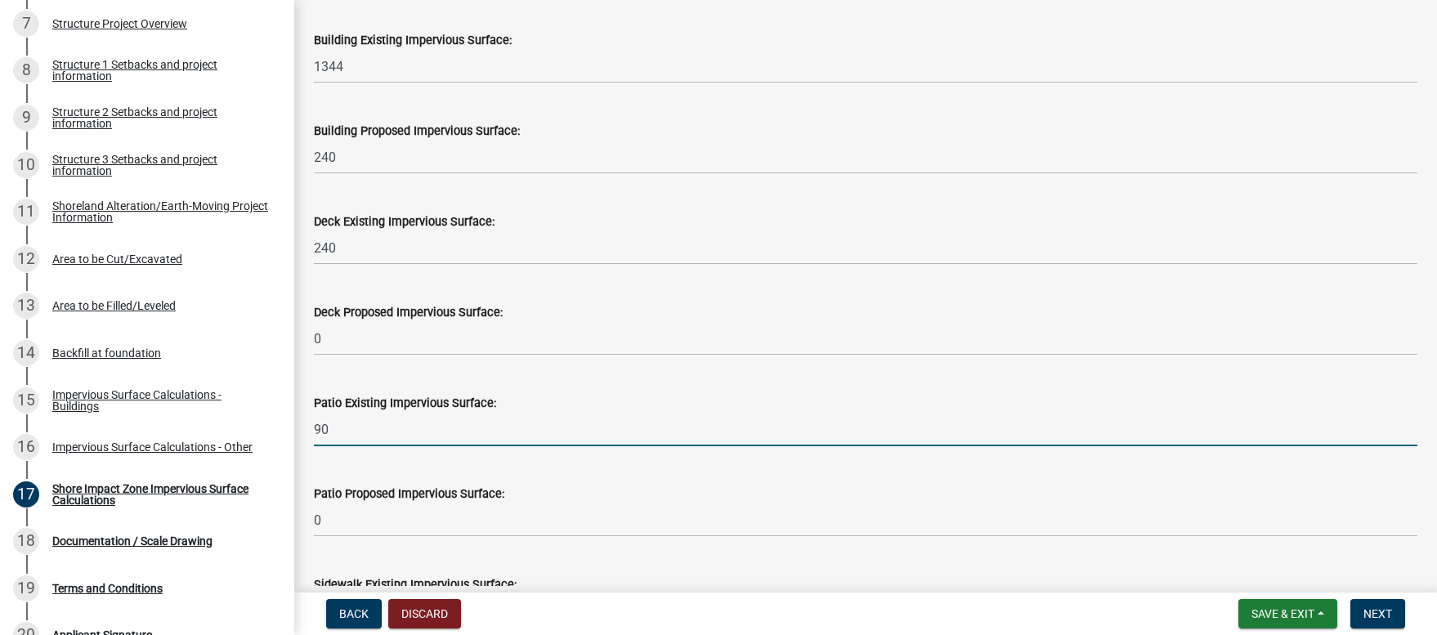
scroll to position [343, 0]
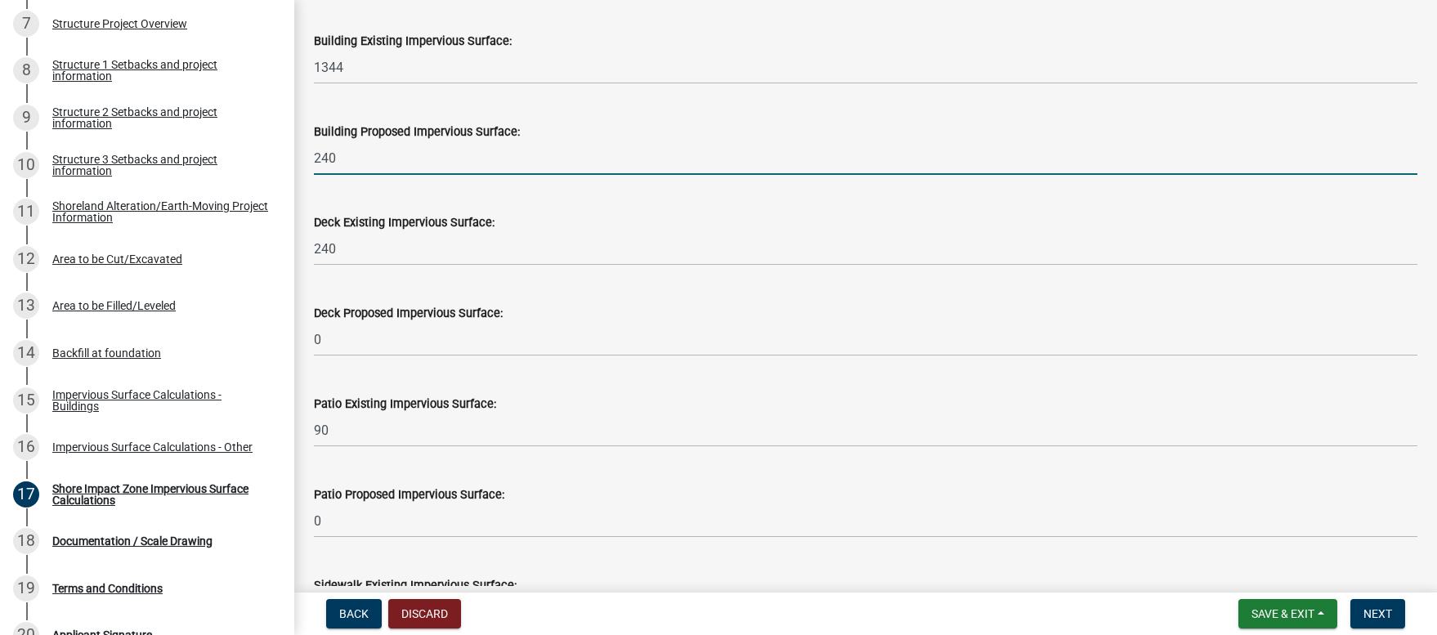
click at [652, 146] on input "240" at bounding box center [865, 158] width 1103 height 34
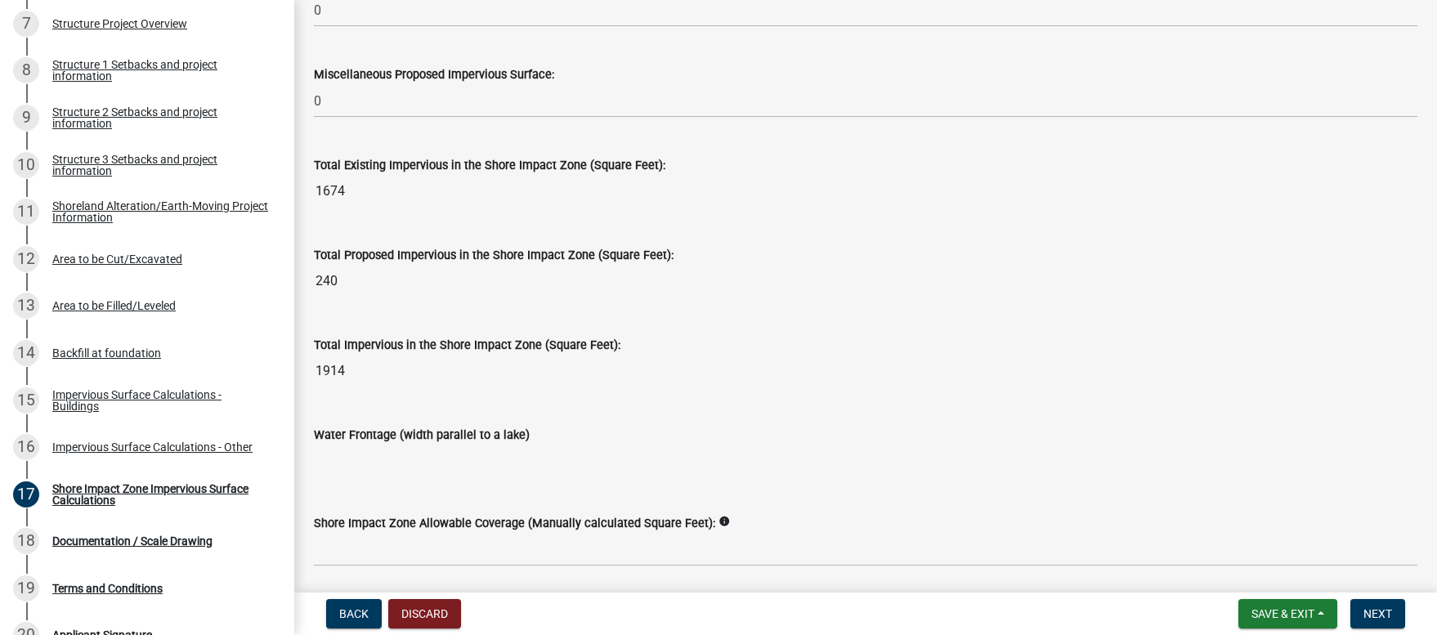
scroll to position [2072, 0]
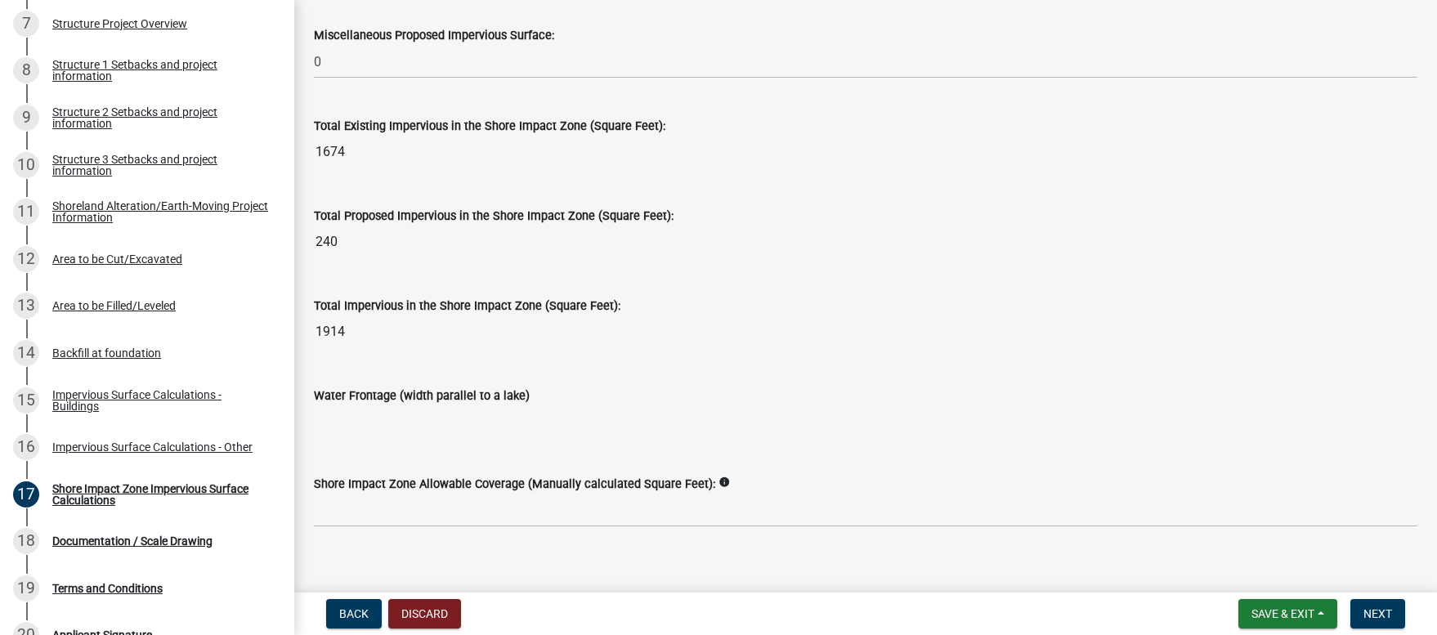
click at [374, 422] on input "Water Frontage (width parallel to a lake)" at bounding box center [865, 421] width 1103 height 33
click at [361, 422] on input "Water Frontage (width parallel to a lake)" at bounding box center [865, 421] width 1103 height 33
click at [490, 430] on input "Water Frontage (width parallel to a lake)" at bounding box center [865, 421] width 1103 height 33
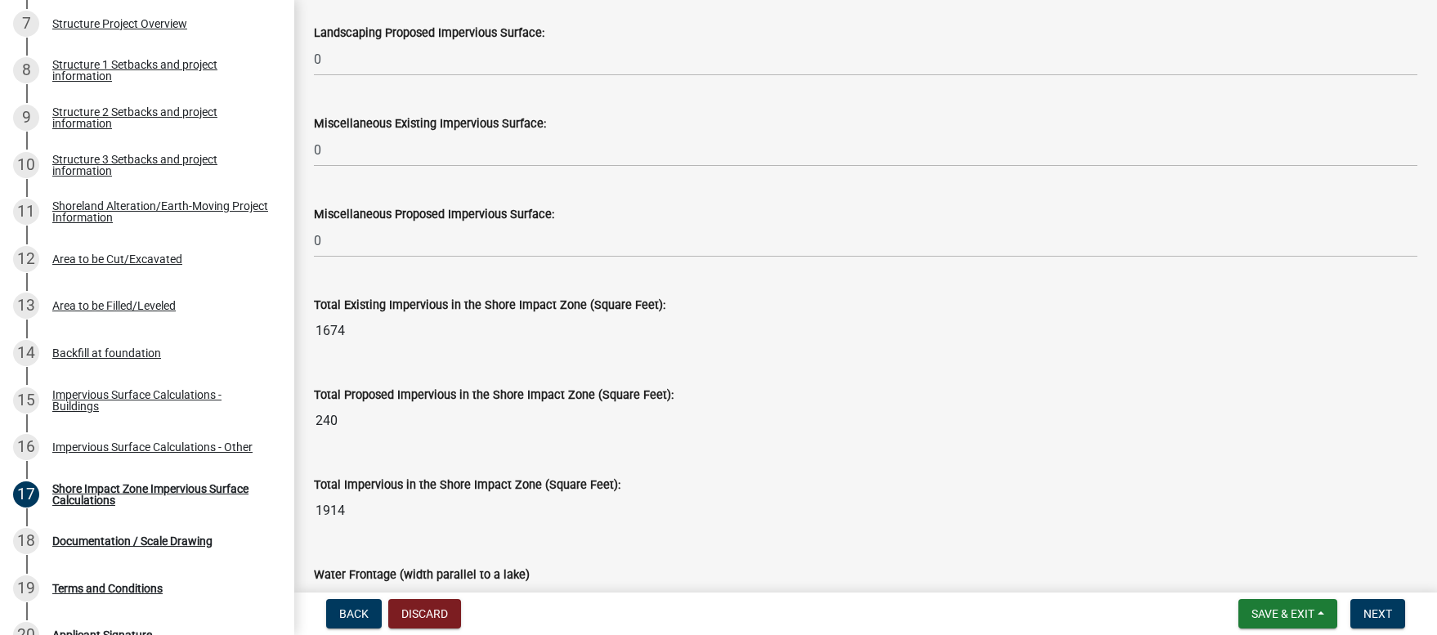
scroll to position [2092, 0]
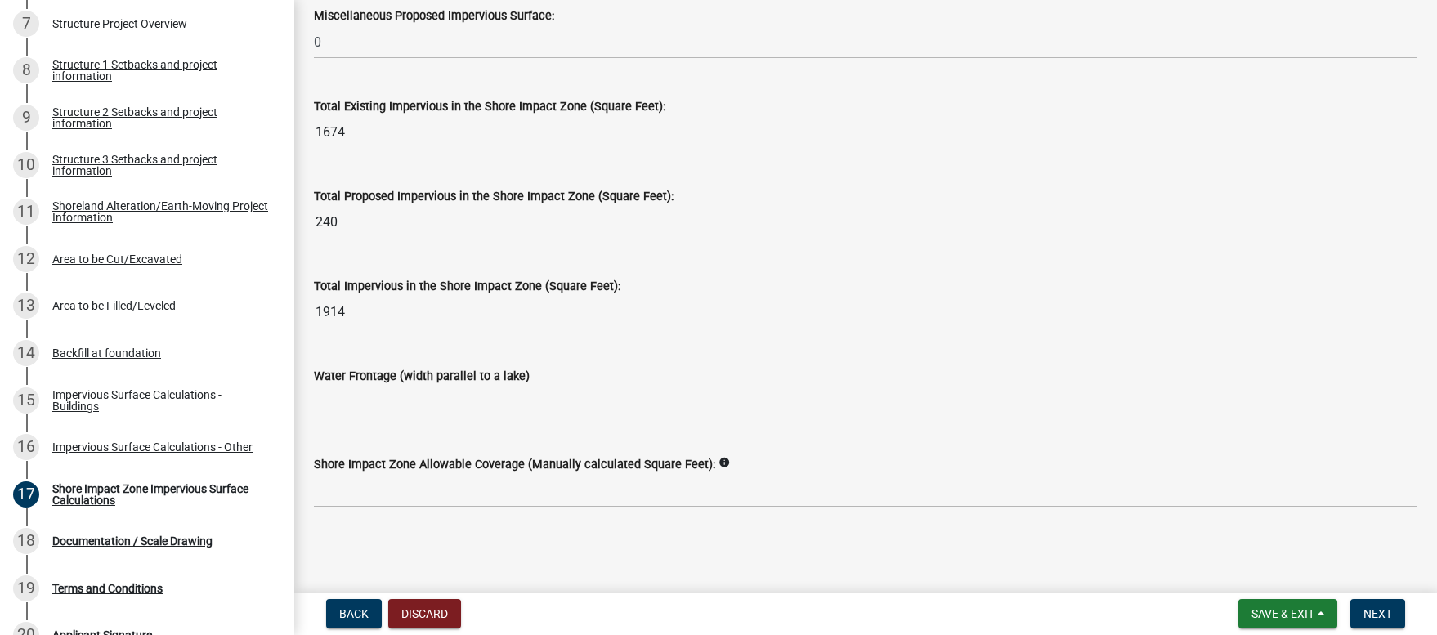
click at [478, 405] on input "Water Frontage (width parallel to a lake)" at bounding box center [865, 402] width 1103 height 33
click at [477, 405] on input "Water Frontage (width parallel to a lake)" at bounding box center [865, 402] width 1103 height 33
click at [478, 320] on input "1914" at bounding box center [865, 312] width 1103 height 33
click at [501, 404] on input "Water Frontage (width parallel to a lake)" at bounding box center [865, 402] width 1103 height 33
click at [514, 472] on div "Shore Impact Zone Allowable Coverage (Manually calculated Square Feet): info" at bounding box center [865, 464] width 1103 height 20
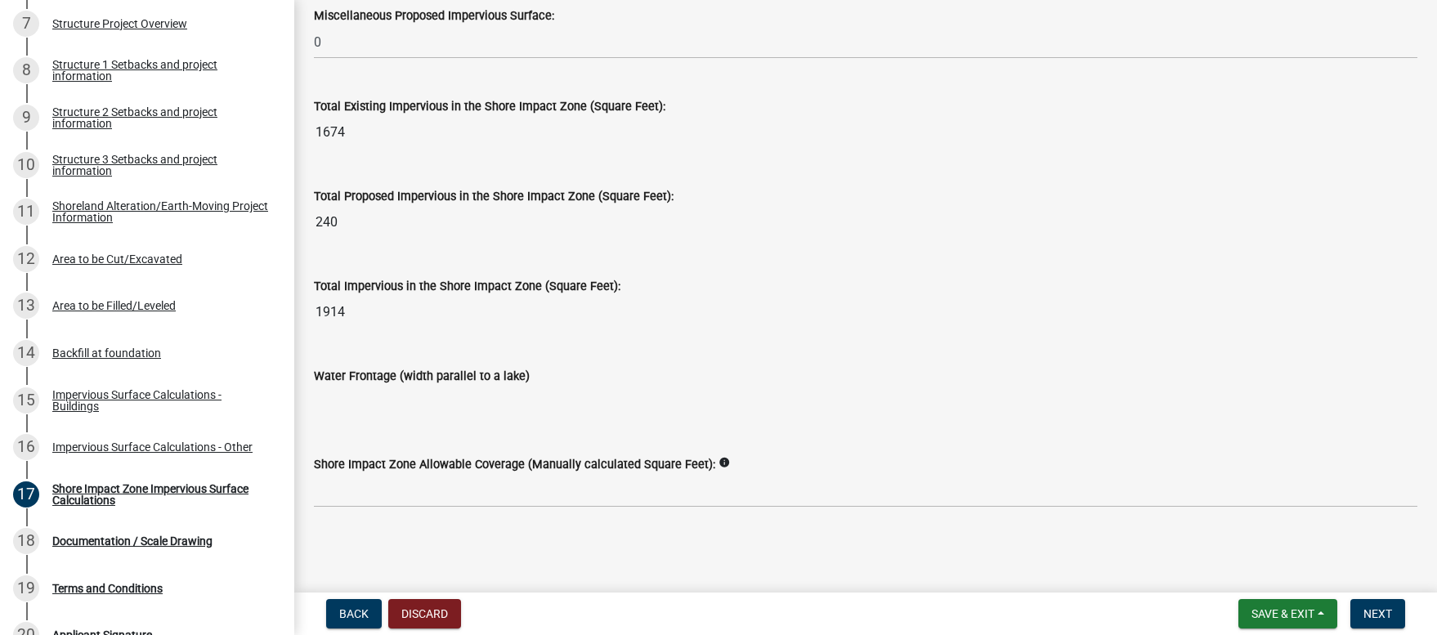
click at [512, 459] on label "Shore Impact Zone Allowable Coverage (Manually calculated Square Feet):" at bounding box center [514, 464] width 401 height 11
click at [718, 461] on icon "info" at bounding box center [723, 462] width 11 height 11
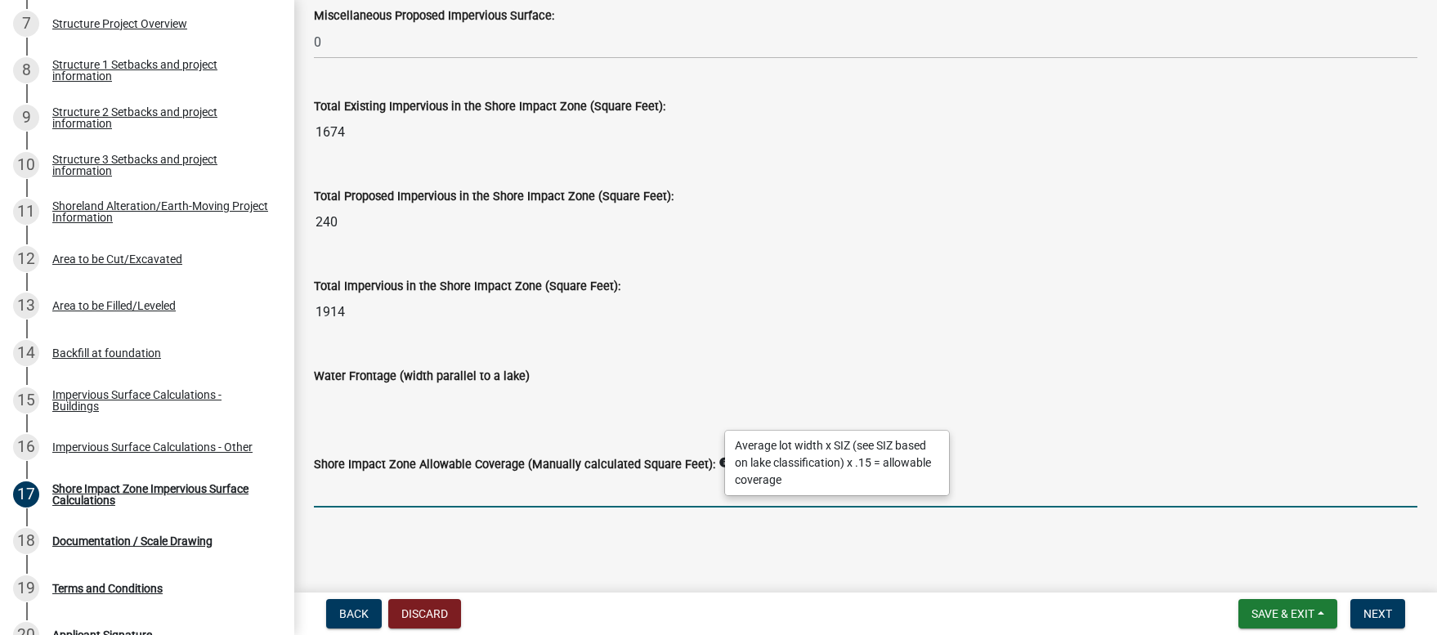
click at [351, 497] on input "text" at bounding box center [865, 491] width 1103 height 34
click at [834, 494] on input "420" at bounding box center [865, 491] width 1103 height 34
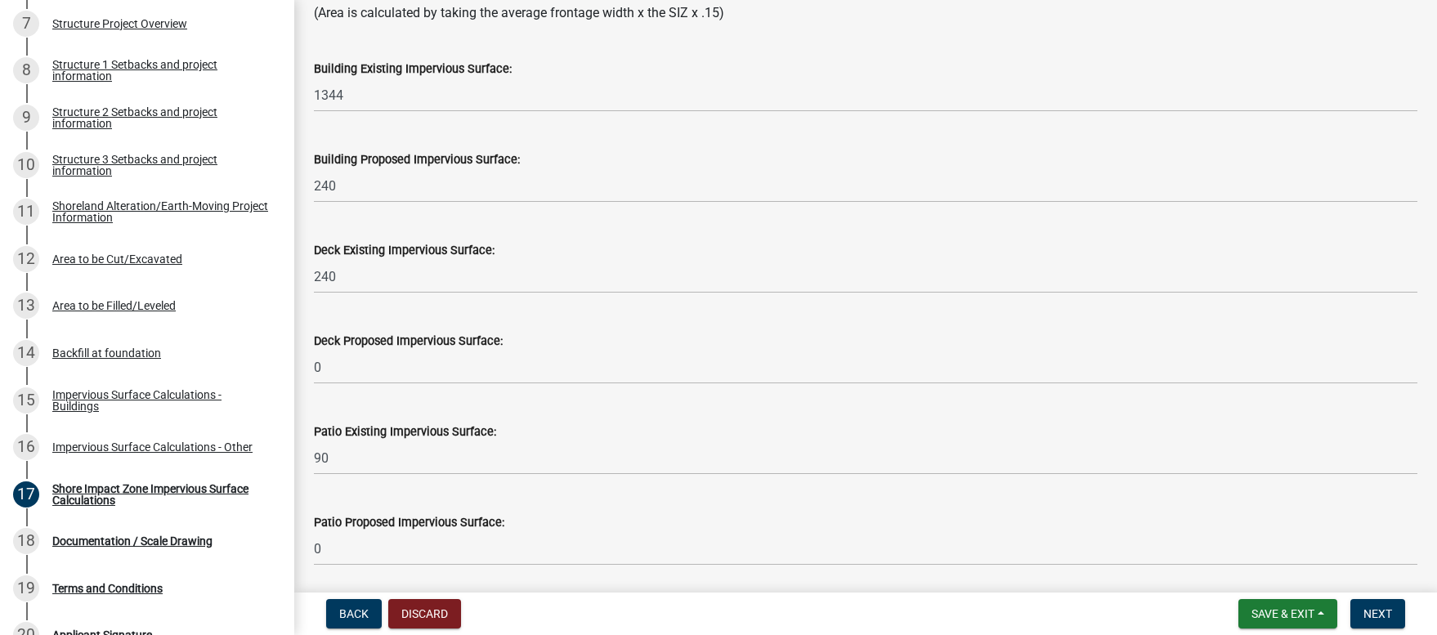
scroll to position [289, 0]
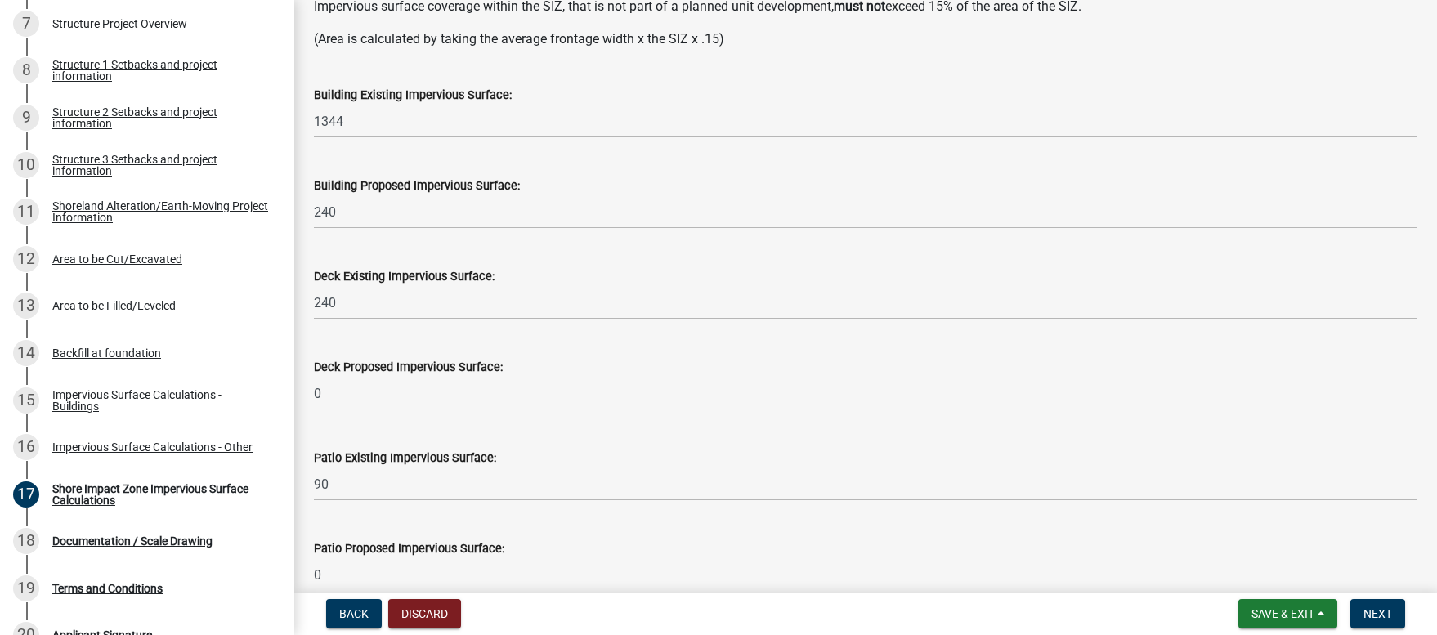
type input "420"
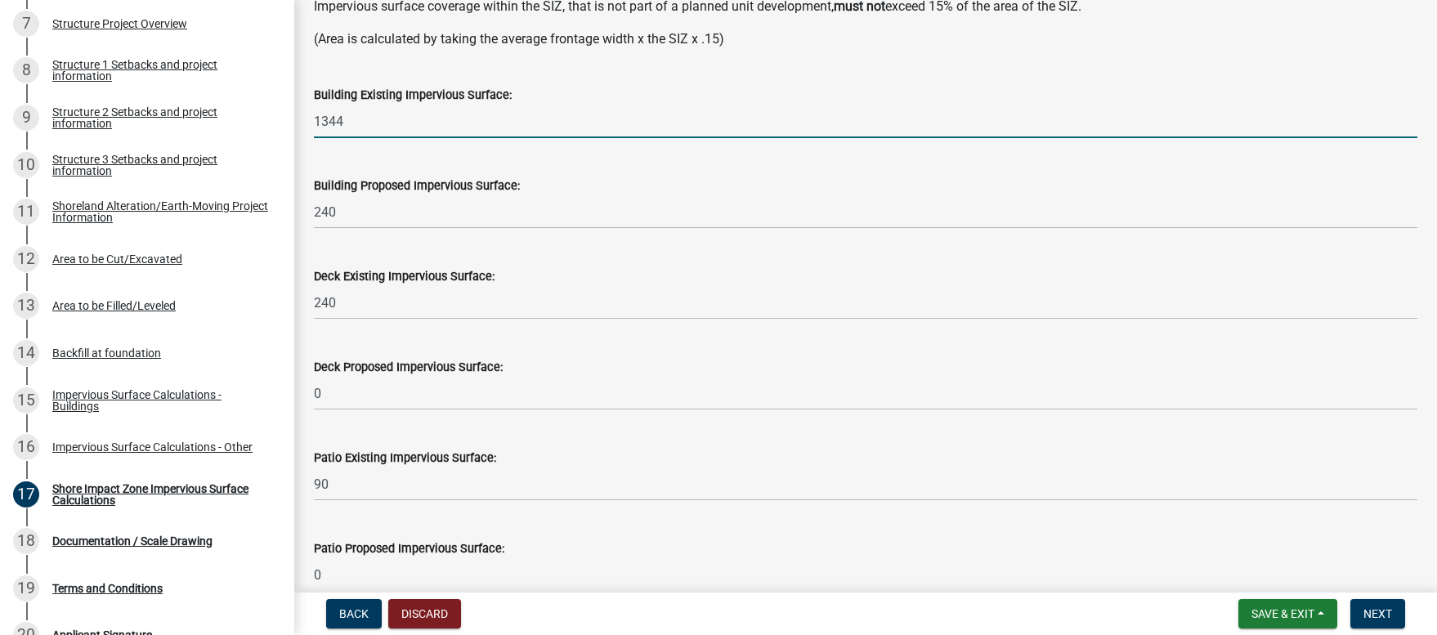
drag, startPoint x: 355, startPoint y: 121, endPoint x: 311, endPoint y: 119, distance: 44.2
click at [311, 119] on div "Building Existing Impervious Surface: 1344" at bounding box center [866, 100] width 1128 height 76
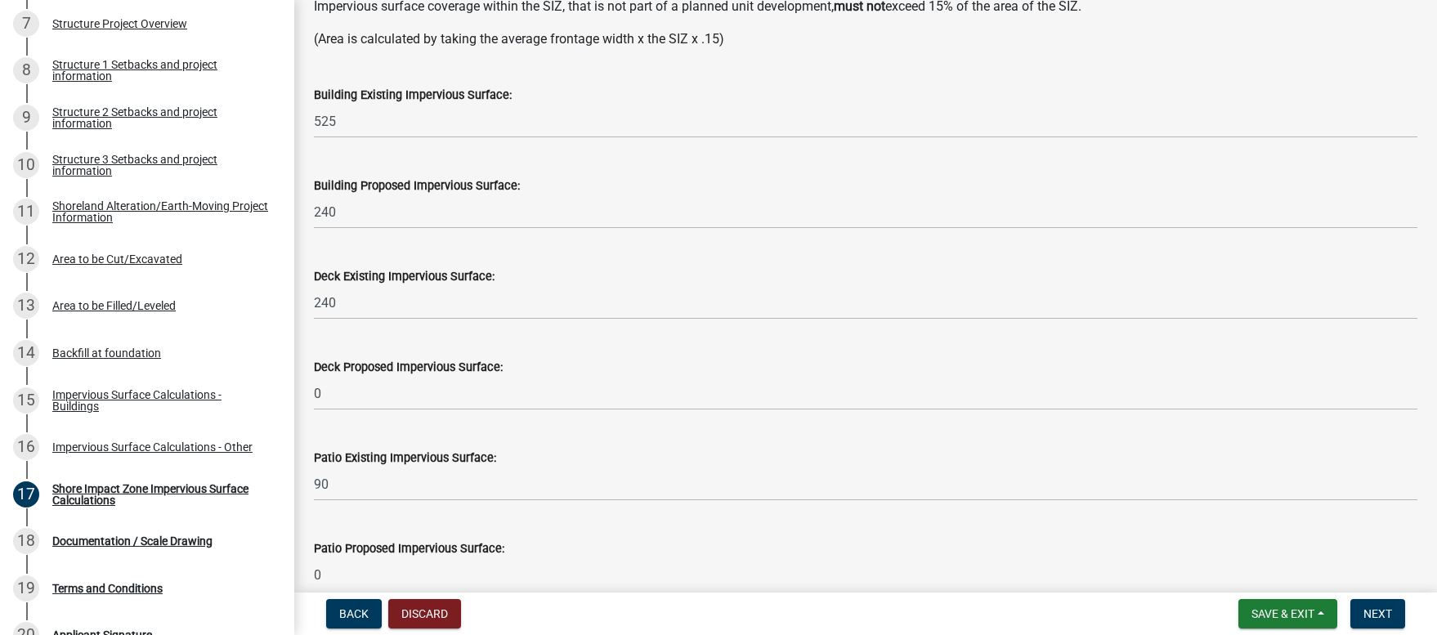
click at [601, 283] on div "Deck Existing Impervious Surface:" at bounding box center [865, 276] width 1103 height 20
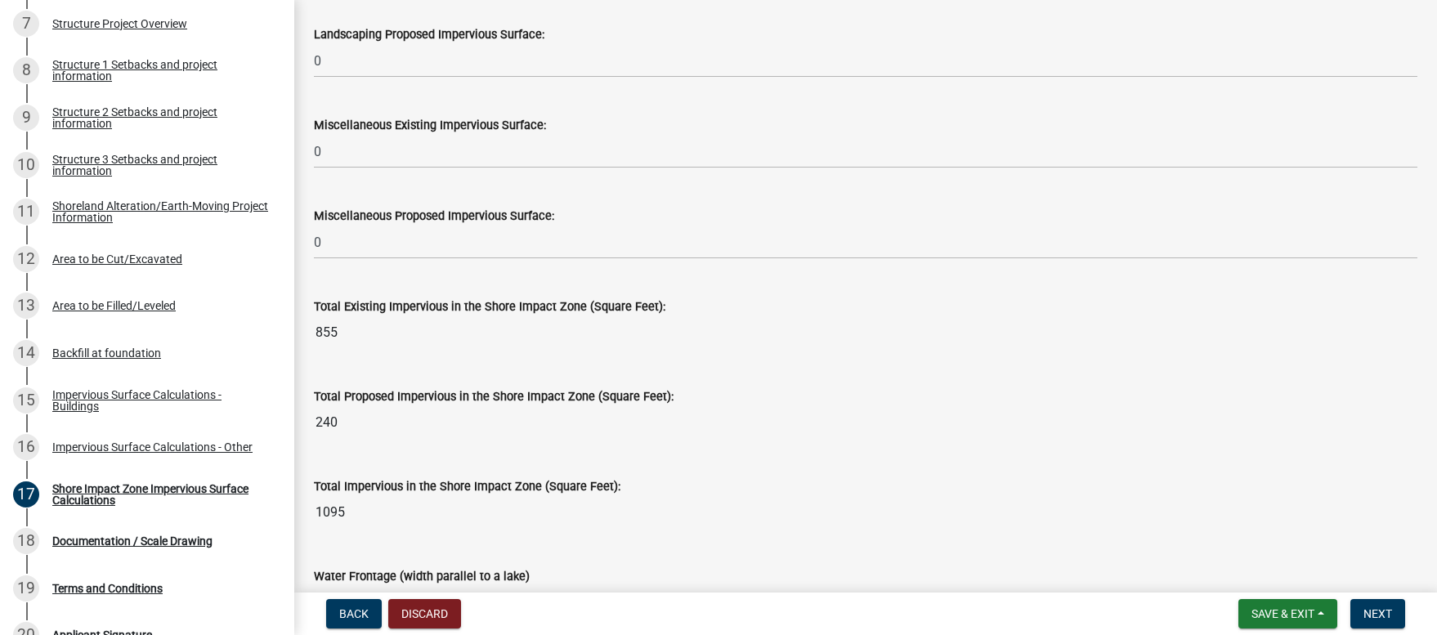
scroll to position [1956, 0]
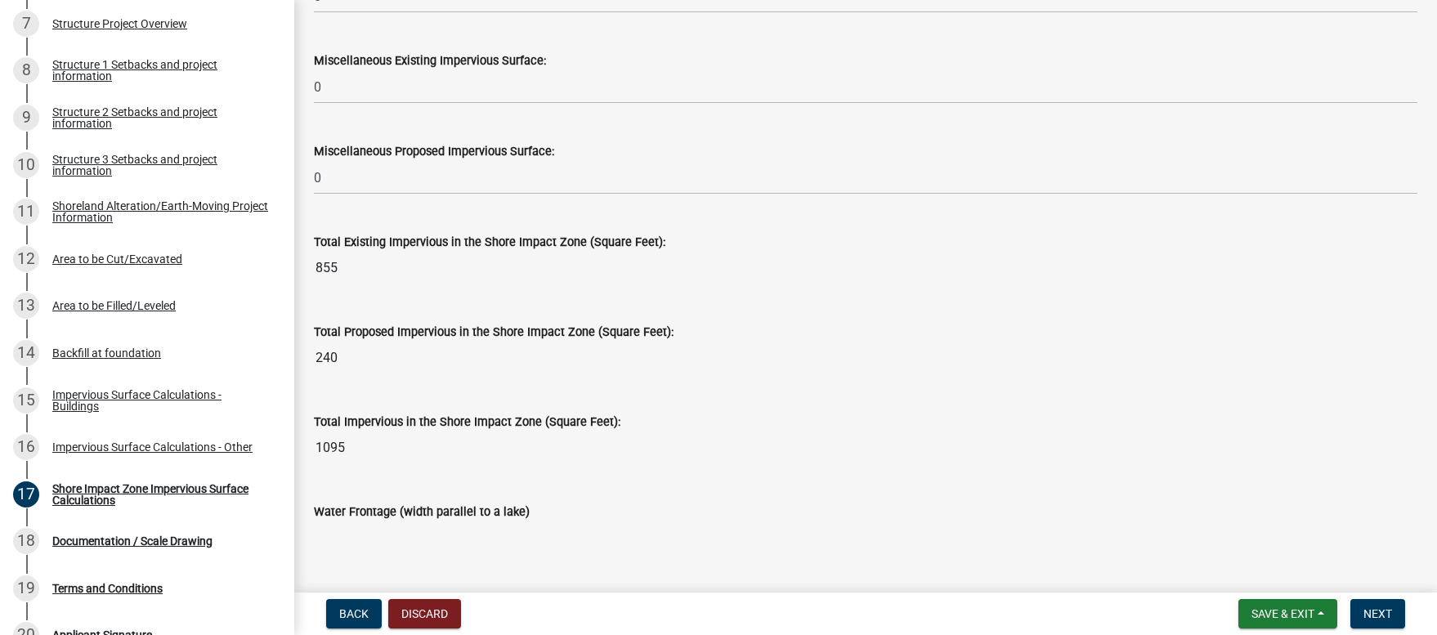
drag, startPoint x: 351, startPoint y: 449, endPoint x: 314, endPoint y: 449, distance: 36.8
click at [314, 449] on input "1095" at bounding box center [865, 447] width 1103 height 33
click at [633, 538] on input "Water Frontage (width parallel to a lake)" at bounding box center [865, 537] width 1103 height 33
drag, startPoint x: 491, startPoint y: 443, endPoint x: 376, endPoint y: 454, distance: 115.7
click at [491, 444] on input "1095" at bounding box center [865, 447] width 1103 height 33
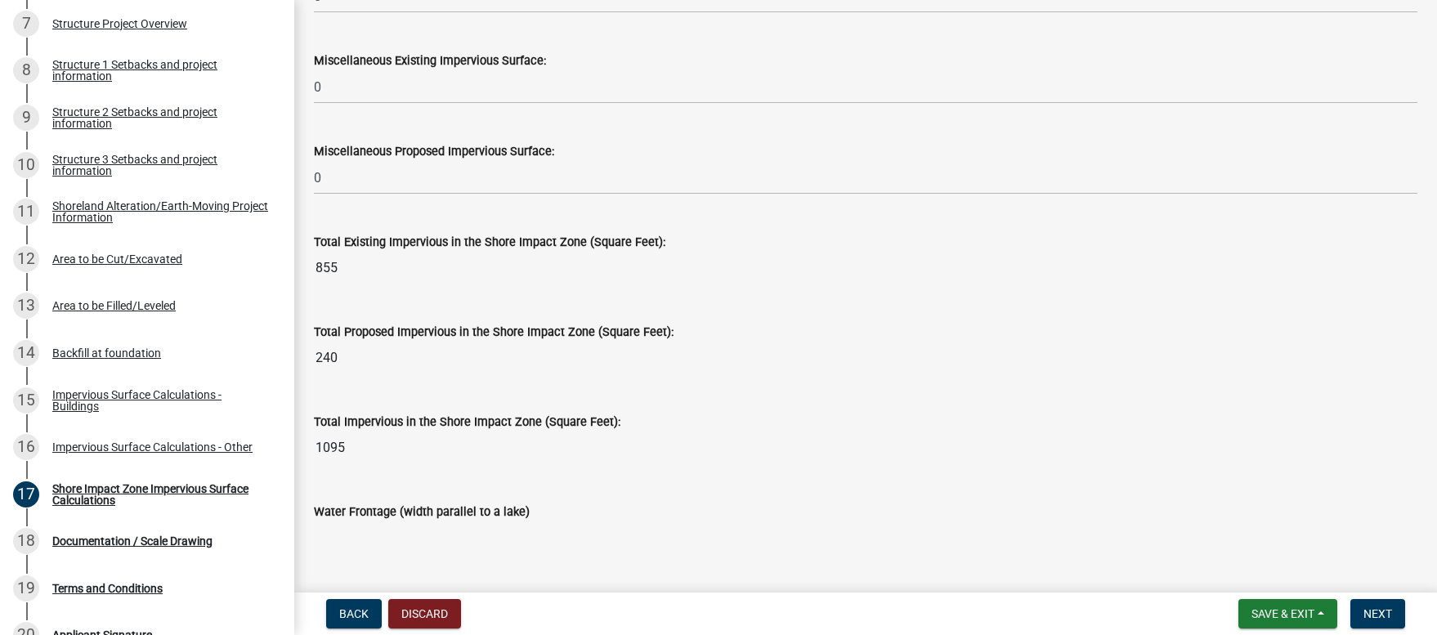
click at [343, 446] on input "1095" at bounding box center [865, 447] width 1103 height 33
click at [344, 446] on input "1095" at bounding box center [865, 447] width 1103 height 33
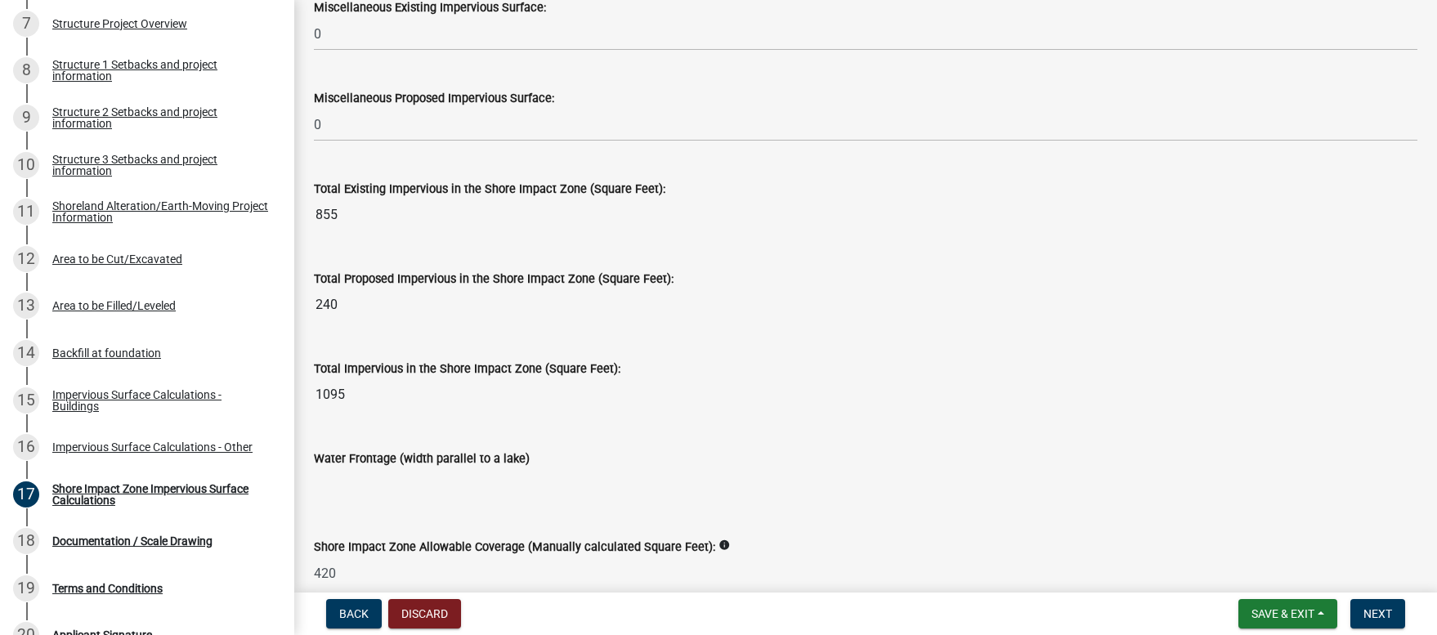
scroll to position [2059, 0]
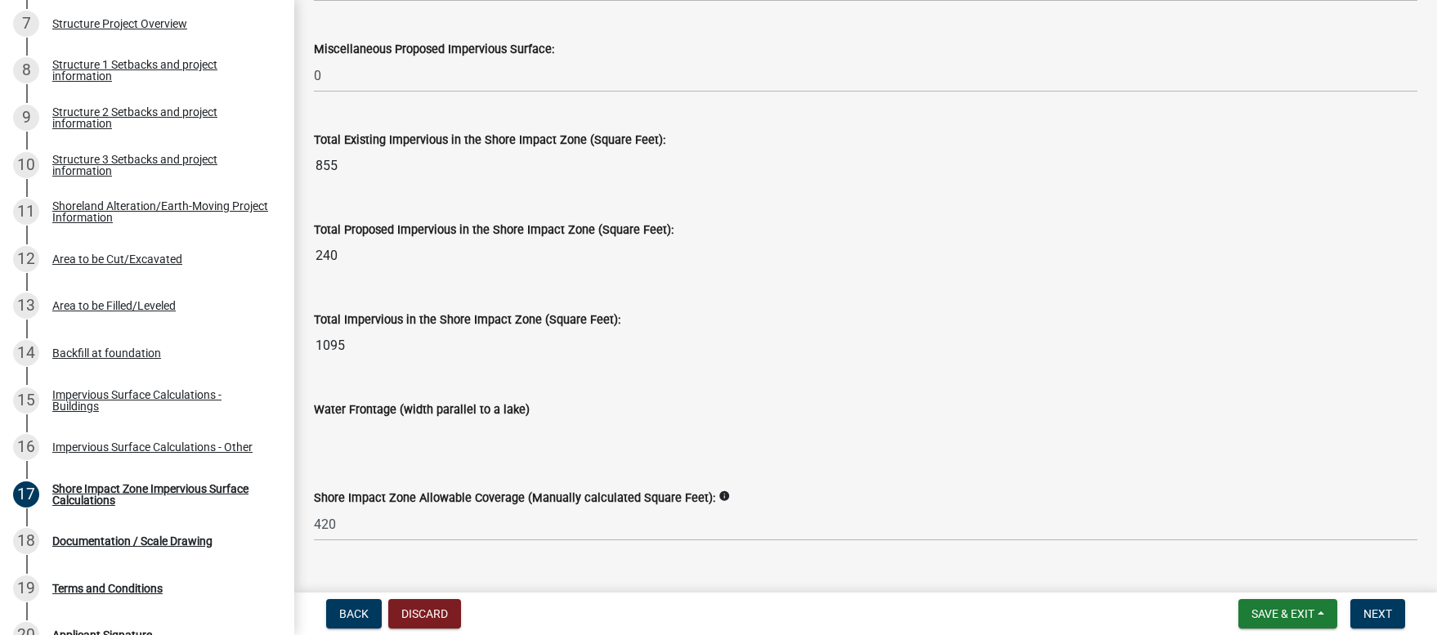
click at [718, 497] on icon "info" at bounding box center [723, 495] width 11 height 11
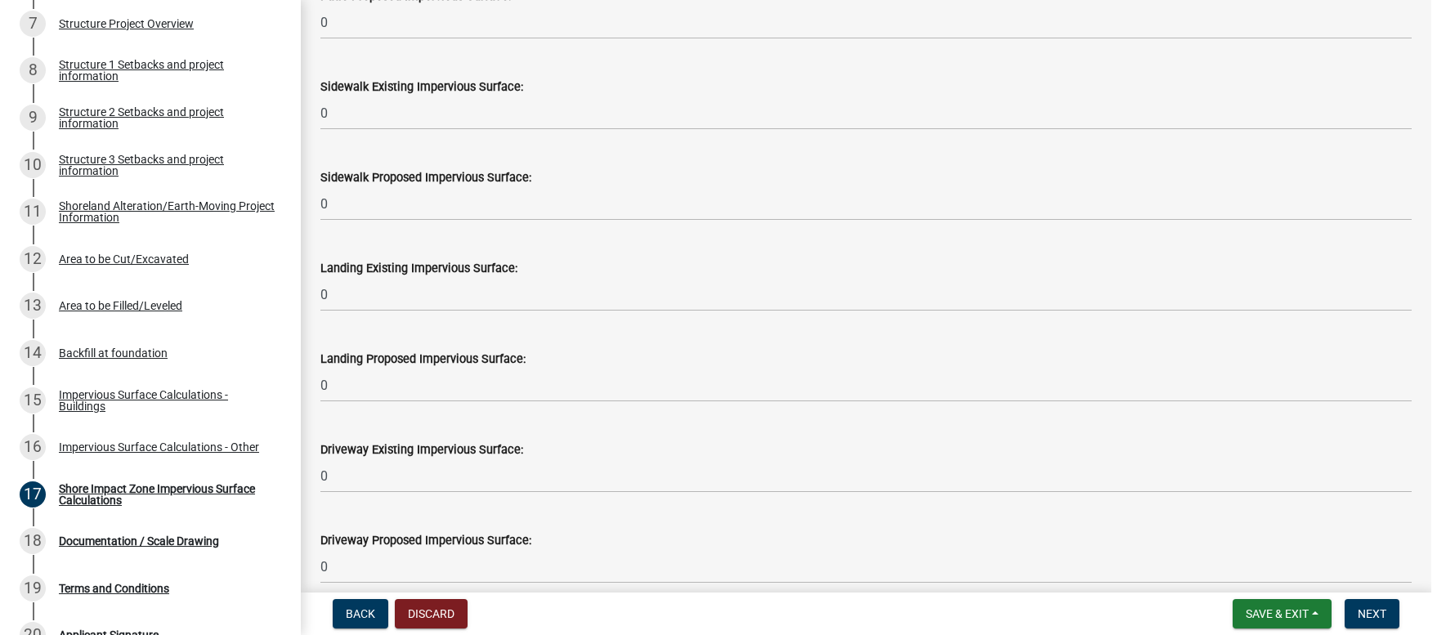
scroll to position [0, 0]
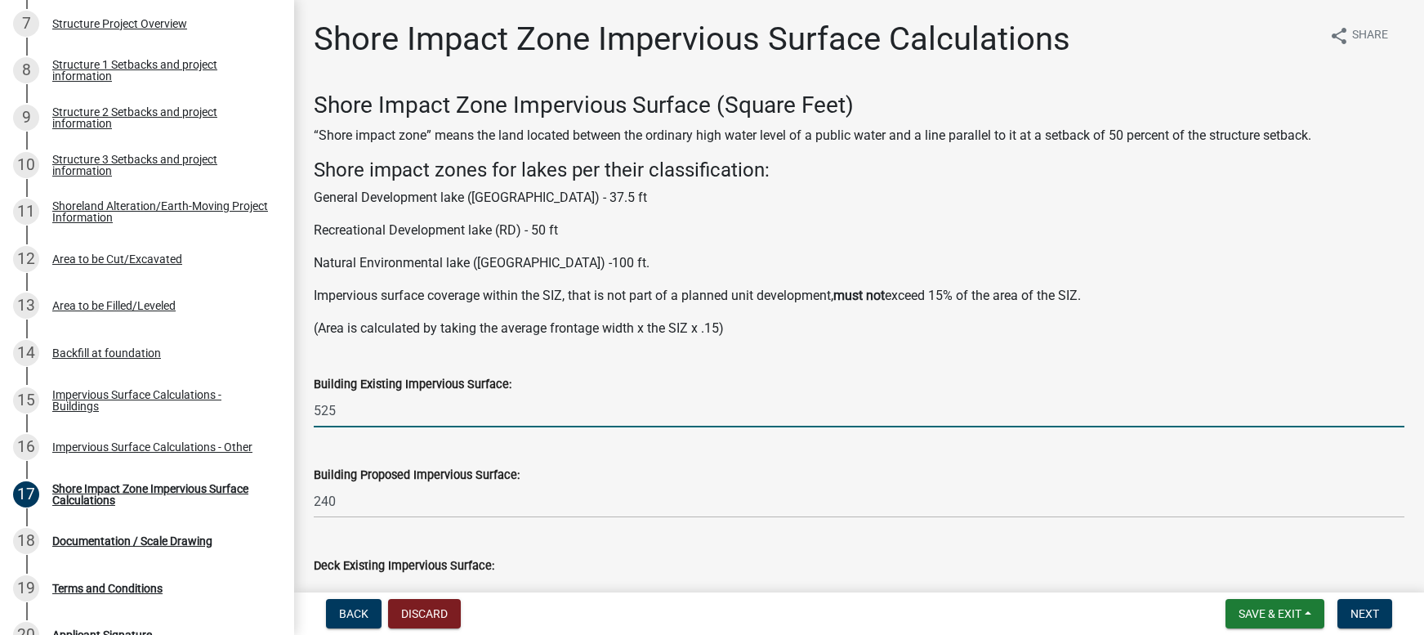
drag, startPoint x: 340, startPoint y: 413, endPoint x: 313, endPoint y: 412, distance: 27.0
click at [314, 412] on input "525" at bounding box center [859, 411] width 1091 height 34
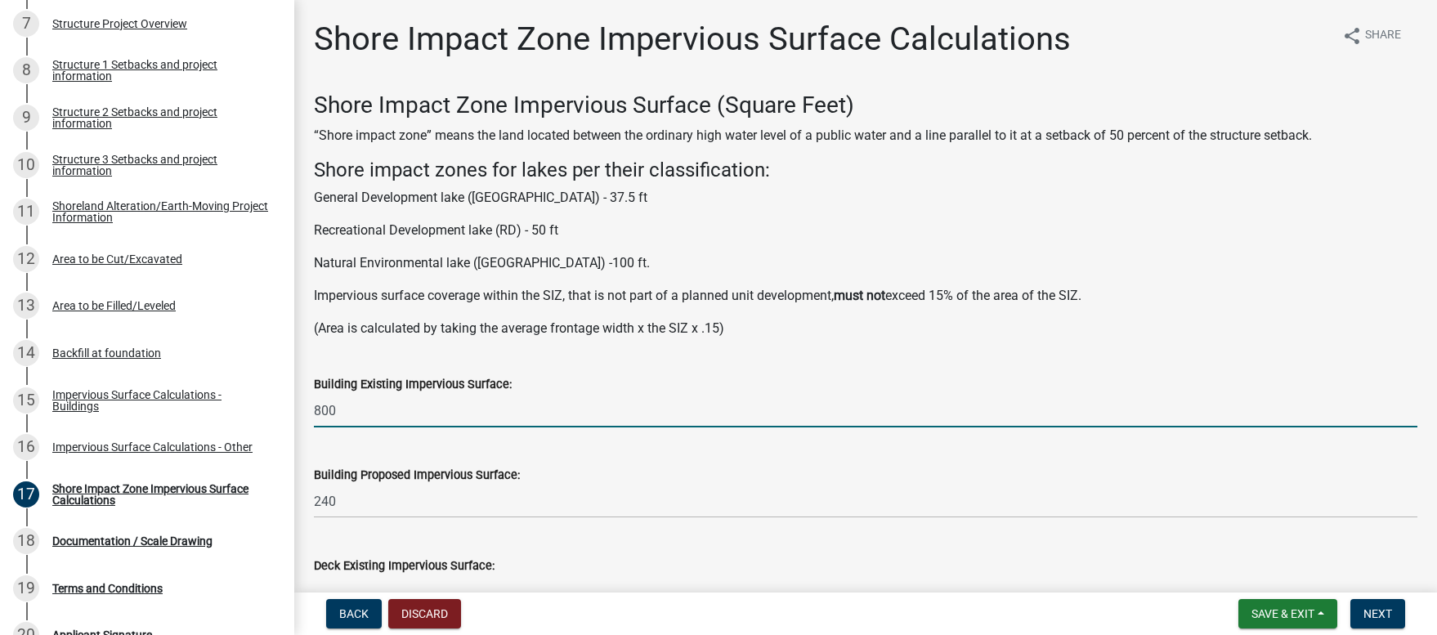
type input "800"
click at [563, 521] on wm-data-entity-input "Building Proposed Impervious Surface: 240" at bounding box center [865, 487] width 1103 height 91
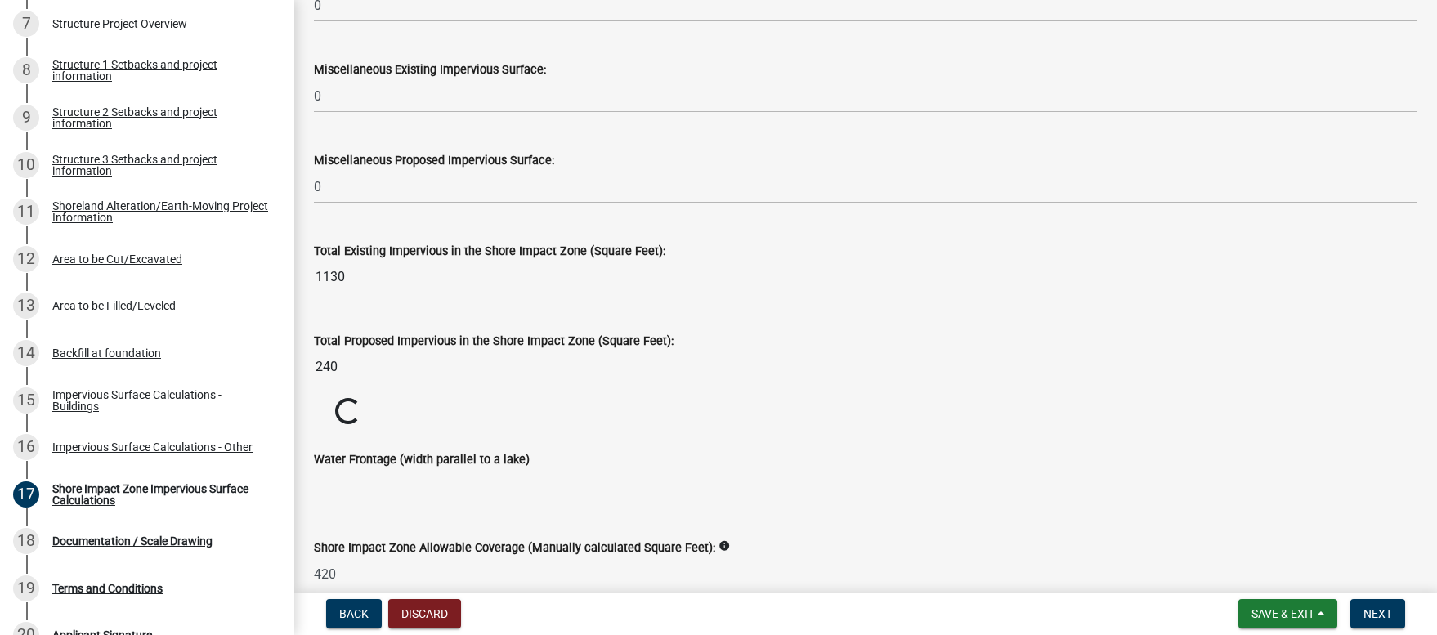
scroll to position [2031, 0]
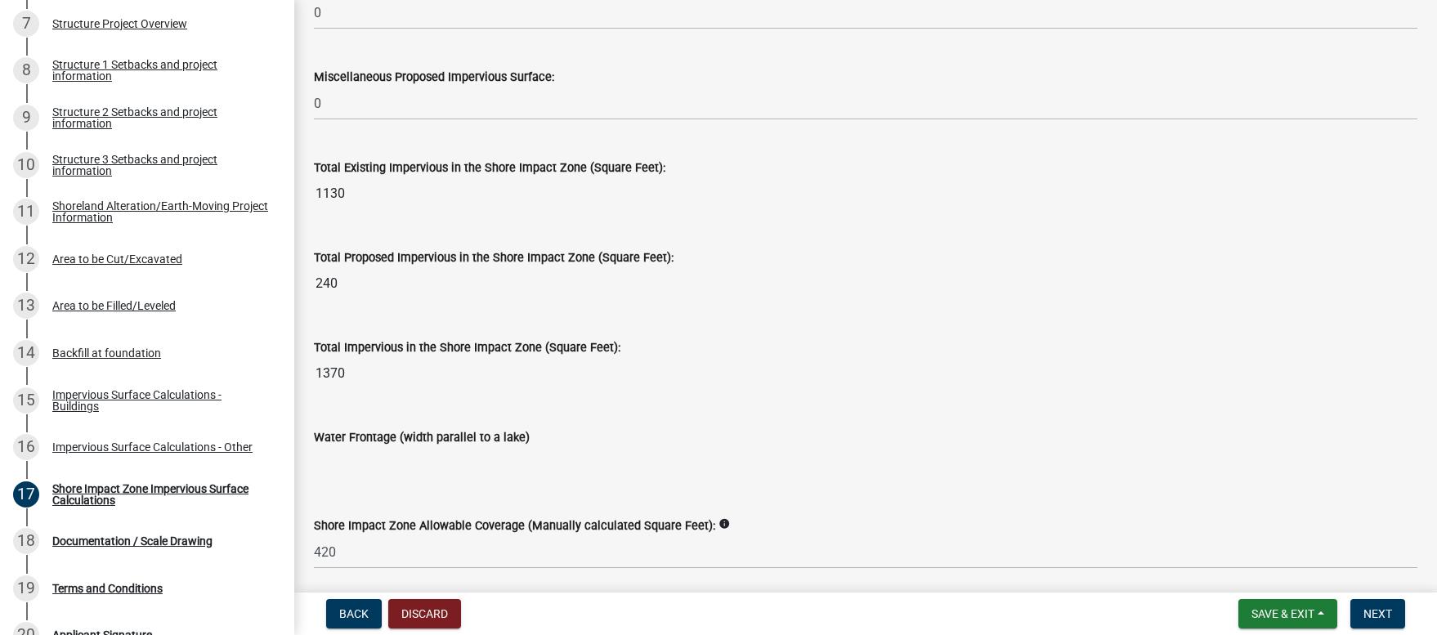
click at [718, 525] on icon "info" at bounding box center [723, 523] width 11 height 11
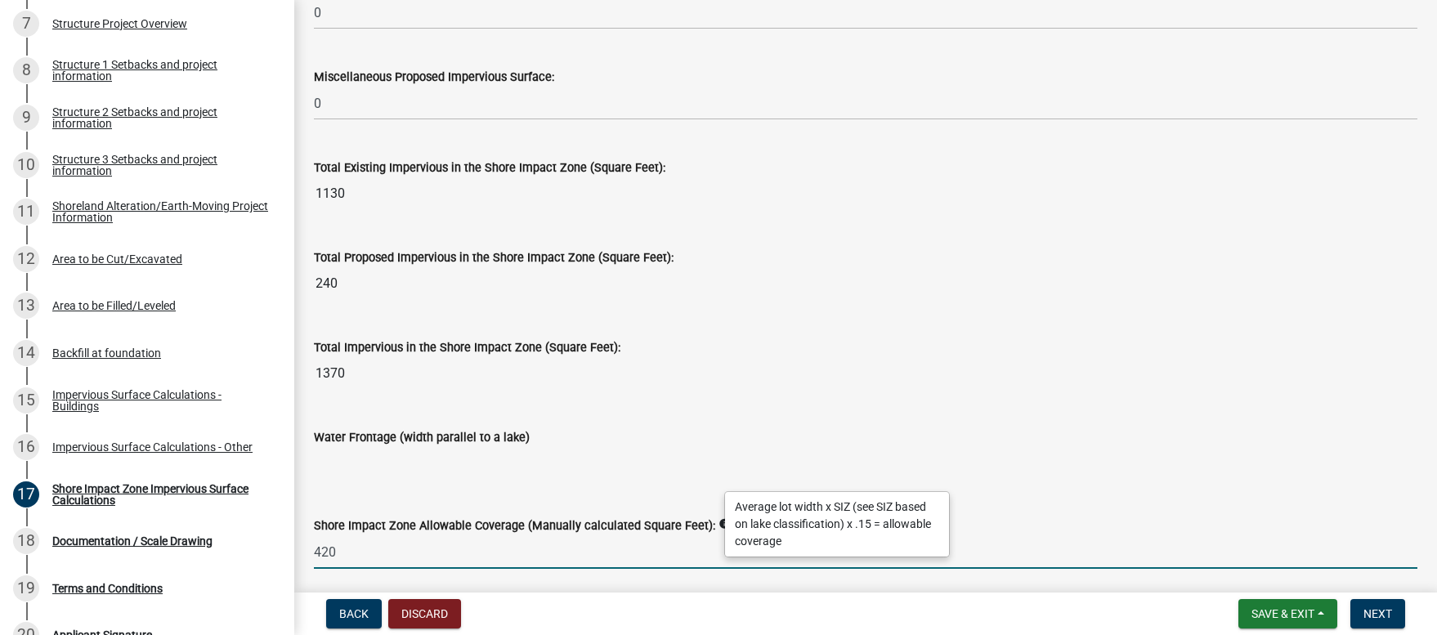
drag, startPoint x: 338, startPoint y: 555, endPoint x: 329, endPoint y: 555, distance: 9.0
click at [329, 555] on input "420" at bounding box center [865, 552] width 1103 height 34
type input "421.87"
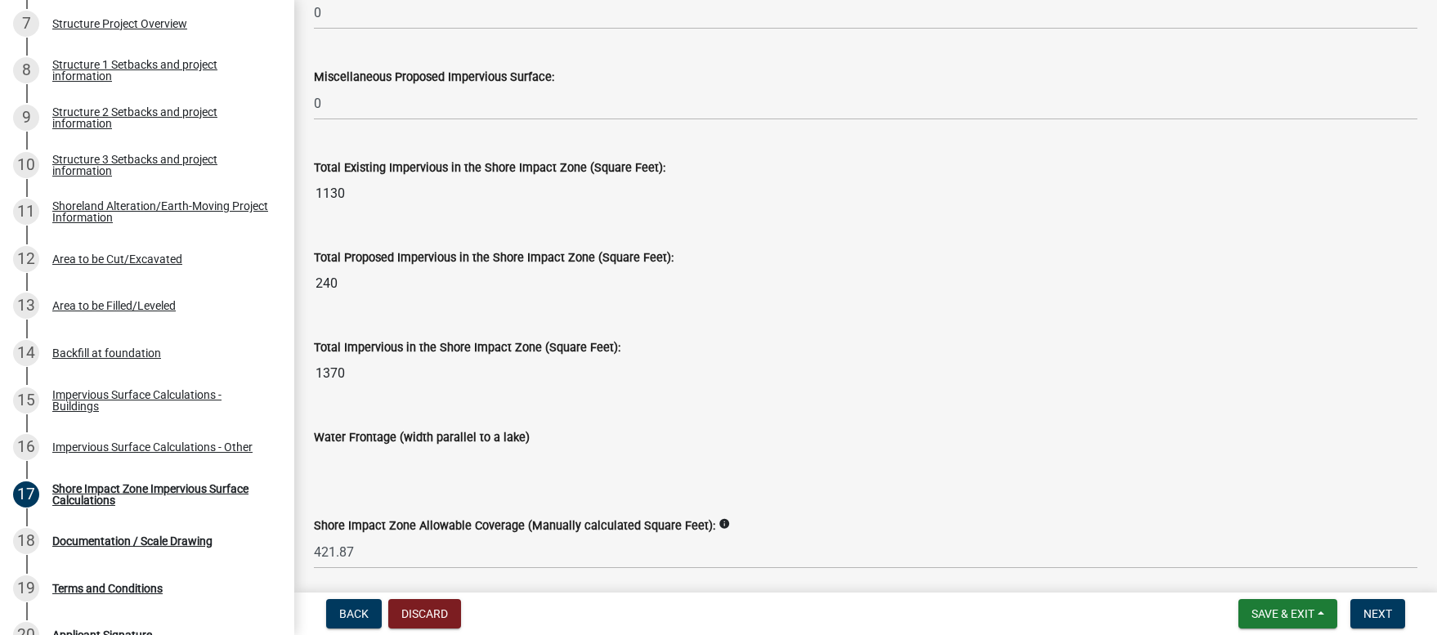
click at [1154, 463] on input "Water Frontage (width parallel to a lake)" at bounding box center [865, 463] width 1103 height 33
click at [1391, 615] on span "Next" at bounding box center [1377, 613] width 29 height 13
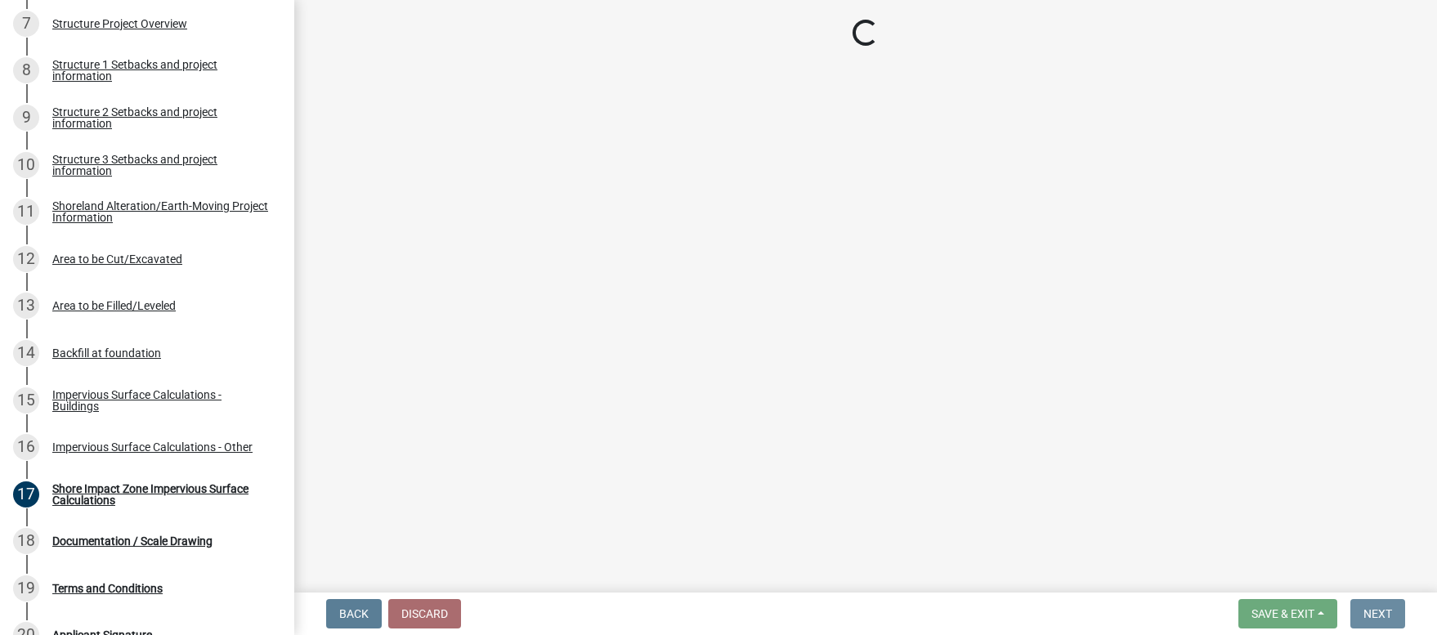
scroll to position [0, 0]
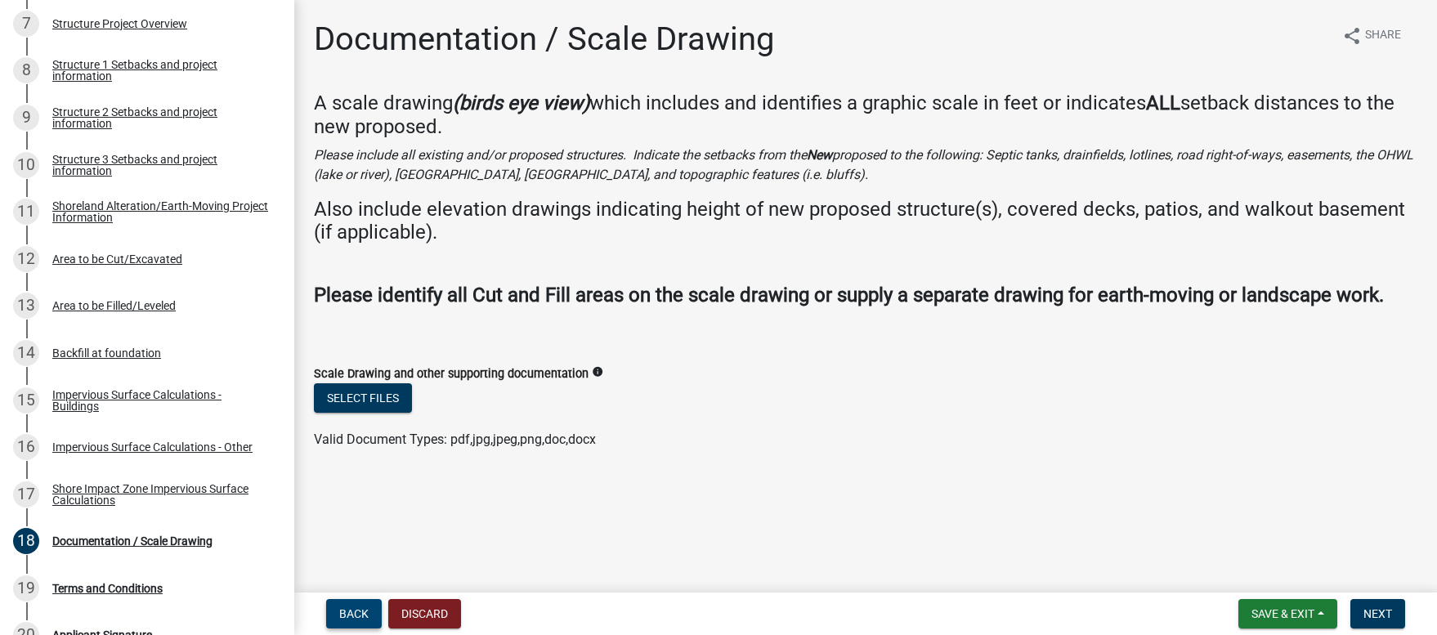
click at [346, 614] on span "Back" at bounding box center [353, 613] width 29 height 13
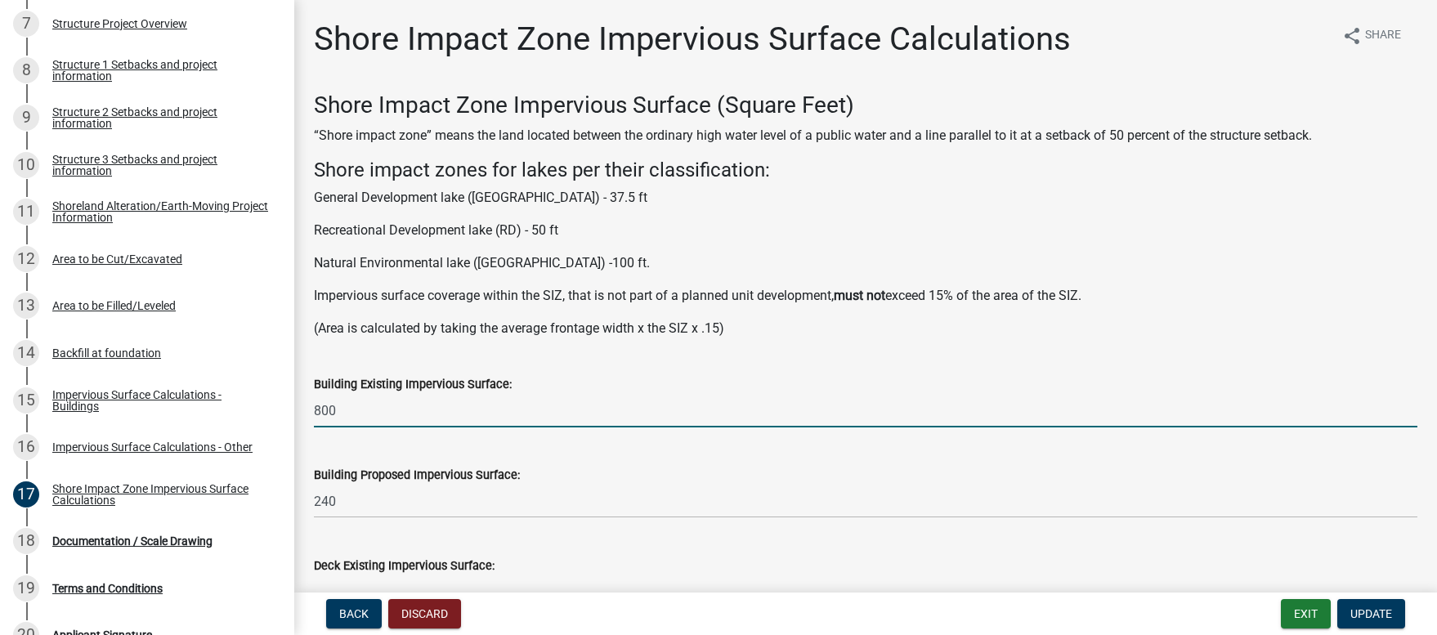
drag, startPoint x: 340, startPoint y: 413, endPoint x: 308, endPoint y: 412, distance: 31.9
click at [308, 412] on div "Building Existing Impervious Surface: 800" at bounding box center [866, 389] width 1128 height 76
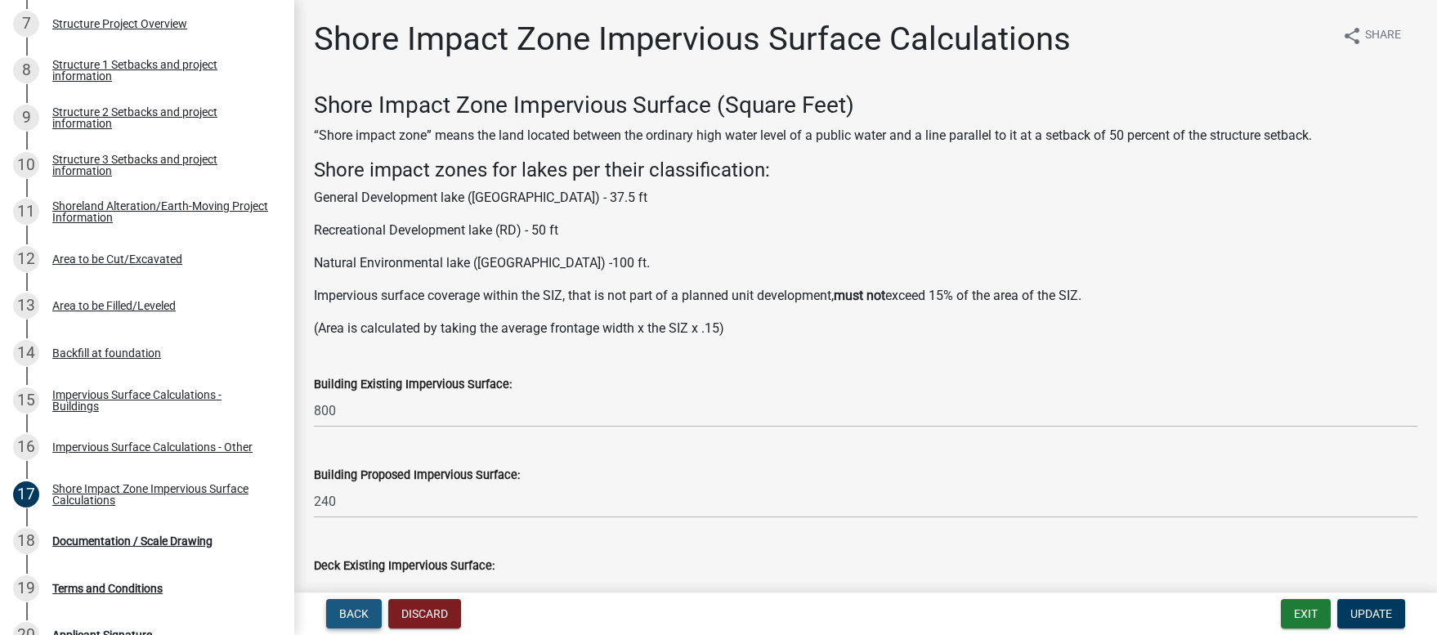
click at [346, 615] on span "Back" at bounding box center [353, 613] width 29 height 13
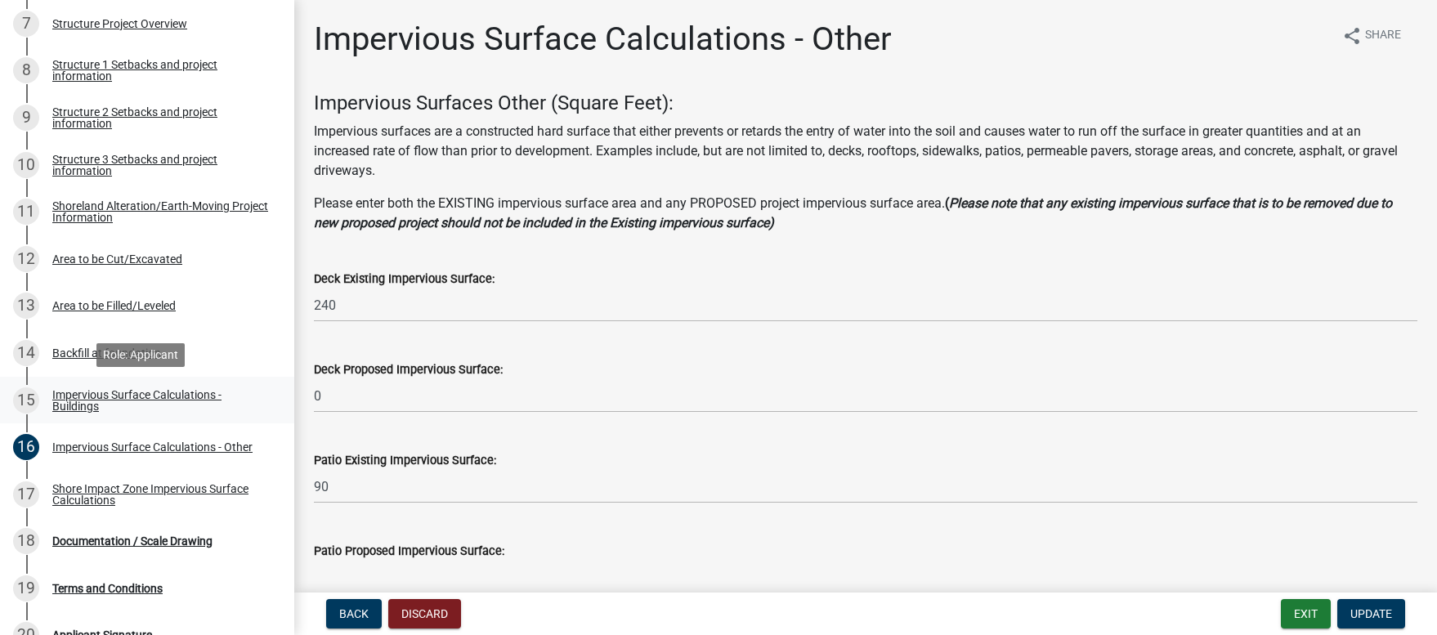
click at [84, 405] on div "Impervious Surface Calculations - Buildings" at bounding box center [160, 400] width 216 height 23
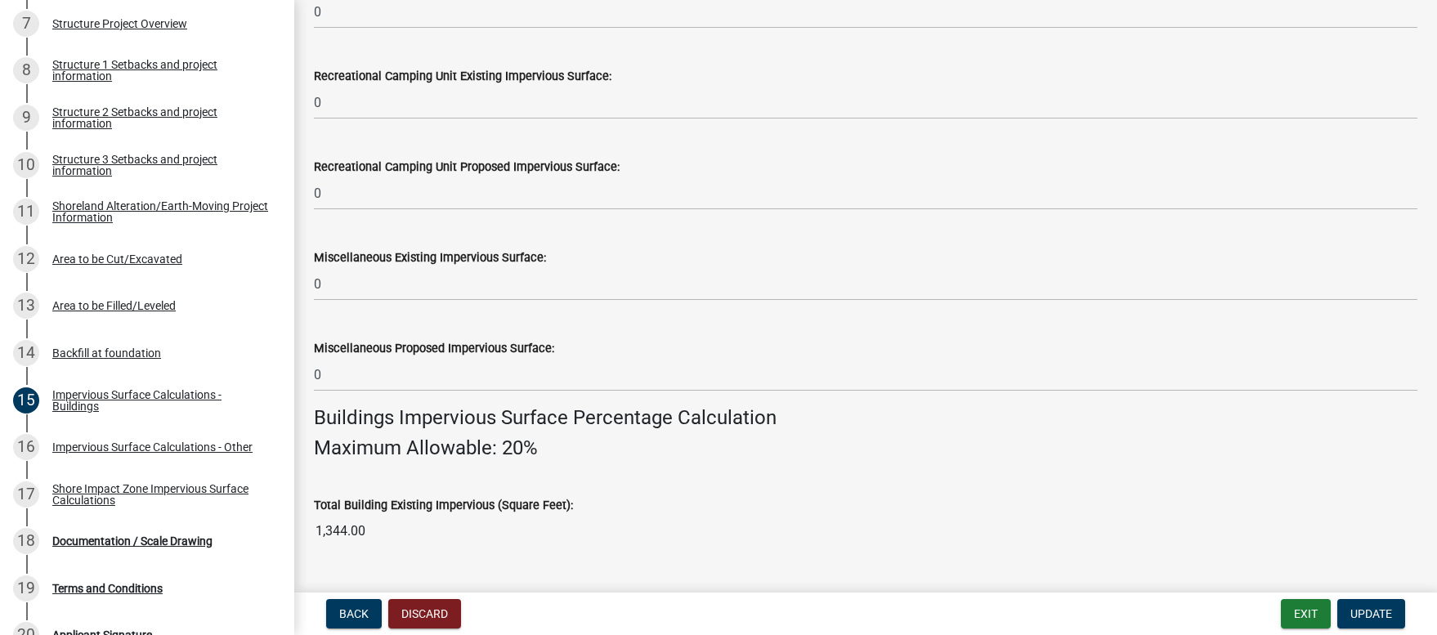
scroll to position [748, 0]
click at [1378, 623] on button "Update" at bounding box center [1371, 613] width 68 height 29
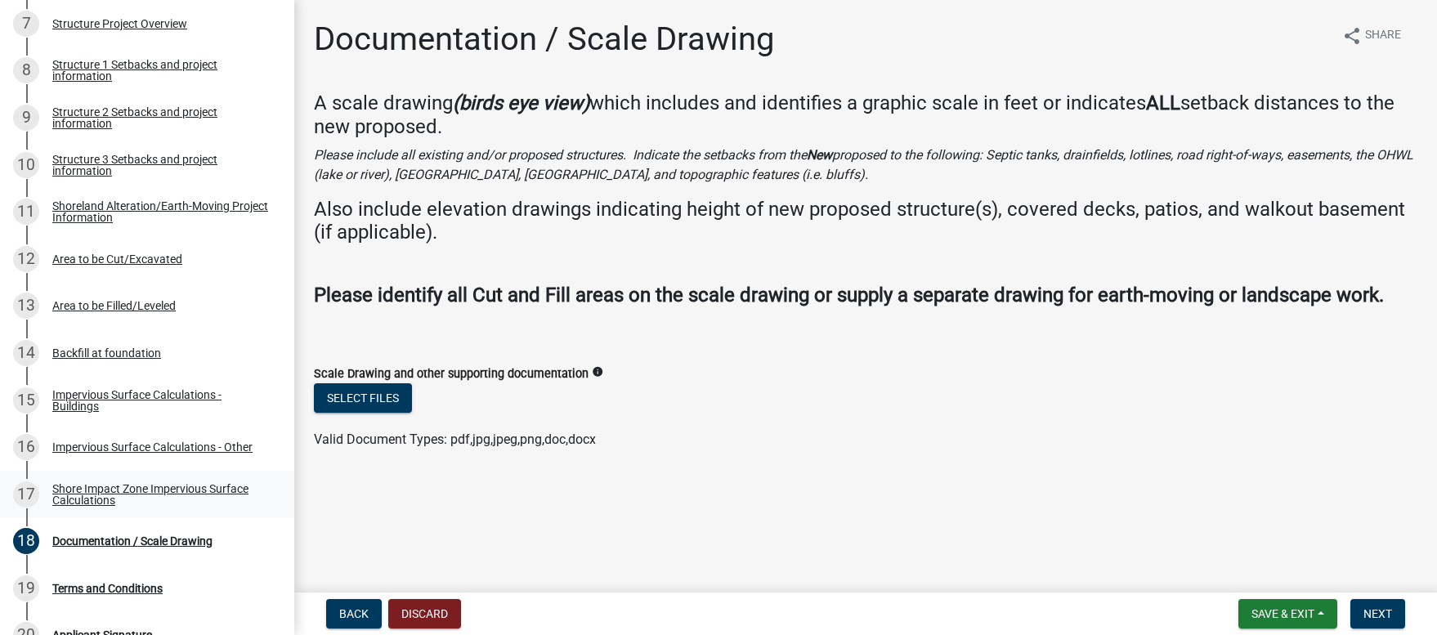
click at [112, 491] on div "Shore Impact Zone Impervious Surface Calculations" at bounding box center [160, 494] width 216 height 23
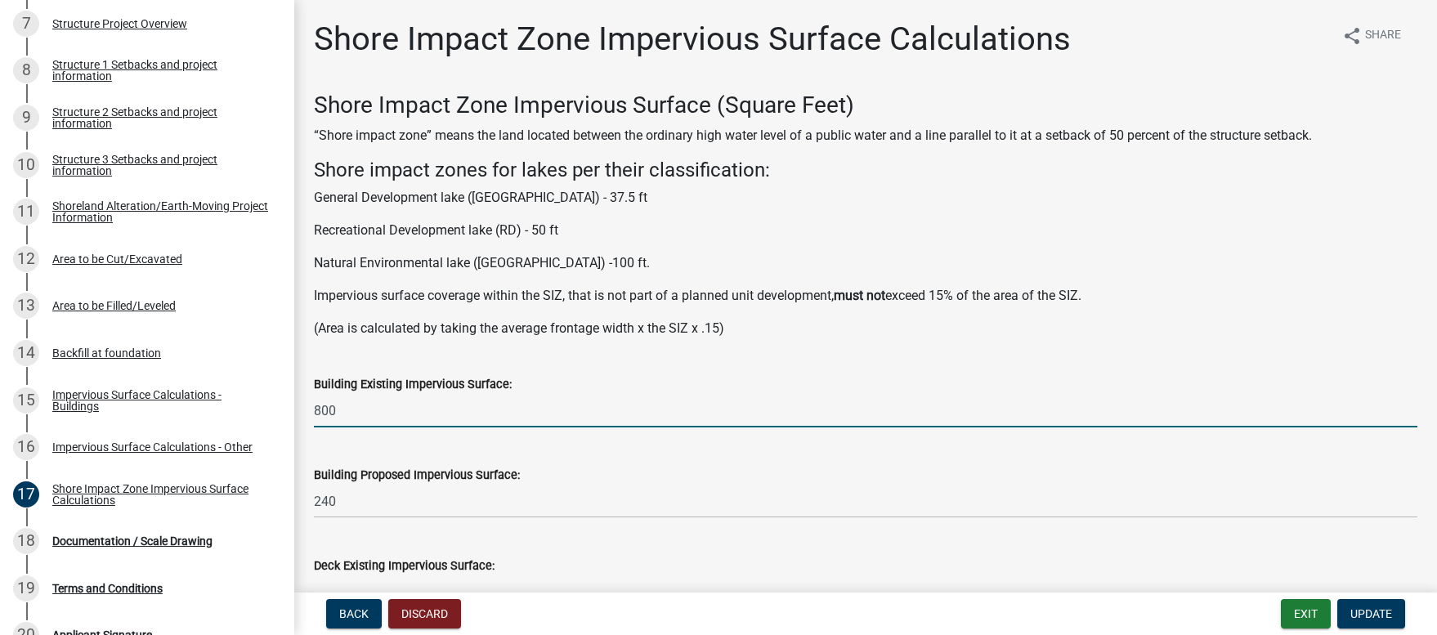
drag, startPoint x: 338, startPoint y: 413, endPoint x: 302, endPoint y: 411, distance: 35.2
click at [302, 411] on div "Building Existing Impervious Surface: 800" at bounding box center [866, 389] width 1128 height 76
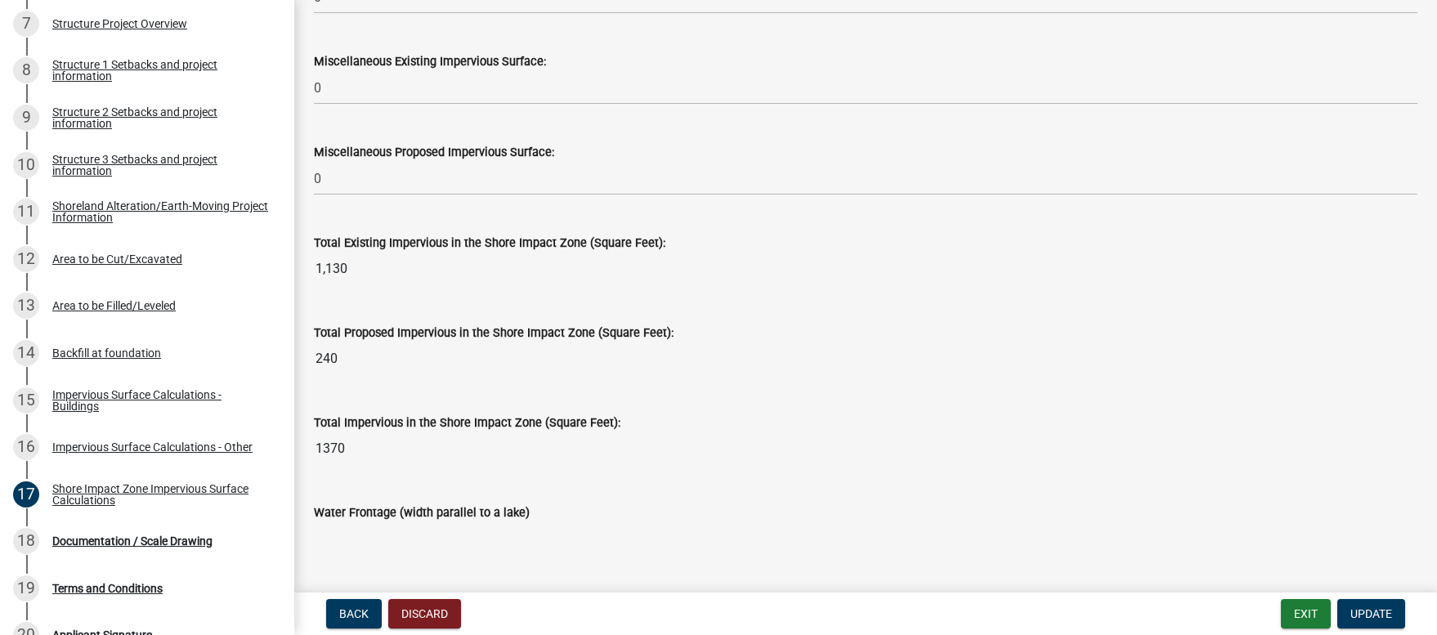
scroll to position [2092, 0]
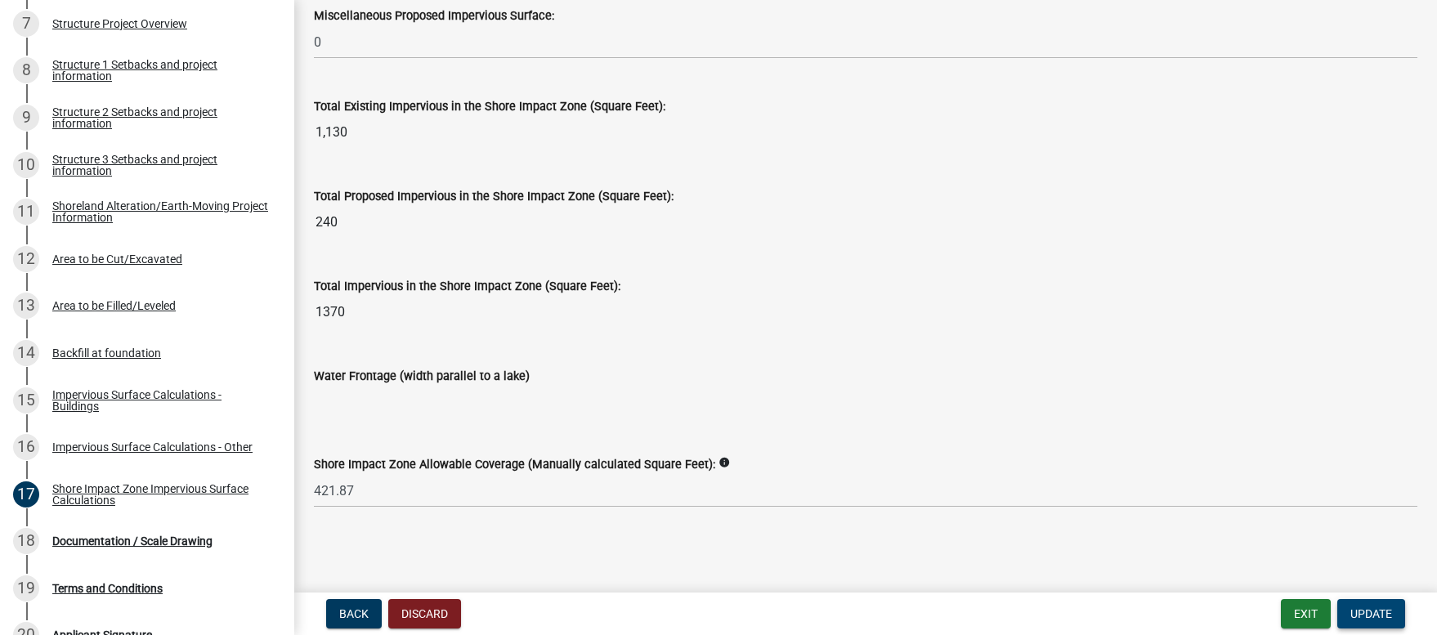
type input "1344"
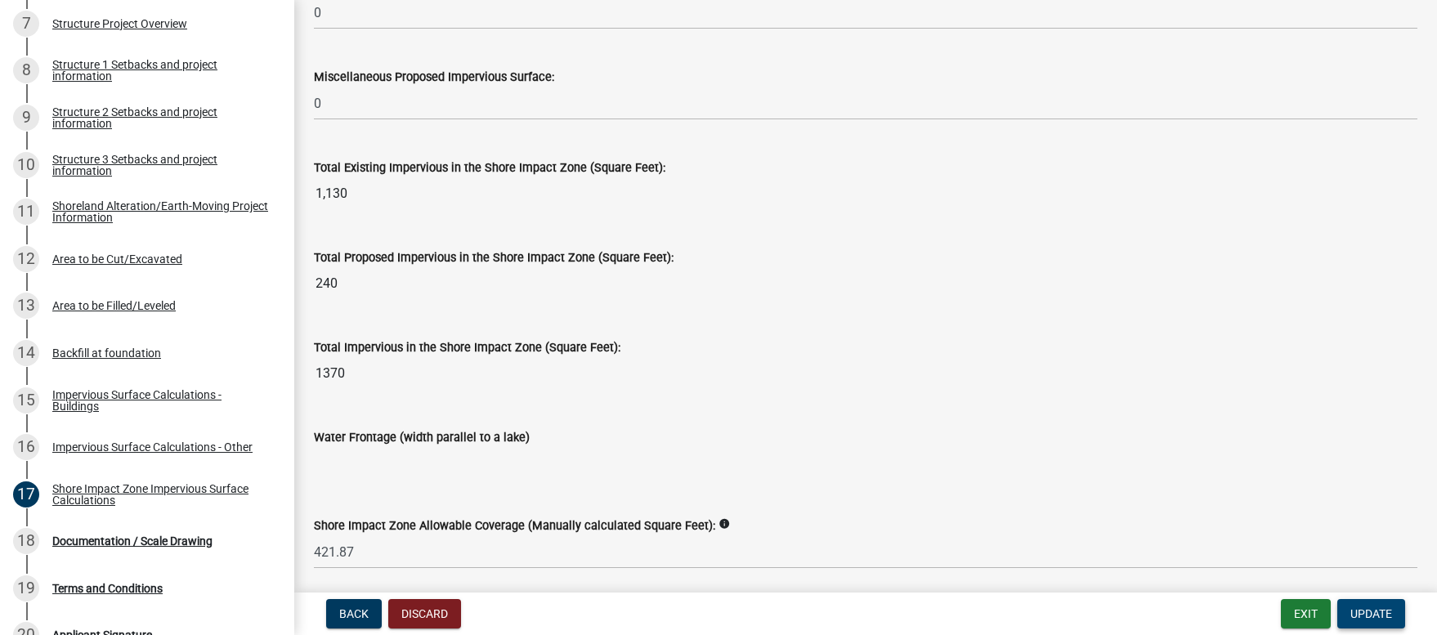
click at [1366, 618] on span "Update" at bounding box center [1371, 613] width 42 height 13
click at [128, 21] on div "Structure Project Overview" at bounding box center [119, 23] width 135 height 11
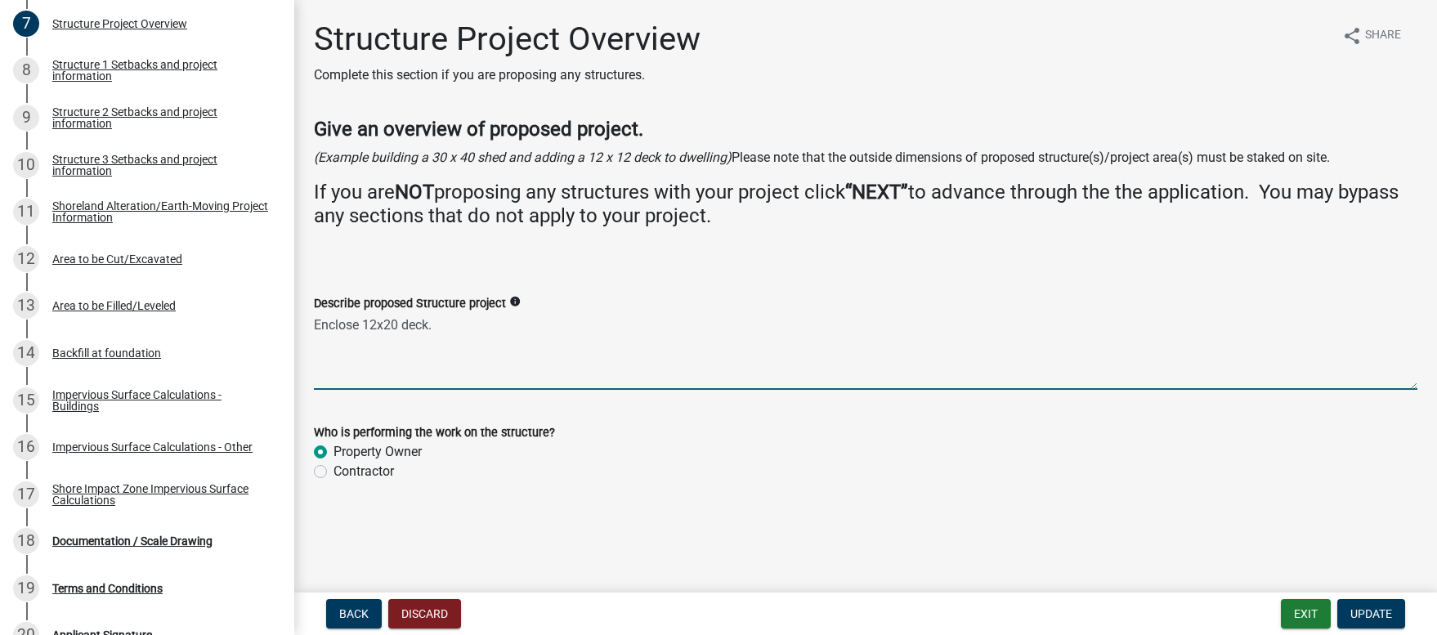
click at [362, 327] on textarea "Enclose 12x20 deck." at bounding box center [865, 351] width 1103 height 77
type textarea "Enclose existing 12x20 deck."
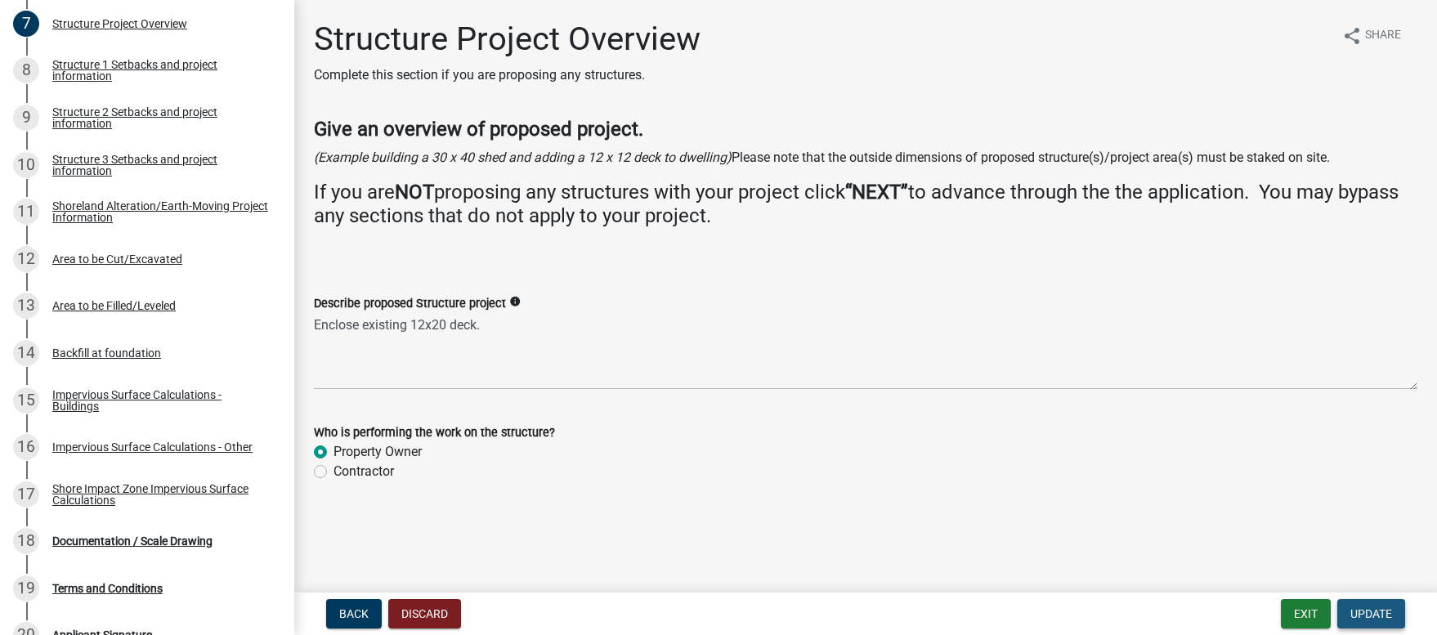
click at [1375, 615] on span "Update" at bounding box center [1371, 613] width 42 height 13
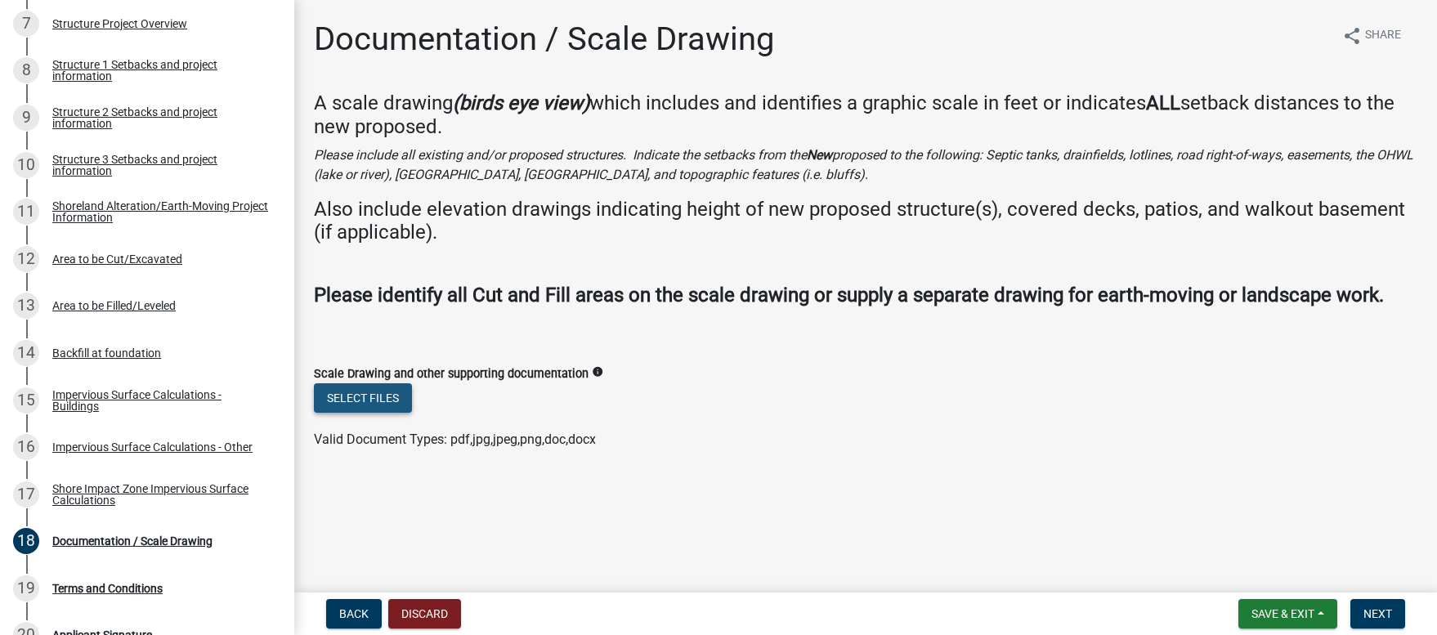
click at [359, 399] on button "Select files" at bounding box center [363, 397] width 98 height 29
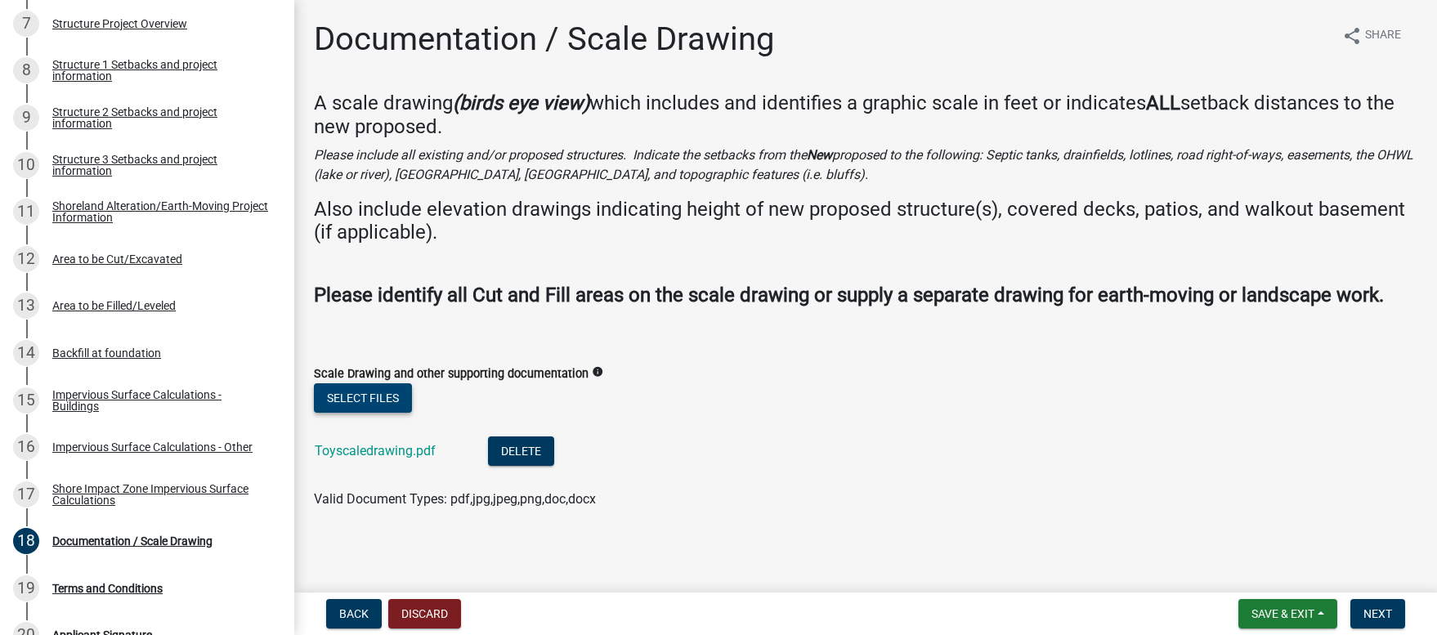
scroll to position [2, 0]
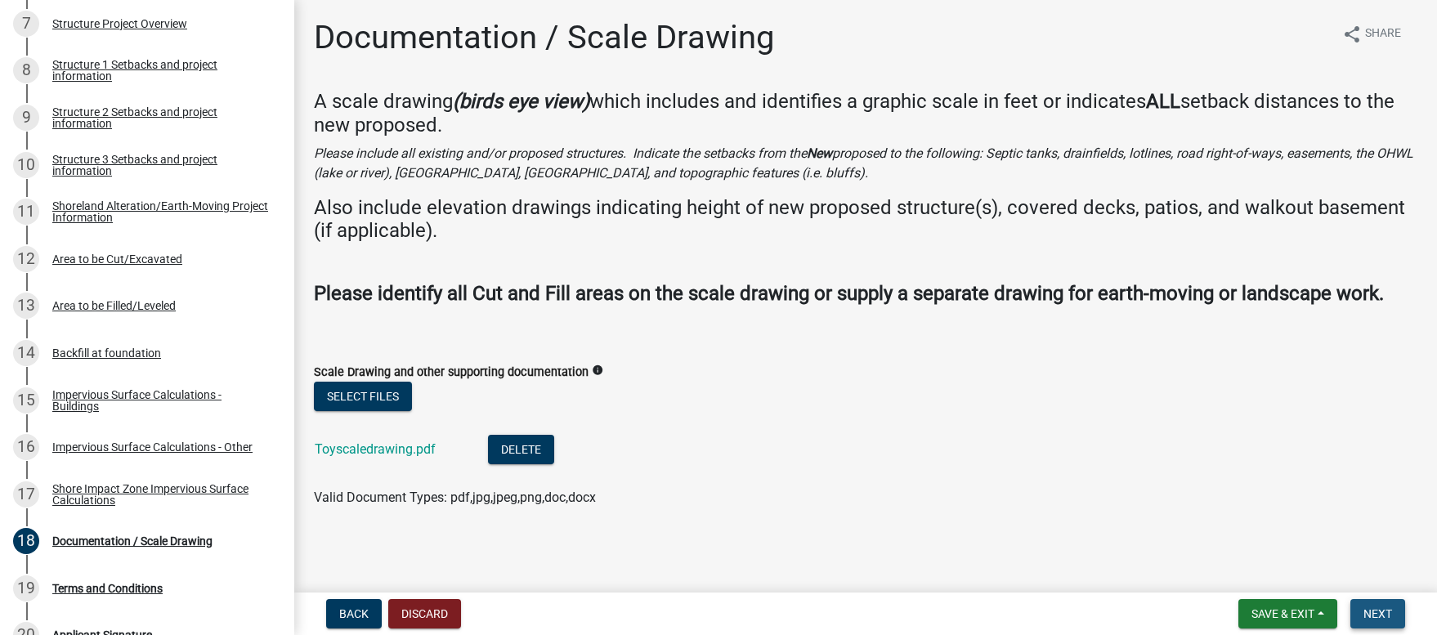
click at [1381, 612] on span "Next" at bounding box center [1377, 613] width 29 height 13
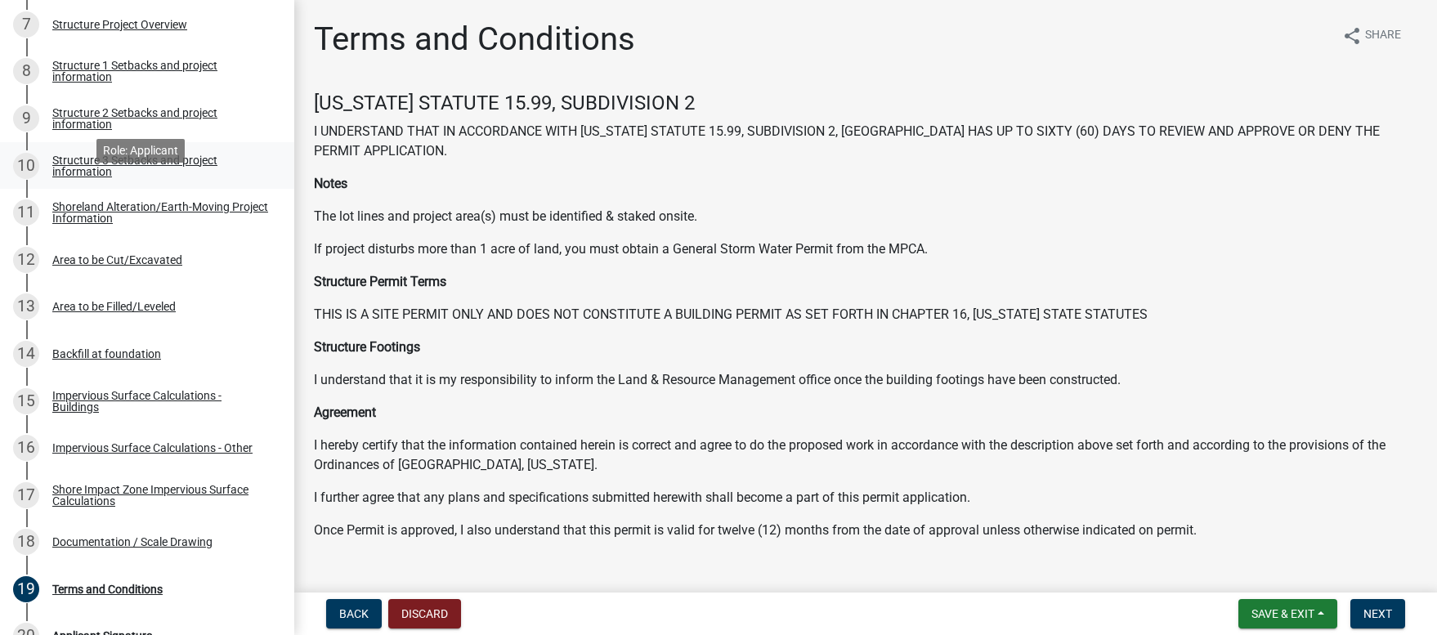
scroll to position [558, 0]
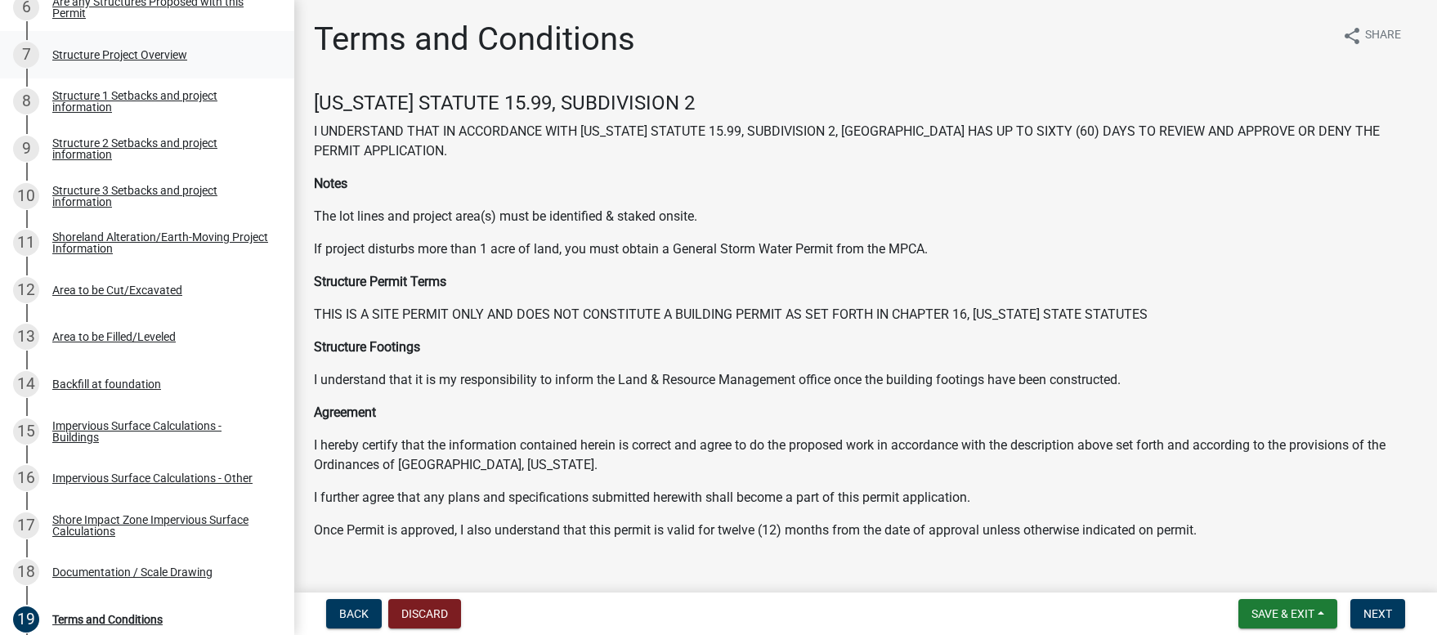
click at [127, 55] on div "Structure Project Overview" at bounding box center [119, 54] width 135 height 11
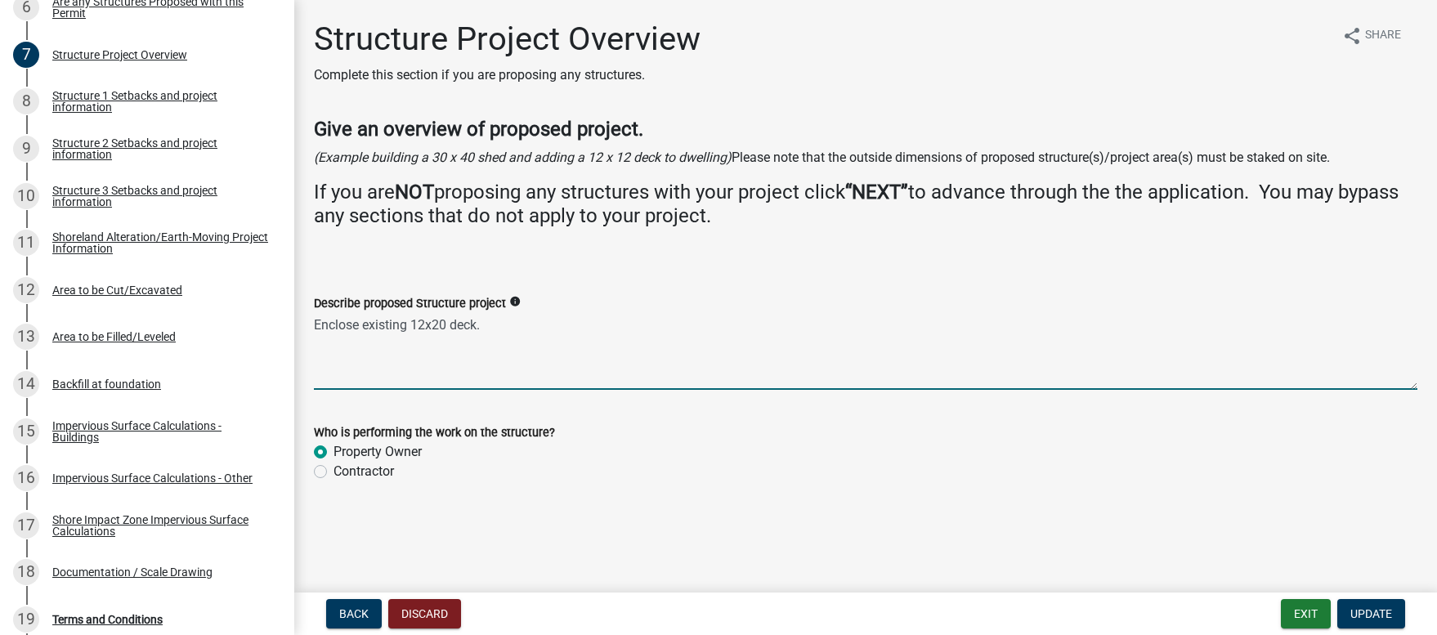
click at [512, 336] on textarea "Enclose existing 12x20 deck." at bounding box center [865, 351] width 1103 height 77
click at [715, 327] on textarea "Enclose existing 12x20 deck. Building footing are already established. No extra…" at bounding box center [865, 351] width 1103 height 77
click at [716, 325] on textarea "Enclose existing 12x20 deck. Building footing are already established. No extra…" at bounding box center [865, 351] width 1103 height 77
click at [713, 324] on textarea "Enclose existing 12x20 deck. Building footing are already established. No extra…" at bounding box center [865, 351] width 1103 height 77
click at [575, 326] on textarea "Enclose existing 12x20 deck. Building footing are already established with the …" at bounding box center [865, 351] width 1103 height 77
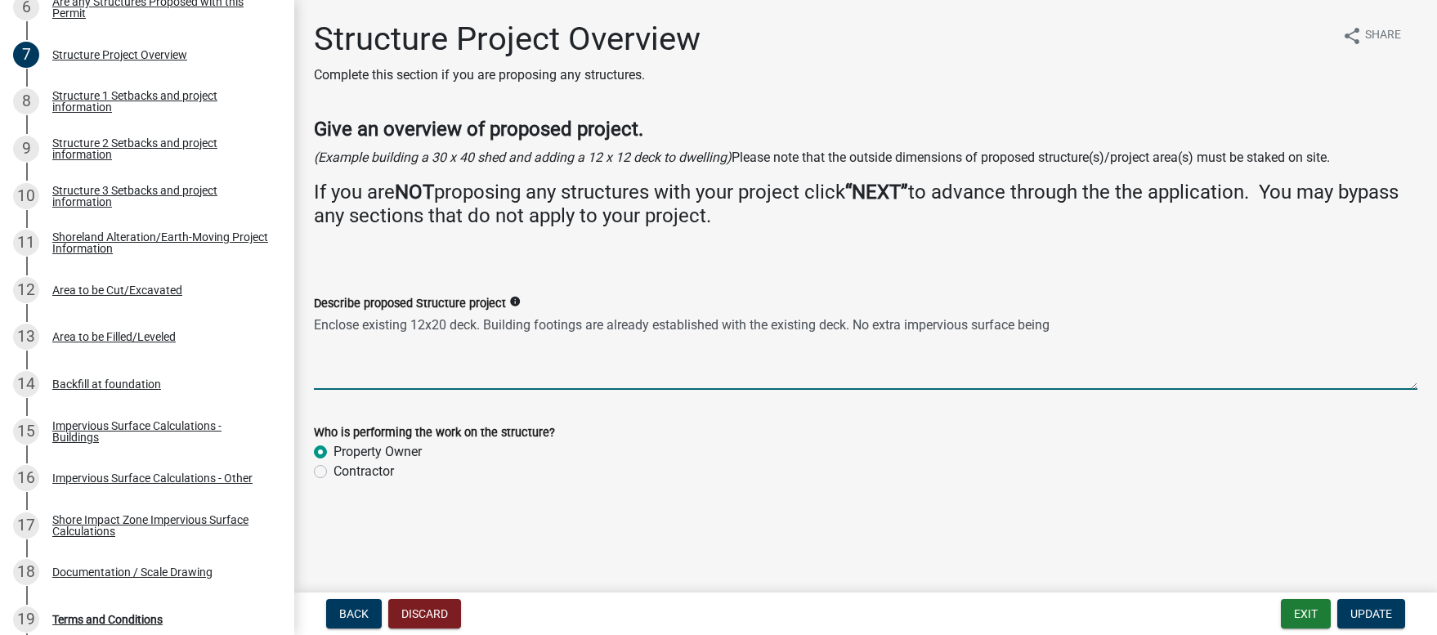
click at [1060, 328] on textarea "Enclose existing 12x20 deck. Building footings are already established with the…" at bounding box center [865, 351] width 1103 height 77
drag, startPoint x: 1060, startPoint y: 328, endPoint x: 858, endPoint y: 324, distance: 201.9
click at [858, 324] on textarea "Enclose existing 12x20 deck. Building footings are already established with the…" at bounding box center [865, 351] width 1103 height 77
type textarea "Enclose existing 12x20 deck. Building footings are already established with the…"
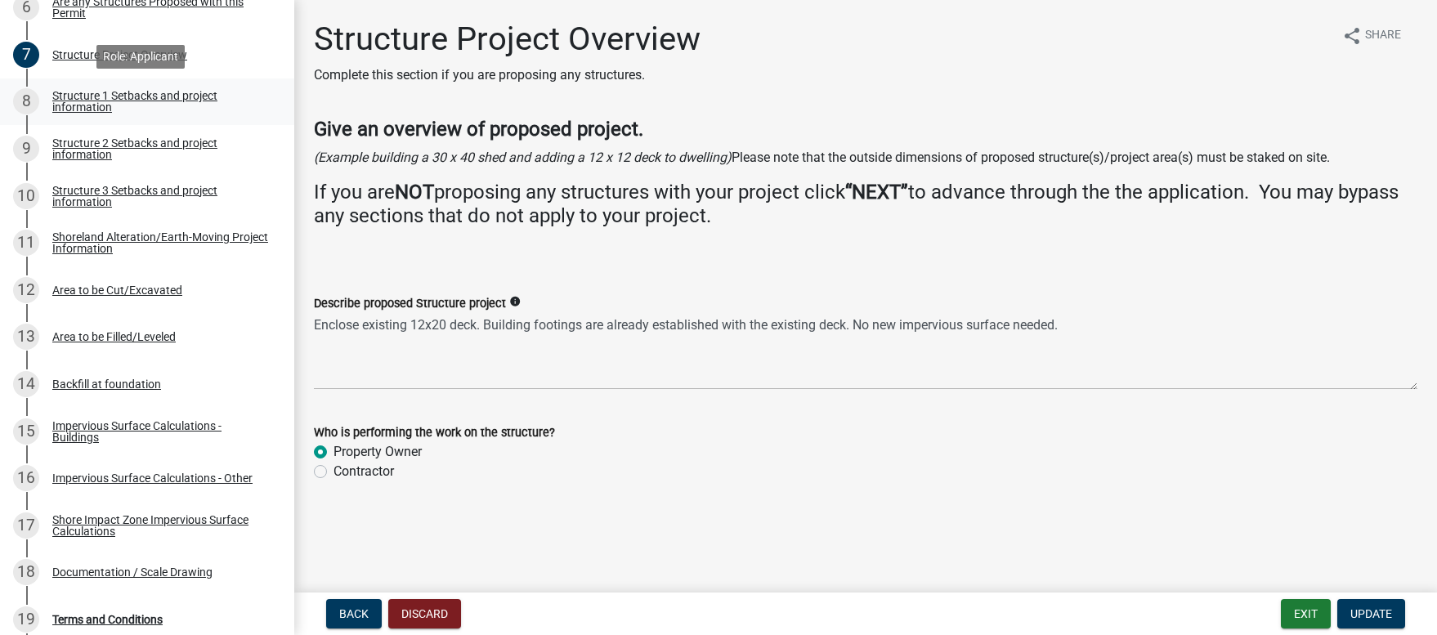
click at [154, 100] on div "Structure 1 Setbacks and project information" at bounding box center [160, 101] width 216 height 23
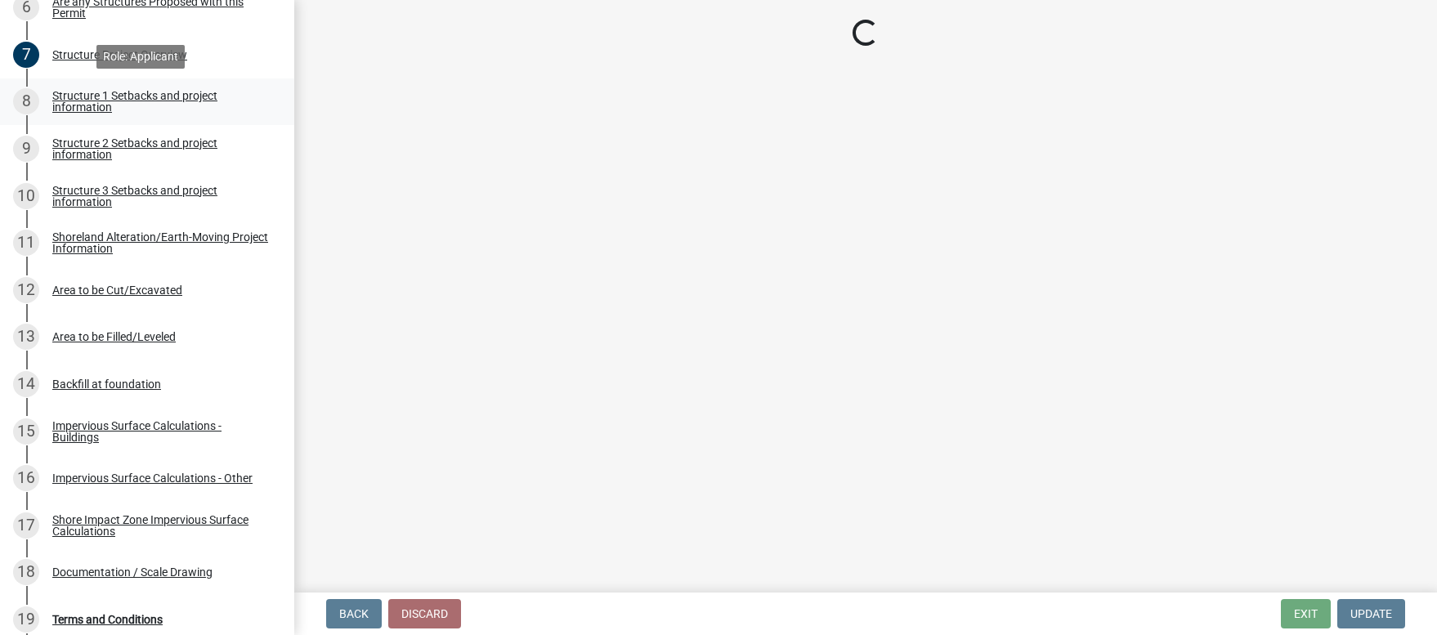
select select "c185e313-3403-4239-bd61-bb563c58a77a"
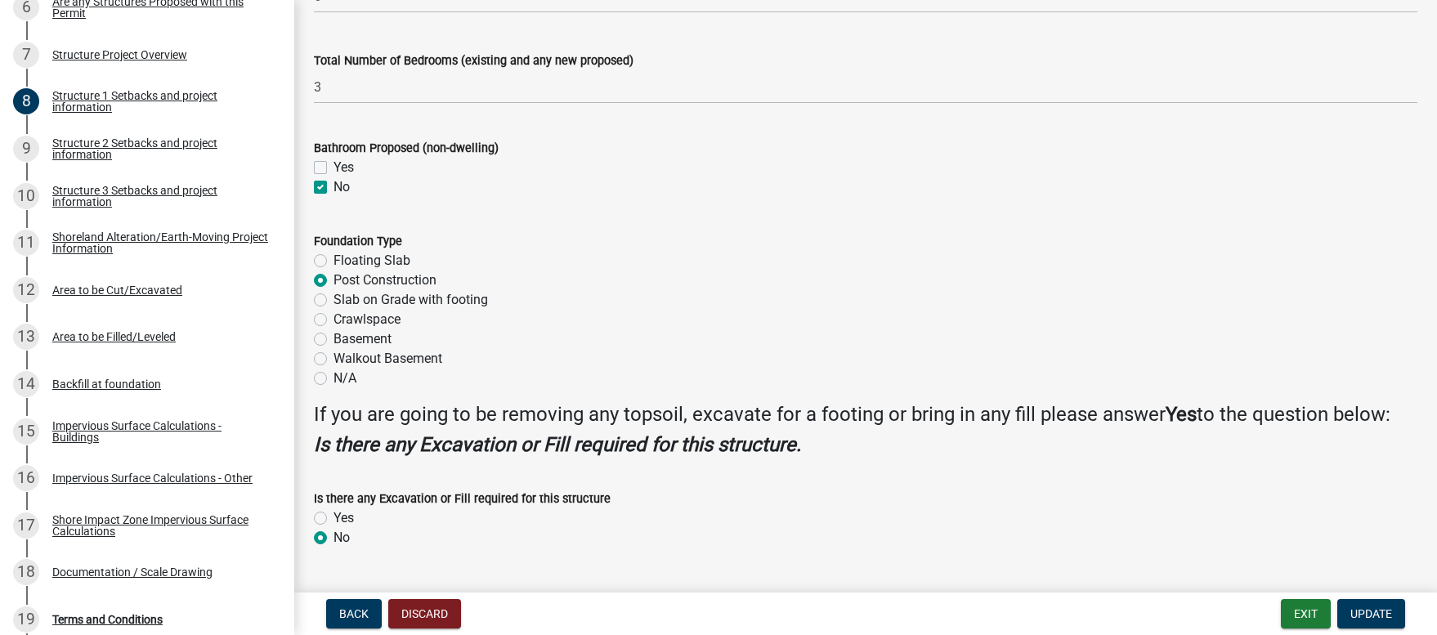
scroll to position [1946, 0]
click at [1362, 616] on span "Update" at bounding box center [1371, 613] width 42 height 13
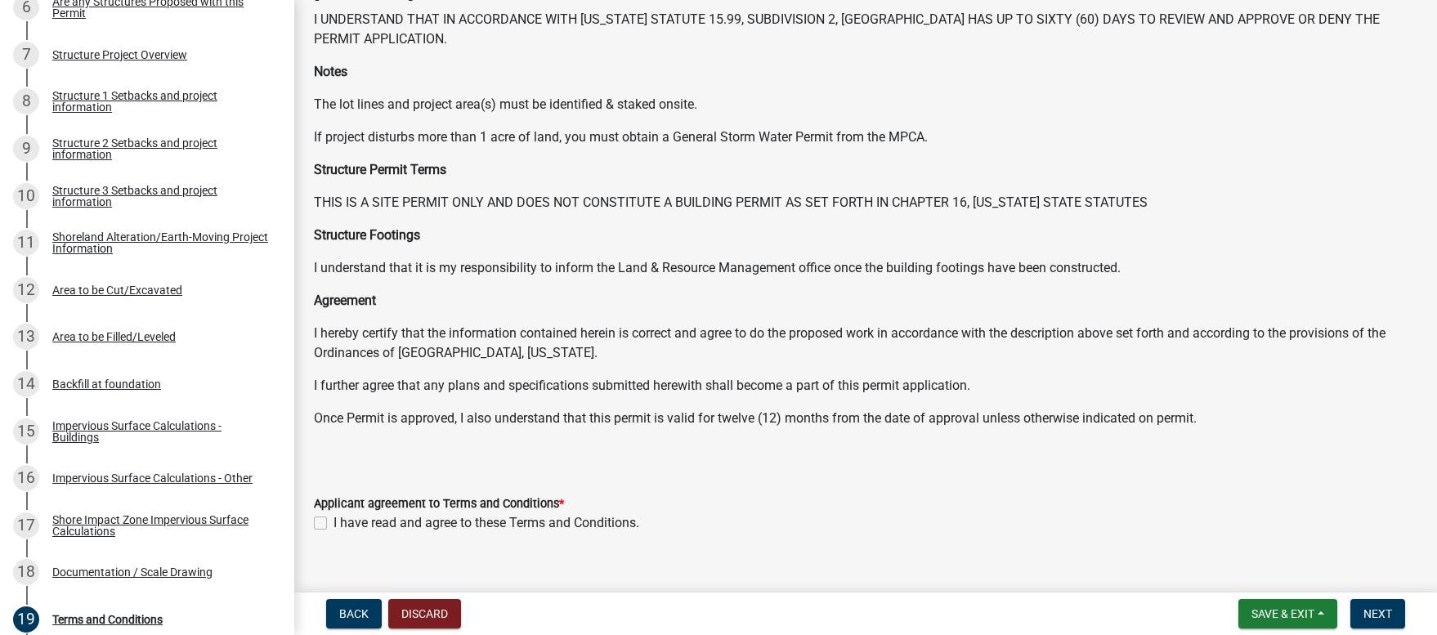
scroll to position [137, 0]
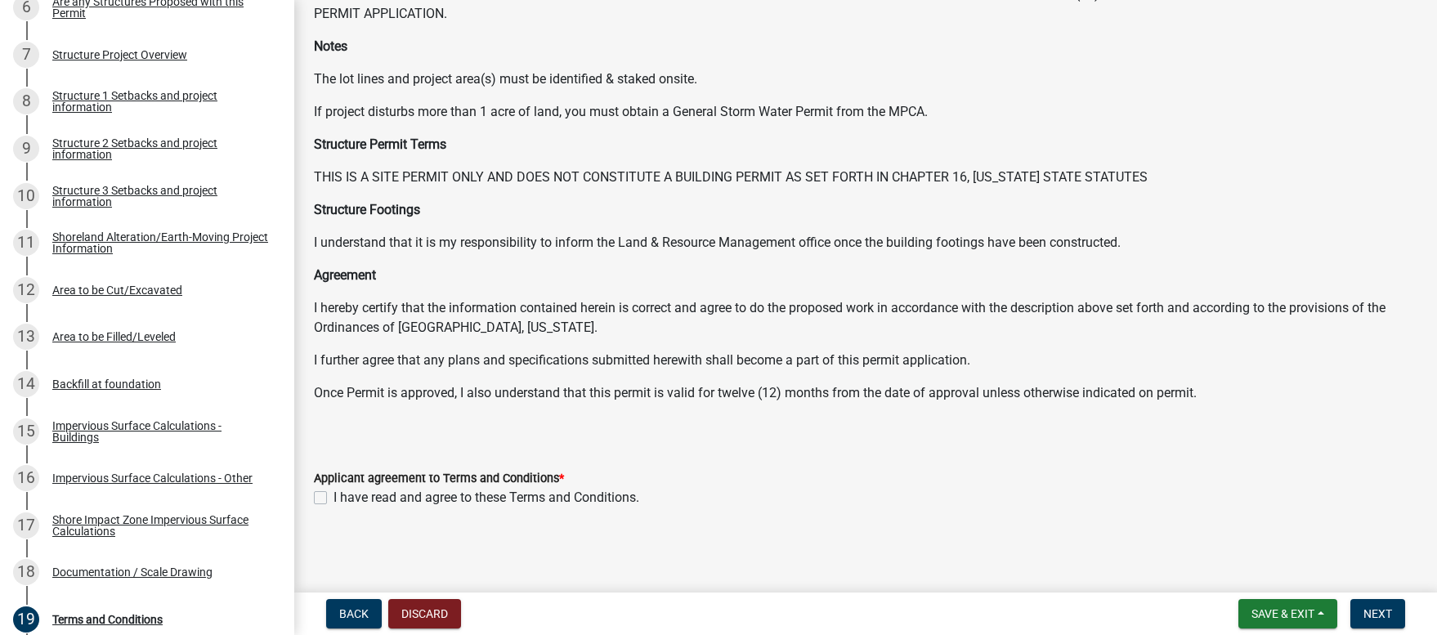
click at [333, 497] on label "I have read and agree to these Terms and Conditions." at bounding box center [486, 498] width 306 height 20
click at [333, 497] on input "I have read and agree to these Terms and Conditions." at bounding box center [338, 493] width 11 height 11
checkbox input "true"
click at [1380, 616] on span "Next" at bounding box center [1377, 613] width 29 height 13
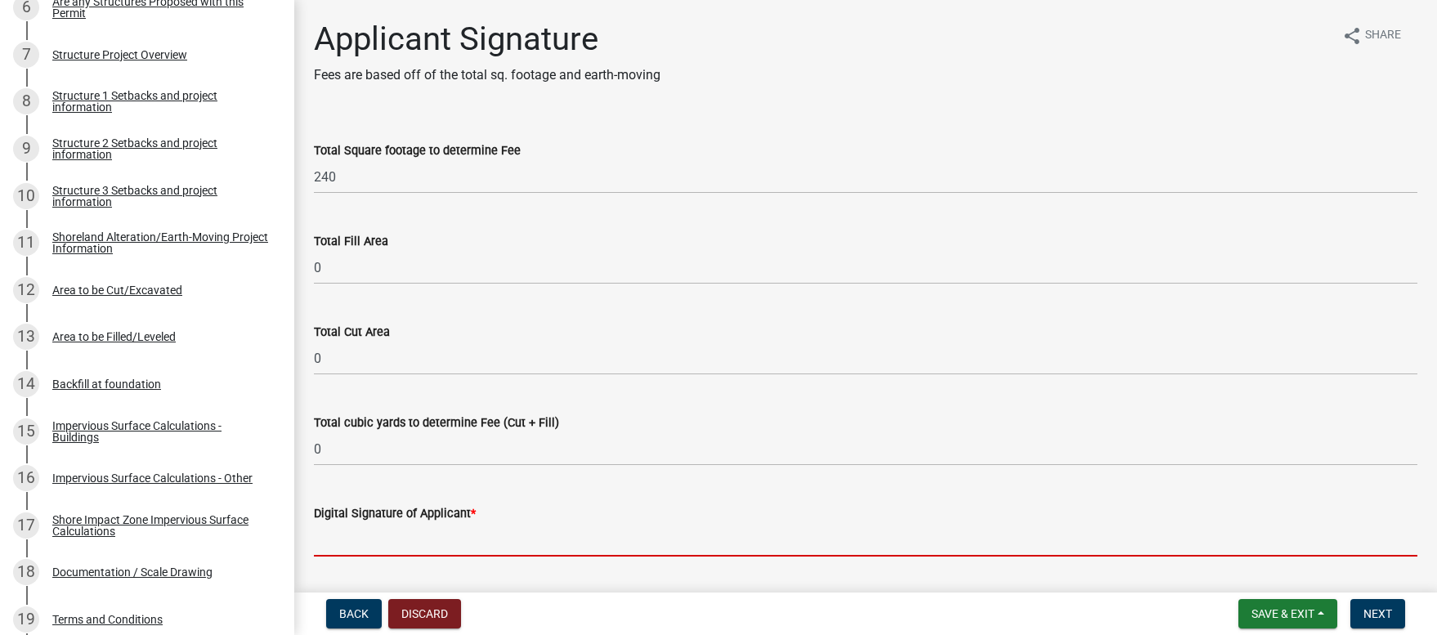
click at [420, 536] on input "Digital Signature of Applicant *" at bounding box center [865, 540] width 1103 height 34
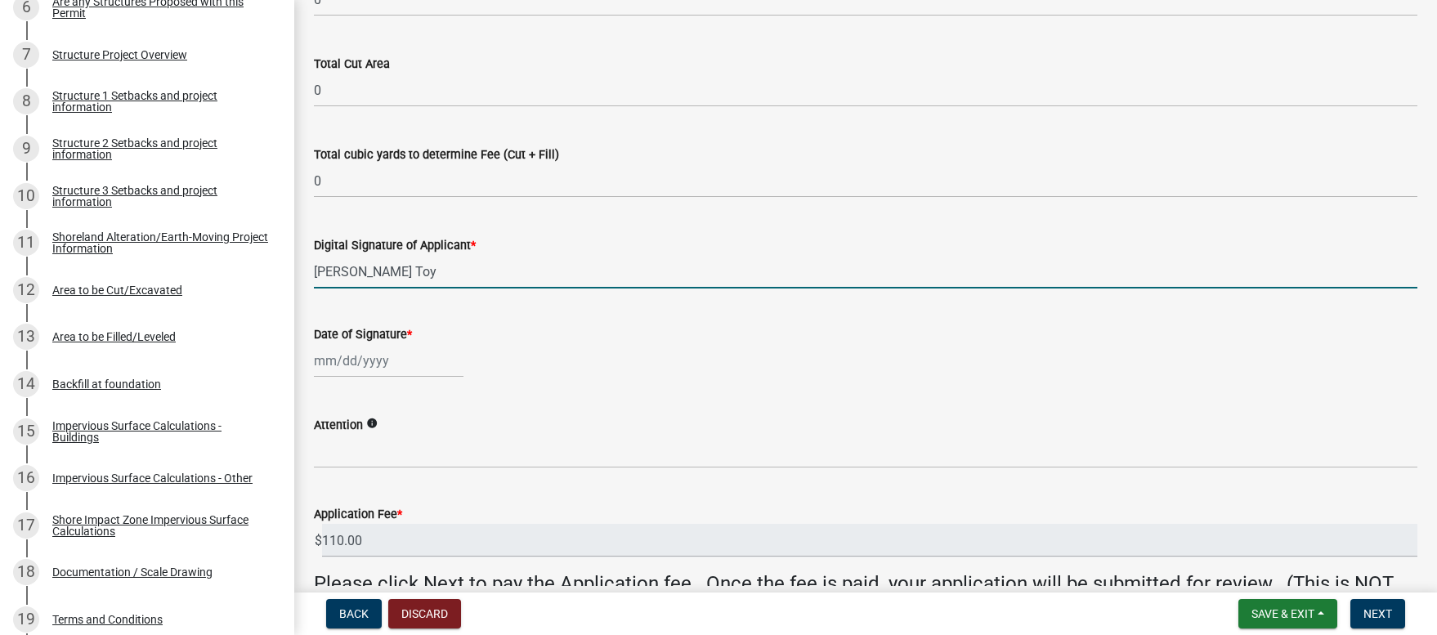
scroll to position [269, 0]
type input "Amy M. Toy"
select select "9"
select select "2025"
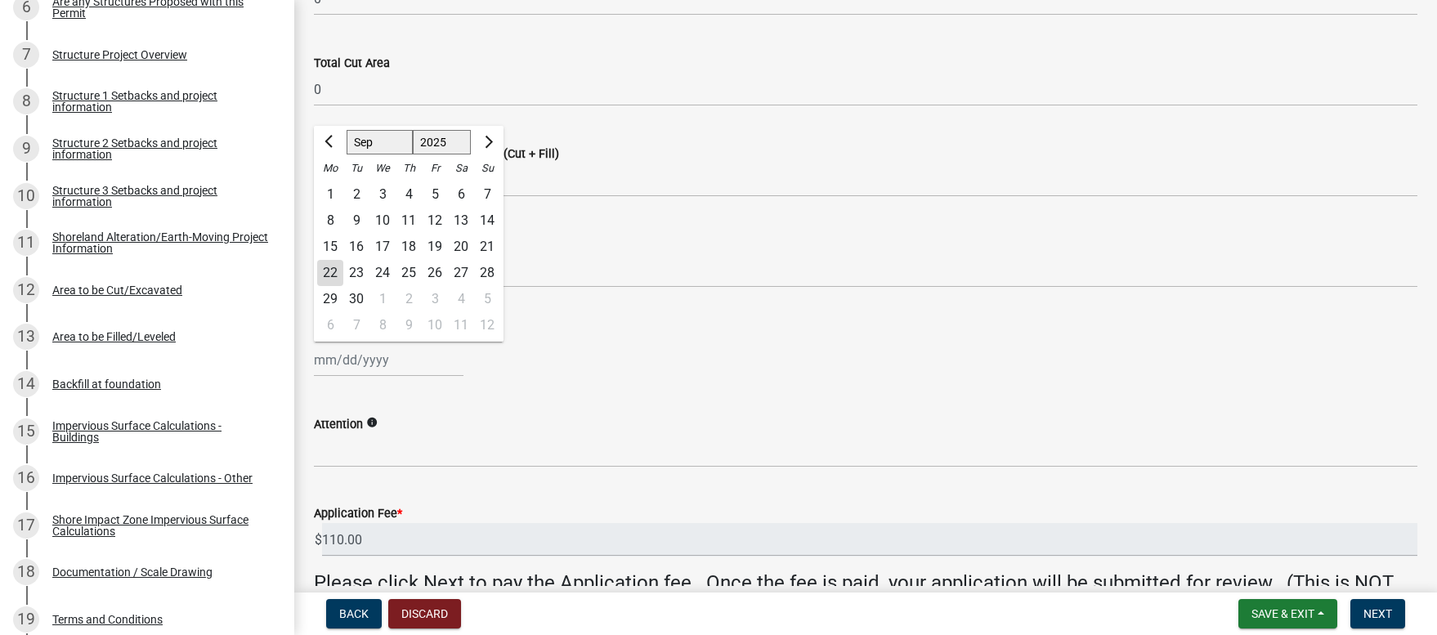
click at [326, 366] on input "Date of Signature *" at bounding box center [389, 360] width 150 height 34
click at [329, 272] on div "22" at bounding box center [330, 273] width 26 height 26
type input "09/22/2025"
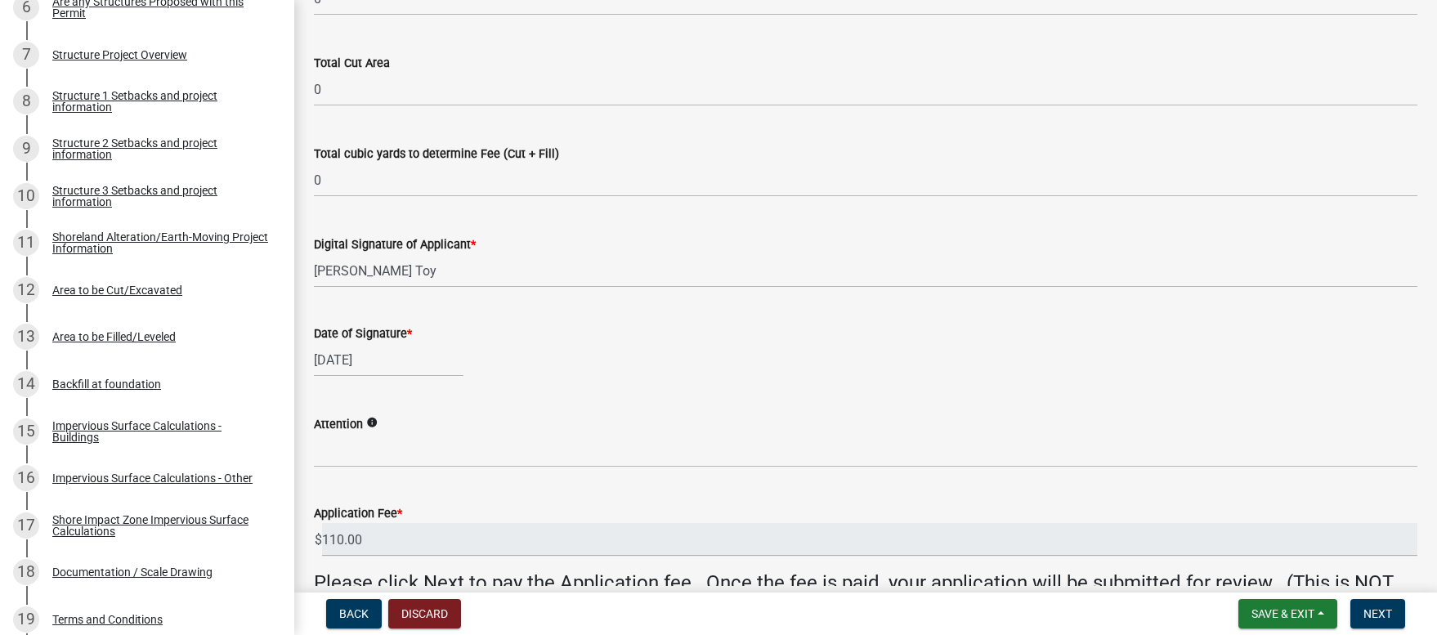
click at [370, 419] on icon "info" at bounding box center [371, 422] width 11 height 11
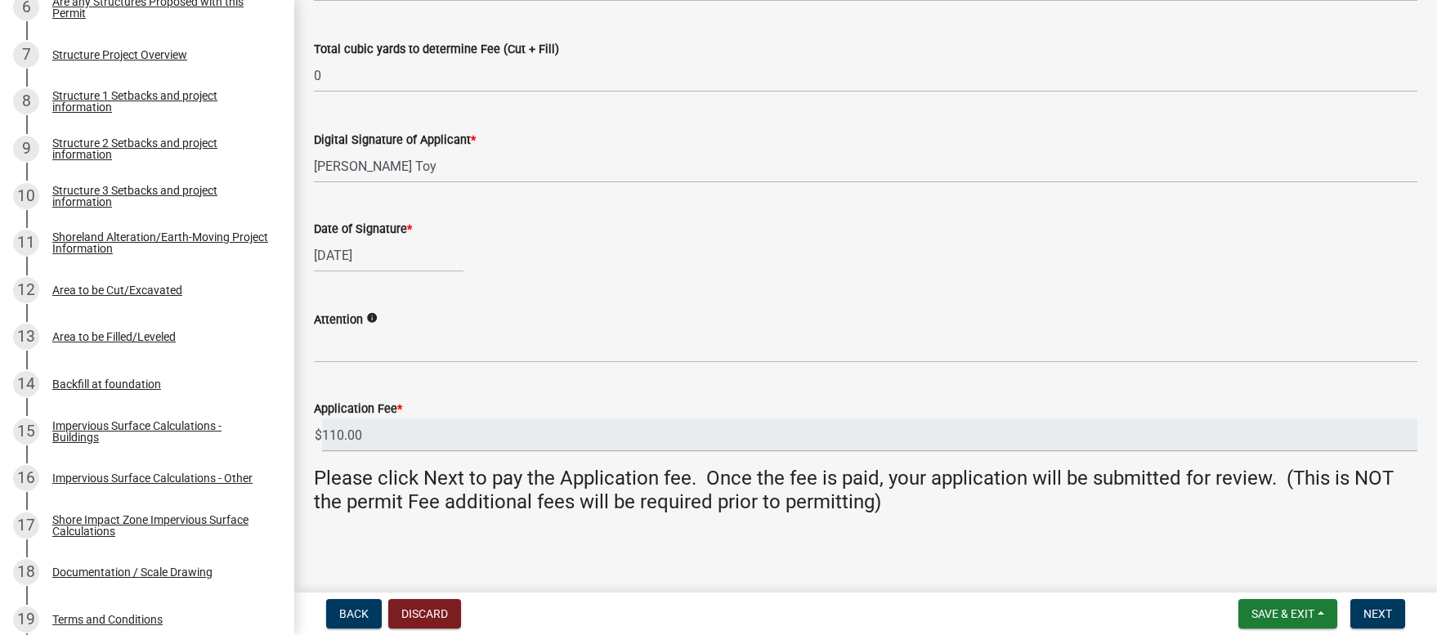
scroll to position [378, 0]
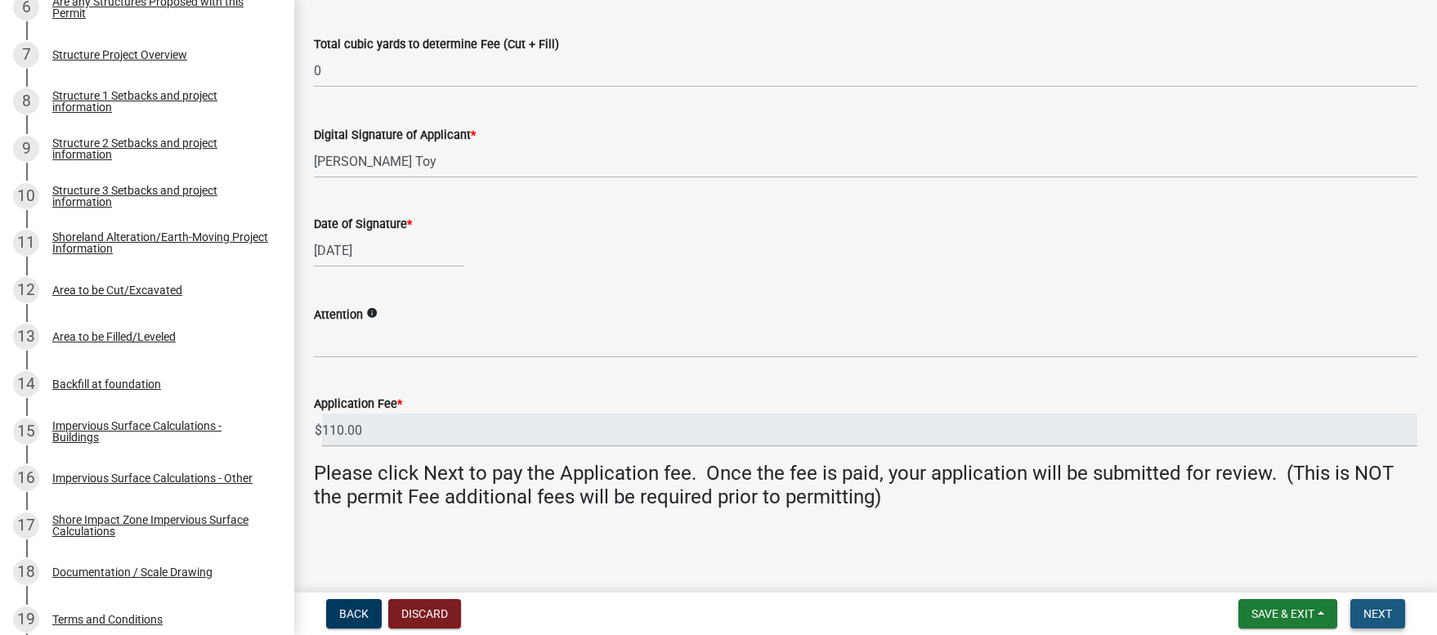
click at [1377, 616] on span "Next" at bounding box center [1377, 613] width 29 height 13
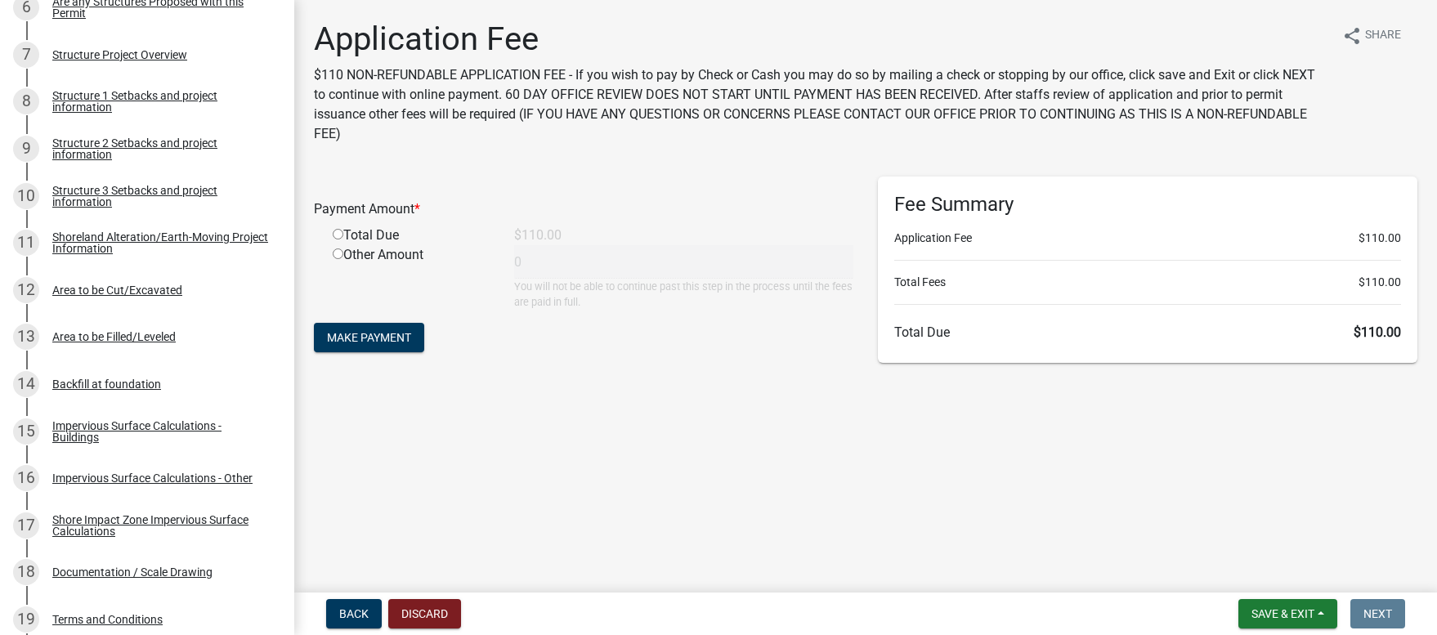
click at [335, 230] on input "radio" at bounding box center [338, 234] width 11 height 11
radio input "true"
type input "110"
click at [373, 340] on span "Make Payment" at bounding box center [369, 337] width 84 height 13
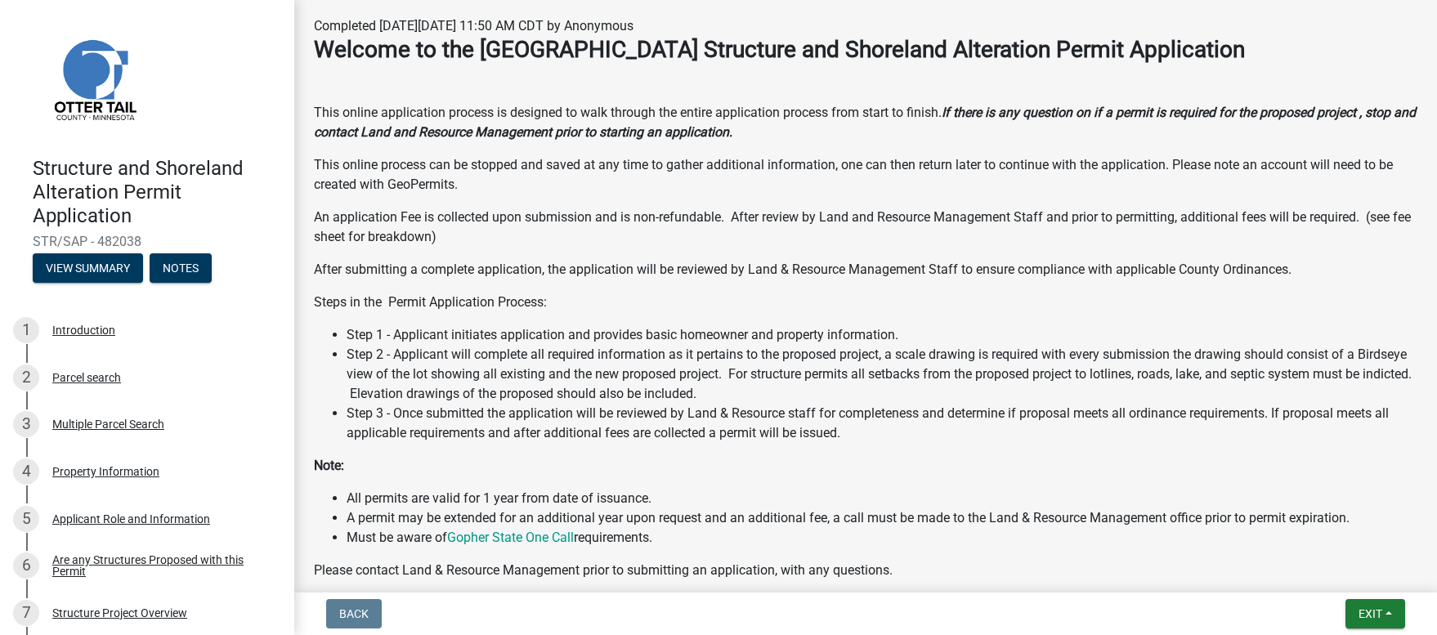
scroll to position [694, 0]
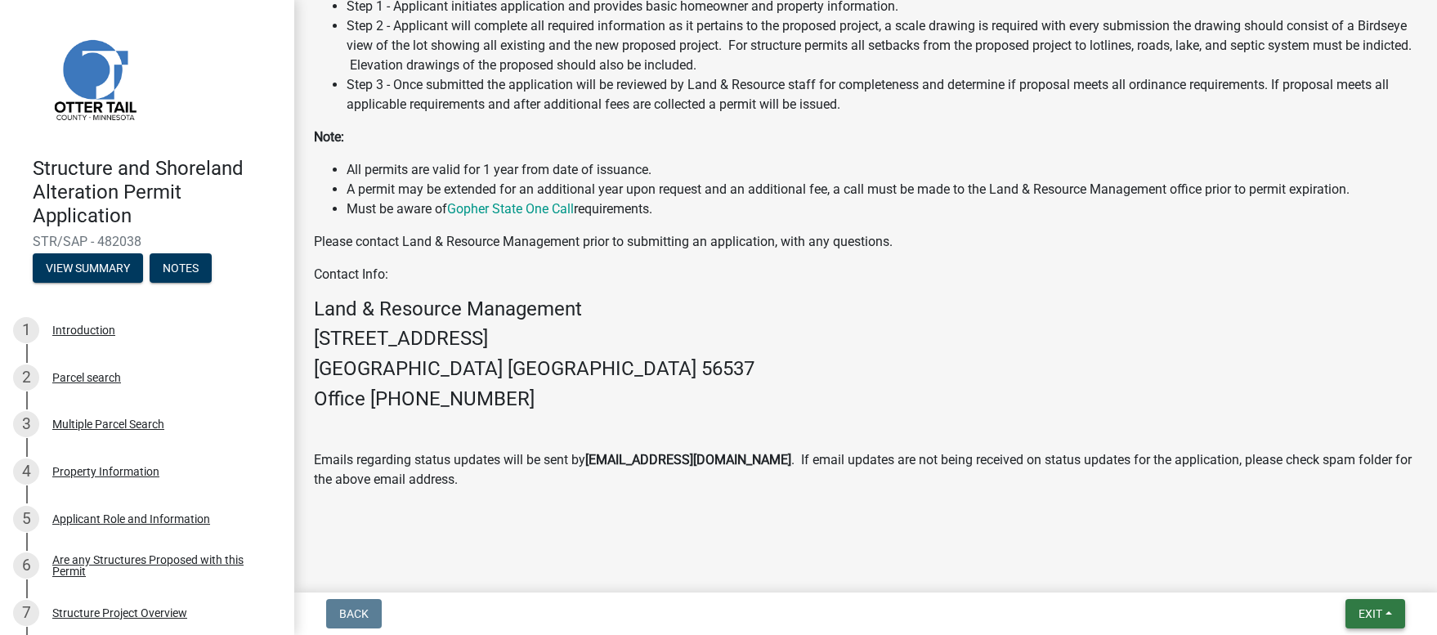
click at [1364, 621] on button "Exit" at bounding box center [1375, 613] width 60 height 29
click at [1312, 568] on button "Save & Exit" at bounding box center [1339, 571] width 131 height 39
